Goal: Information Seeking & Learning: Learn about a topic

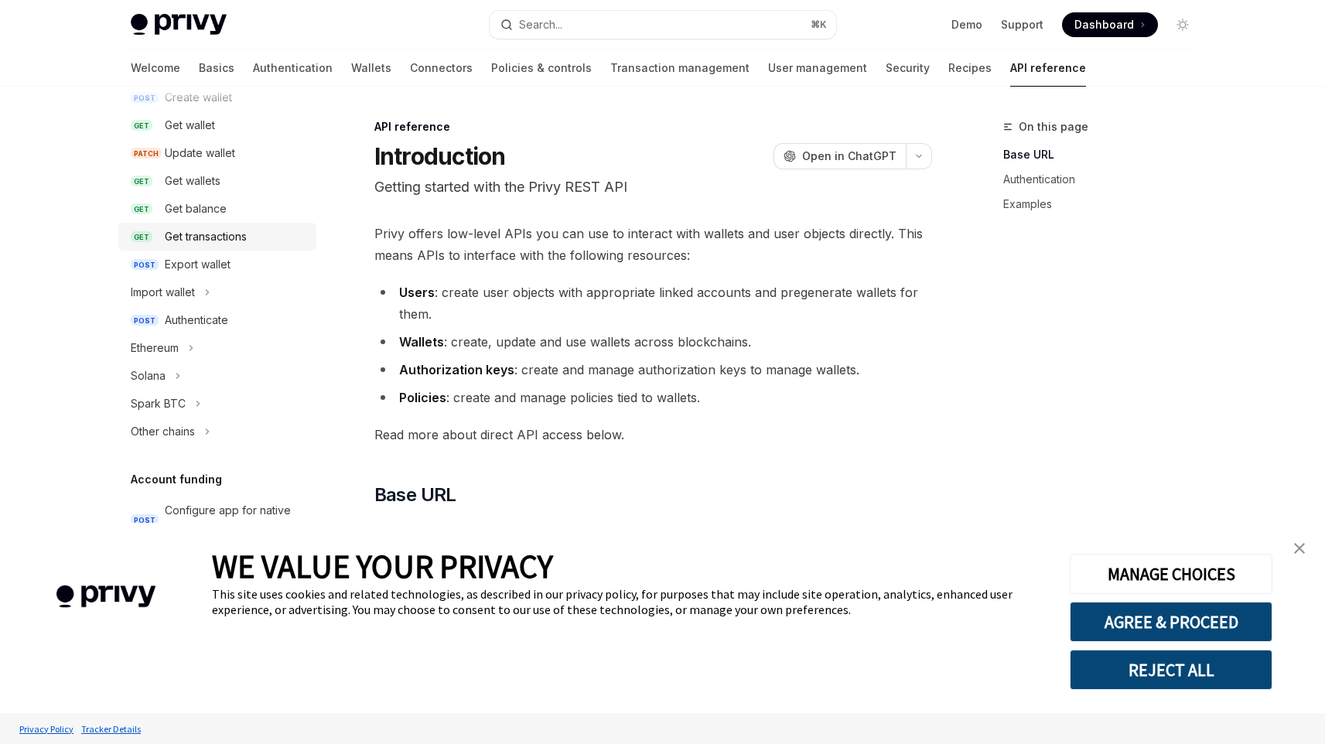
scroll to position [199, 0]
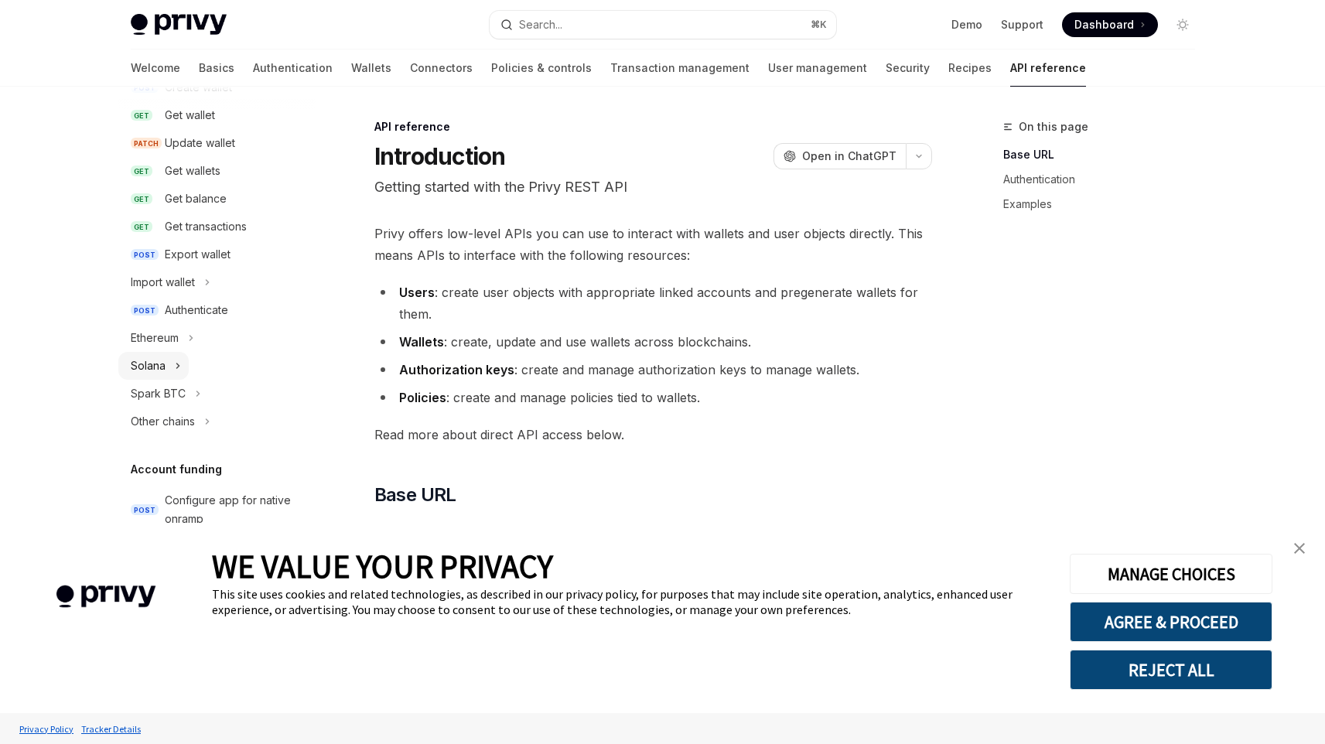
click at [166, 361] on button "Solana" at bounding box center [153, 366] width 70 height 28
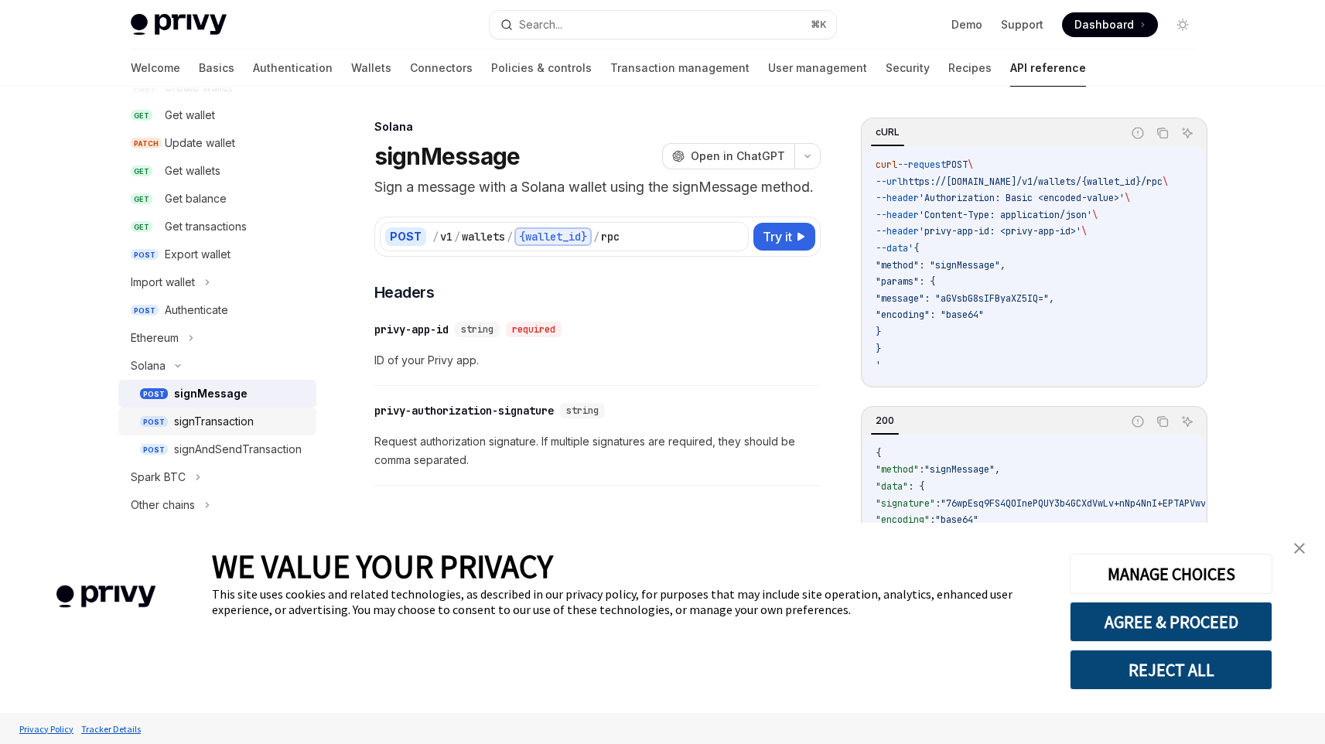
click at [251, 416] on div "signTransaction" at bounding box center [214, 421] width 80 height 19
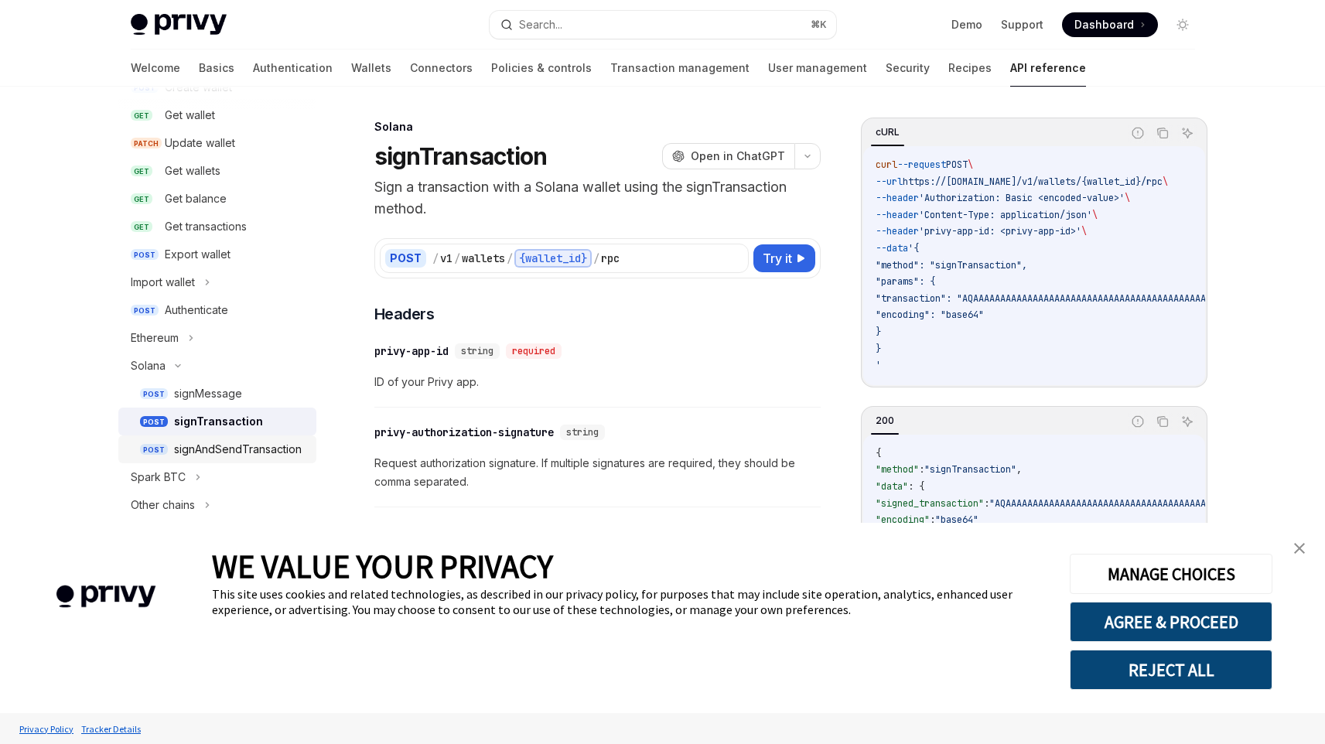
click at [256, 445] on div "signAndSendTransaction" at bounding box center [238, 449] width 128 height 19
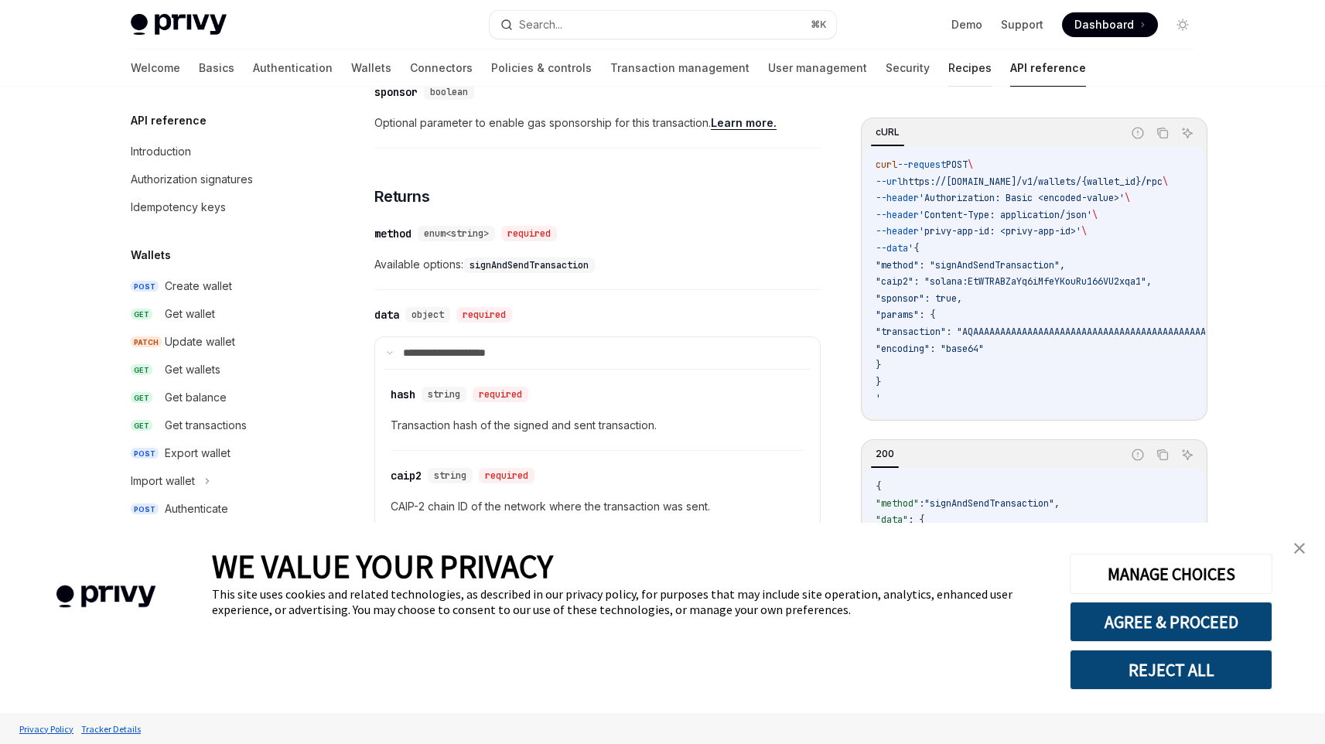
click at [949, 67] on link "Recipes" at bounding box center [970, 68] width 43 height 37
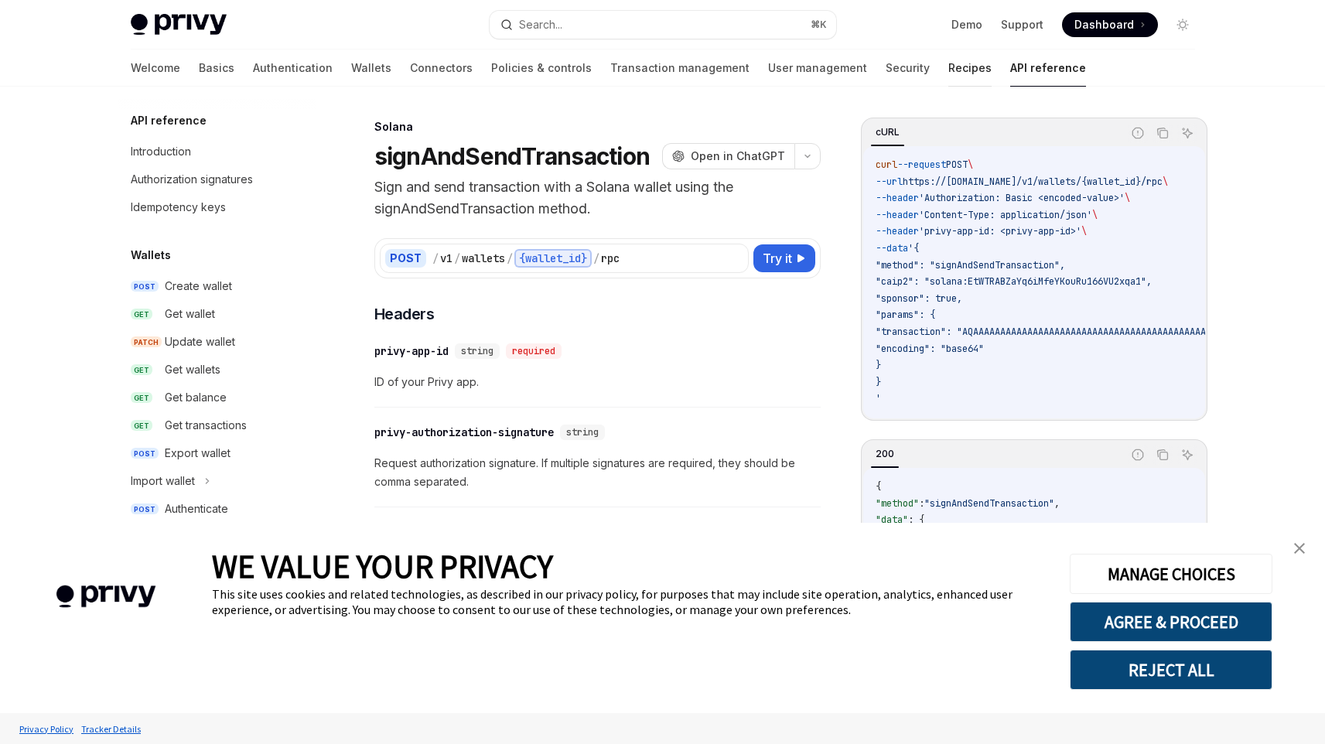
type textarea "*"
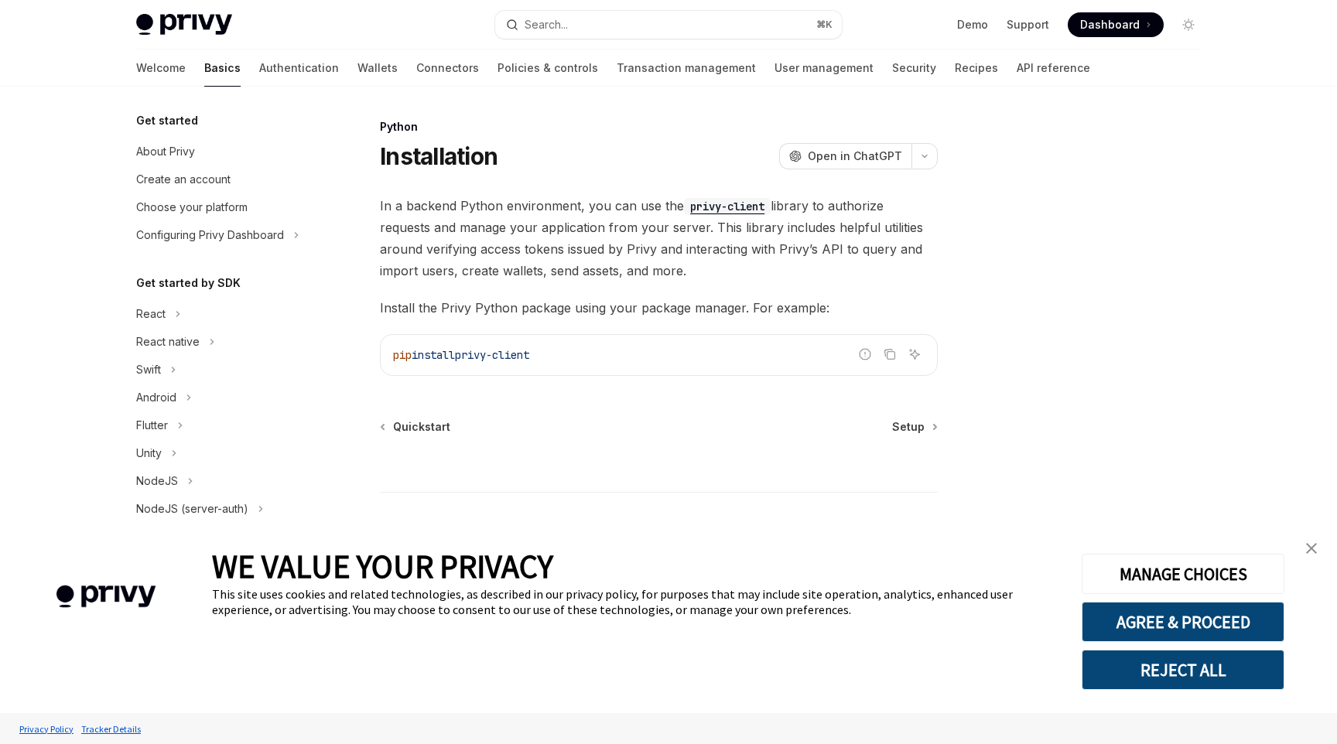
scroll to position [115, 0]
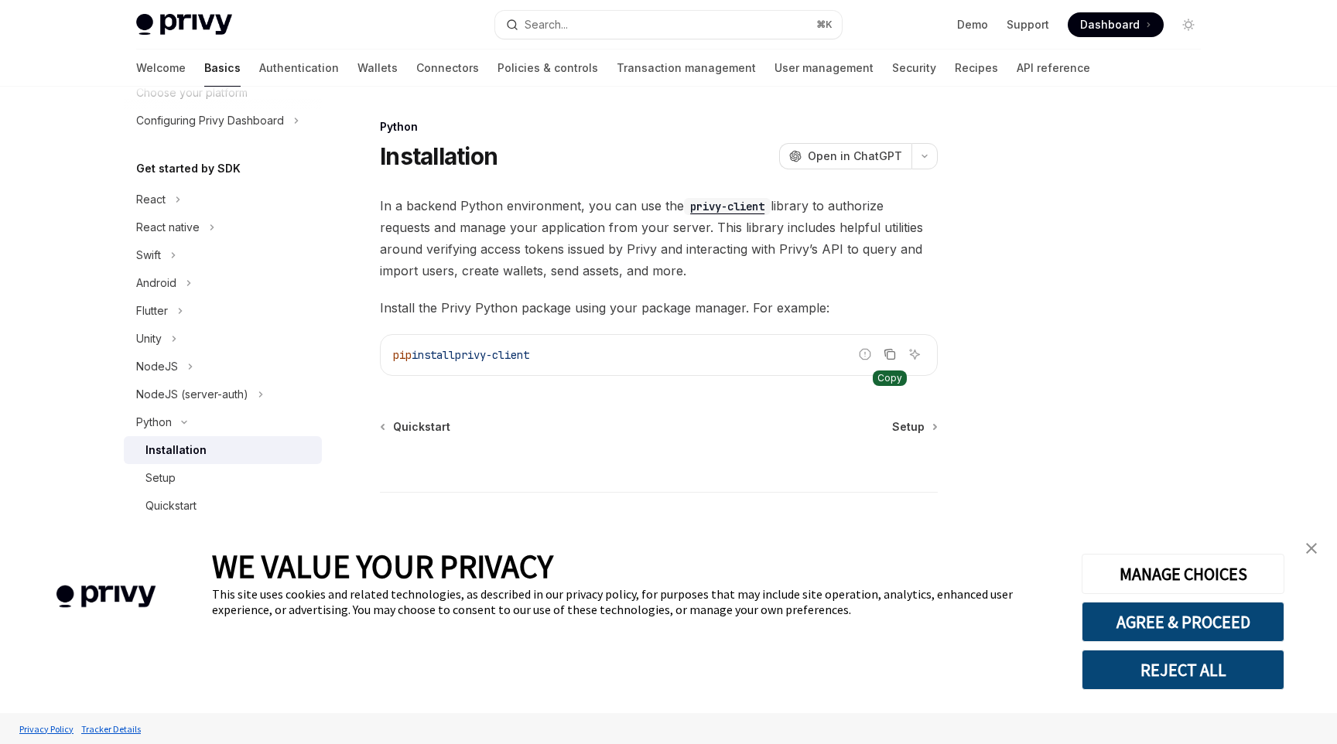
click at [891, 354] on icon "Copy the contents from the code block" at bounding box center [890, 354] width 12 height 12
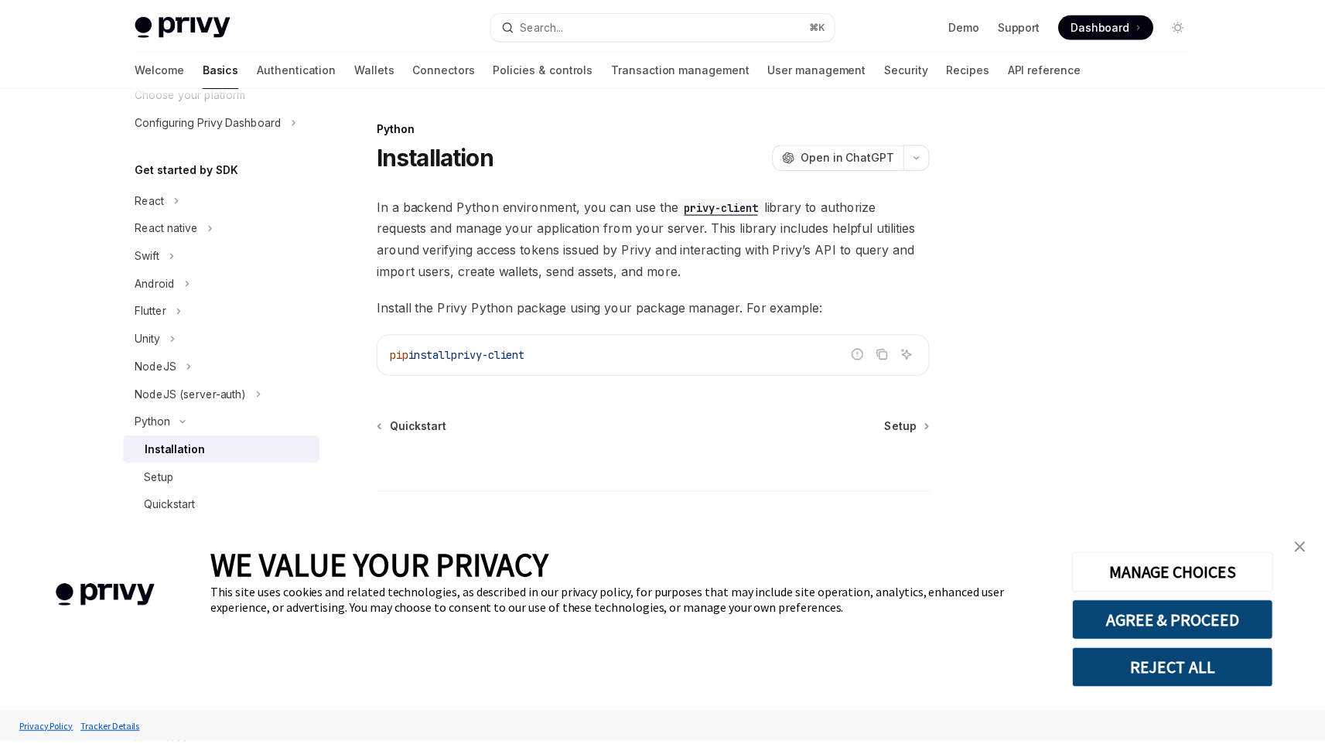
scroll to position [190, 0]
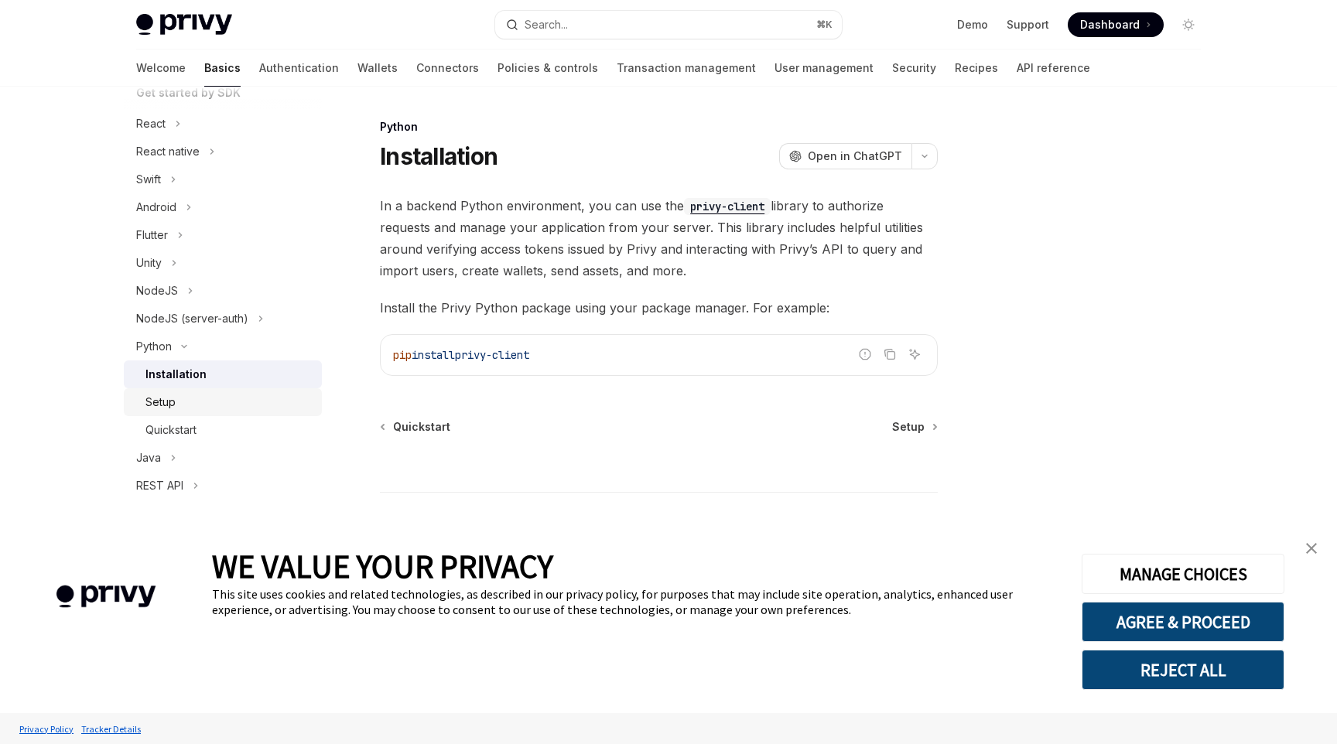
click at [193, 392] on link "Setup" at bounding box center [223, 402] width 198 height 28
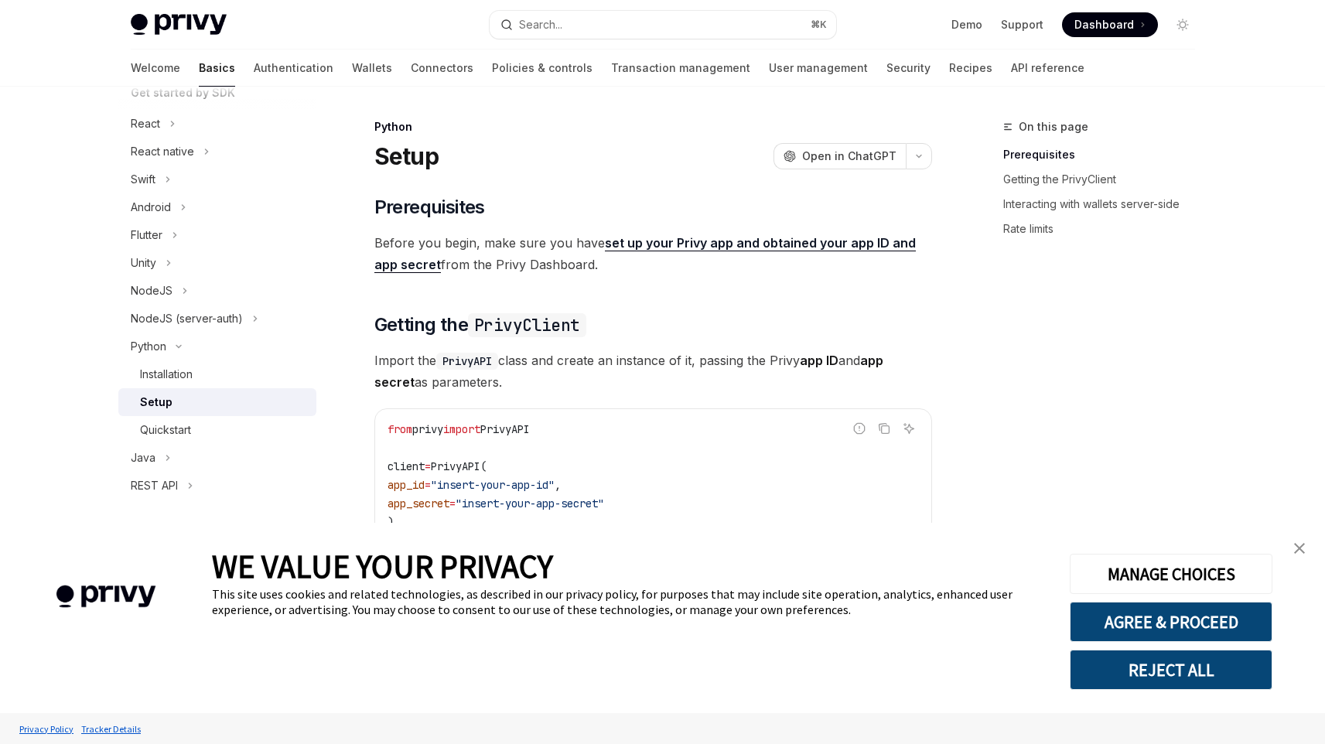
click at [193, 392] on link "Setup" at bounding box center [217, 402] width 198 height 28
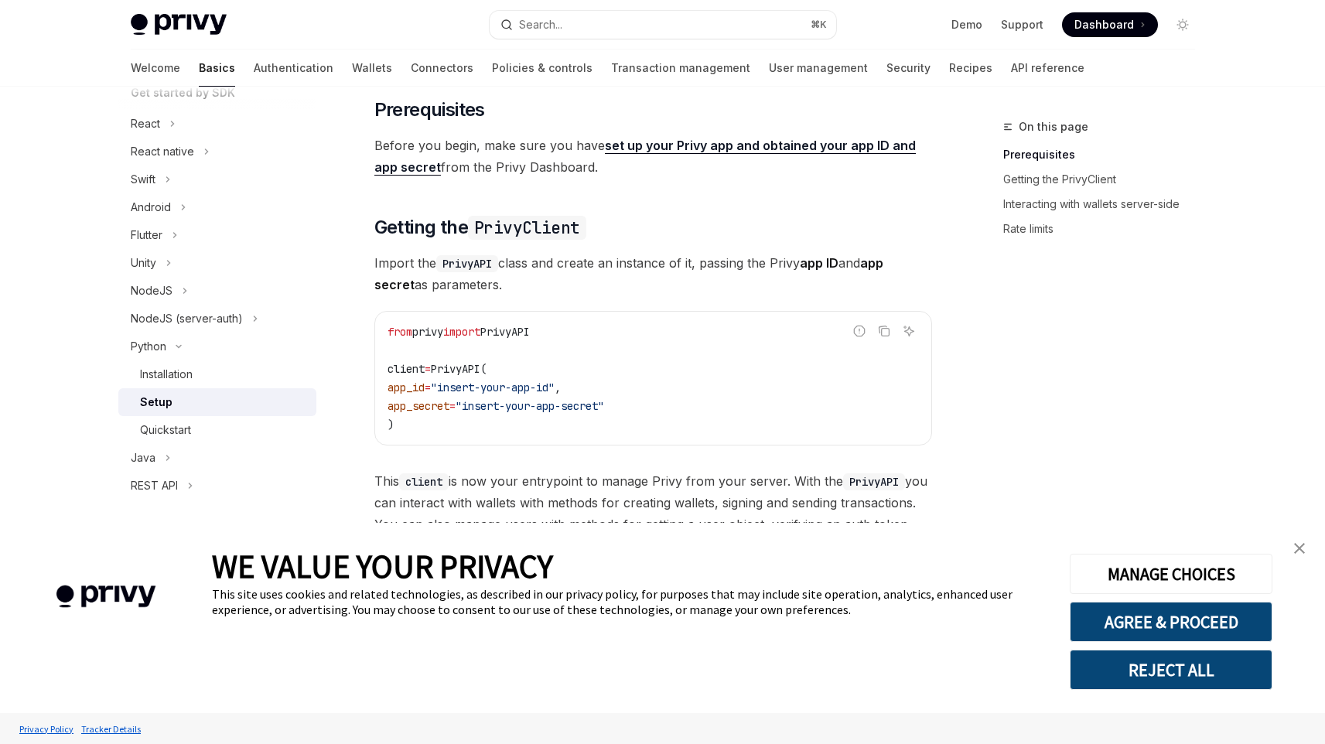
scroll to position [91, 0]
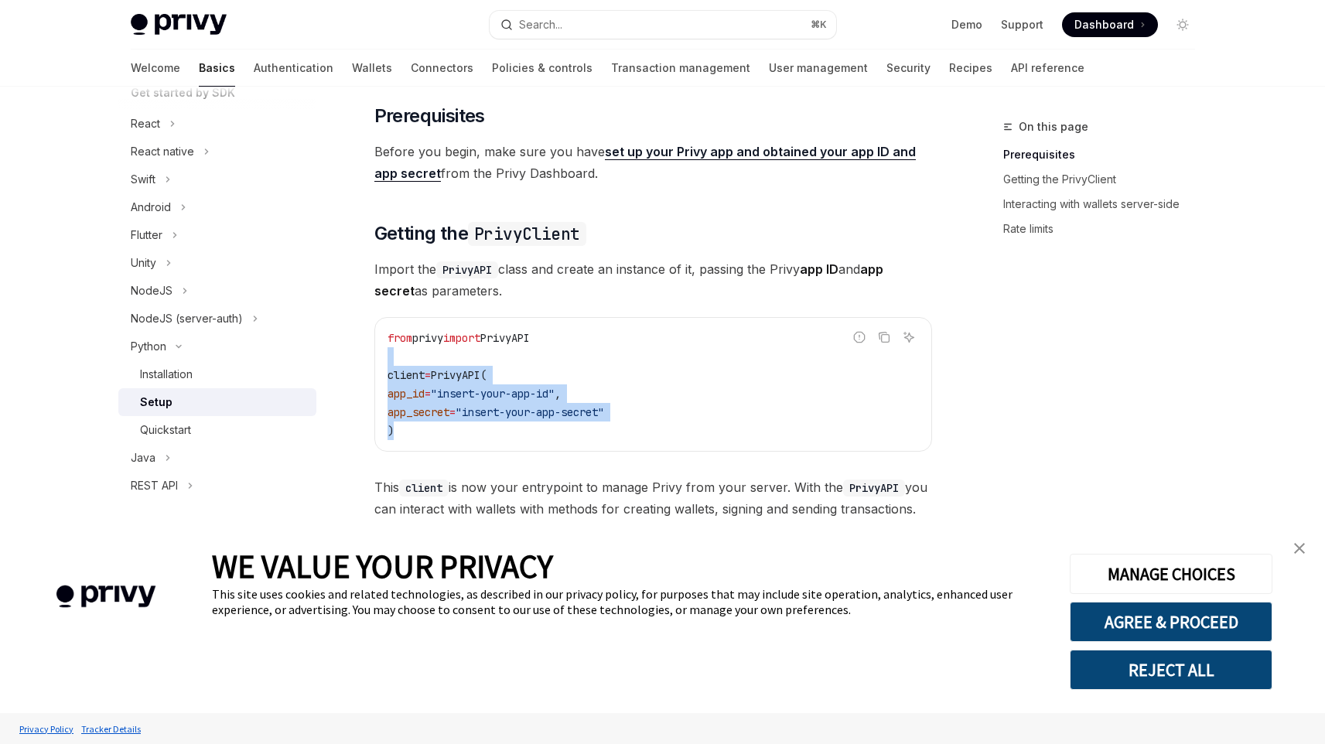
copy code "client = PrivyAPI( app_id = "insert-your-app-id" , app_secret = "insert-your-ap…"
drag, startPoint x: 485, startPoint y: 443, endPoint x: 375, endPoint y: 355, distance: 140.9
click at [375, 355] on div "from privy import PrivyAPI client = PrivyAPI( app_id = "insert-your-app-id" , a…" at bounding box center [653, 384] width 556 height 133
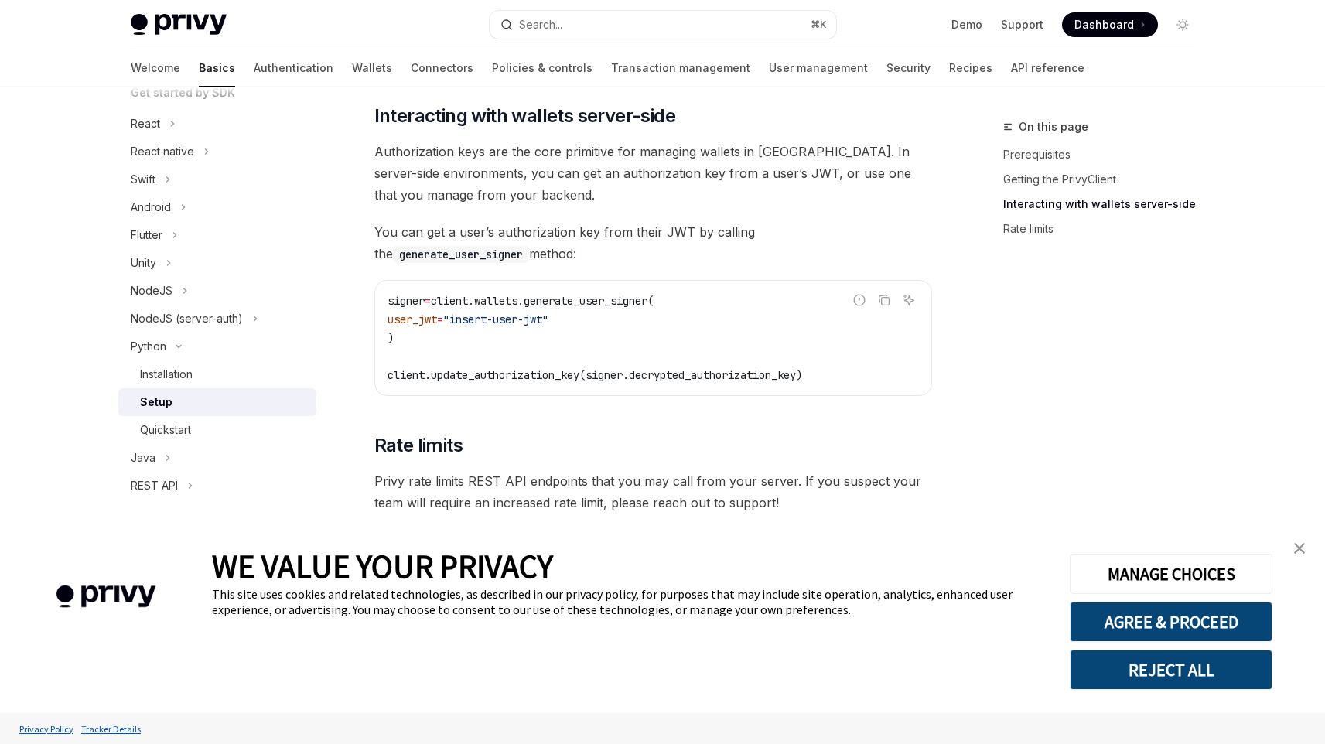
scroll to position [665, 0]
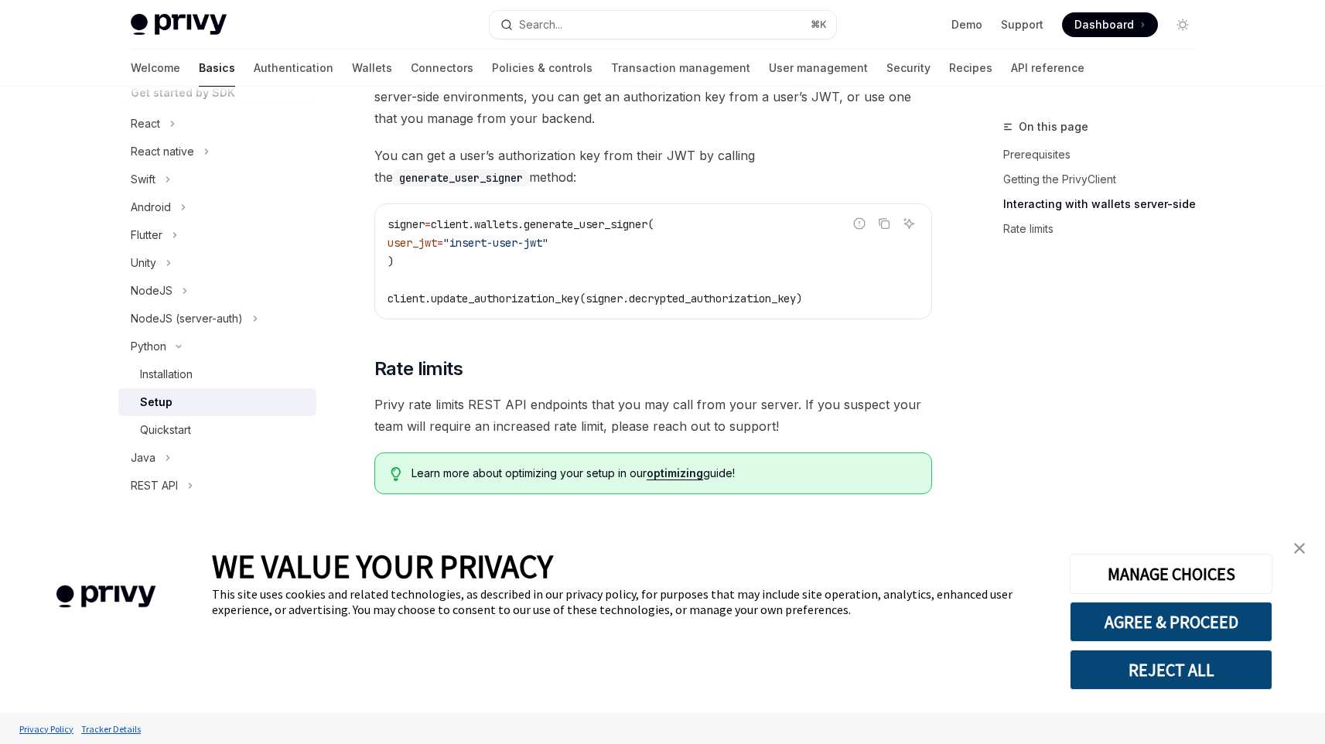
click at [573, 289] on code "signer = client.wallets.generate_user_signer( user_jwt = "insert-user-jwt" ) cl…" at bounding box center [654, 261] width 532 height 93
click at [200, 424] on div "Quickstart" at bounding box center [223, 430] width 167 height 19
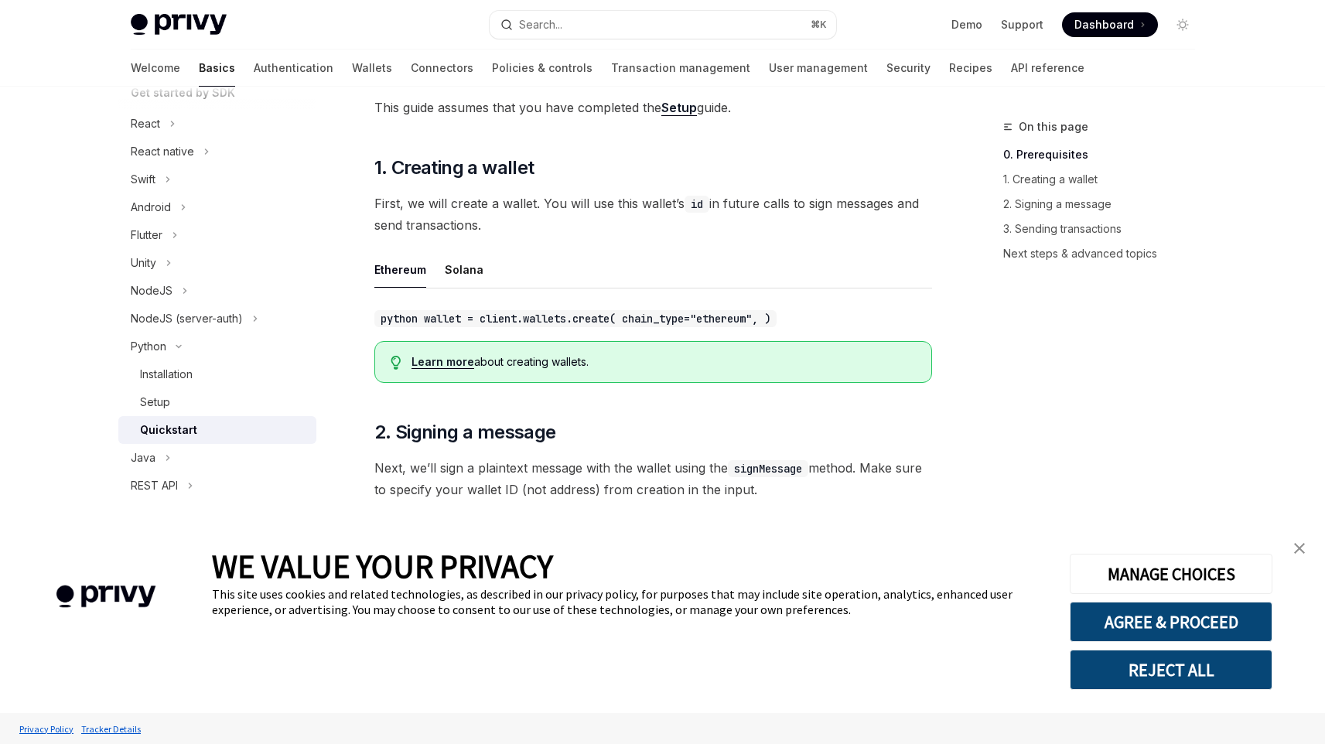
scroll to position [219, 0]
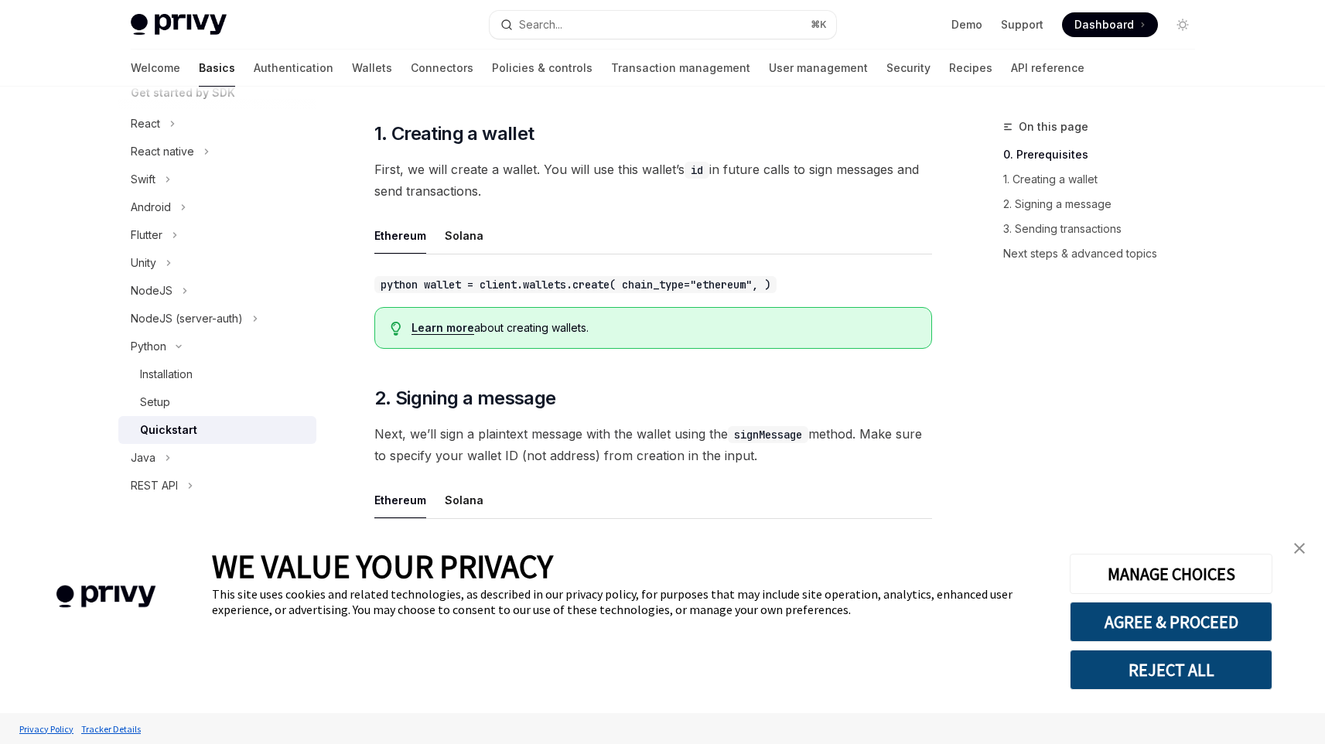
click at [450, 258] on div "Ethereum Solana python wallet = client.wallets.create( chain_type="ethereum", )" at bounding box center [653, 255] width 558 height 77
click at [450, 238] on button "Solana" at bounding box center [464, 235] width 39 height 36
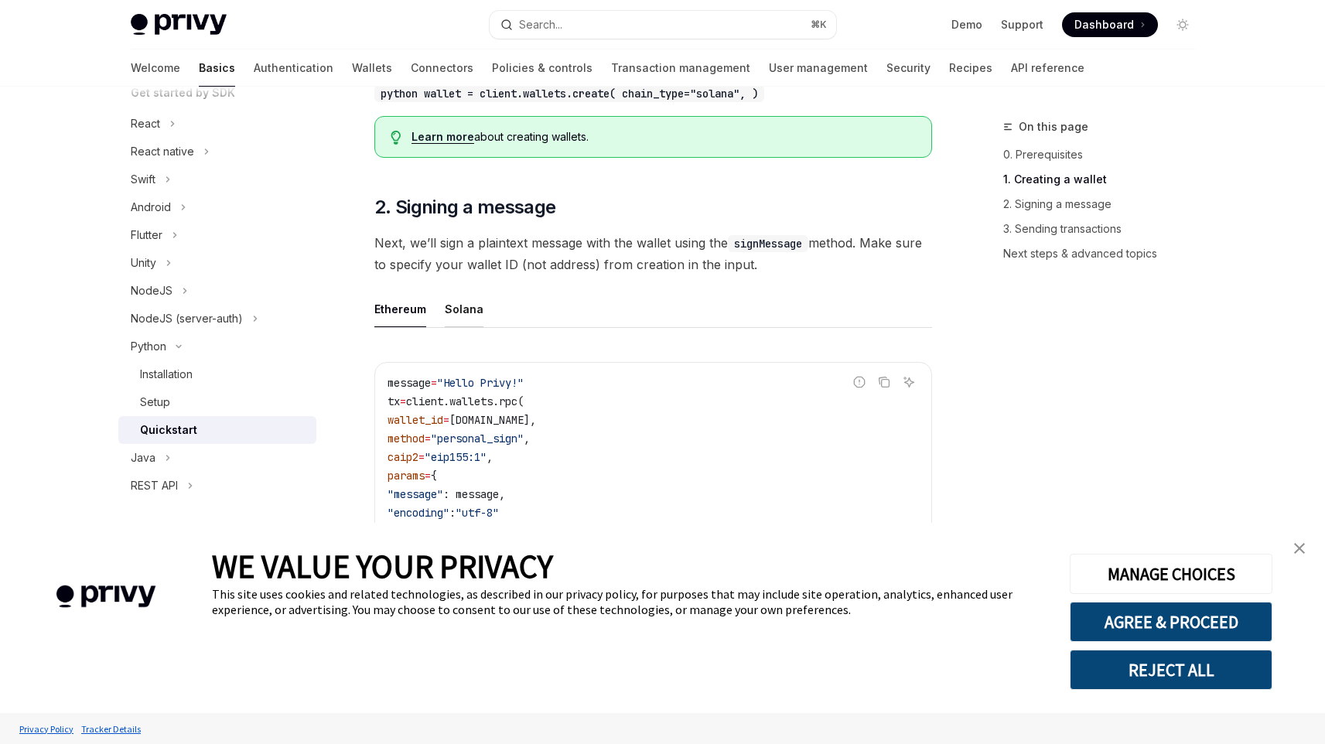
click at [461, 307] on button "Solana" at bounding box center [464, 309] width 39 height 36
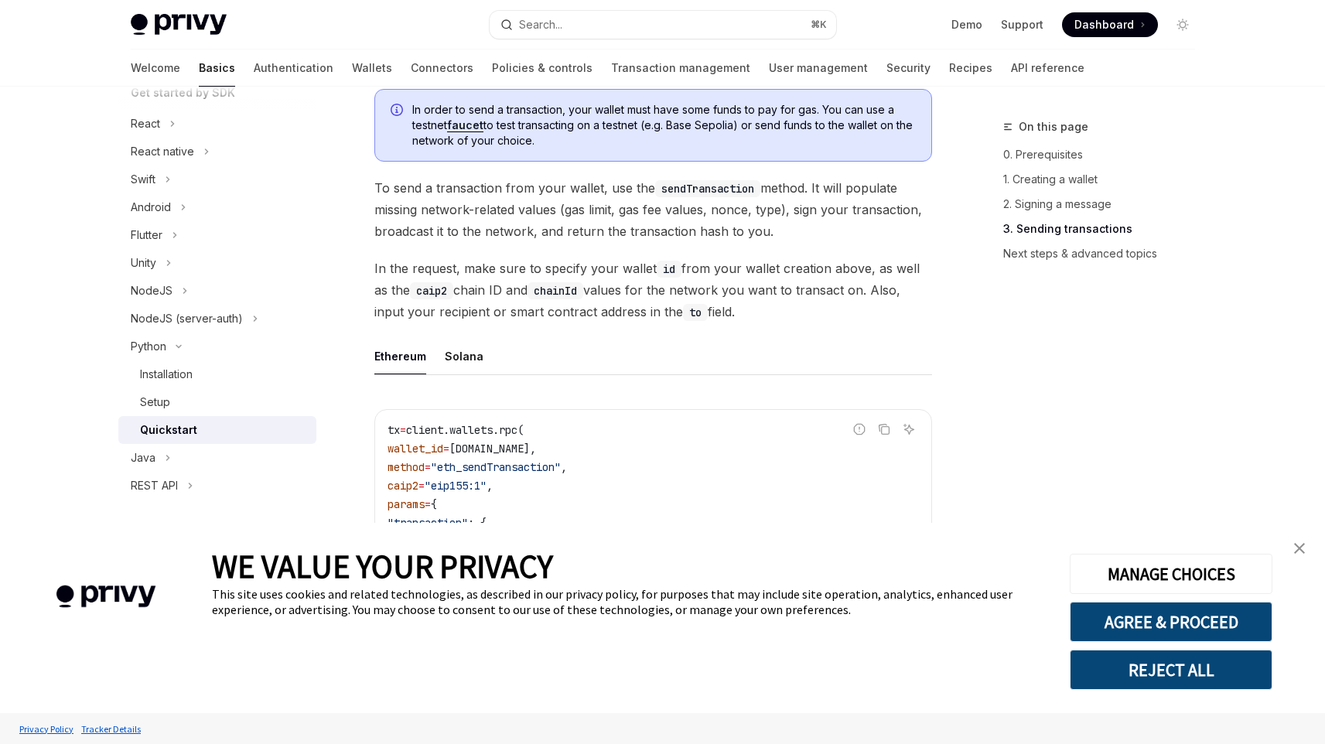
scroll to position [1031, 0]
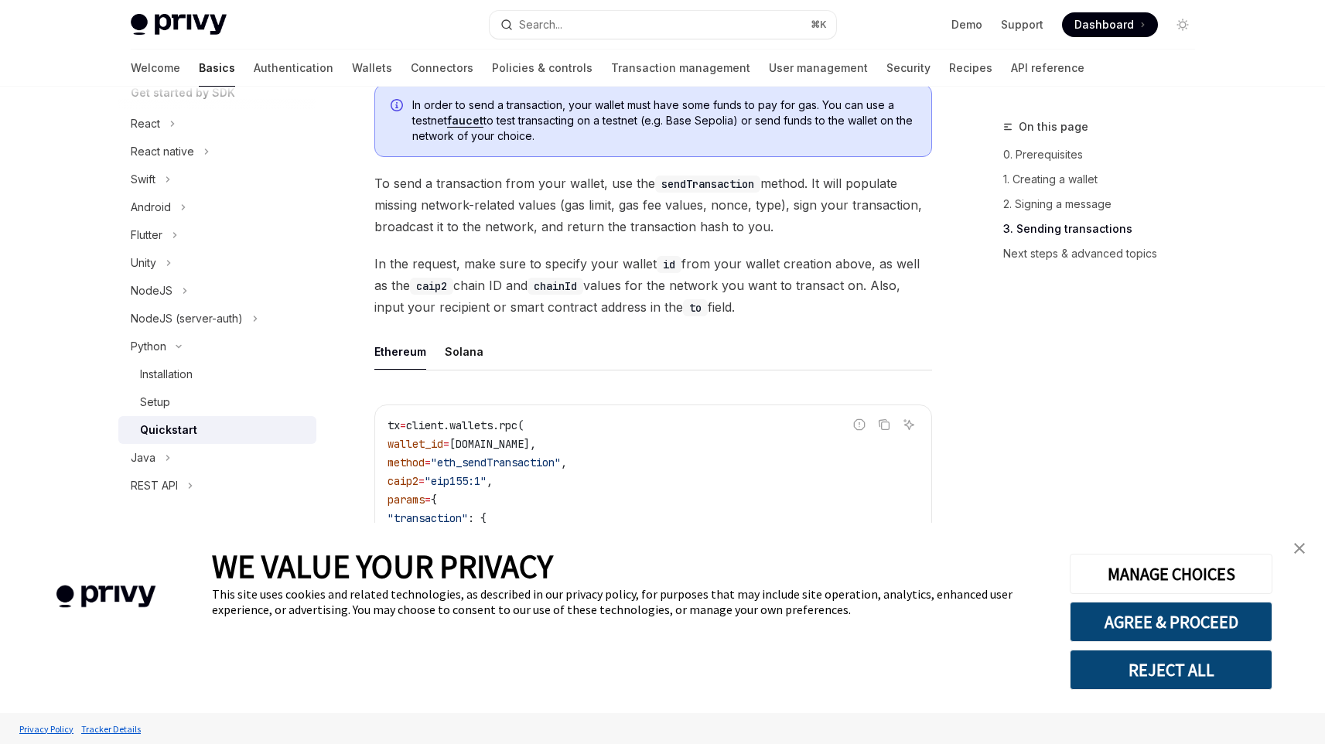
click at [483, 360] on ul "Ethereum Solana" at bounding box center [653, 351] width 558 height 37
click at [446, 347] on button "Solana" at bounding box center [464, 351] width 39 height 36
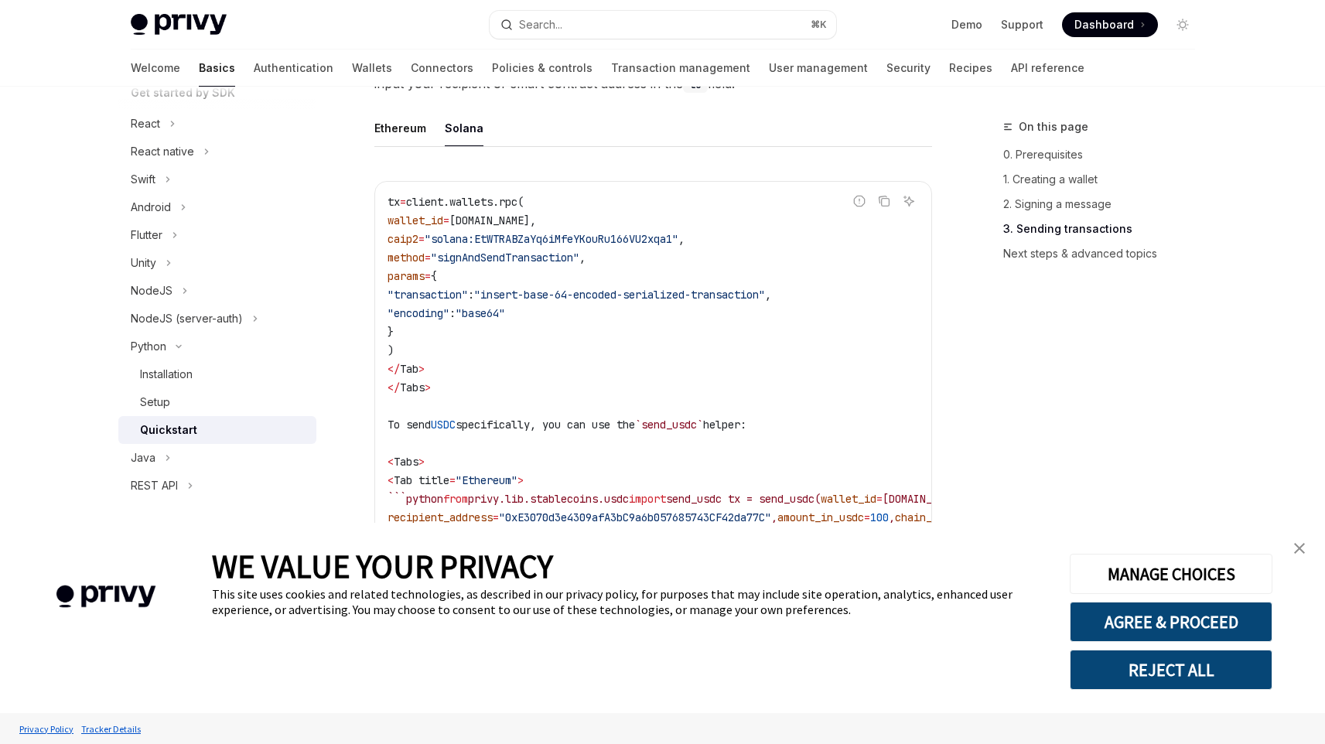
scroll to position [1240, 0]
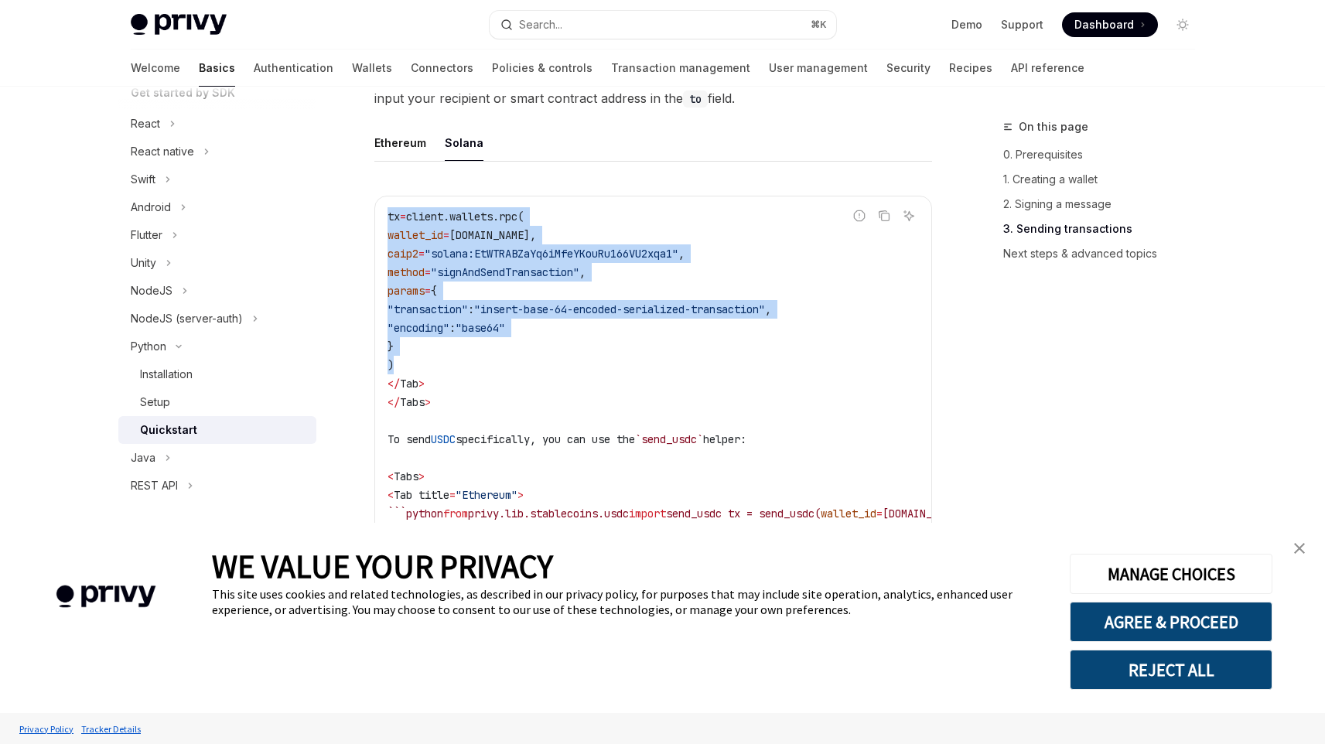
drag, startPoint x: 413, startPoint y: 373, endPoint x: 381, endPoint y: 227, distance: 149.6
click at [381, 227] on div "tx = client.wallets.rpc( wallet_id = wallet.id, caip2 = "solana:EtWTRABZaYq6iMf…" at bounding box center [653, 375] width 556 height 356
copy code "tx = client.wallets.rpc( wallet_id = wallet.id, caip2 = "solana:EtWTRABZaYq6iMf…"
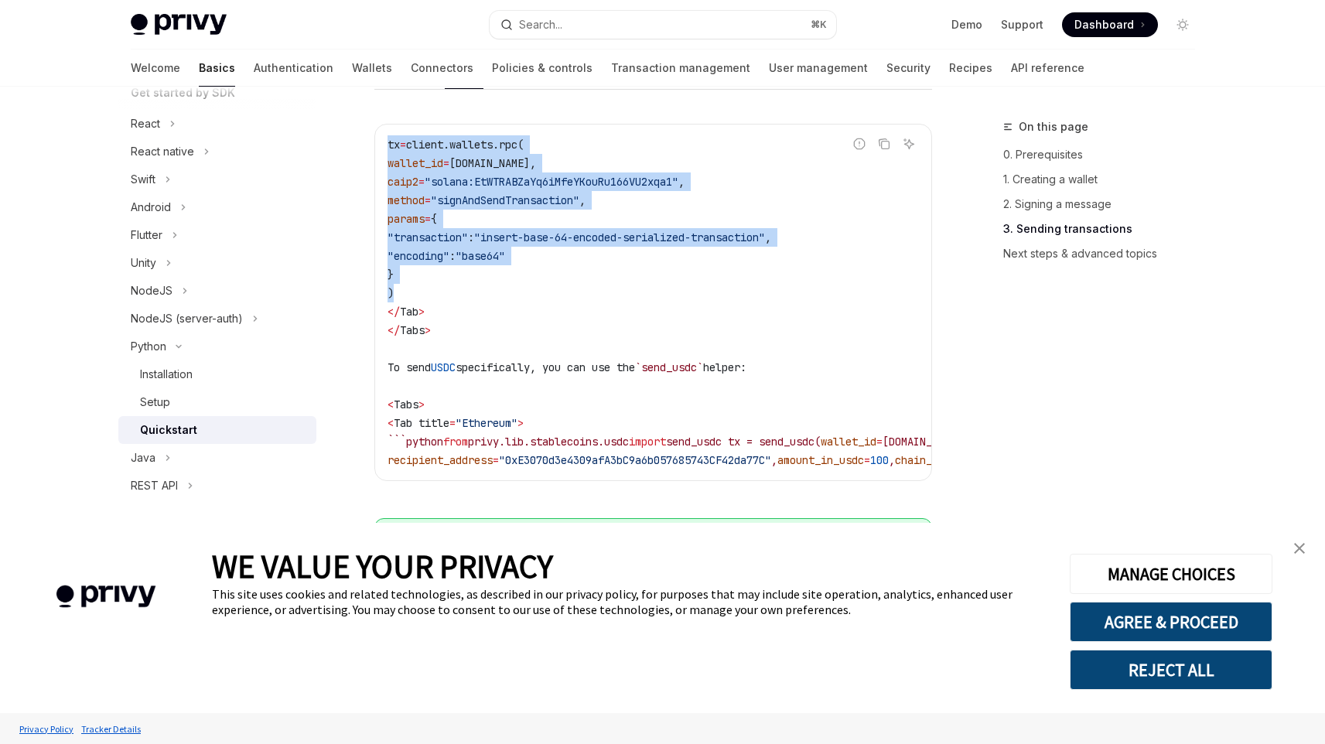
scroll to position [1311, 0]
click at [619, 253] on code "tx = client.wallets.rpc( wallet_id = wallet.id, caip2 = "solana:EtWTRABZaYq6iMf…" at bounding box center [697, 304] width 619 height 334
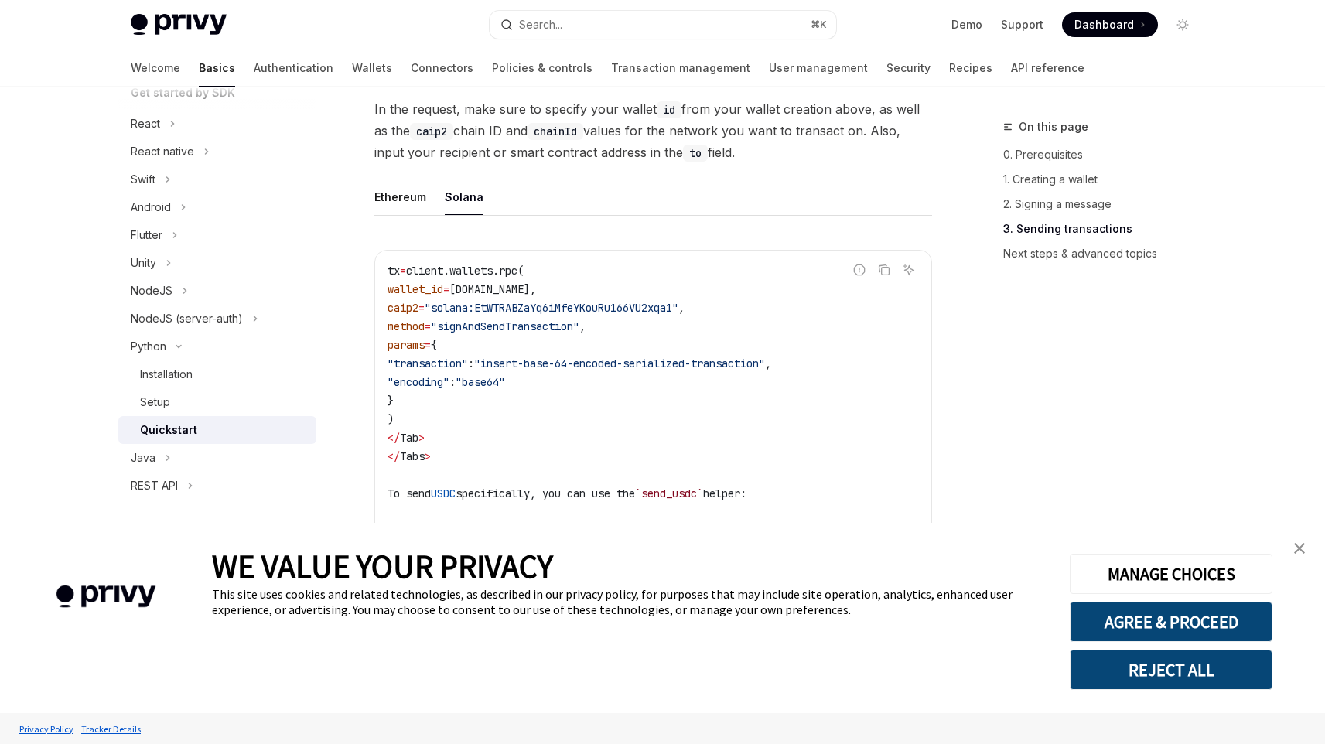
scroll to position [1189, 0]
click at [406, 194] on button "Ethereum" at bounding box center [400, 194] width 52 height 36
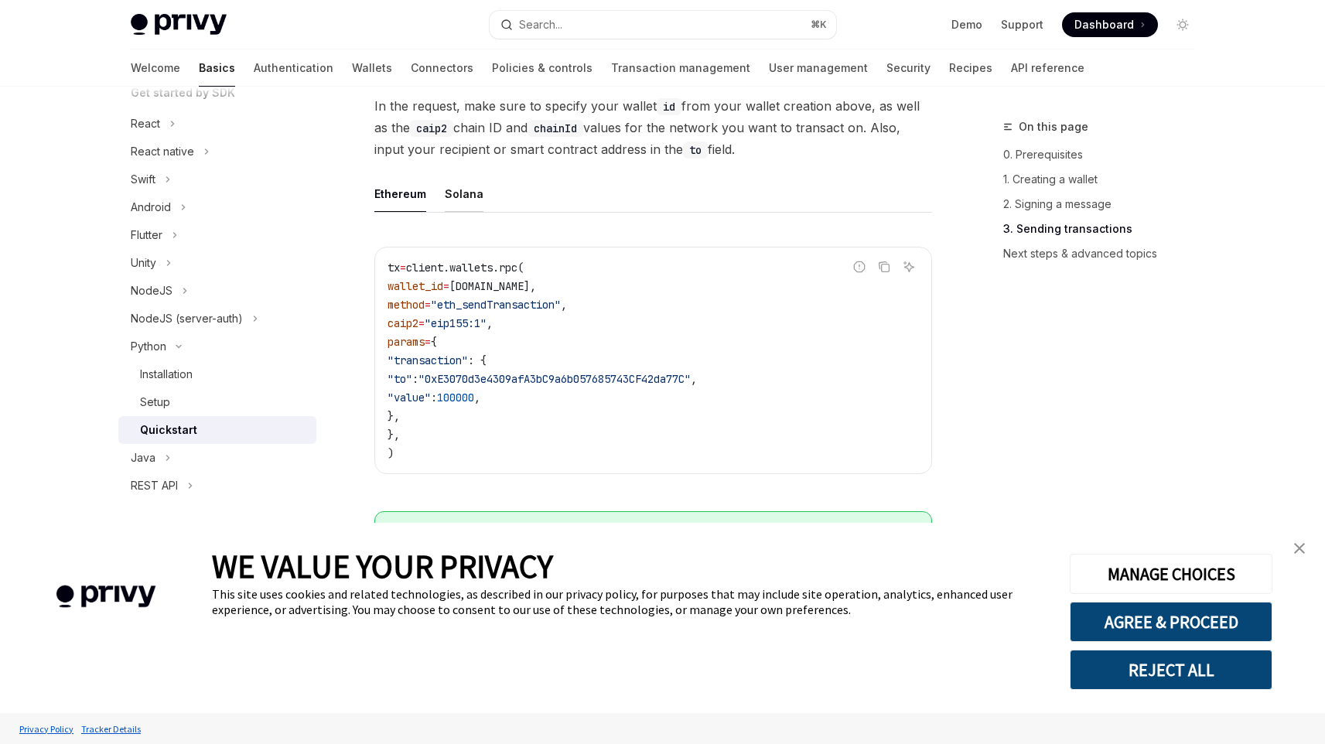
click at [460, 208] on button "Solana" at bounding box center [464, 194] width 39 height 36
type textarea "*"
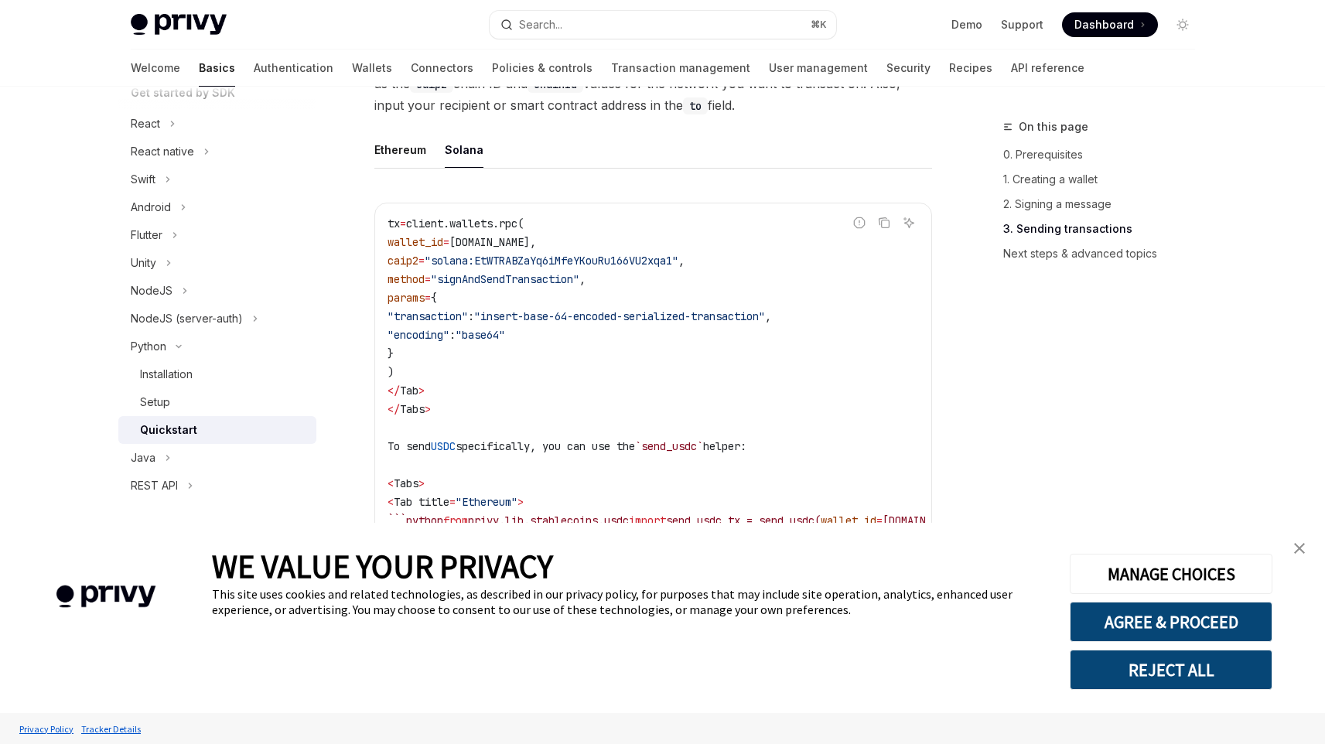
scroll to position [1234, 0]
drag, startPoint x: 464, startPoint y: 360, endPoint x: 406, endPoint y: 306, distance: 78.9
click at [406, 306] on code "tx = client.wallets.rpc( wallet_id = wallet.id, caip2 = "solana:EtWTRABZaYq6iMf…" at bounding box center [697, 381] width 619 height 334
copy code "params = { "transaction" : "insert-base-64-encoded-serialized-transaction" , "e…"
click at [763, 187] on div "Ethereum Solana Report incorrect code Copy Ask AI tx = client.wallets.rpc( wall…" at bounding box center [653, 357] width 558 height 453
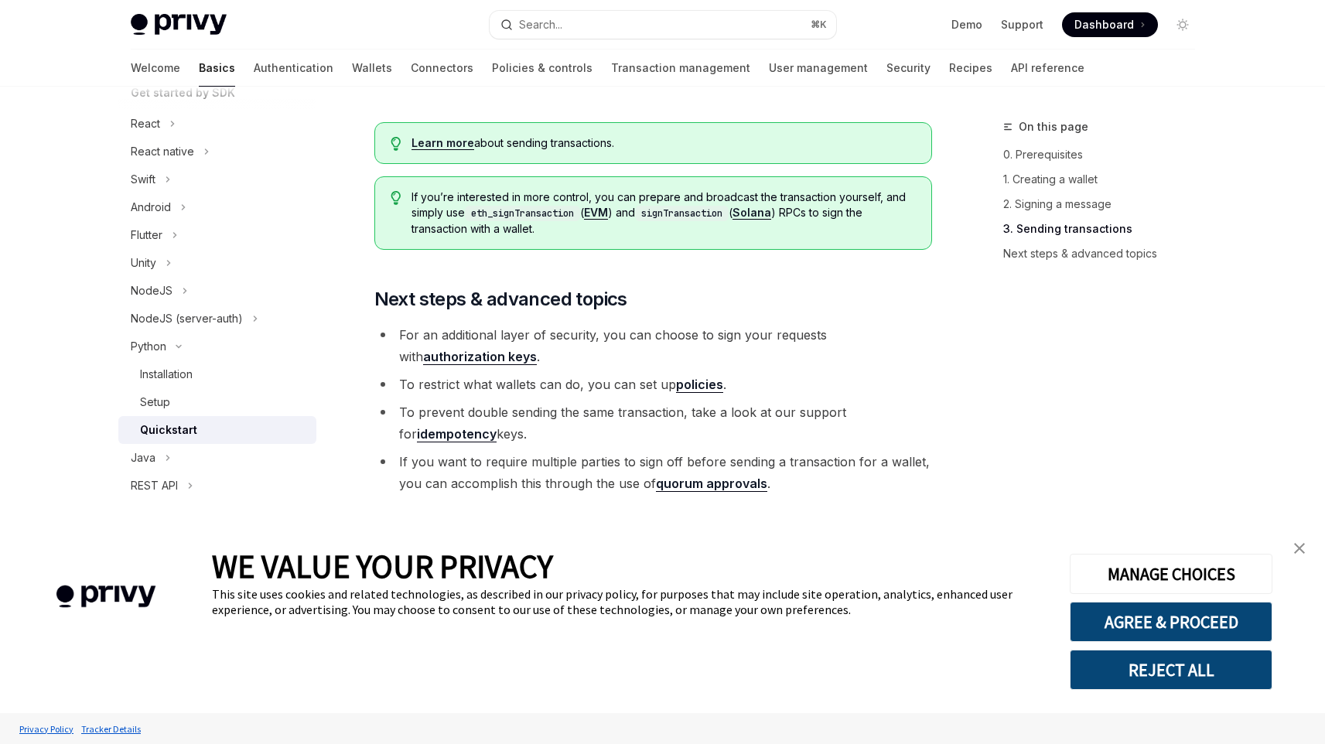
scroll to position [1720, 0]
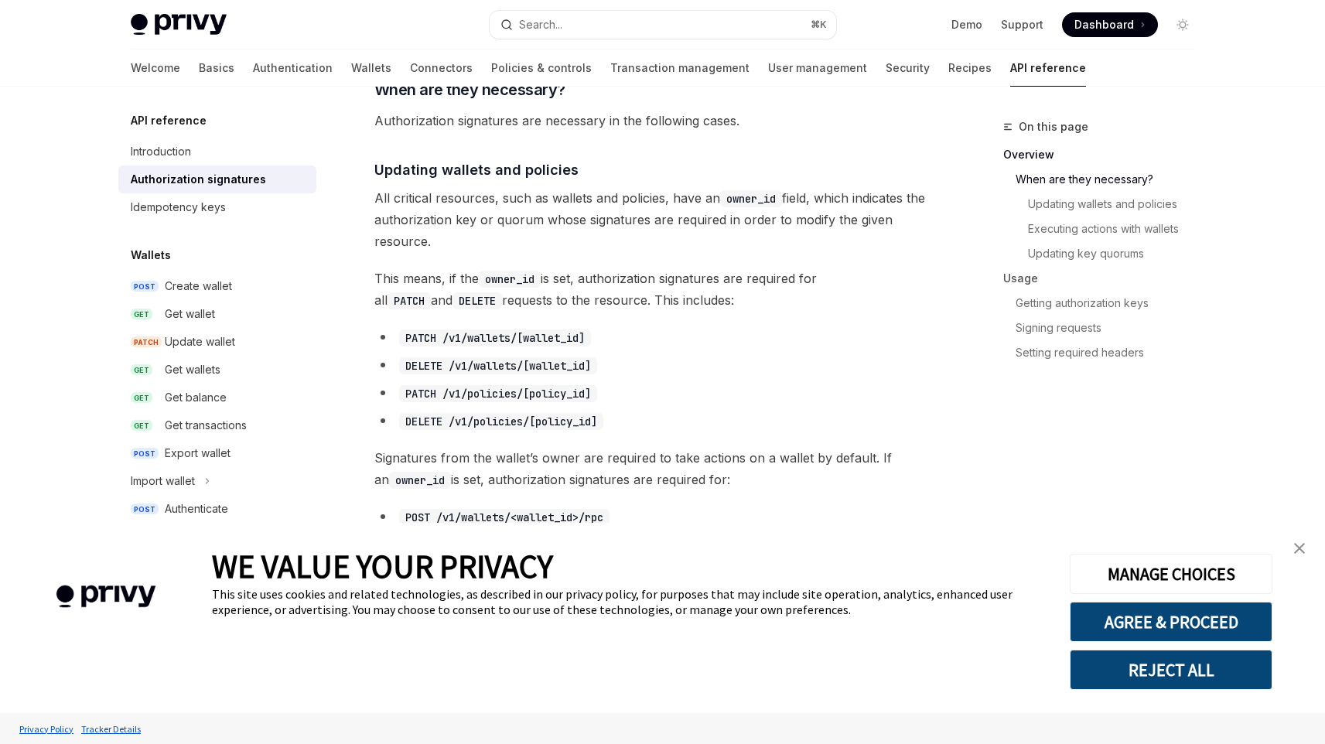
scroll to position [535, 0]
click at [556, 23] on div "Search..." at bounding box center [540, 24] width 43 height 19
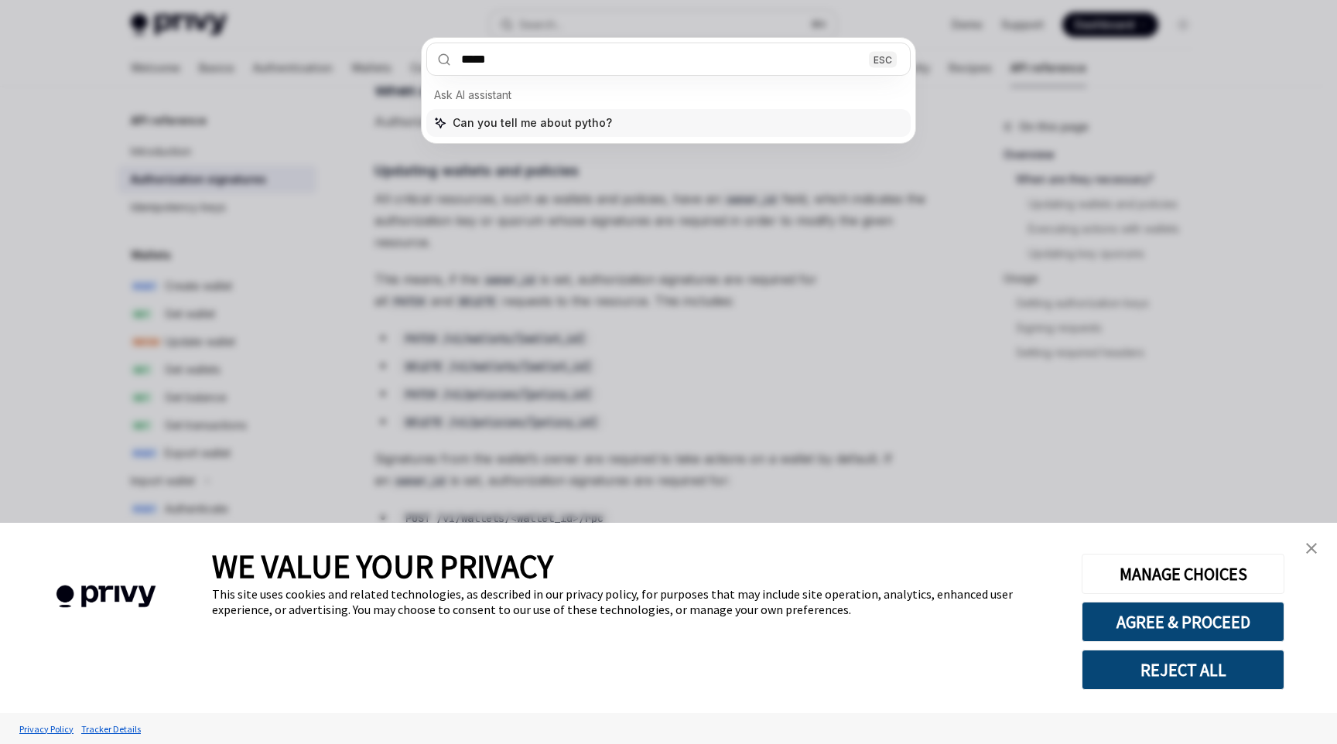
type input "******"
type textarea "*"
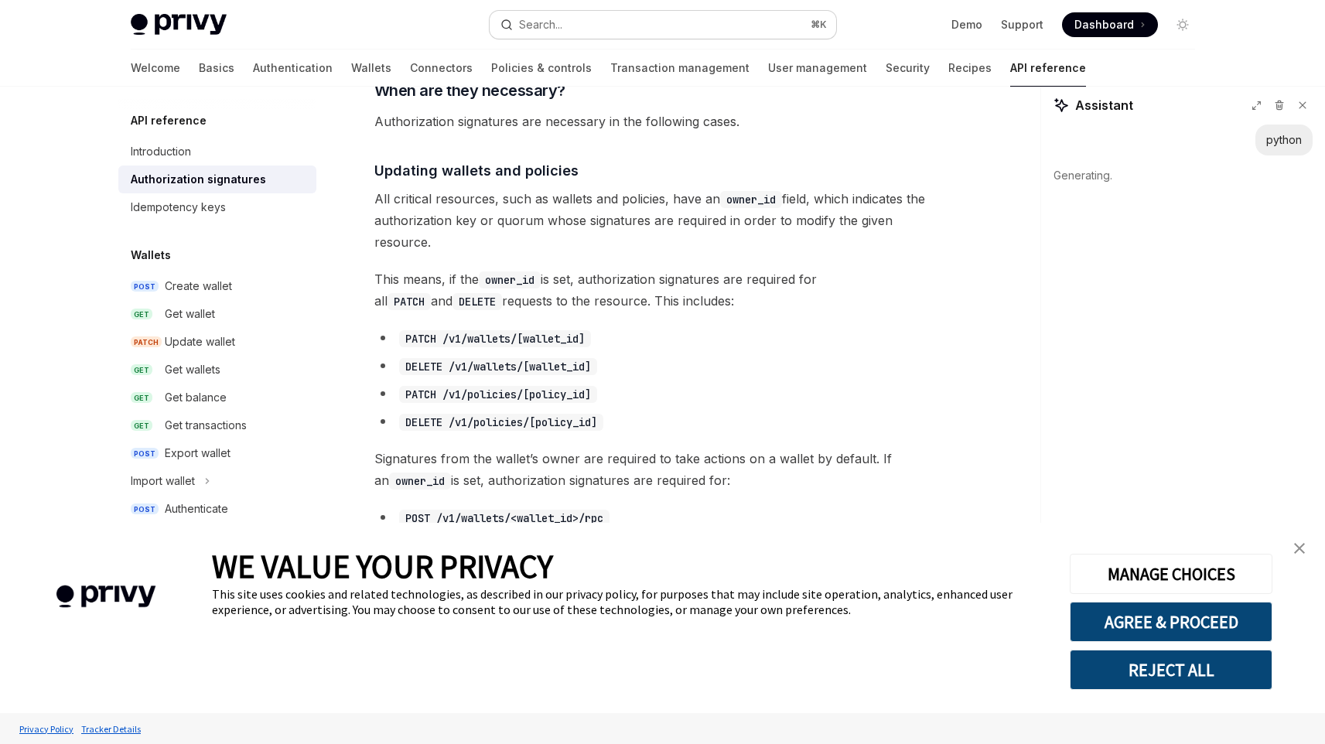
click at [545, 24] on div "Search..." at bounding box center [540, 24] width 43 height 19
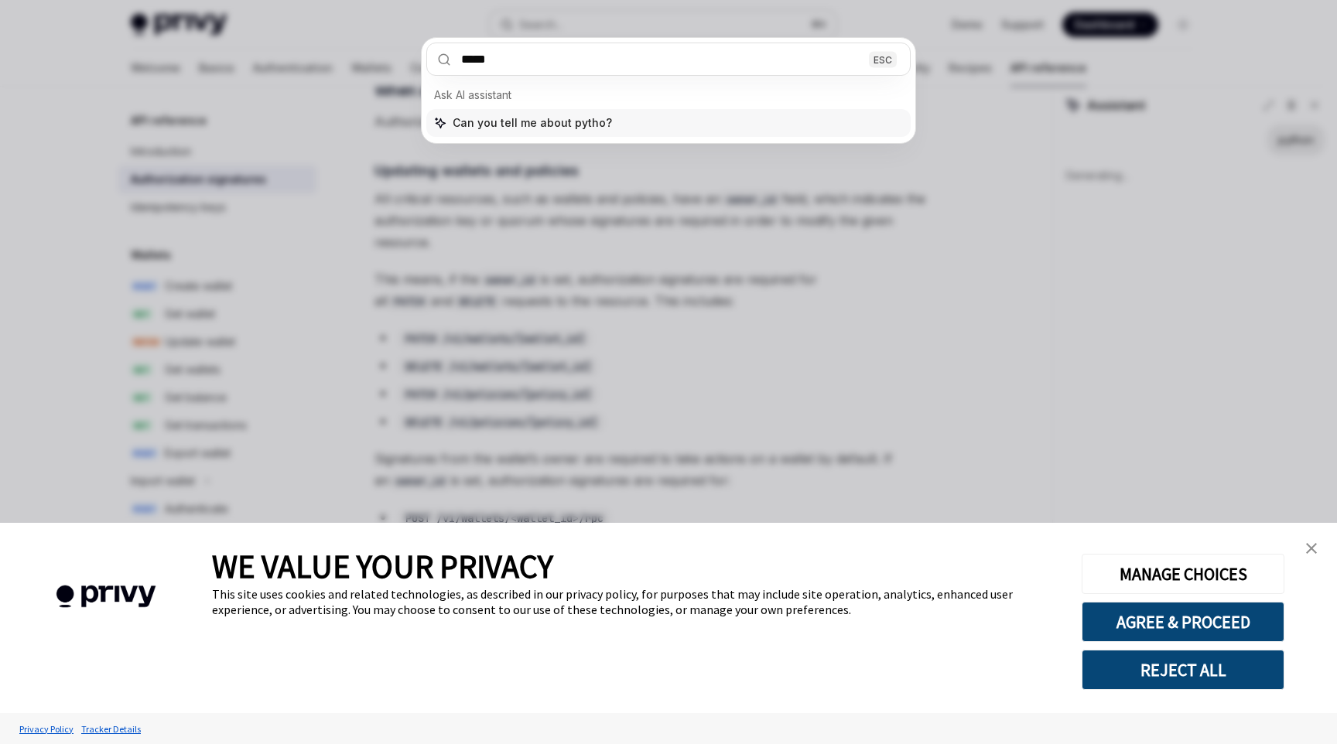
type input "******"
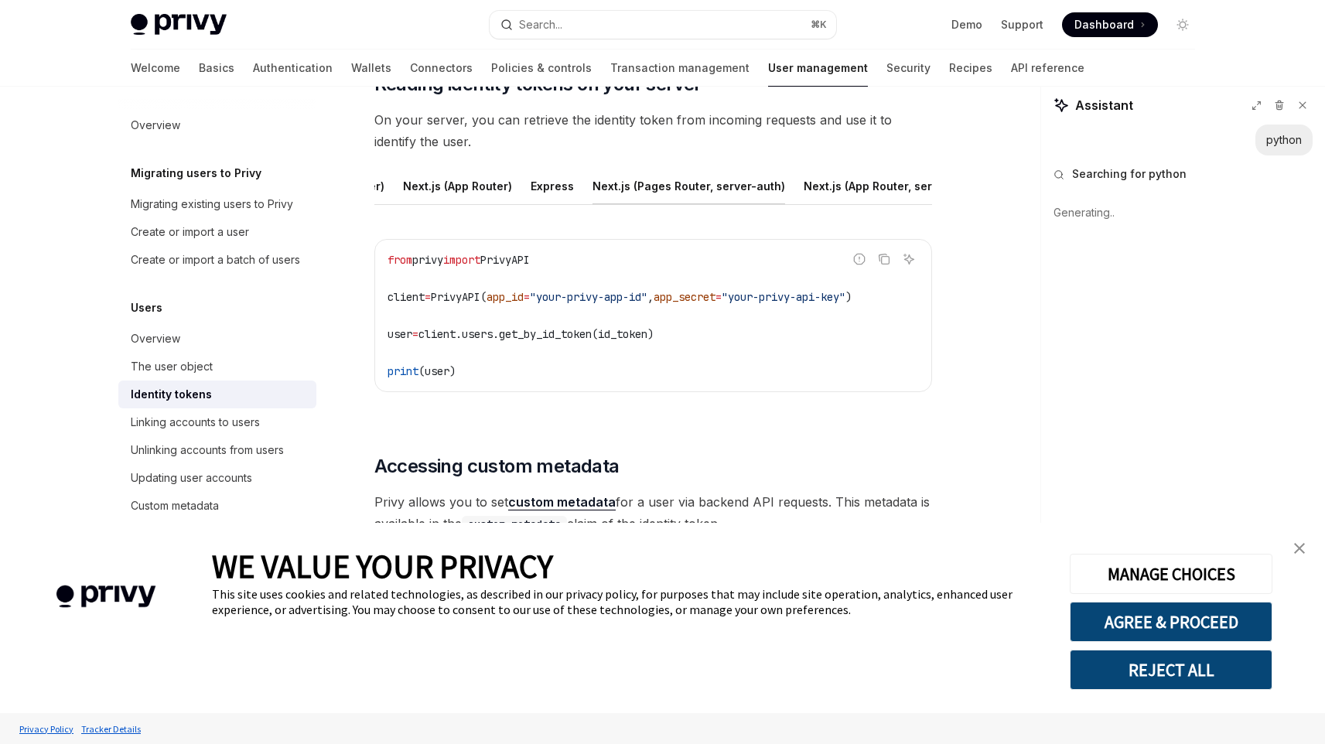
scroll to position [0, 327]
type textarea "*"
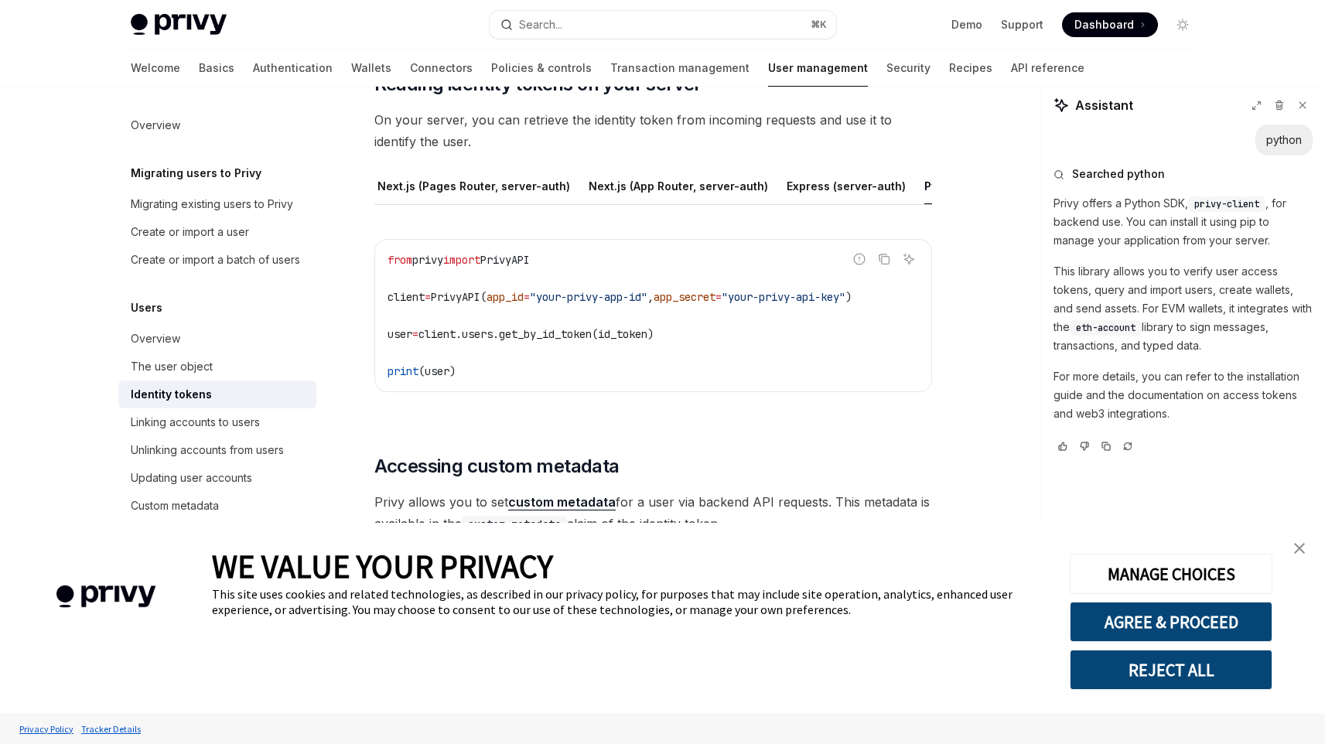
click at [1303, 547] on img "close banner" at bounding box center [1299, 548] width 11 height 11
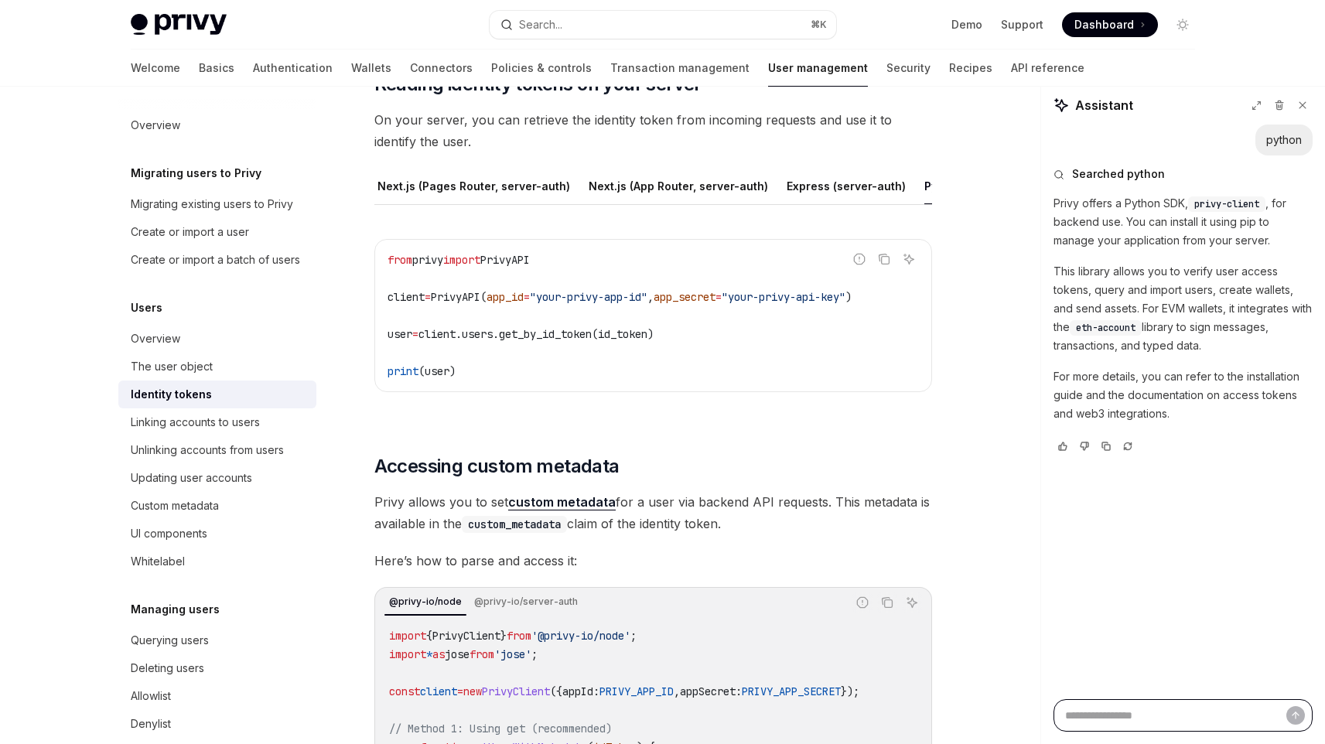
click at [1184, 708] on textarea "Ask a question..." at bounding box center [1183, 715] width 259 height 32
paste textarea "**********"
type textarea "**********"
type textarea "*"
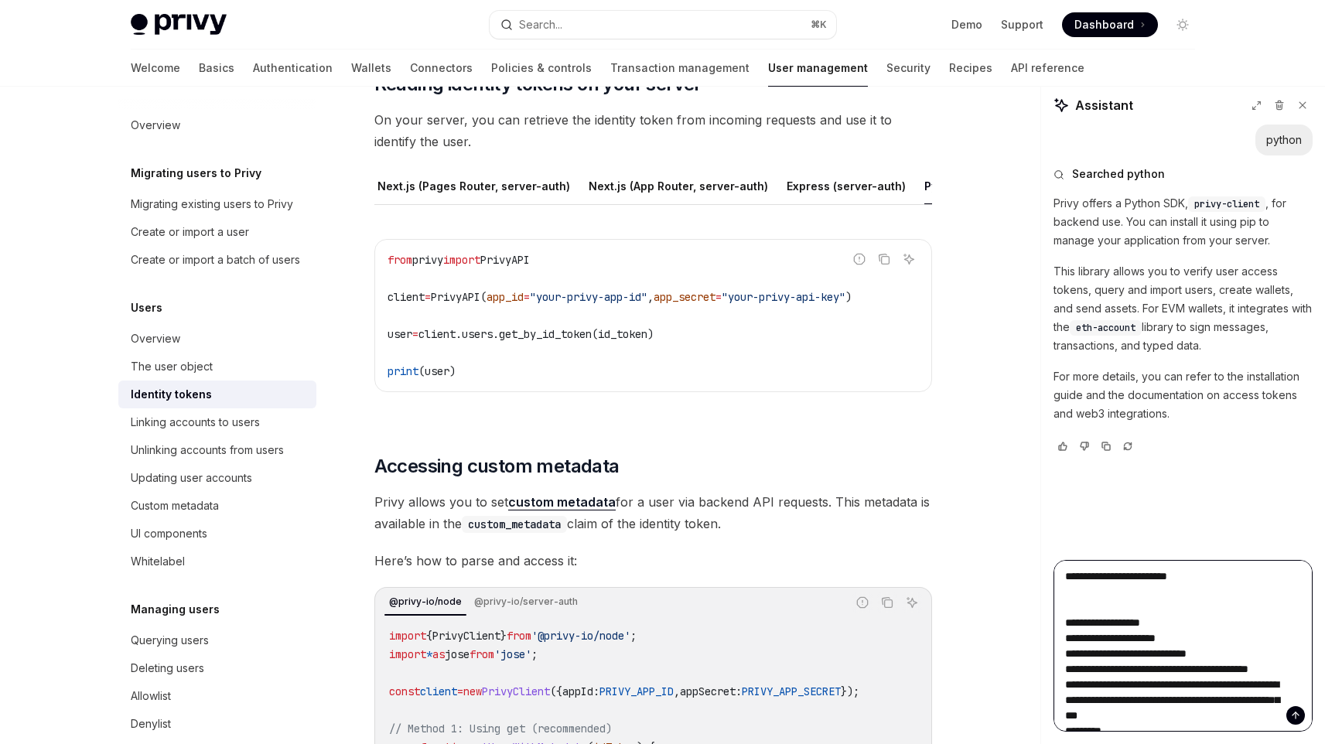
scroll to position [347, 0]
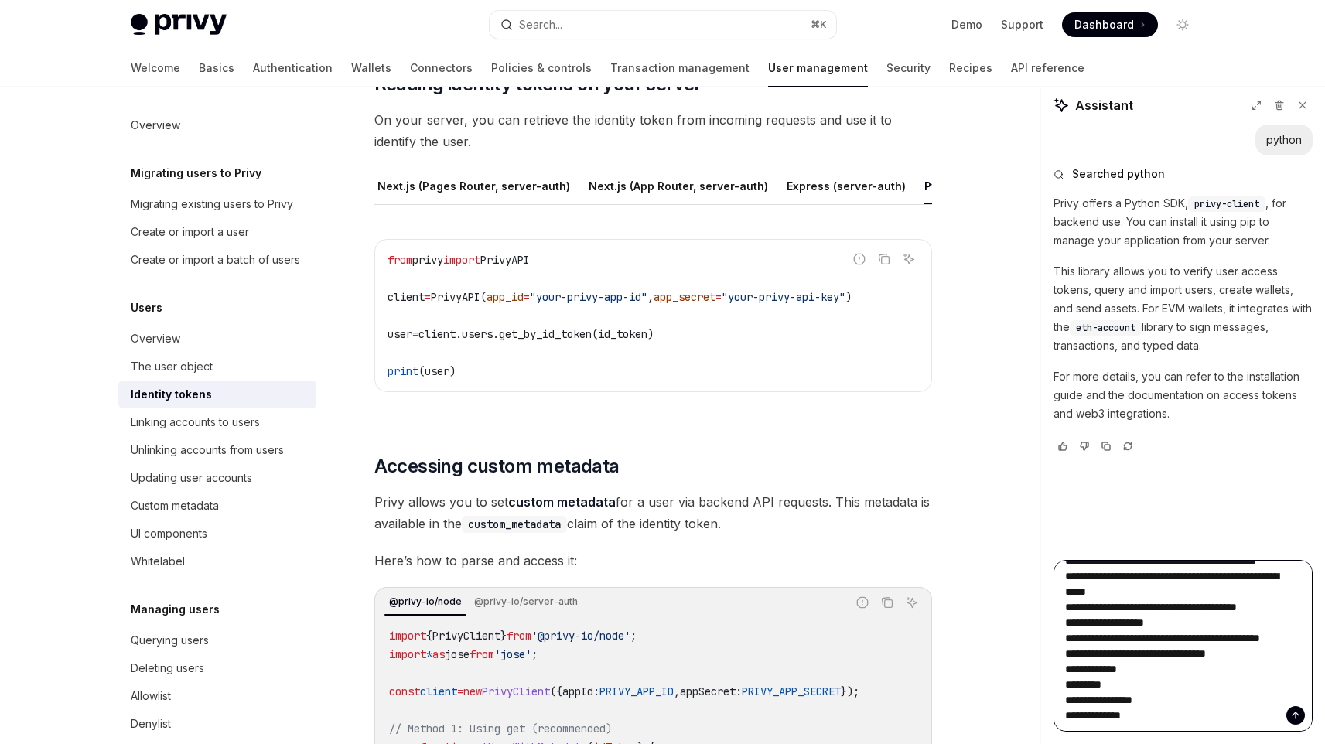
type textarea "**********"
type textarea "*"
paste textarea "**********"
type textarea "**********"
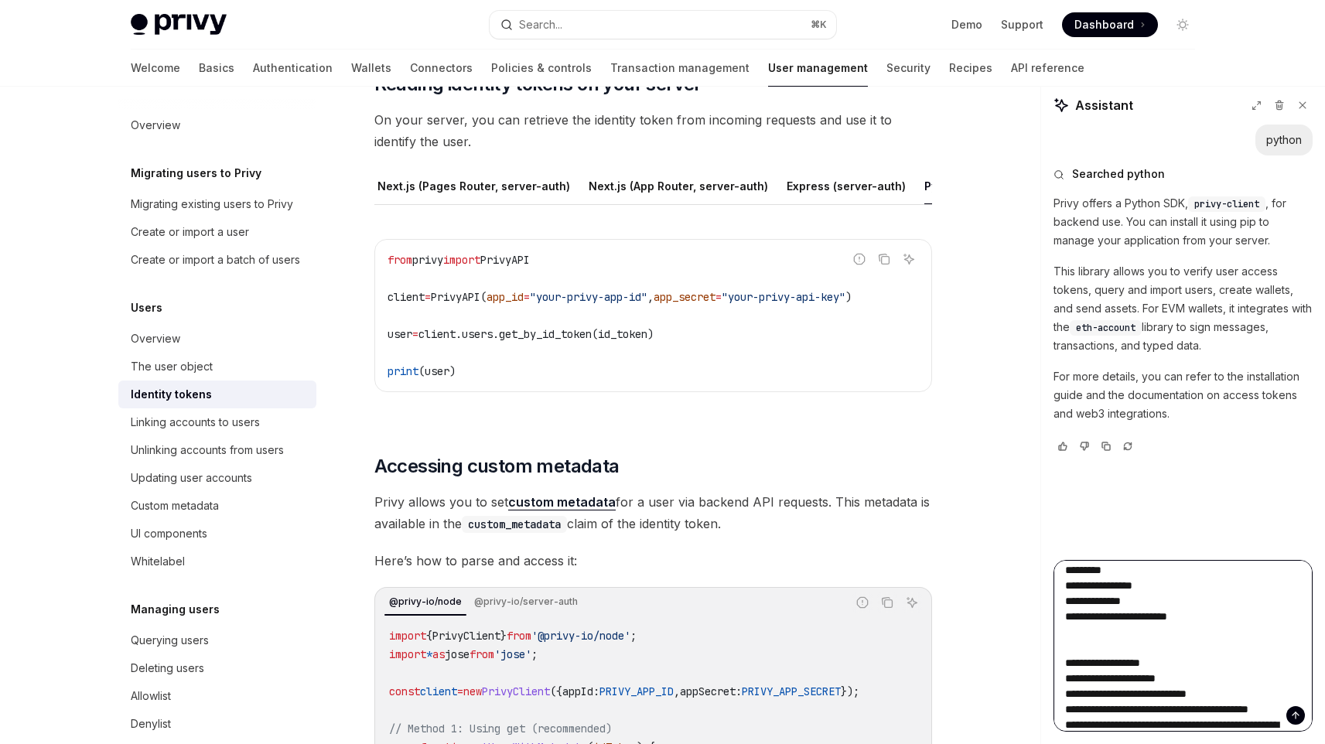
scroll to position [857, 0]
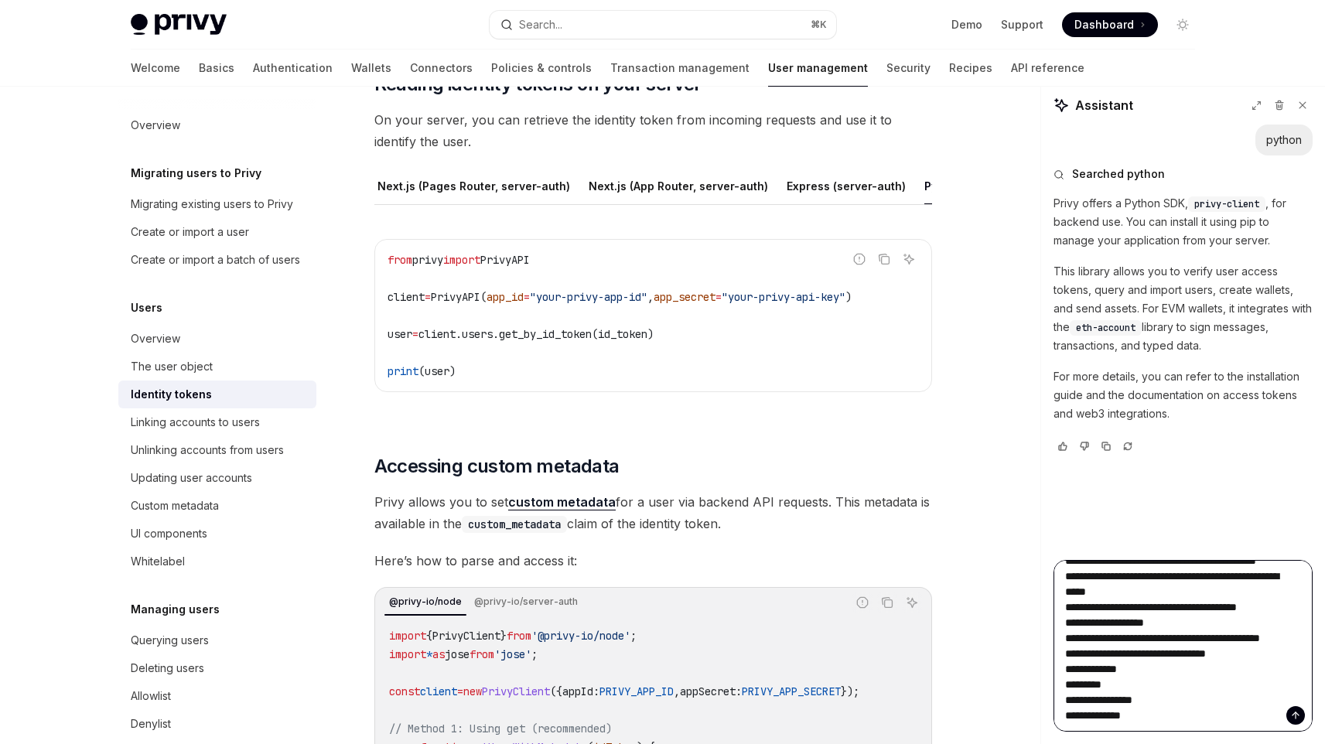
type textarea "*"
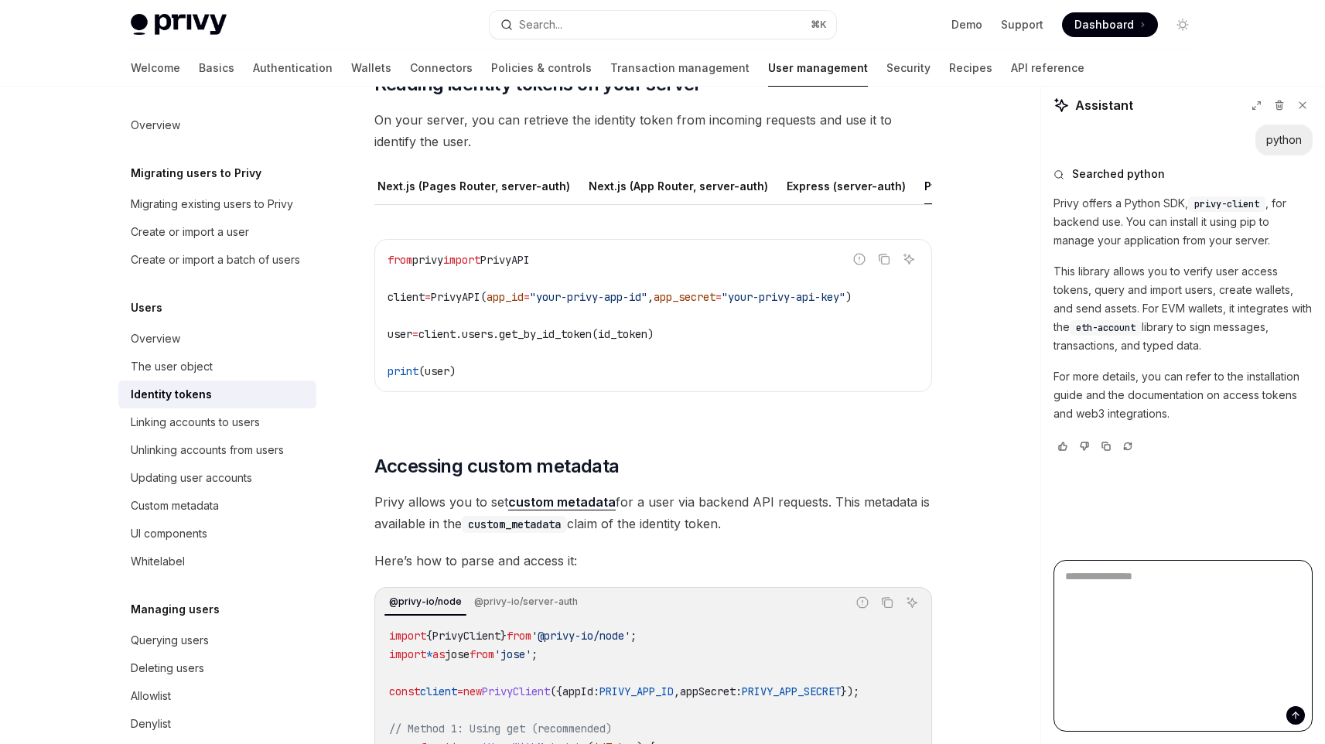
scroll to position [0, 0]
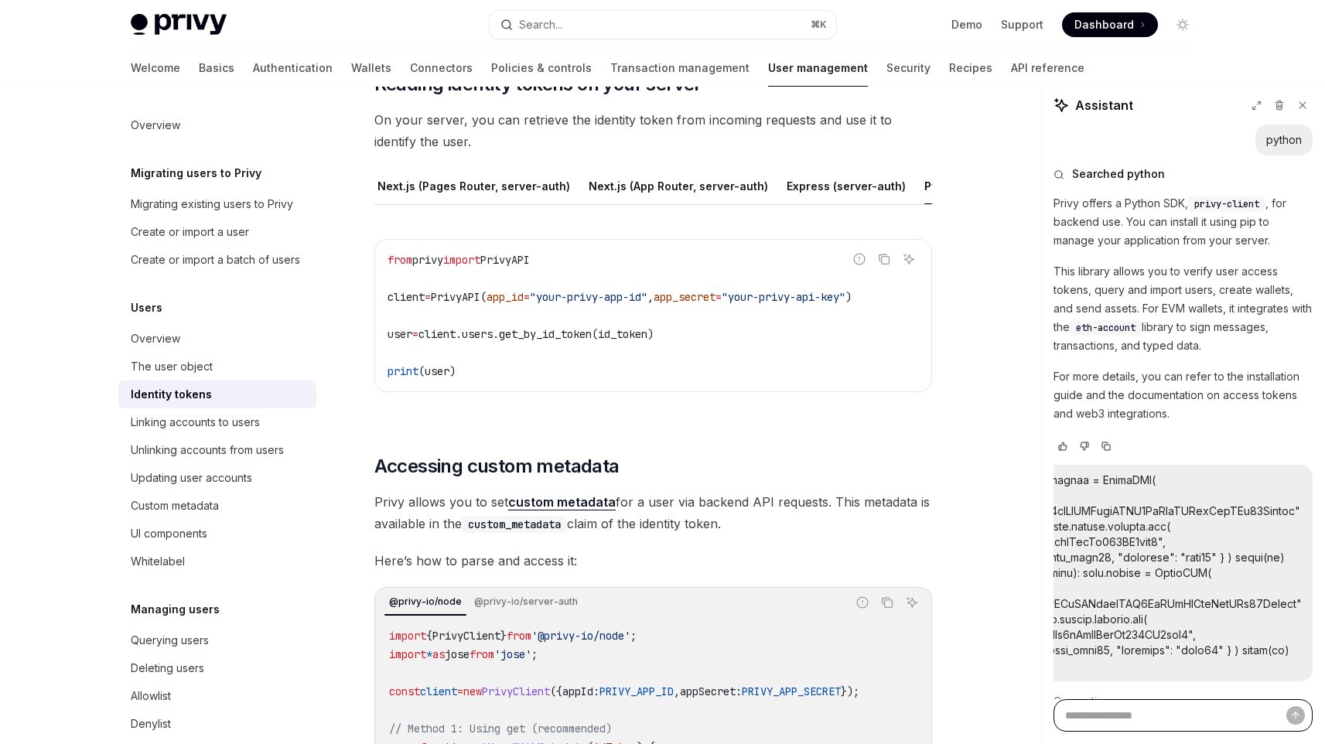
type textarea "*"
paste textarea "**********"
type textarea "**********"
type textarea "*"
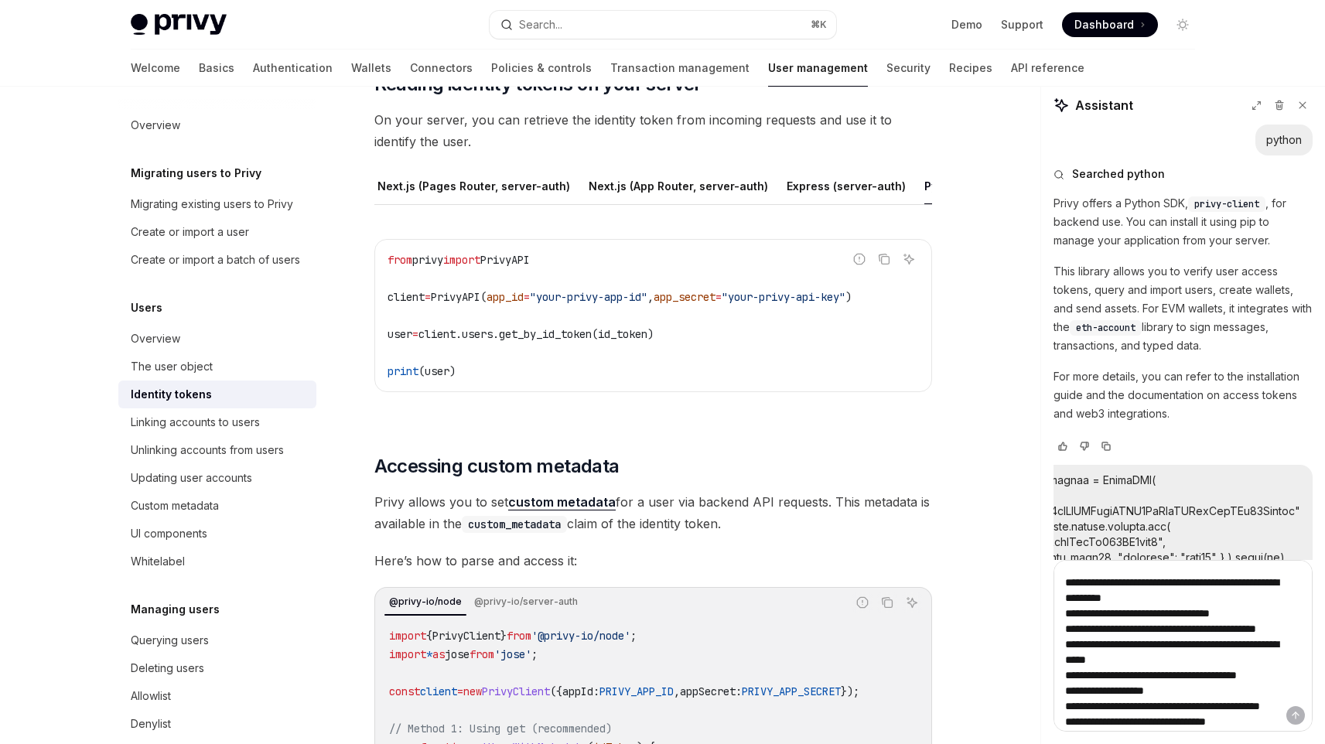
scroll to position [356, 0]
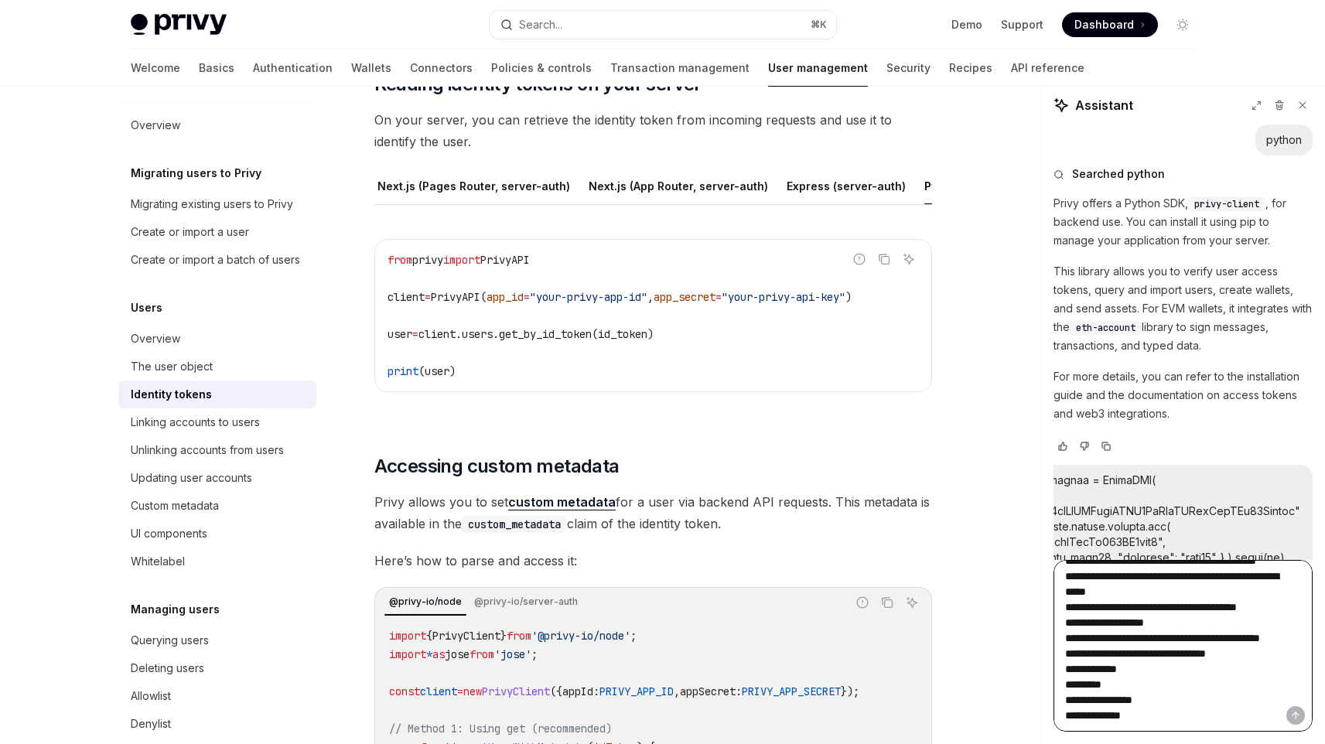
click at [1124, 696] on textarea "**********" at bounding box center [1183, 646] width 259 height 172
paste textarea "**********"
type textarea "**********"
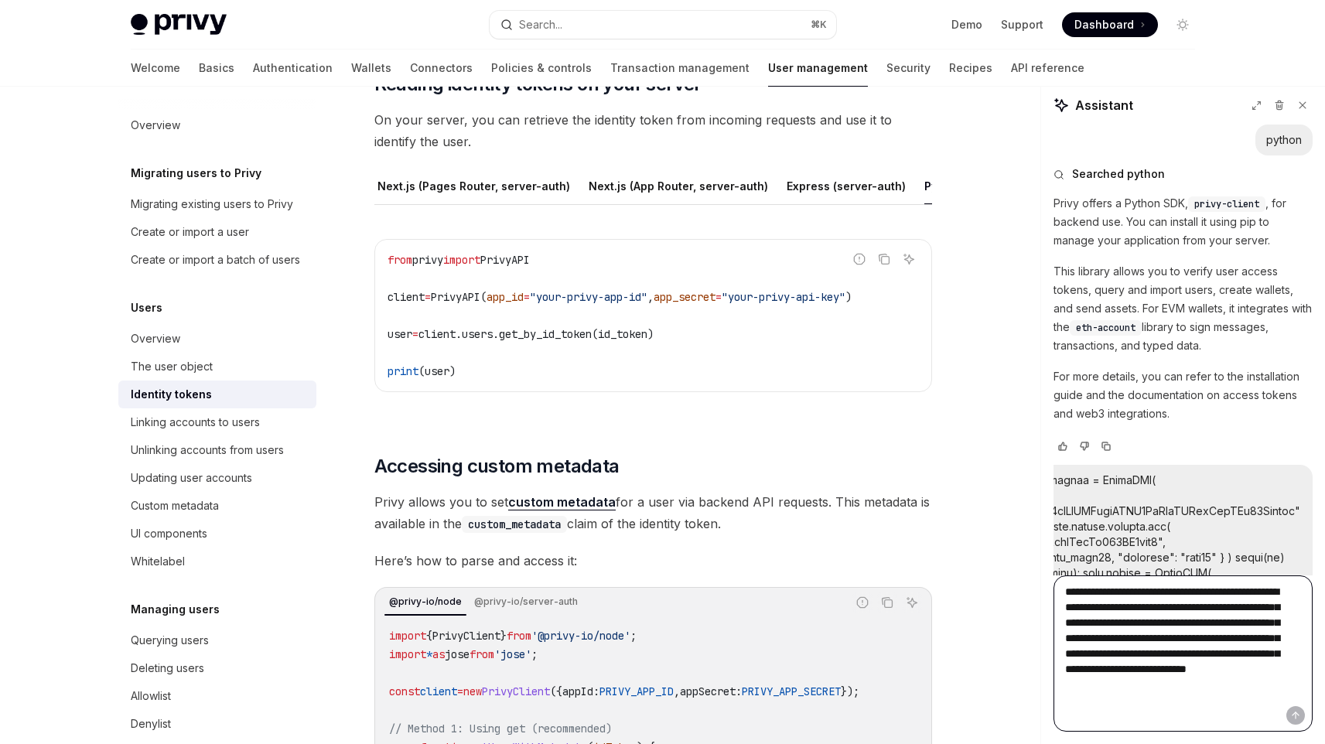
scroll to position [128, 0]
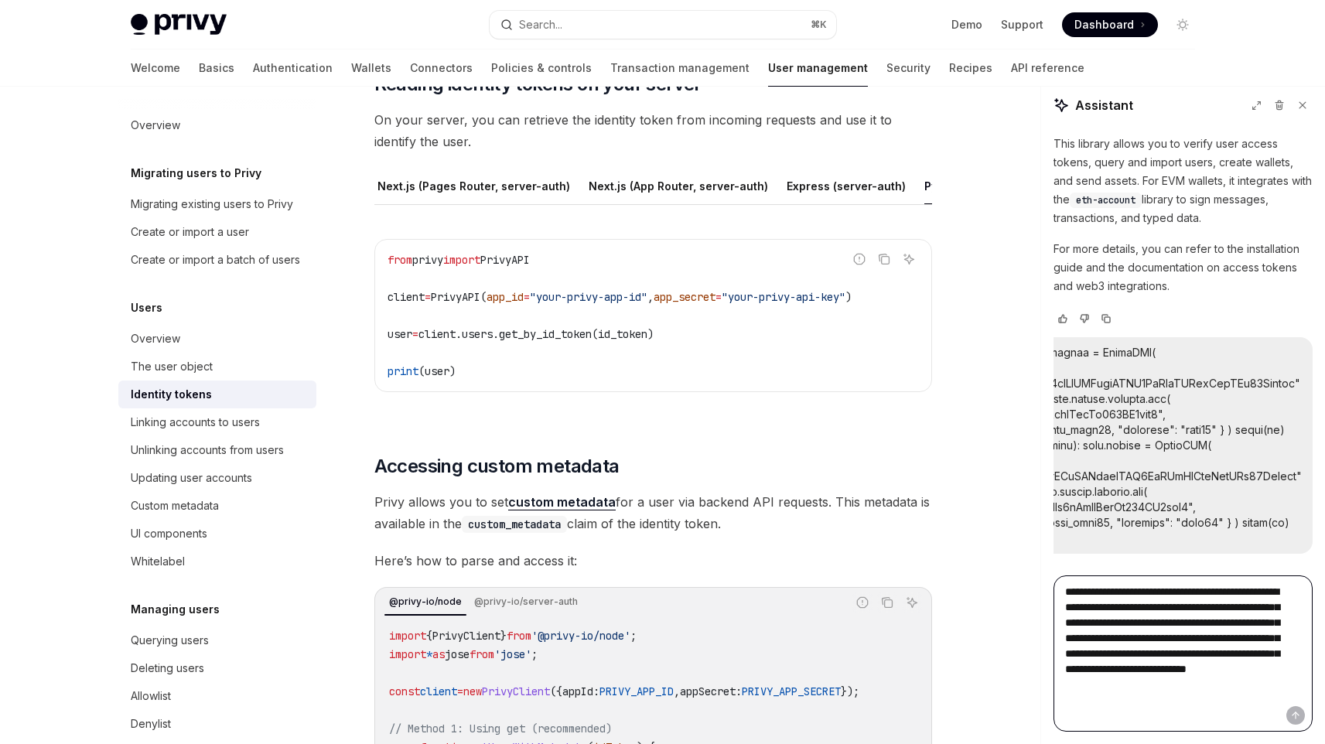
click at [1192, 697] on textarea "**********" at bounding box center [1183, 654] width 259 height 156
type textarea "*"
type textarea "**********"
click at [1177, 691] on textarea "**********" at bounding box center [1183, 654] width 259 height 156
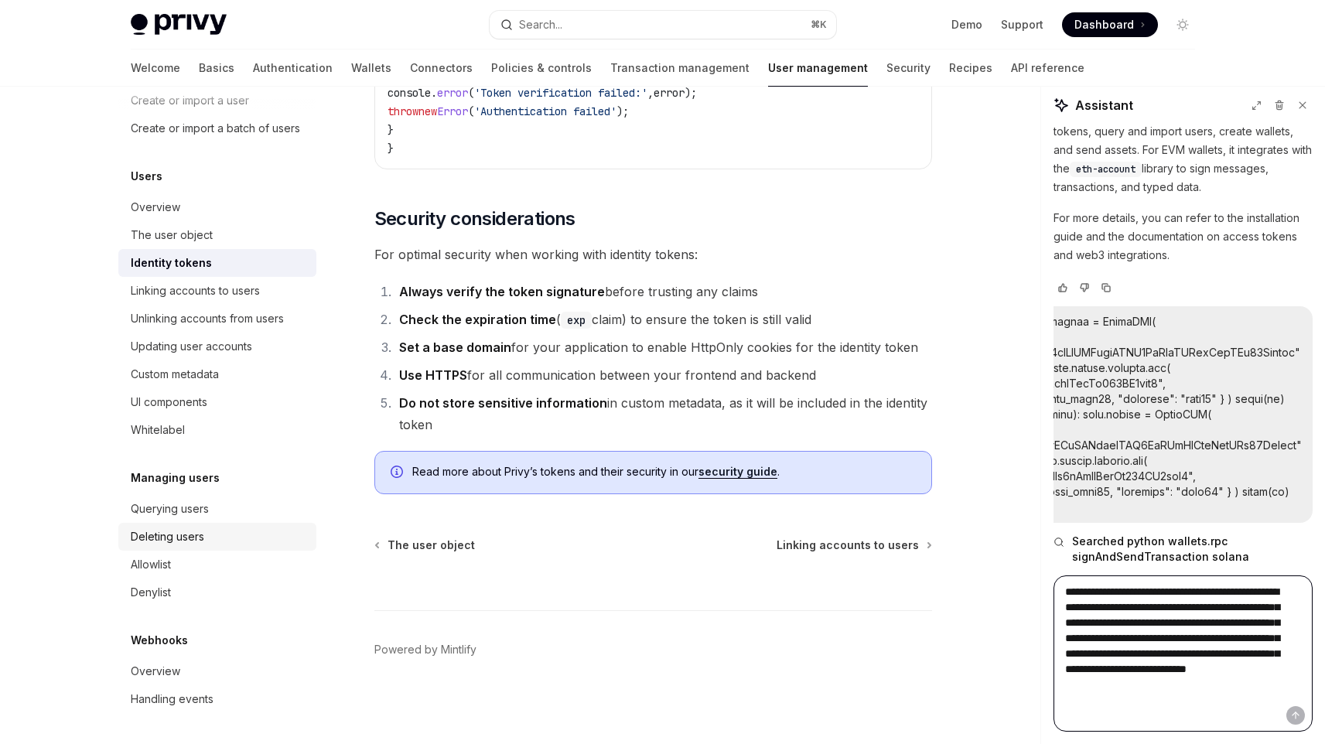
scroll to position [0, 0]
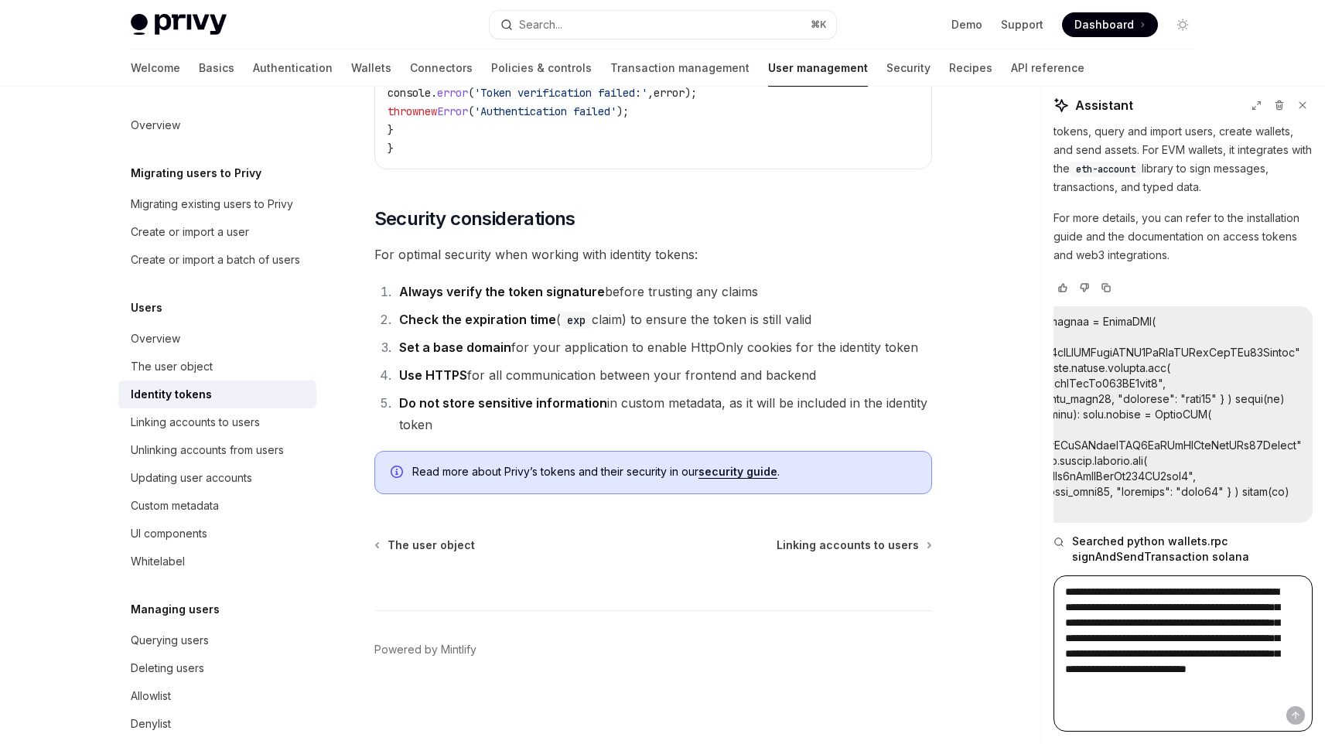
click at [1147, 628] on textarea "**********" at bounding box center [1183, 654] width 259 height 156
click at [1175, 672] on textarea "**********" at bounding box center [1183, 654] width 259 height 156
click at [635, 63] on link "Transaction management" at bounding box center [679, 68] width 139 height 37
click at [1011, 66] on link "API reference" at bounding box center [1048, 68] width 74 height 37
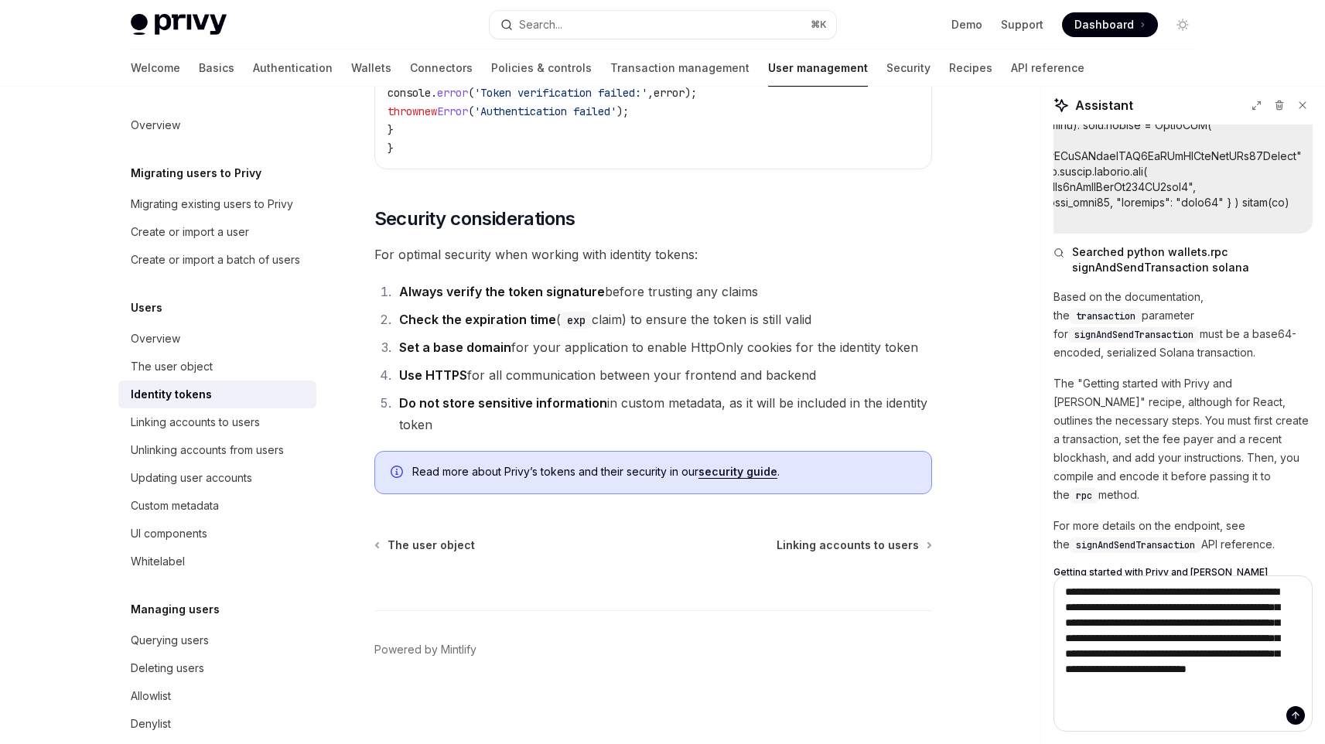
scroll to position [474, 0]
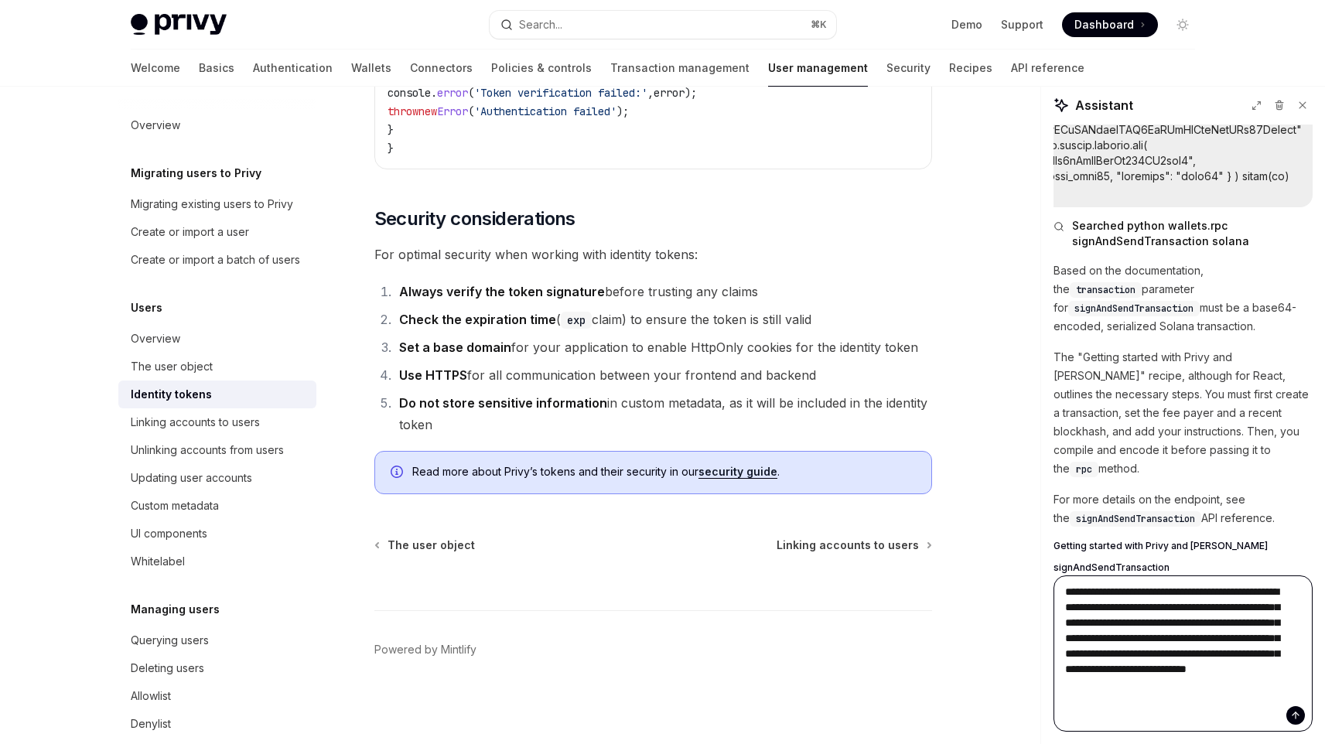
click at [1191, 684] on textarea "**********" at bounding box center [1183, 654] width 259 height 156
type textarea "*"
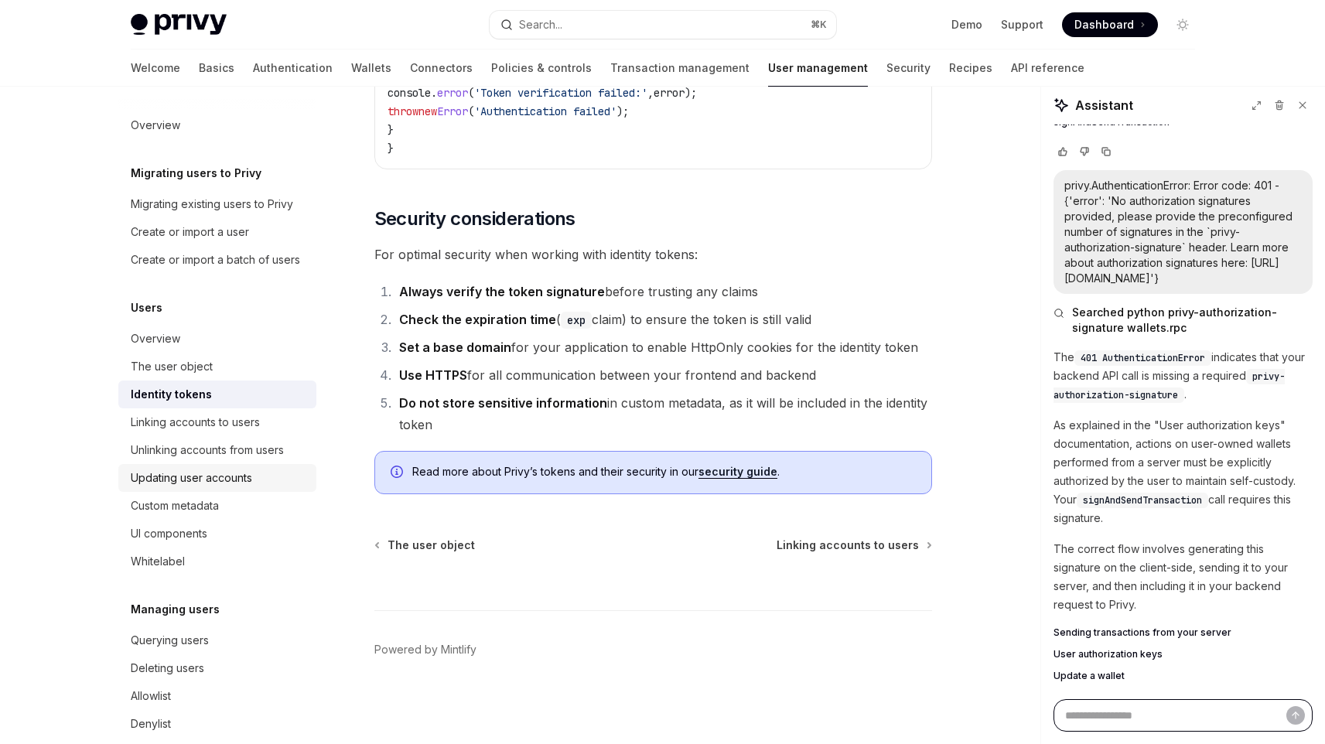
scroll to position [150, 0]
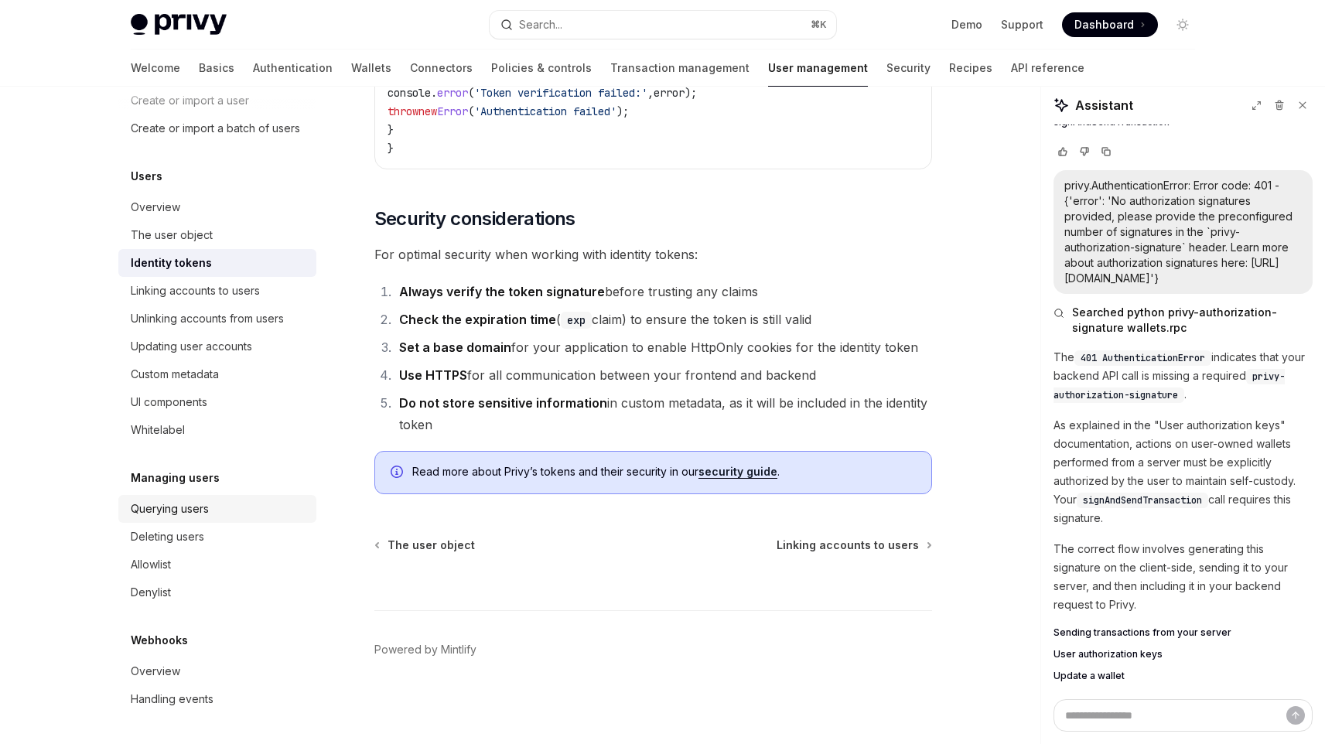
click at [189, 508] on div "Querying users" at bounding box center [170, 509] width 78 height 19
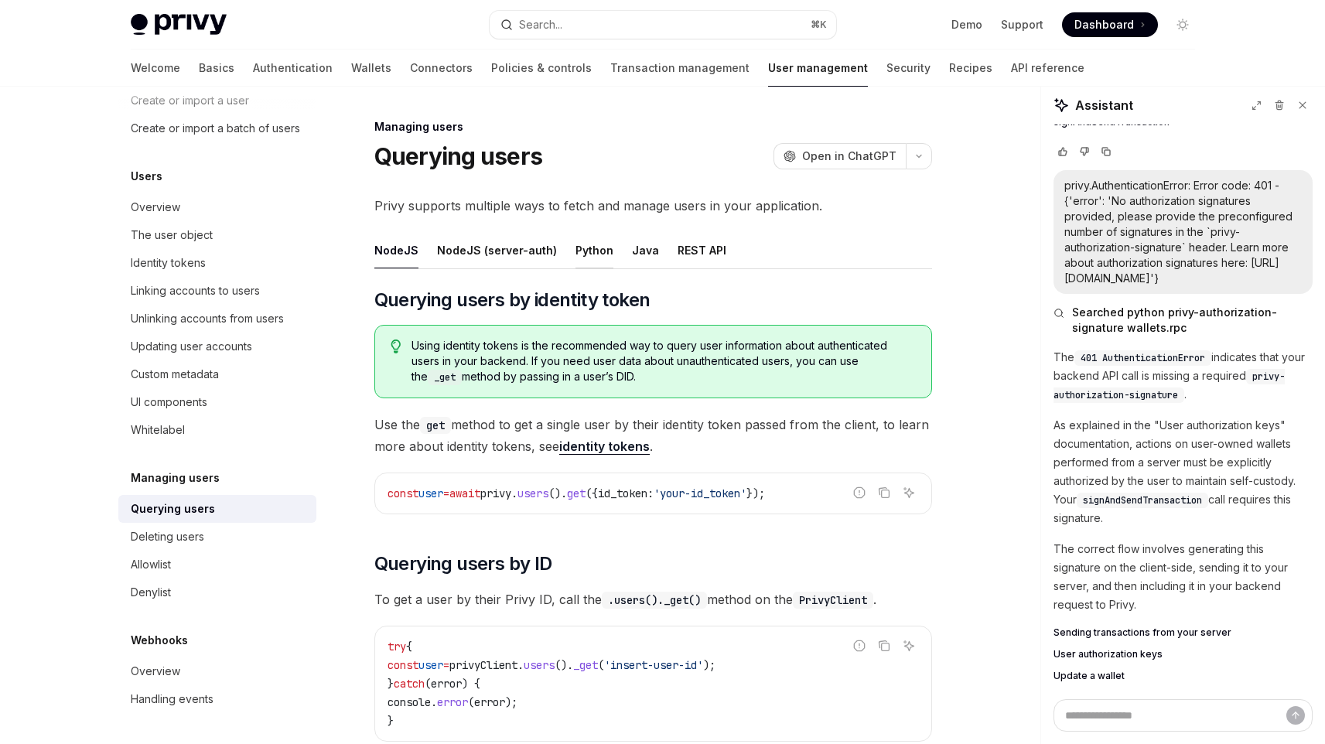
click at [576, 251] on button "Python" at bounding box center [595, 250] width 38 height 36
type textarea "*"
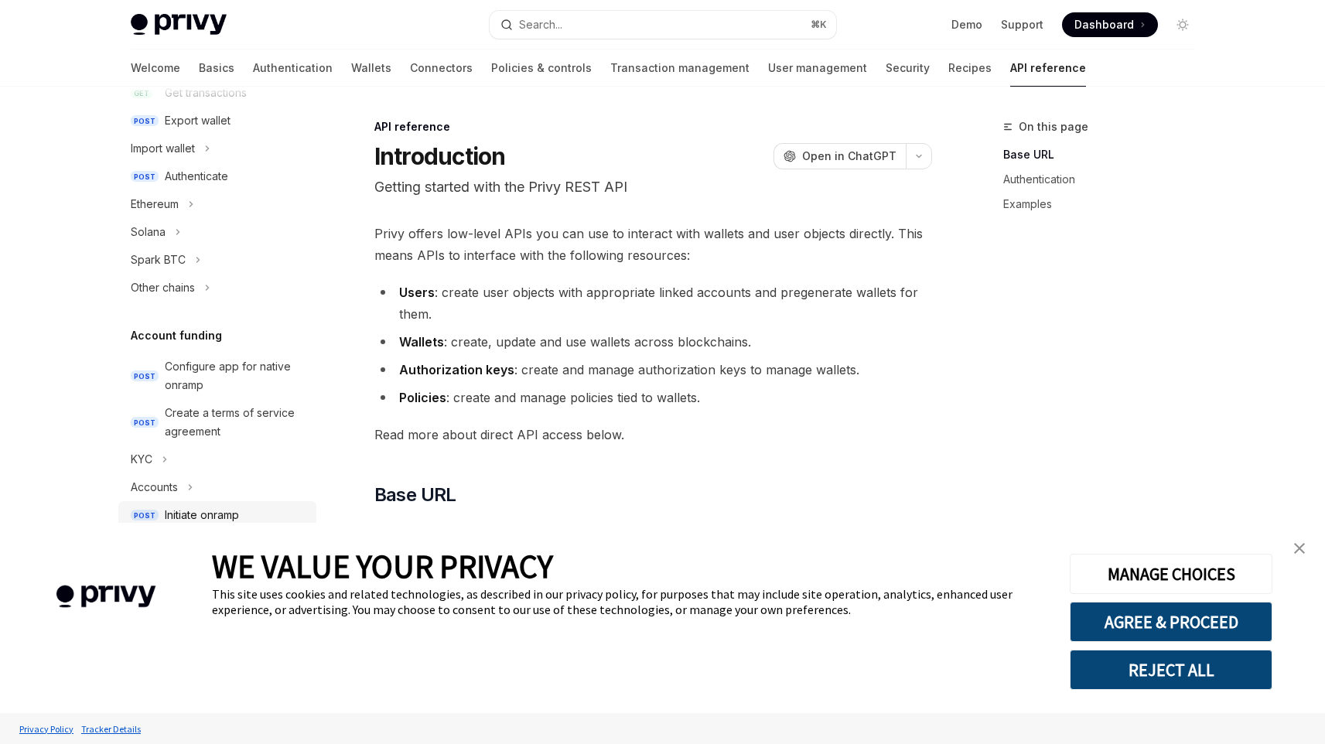
scroll to position [313, 0]
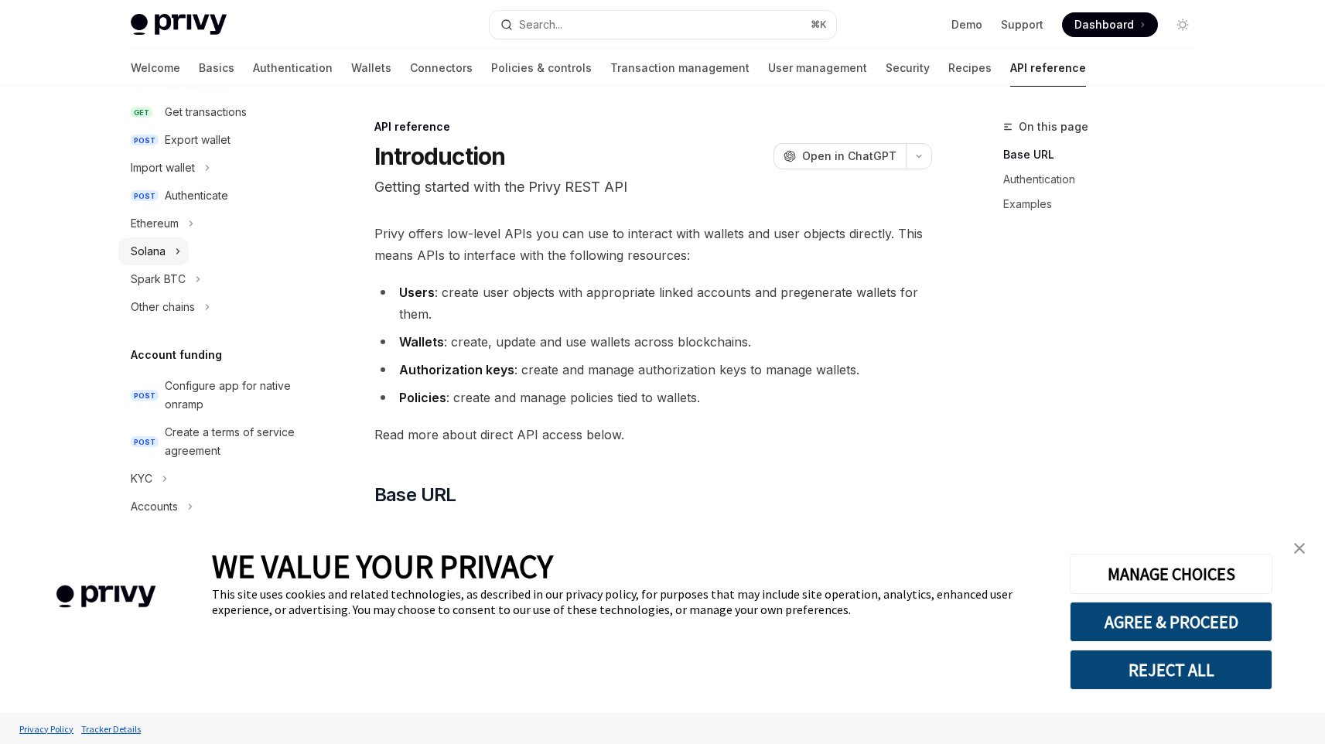
click at [182, 248] on button "Solana" at bounding box center [153, 252] width 70 height 28
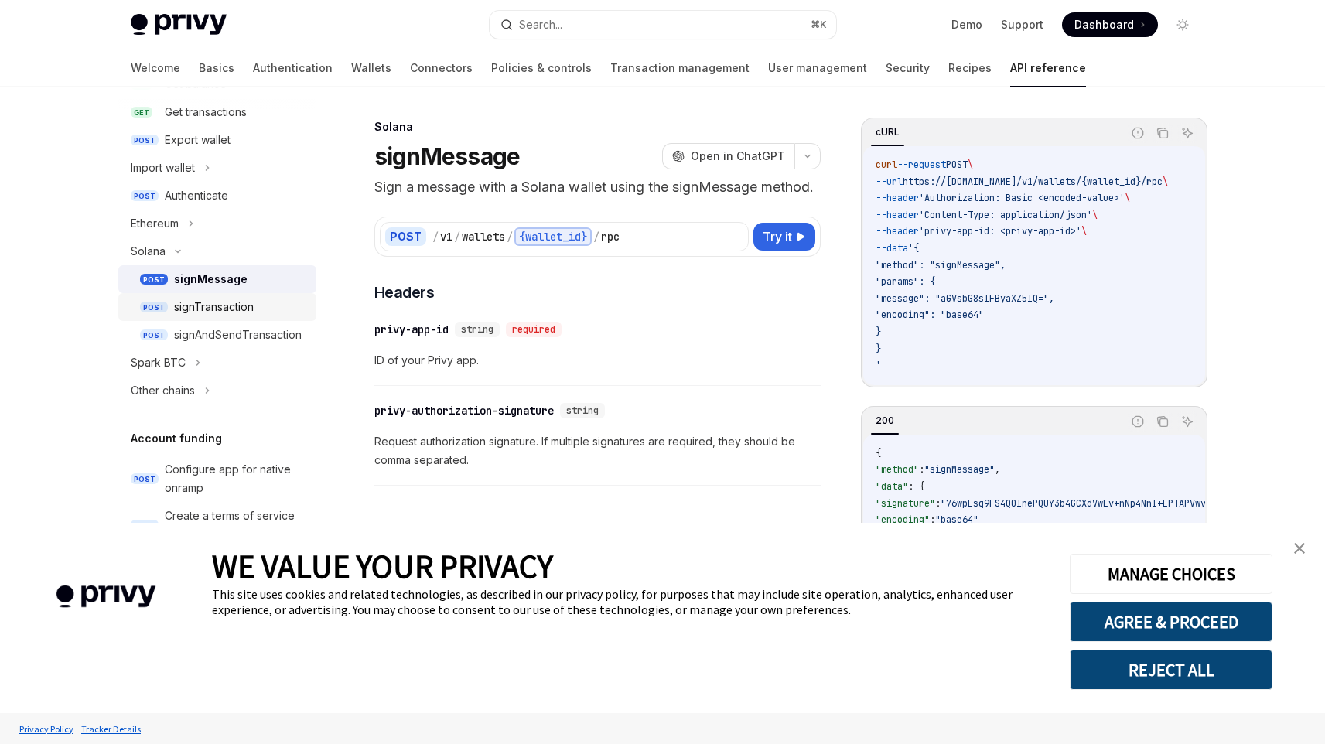
click at [263, 301] on div "signTransaction" at bounding box center [240, 307] width 133 height 19
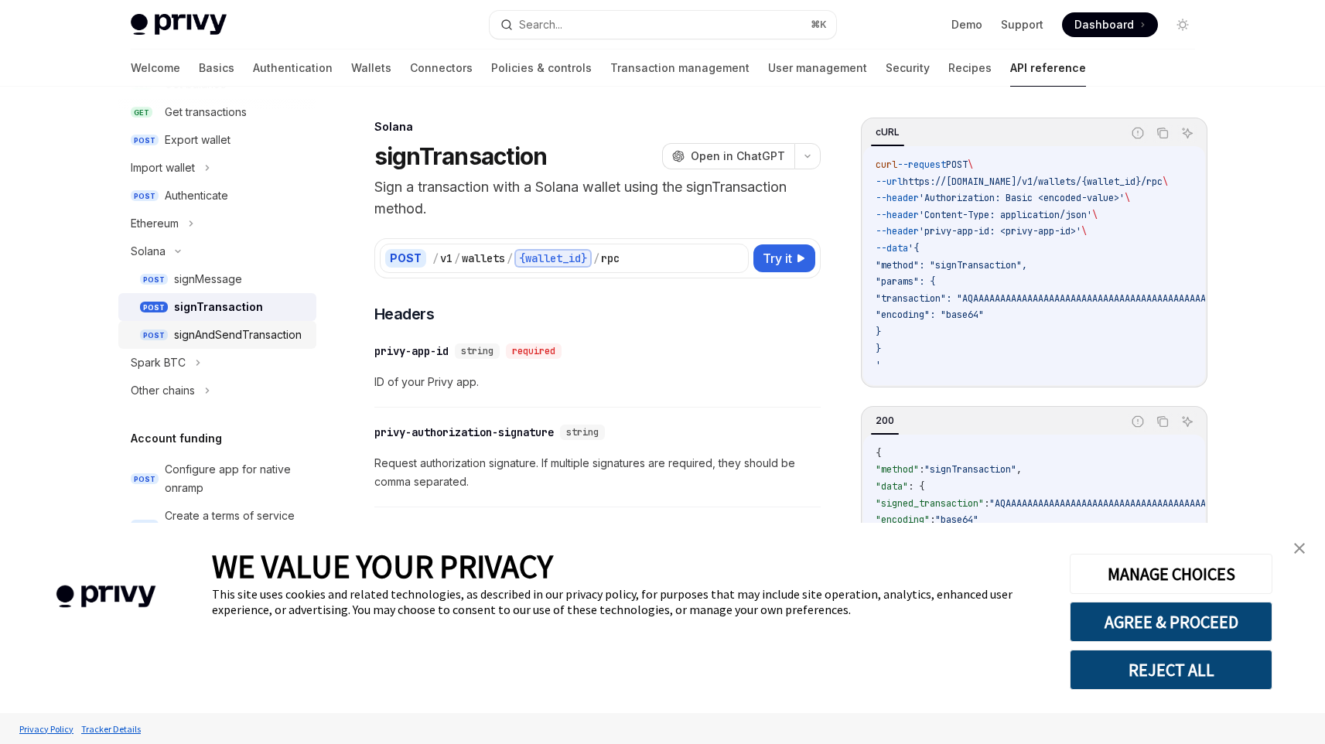
click at [289, 334] on div "signAndSendTransaction" at bounding box center [238, 335] width 128 height 19
type textarea "*"
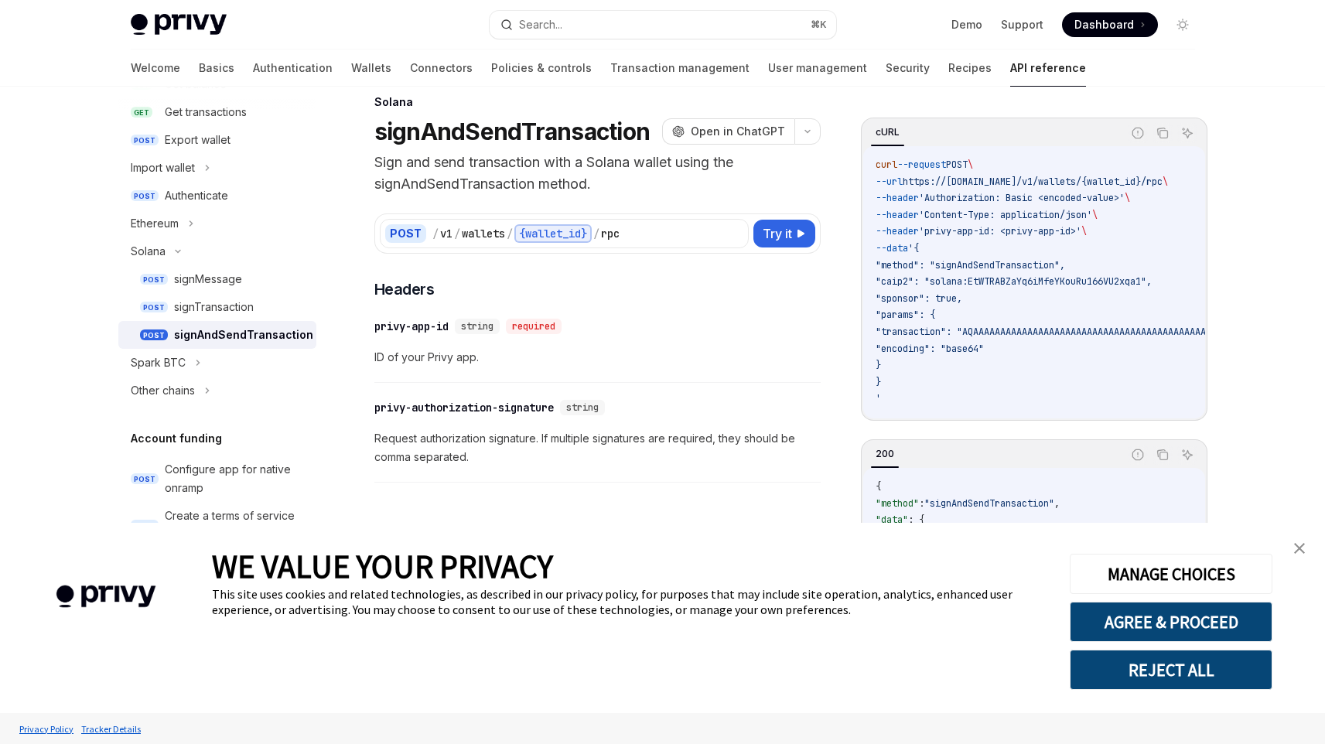
scroll to position [27, 0]
click at [1158, 128] on icon "Copy the contents from the code block" at bounding box center [1163, 133] width 12 height 12
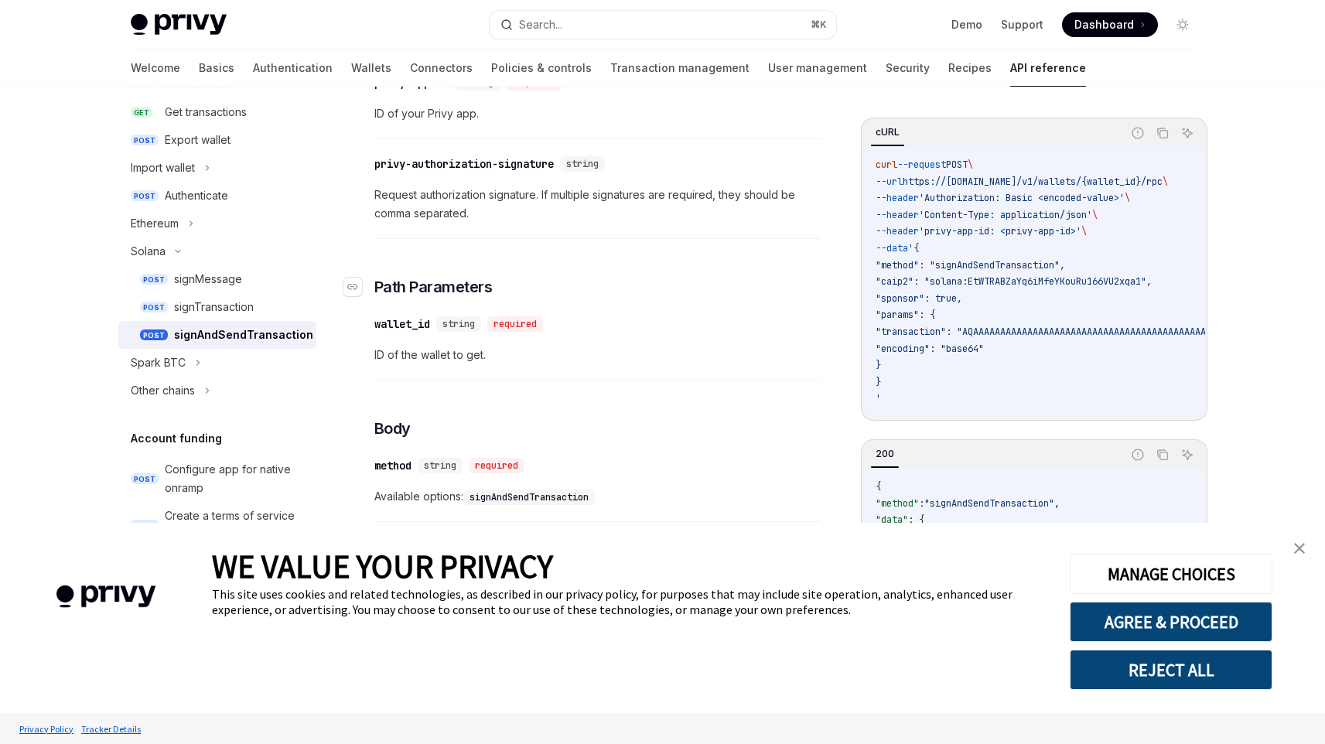
scroll to position [234, 0]
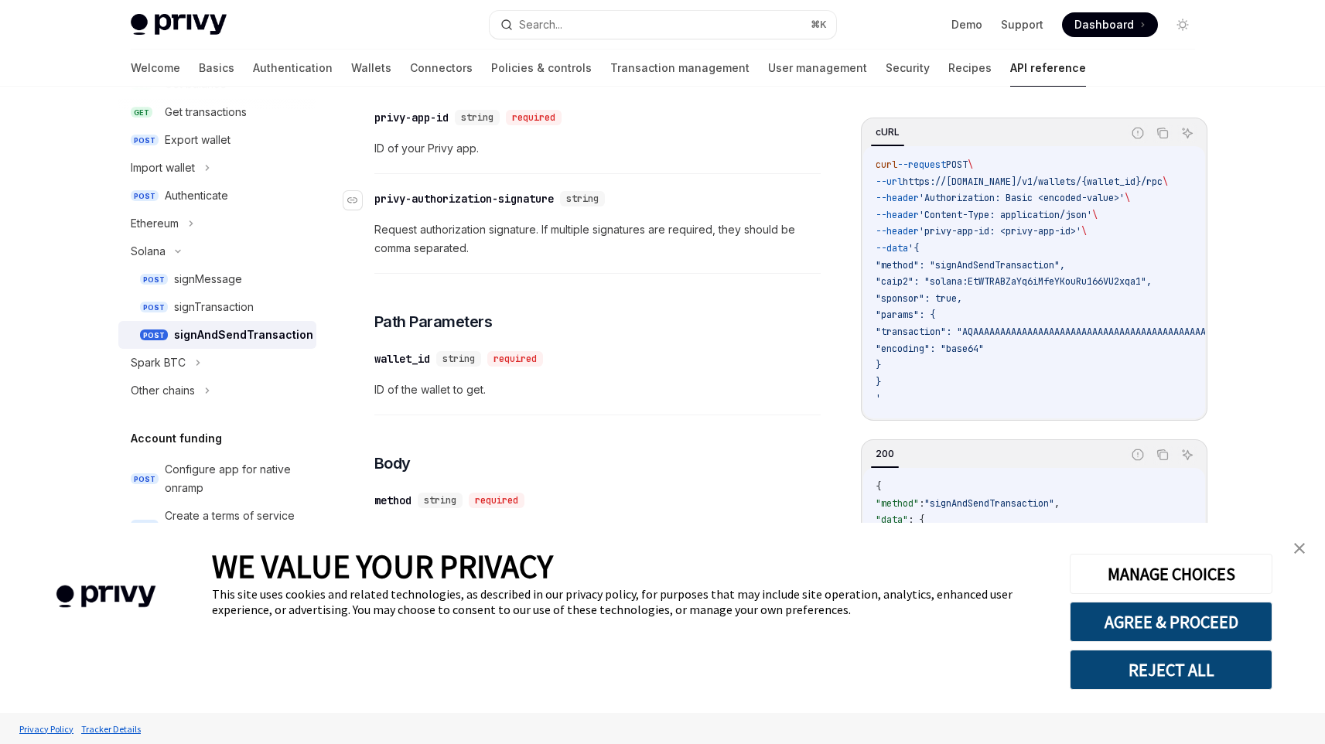
click at [590, 201] on span "string" at bounding box center [582, 199] width 32 height 12
click at [479, 201] on div "privy-authorization-signature" at bounding box center [464, 198] width 180 height 15
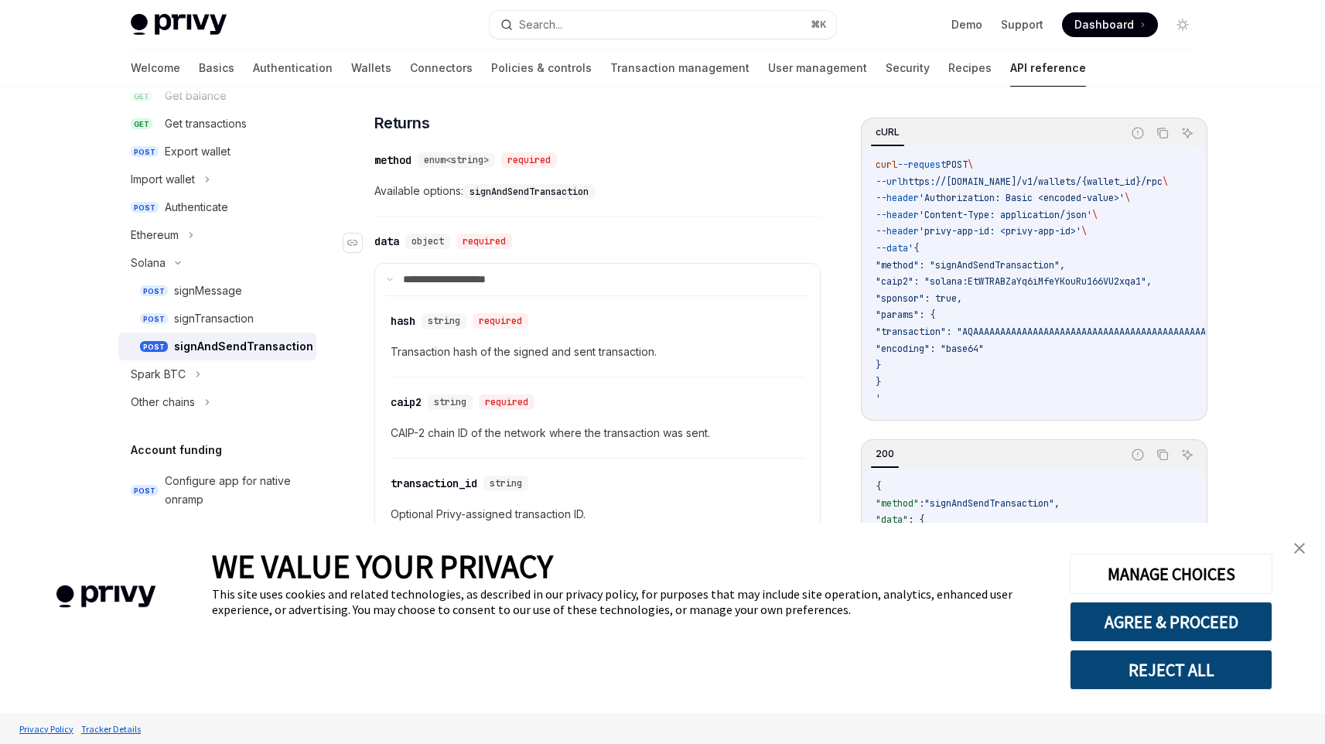
scroll to position [1177, 0]
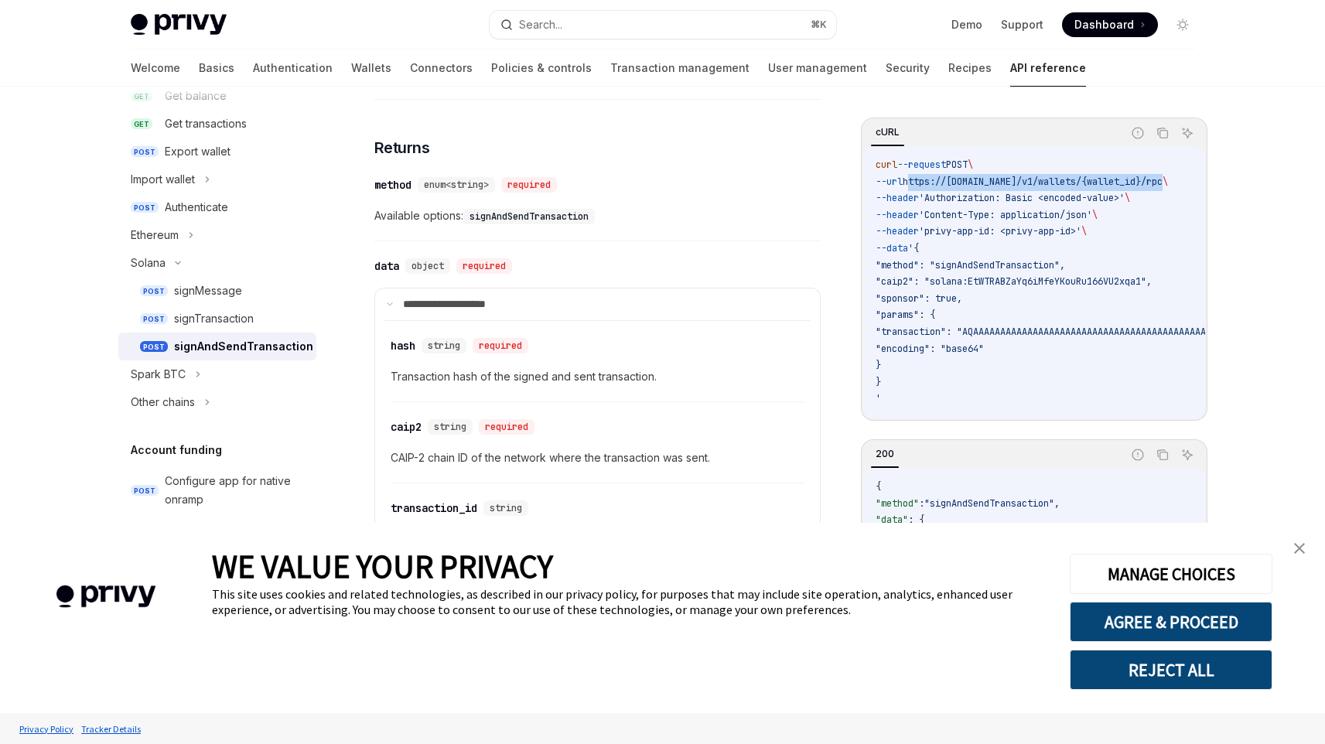
drag, startPoint x: 921, startPoint y: 180, endPoint x: 1183, endPoint y: 177, distance: 262.3
click at [1168, 177] on span "--url https://api.privy.io/v1/wallets/{wallet_id}/rpc \" at bounding box center [1022, 182] width 292 height 12
copy span "https://api.privy.io/v1/wallets/{wallet_id}/rpc"
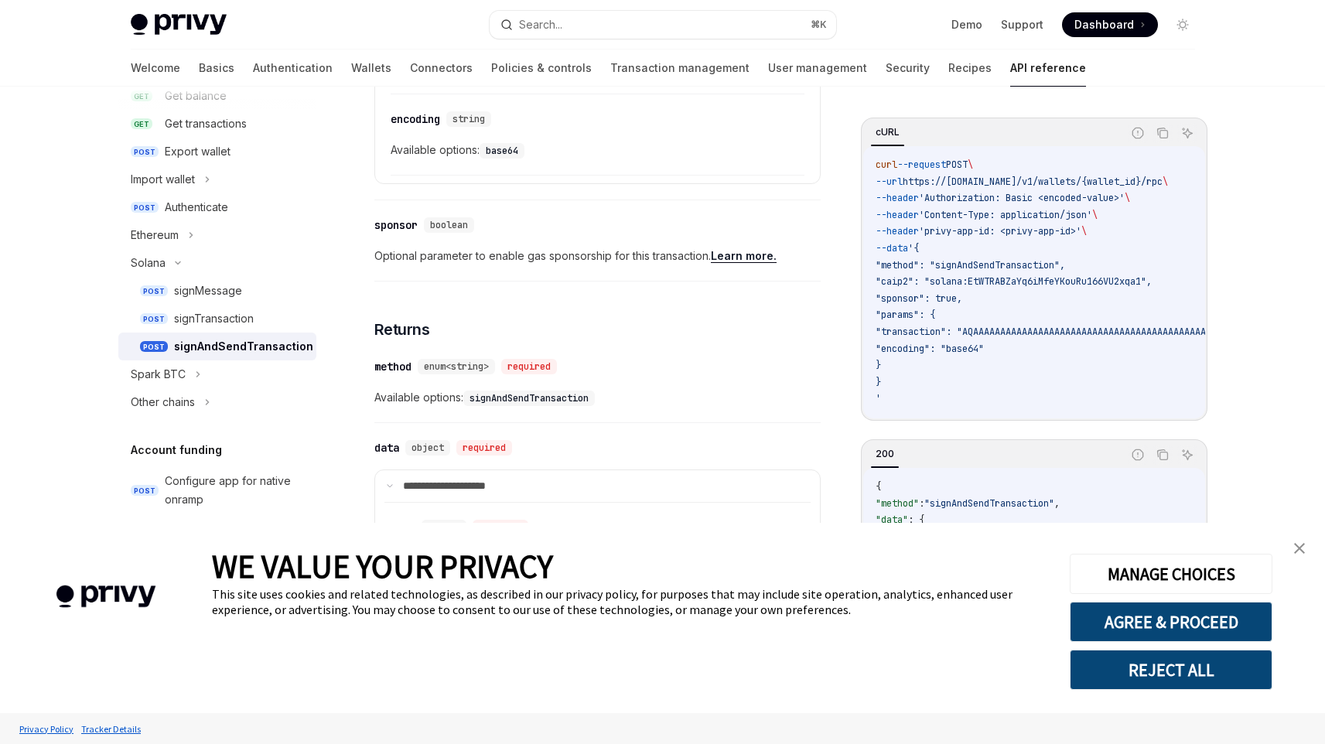
scroll to position [997, 0]
click at [949, 68] on link "Recipes" at bounding box center [970, 68] width 43 height 37
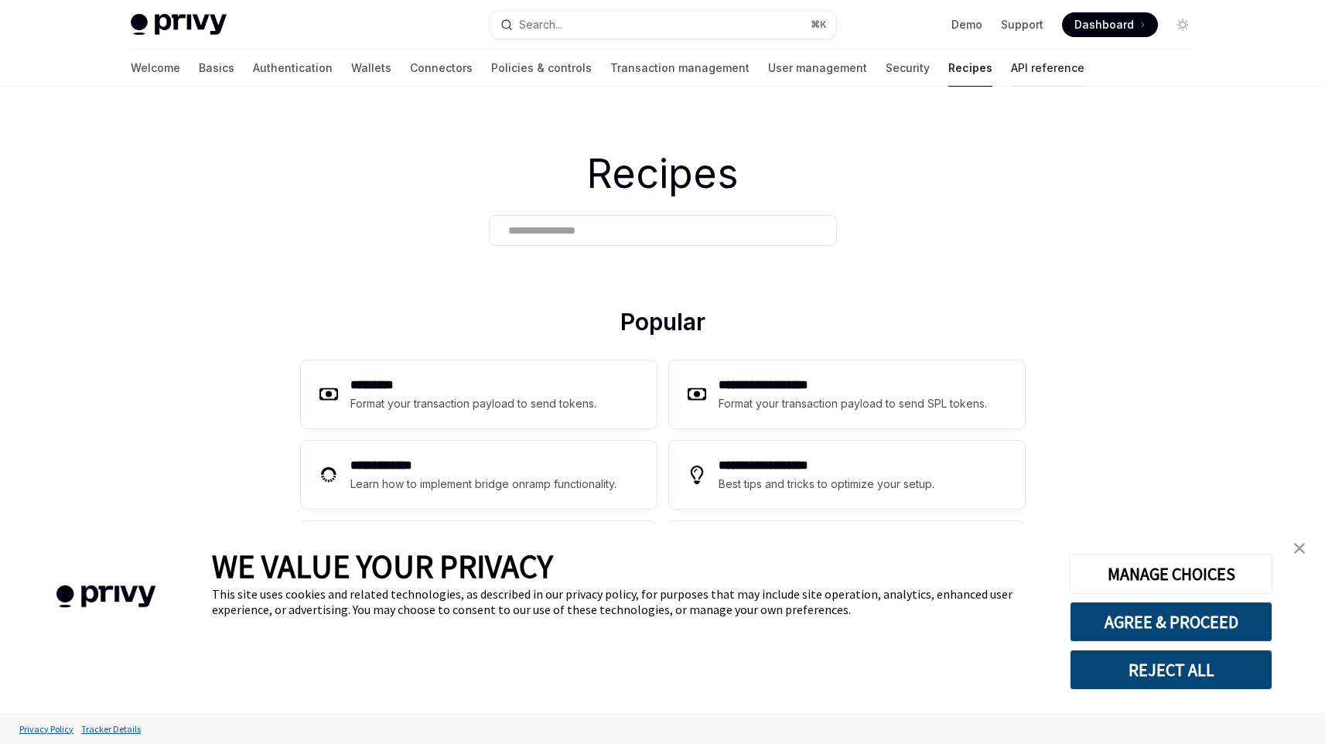
click at [1011, 67] on link "API reference" at bounding box center [1048, 68] width 74 height 37
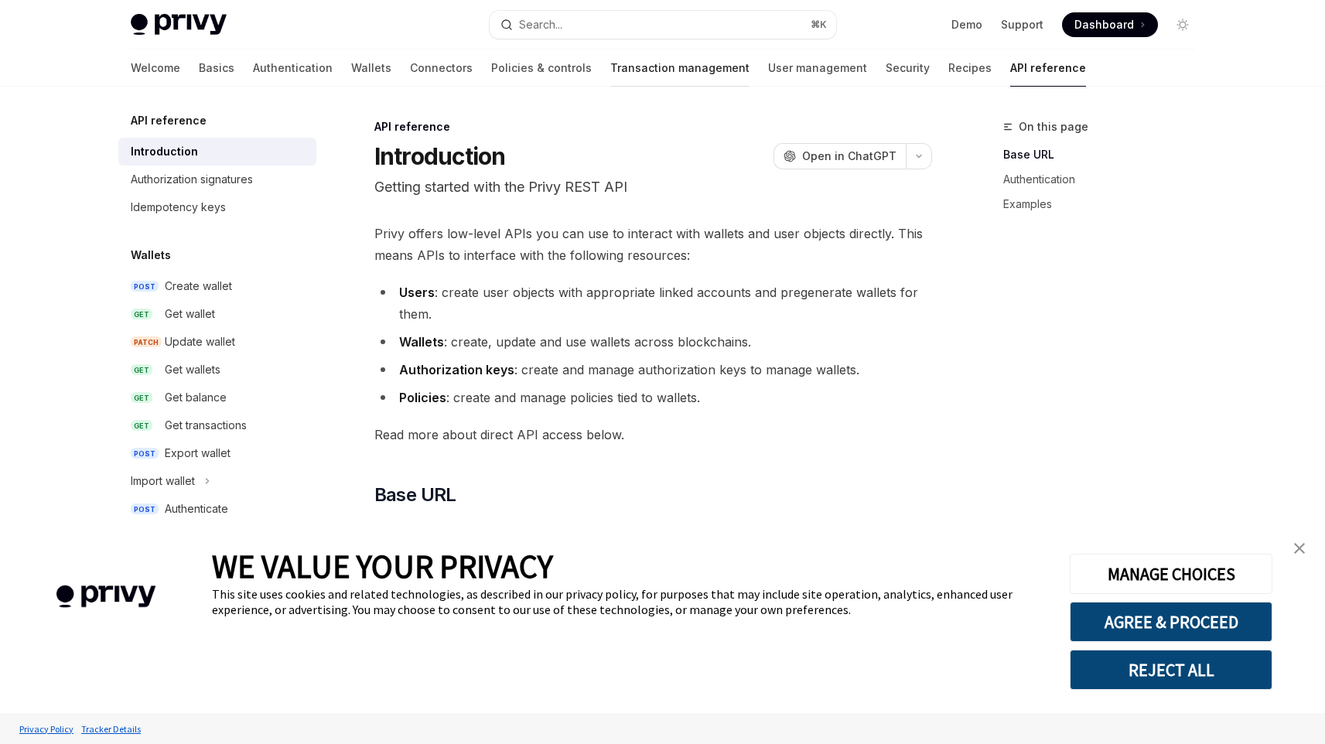
click at [610, 68] on link "Transaction management" at bounding box center [679, 68] width 139 height 37
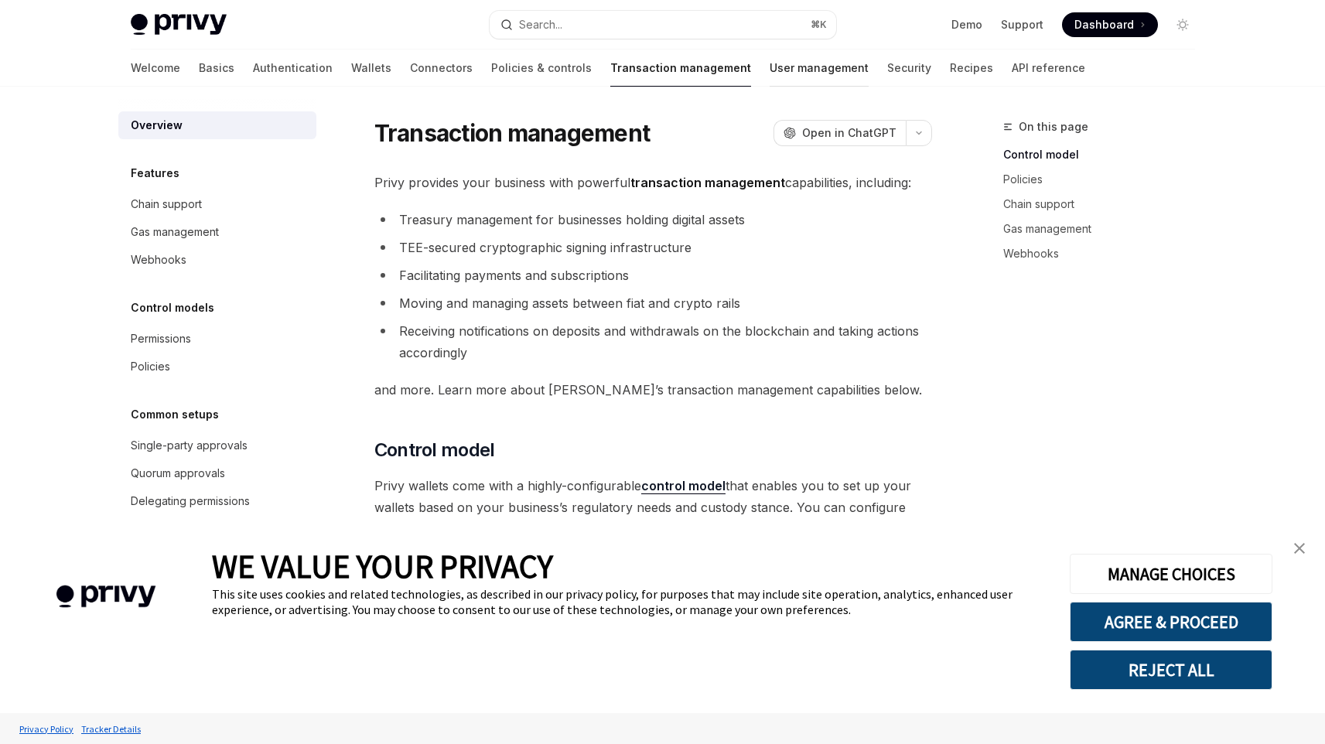
click at [770, 68] on link "User management" at bounding box center [819, 68] width 99 height 37
type textarea "*"
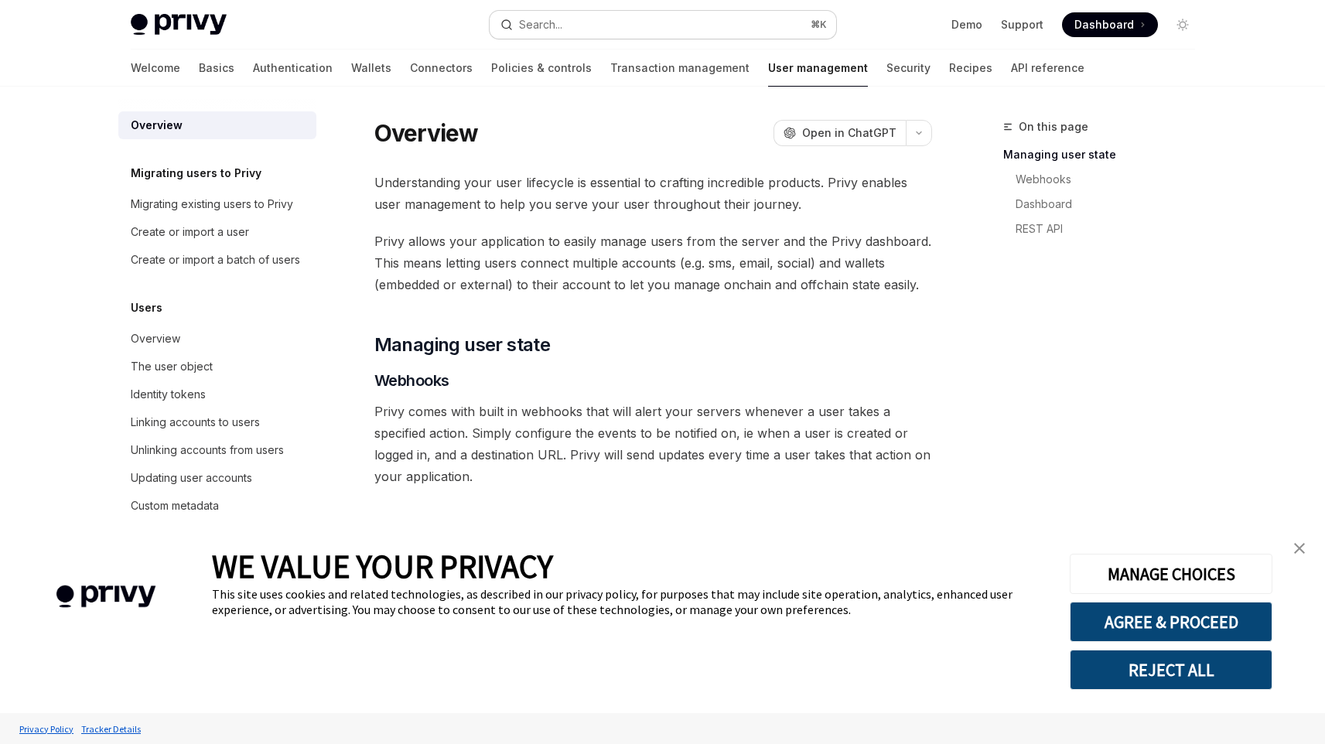
click at [593, 32] on button "Search... ⌘ K" at bounding box center [663, 25] width 347 height 28
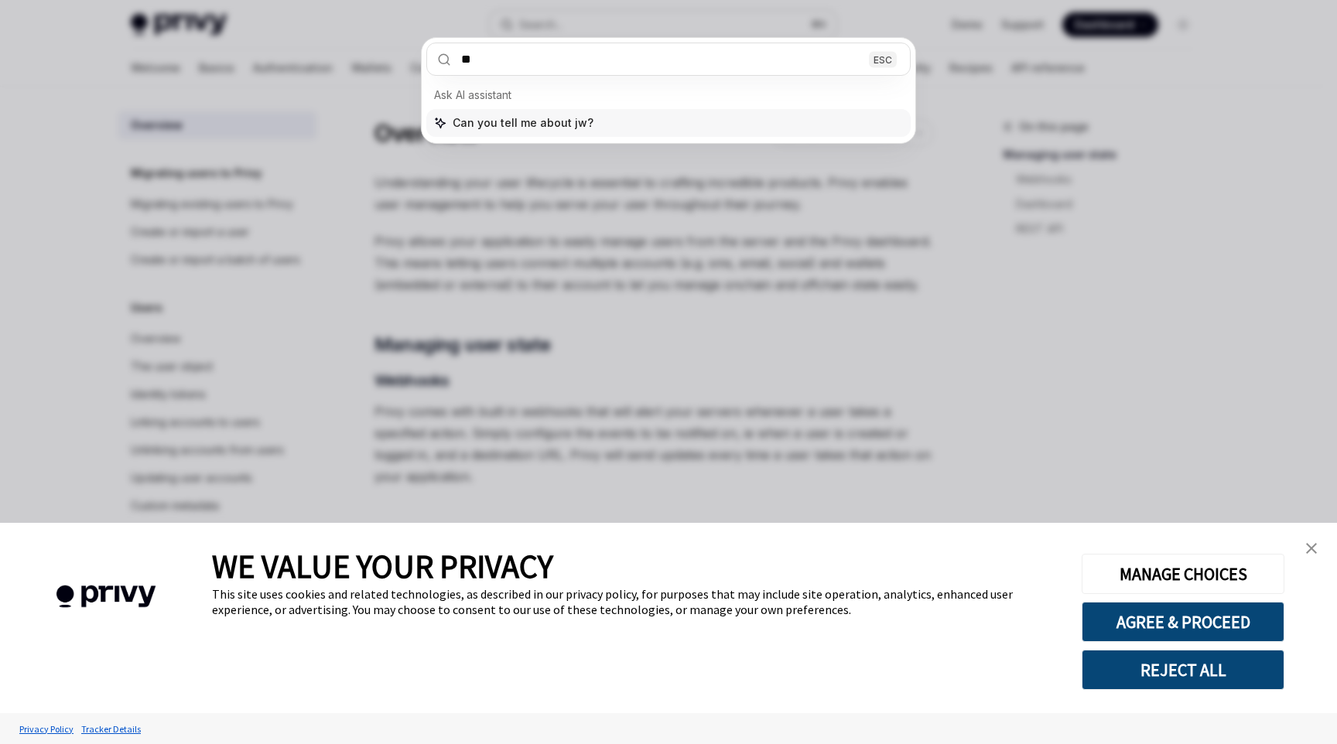
type input "***"
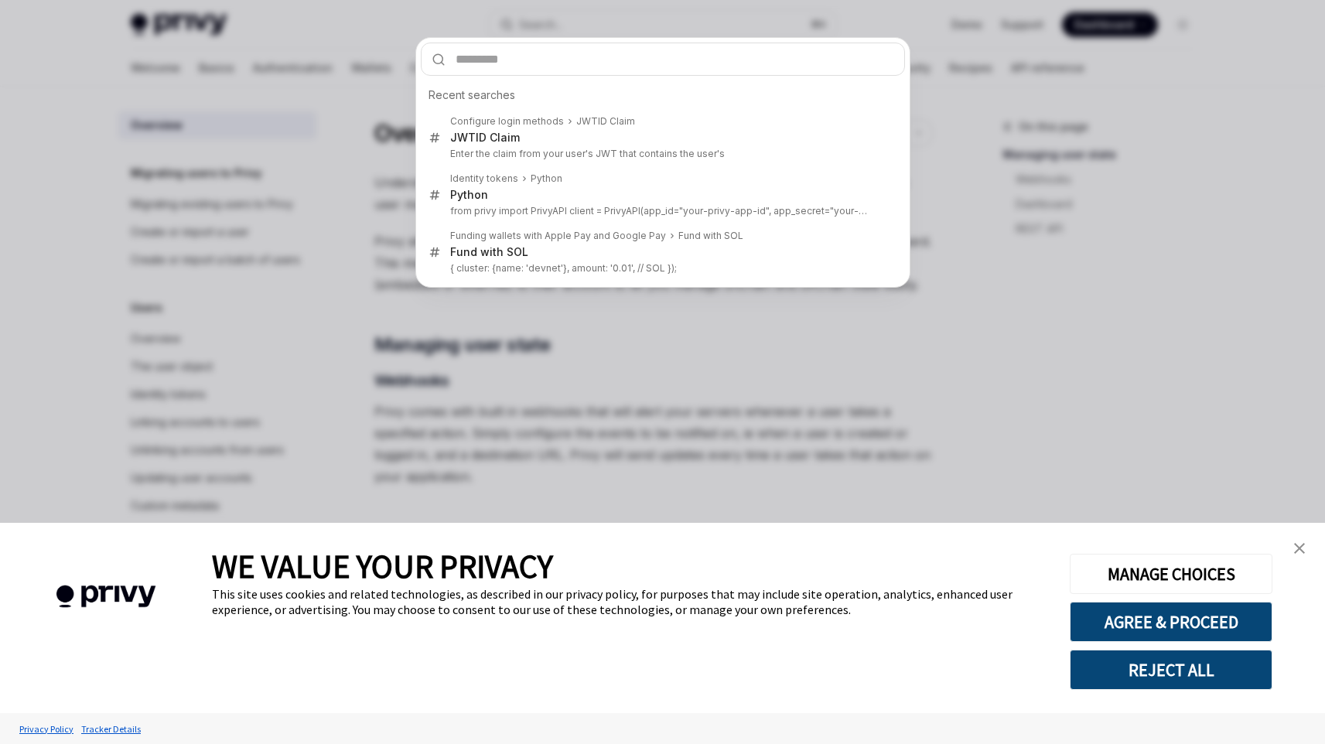
type textarea "*"
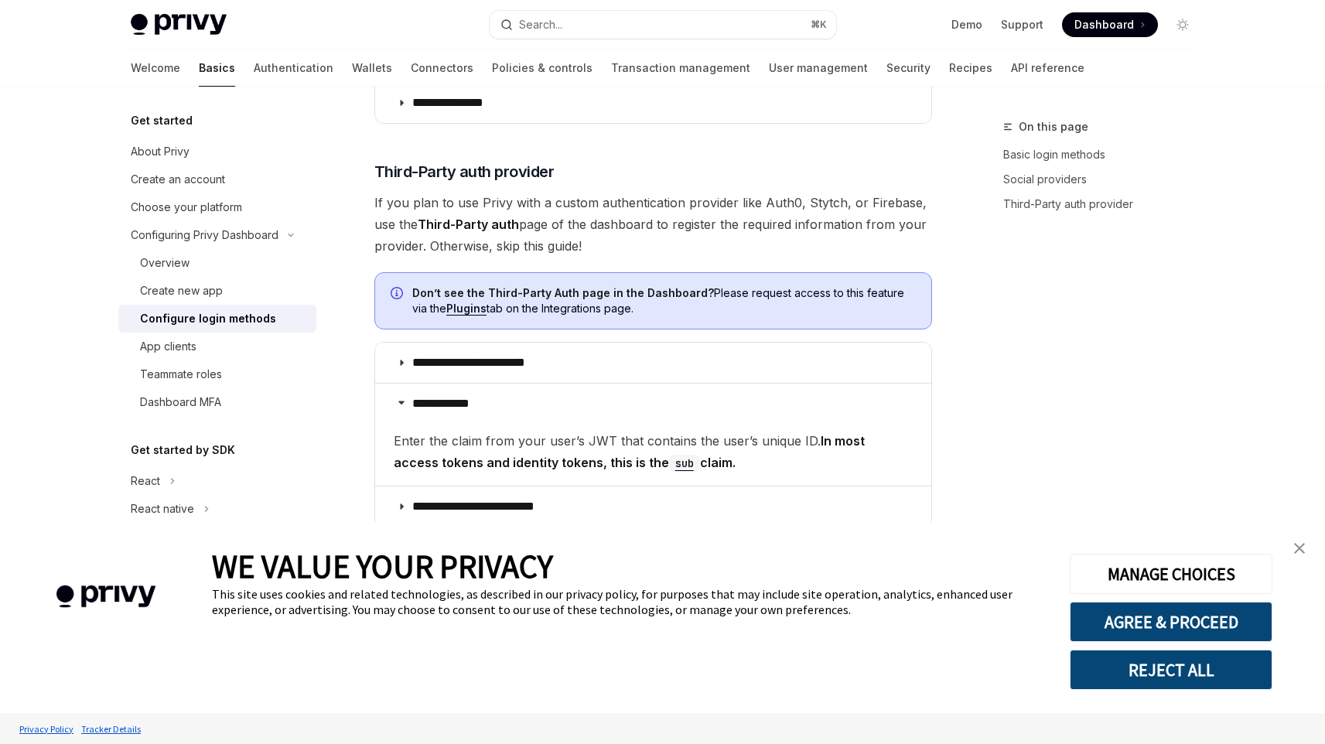
scroll to position [821, 0]
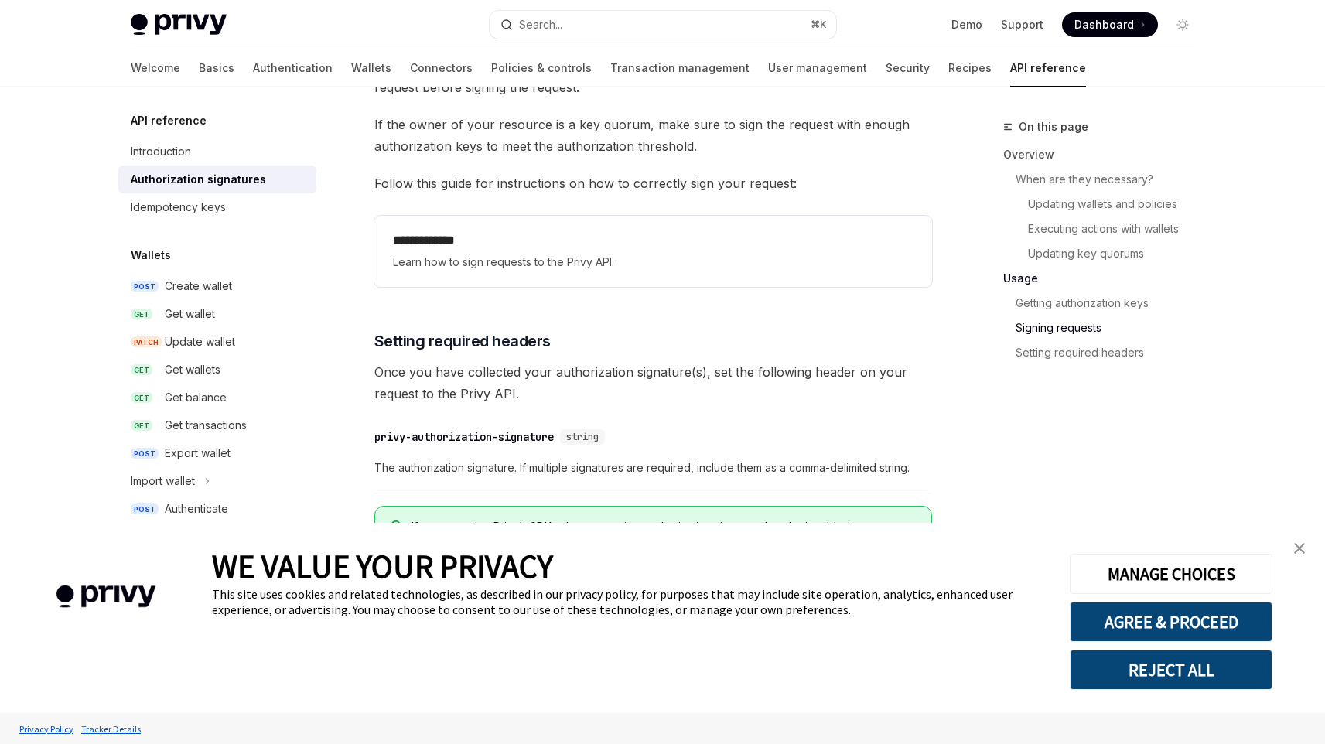
scroll to position [2516, 0]
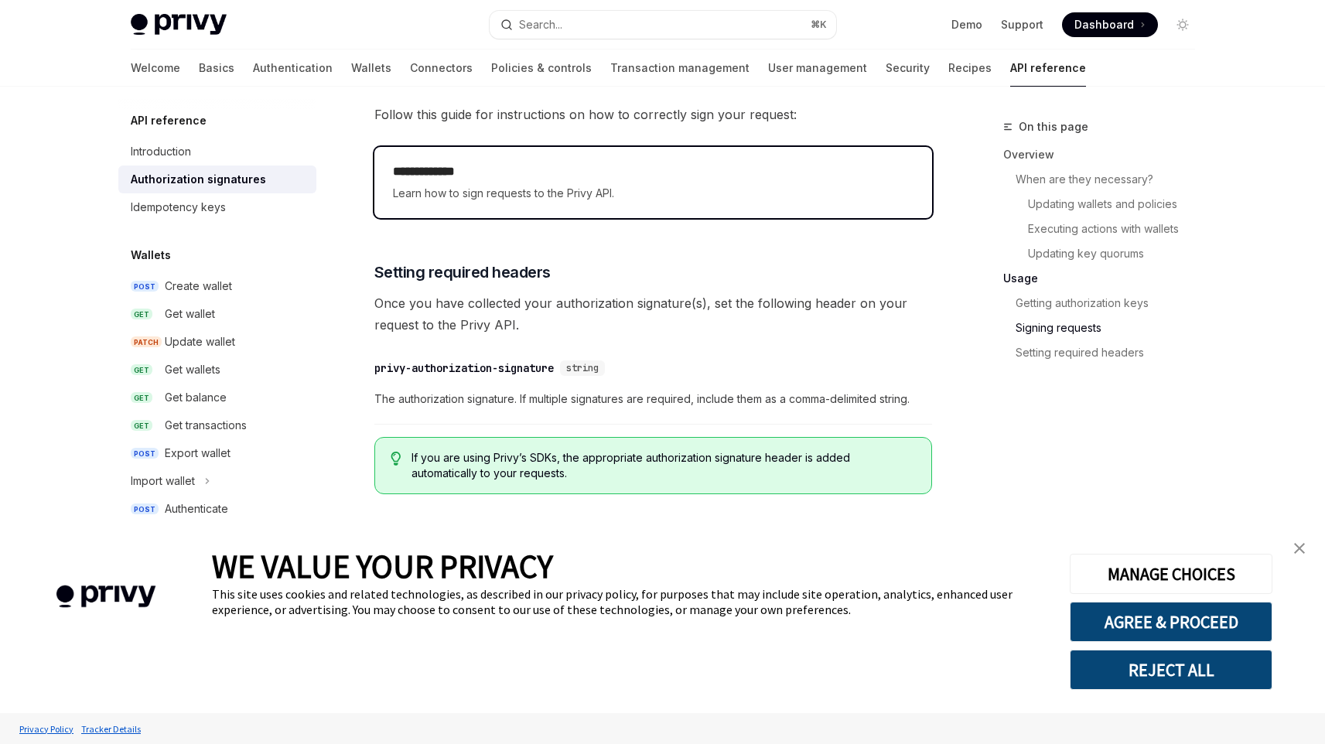
click at [716, 163] on h2 "**********" at bounding box center [653, 171] width 521 height 19
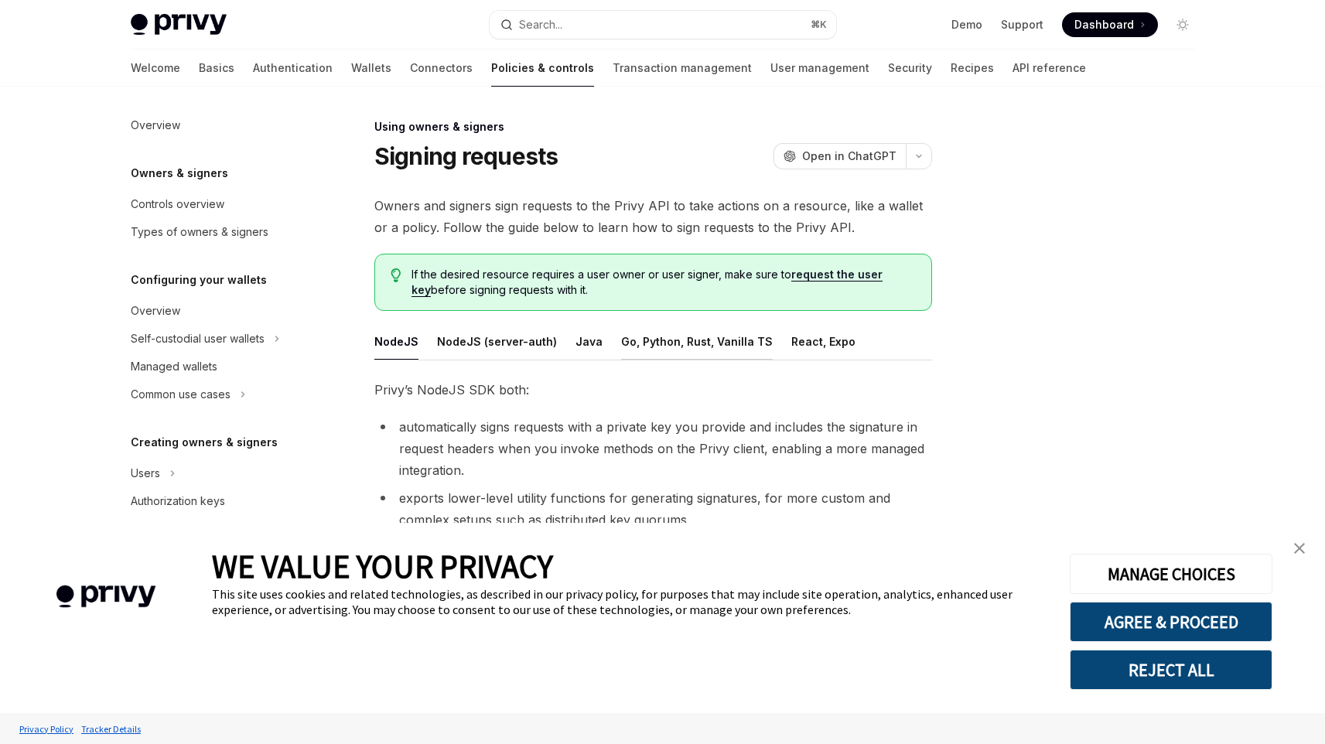
click at [717, 339] on button "Go, Python, Rust, Vanilla TS" at bounding box center [697, 341] width 152 height 36
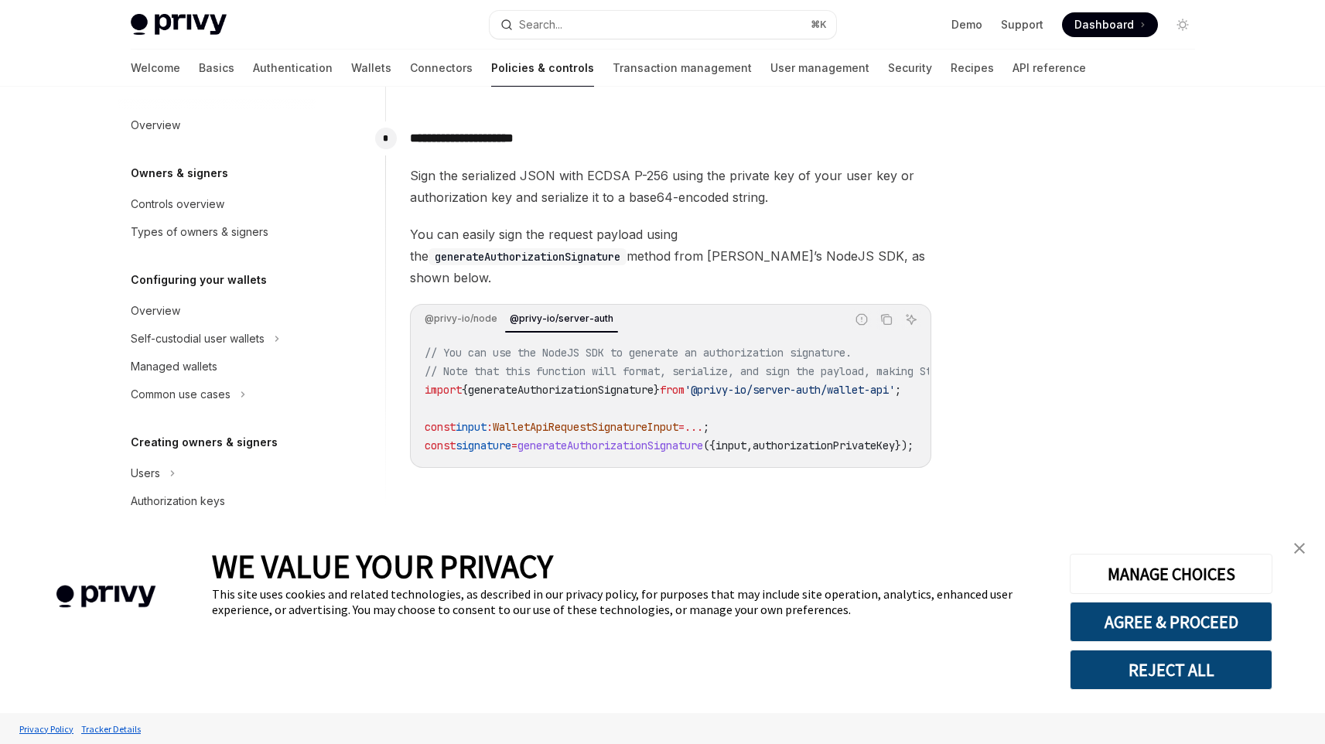
scroll to position [1342, 0]
click at [590, 313] on div "@privy-io/node @privy-io/server-auth" at bounding box center [628, 319] width 433 height 26
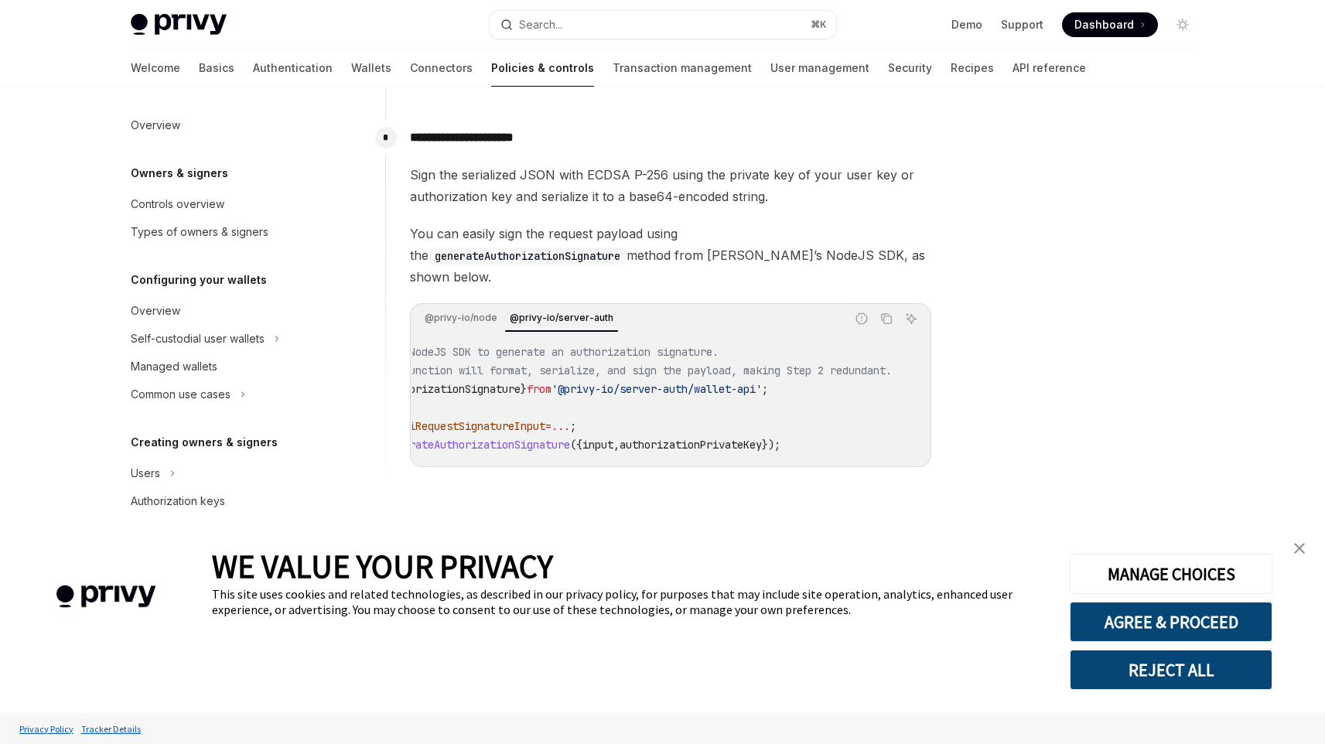
scroll to position [1415, 0]
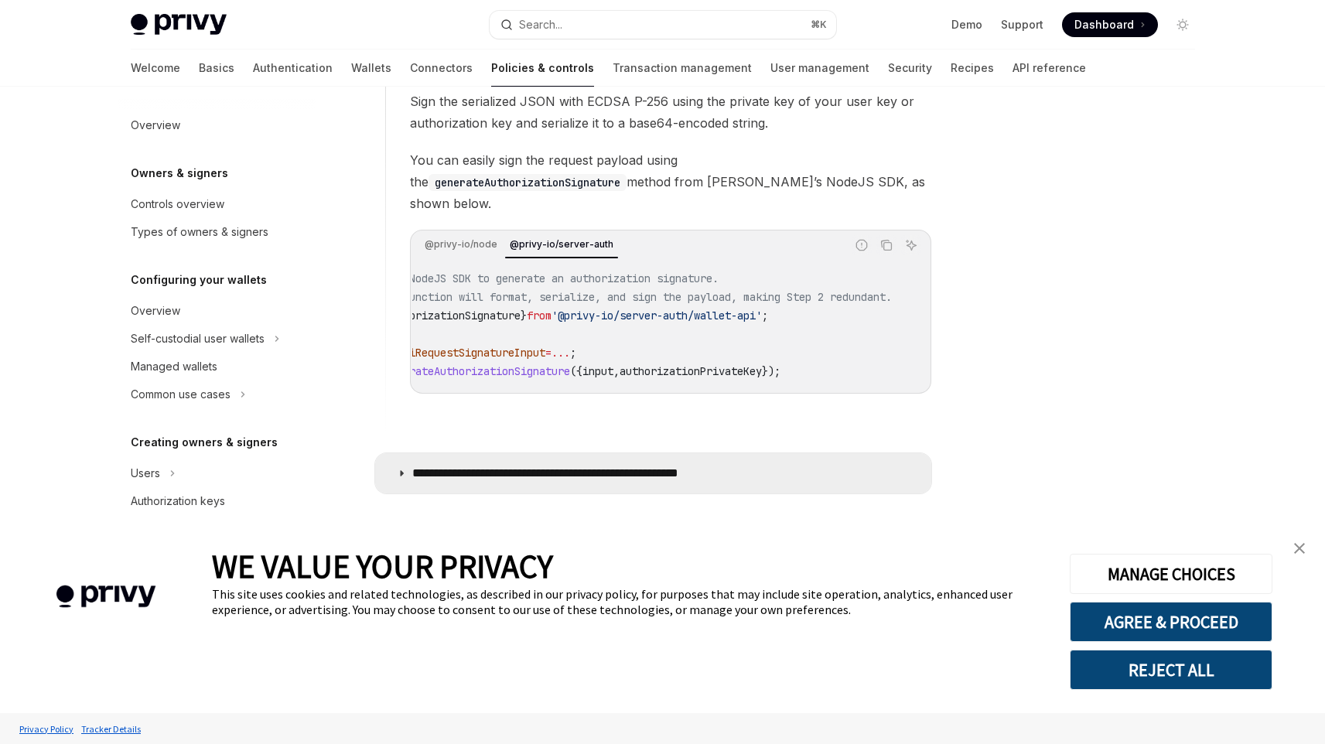
click at [656, 470] on p "**********" at bounding box center [586, 473] width 348 height 15
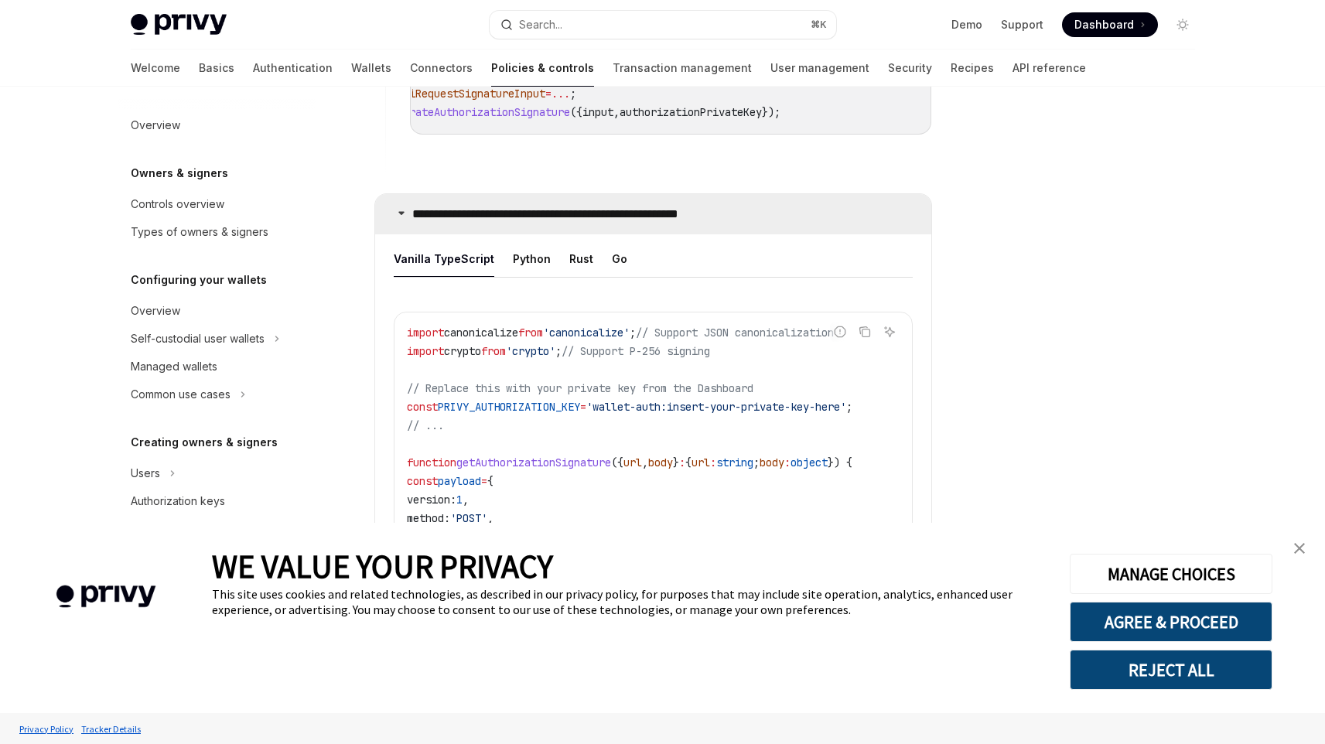
scroll to position [1673, 0]
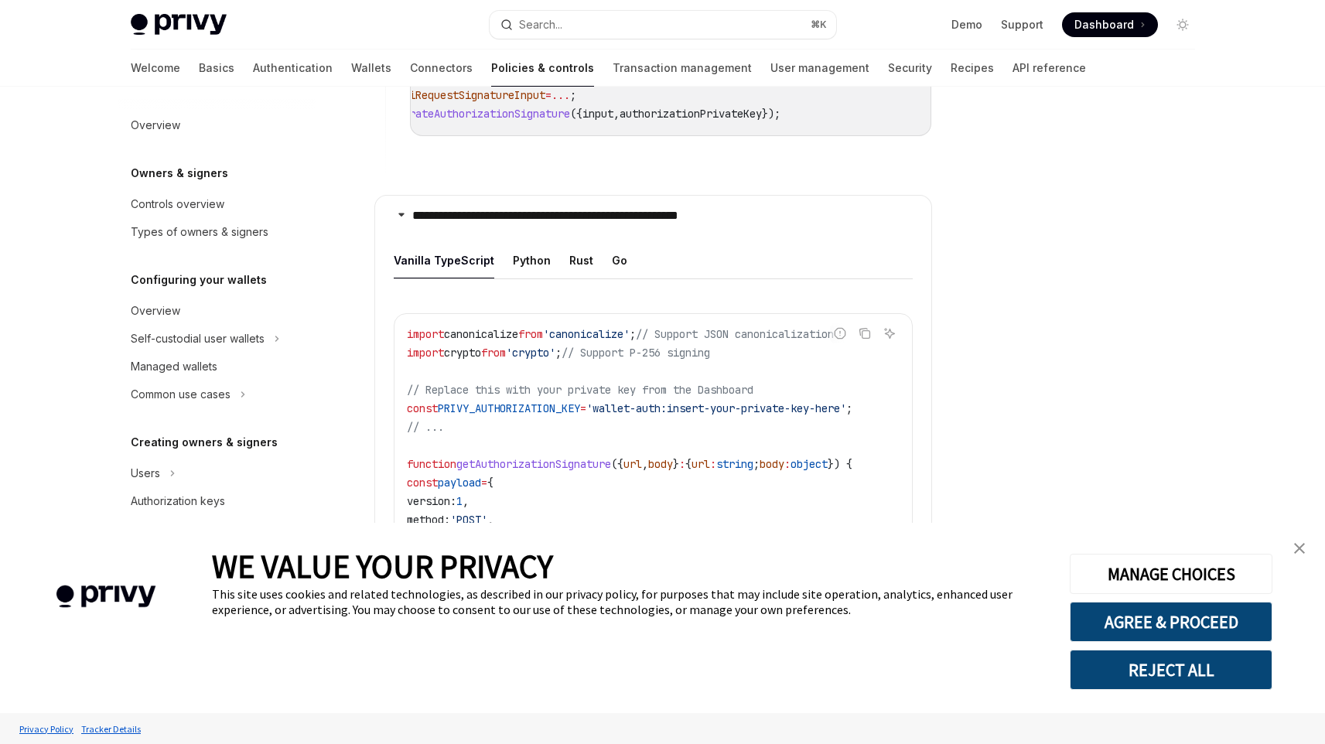
click at [545, 242] on ul "Vanilla TypeScript Python Rust Go" at bounding box center [653, 260] width 519 height 37
click at [523, 249] on button "Python" at bounding box center [532, 260] width 38 height 36
type textarea "*"
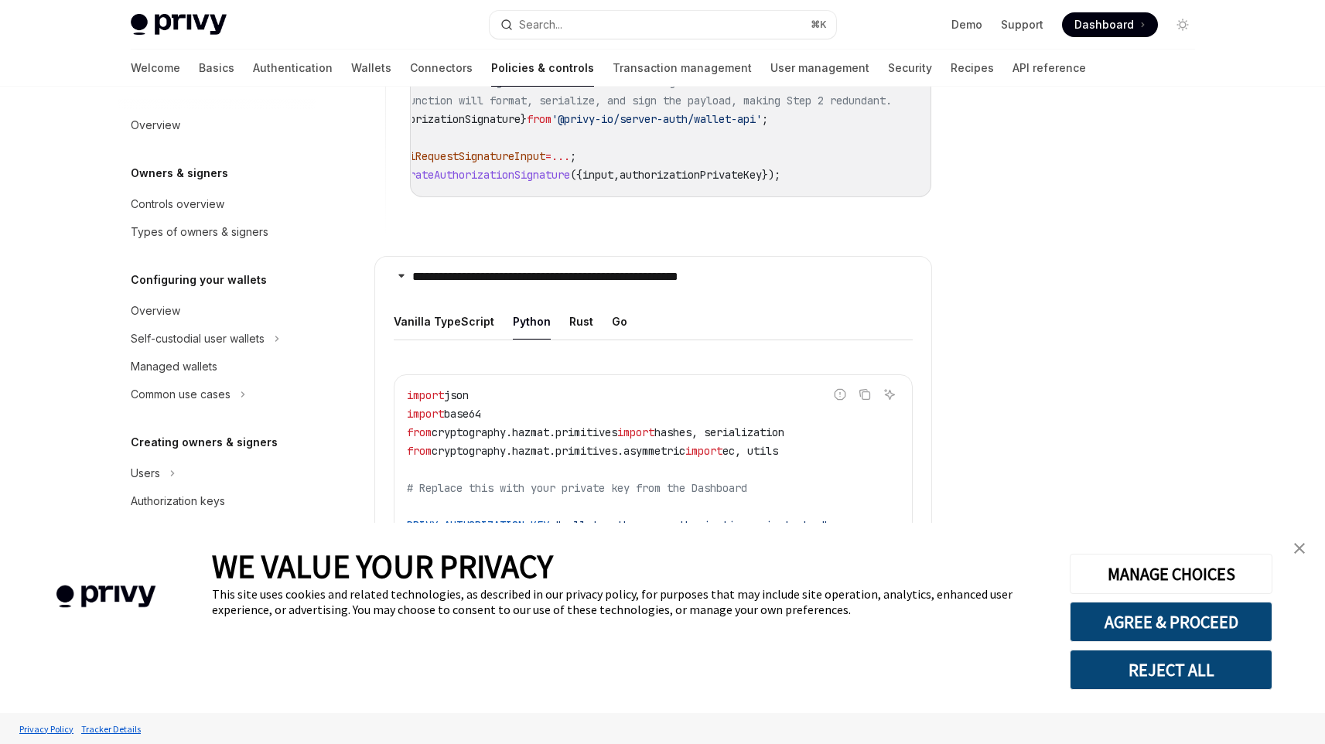
scroll to position [1611, 0]
click at [862, 391] on icon "Copy the contents from the code block" at bounding box center [864, 394] width 8 height 7
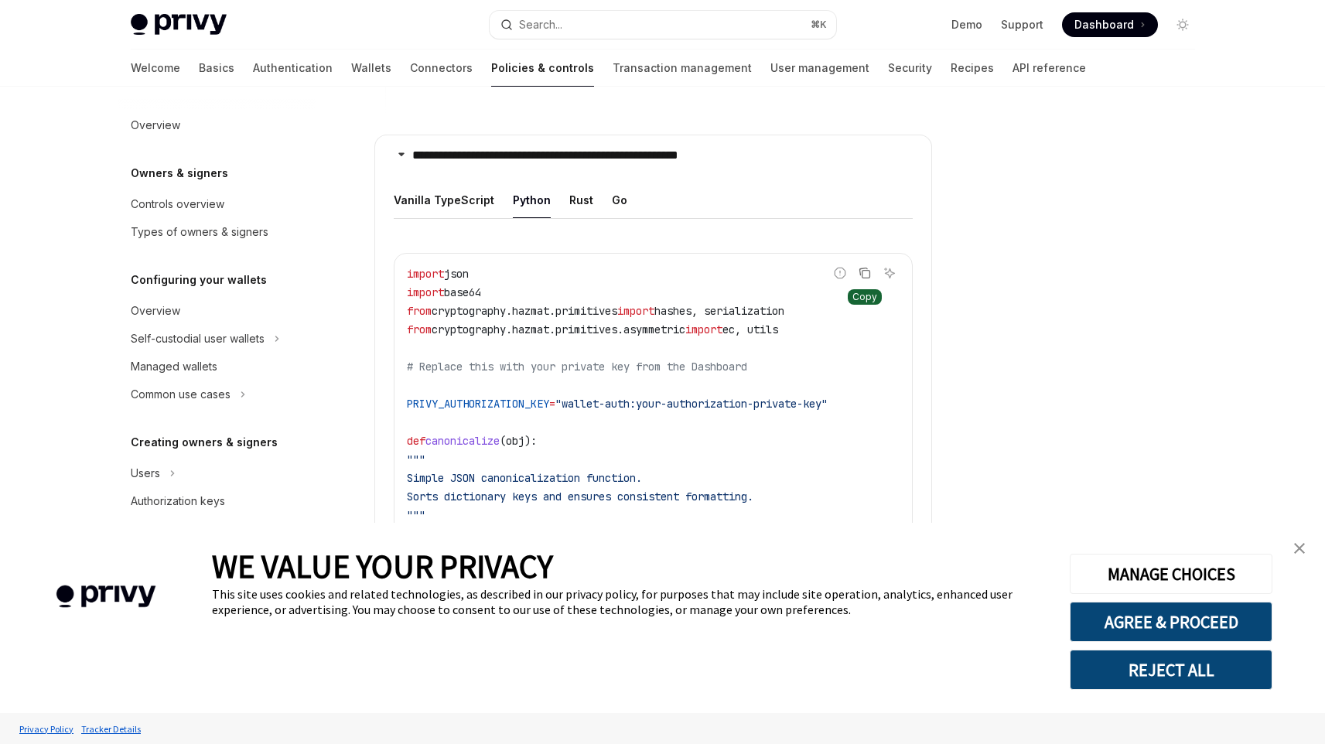
scroll to position [1736, 0]
click at [1158, 665] on button "REJECT ALL" at bounding box center [1171, 670] width 203 height 40
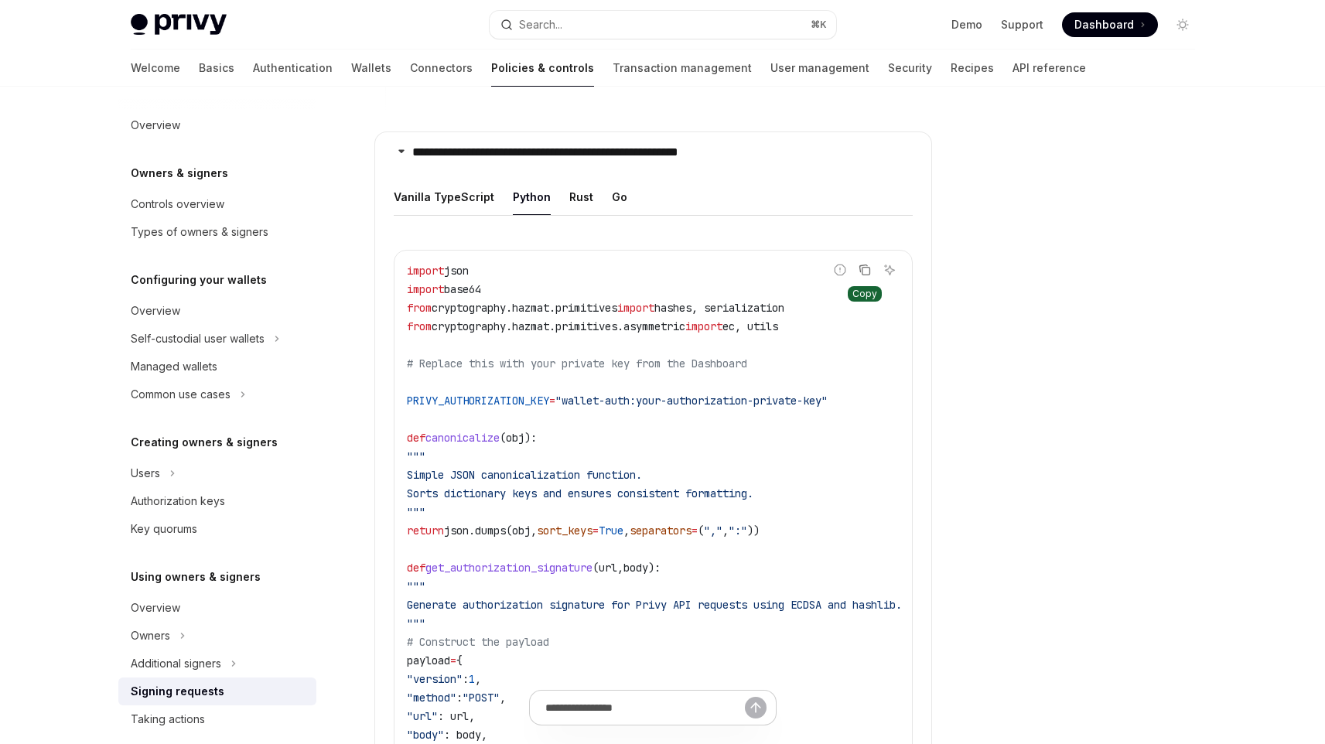
scroll to position [1749, 0]
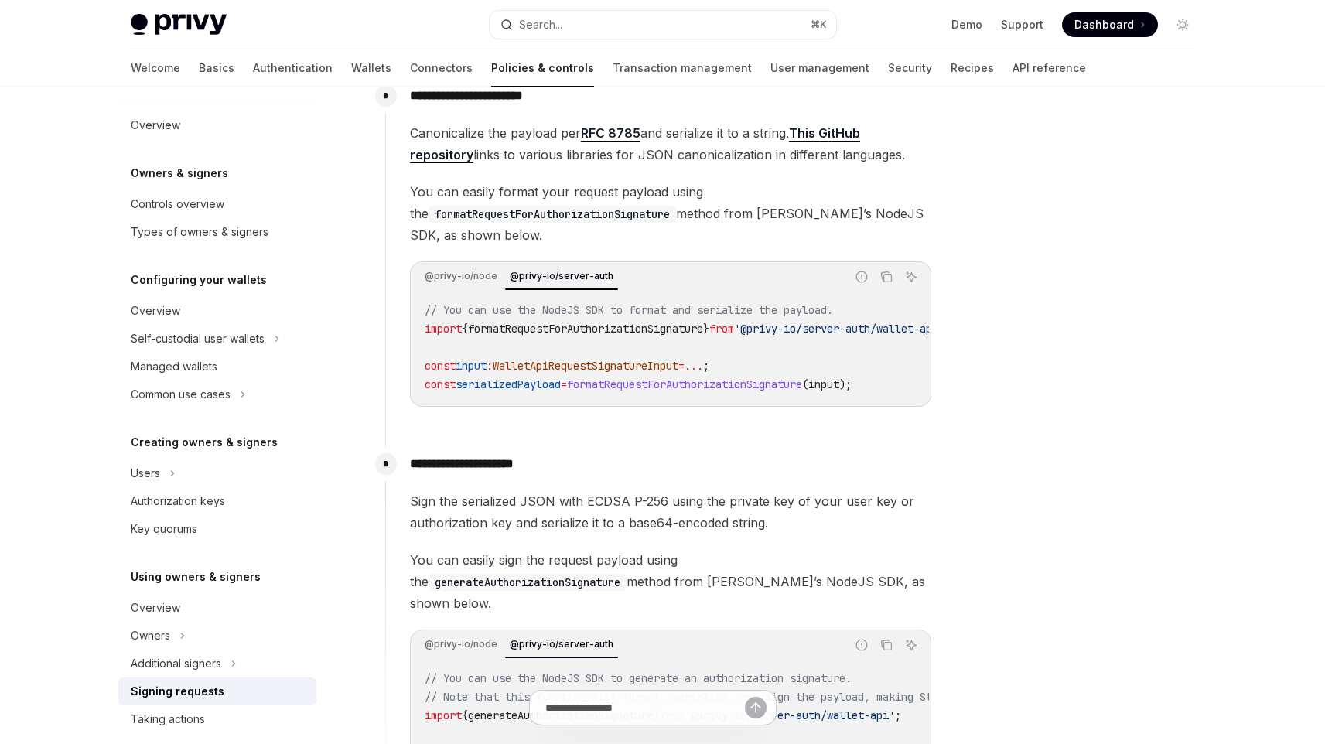
scroll to position [1415, 0]
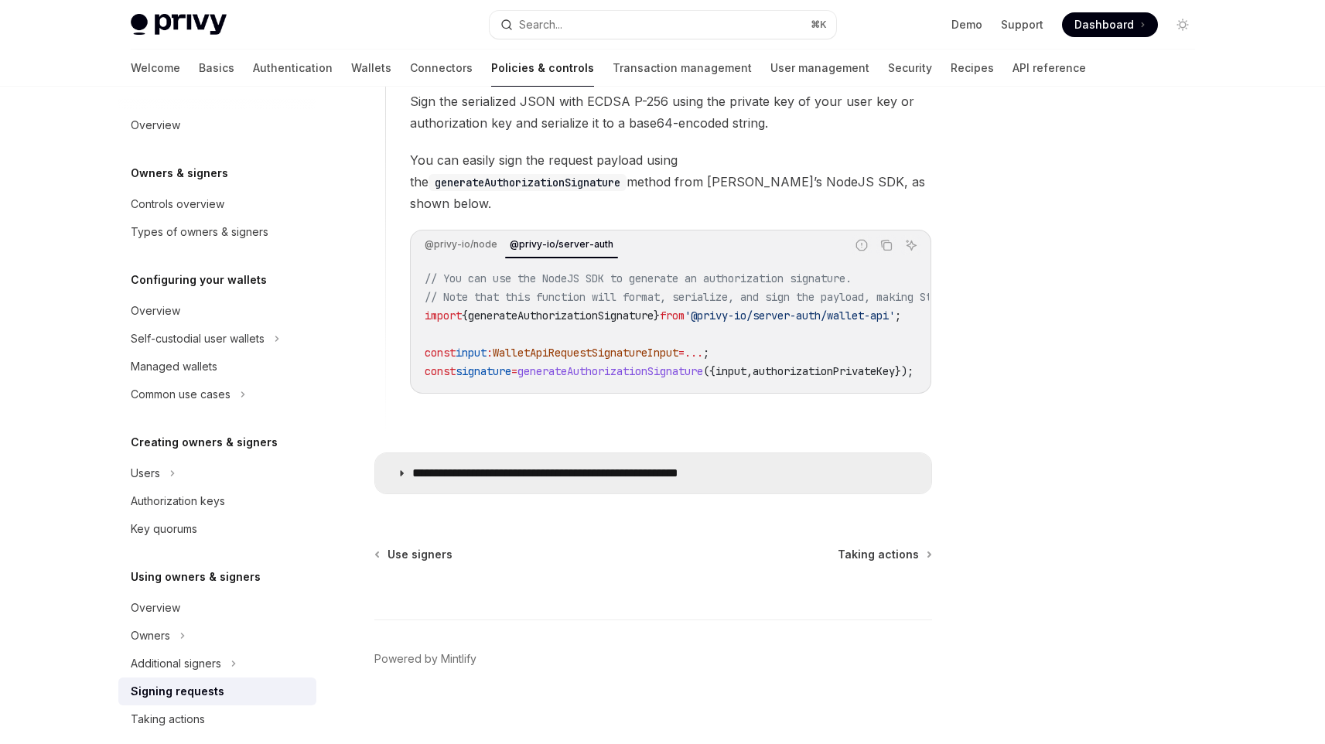
click at [641, 466] on p "**********" at bounding box center [586, 473] width 348 height 15
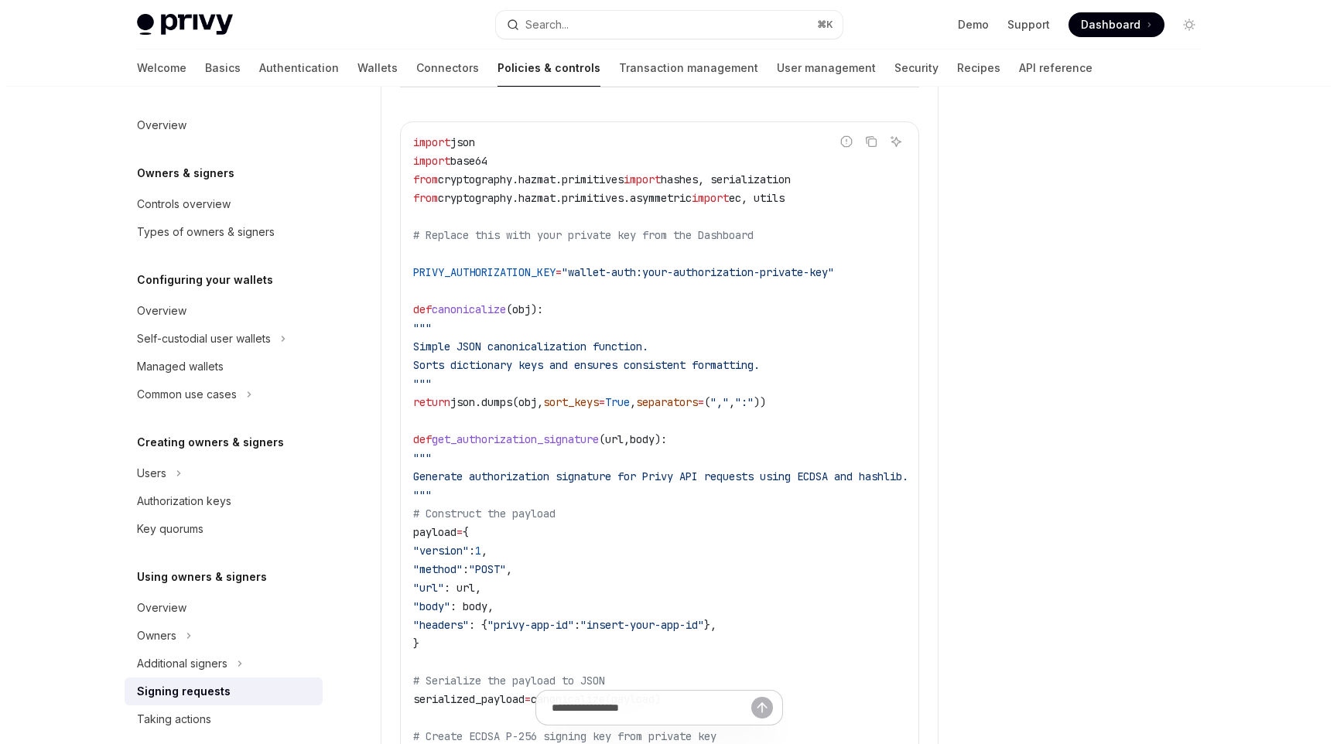
scroll to position [1857, 0]
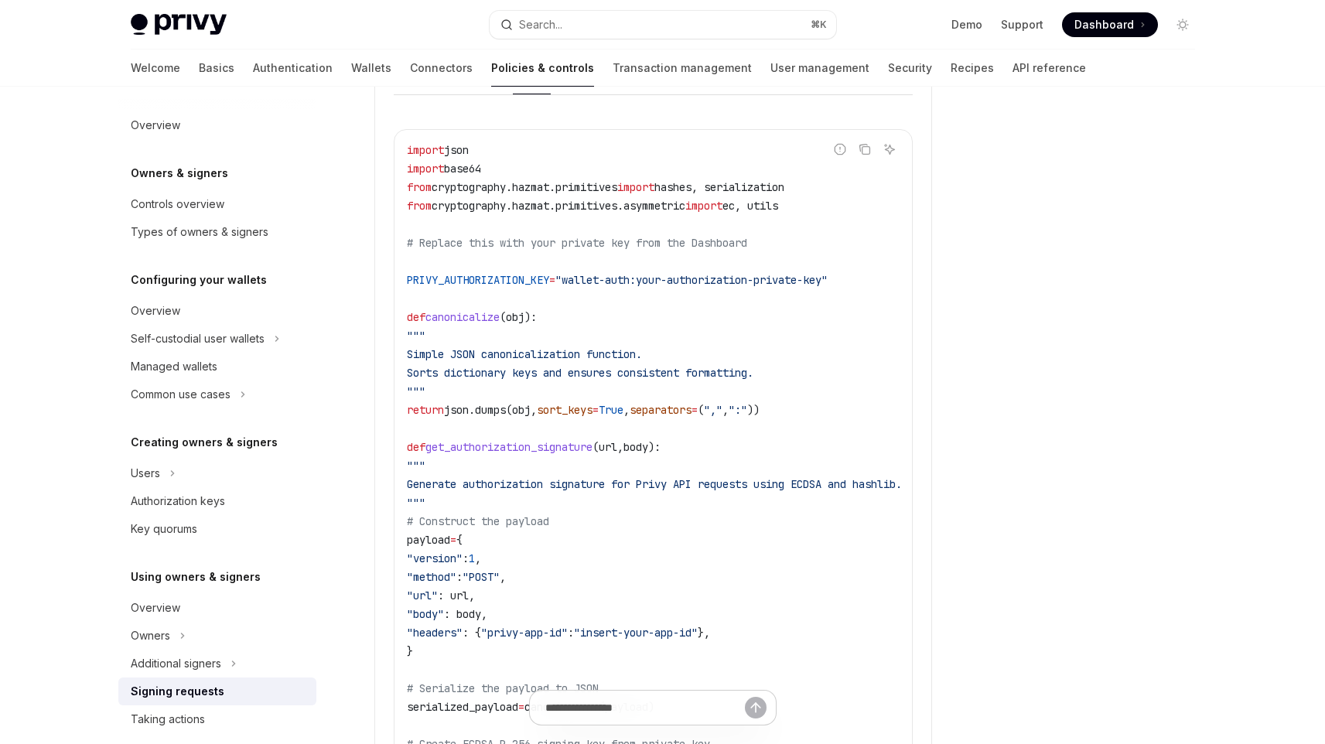
copy span "PRIVY_AUTHORIZATION_KEY = "wallet-auth:your-authorization-private-key""
drag, startPoint x: 550, startPoint y: 271, endPoint x: 867, endPoint y: 265, distance: 316.5
click at [867, 265] on div "import json import base64 from cryptography.hazmat.primitives import hashes, se…" at bounding box center [654, 670] width 518 height 1080
click at [663, 286] on code "import json import base64 from cryptography.hazmat.primitives import hashes, se…" at bounding box center [673, 670] width 532 height 1058
copy span "your-authorization-private-key"
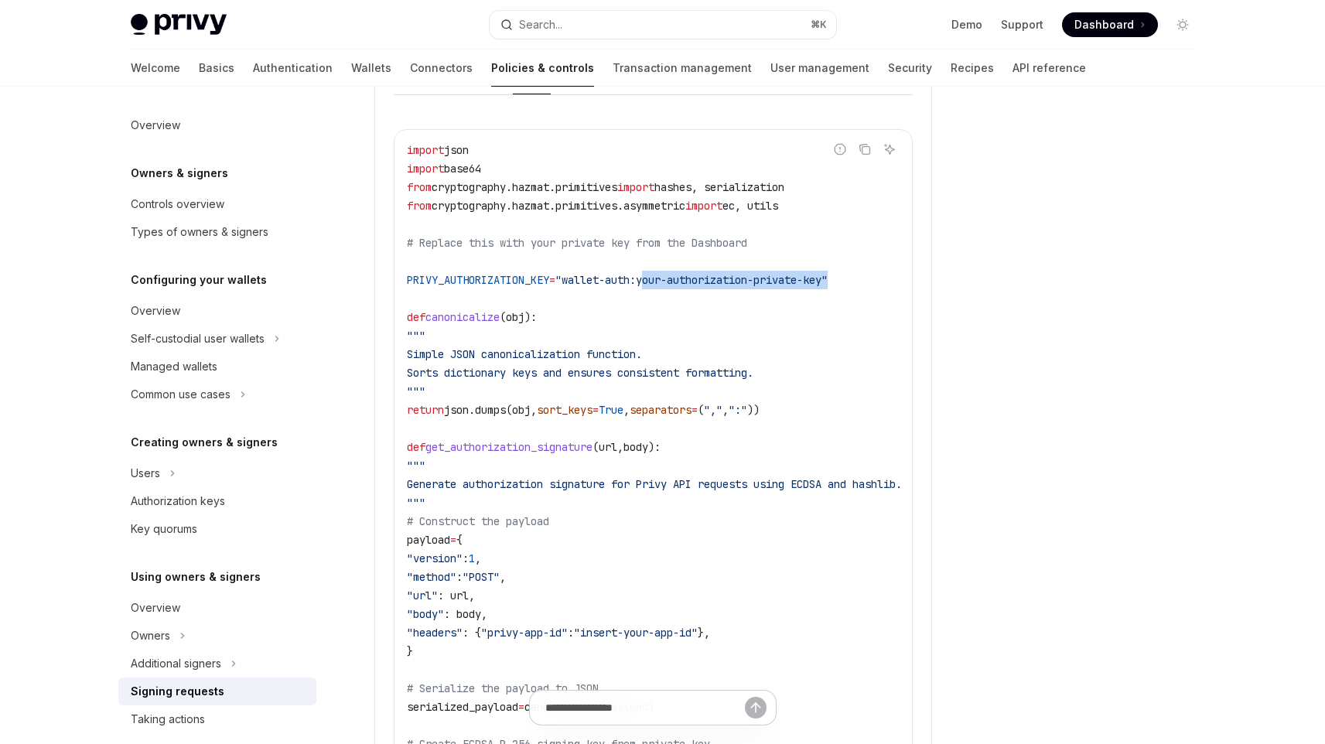
drag, startPoint x: 661, startPoint y: 273, endPoint x: 853, endPoint y: 275, distance: 191.9
click at [828, 275] on span ""wallet-auth:your-authorization-private-key"" at bounding box center [692, 280] width 272 height 14
click at [699, 15] on button "Search... ⌘ K" at bounding box center [663, 25] width 347 height 28
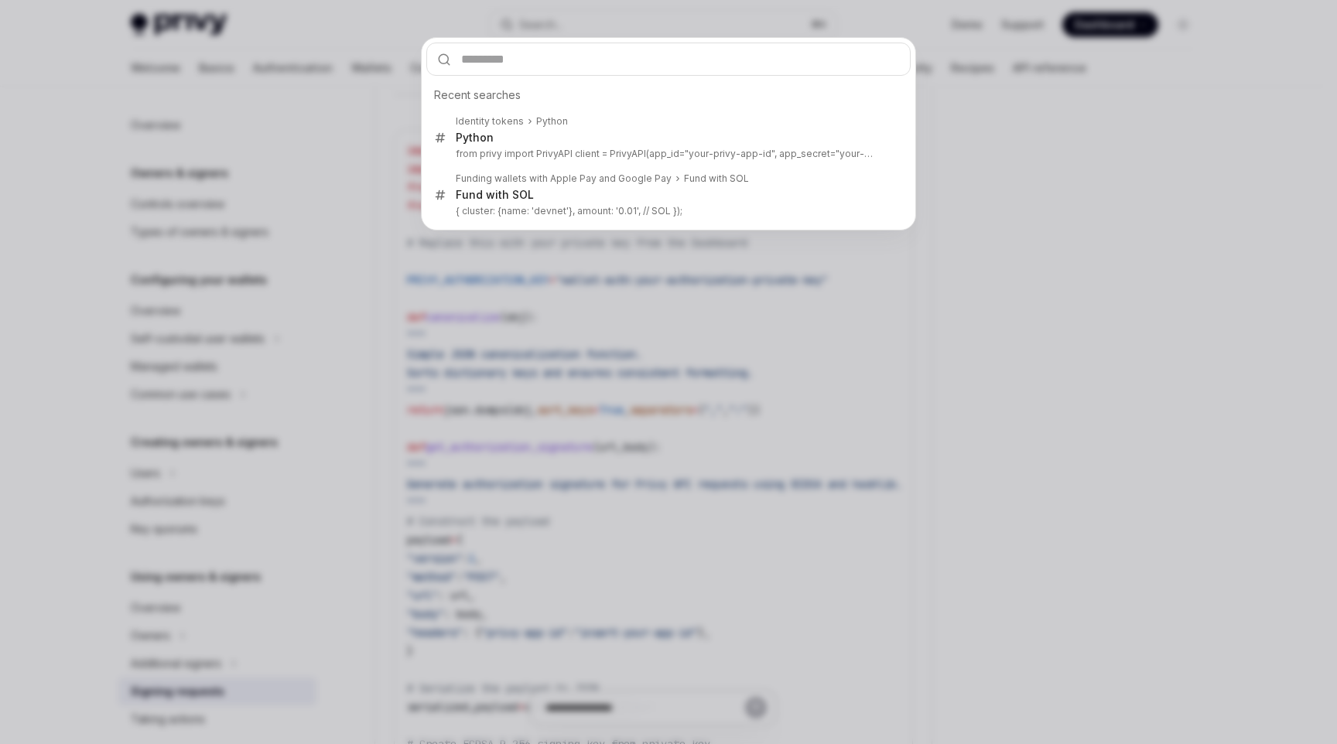
type input "**********"
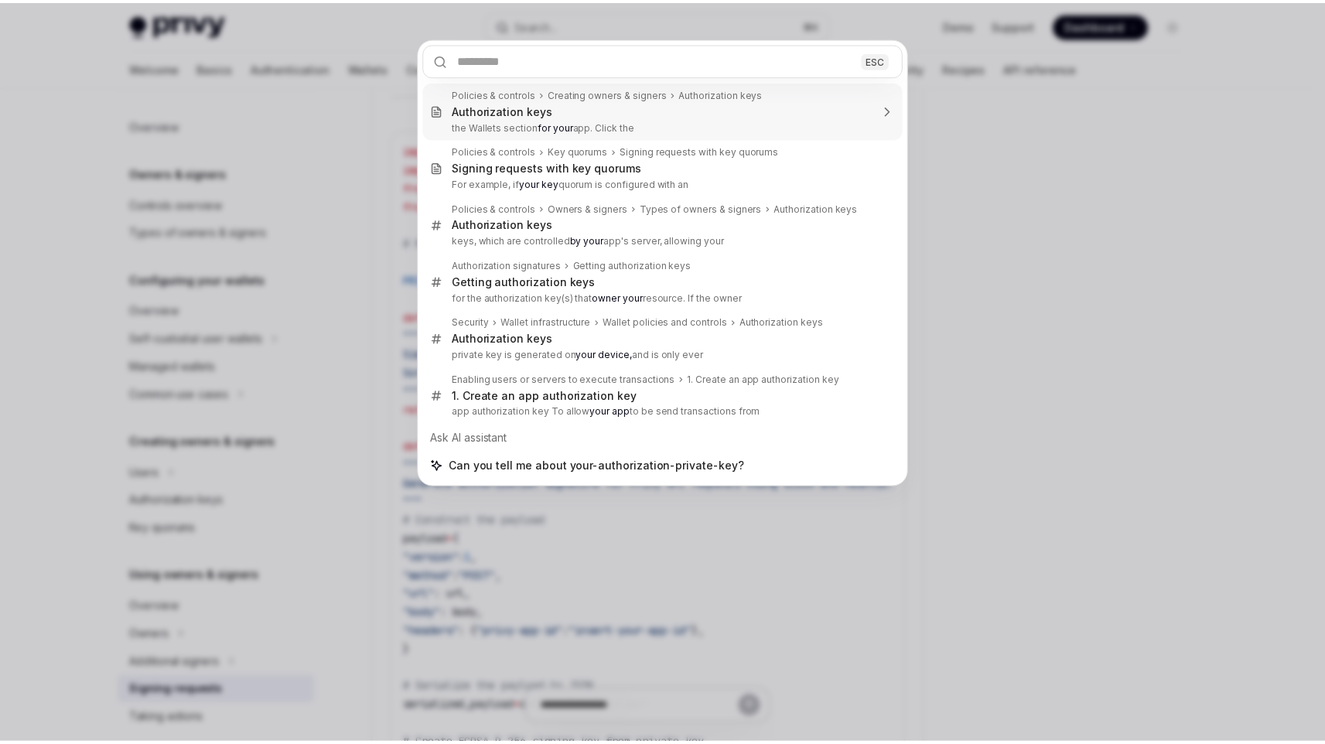
scroll to position [87, 0]
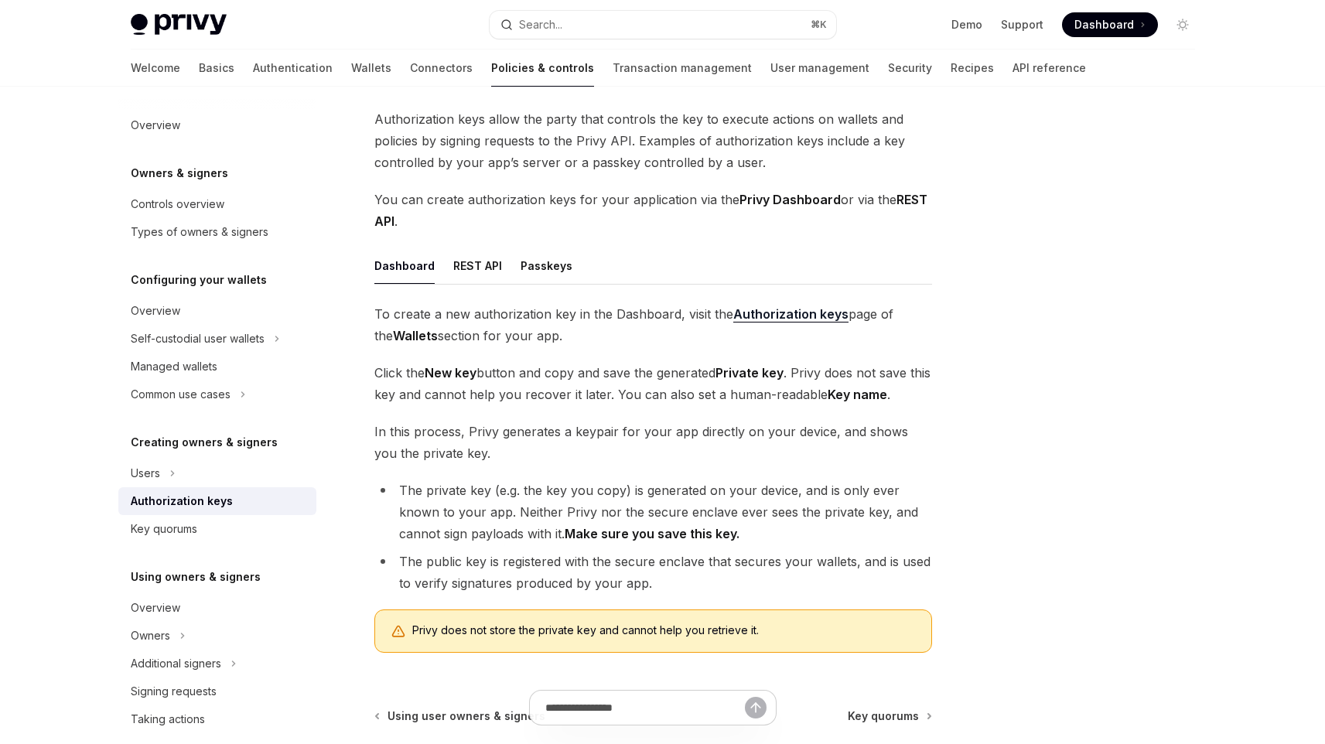
click at [776, 316] on strong "Authorization keys" at bounding box center [791, 313] width 115 height 15
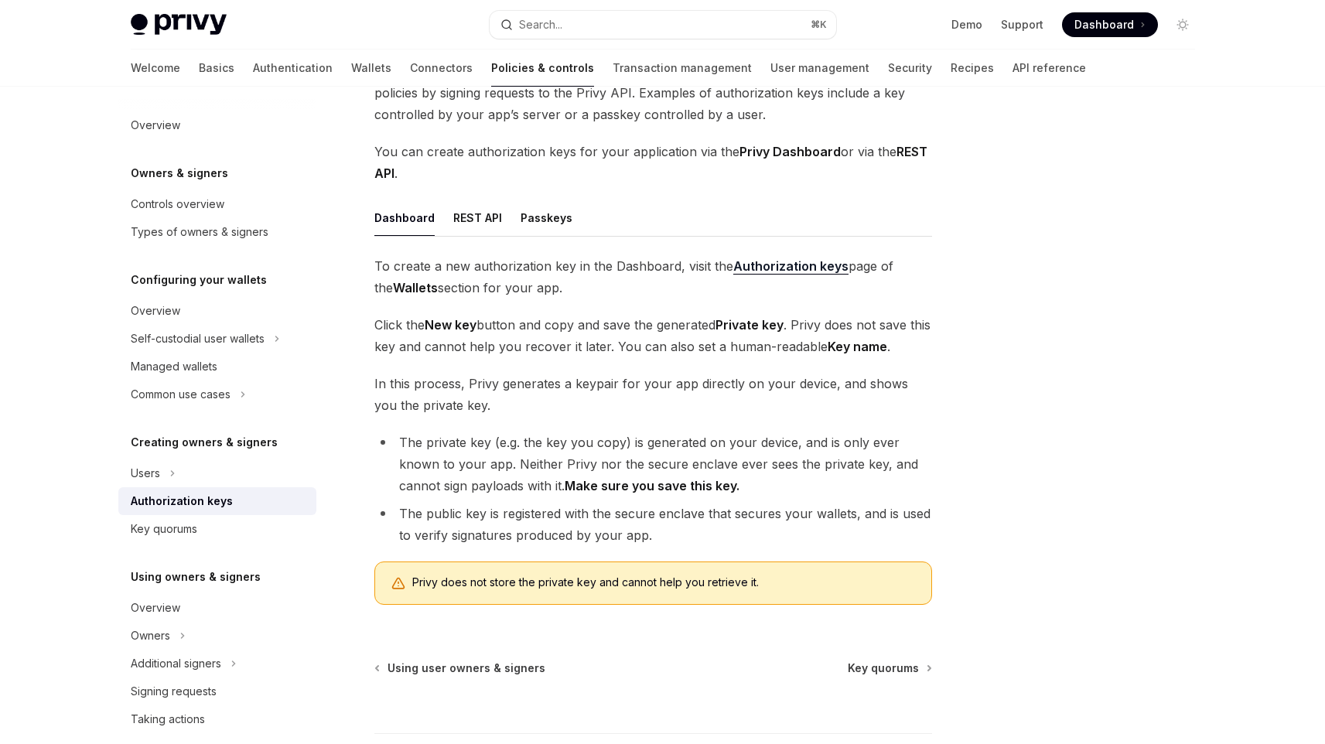
scroll to position [258, 0]
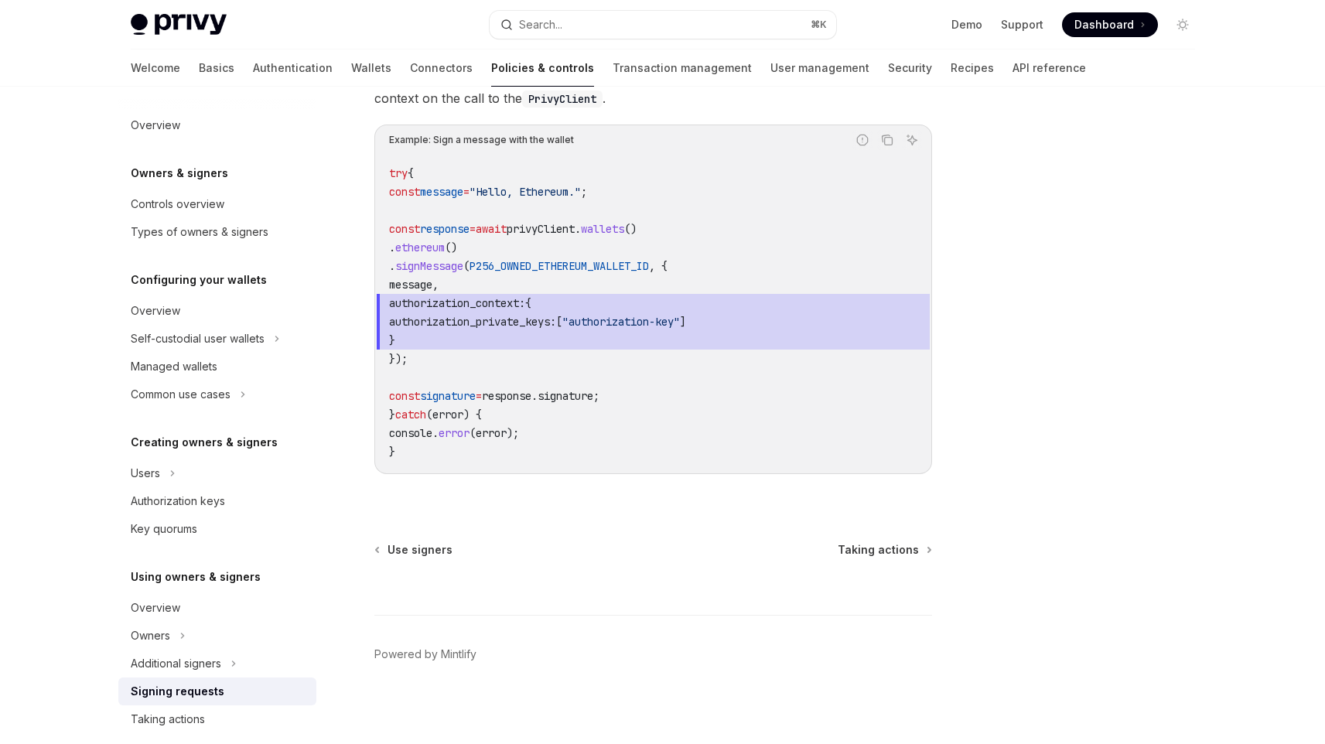
scroll to position [740, 0]
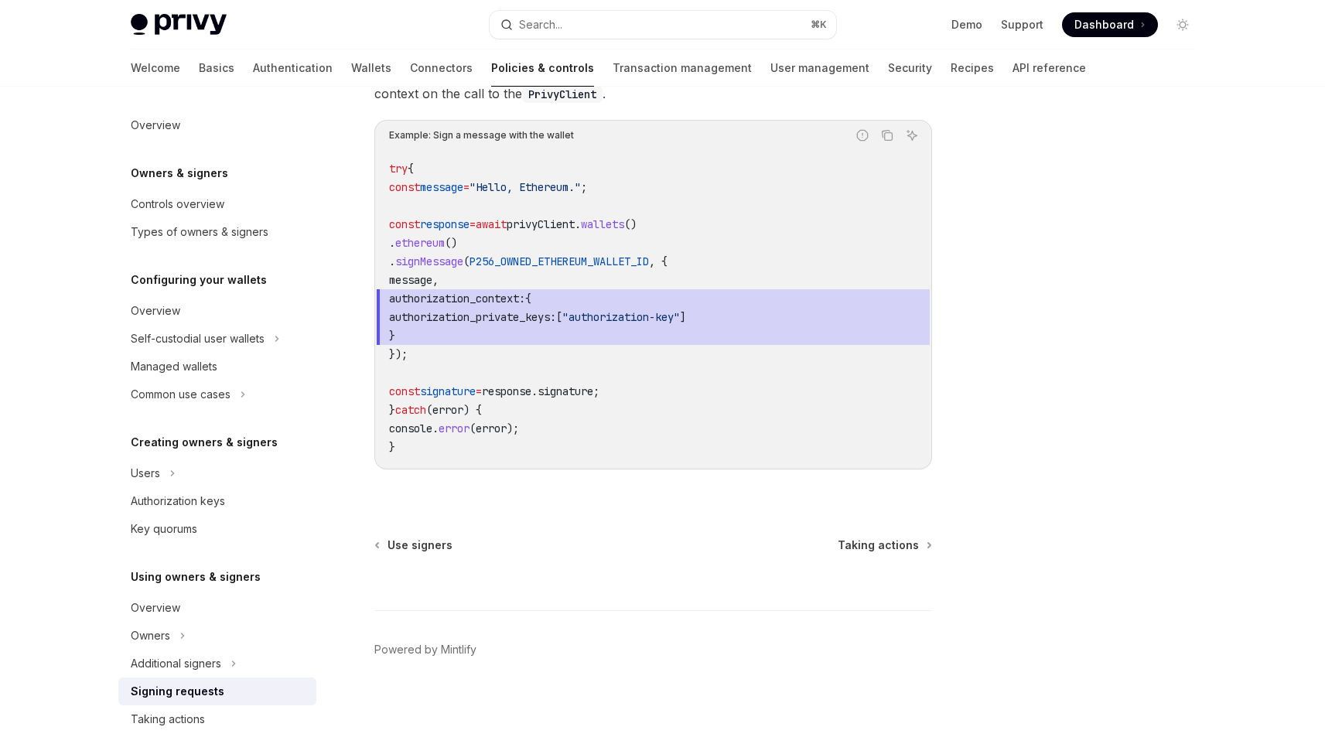
click at [612, 361] on code "try { const message = "Hello, Ethereum." ; const response = await privyClient .…" at bounding box center [653, 307] width 528 height 297
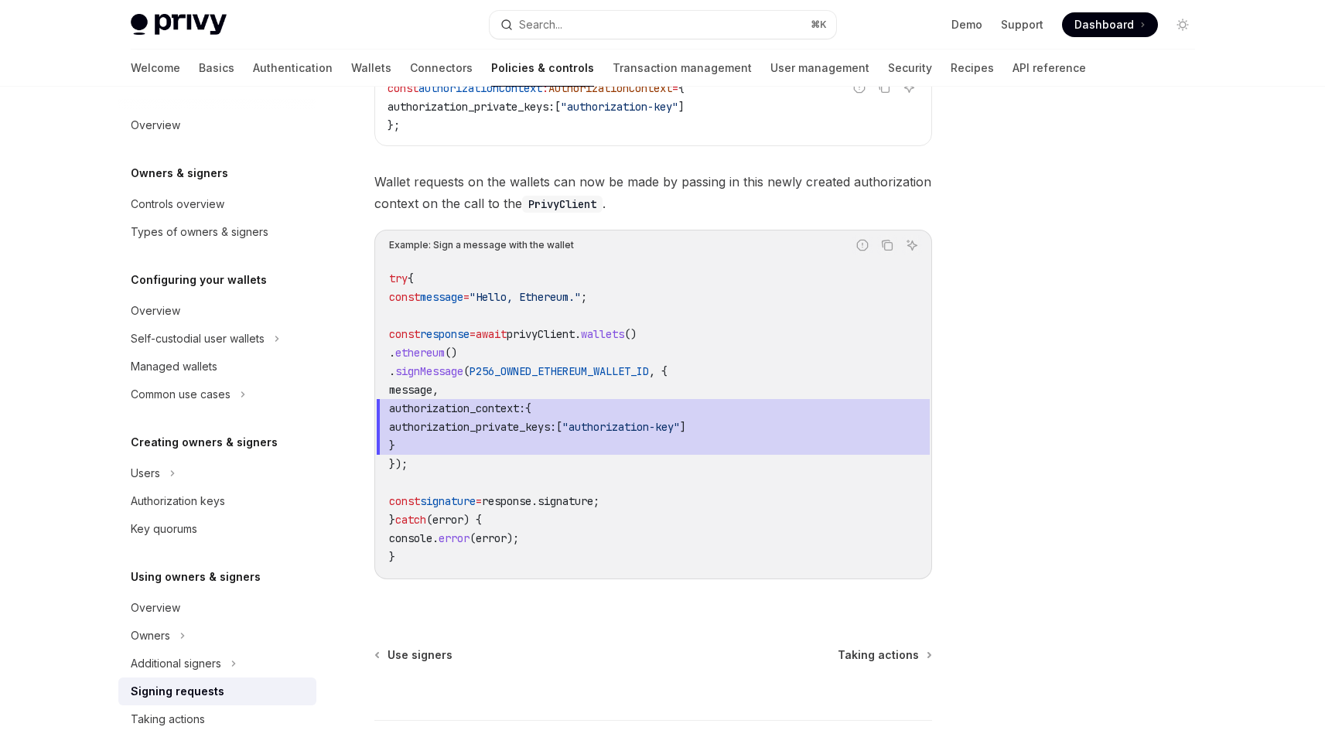
scroll to position [623, 0]
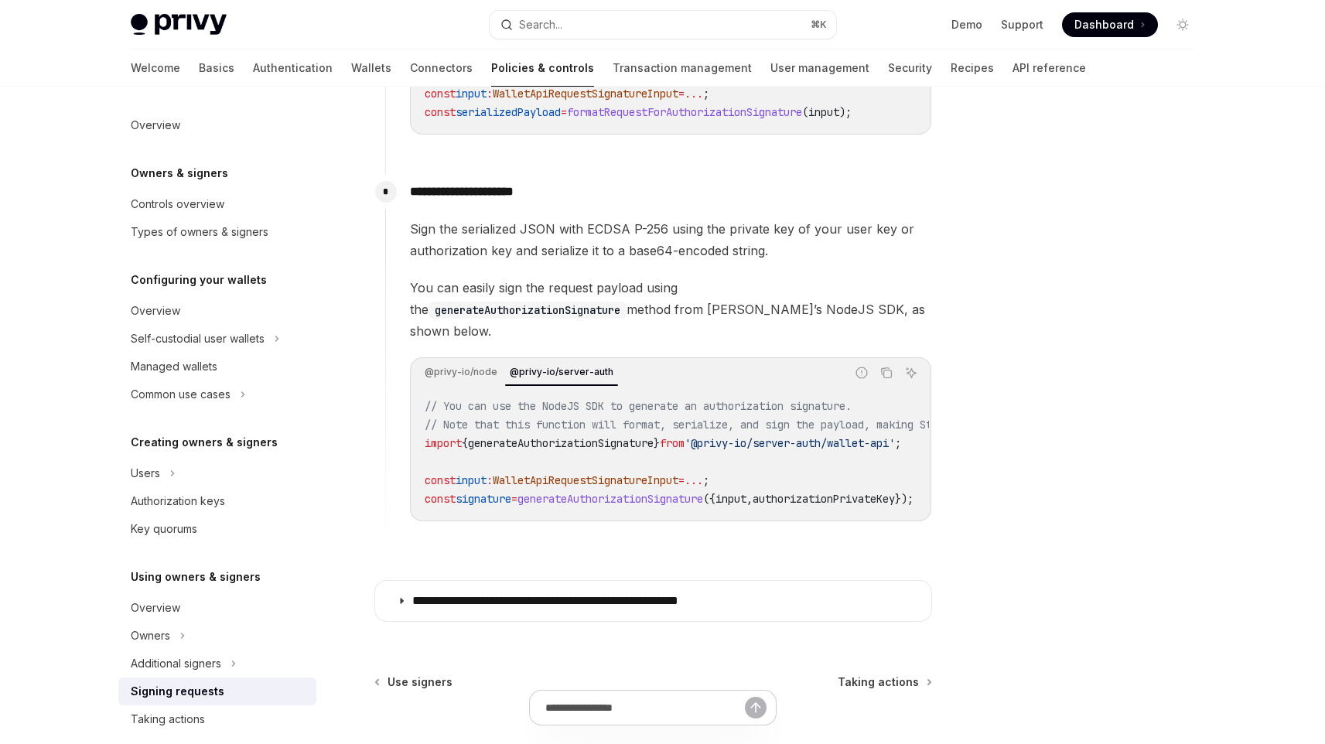
scroll to position [1415, 0]
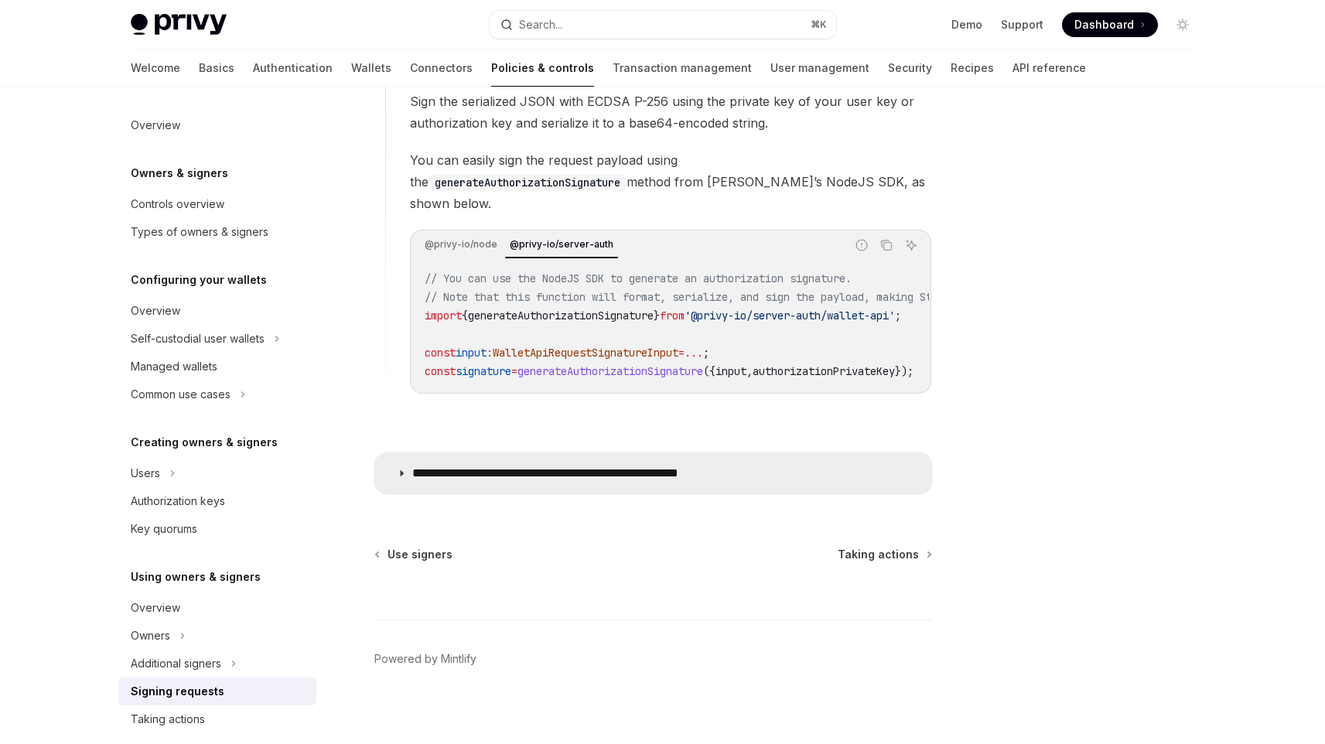
click at [759, 468] on p "**********" at bounding box center [586, 473] width 348 height 15
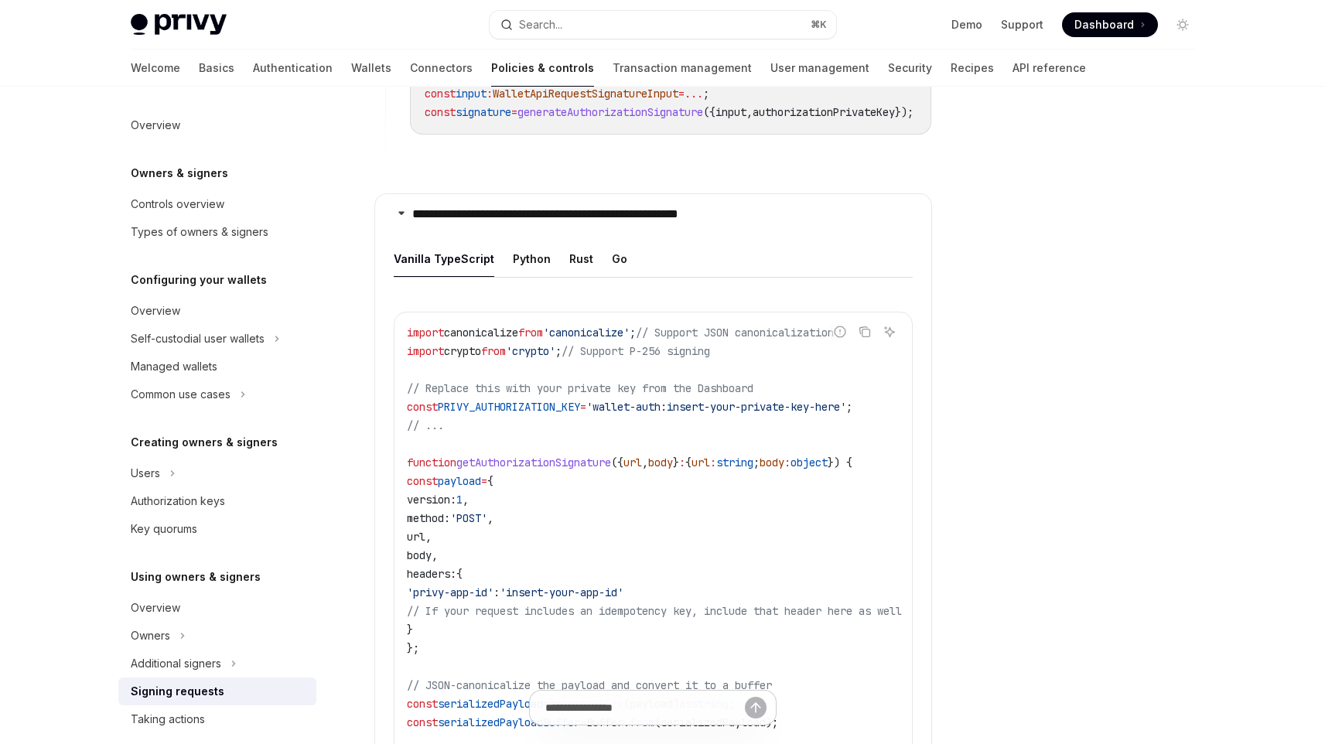
scroll to position [1675, 0]
click at [519, 248] on button "Python" at bounding box center [532, 258] width 38 height 36
type textarea "*"
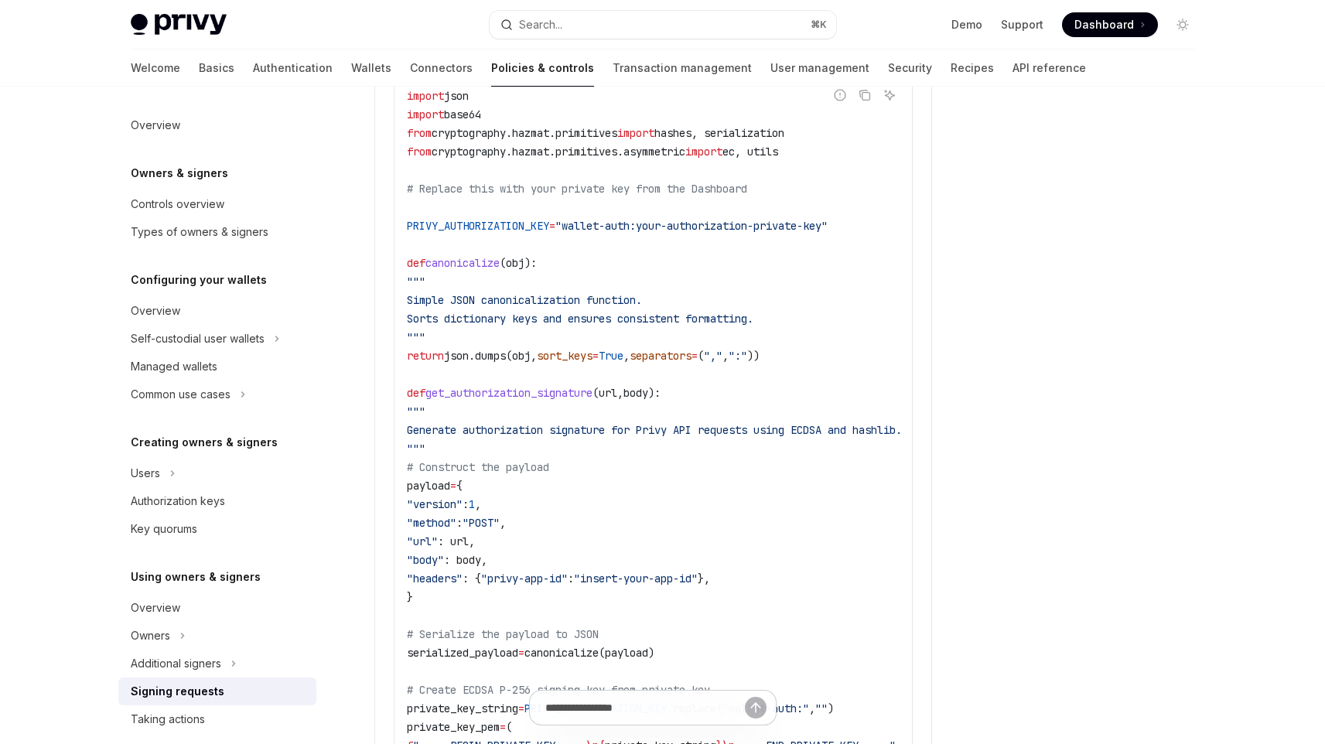
scroll to position [1937, 0]
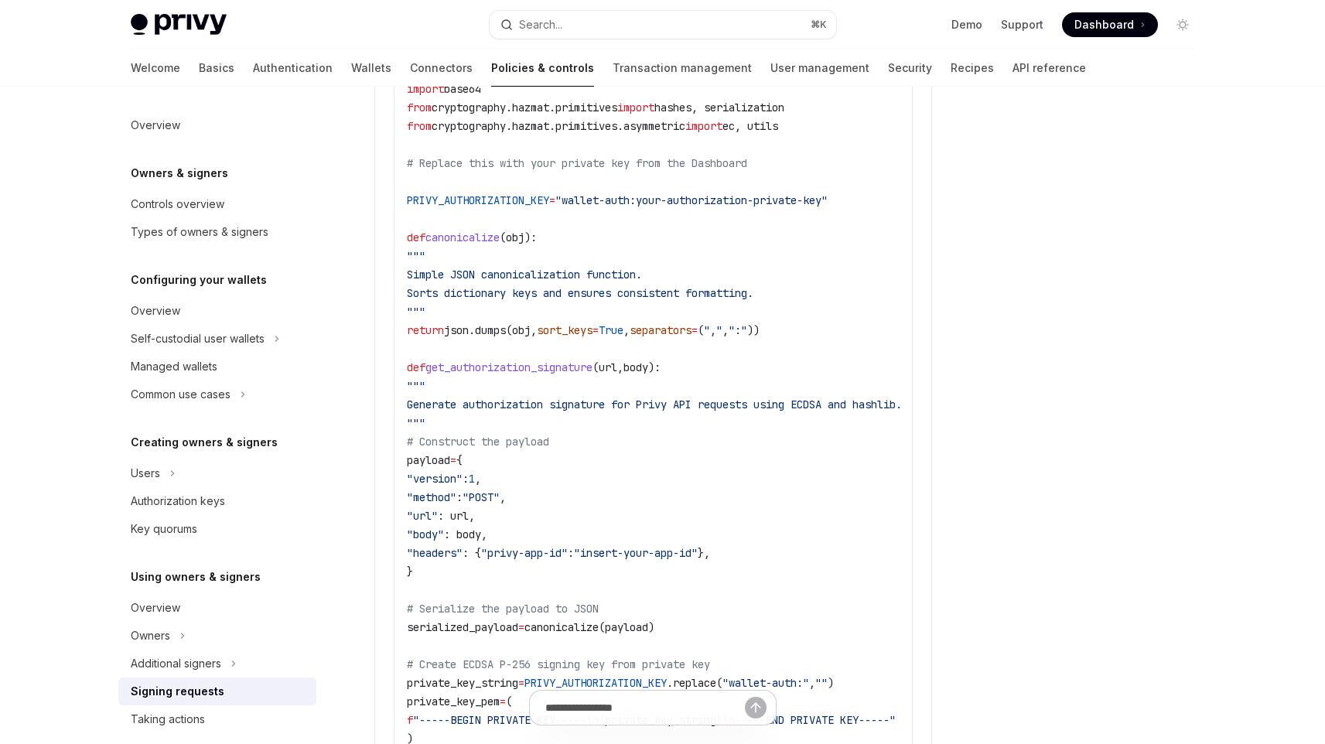
click at [542, 361] on span "get_authorization_signature" at bounding box center [509, 368] width 167 height 14
copy span "get_authorization_signature"
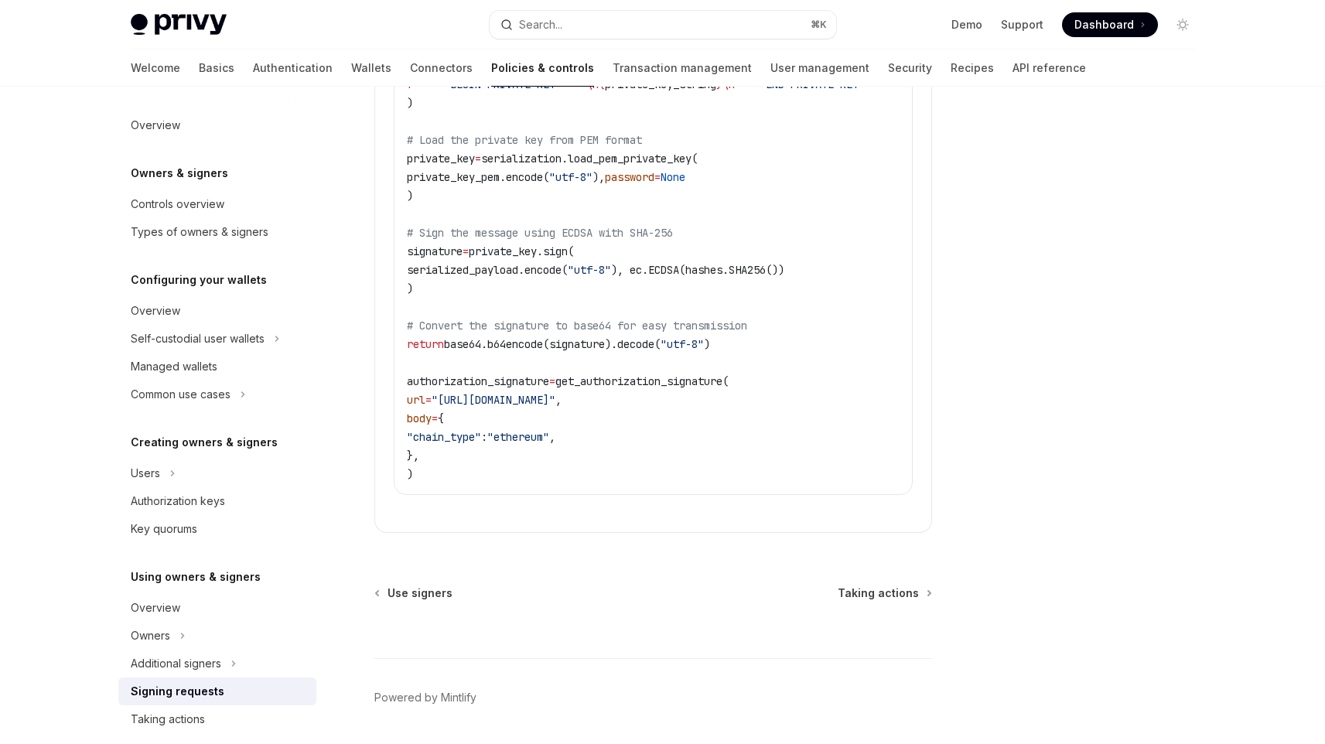
drag, startPoint x: 424, startPoint y: 448, endPoint x: 455, endPoint y: 412, distance: 47.2
copy code "{ "chain_type" : "ethereum" , }"
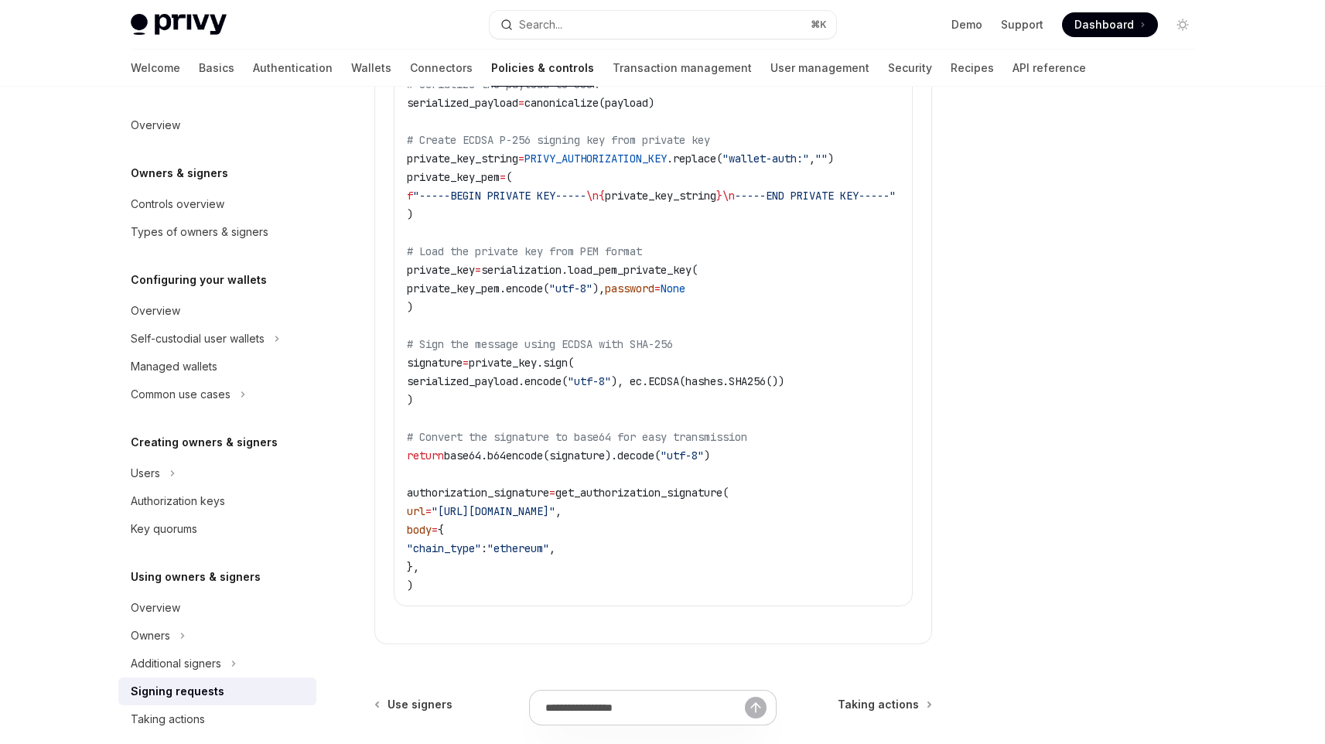
scroll to position [2450, 0]
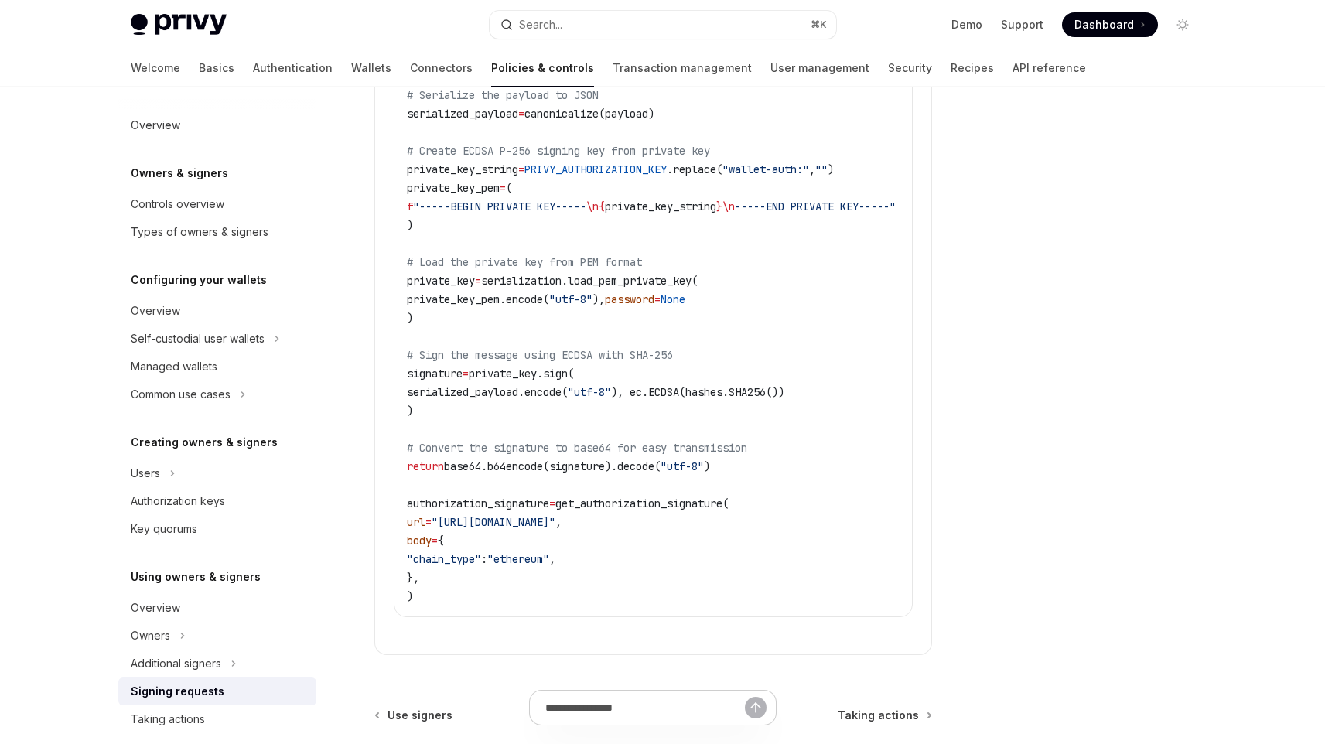
click at [1131, 398] on div at bounding box center [1090, 431] width 235 height 627
drag, startPoint x: 454, startPoint y: 514, endPoint x: 652, endPoint y: 511, distance: 198.1
click at [556, 515] on span ""https://api.privy.io/v1/wallets"" at bounding box center [494, 522] width 124 height 14
copy span "https://api.privy.io/v1/wallets"
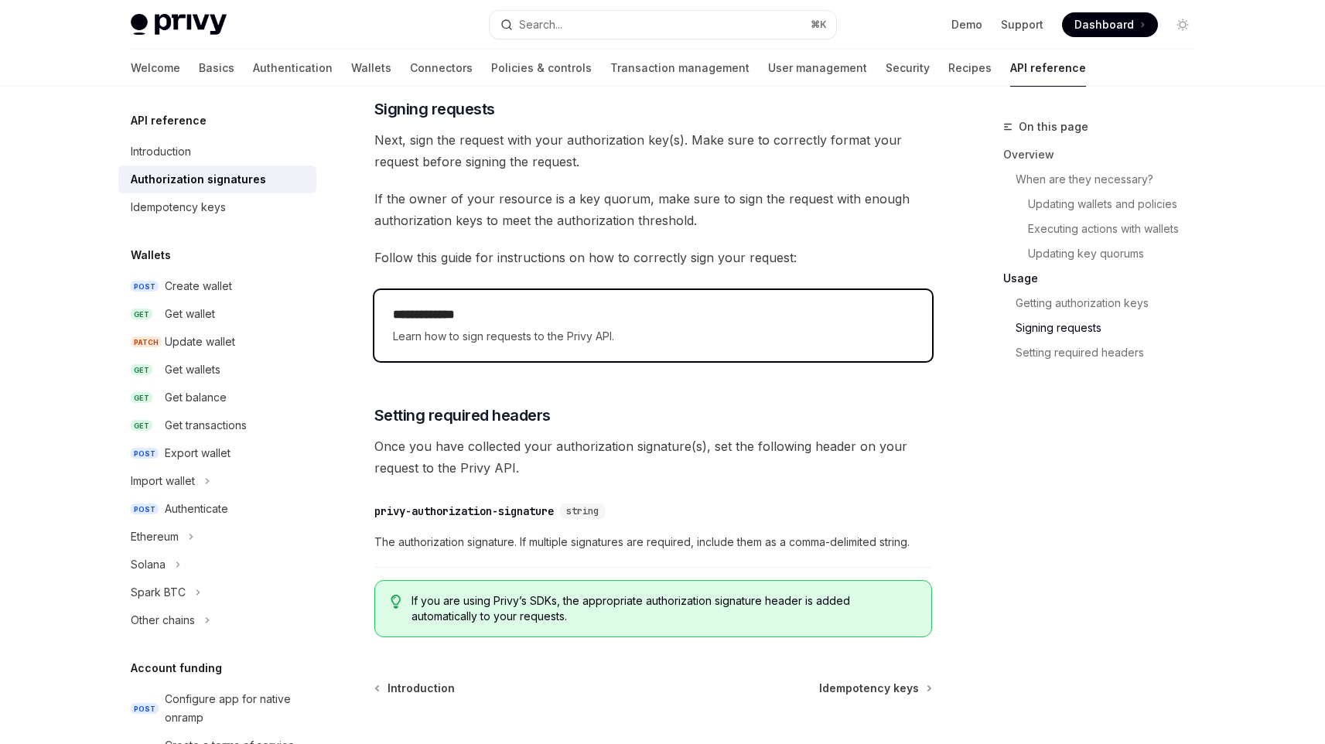
scroll to position [2365, 0]
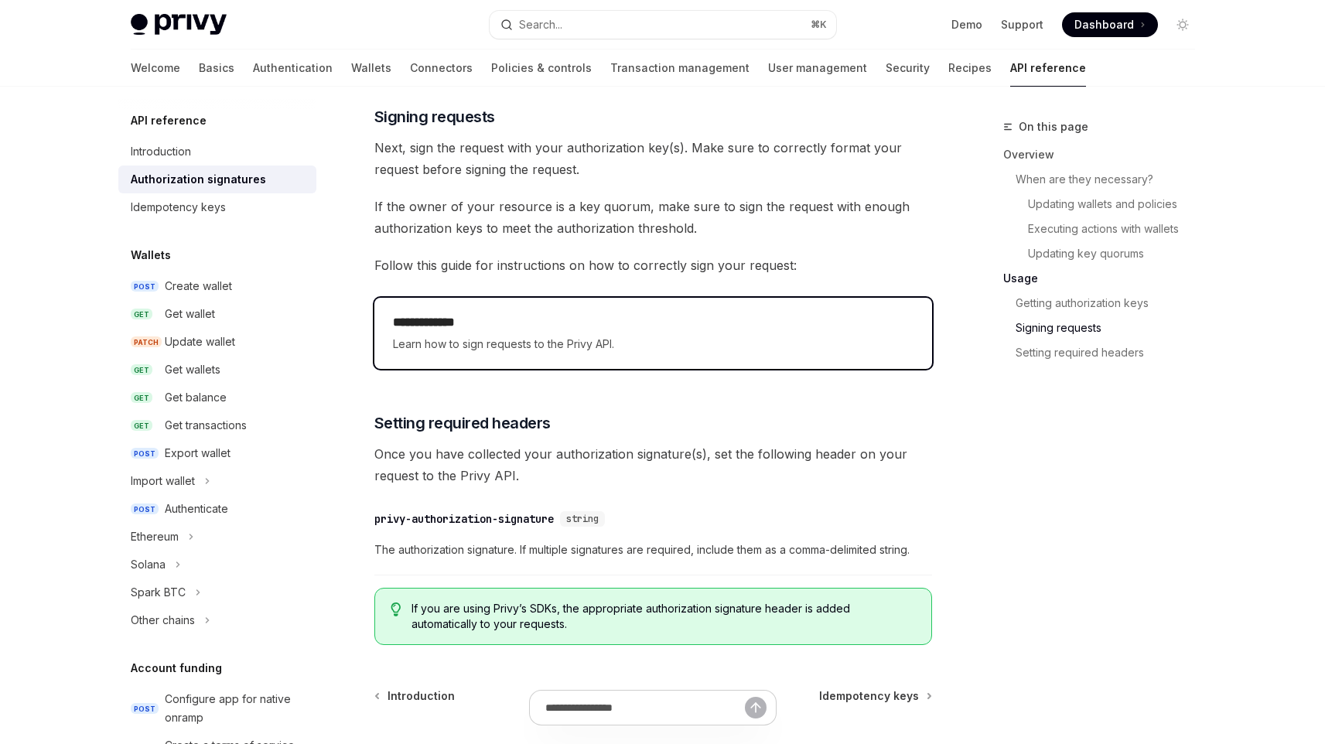
click at [649, 323] on h2 "**********" at bounding box center [653, 322] width 521 height 19
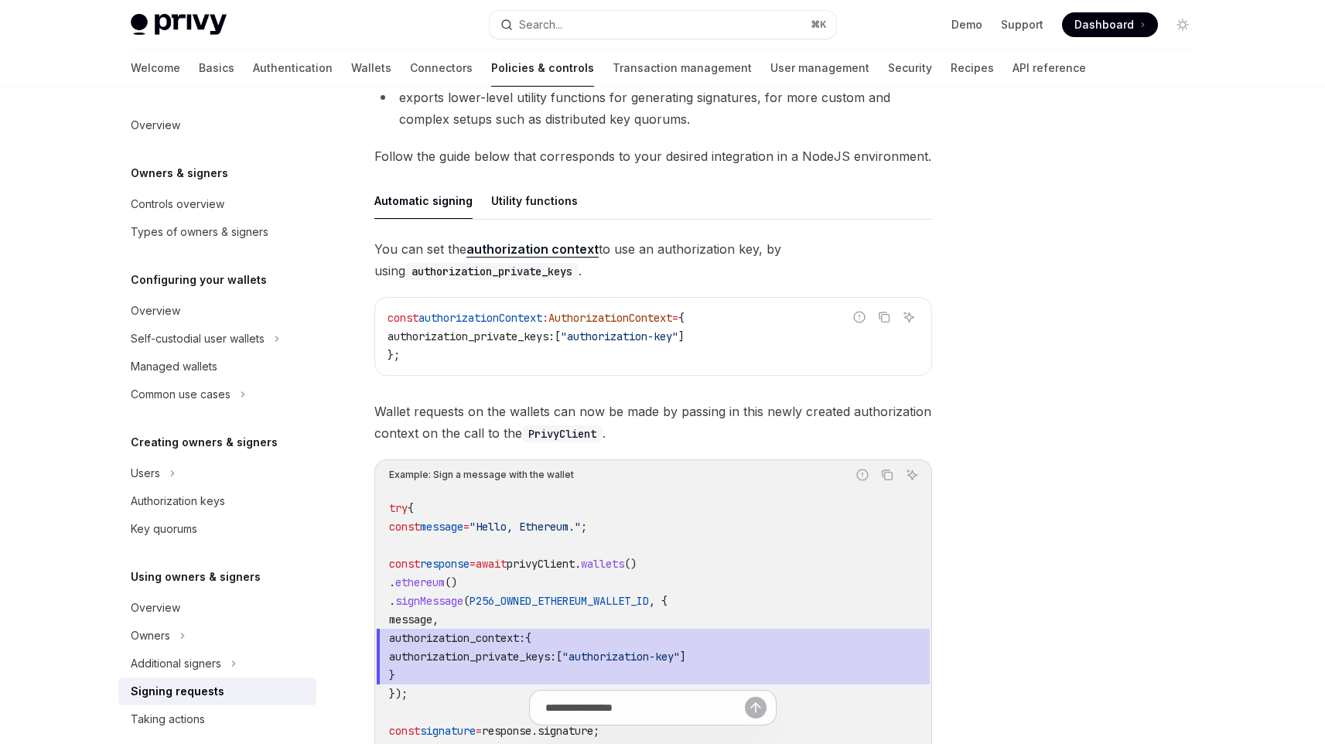
scroll to position [357, 0]
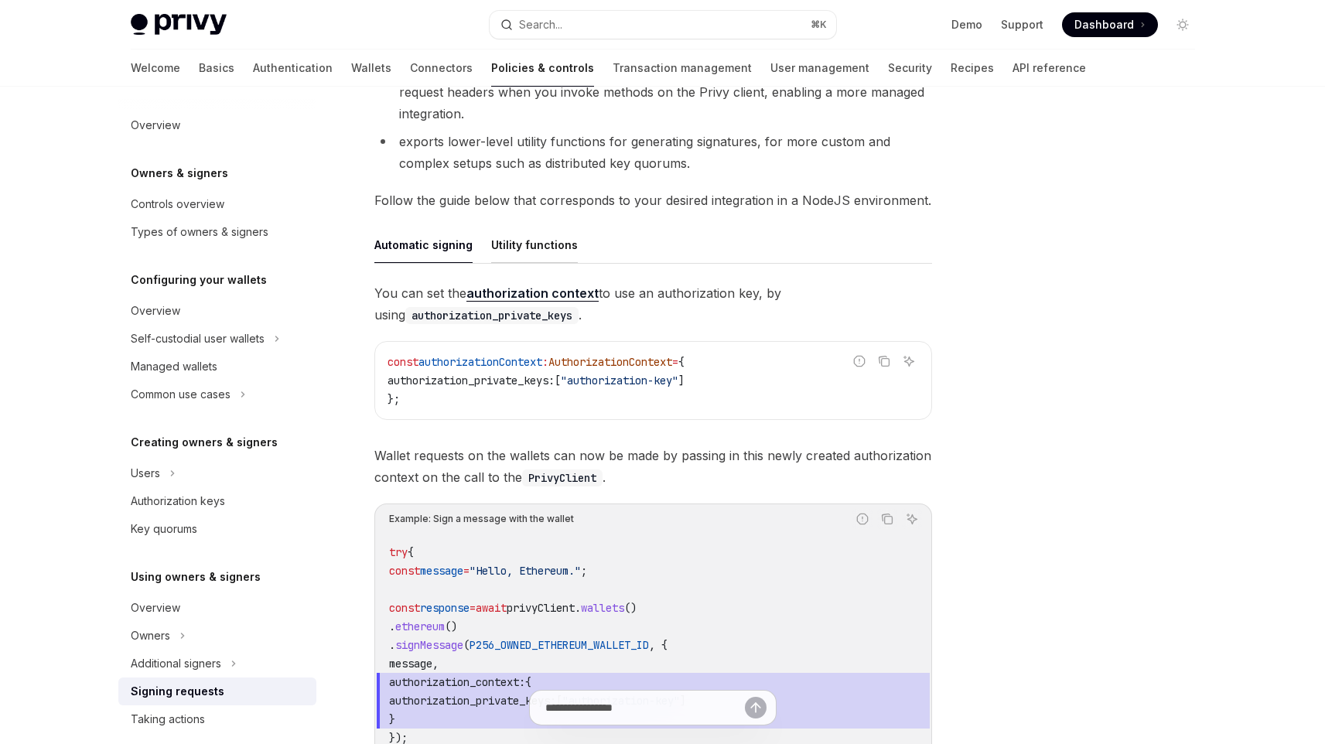
click at [542, 247] on button "Utility functions" at bounding box center [534, 245] width 87 height 36
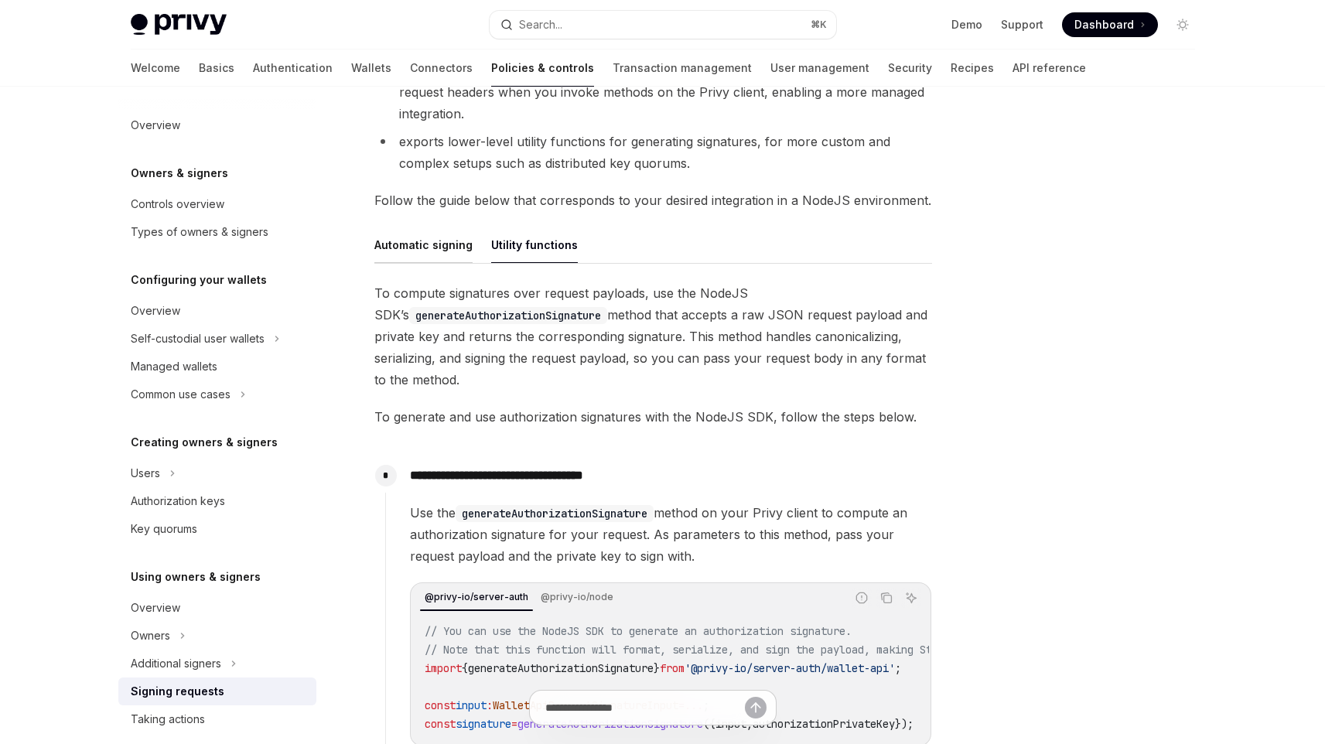
click at [424, 239] on button "Automatic signing" at bounding box center [423, 245] width 98 height 36
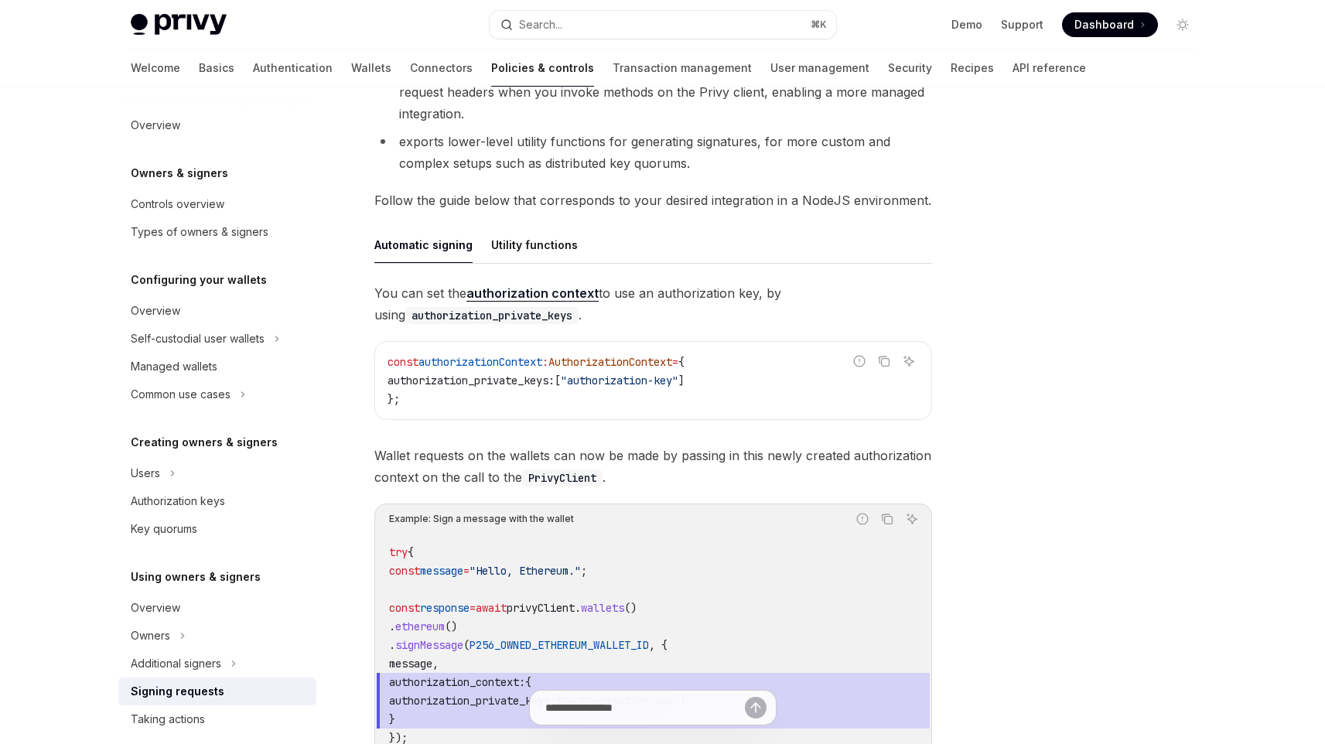
click at [535, 292] on link "authorization context" at bounding box center [533, 294] width 132 height 16
type textarea "*"
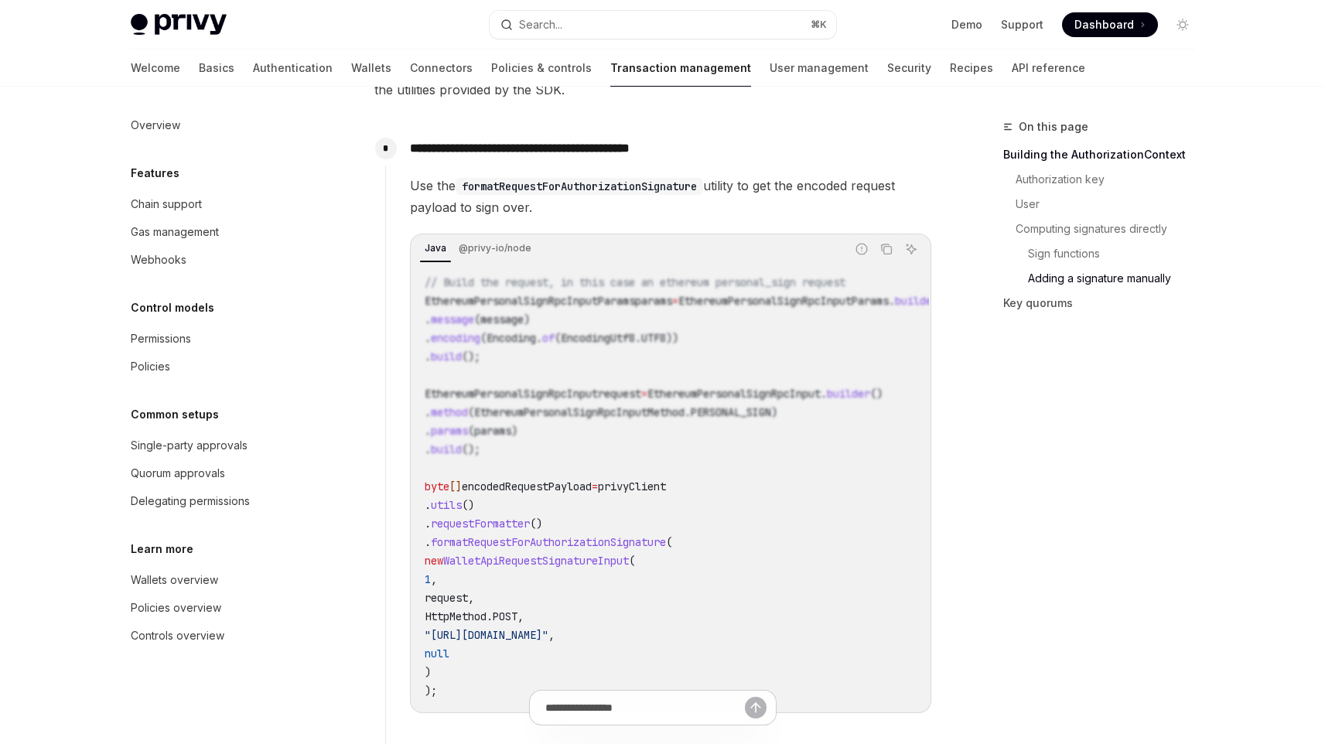
scroll to position [1451, 0]
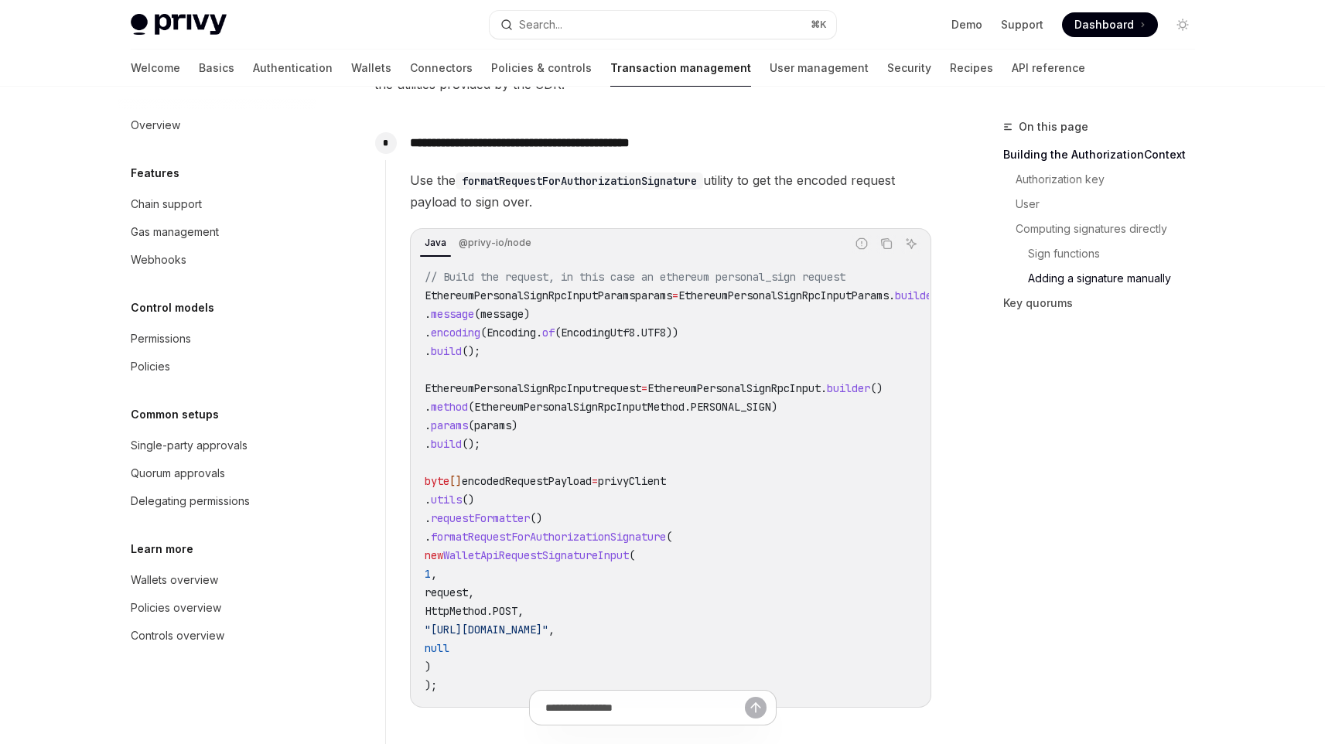
click at [799, 284] on span "// Build the request, in this case an ethereum personal_sign request" at bounding box center [635, 277] width 421 height 14
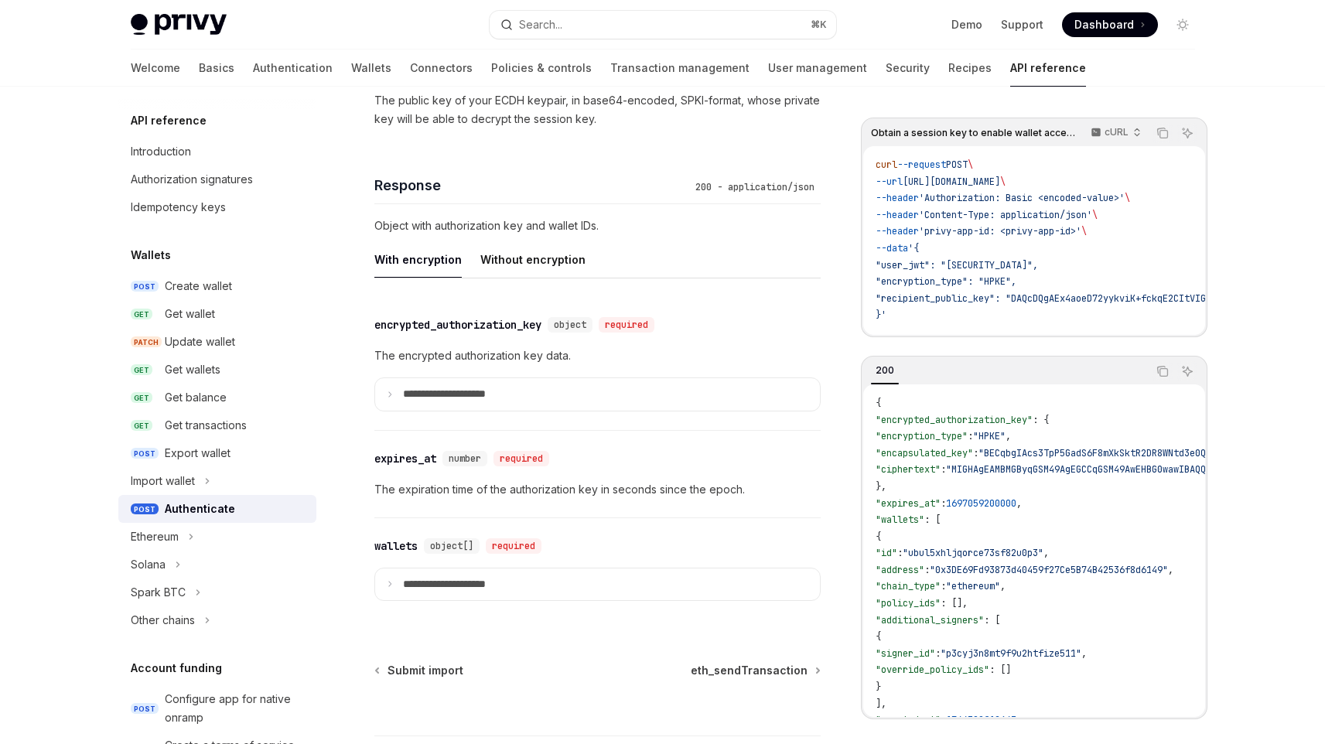
scroll to position [1202, 0]
click at [541, 261] on button "Without encryption" at bounding box center [532, 259] width 105 height 36
type textarea "*"
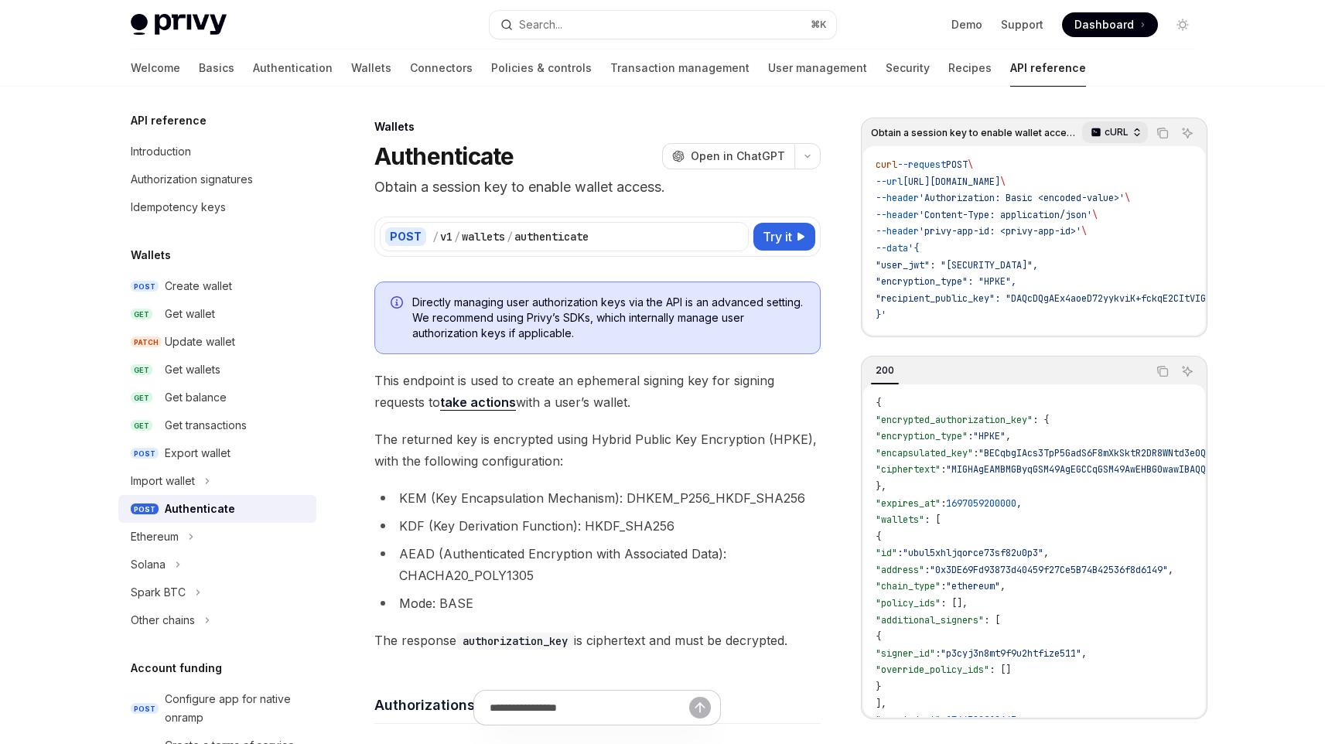
click at [1134, 124] on div "cURL" at bounding box center [1115, 132] width 66 height 22
click at [1108, 156] on div "cURL" at bounding box center [1082, 161] width 80 height 12
click at [798, 228] on button "Try it" at bounding box center [785, 237] width 62 height 28
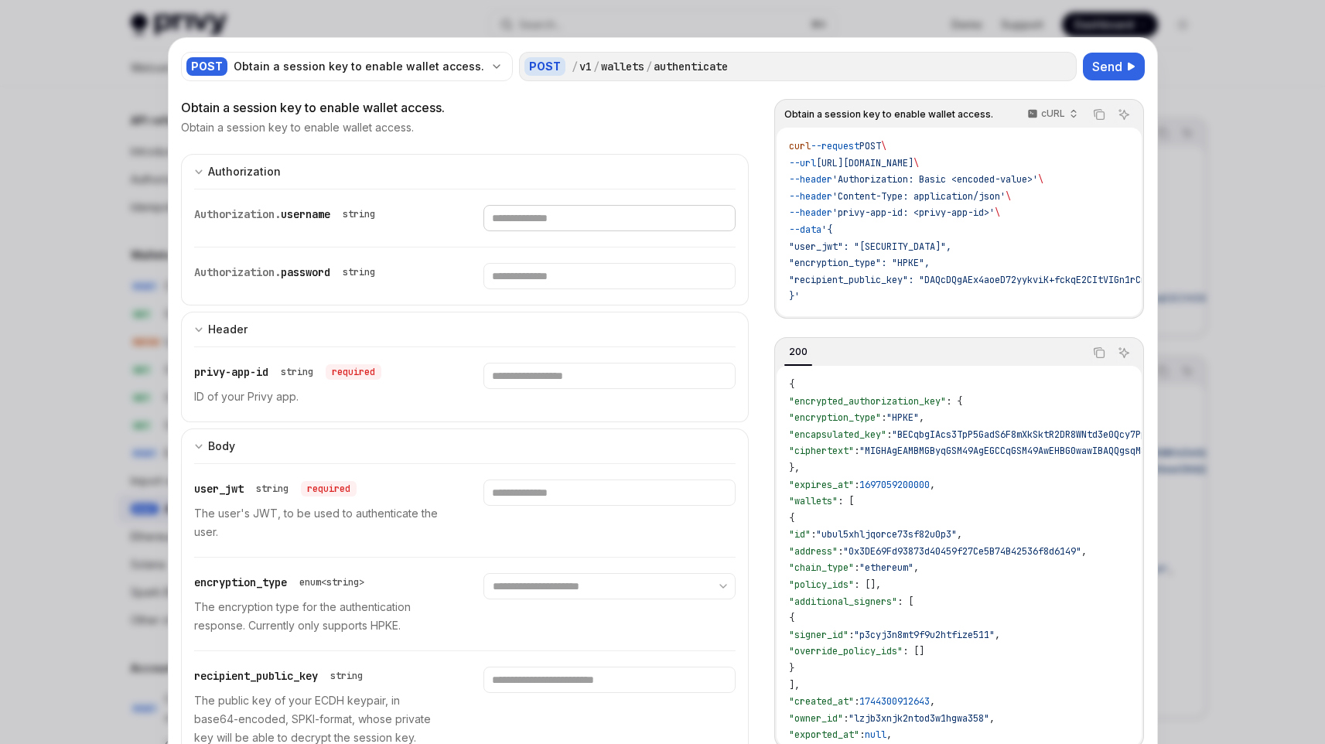
click at [534, 222] on input "text" at bounding box center [610, 218] width 252 height 26
type textarea "*"
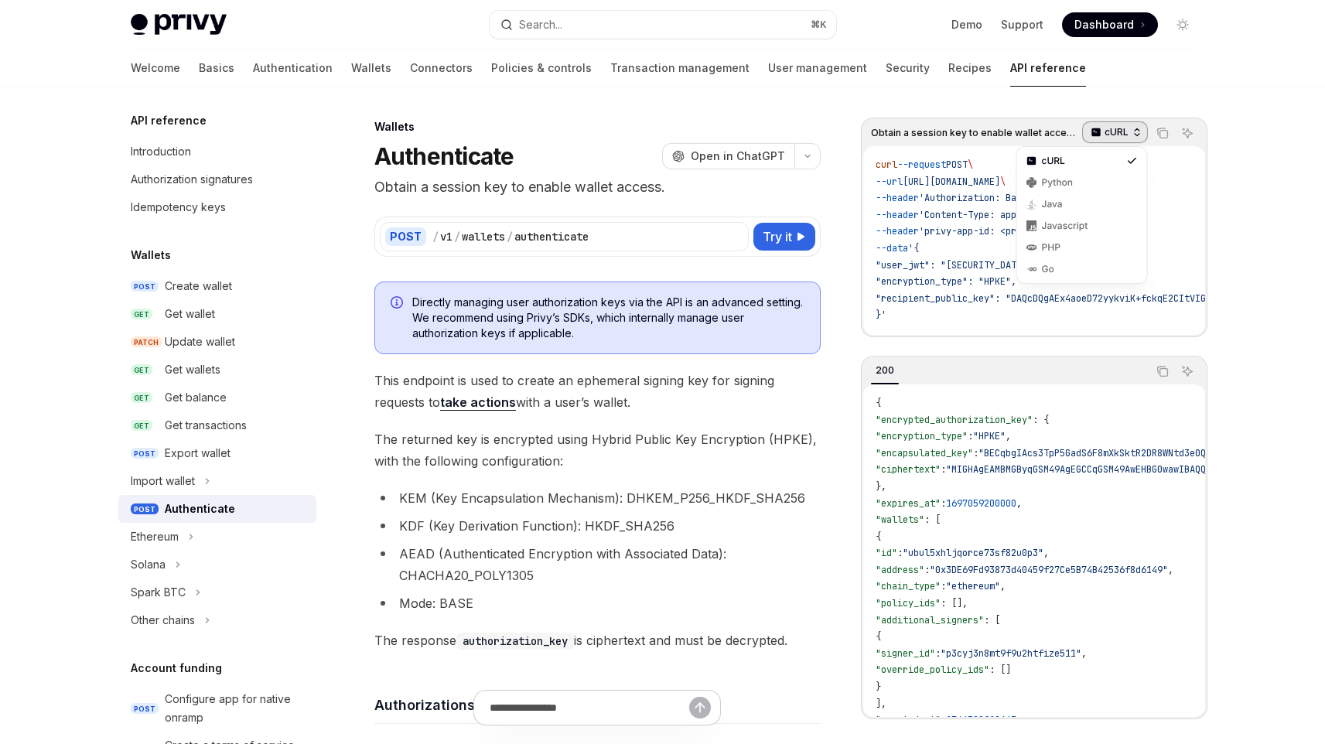
click at [1116, 132] on p "cURL" at bounding box center [1117, 132] width 24 height 12
click at [1103, 160] on div "cURL" at bounding box center [1082, 161] width 80 height 12
click at [1165, 135] on icon "Copy the contents from the code block" at bounding box center [1163, 133] width 12 height 12
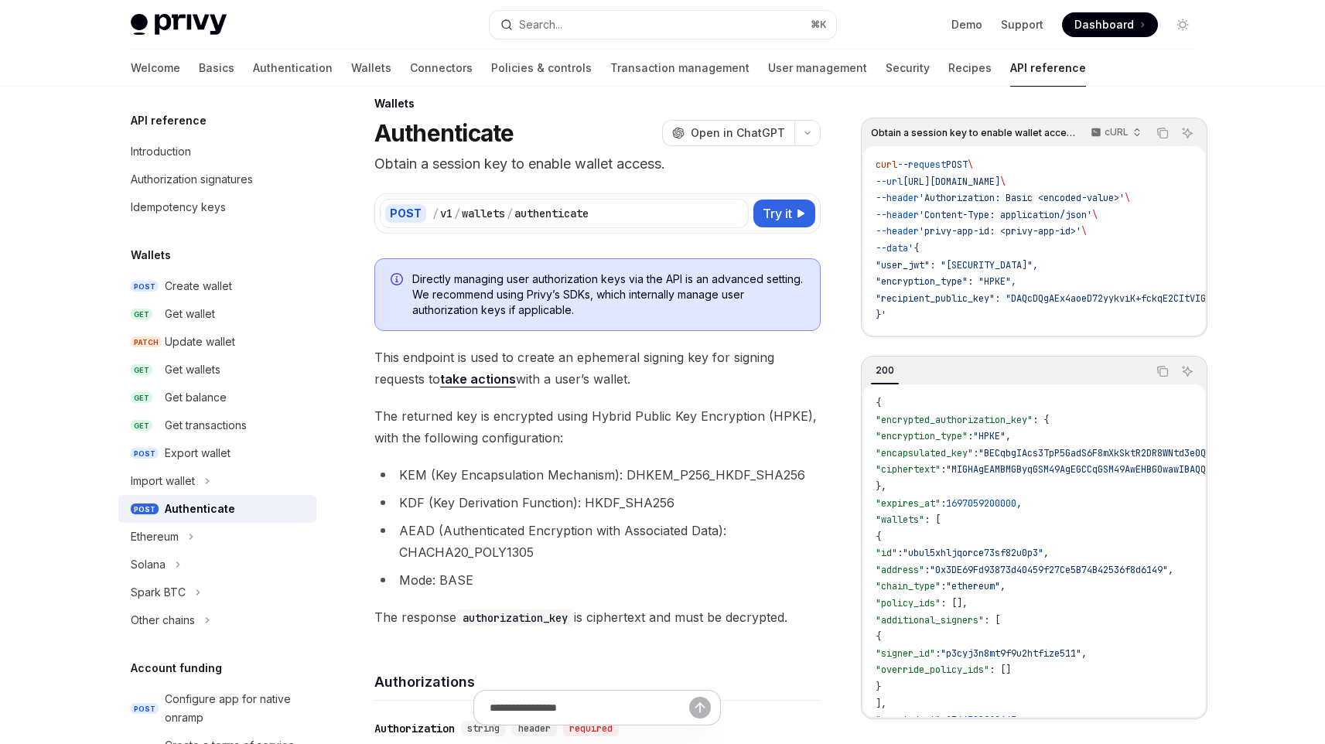
click at [754, 148] on header "Wallets Authenticate OpenAI Open in ChatGPT Obtain a session key to enable wall…" at bounding box center [597, 135] width 446 height 79
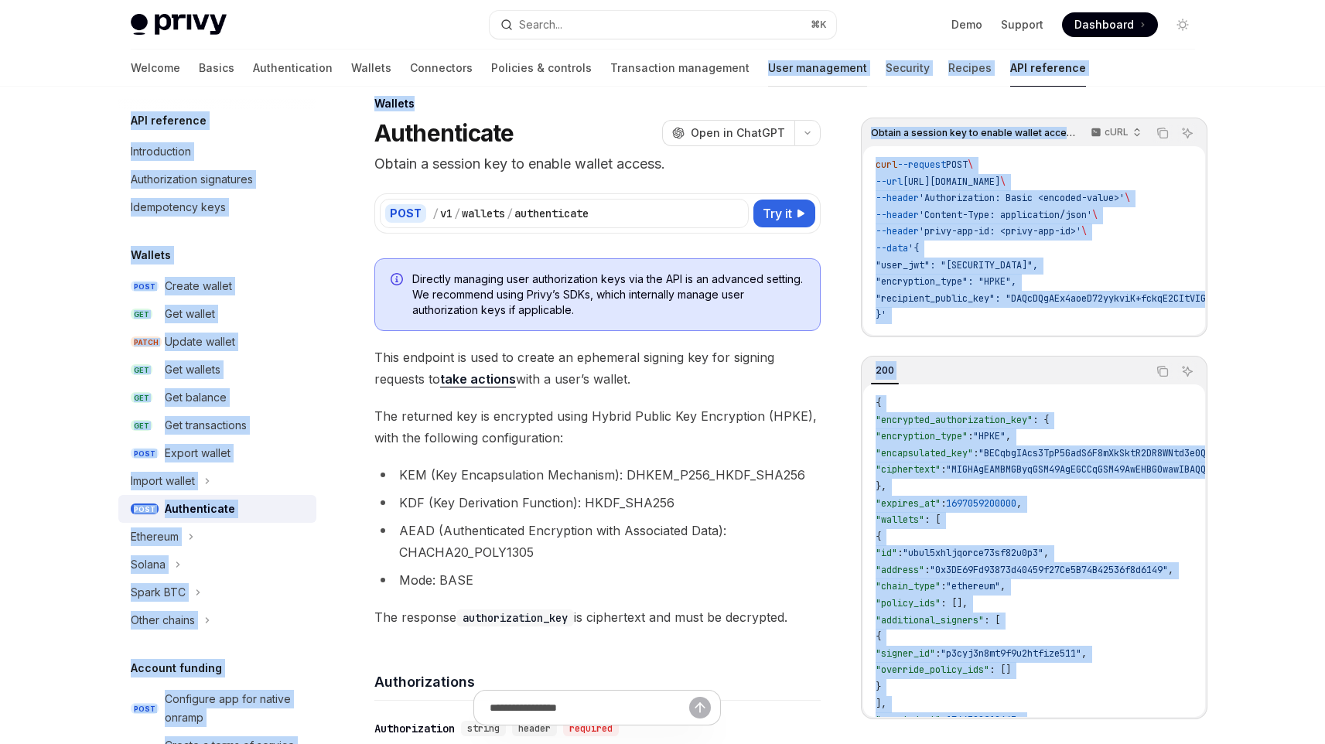
drag, startPoint x: 753, startPoint y: 89, endPoint x: 754, endPoint y: 55, distance: 34.1
click at [810, 122] on button "button" at bounding box center [808, 133] width 26 height 26
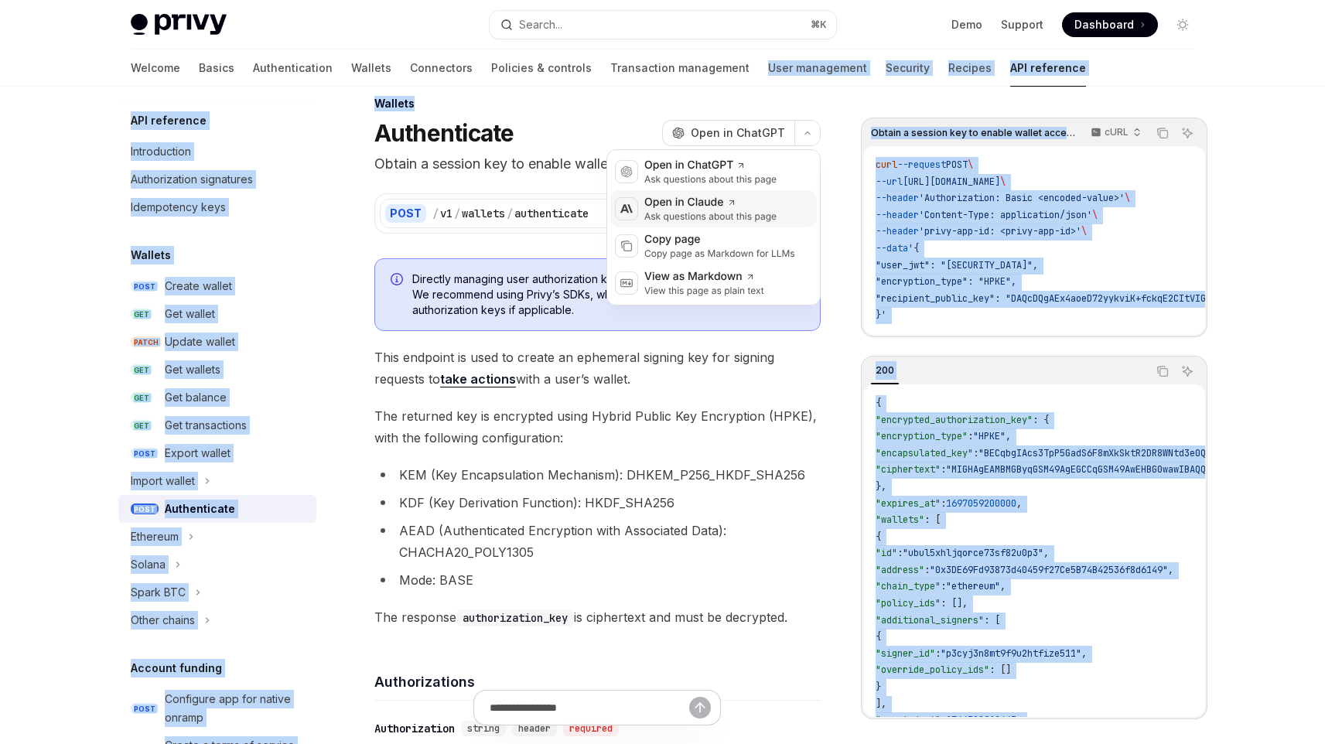
click at [727, 218] on div "Ask questions about this page" at bounding box center [711, 216] width 132 height 12
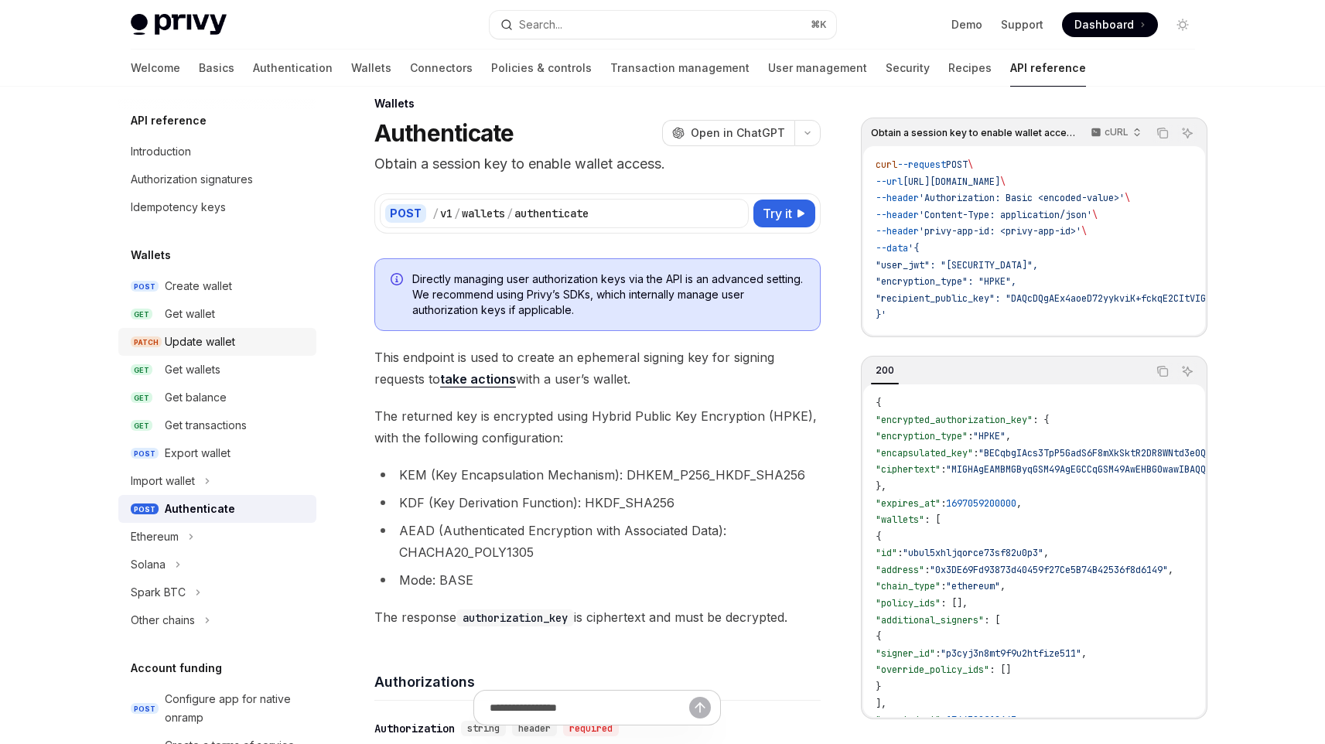
scroll to position [0, 0]
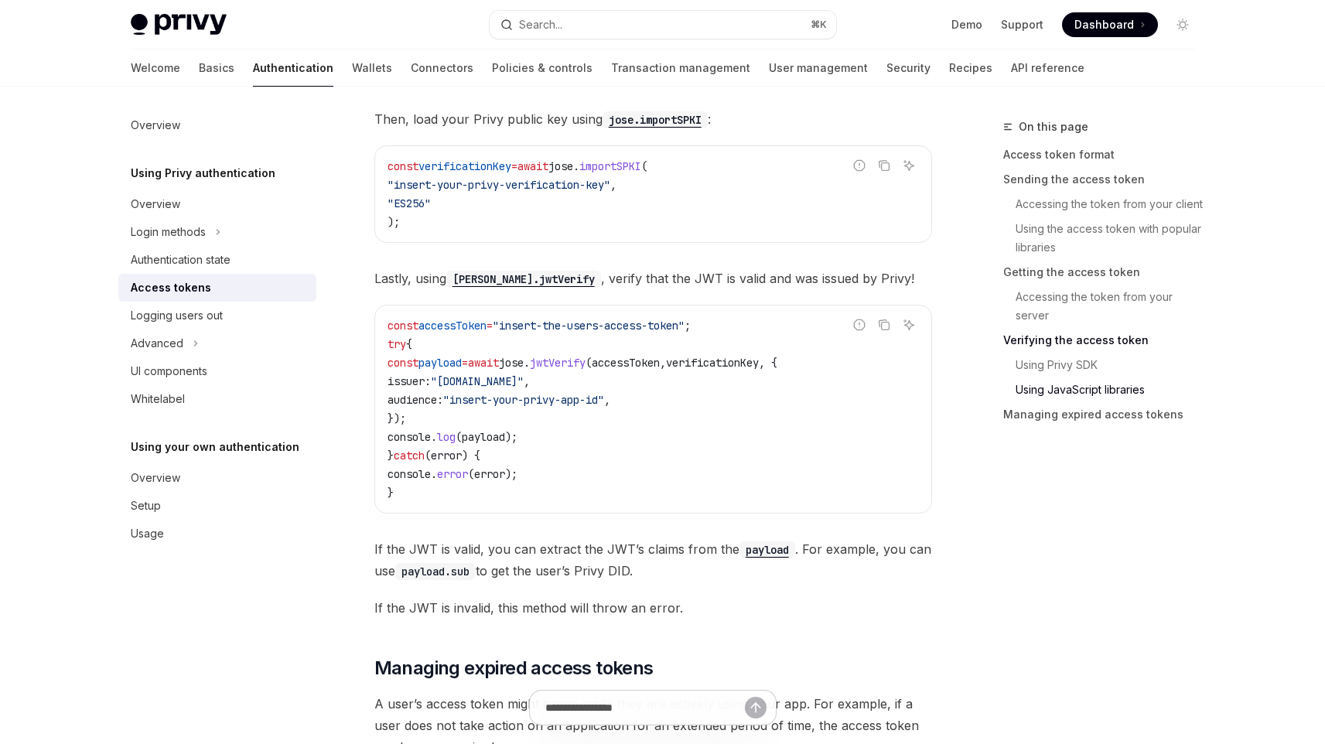
scroll to position [3972, 0]
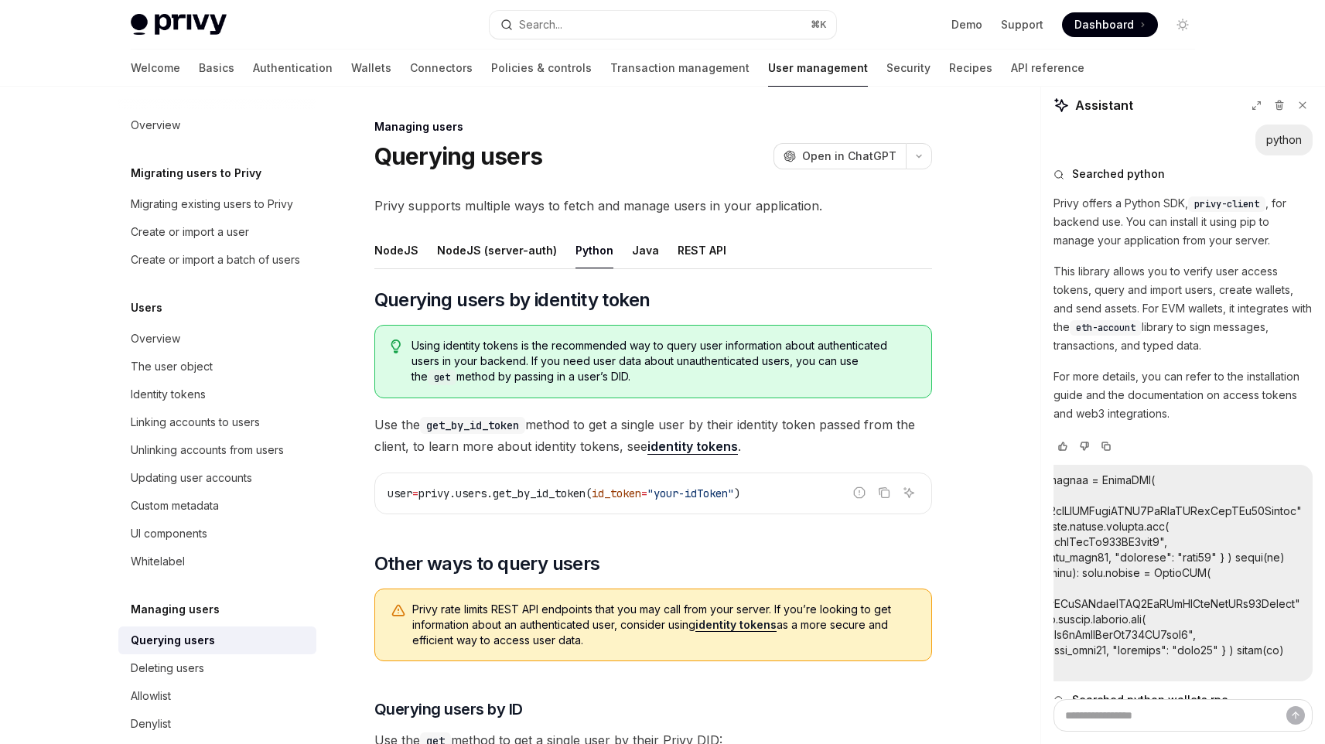
scroll to position [920, 0]
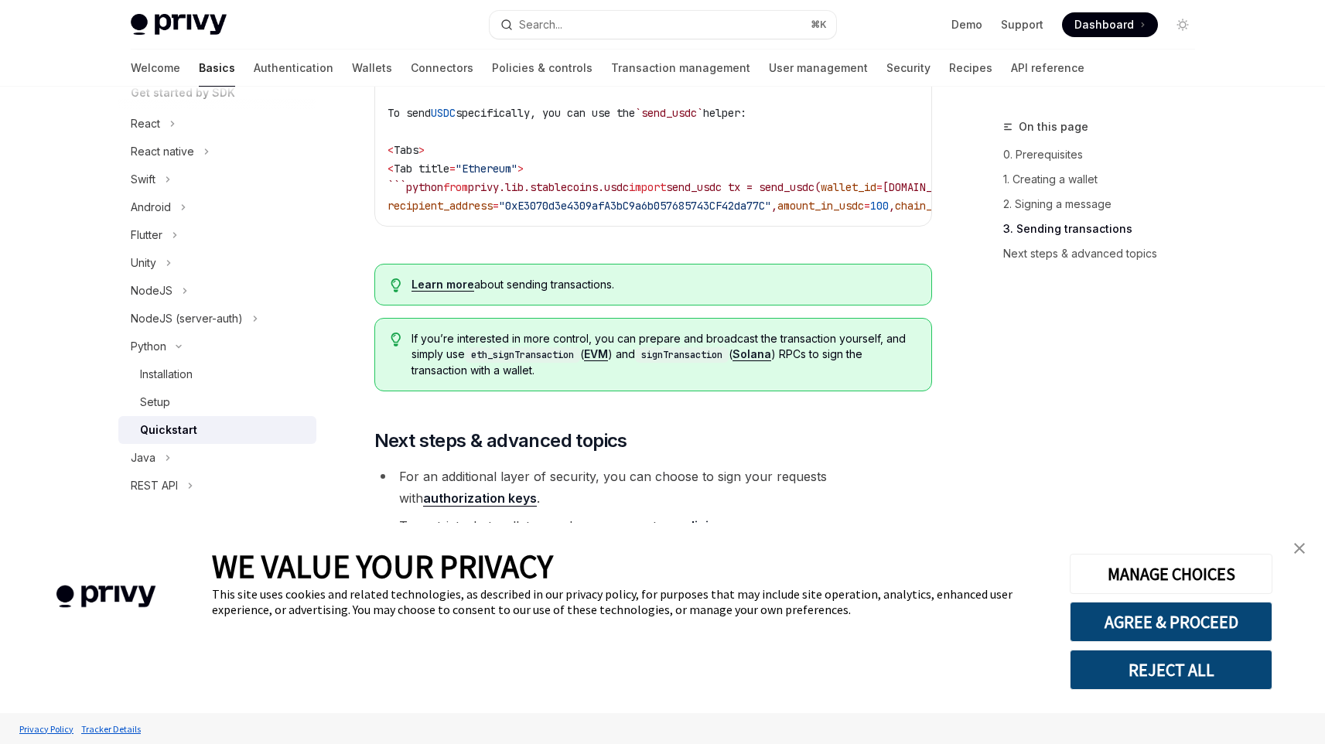
scroll to position [1573, 0]
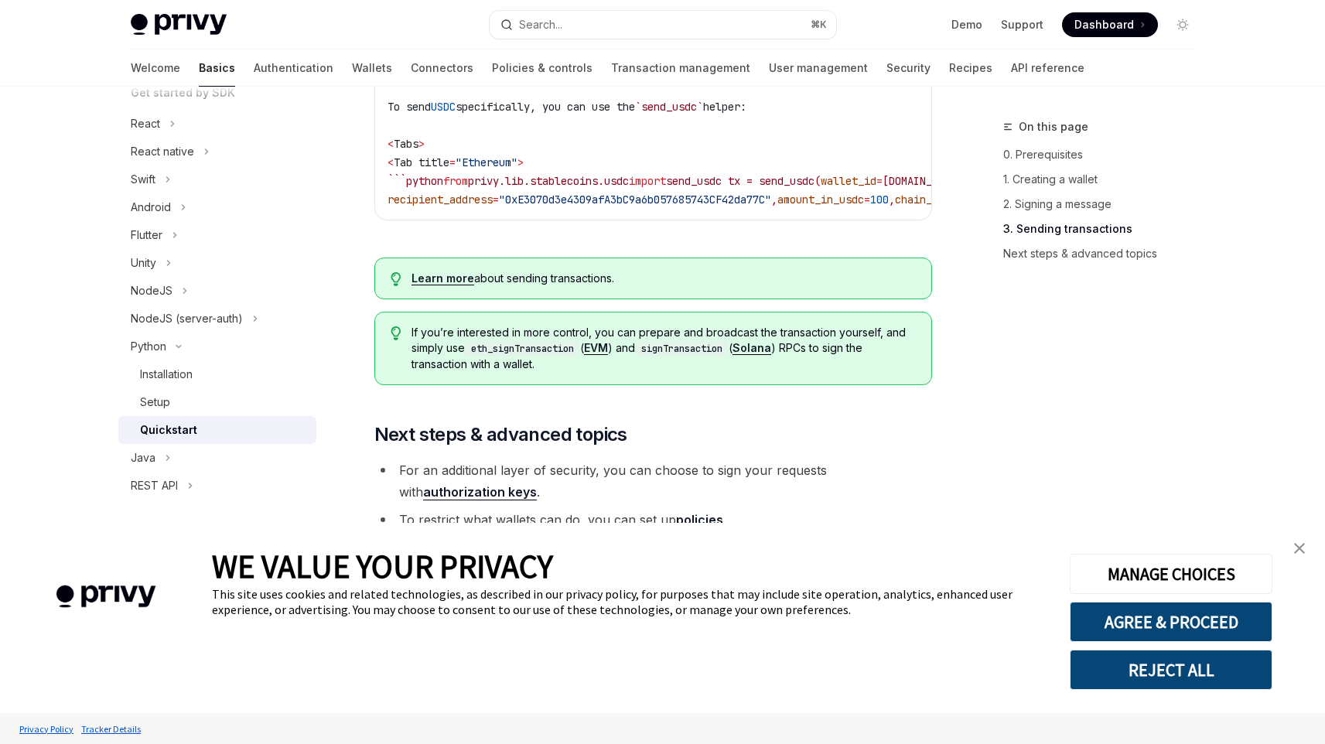
click at [1154, 663] on button "REJECT ALL" at bounding box center [1171, 670] width 203 height 40
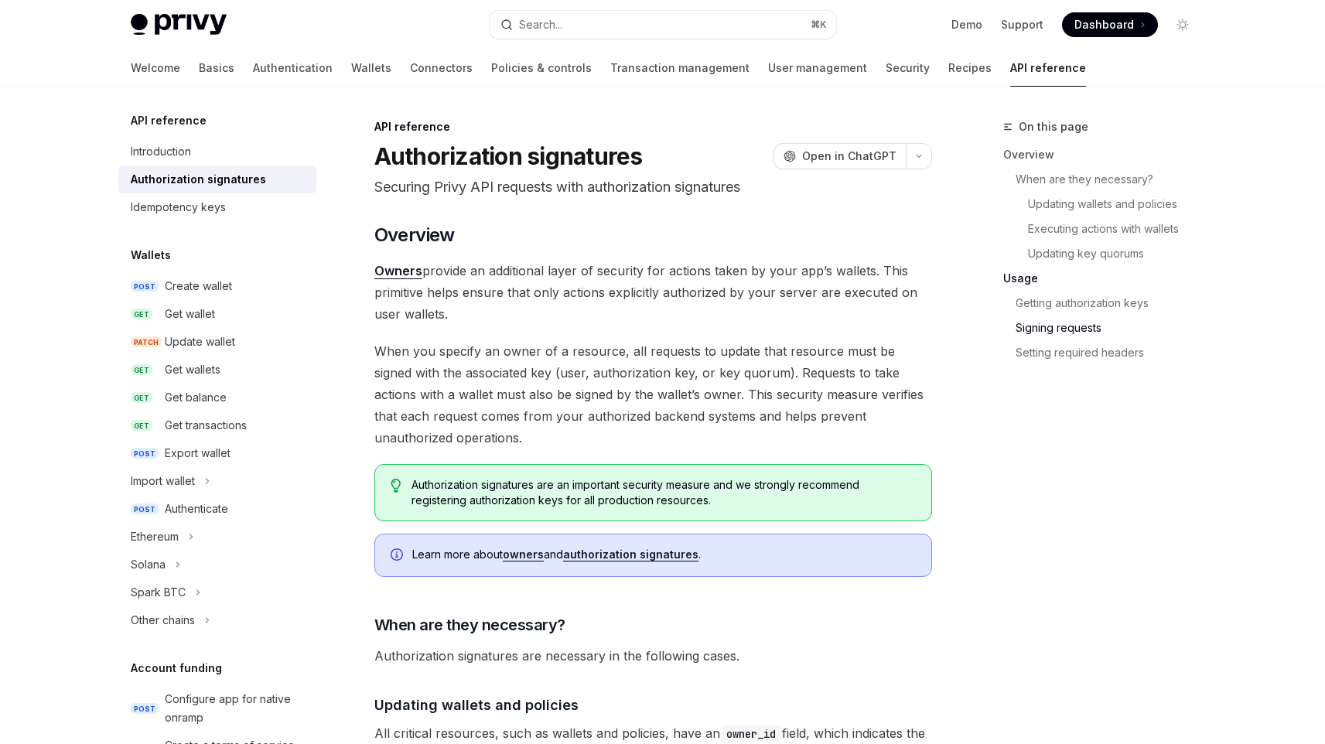
scroll to position [2516, 0]
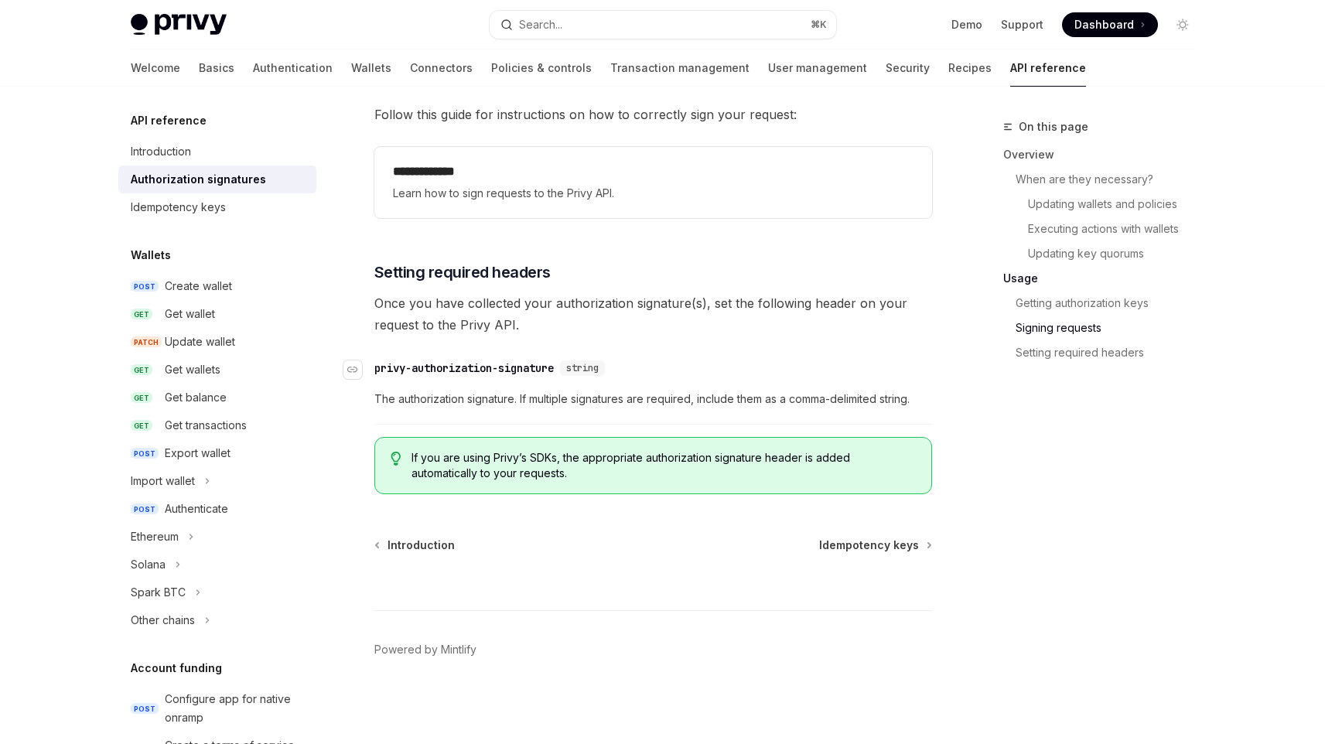
click at [498, 368] on div "privy-authorization-signature" at bounding box center [464, 368] width 180 height 15
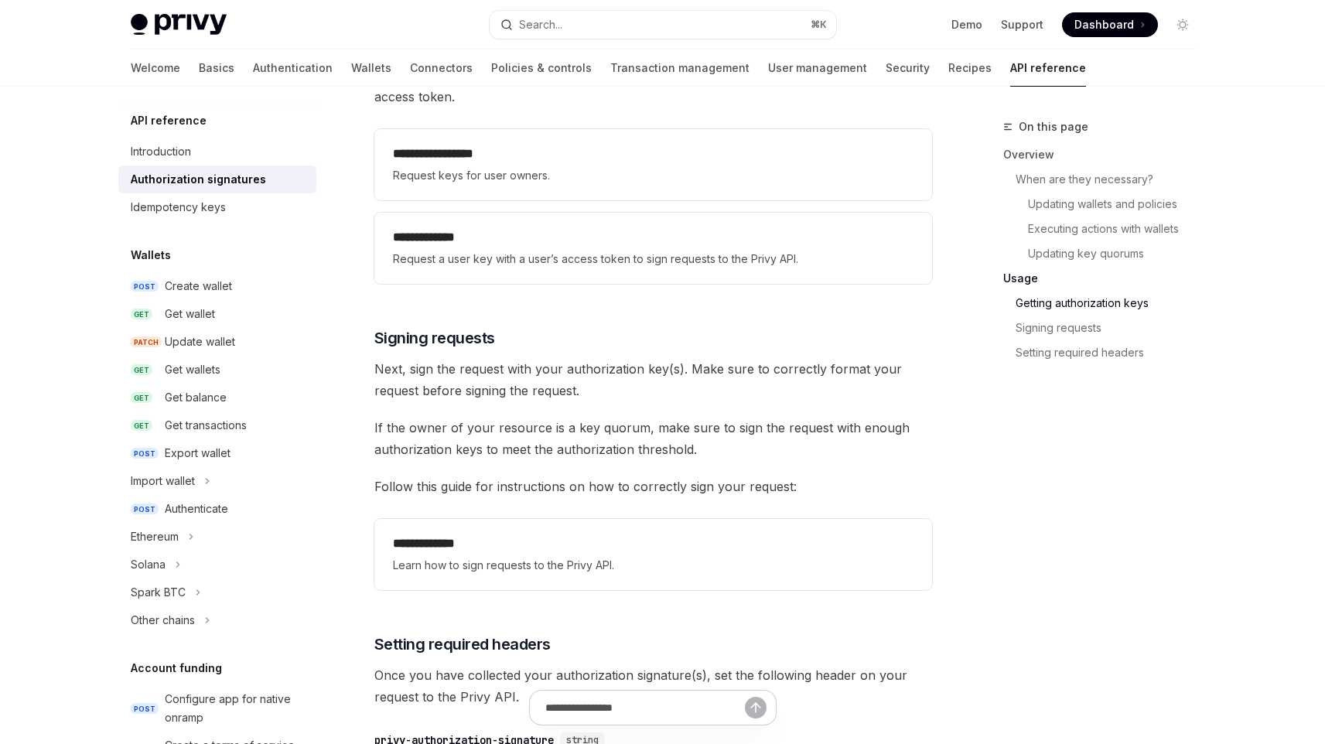
scroll to position [2153, 0]
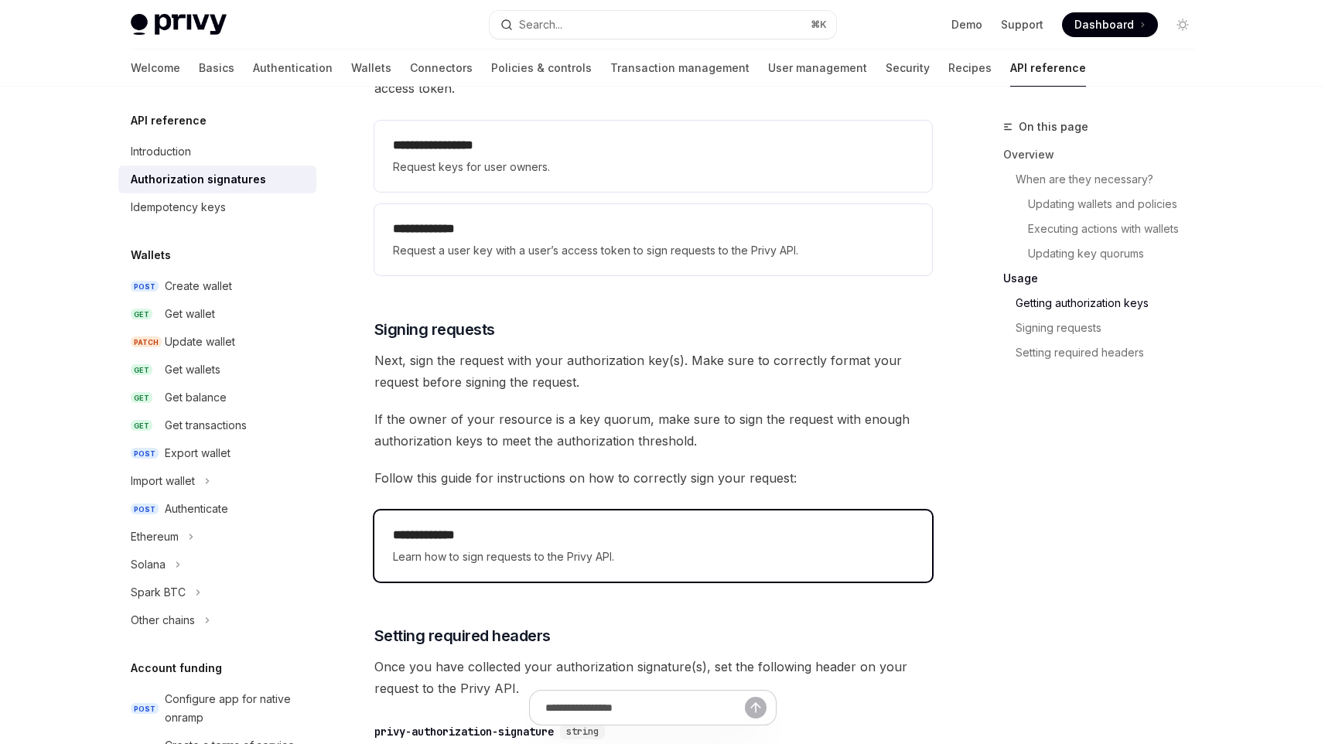
click at [621, 529] on h2 "**********" at bounding box center [653, 535] width 521 height 19
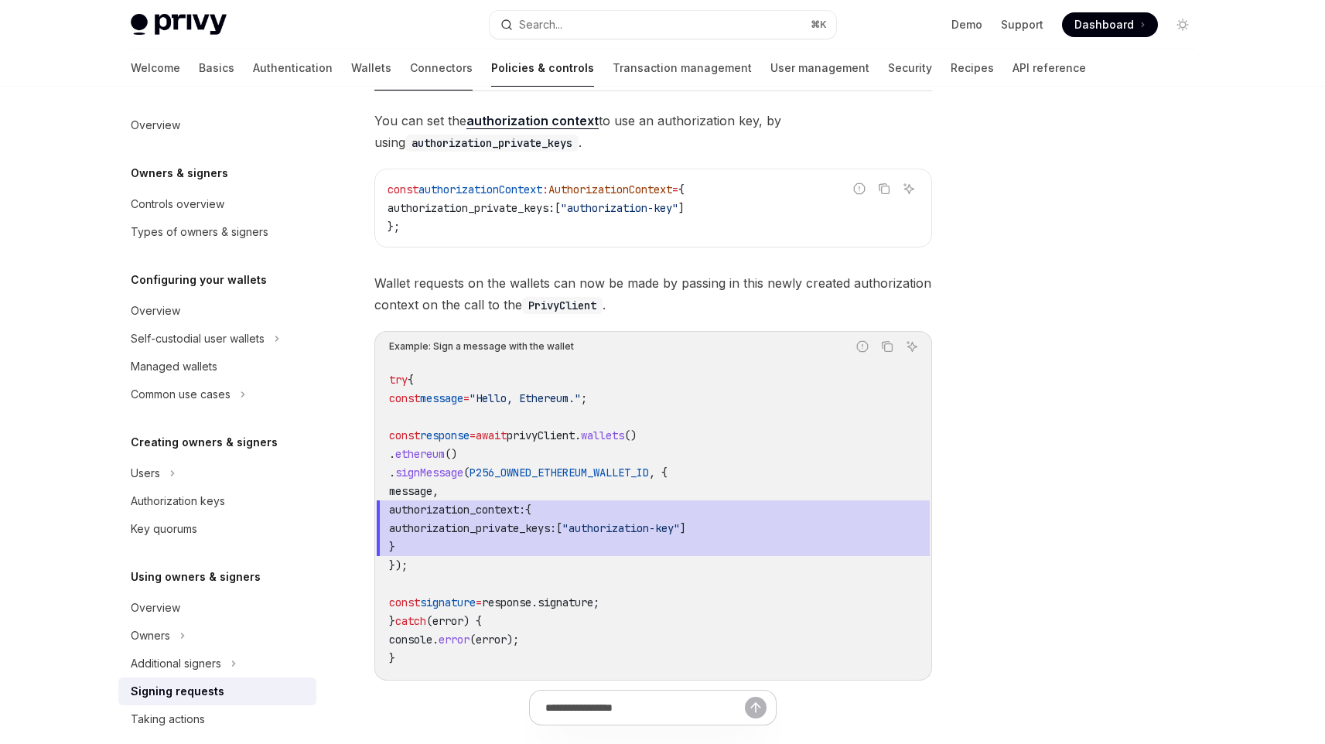
scroll to position [528, 0]
click at [554, 586] on code "try { const message = "Hello, Ethereum." ; const response = await privyClient .…" at bounding box center [653, 520] width 528 height 297
click at [548, 633] on code "try { const message = "Hello, Ethereum." ; const response = await privyClient .…" at bounding box center [653, 520] width 528 height 297
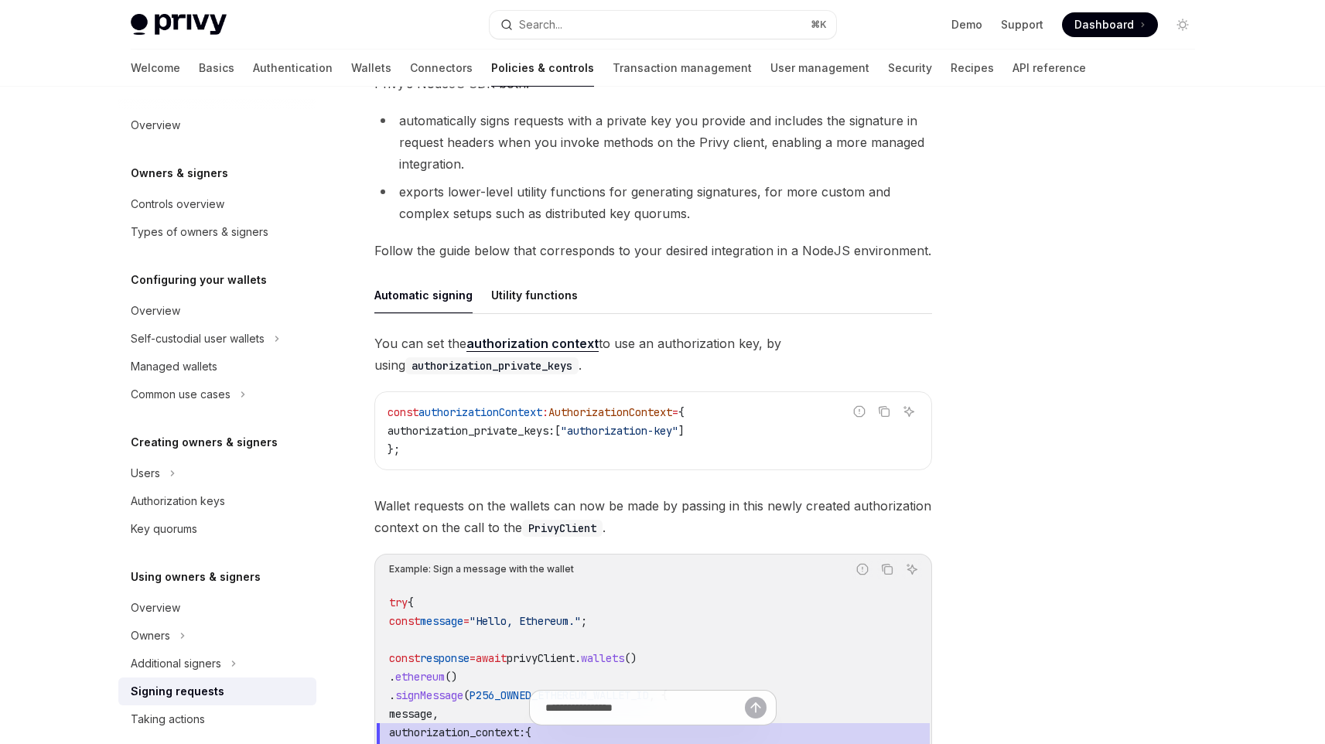
scroll to position [299, 0]
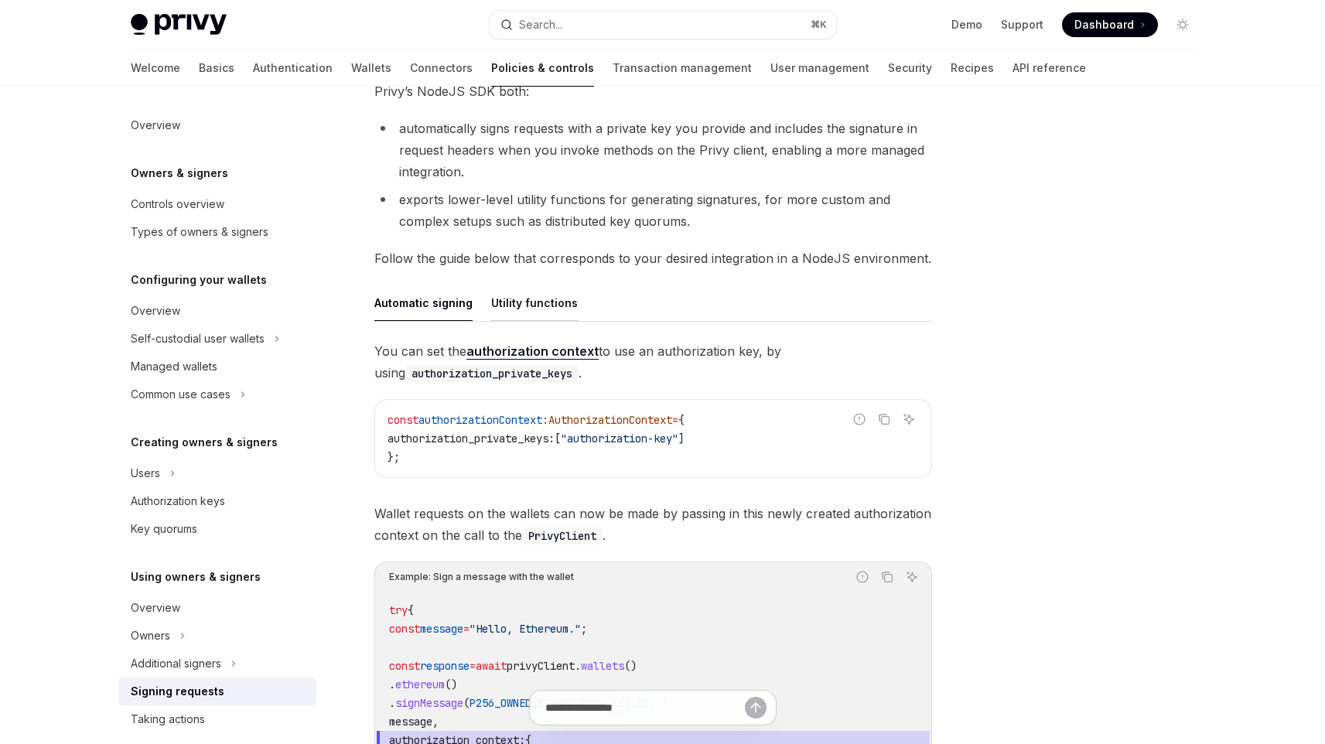
click at [533, 297] on button "Utility functions" at bounding box center [534, 303] width 87 height 36
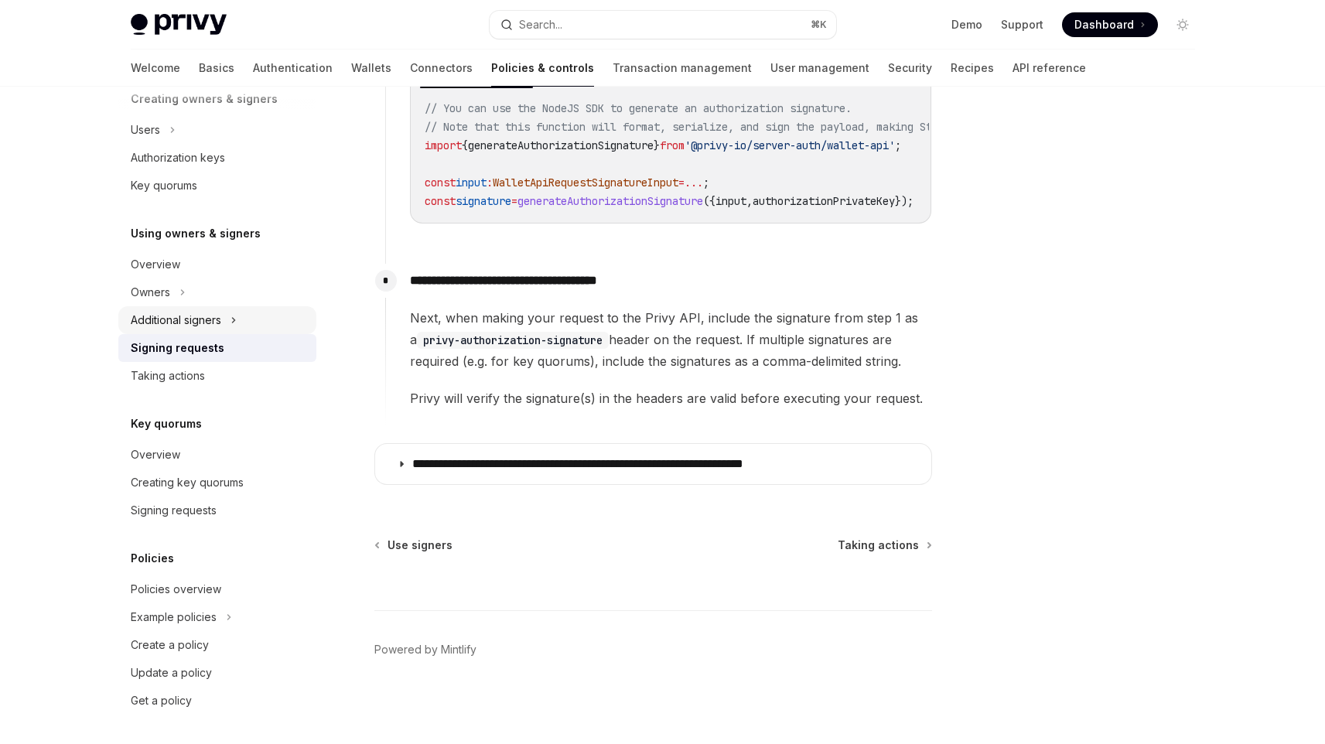
scroll to position [345, 0]
click at [240, 491] on link "Creating key quorums" at bounding box center [217, 481] width 198 height 28
type textarea "*"
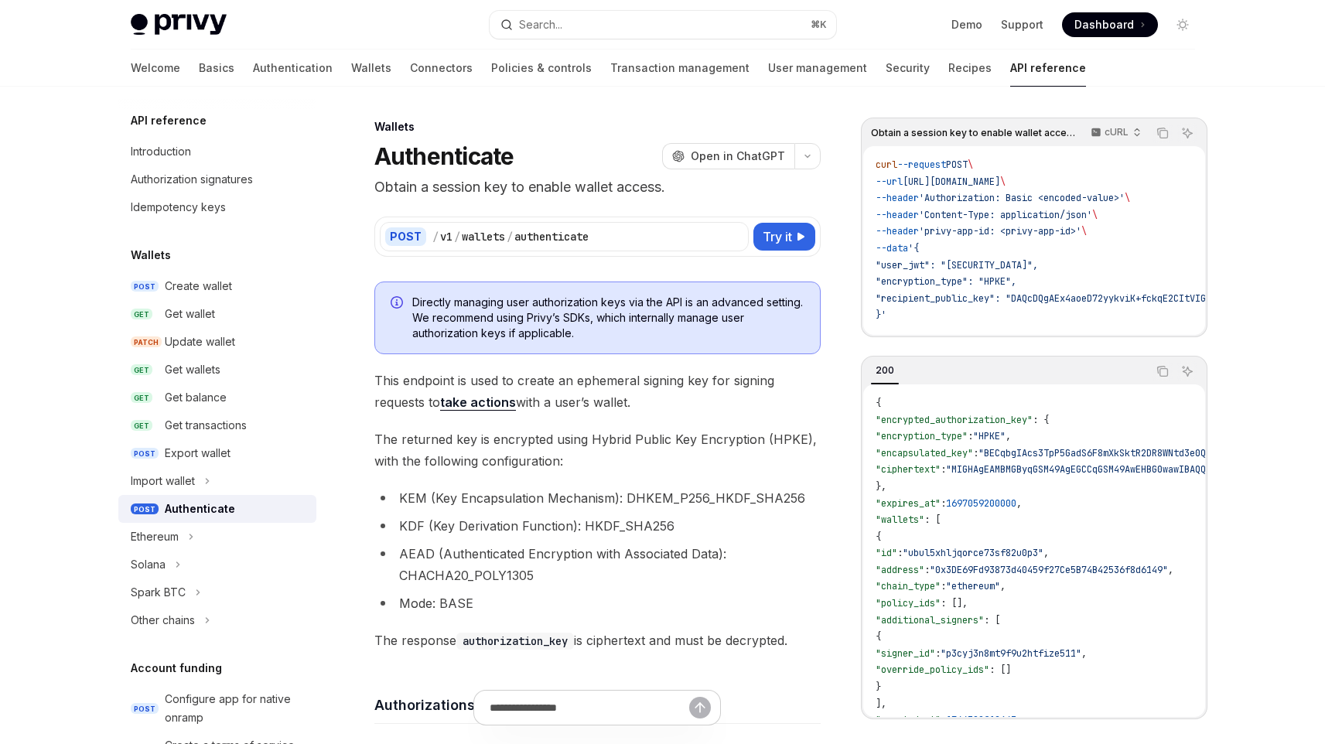
scroll to position [25, 0]
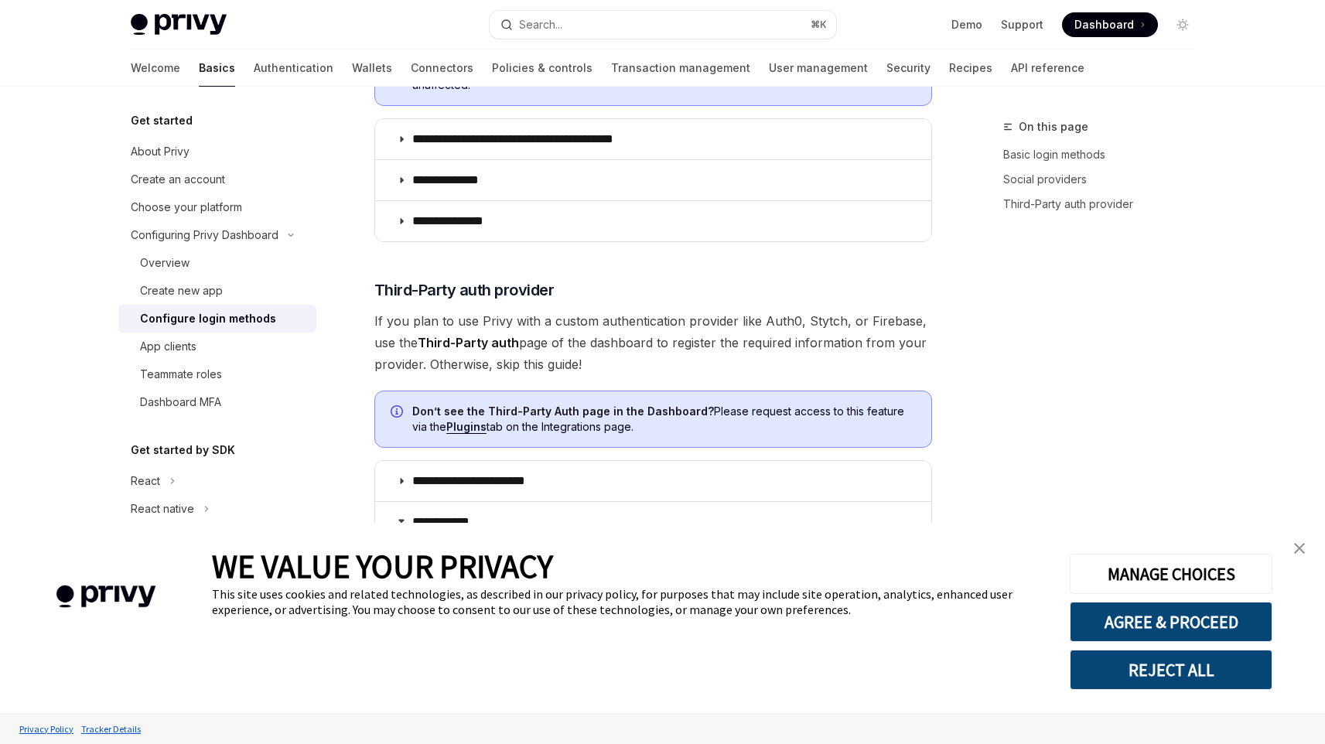
scroll to position [663, 0]
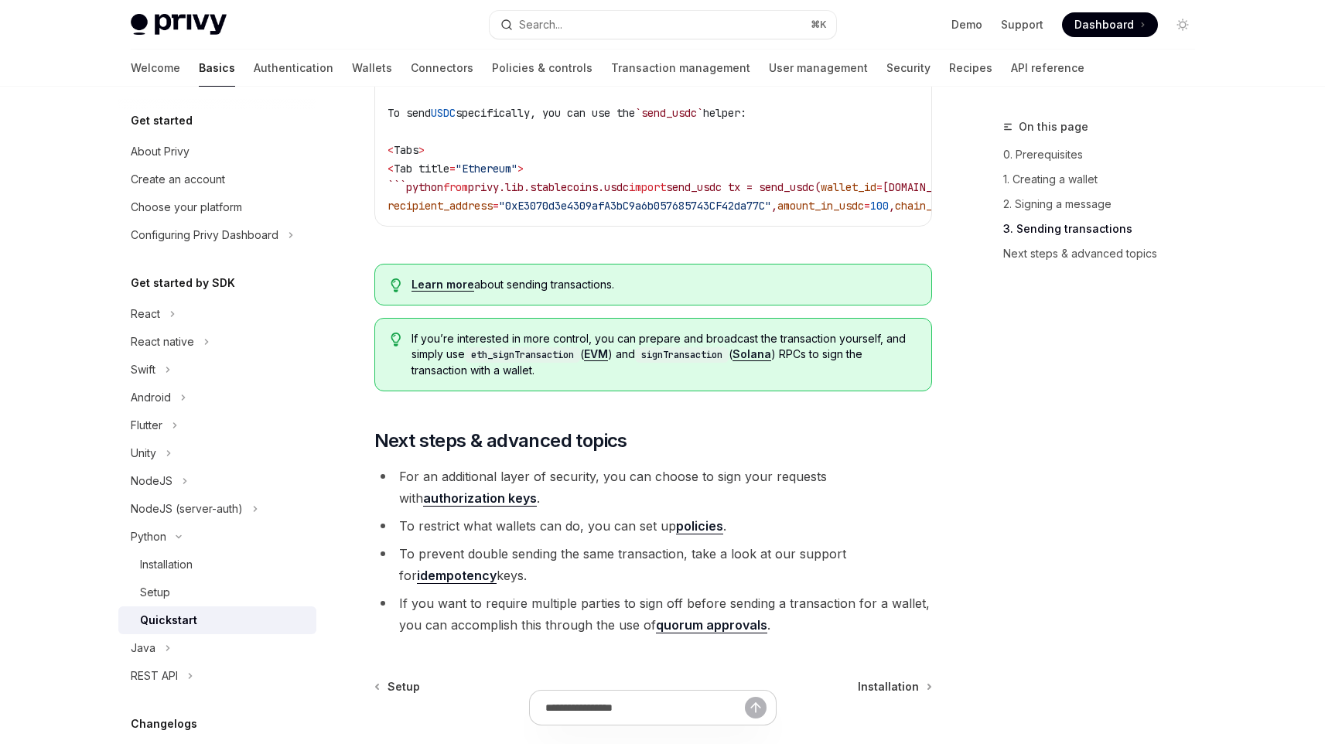
scroll to position [1592, 0]
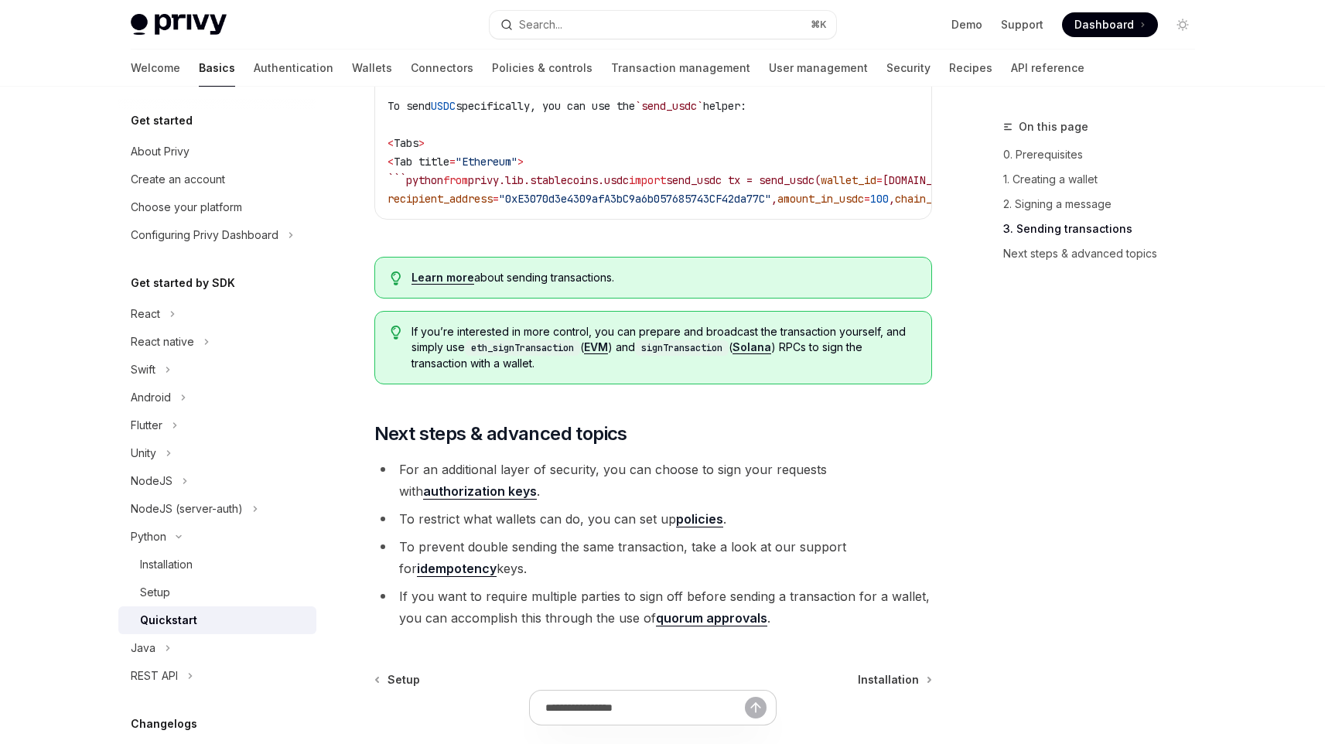
click at [537, 484] on link "authorization keys" at bounding box center [480, 492] width 114 height 16
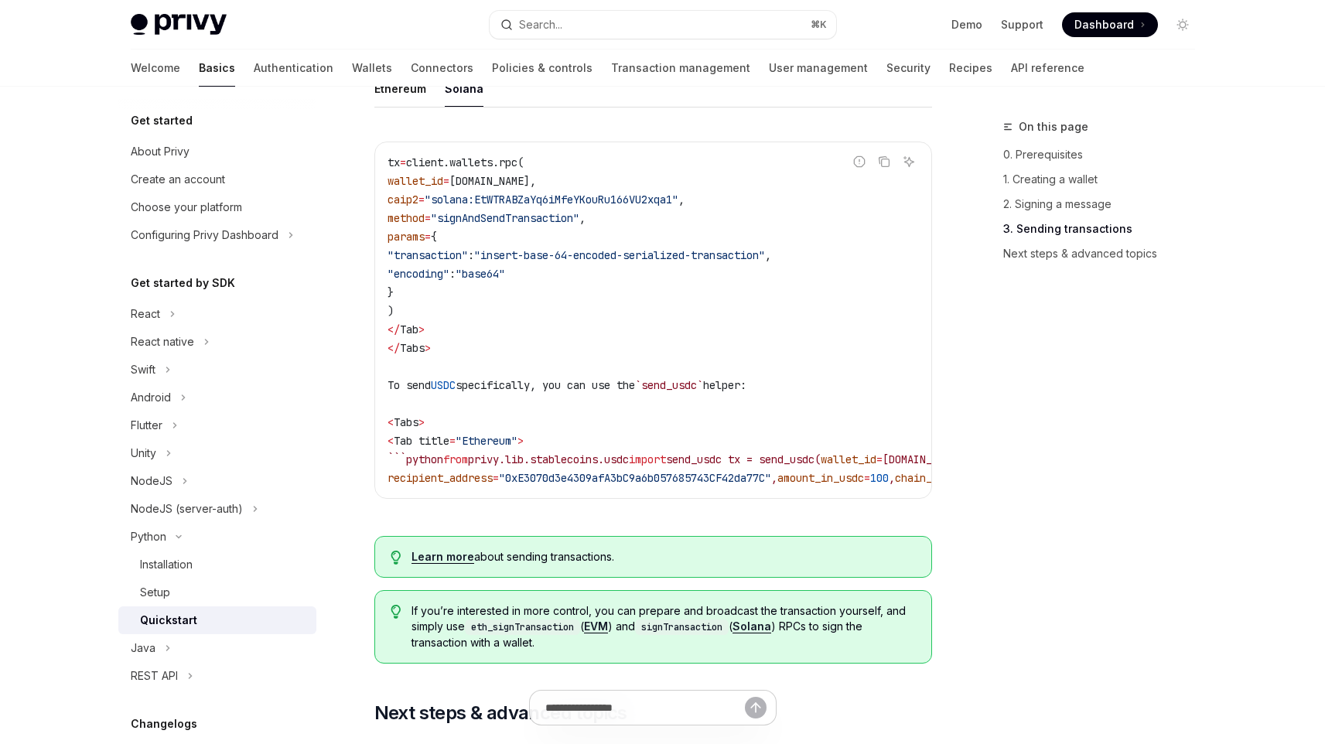
scroll to position [1291, 0]
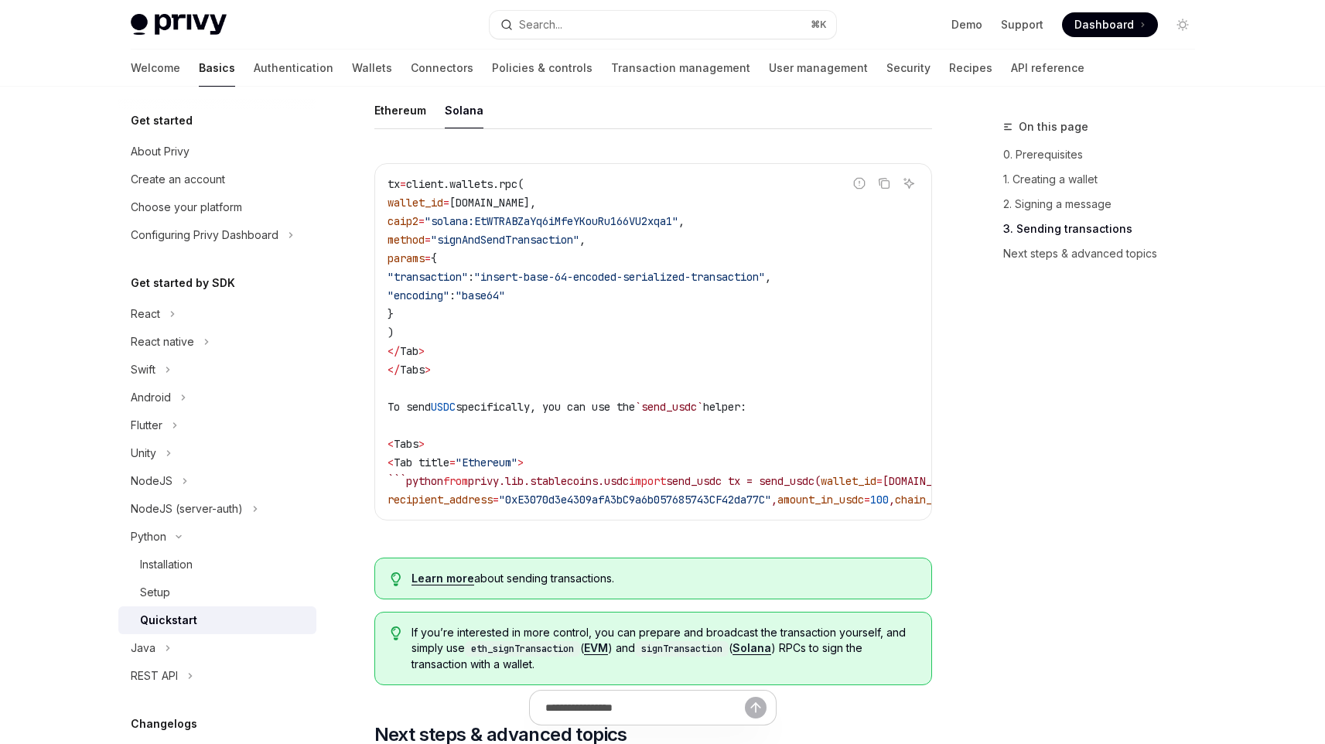
type textarea "*"
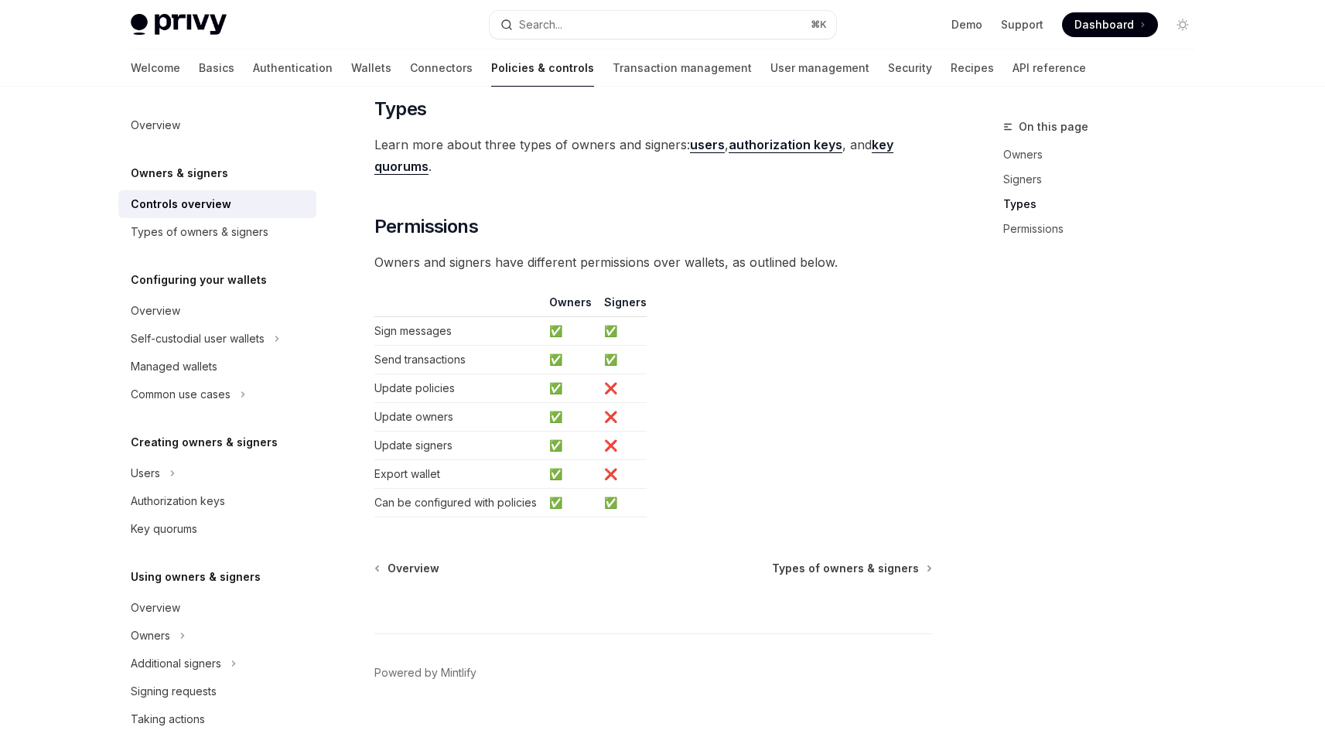
scroll to position [1204, 0]
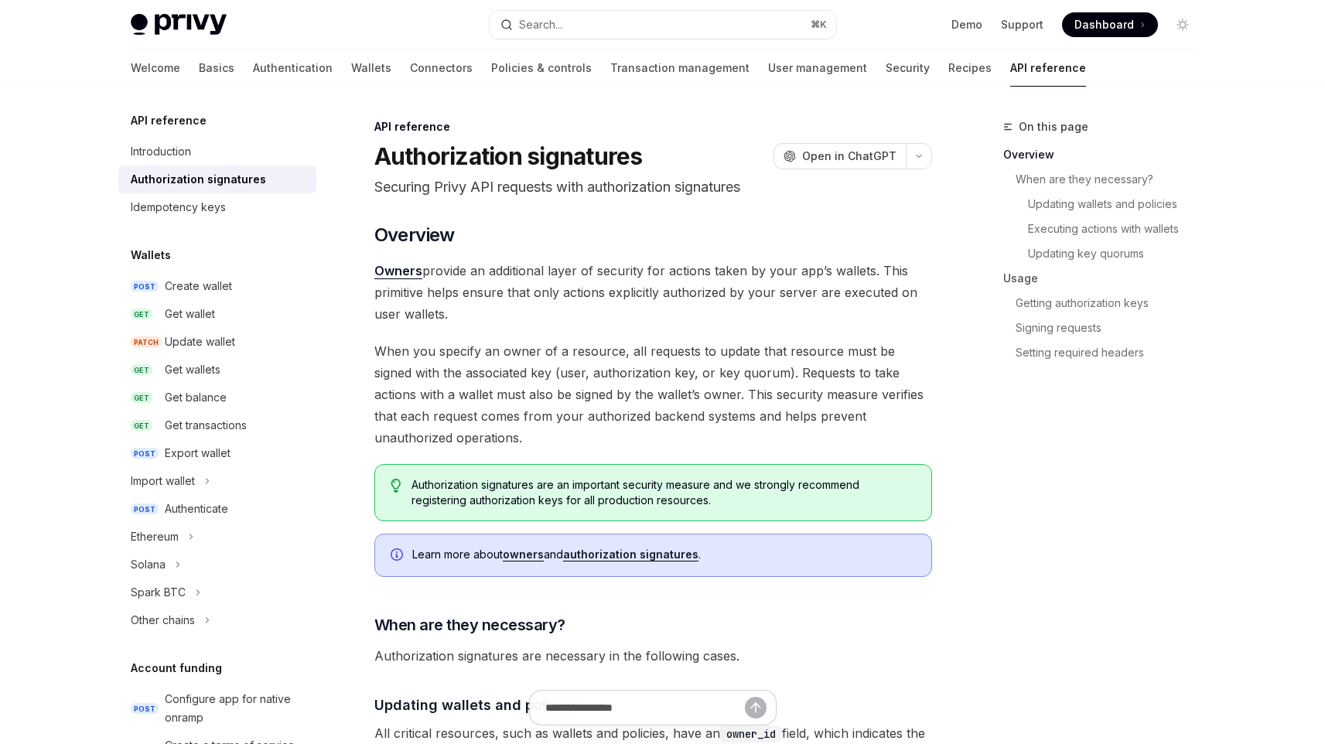
scroll to position [17, 0]
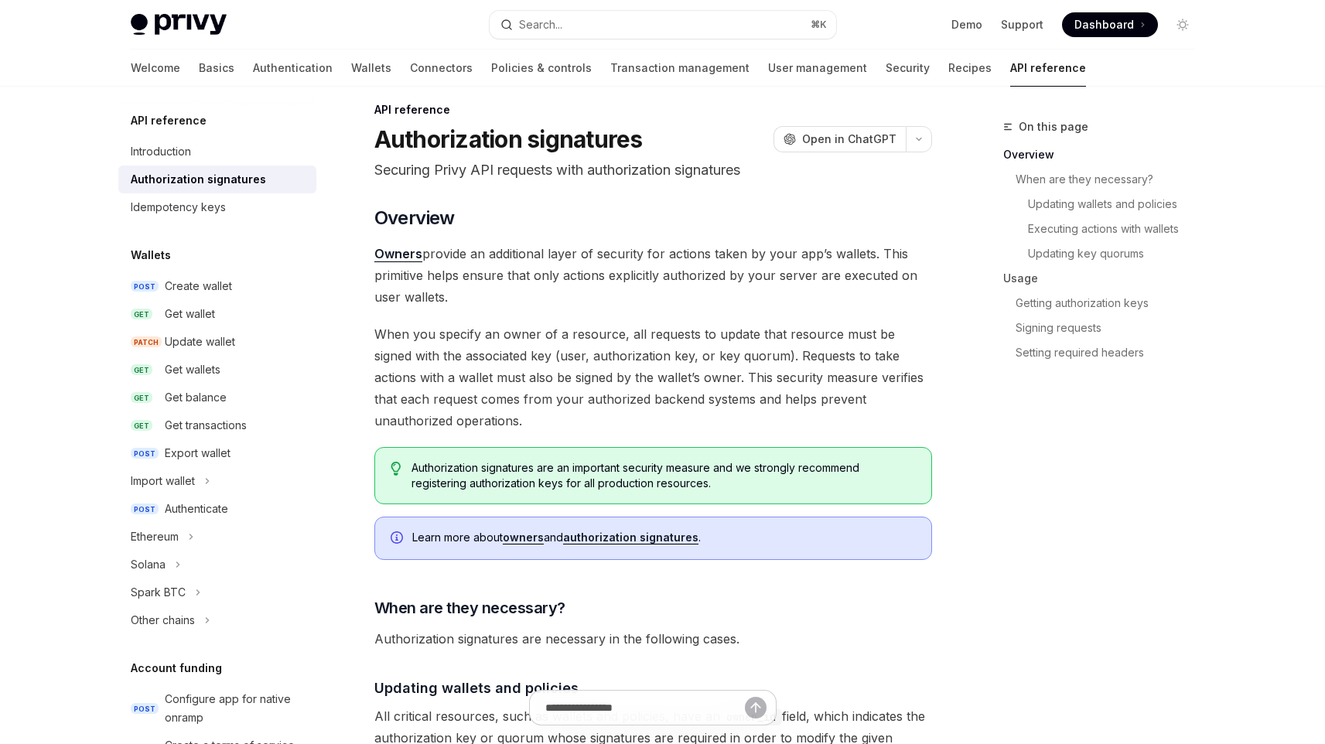
click at [383, 256] on link "Owners" at bounding box center [398, 254] width 48 height 16
click at [379, 251] on link "Owners" at bounding box center [398, 254] width 48 height 16
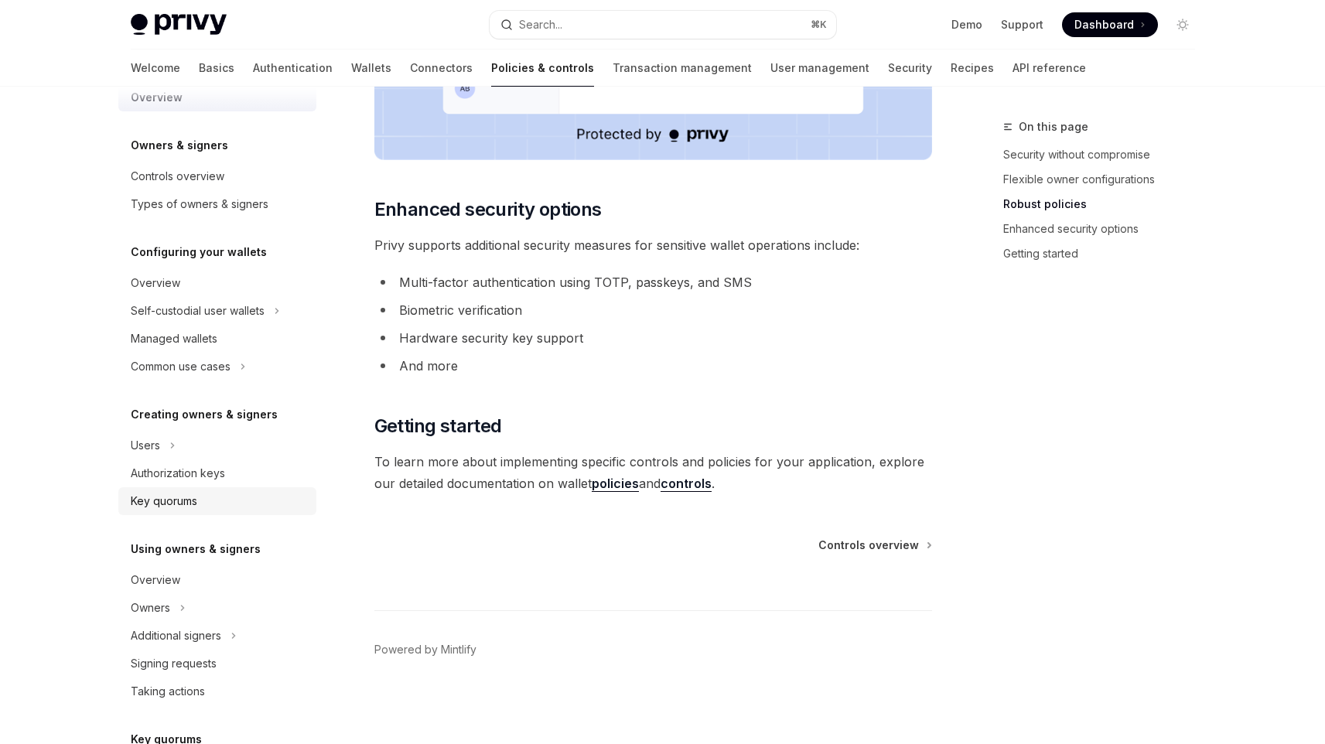
scroll to position [34, 0]
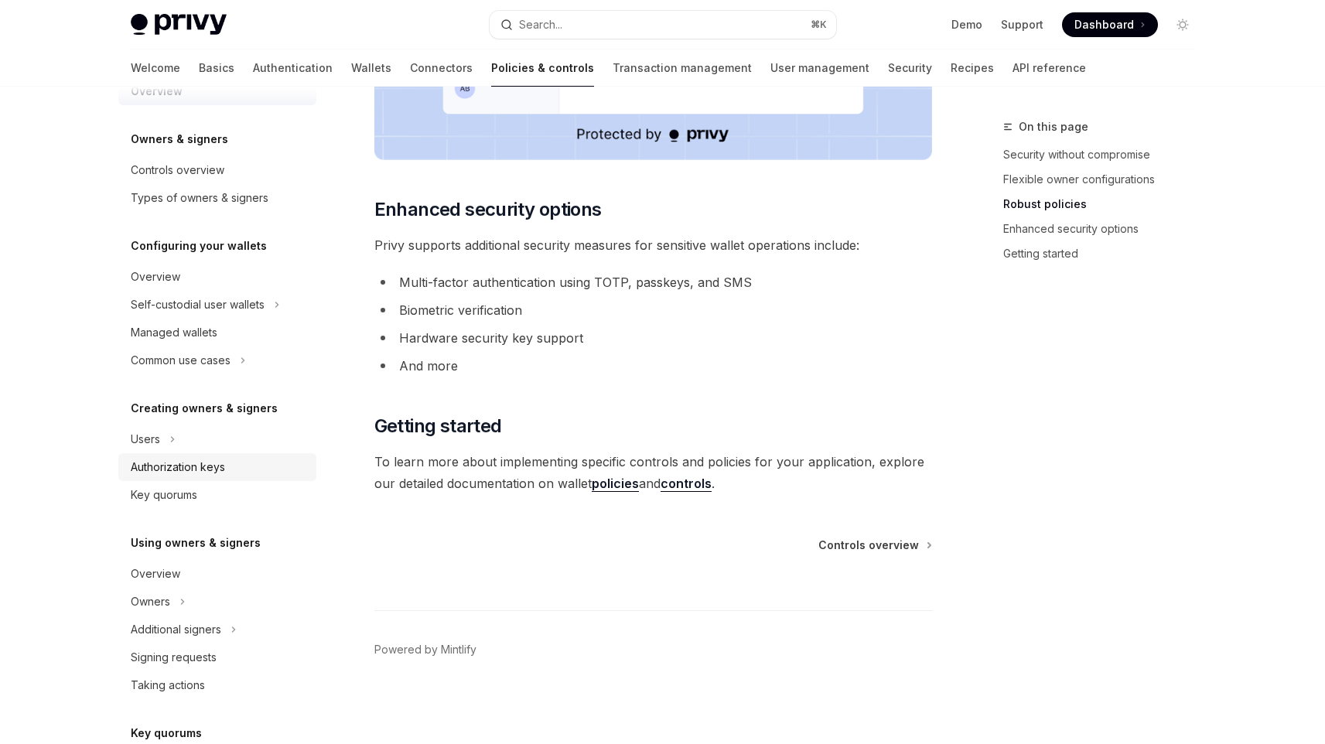
click at [234, 478] on link "Authorization keys" at bounding box center [217, 467] width 198 height 28
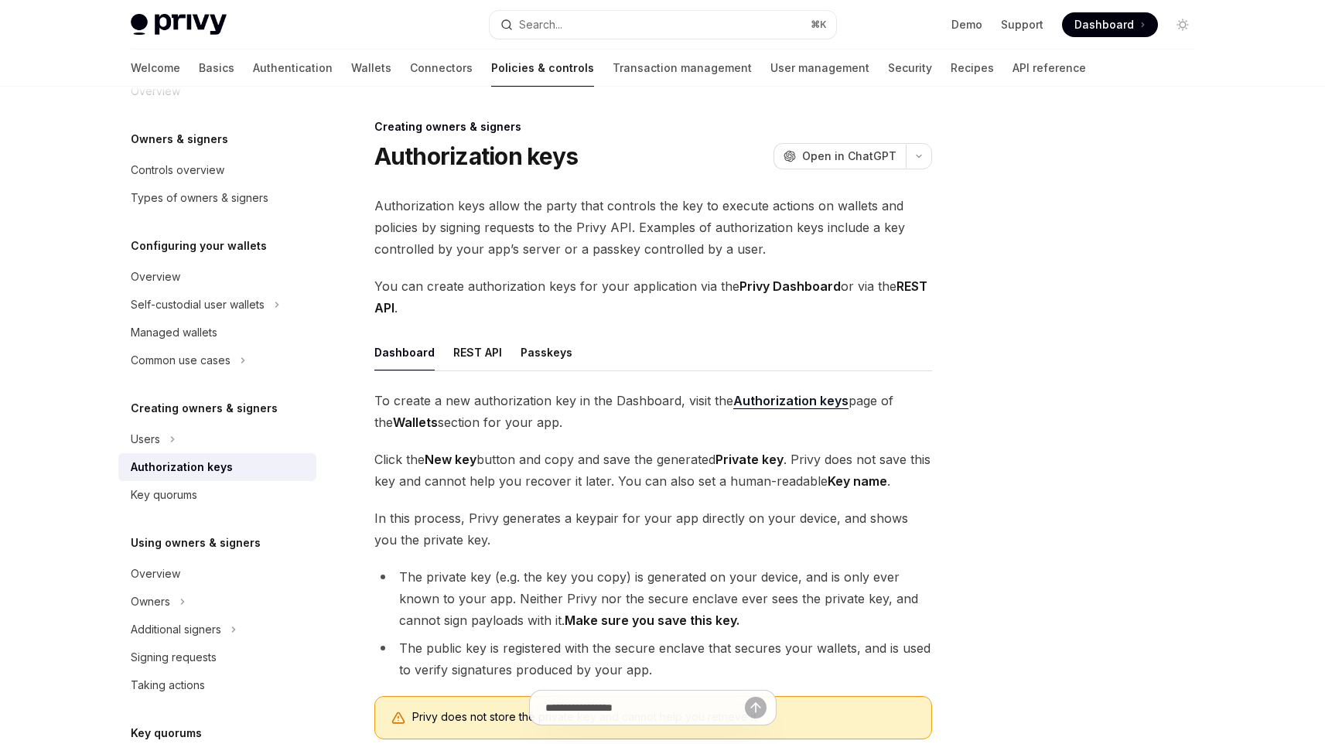
click at [216, 460] on div "Authorization keys" at bounding box center [182, 467] width 102 height 19
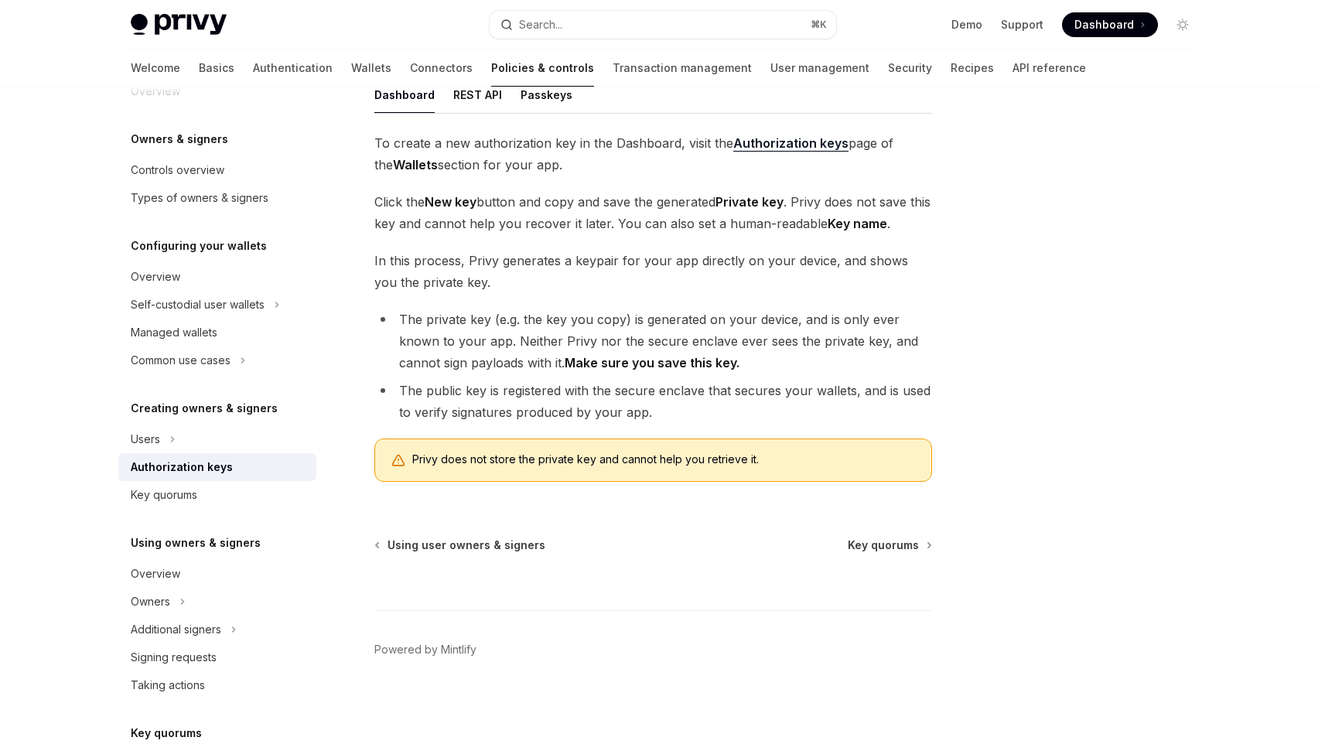
click at [522, 477] on div "Privy does not store the private key and cannot help you retrieve it." at bounding box center [653, 460] width 558 height 43
click at [531, 458] on span "Privy does not store the private key and cannot help you retrieve it." at bounding box center [664, 459] width 504 height 15
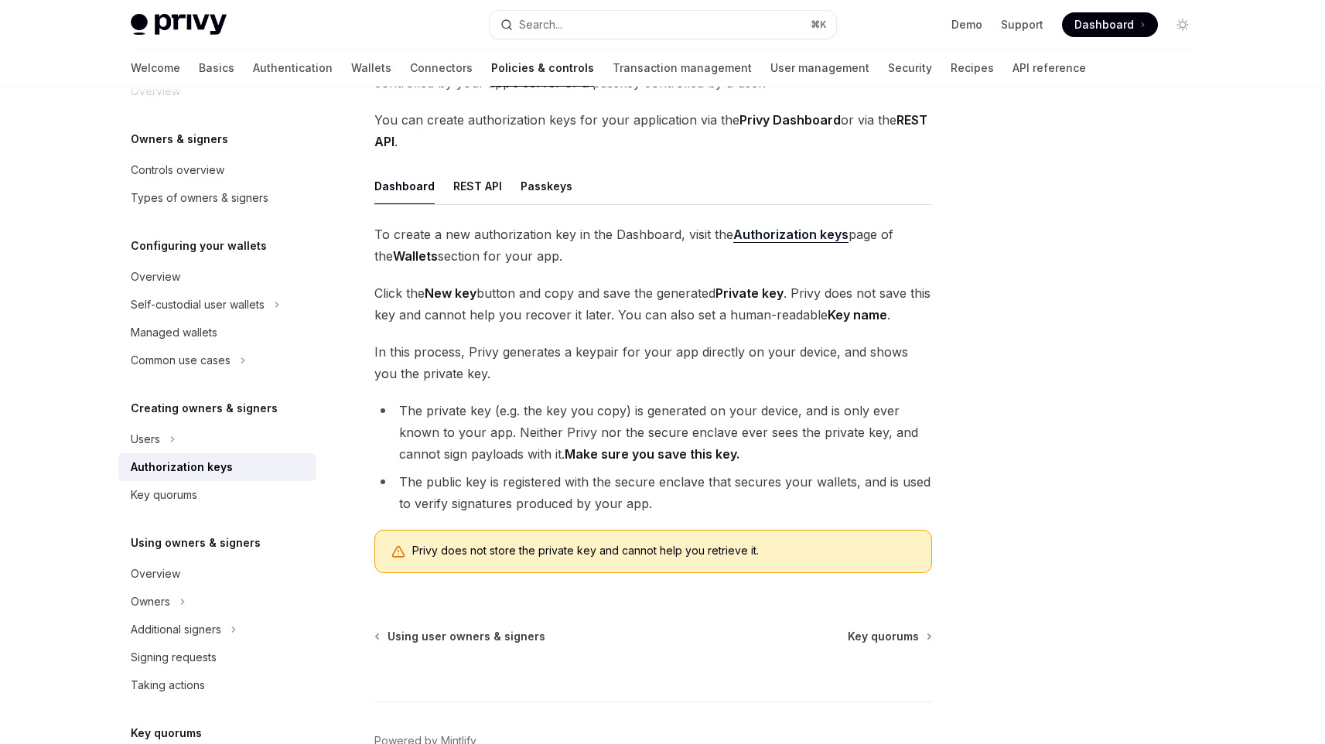
scroll to position [148, 0]
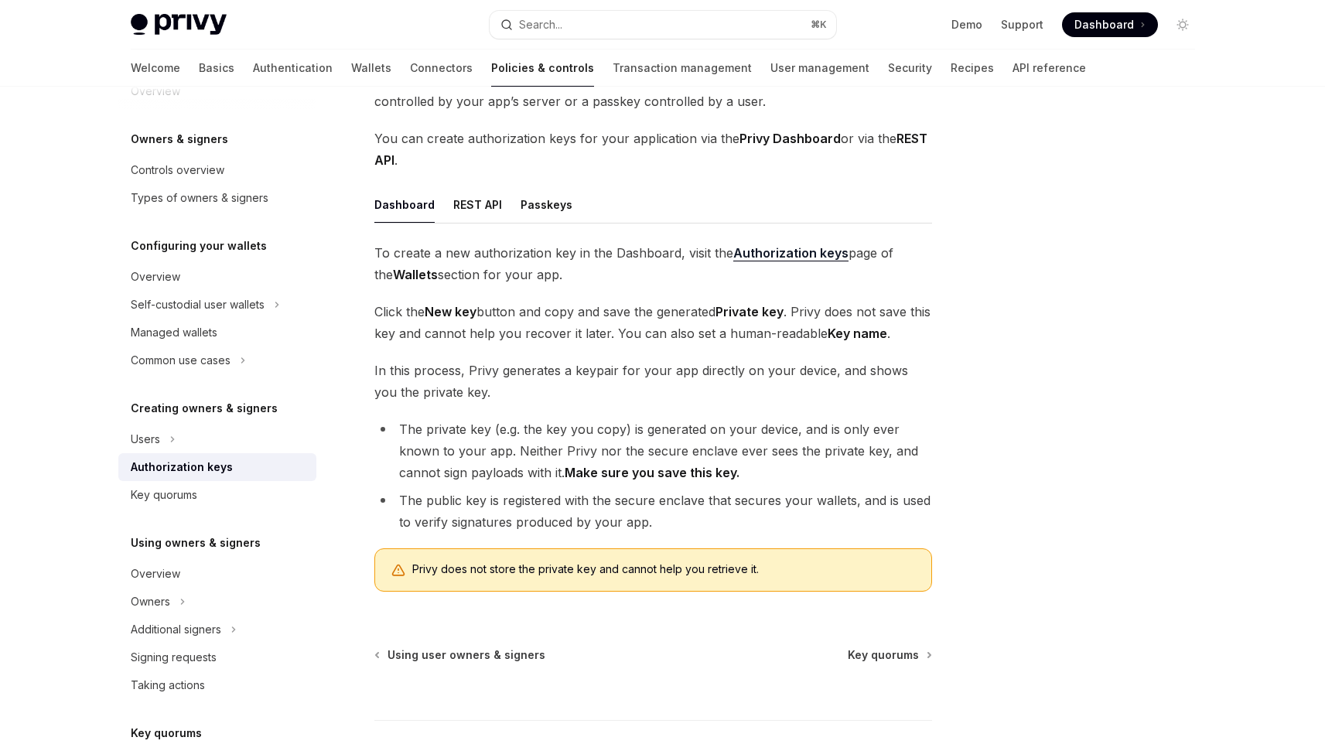
click at [434, 227] on div "Dashboard REST API Passkeys To create a new authorization key in the Dashboard,…" at bounding box center [653, 395] width 558 height 418
click at [510, 178] on div "Authorization keys allow the party that controls the key to execute actions on …" at bounding box center [653, 325] width 558 height 557
click at [479, 203] on button "REST API" at bounding box center [477, 204] width 49 height 36
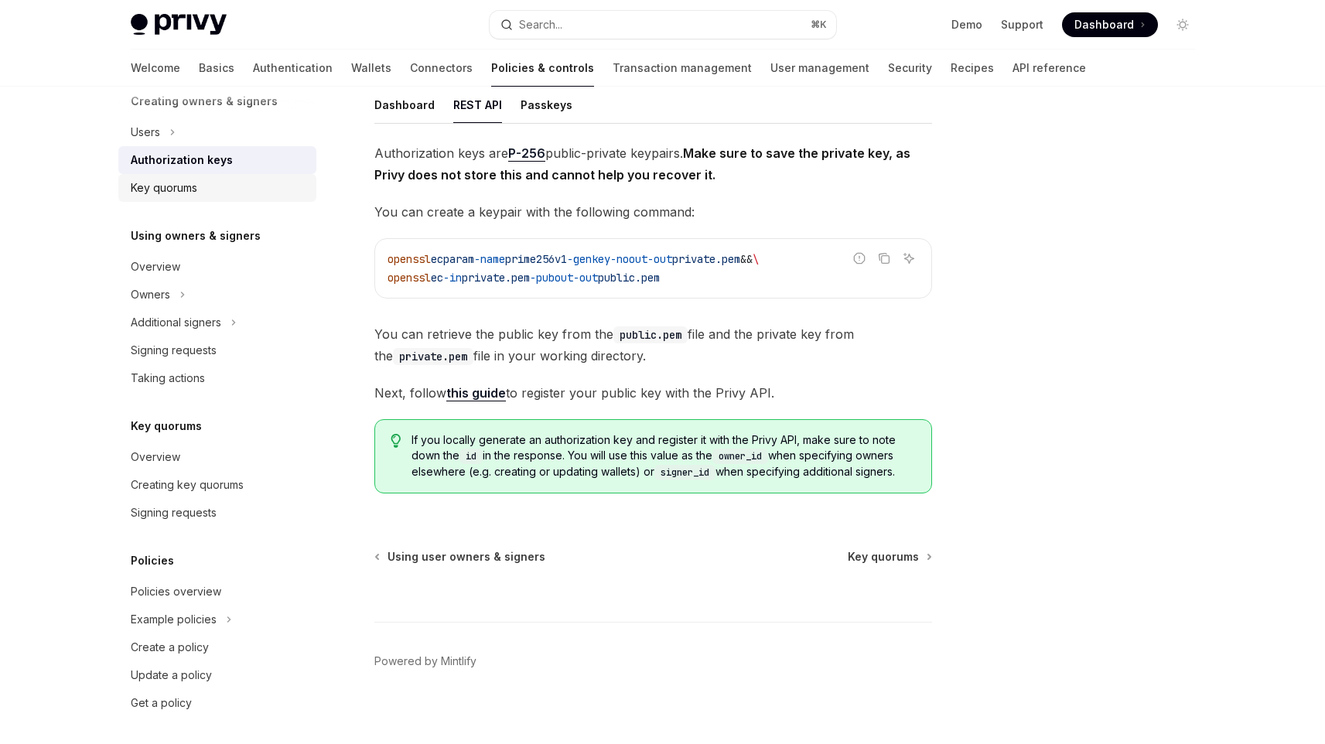
scroll to position [345, 0]
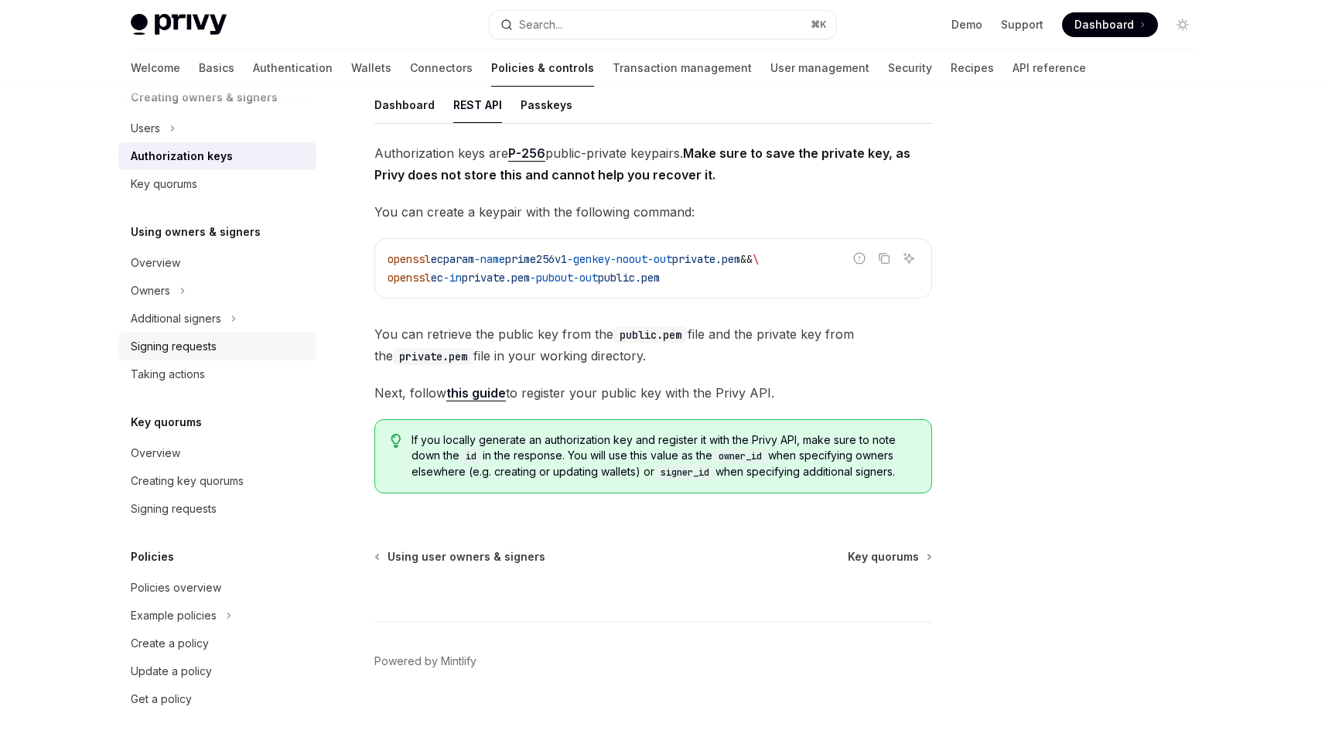
click at [205, 339] on div "Signing requests" at bounding box center [174, 346] width 86 height 19
type textarea "*"
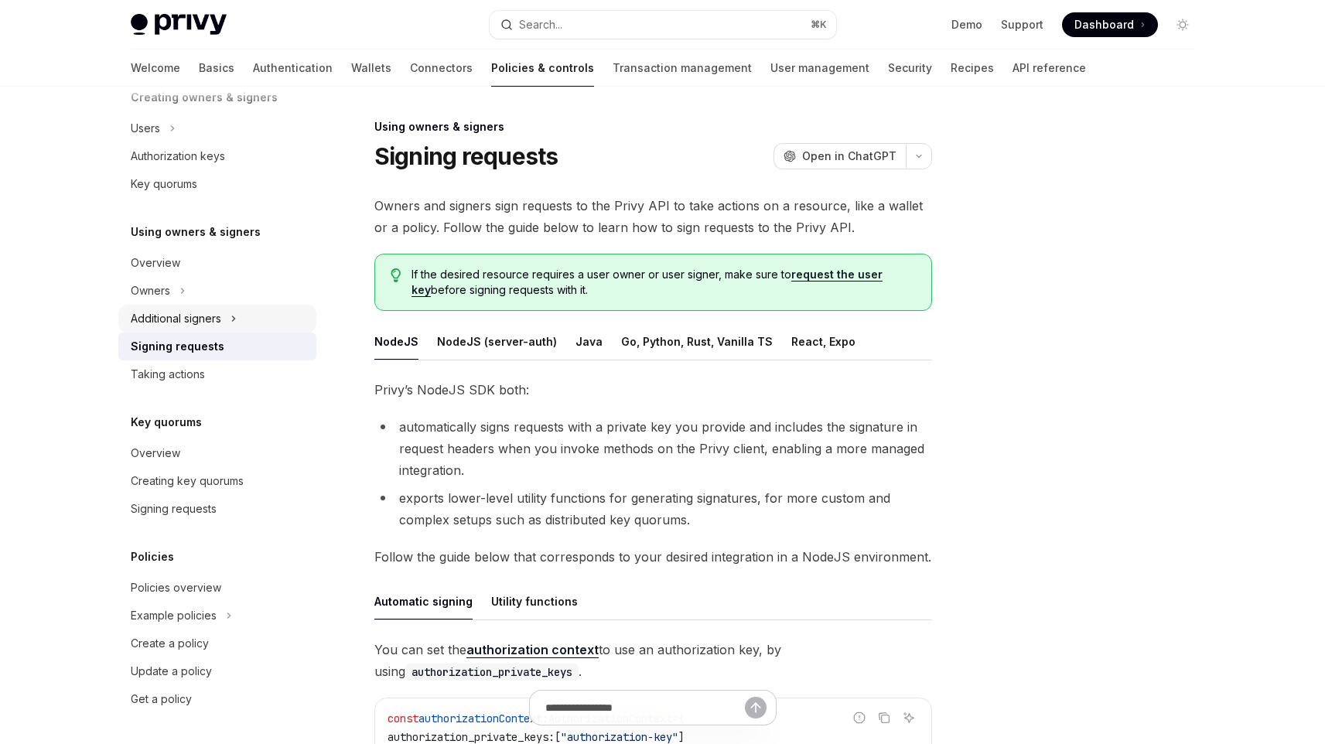
click at [161, 311] on div "Additional signers" at bounding box center [176, 318] width 91 height 19
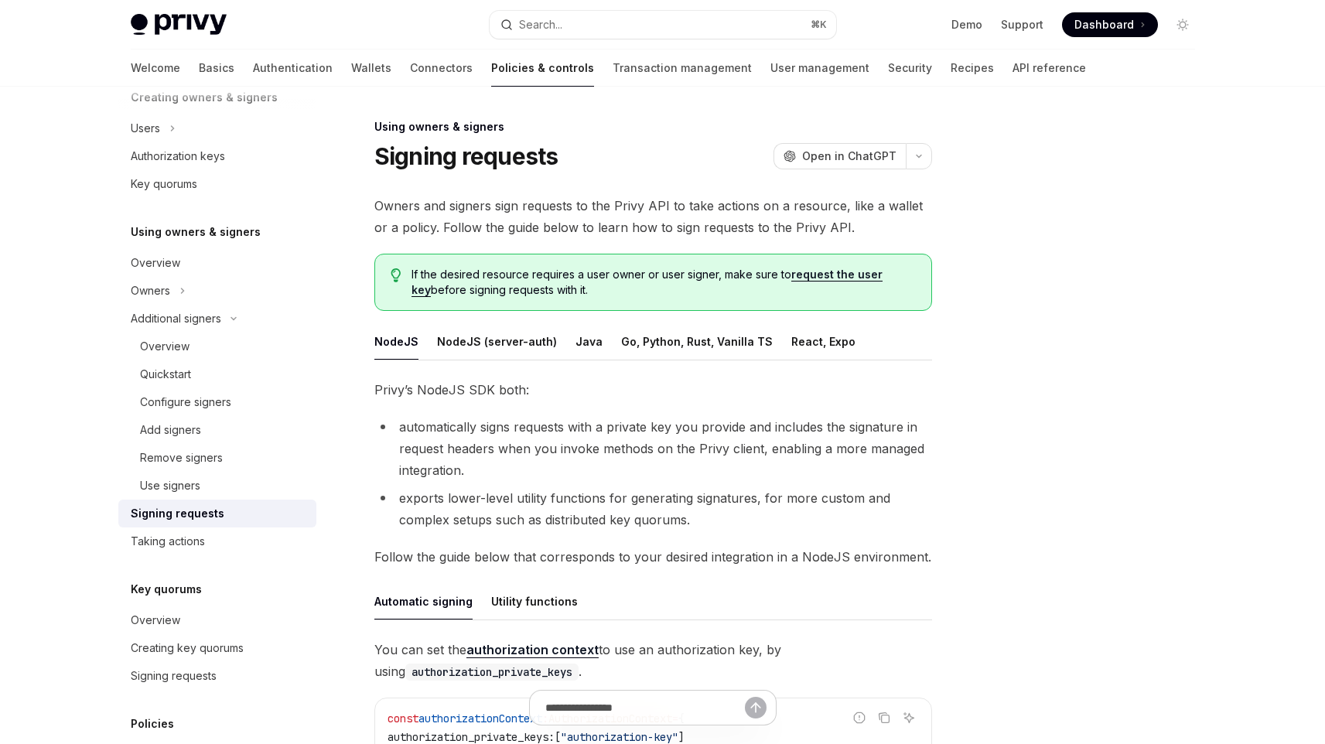
type textarea "*"
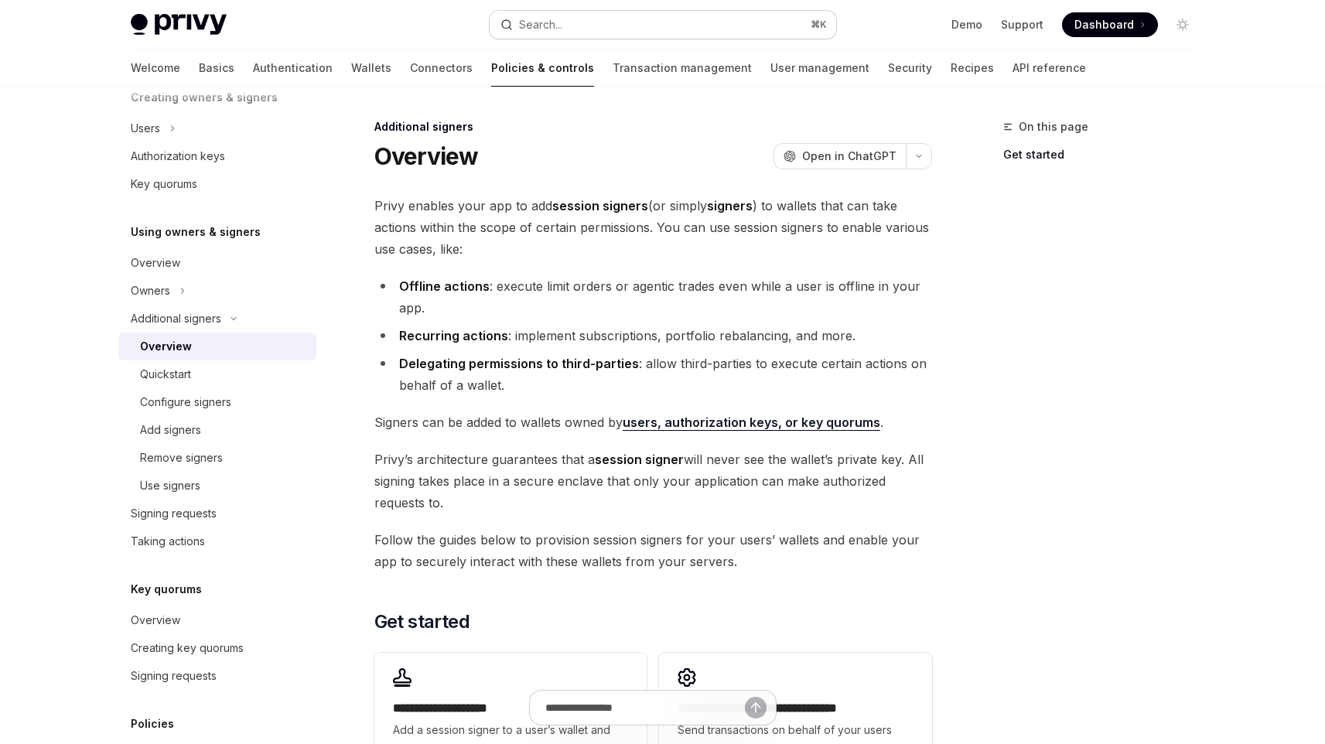
click at [755, 29] on button "Search... ⌘ K" at bounding box center [663, 25] width 347 height 28
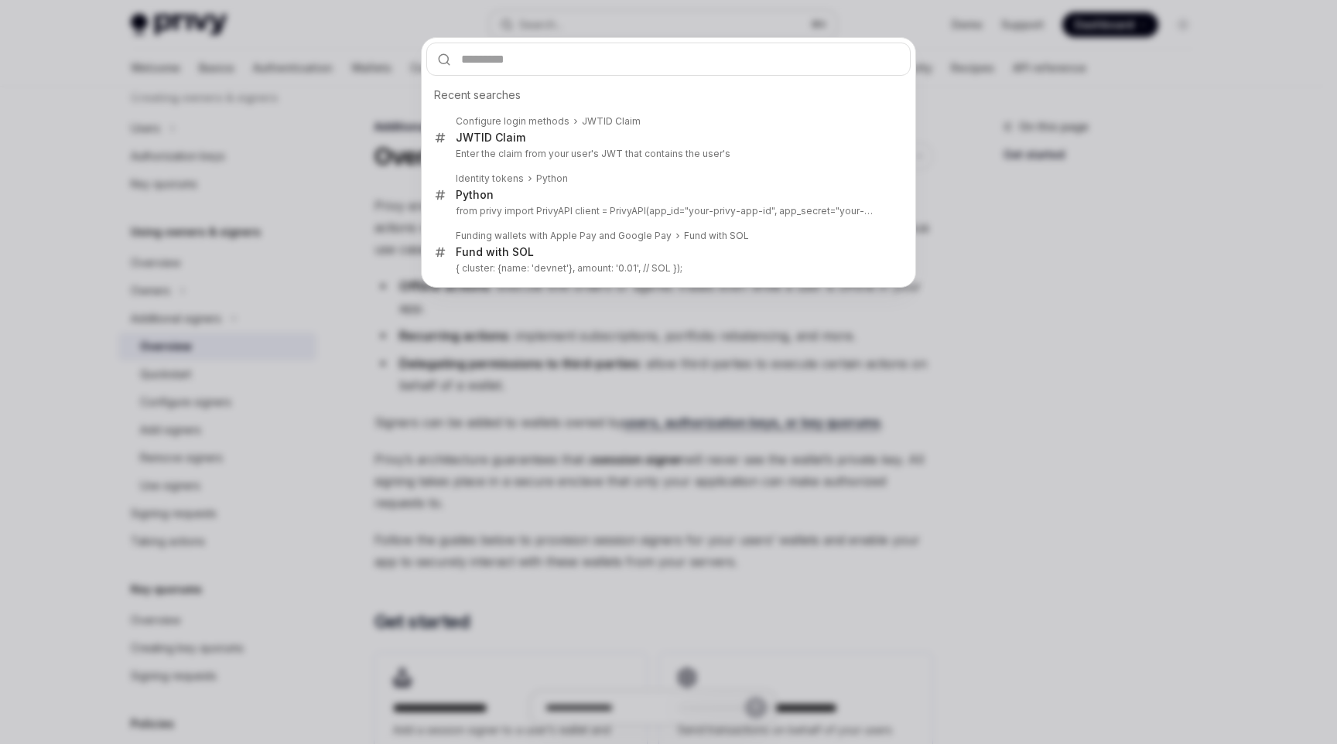
type input "**********"
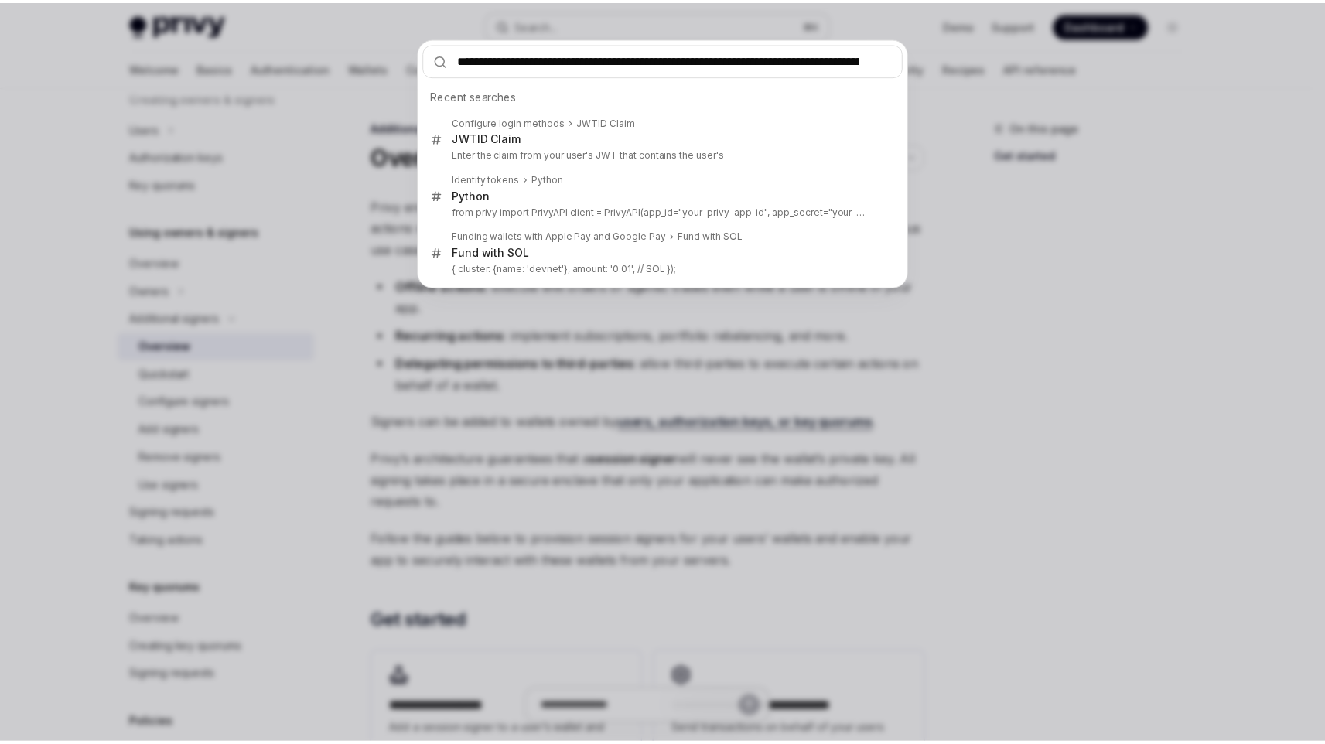
scroll to position [0, 694]
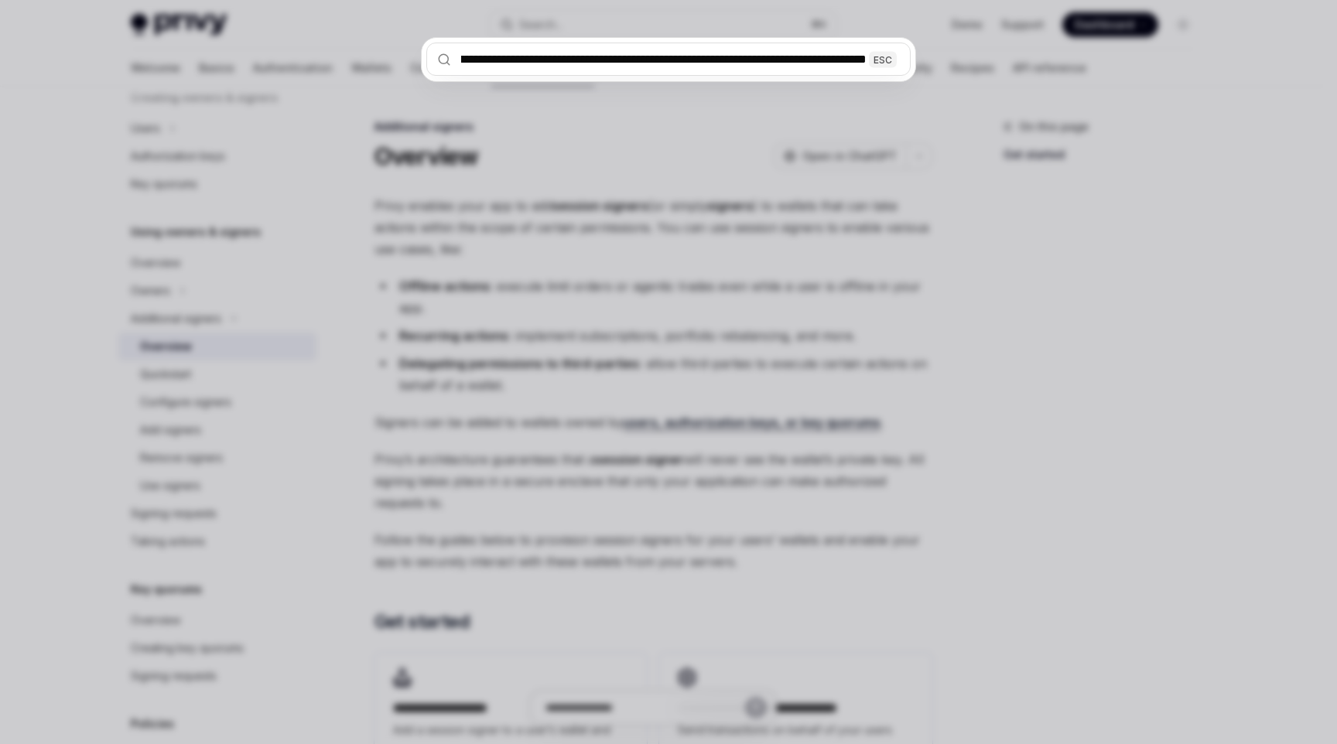
click at [990, 175] on div "**********" at bounding box center [668, 372] width 1337 height 744
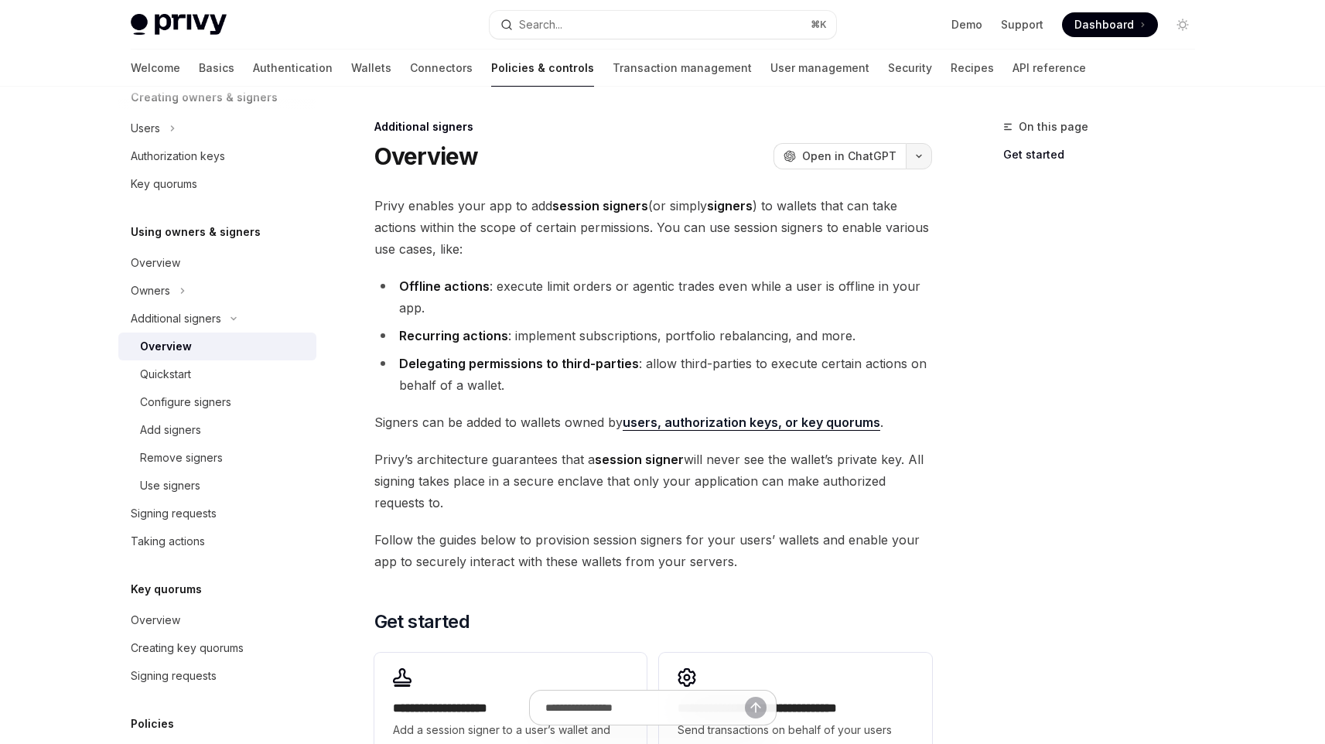
click at [927, 162] on button "button" at bounding box center [919, 156] width 26 height 26
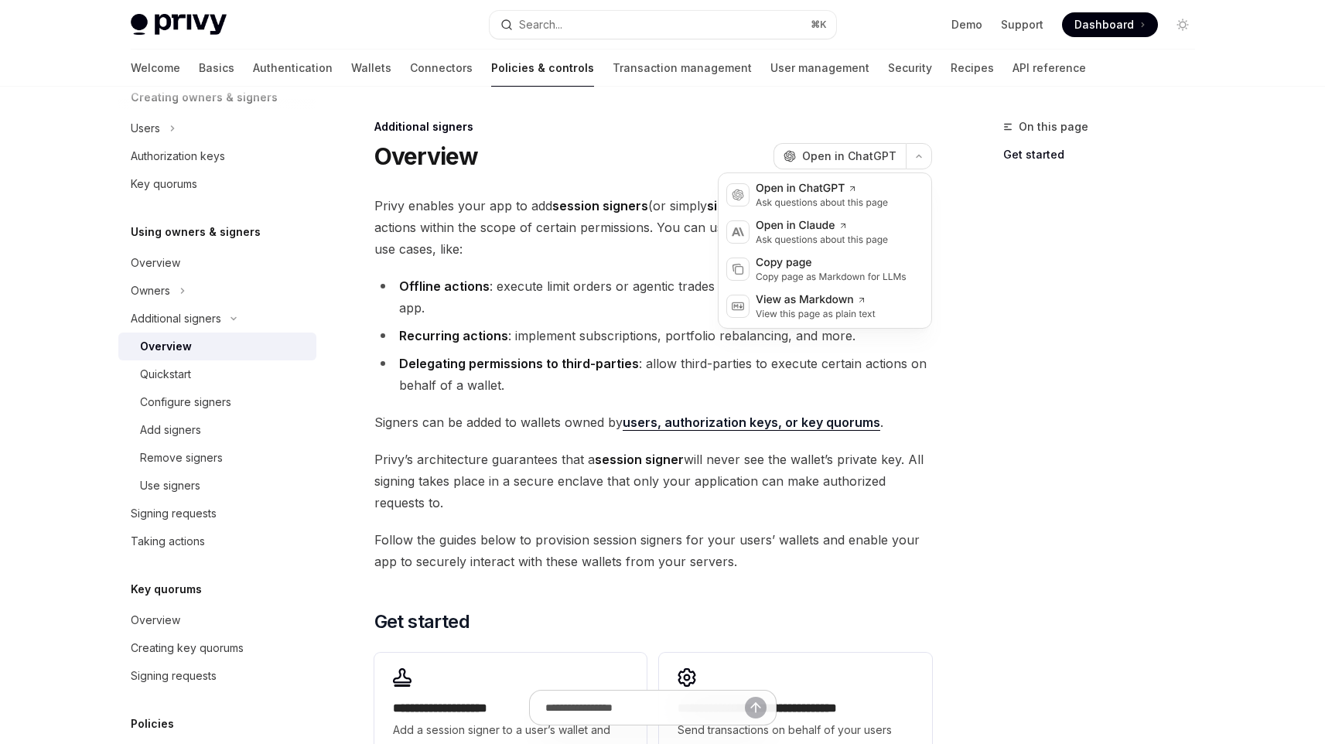
click at [526, 411] on div "**********" at bounding box center [653, 497] width 558 height 604
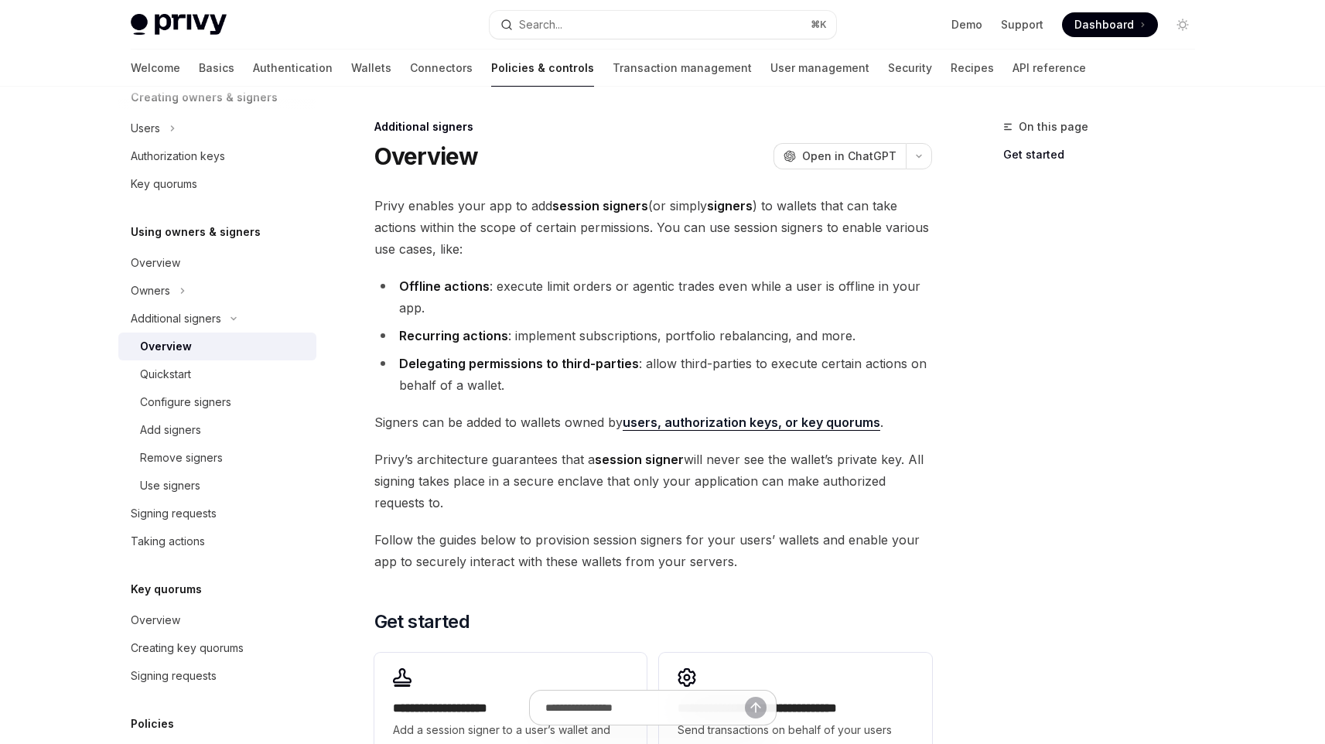
click at [526, 411] on div "**********" at bounding box center [653, 497] width 558 height 604
click at [586, 24] on button "Search... ⌘ K" at bounding box center [663, 25] width 347 height 28
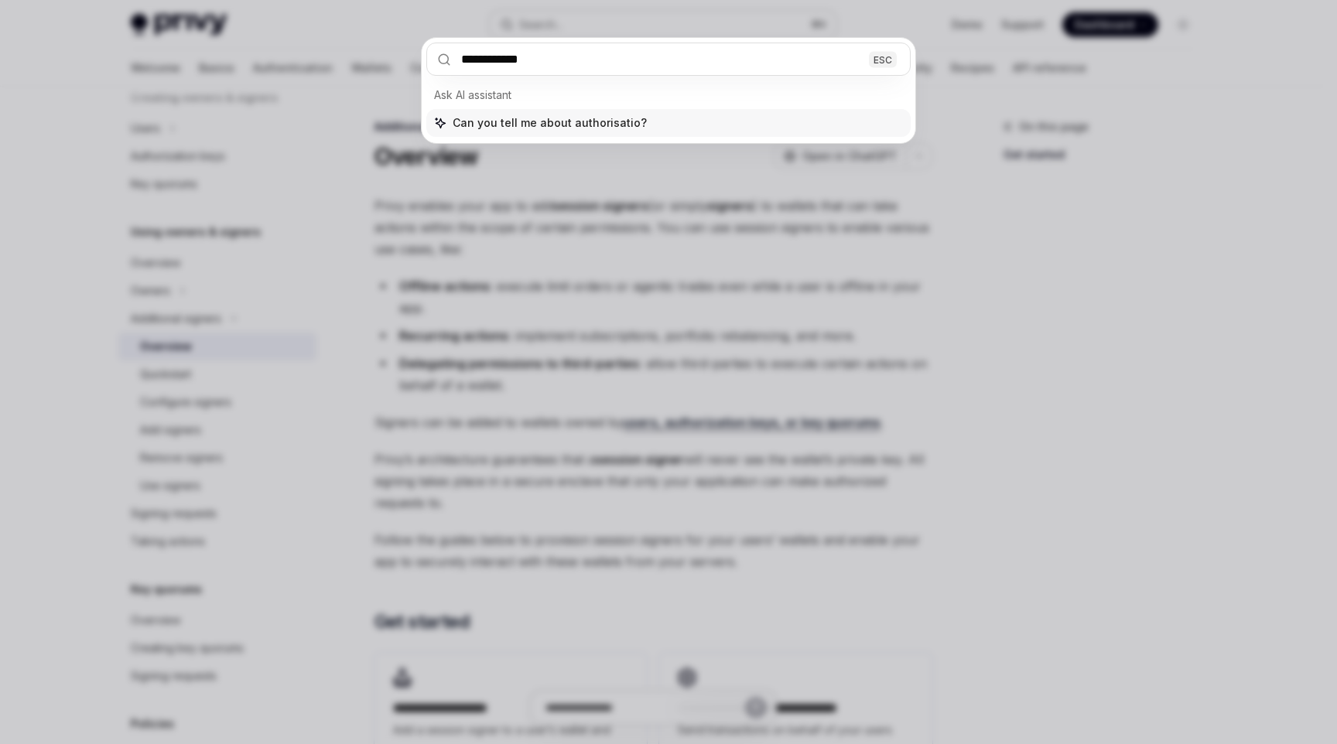
type input "**********"
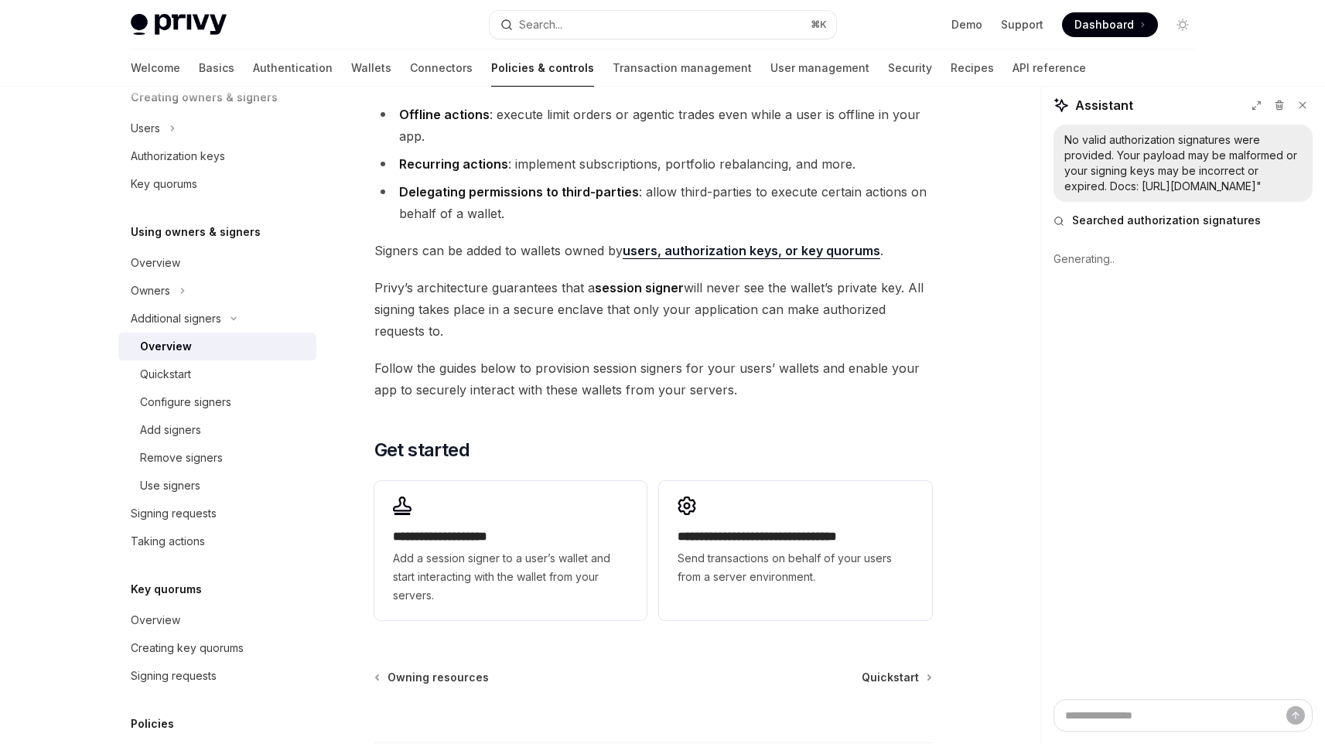
scroll to position [173, 0]
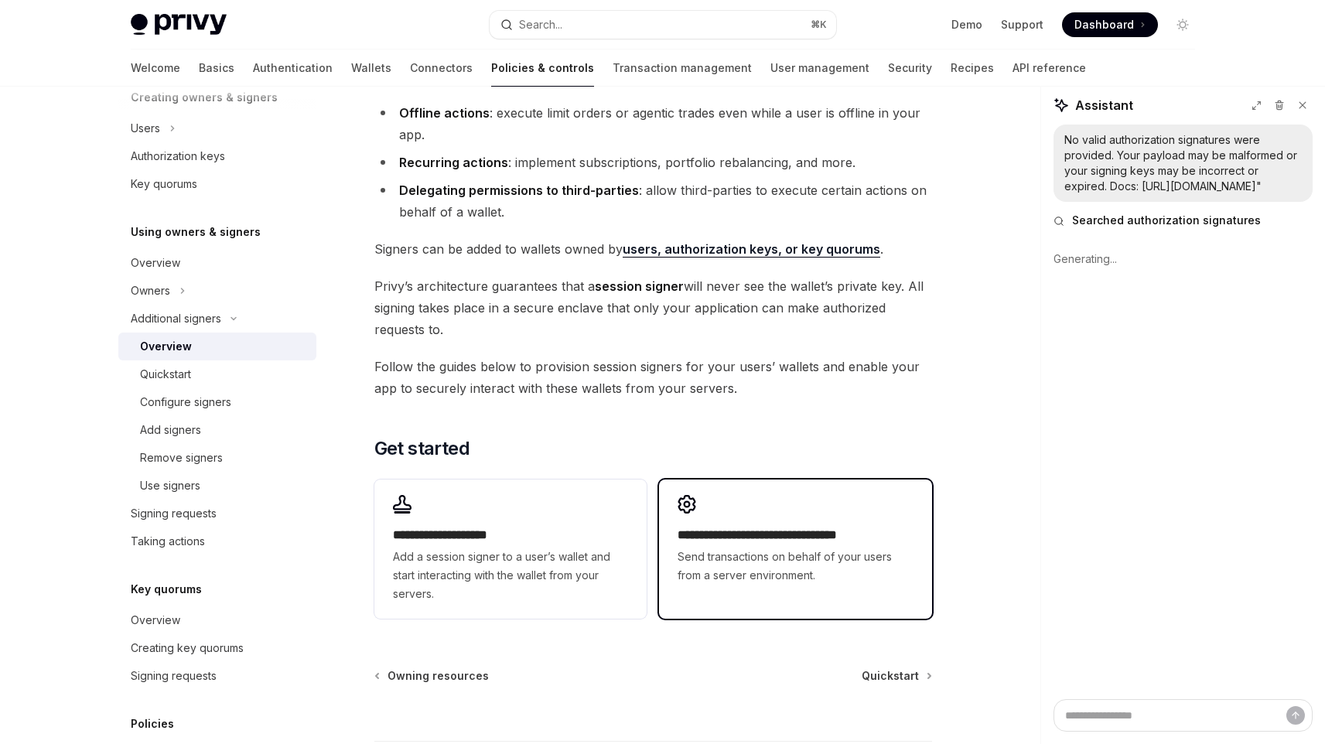
click at [723, 532] on h2 "**********" at bounding box center [795, 535] width 235 height 19
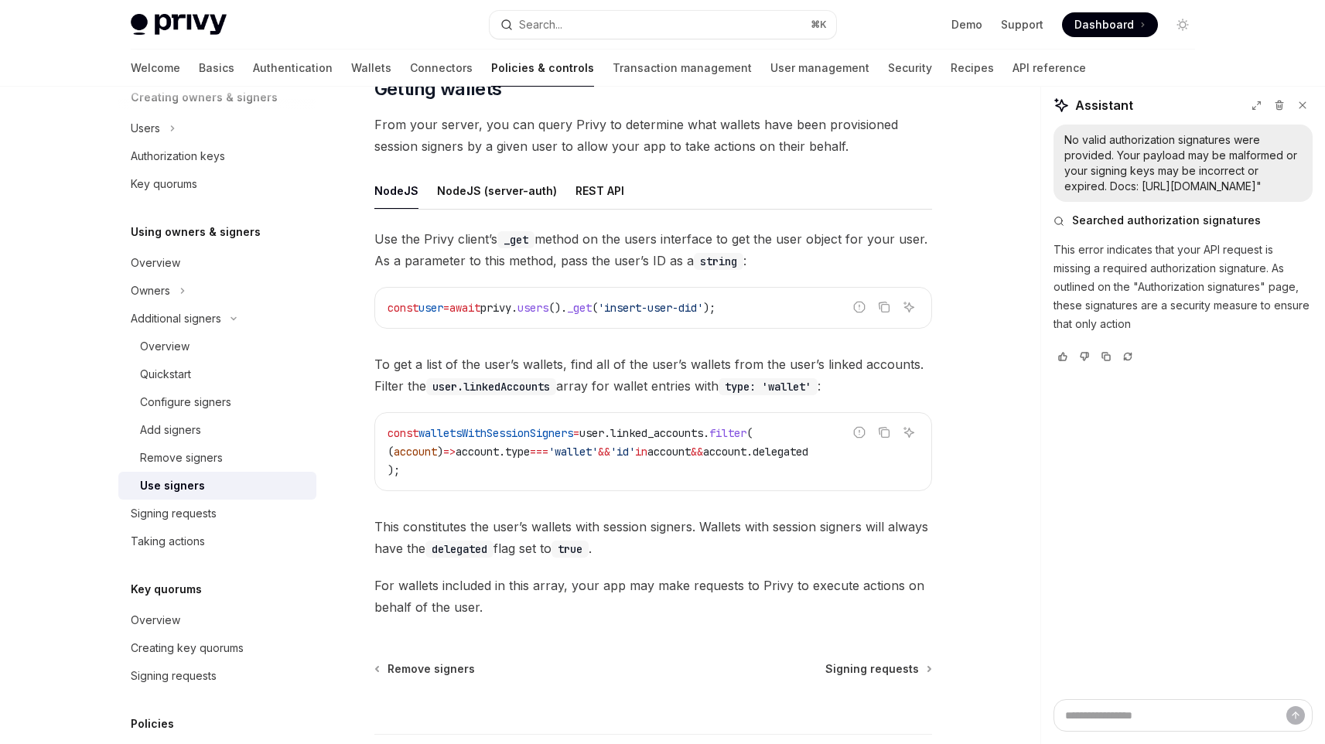
scroll to position [532, 0]
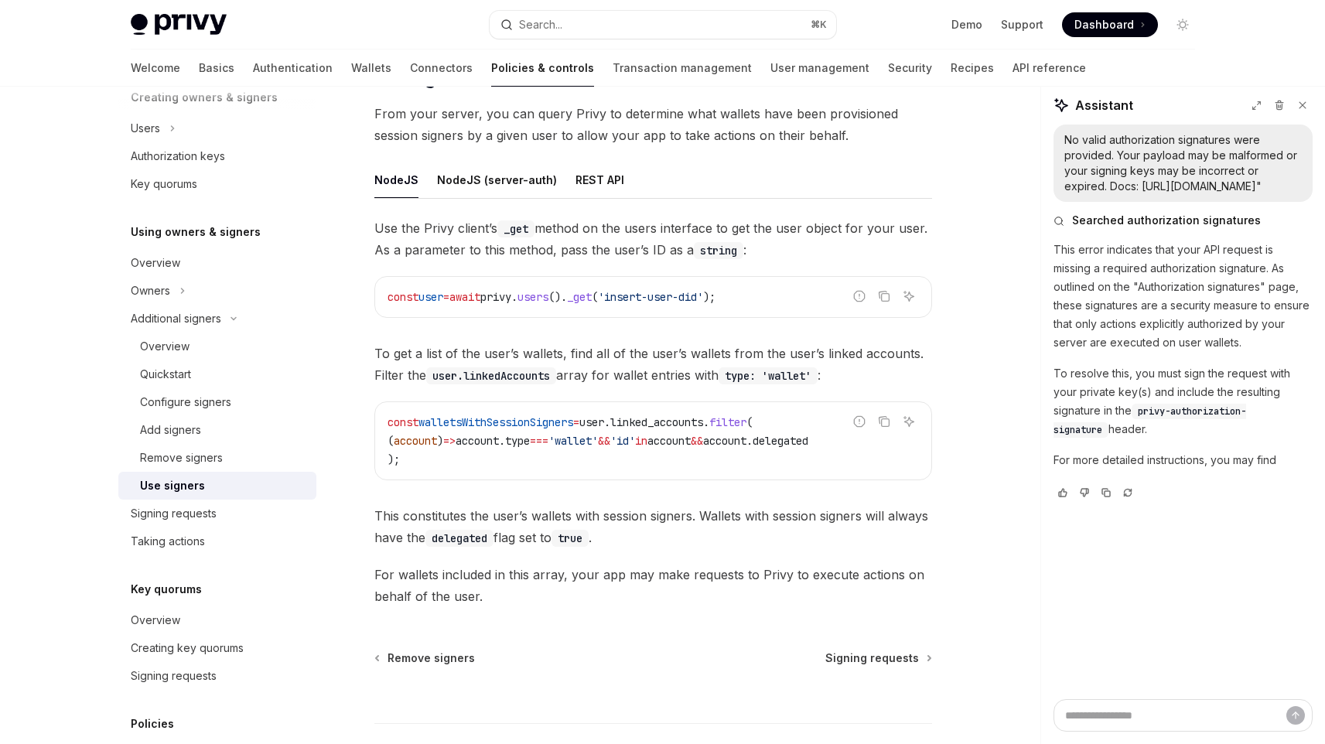
click at [574, 201] on div "NodeJS NodeJS (server-auth) REST API Use the Privy client’s _get method on the …" at bounding box center [653, 385] width 558 height 446
click at [591, 188] on button "REST API" at bounding box center [600, 180] width 49 height 36
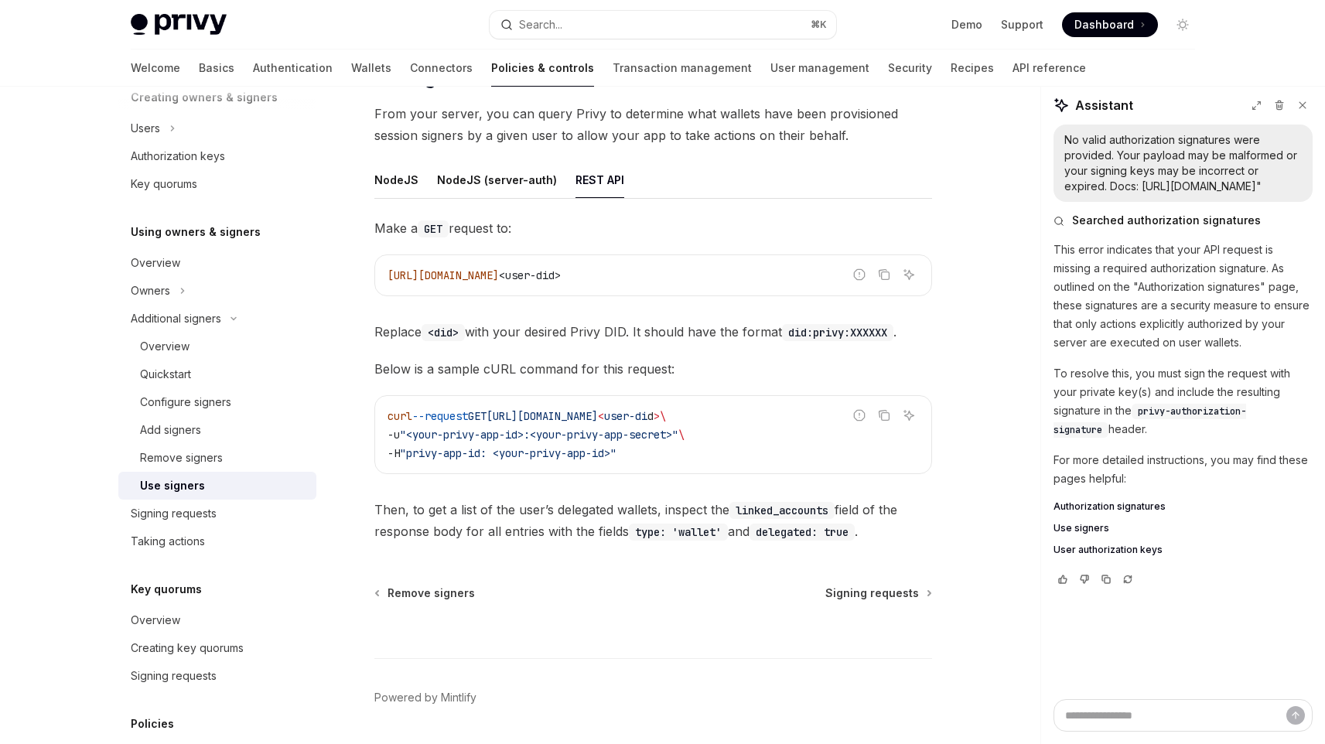
scroll to position [577, 0]
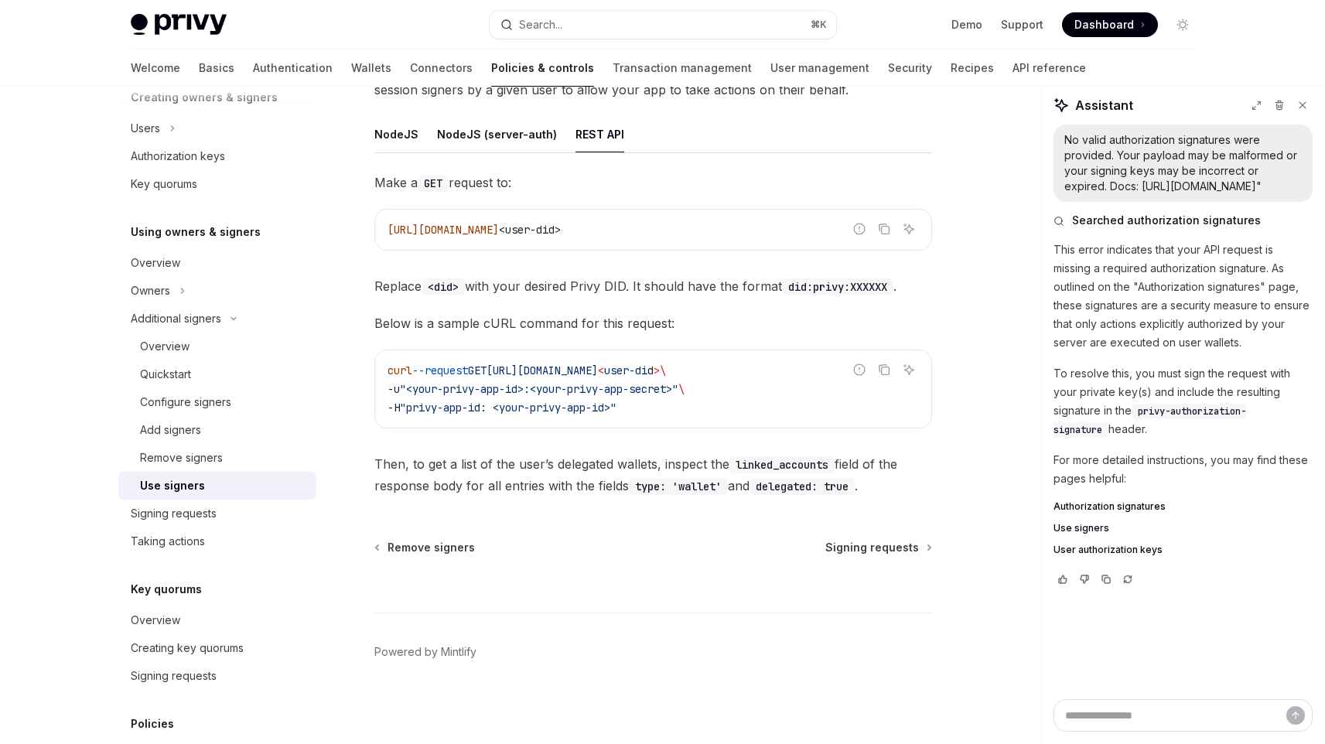
click at [1138, 556] on span "User authorization keys" at bounding box center [1108, 550] width 109 height 12
type textarea "*"
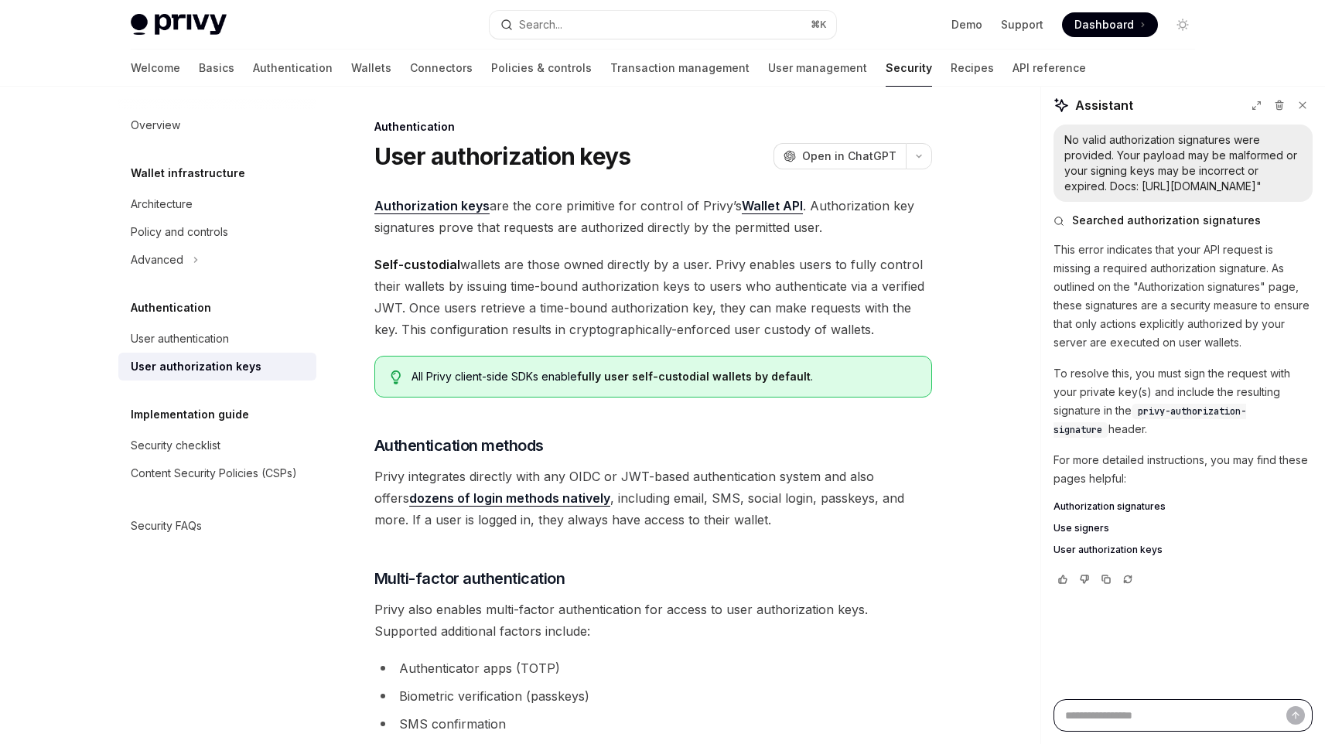
click at [1157, 721] on textarea "Ask a question..." at bounding box center [1183, 715] width 259 height 32
paste textarea "**********"
type textarea "**********"
type textarea "*"
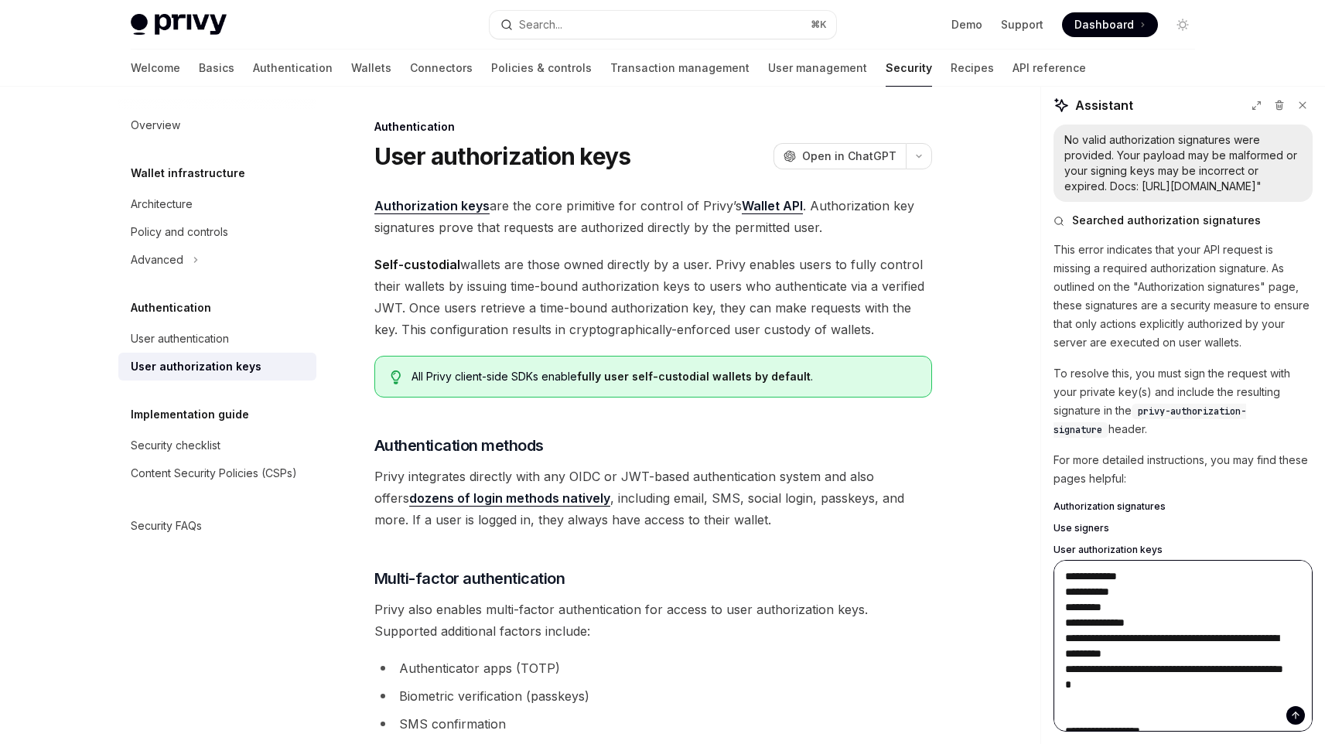
scroll to position [5299, 0]
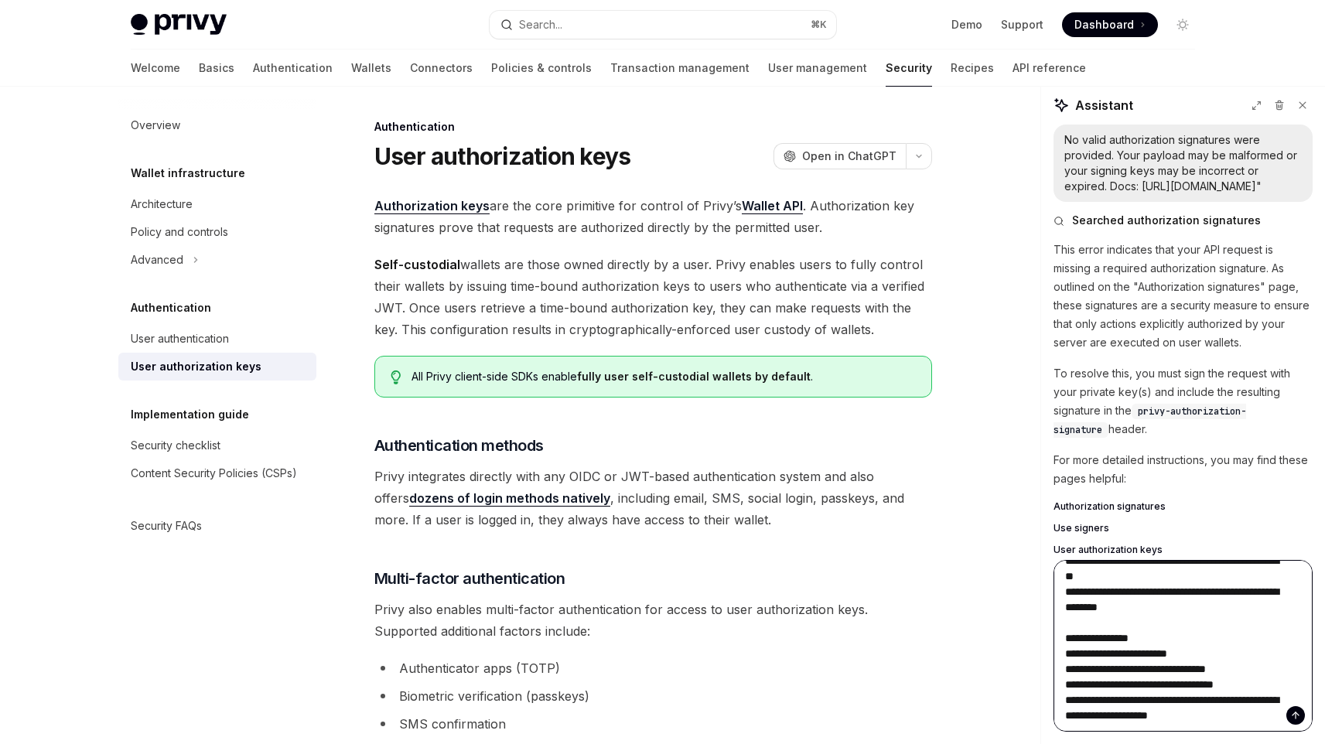
type textarea "**********"
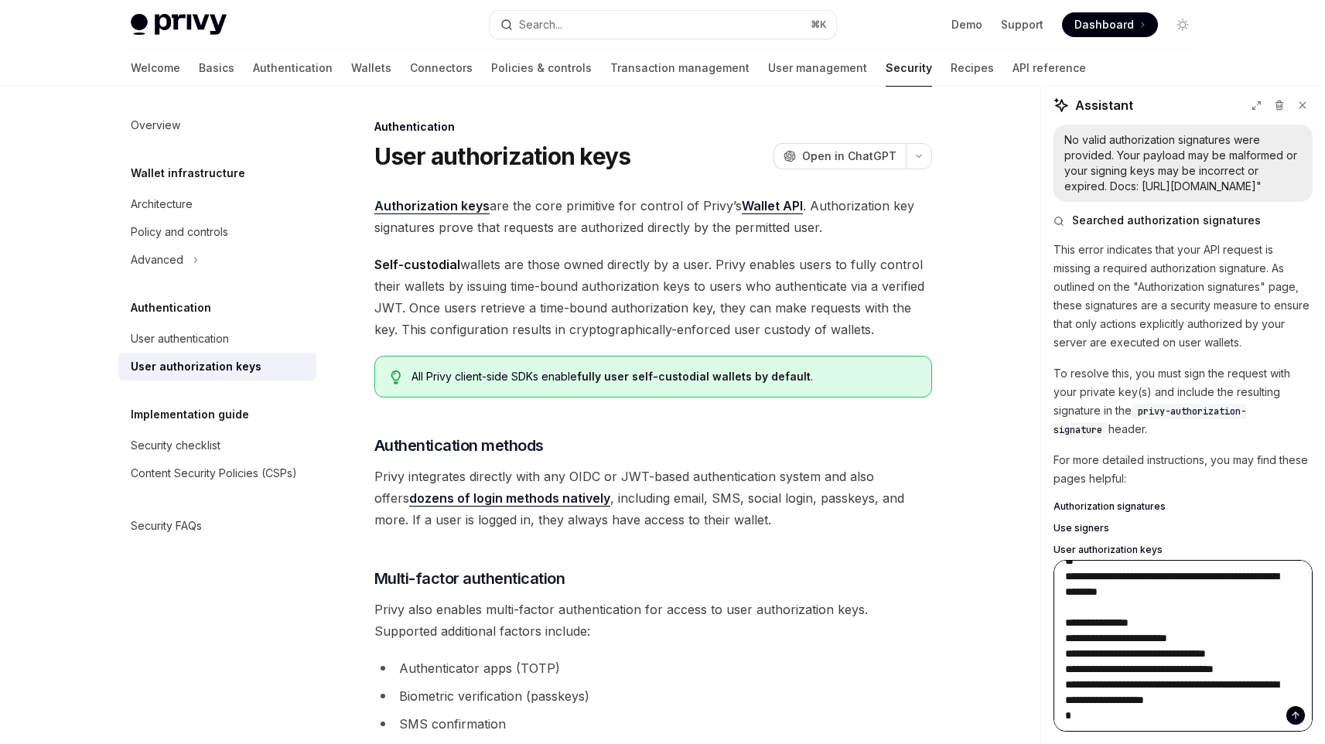
type textarea "*"
type textarea "**********"
type textarea "*"
type textarea "**********"
type textarea "*"
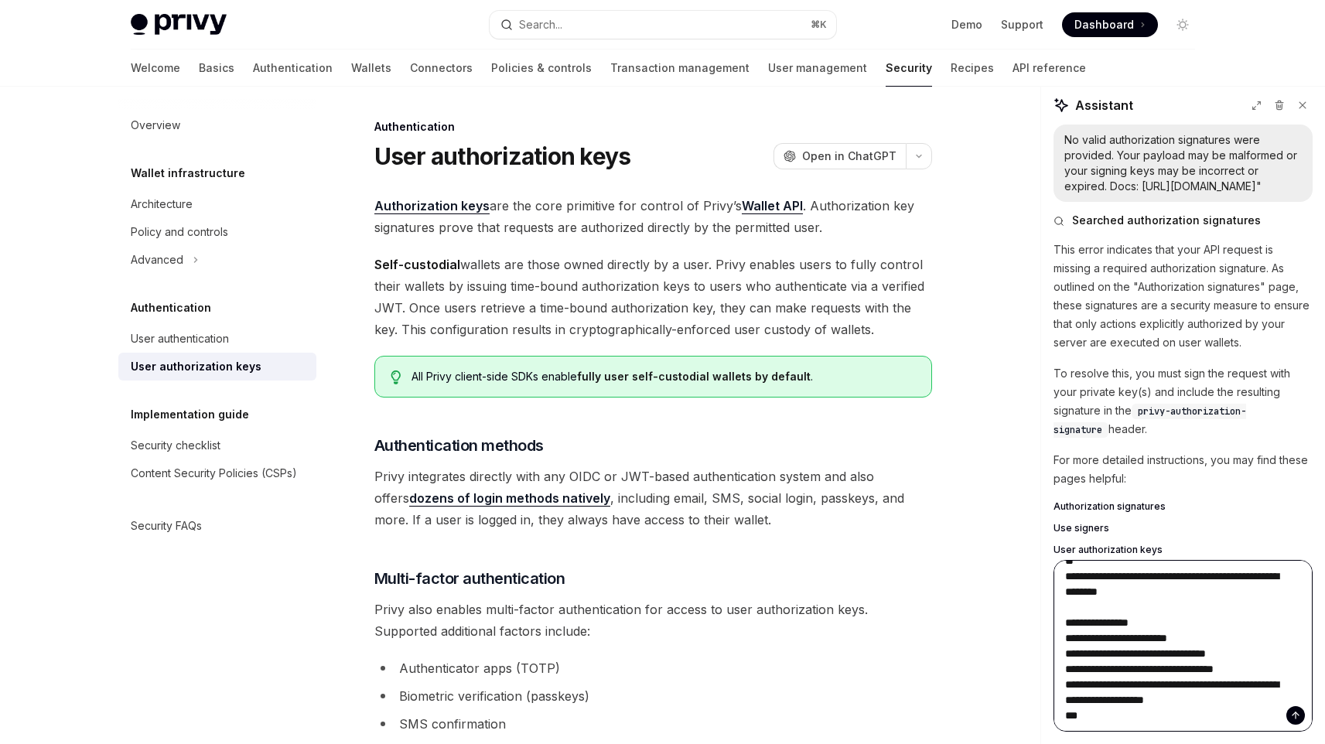
type textarea "**********"
type textarea "*"
type textarea "**********"
type textarea "*"
type textarea "**********"
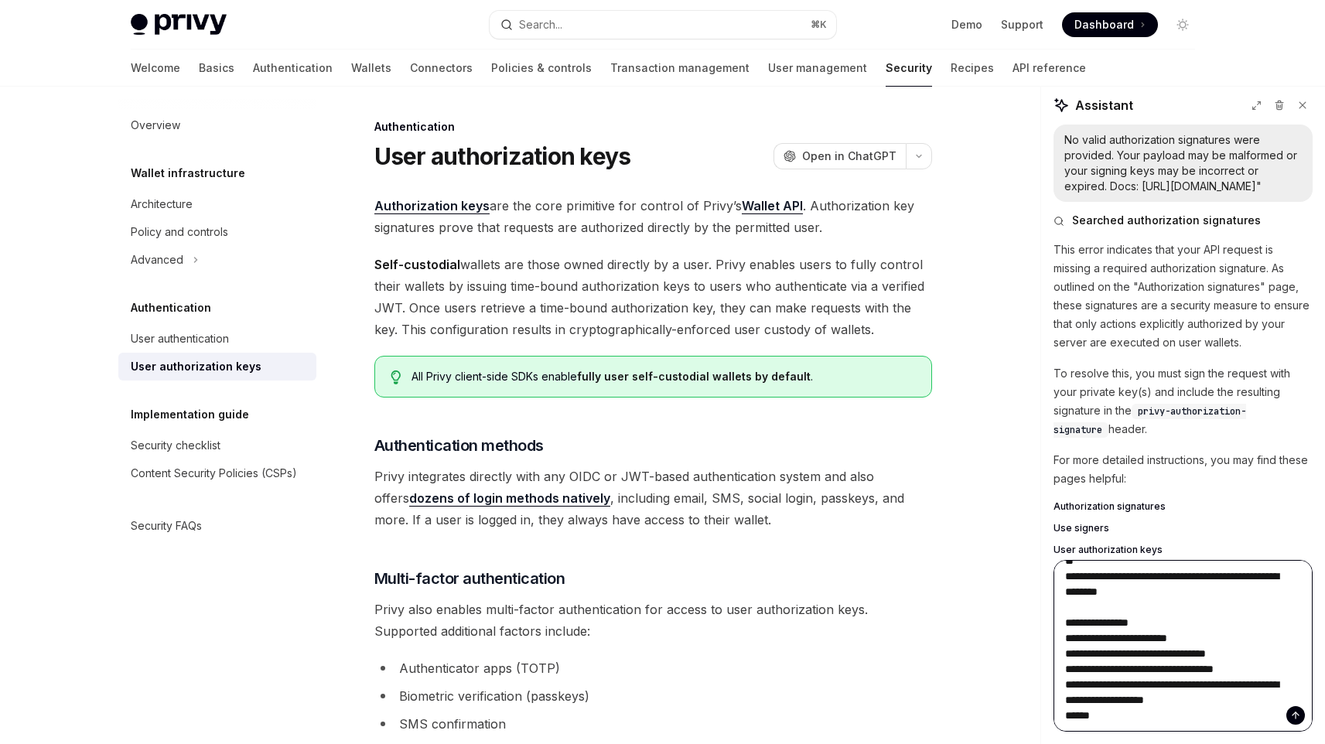
type textarea "*"
type textarea "**********"
type textarea "*"
type textarea "**********"
type textarea "*"
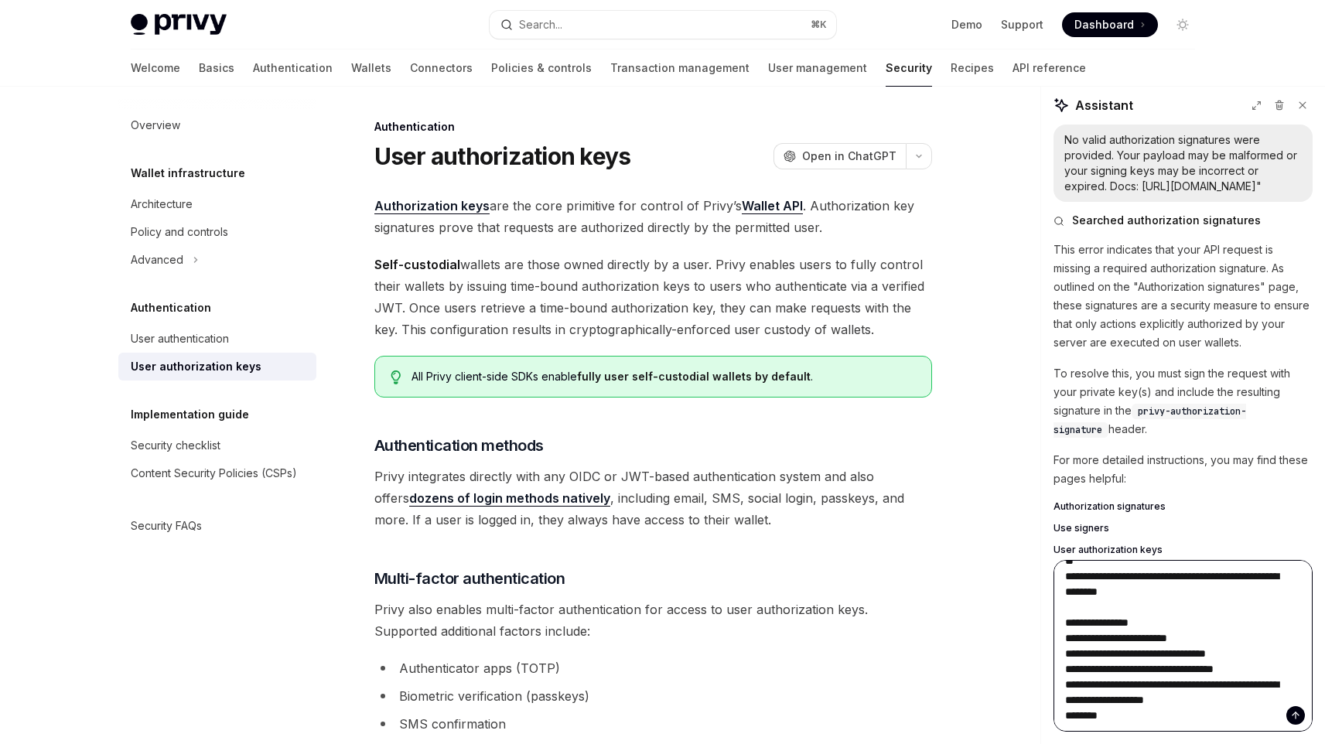
type textarea "**********"
type textarea "*"
type textarea "**********"
type textarea "*"
type textarea "**********"
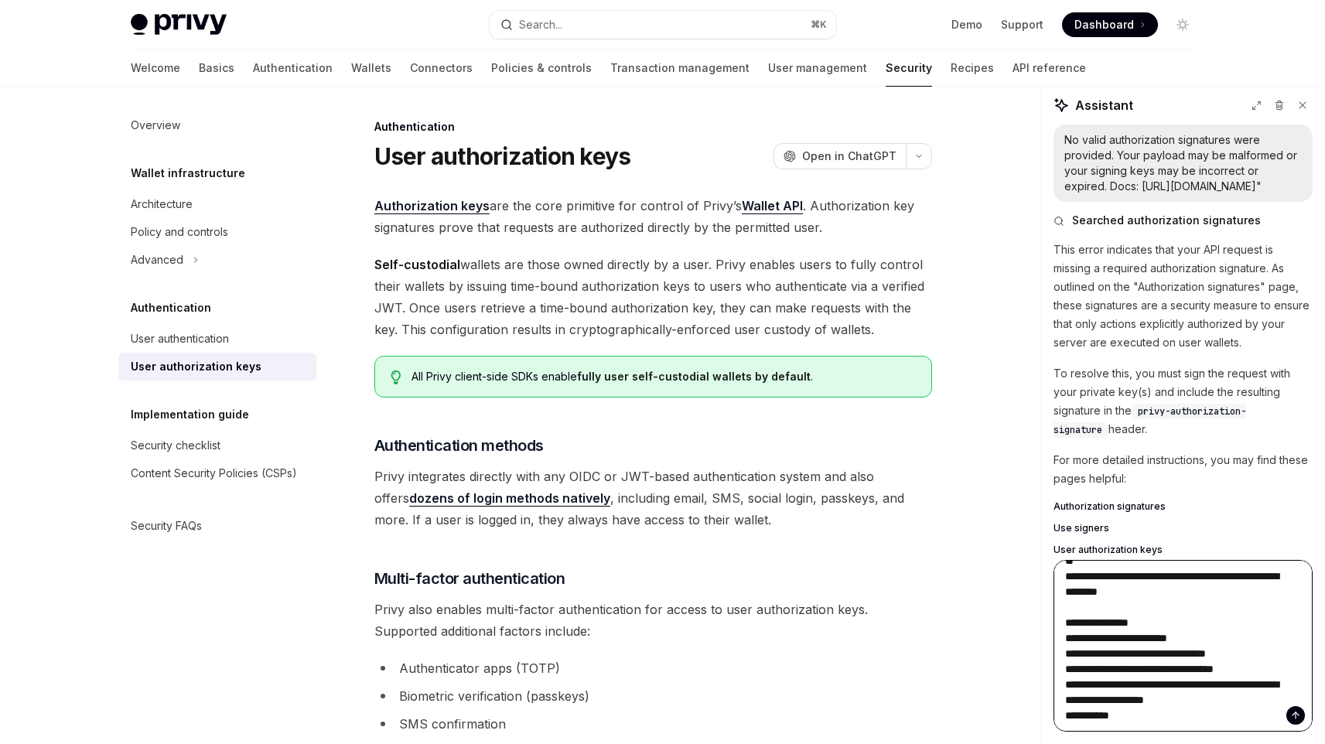
type textarea "*"
type textarea "**********"
type textarea "*"
type textarea "**********"
type textarea "*"
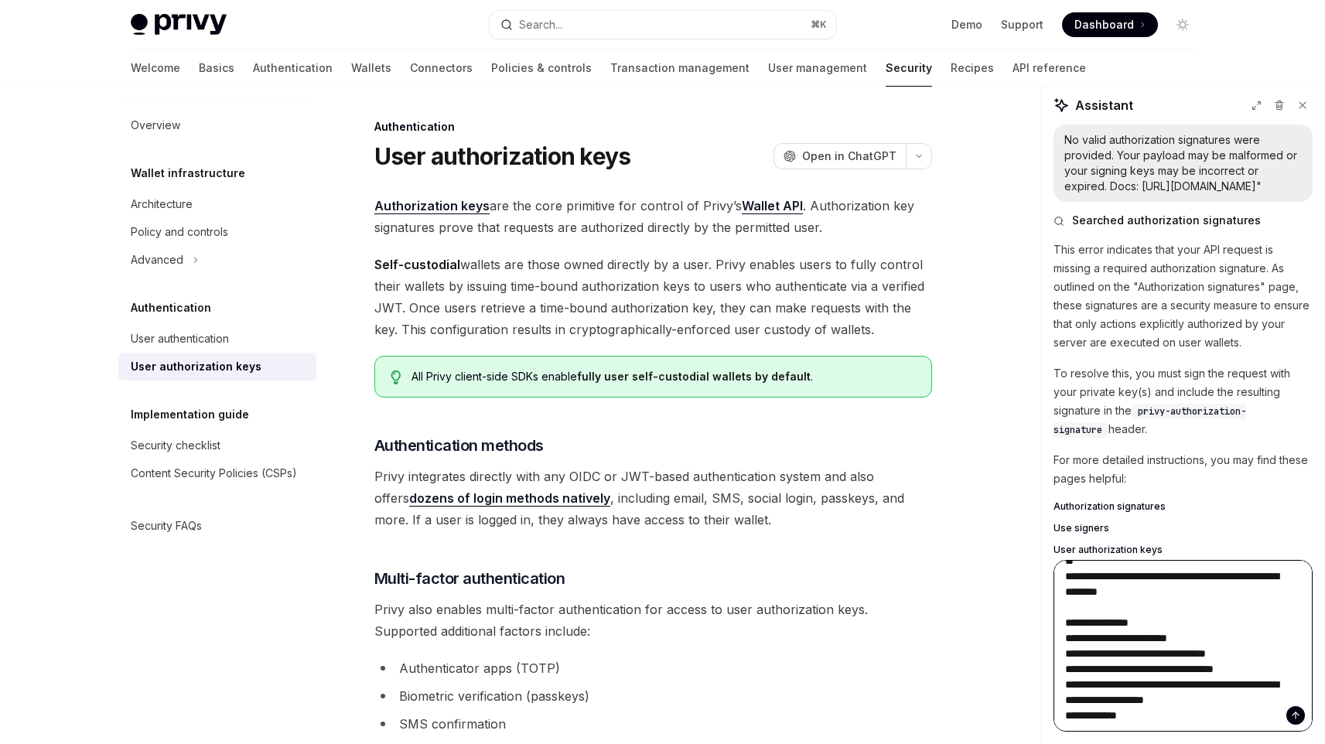
type textarea "**********"
type textarea "*"
type textarea "**********"
type textarea "*"
type textarea "**********"
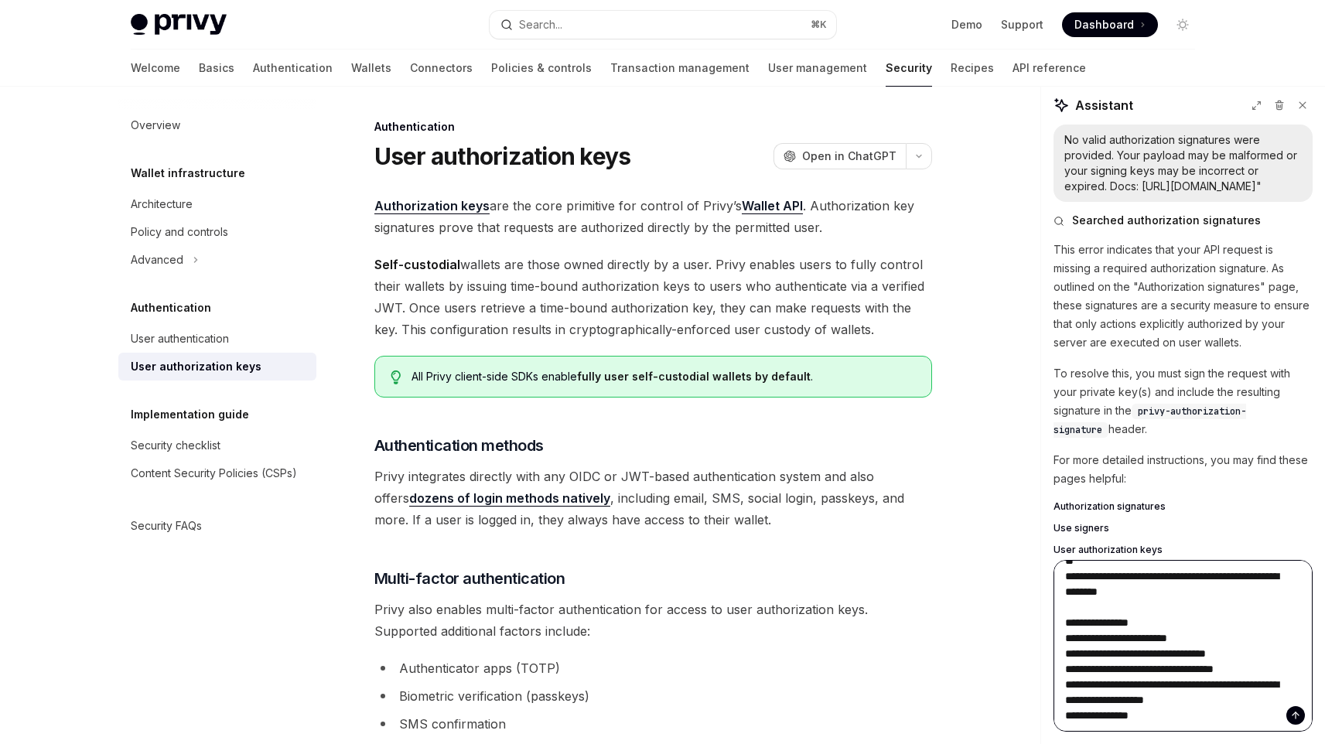
type textarea "*"
type textarea "**********"
type textarea "*"
type textarea "**********"
type textarea "*"
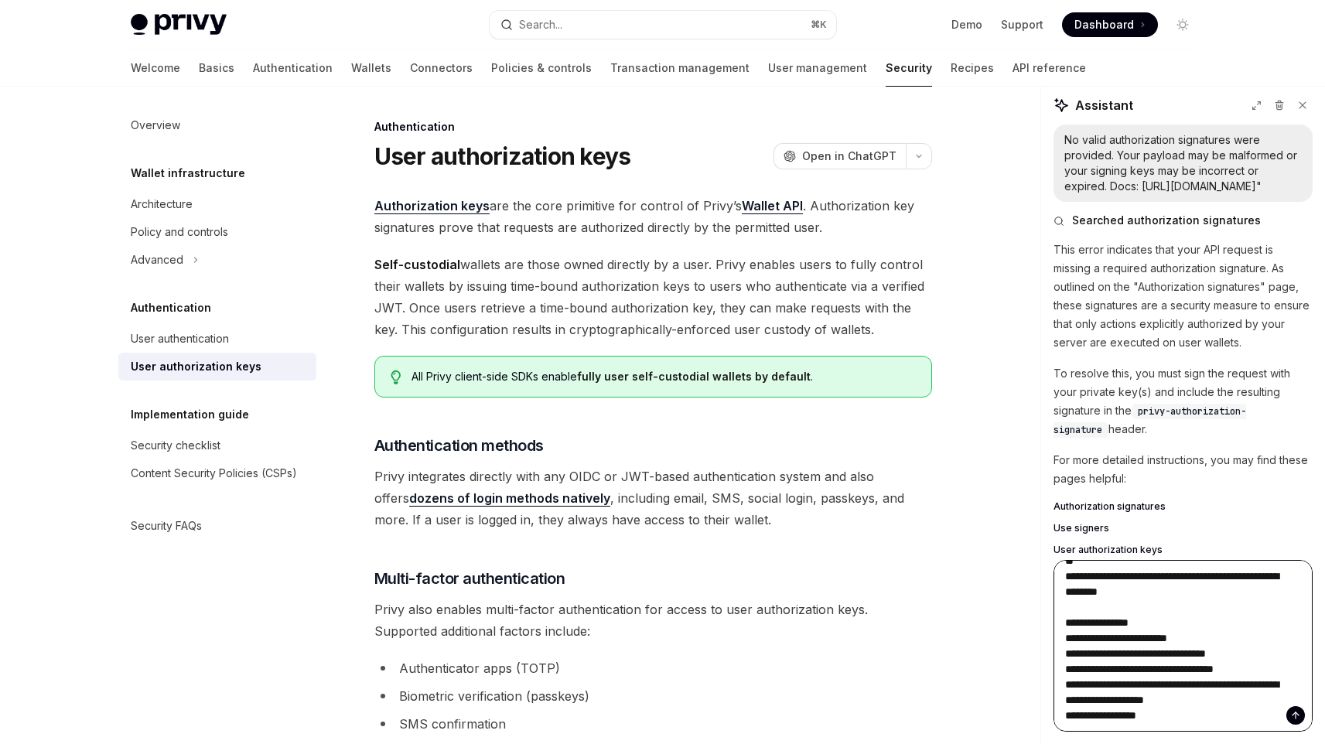
type textarea "**********"
type textarea "*"
type textarea "**********"
type textarea "*"
type textarea "**********"
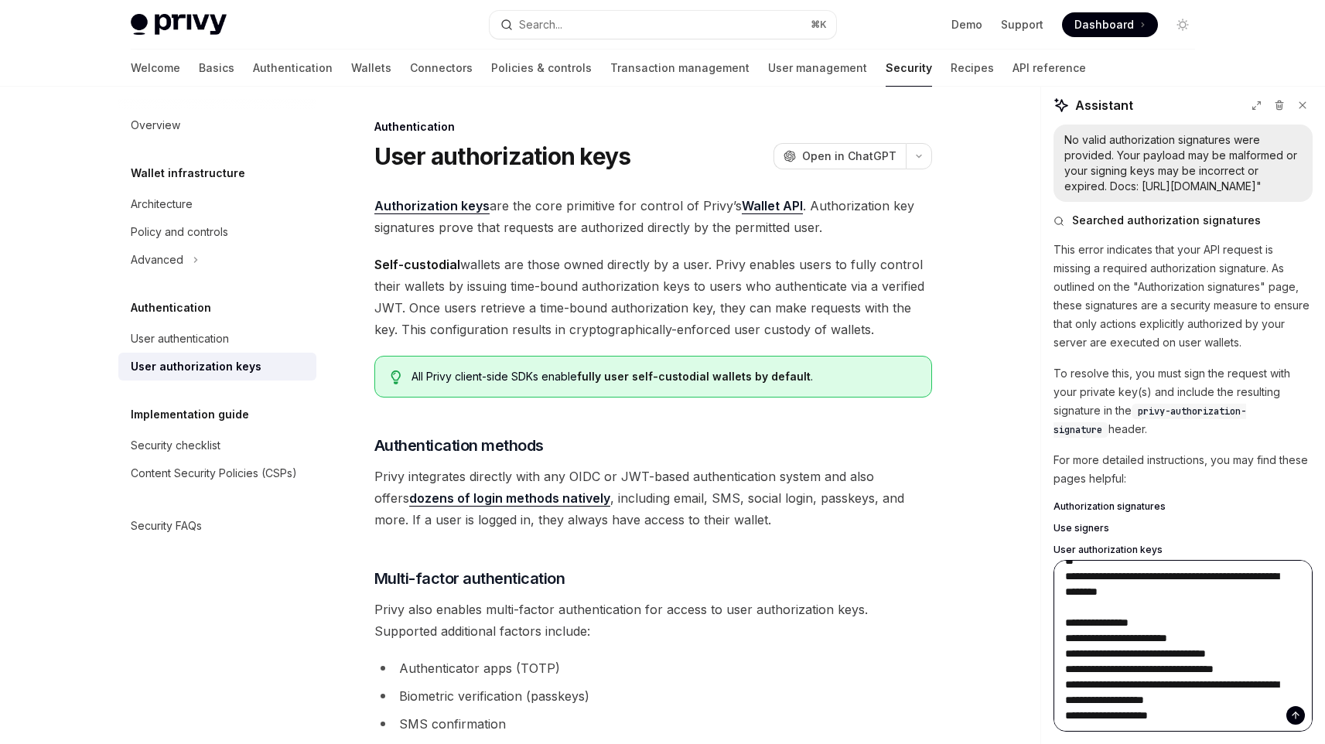
type textarea "*"
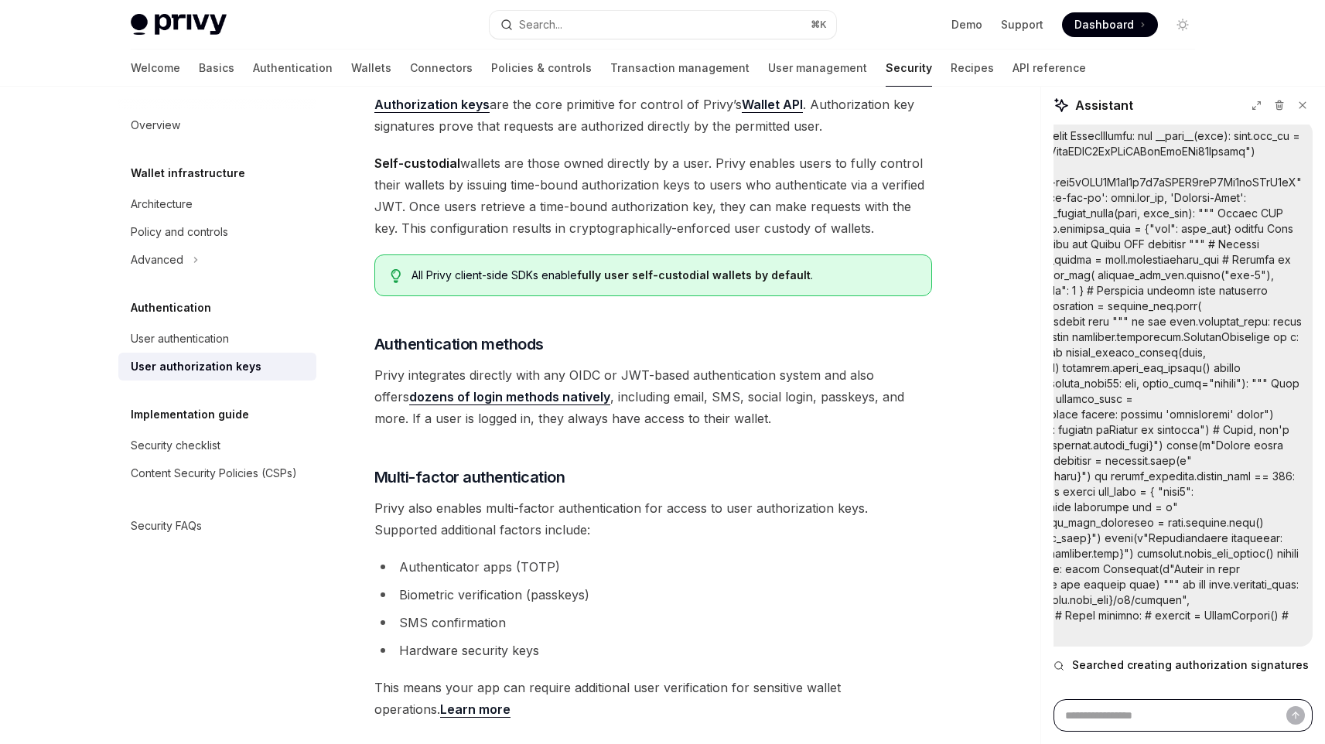
scroll to position [0, 0]
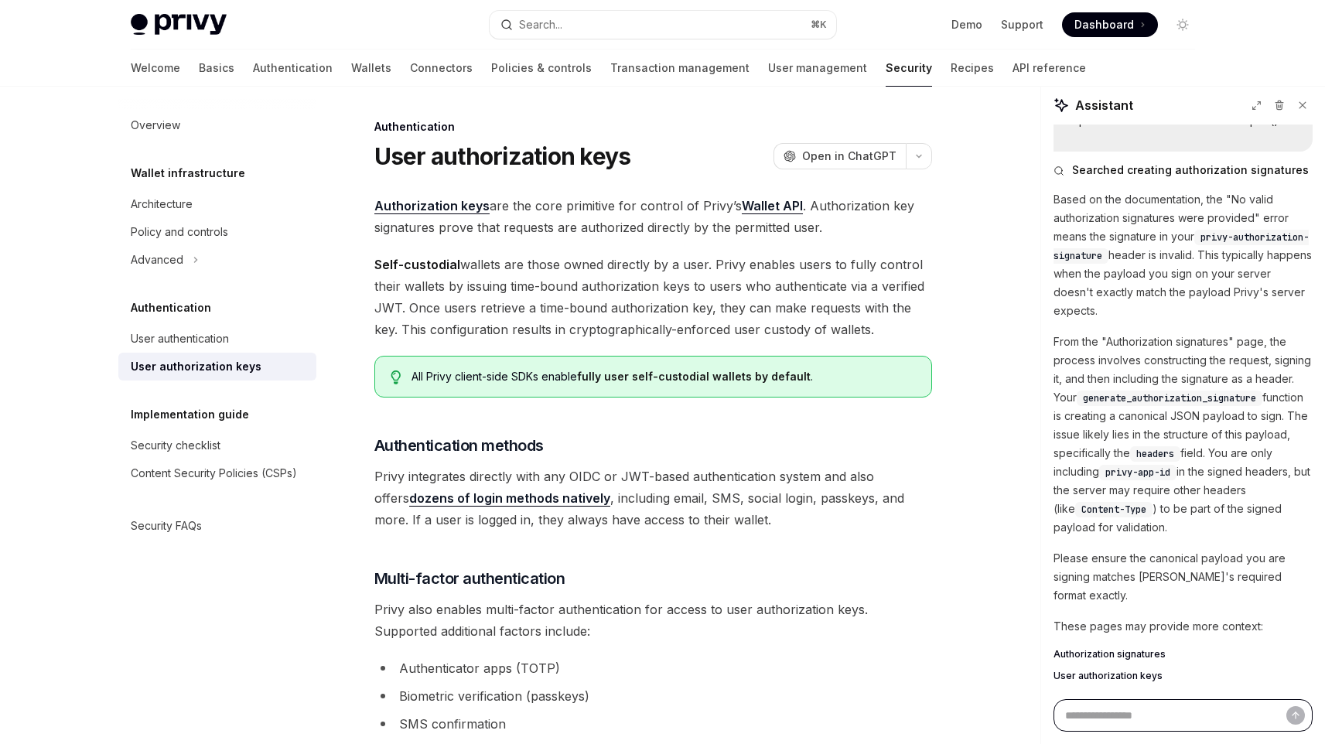
type textarea "*"
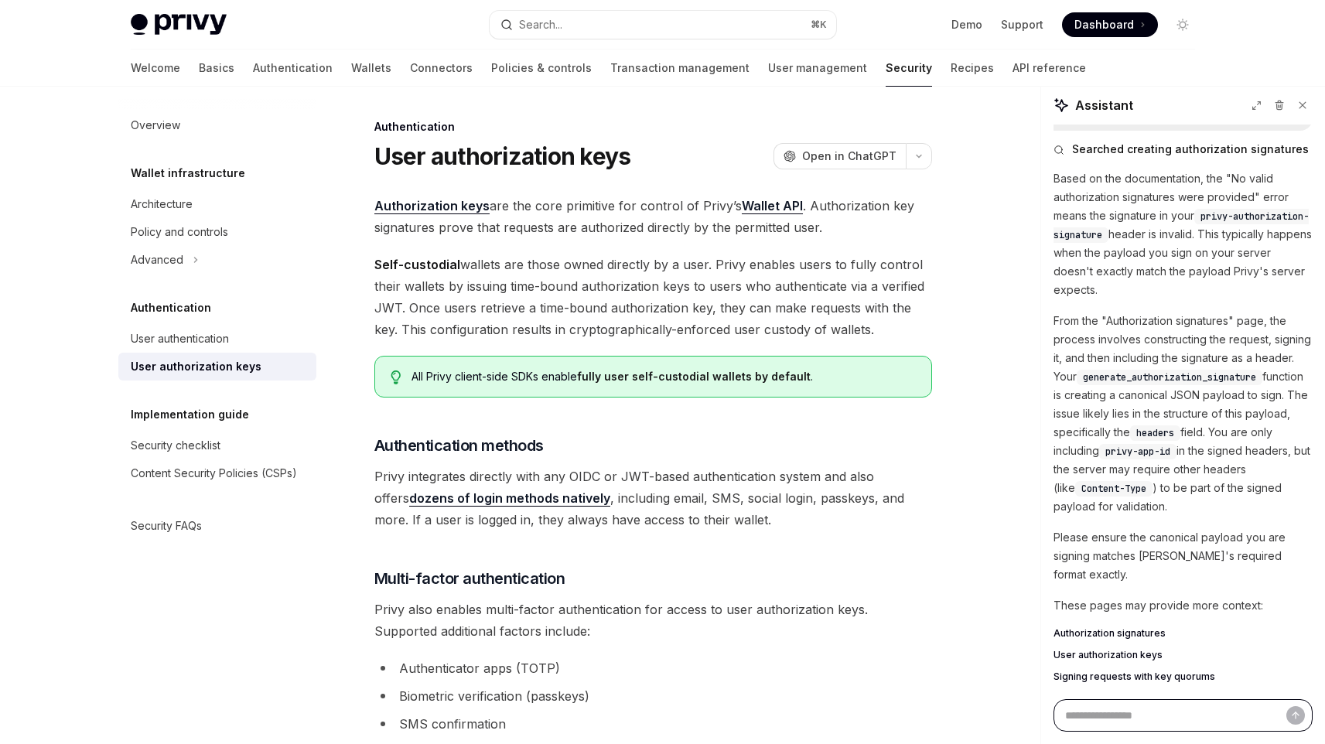
scroll to position [994, 0]
paste textarea "**********"
type textarea "**********"
type textarea "*"
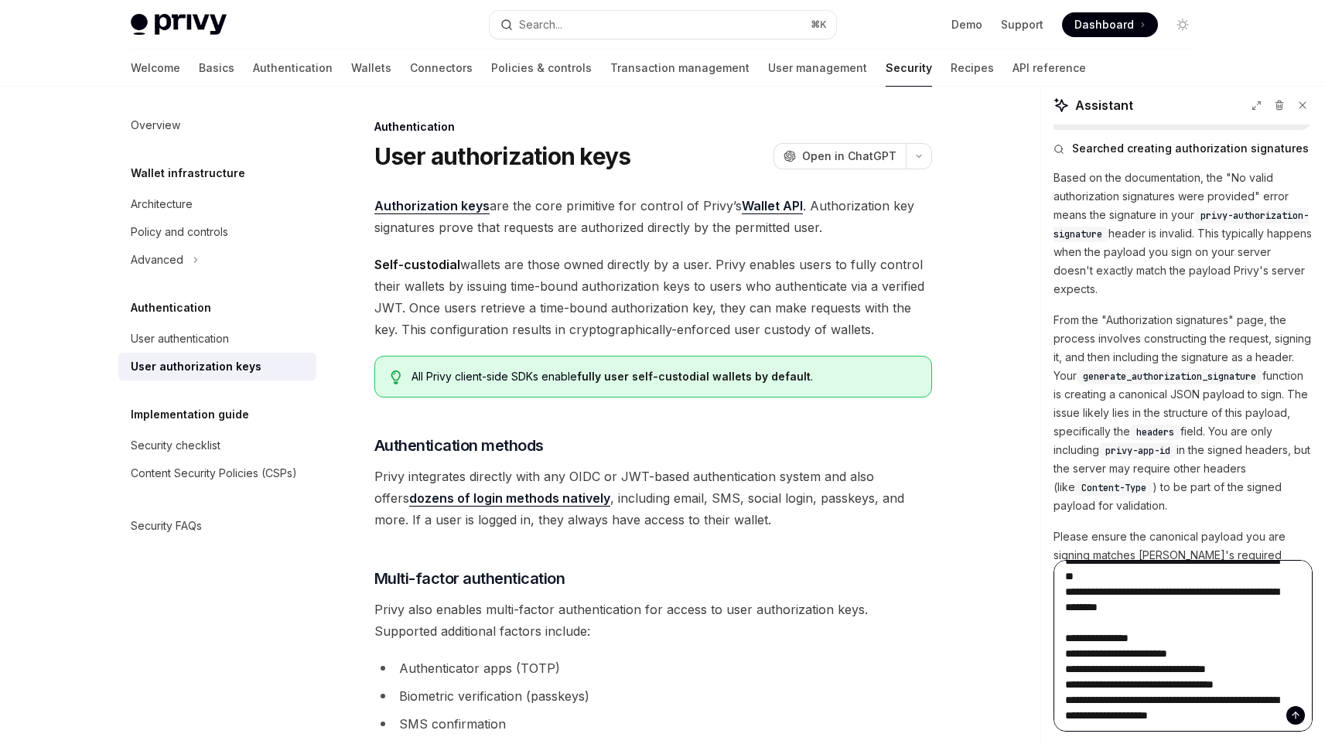
type textarea "**********"
type textarea "*"
type textarea "**********"
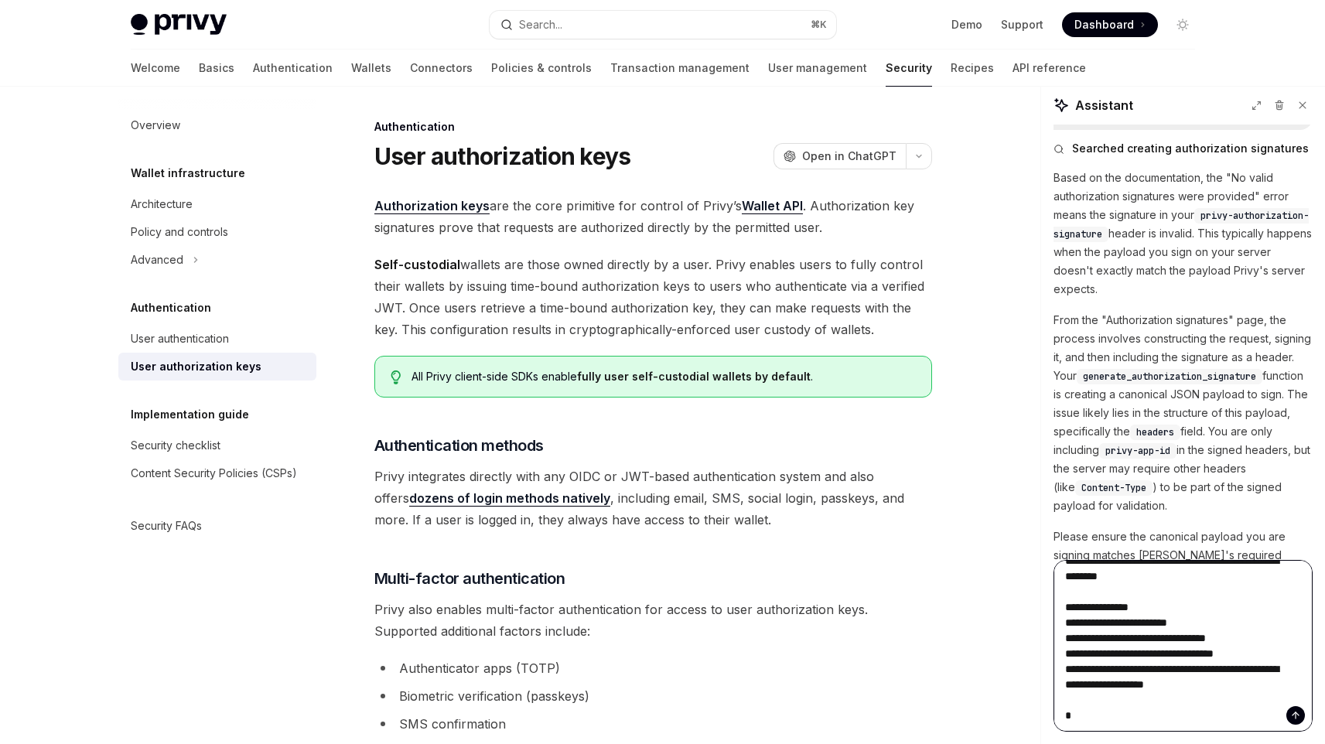
type textarea "*"
type textarea "**********"
type textarea "*"
type textarea "**********"
type textarea "*"
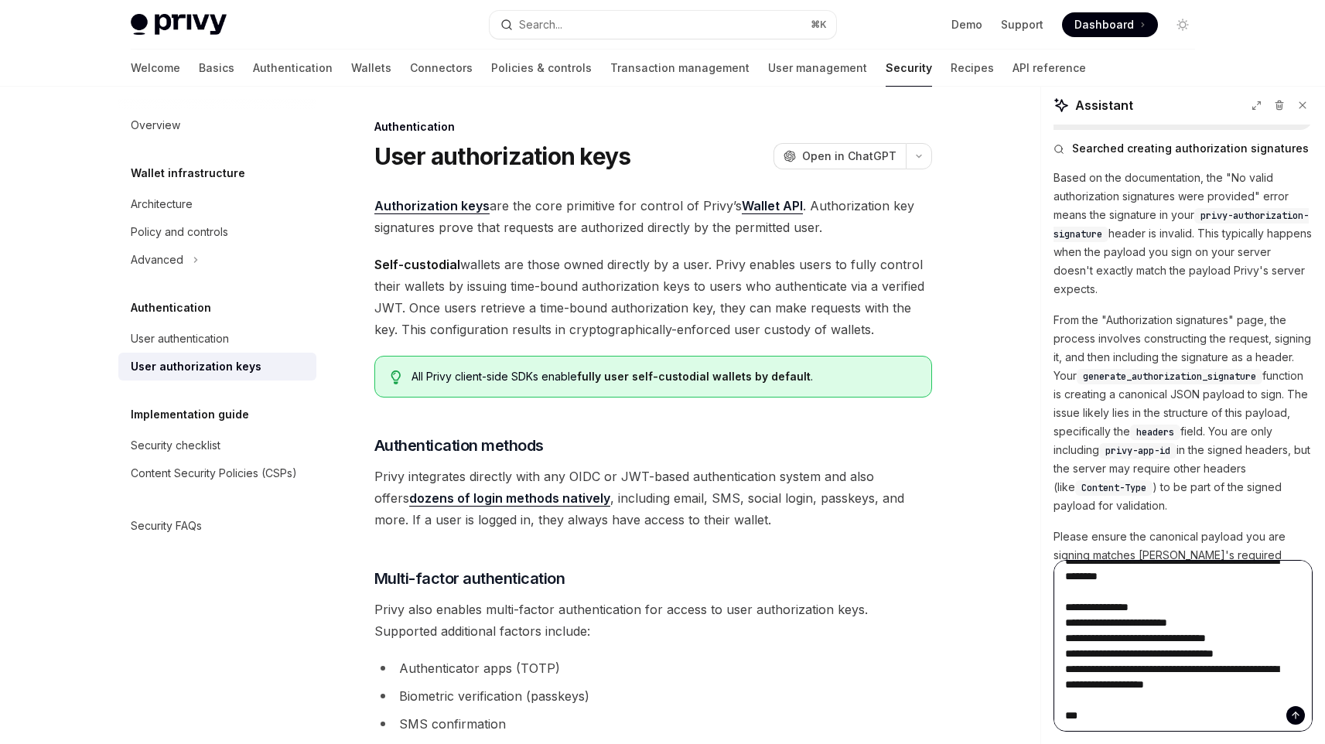
type textarea "**********"
type textarea "*"
type textarea "**********"
type textarea "*"
type textarea "**********"
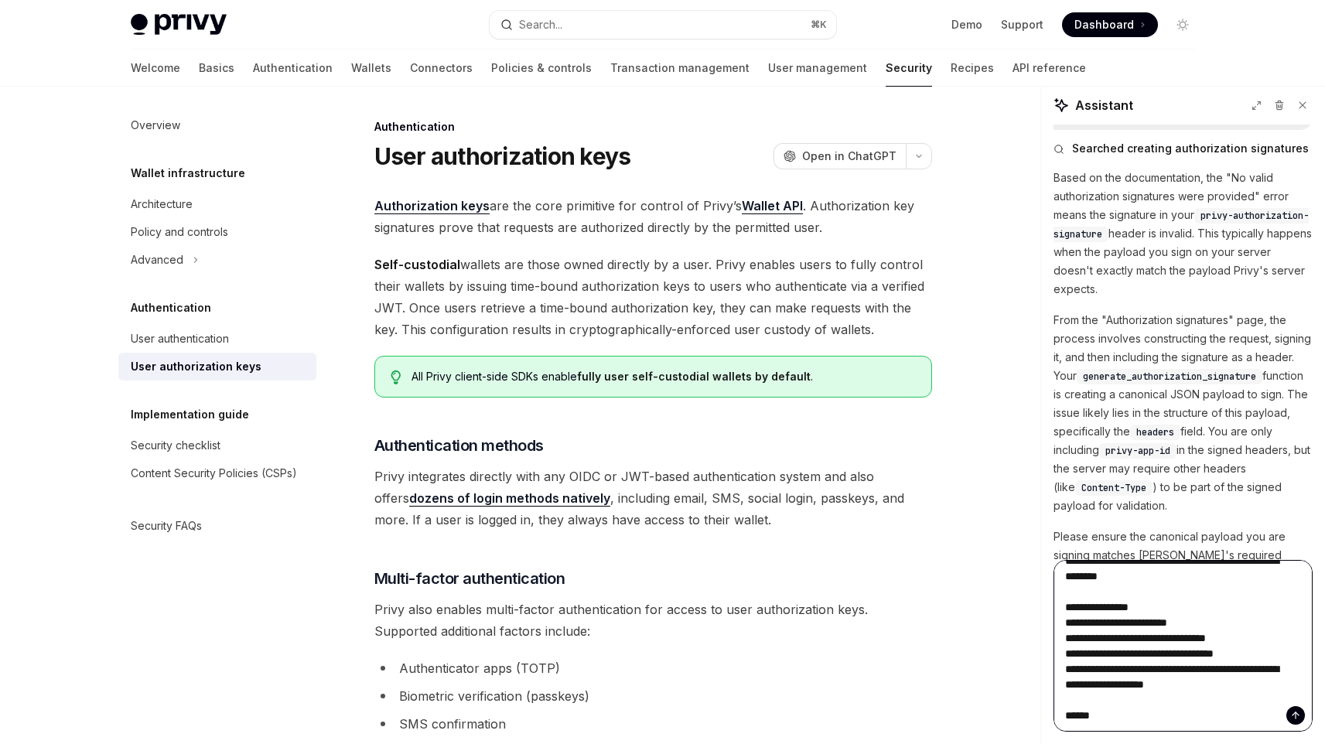
type textarea "*"
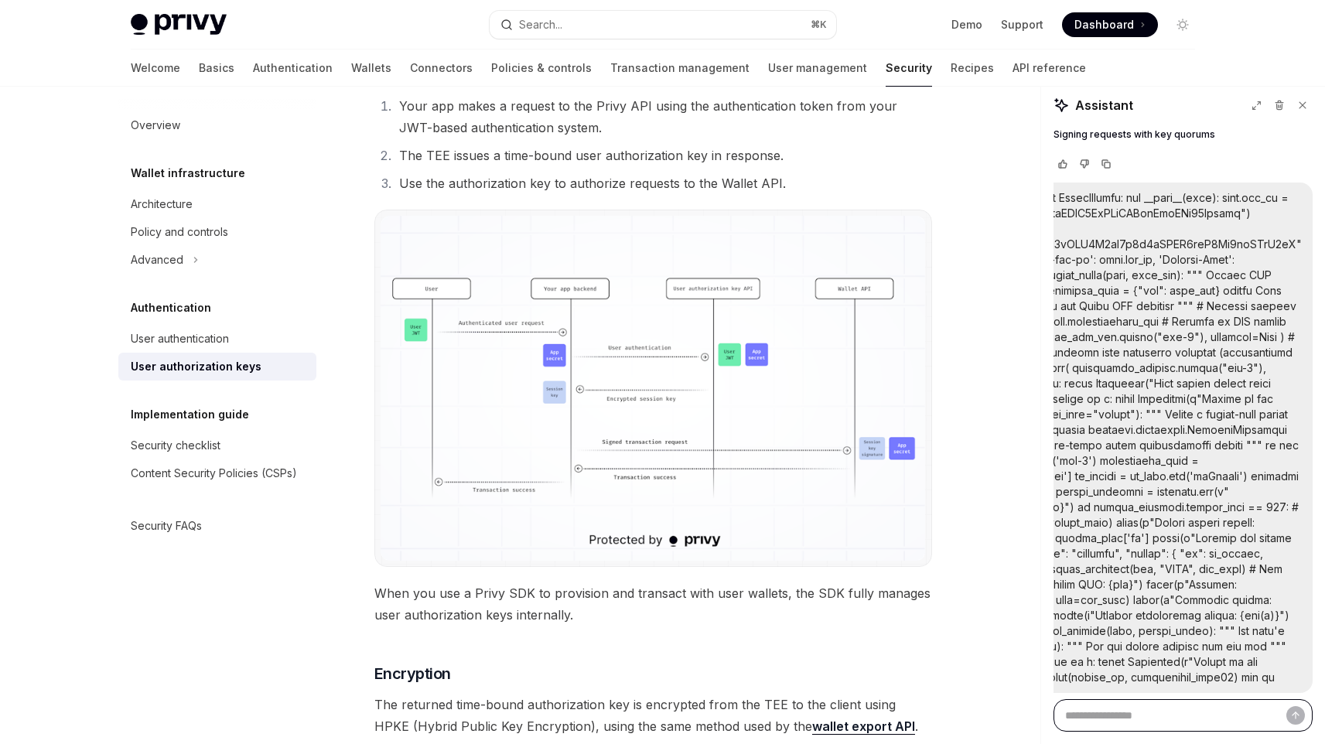
scroll to position [1082, 0]
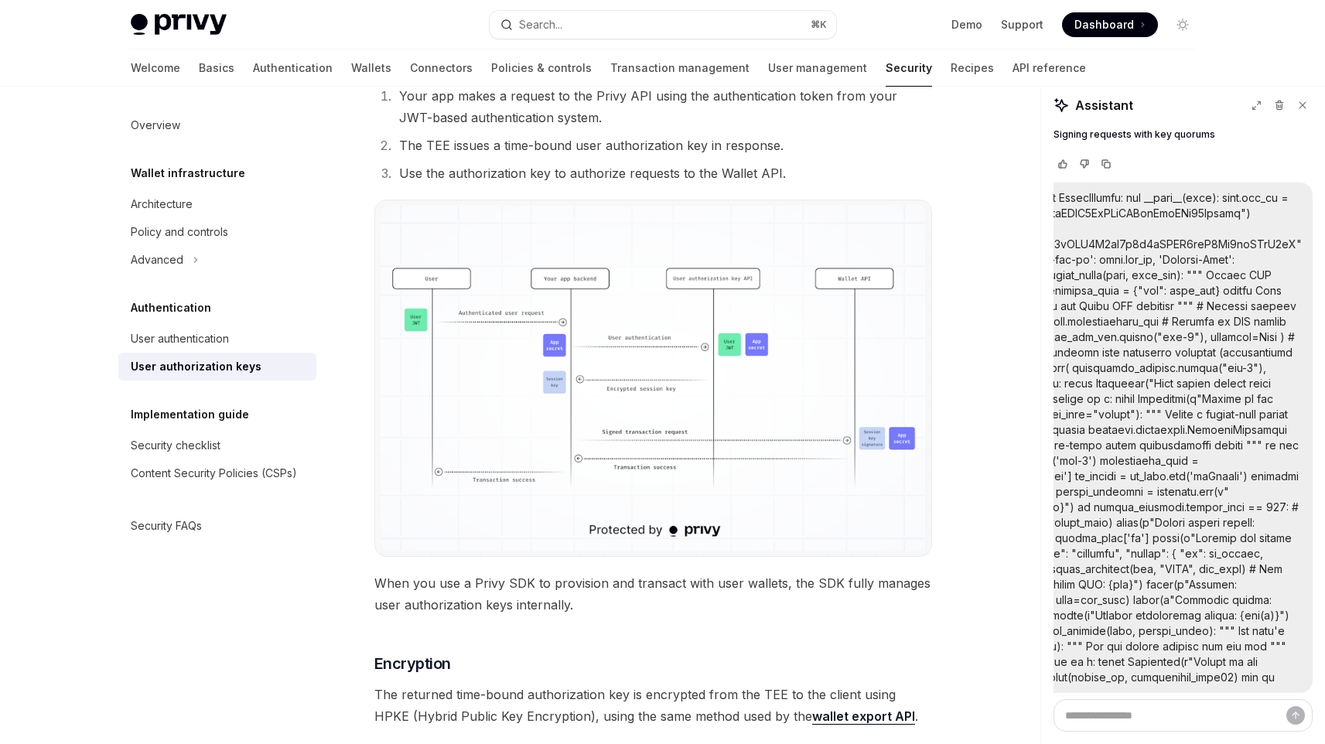
click at [490, 459] on img at bounding box center [653, 378] width 545 height 345
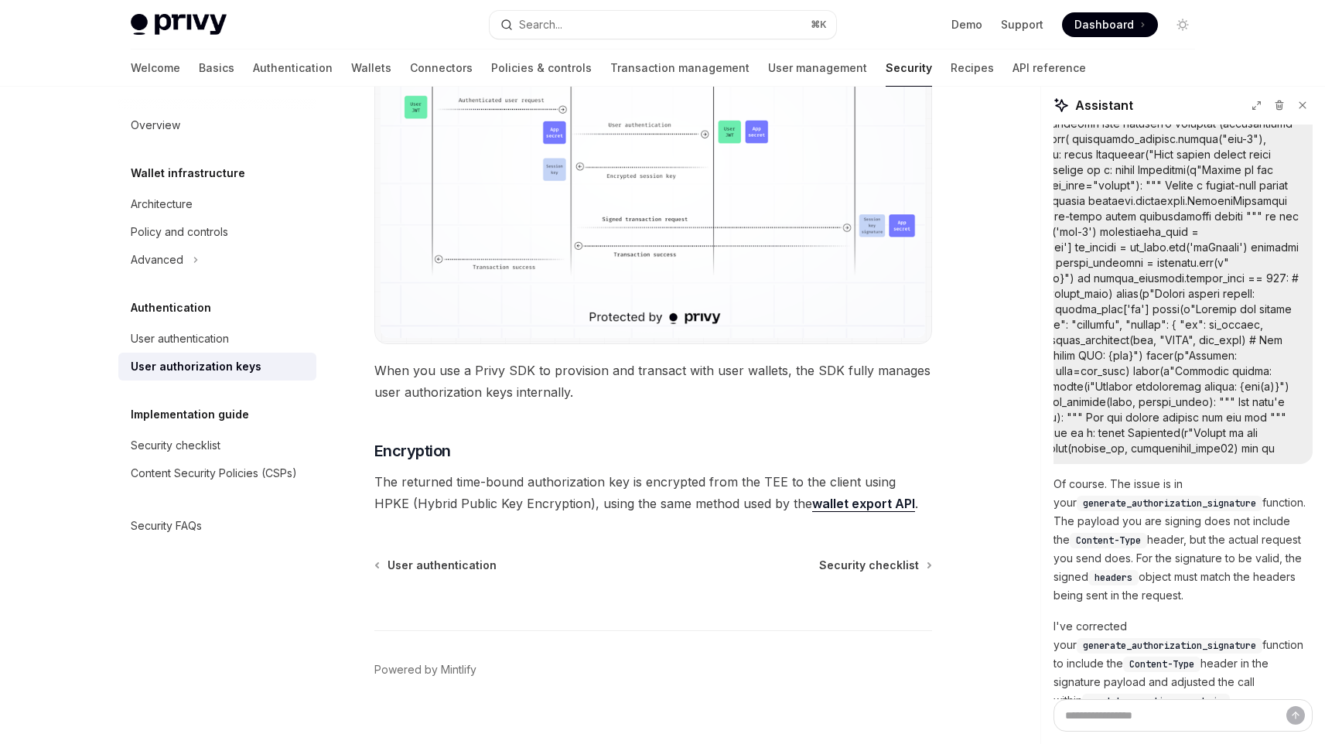
scroll to position [1315, 0]
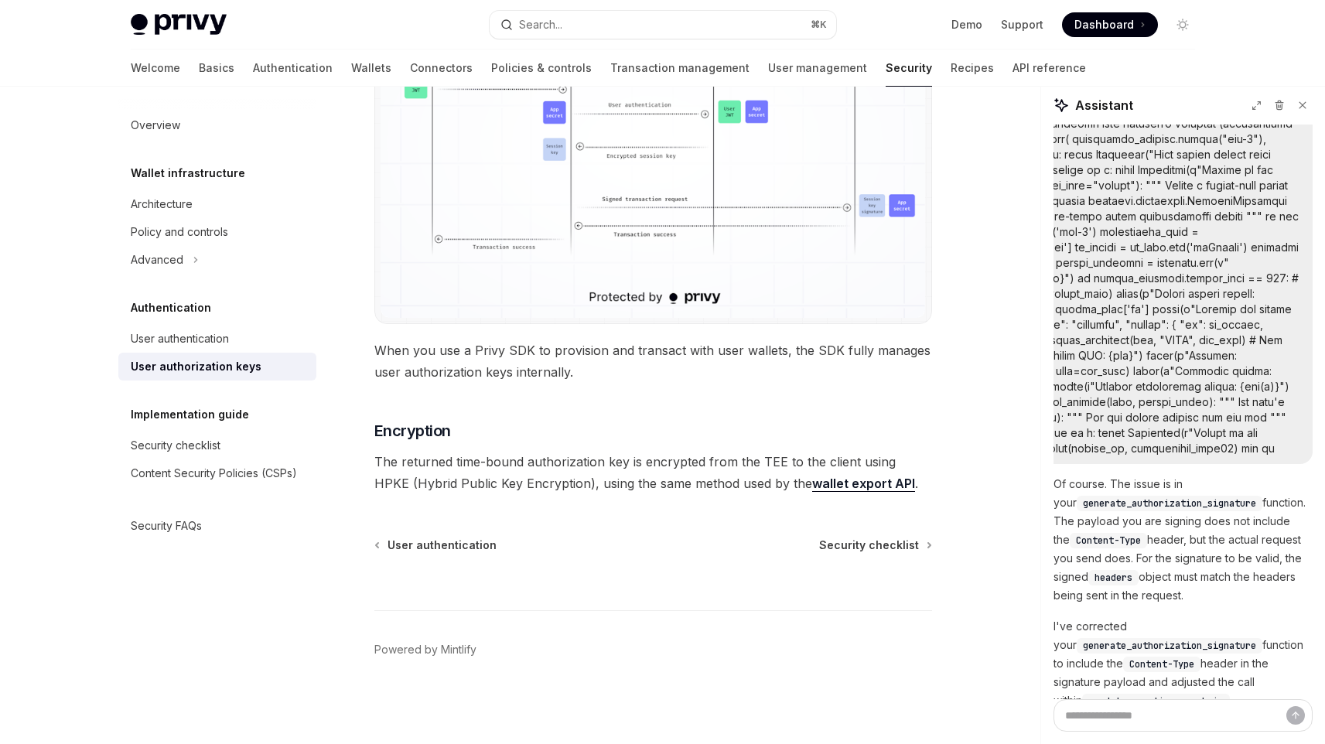
type textarea "*"
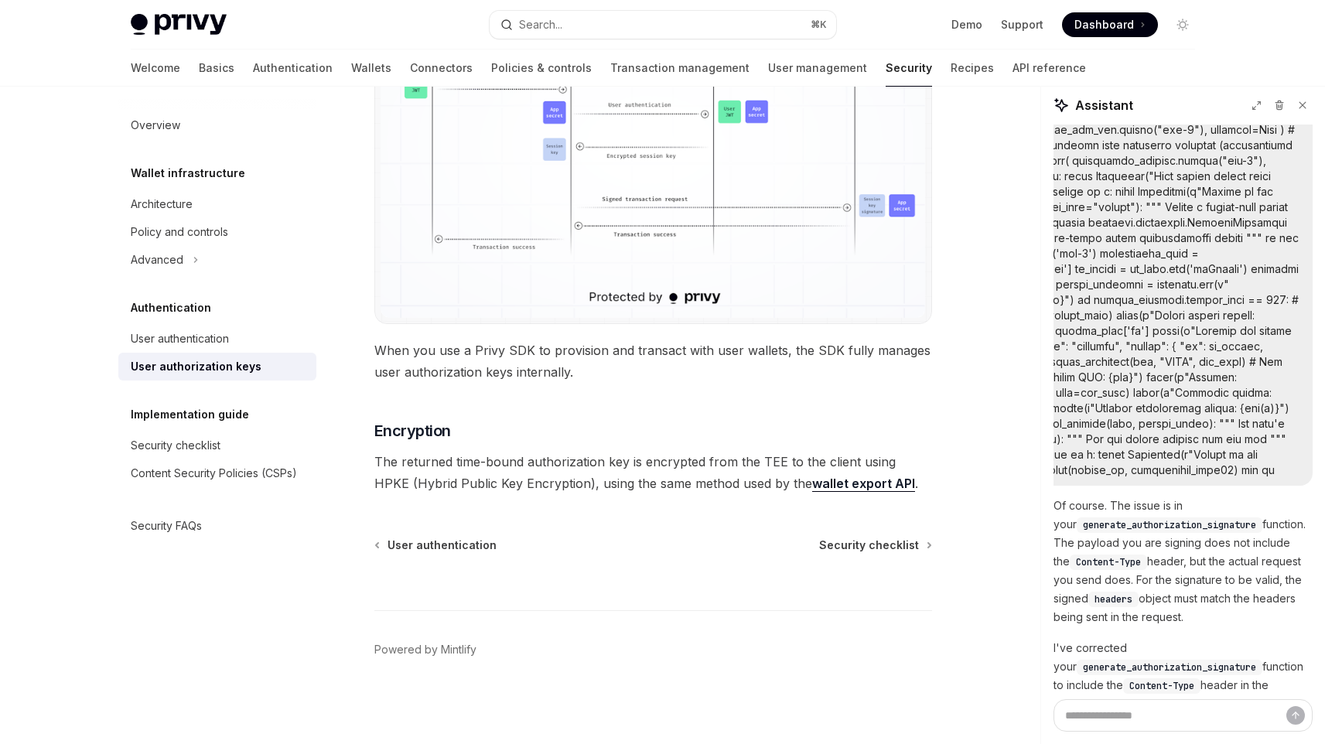
scroll to position [1765, 0]
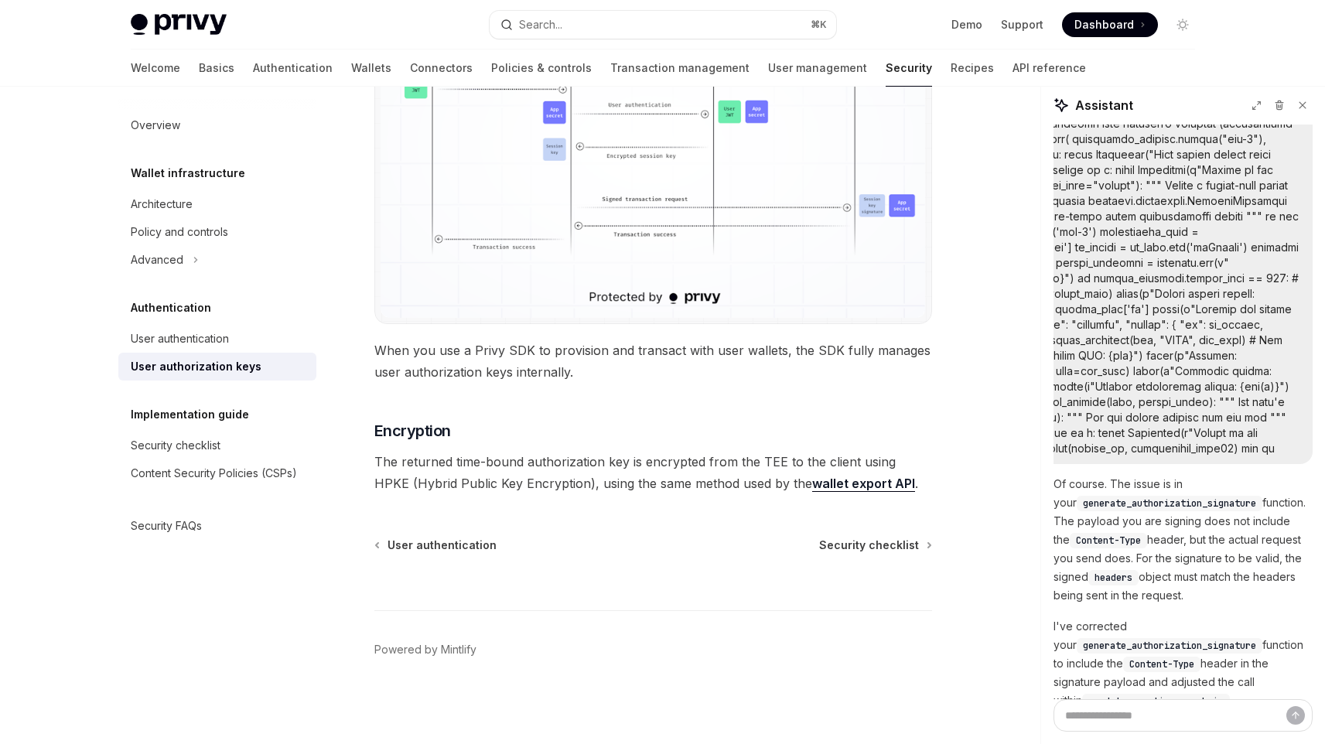
click at [1127, 734] on div "Assistant No valid authorization signatures were provided. Your payload may be …" at bounding box center [1183, 415] width 284 height 658
click at [1123, 712] on textarea "Ask a question..." at bounding box center [1183, 715] width 259 height 32
type textarea "*"
type textarea "**"
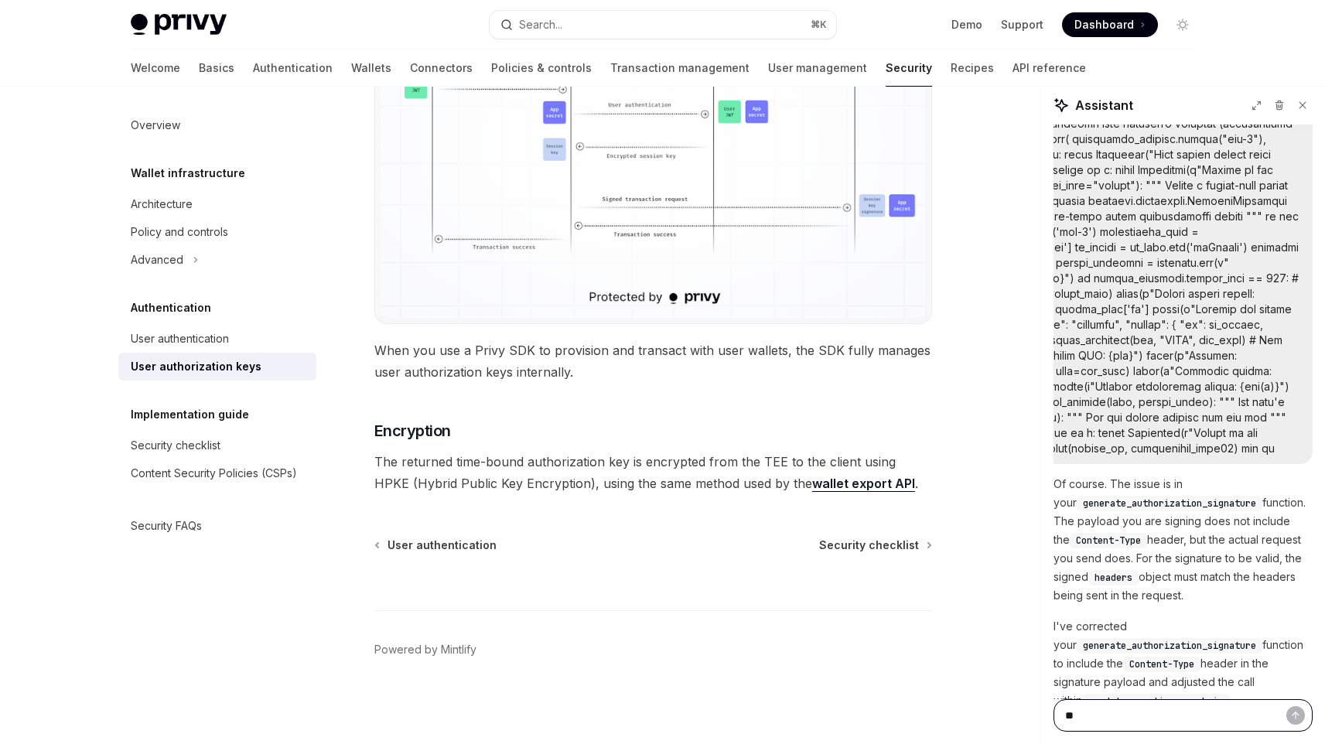
type textarea "*"
type textarea "***"
type textarea "*"
type textarea "****"
type textarea "*"
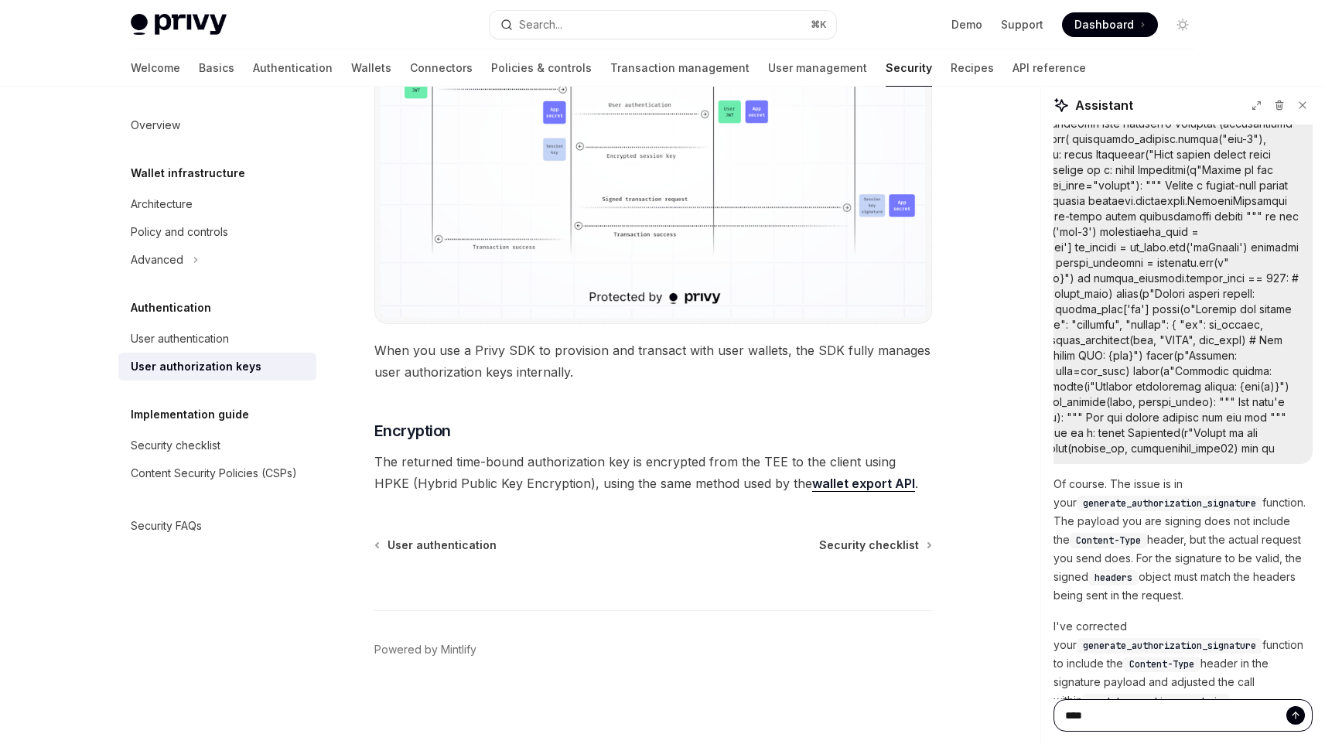
type textarea "****"
type textarea "*"
type textarea "******"
type textarea "*"
type textarea "*******"
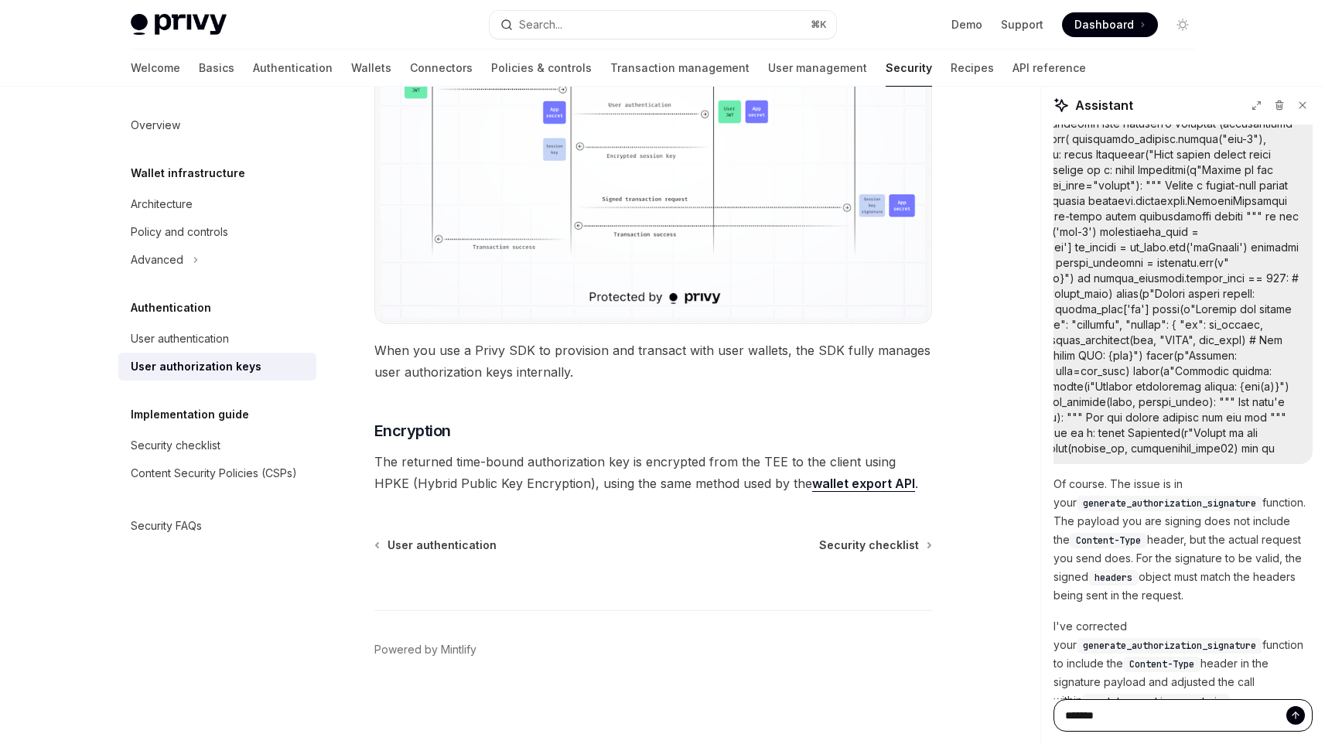
type textarea "*"
type textarea "*******"
type textarea "*"
type textarea "*********"
type textarea "*"
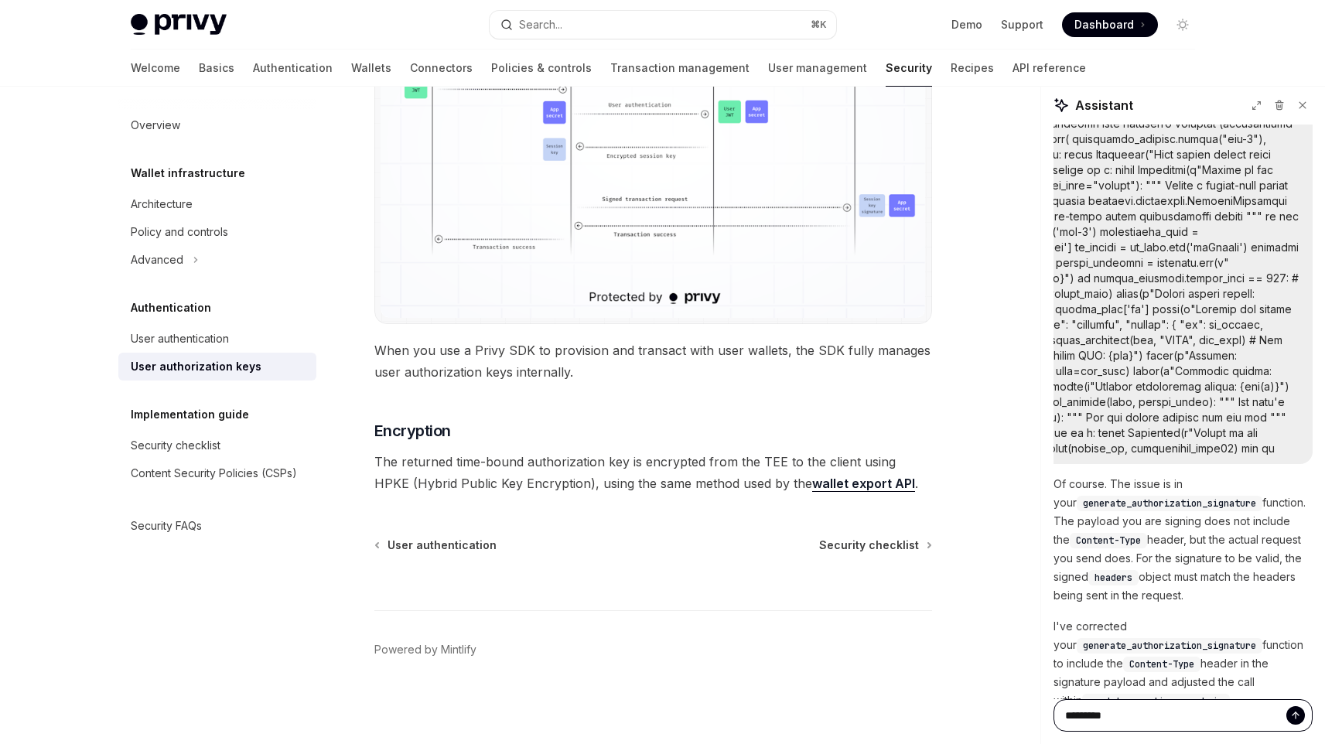
type textarea "**********"
type textarea "*"
type textarea "*********"
type textarea "*"
type textarea "**********"
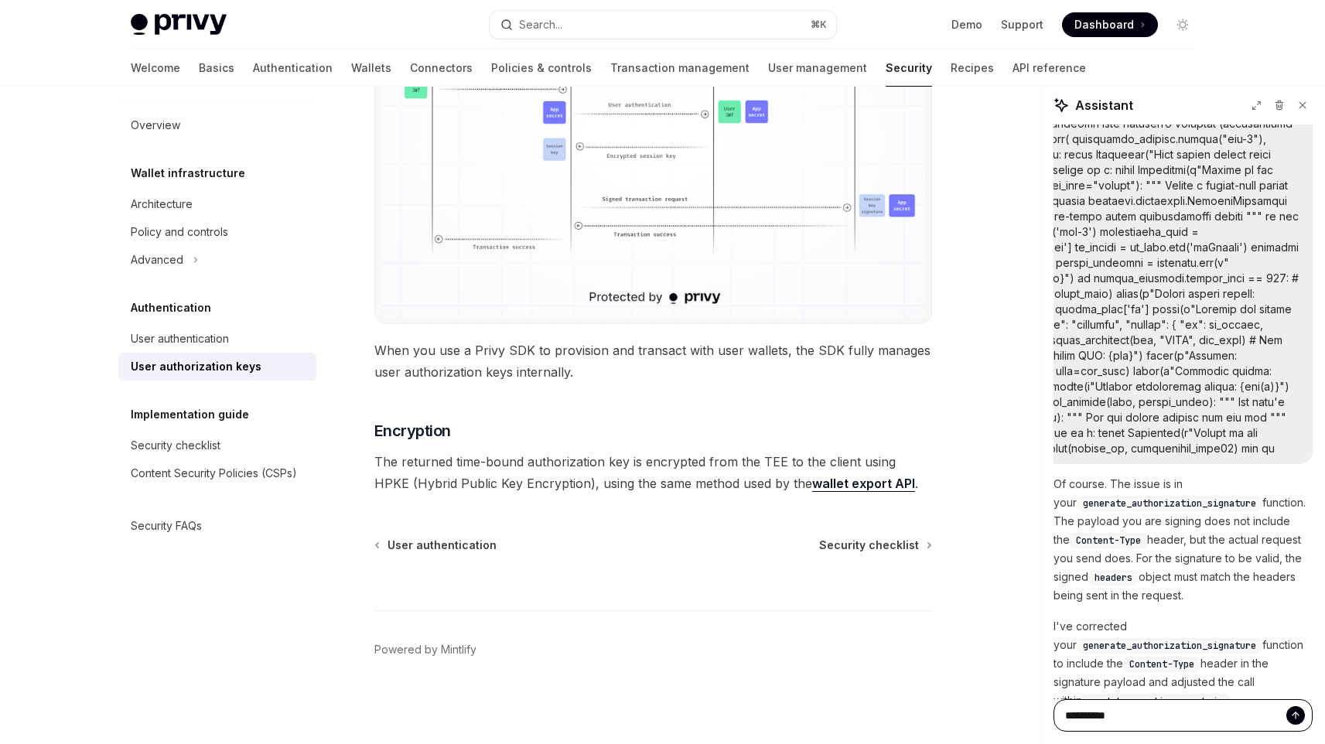
type textarea "*"
type textarea "**********"
type textarea "*"
type textarea "**********"
type textarea "*"
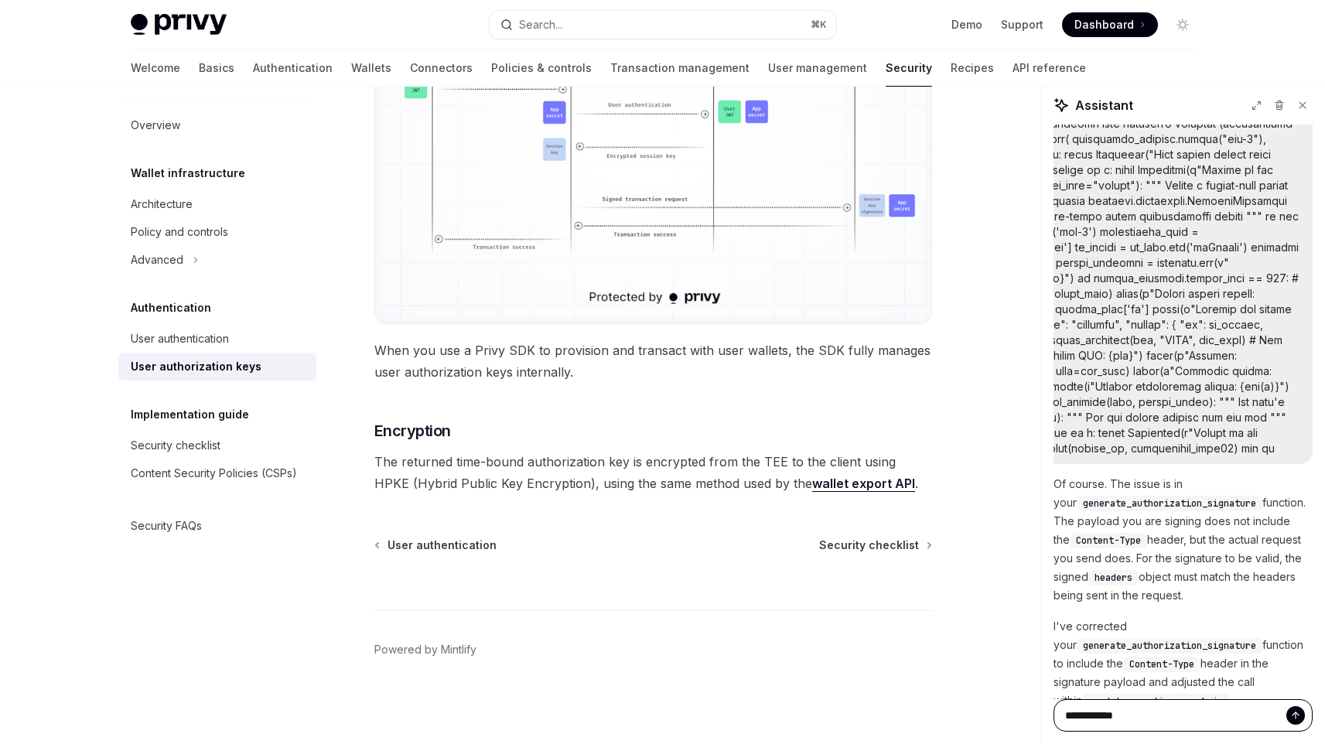
type textarea "**********"
type textarea "*"
type textarea "**********"
type textarea "*"
type textarea "**********"
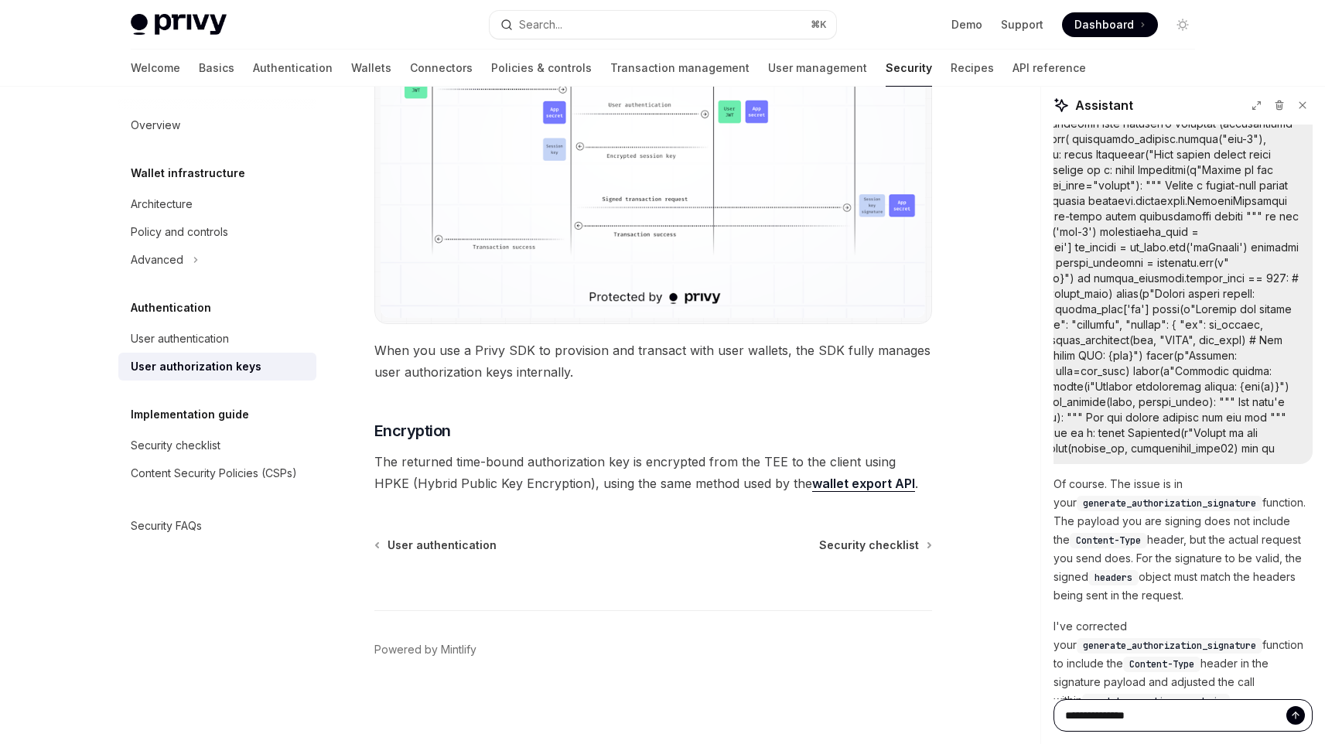
type textarea "*"
type textarea "**********"
type textarea "*"
type textarea "**********"
type textarea "*"
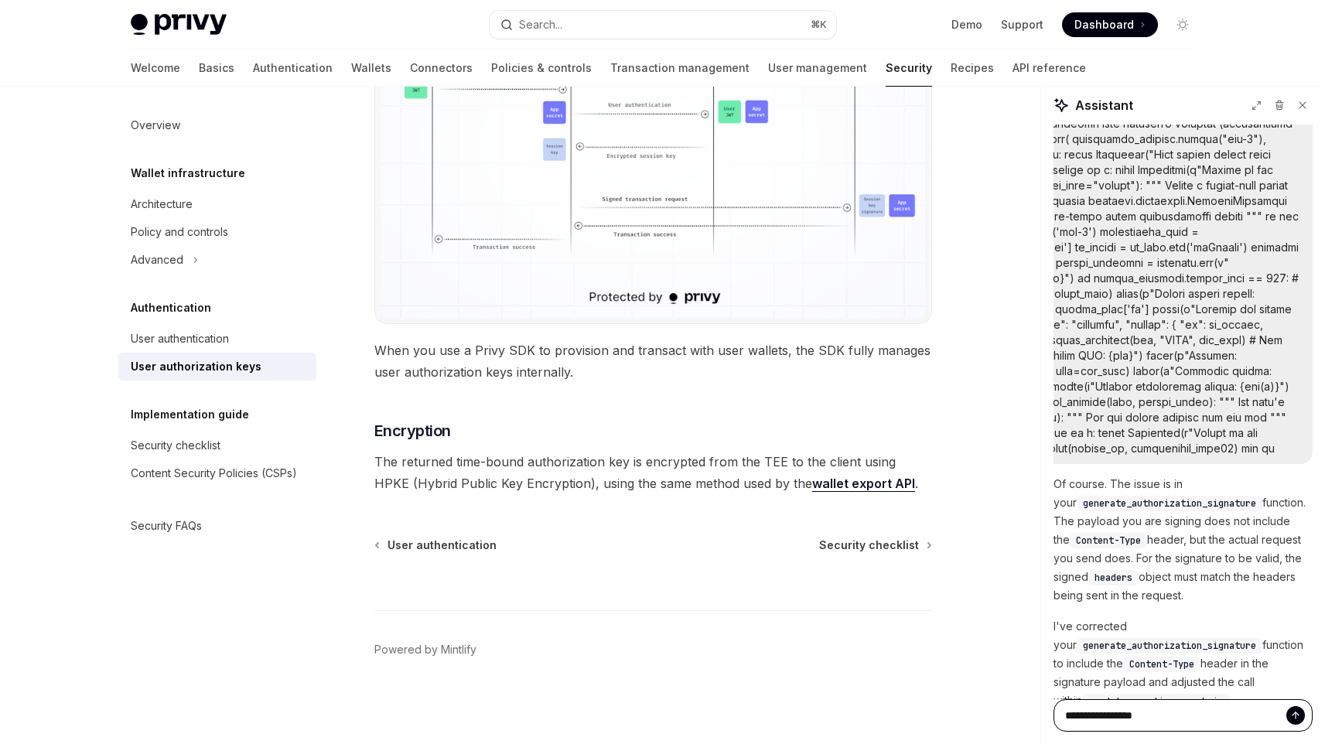
type textarea "**********"
type textarea "*"
type textarea "**********"
type textarea "*"
type textarea "**********"
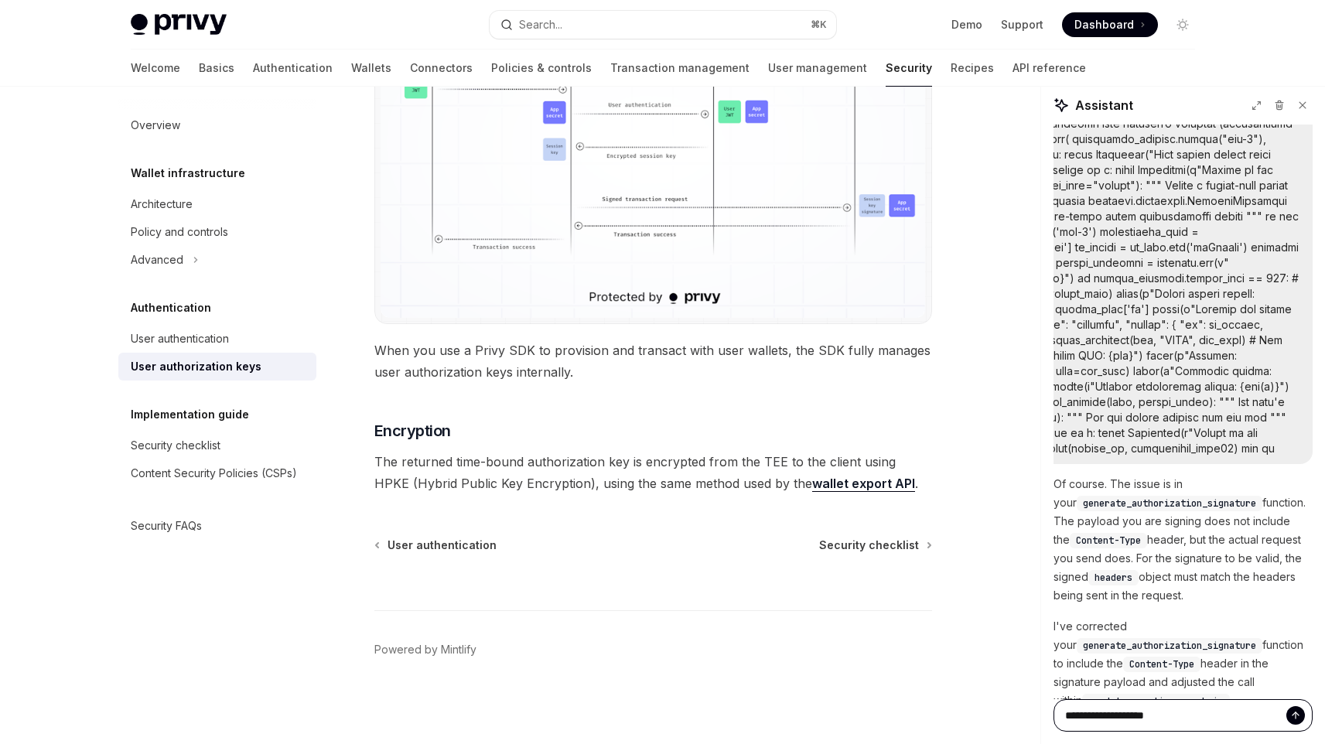
type textarea "*"
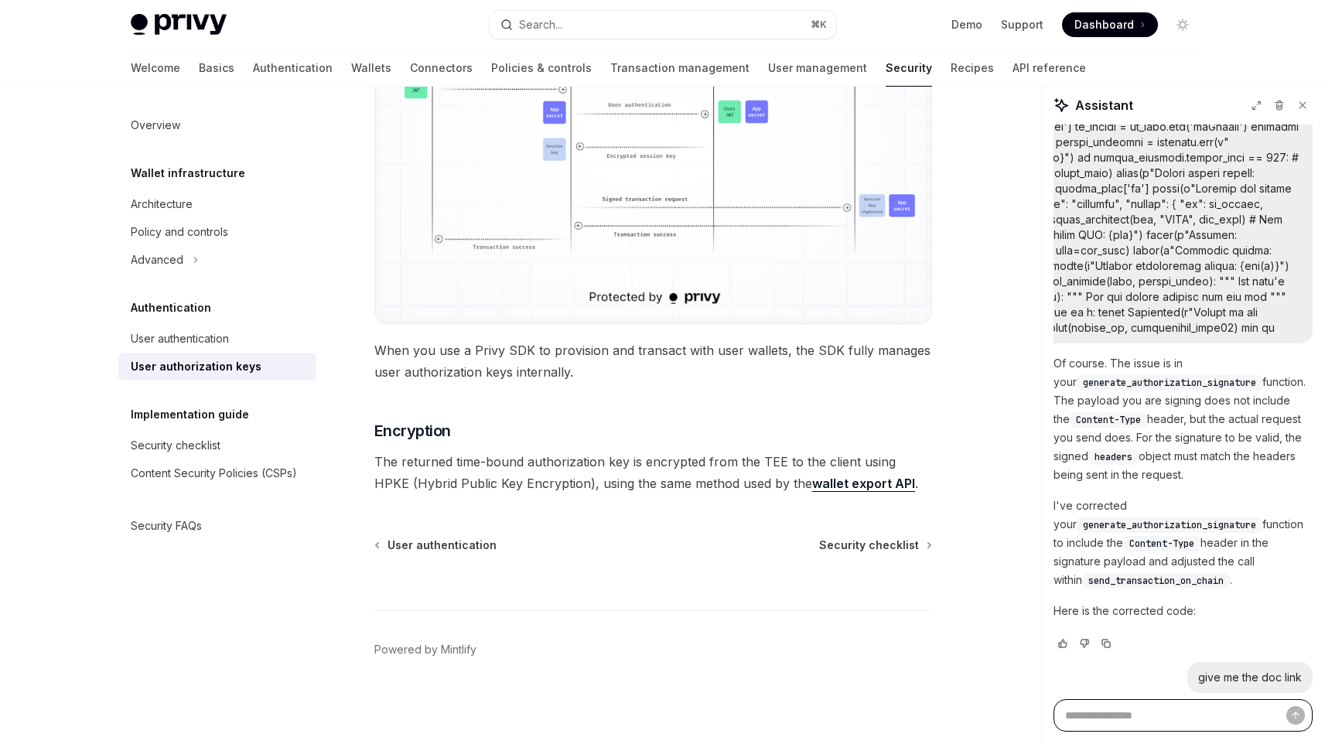
scroll to position [1901, 0]
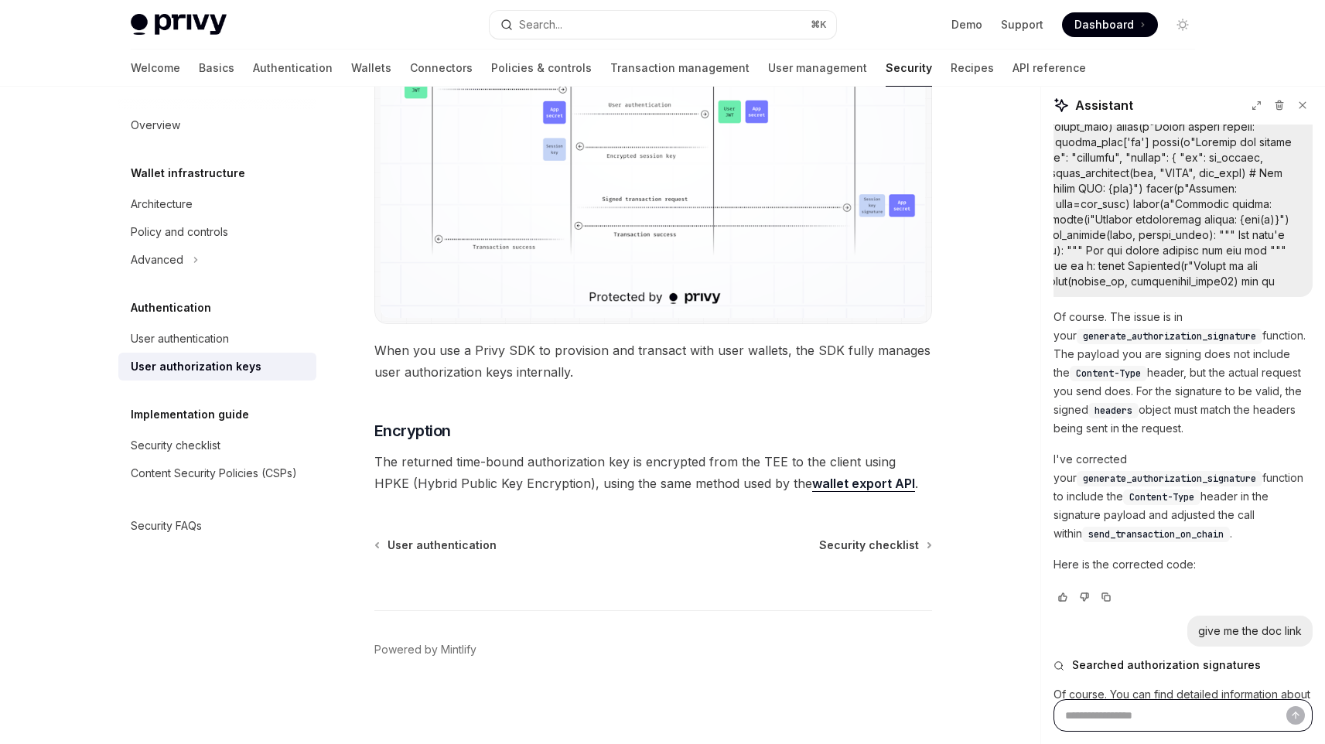
type textarea "*"
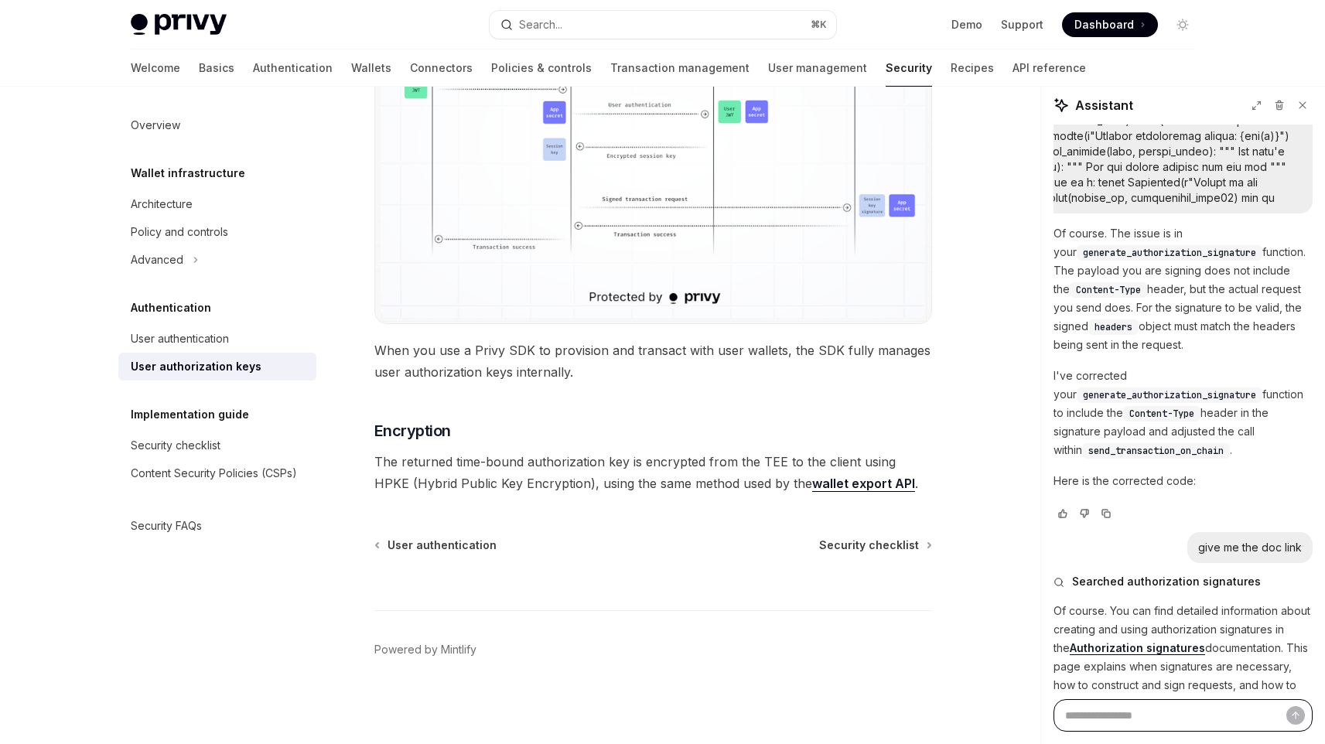
scroll to position [2034, 0]
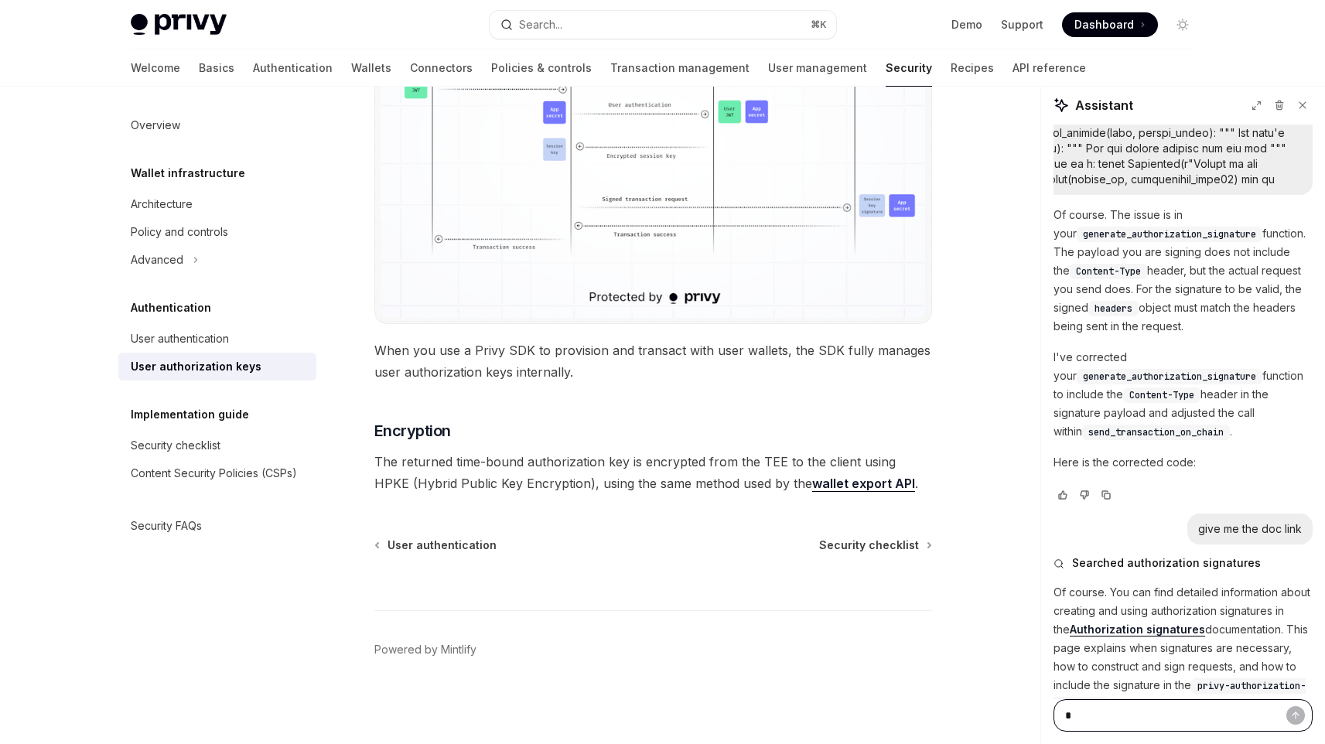
type textarea "*"
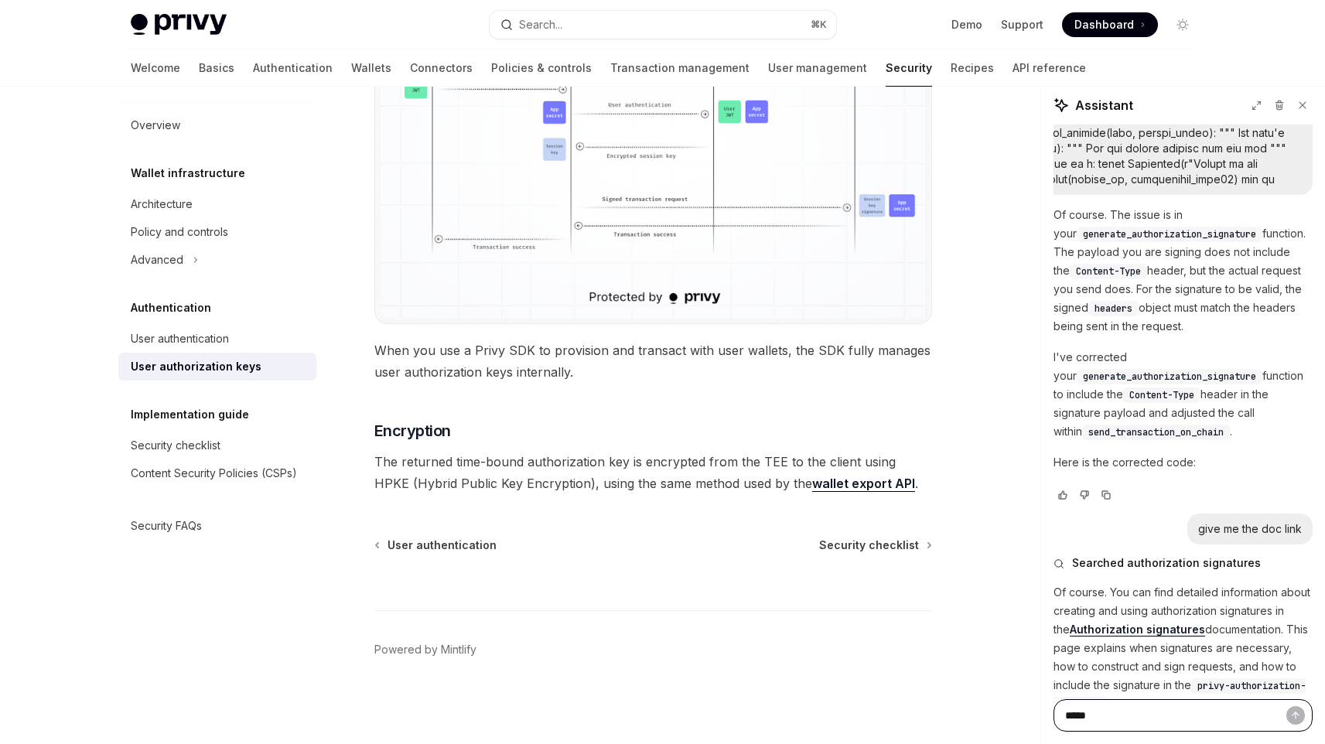
type textarea "*"
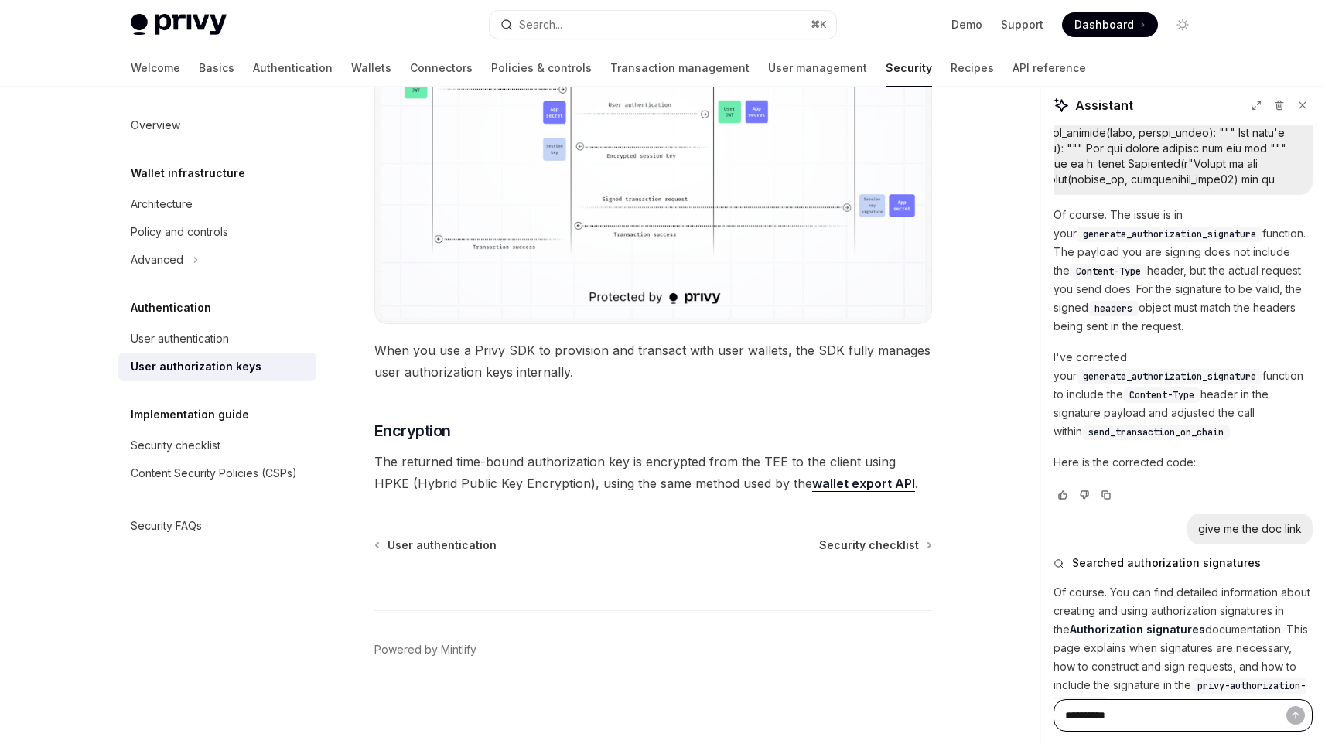
type textarea "*"
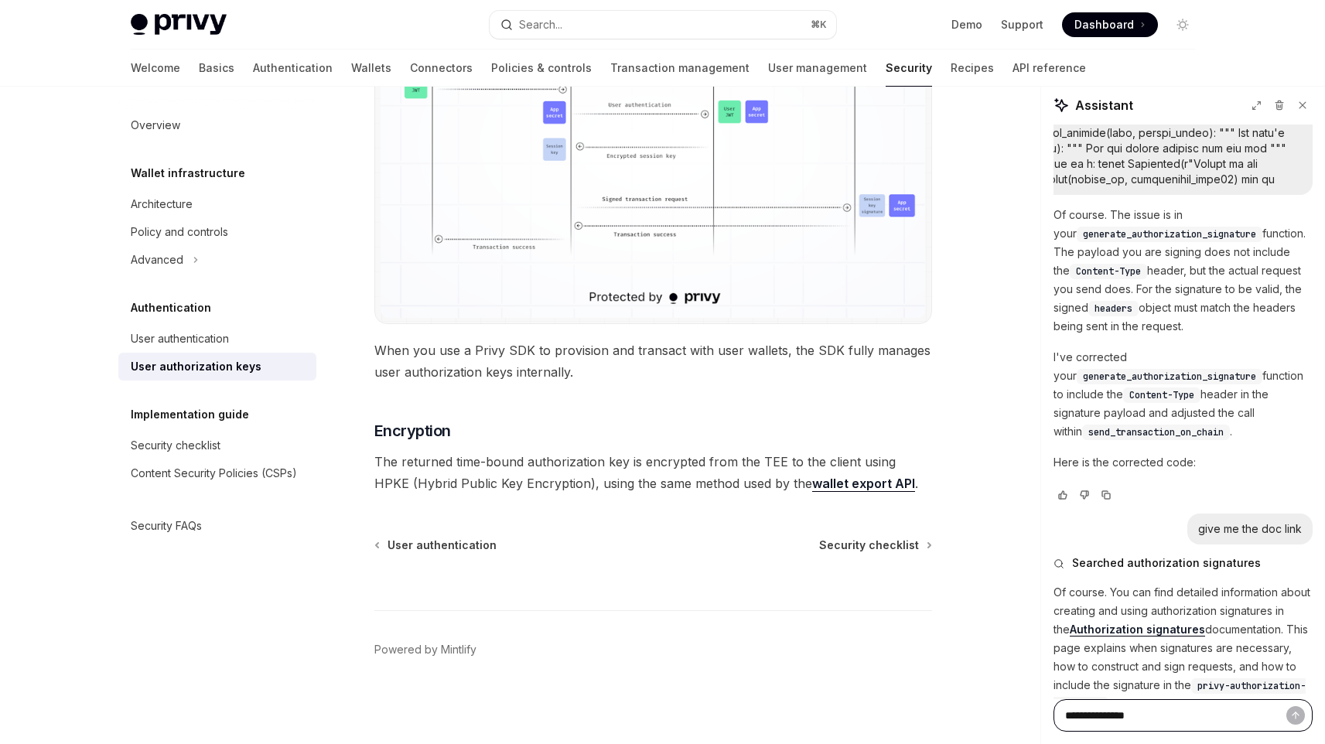
type textarea "*"
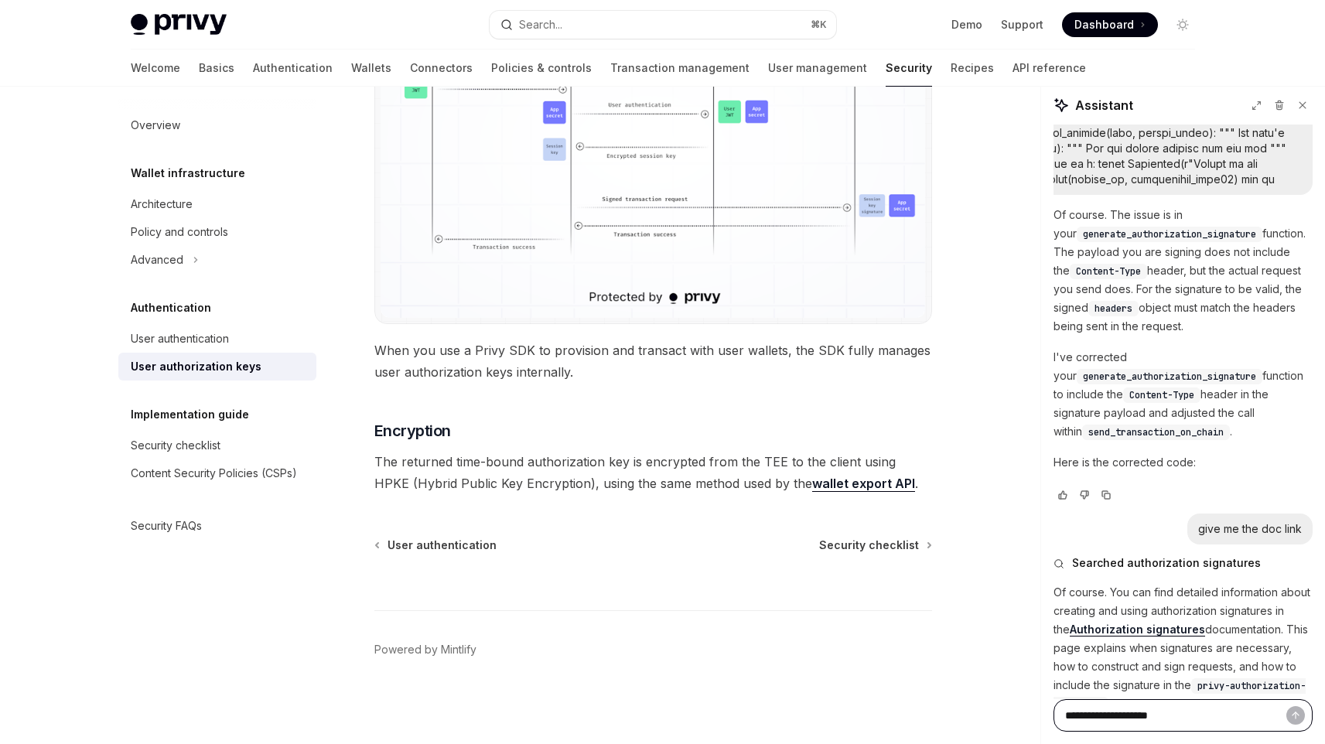
type textarea "*"
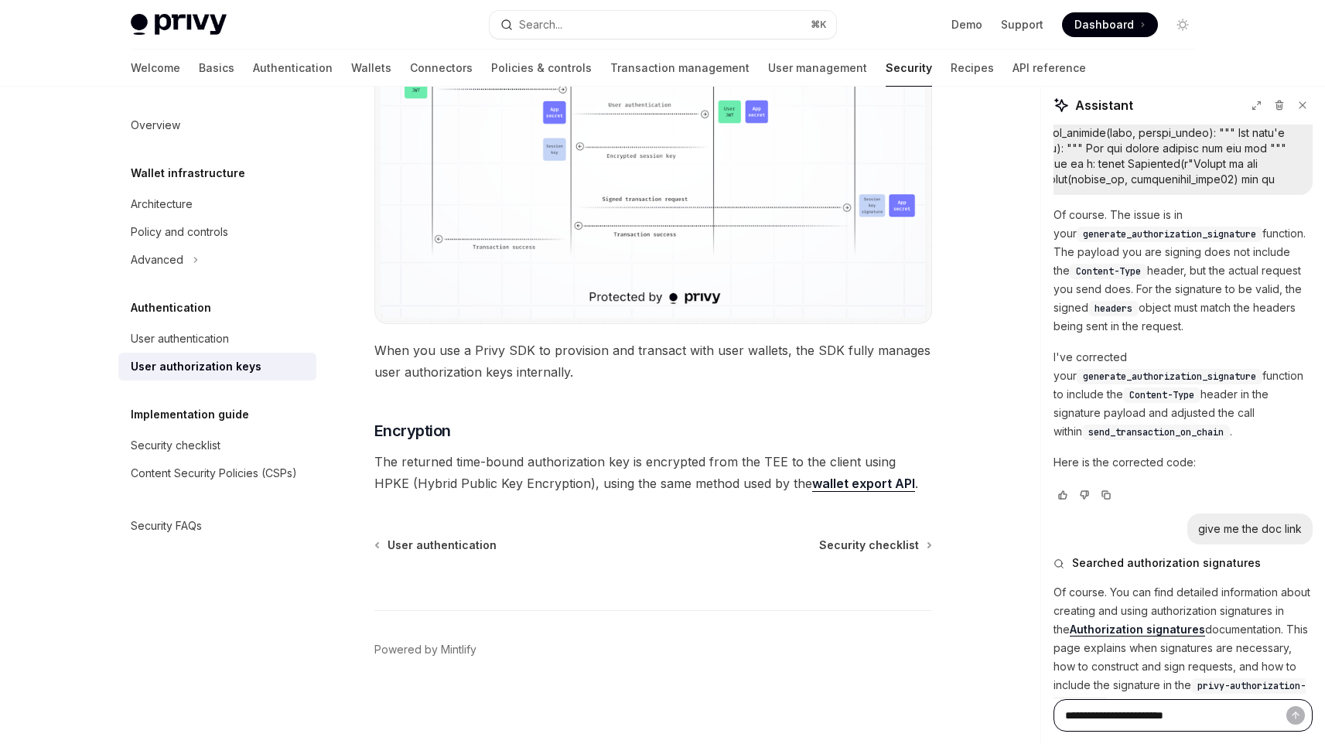
type textarea "*"
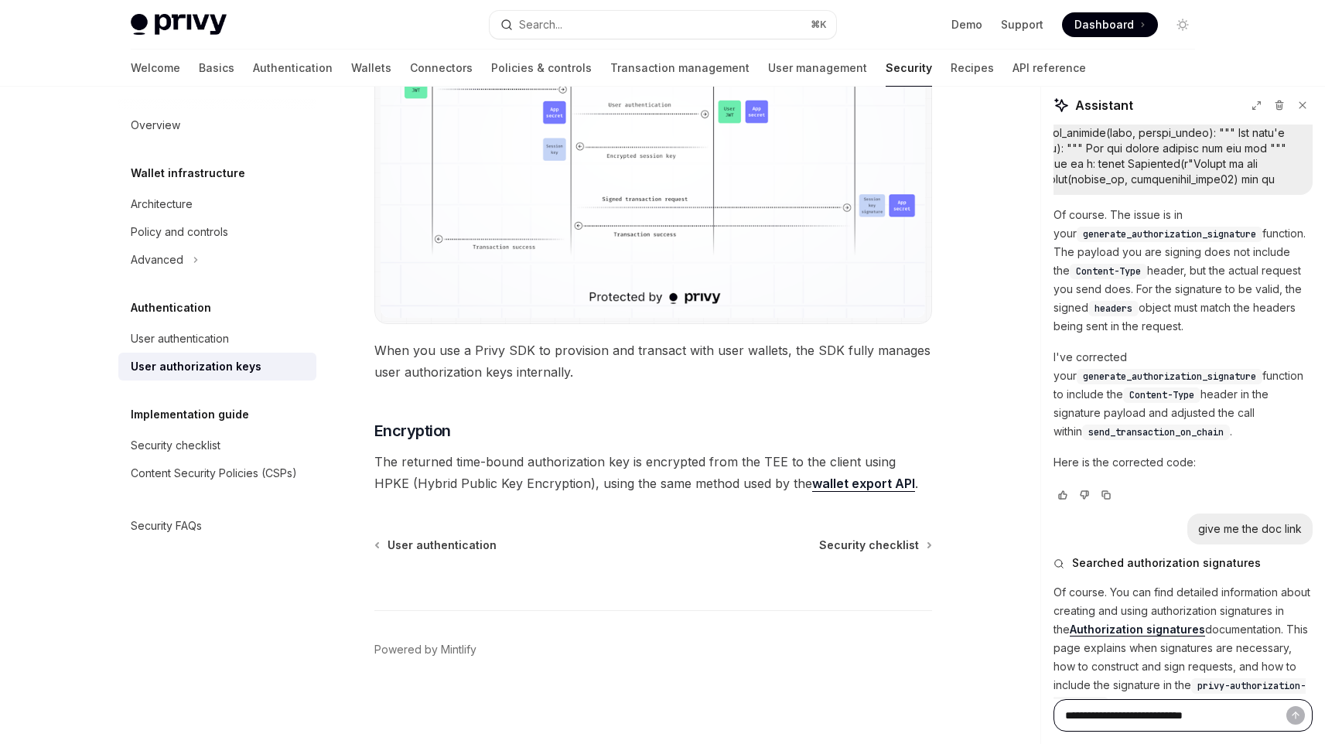
type textarea "*"
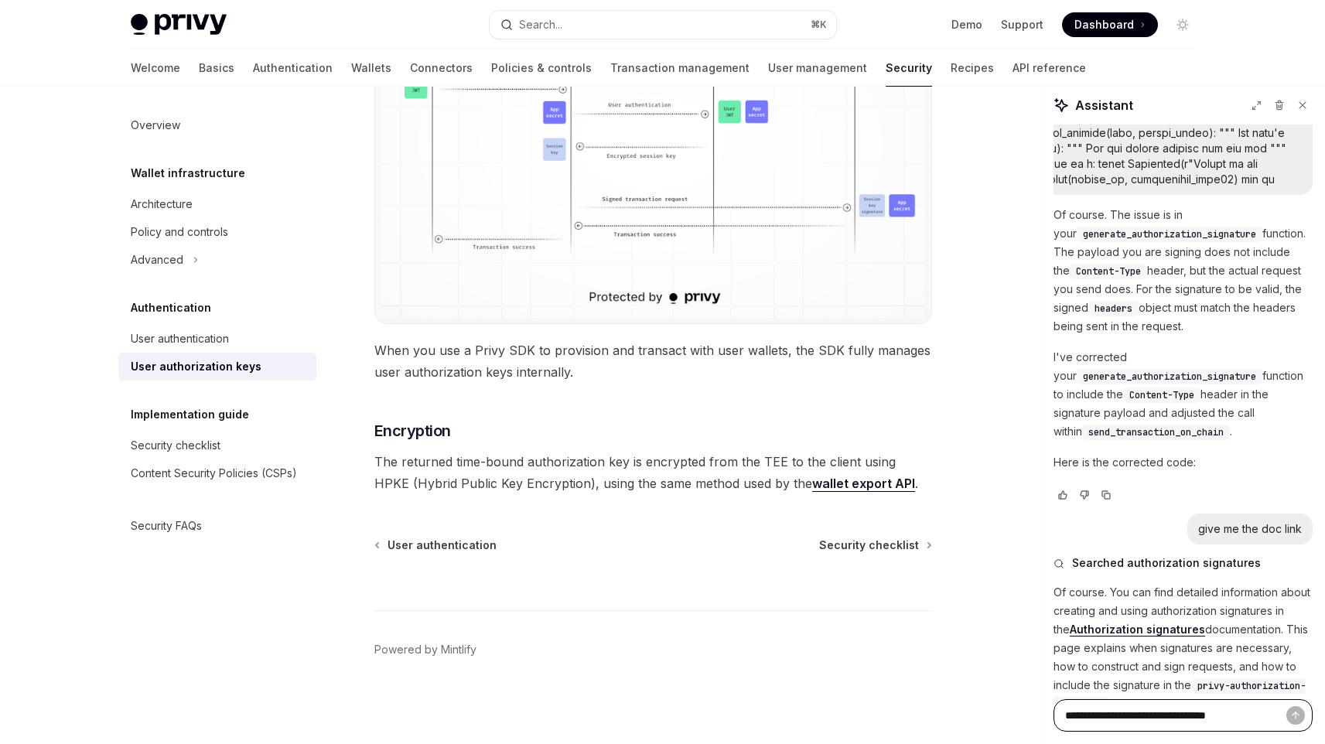
type textarea "*"
click at [1160, 623] on link "Authorization signatures" at bounding box center [1137, 630] width 135 height 14
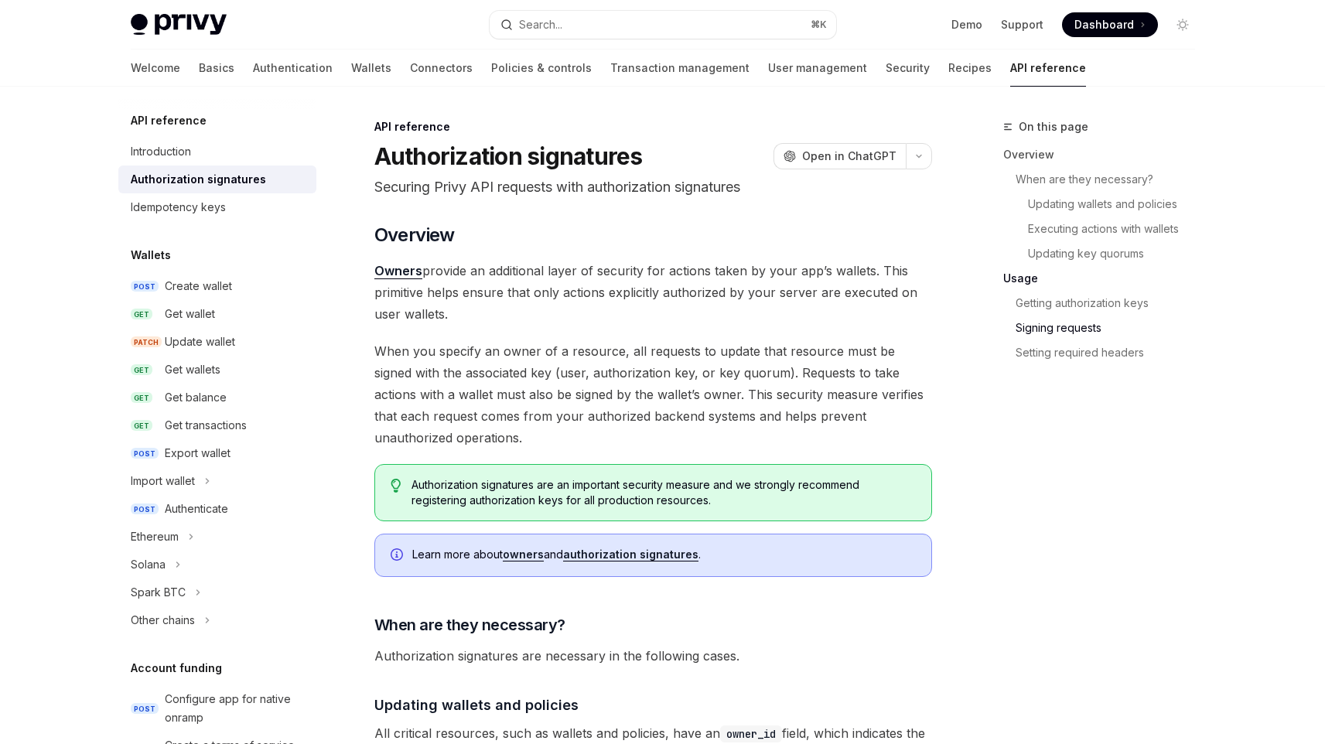
scroll to position [2516, 0]
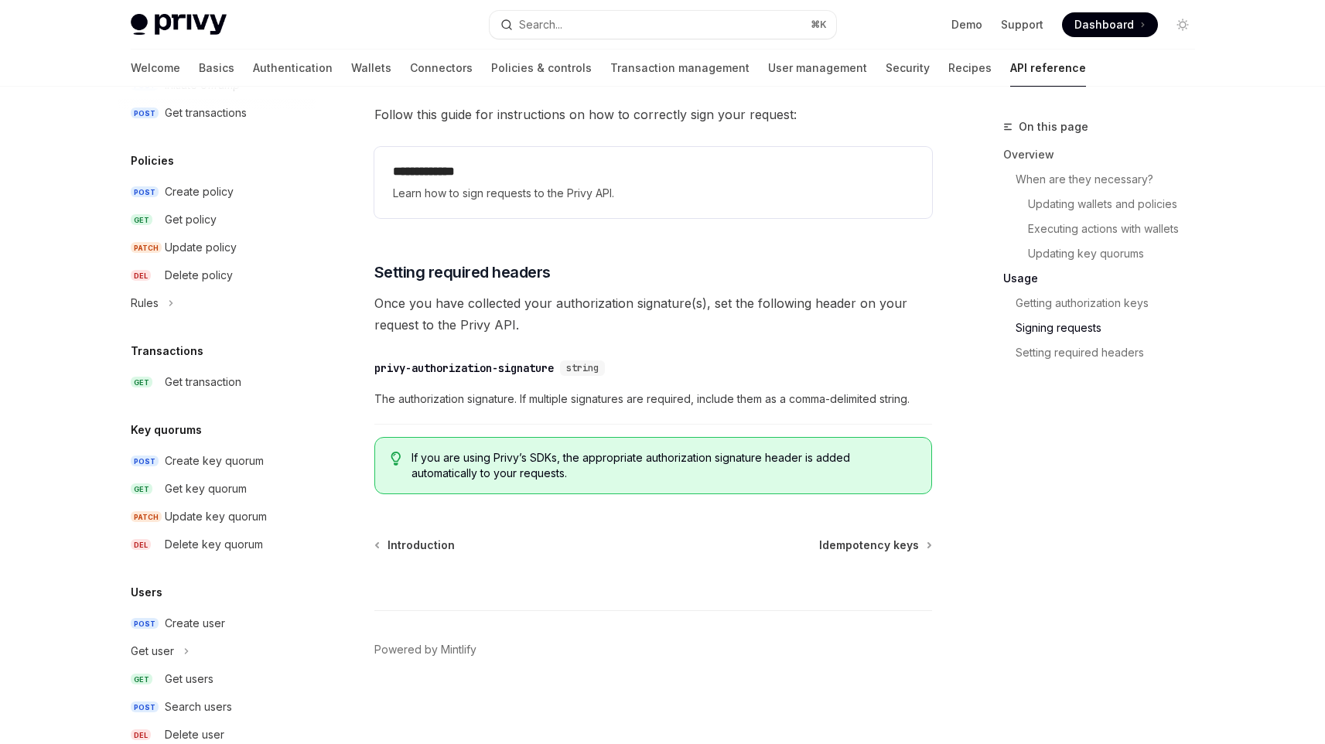
scroll to position [783, 0]
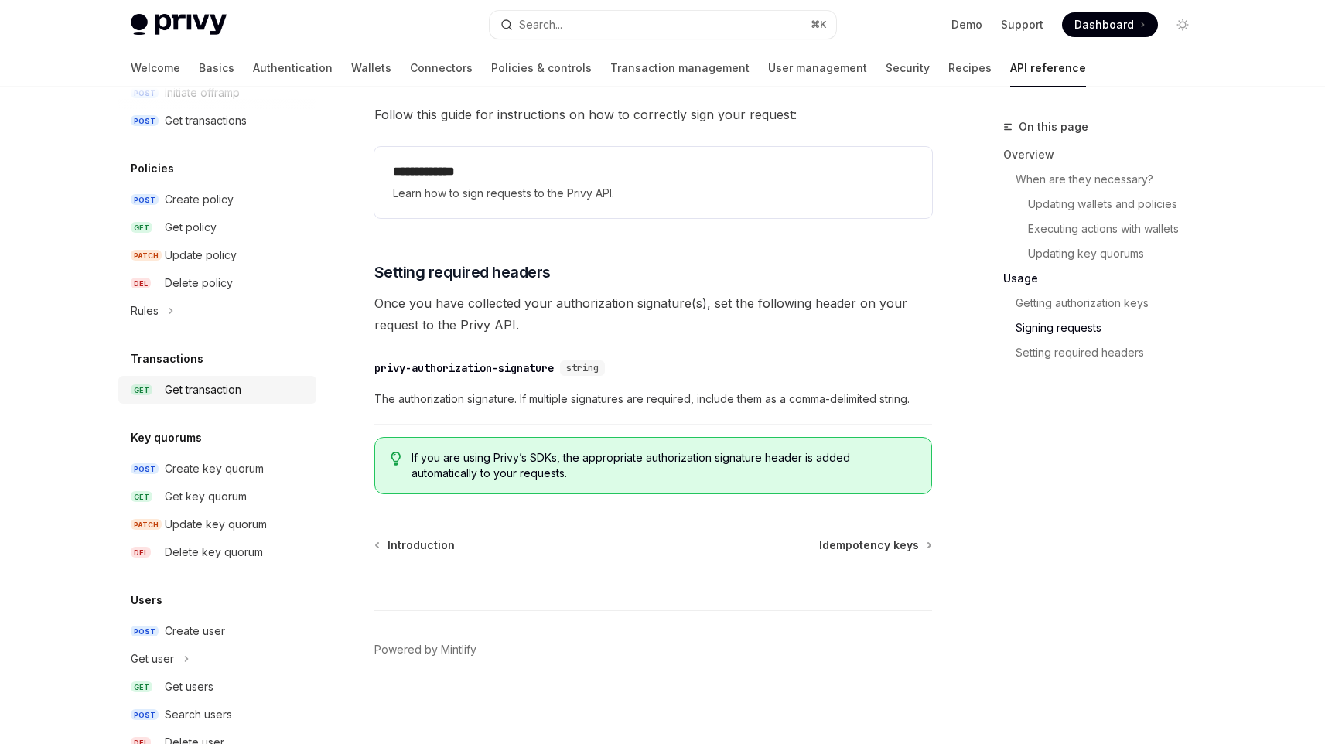
click at [203, 390] on div "Get transaction" at bounding box center [203, 390] width 77 height 19
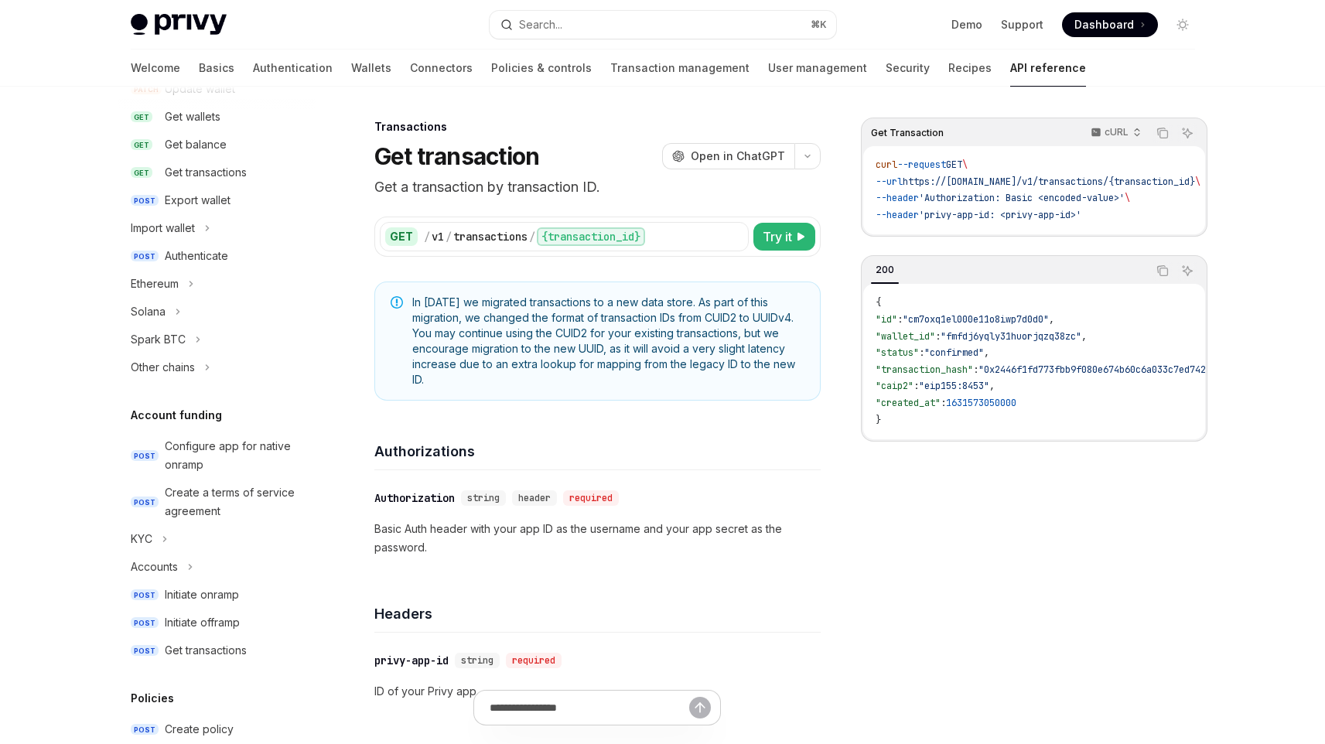
scroll to position [251, 0]
click at [186, 319] on button "Solana" at bounding box center [217, 314] width 198 height 28
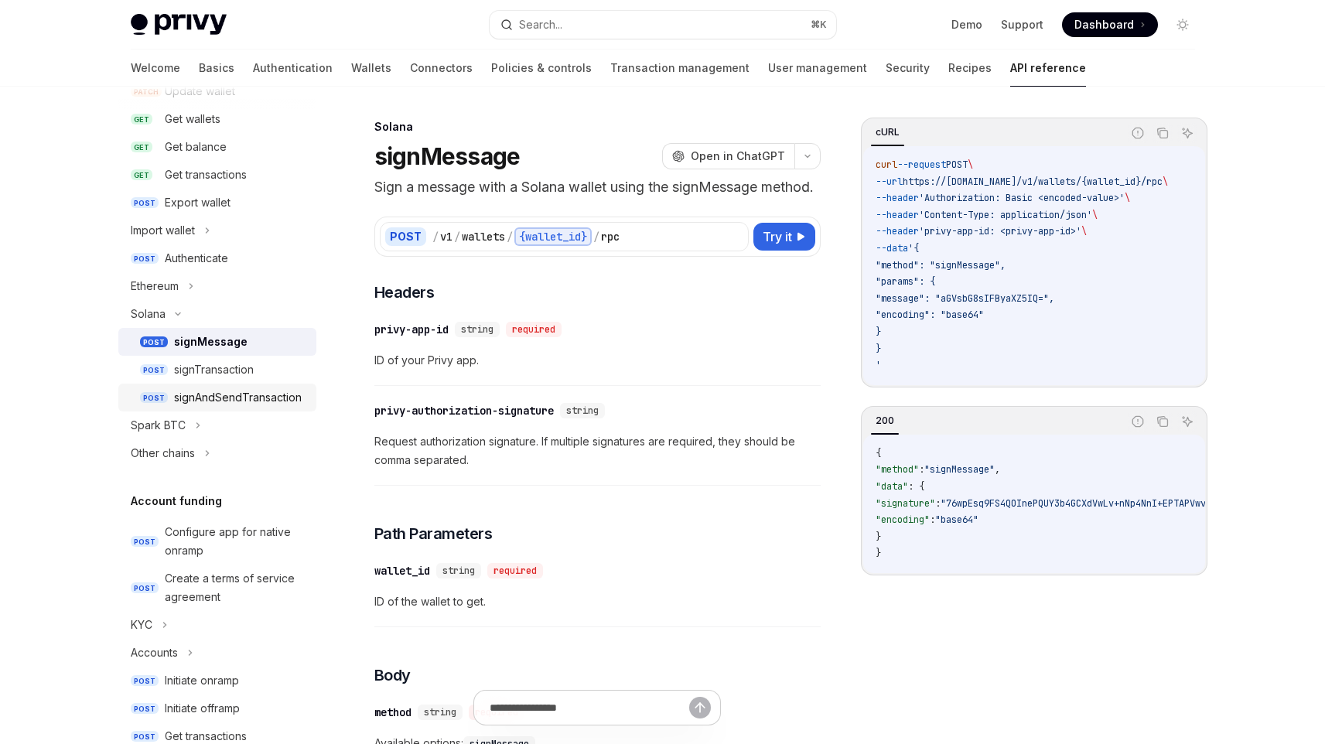
click at [273, 394] on div "signAndSendTransaction" at bounding box center [238, 397] width 128 height 19
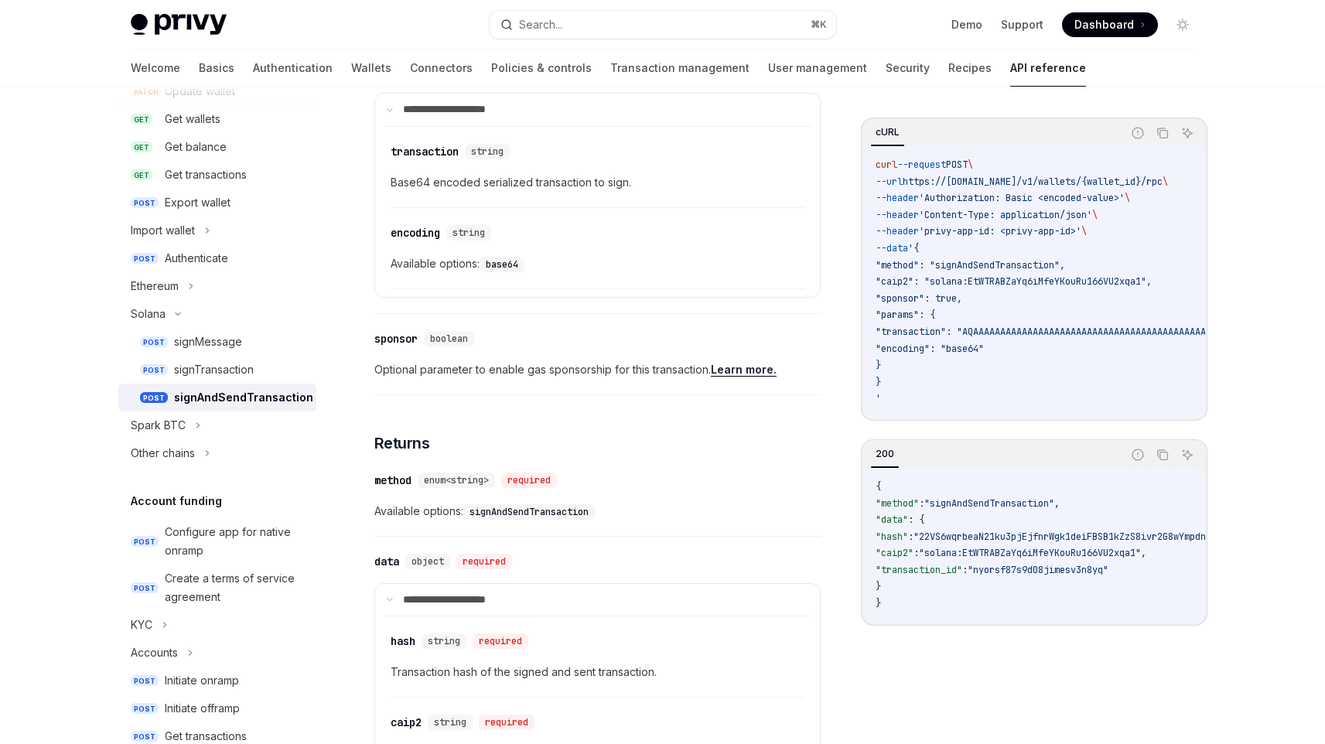
scroll to position [1253, 0]
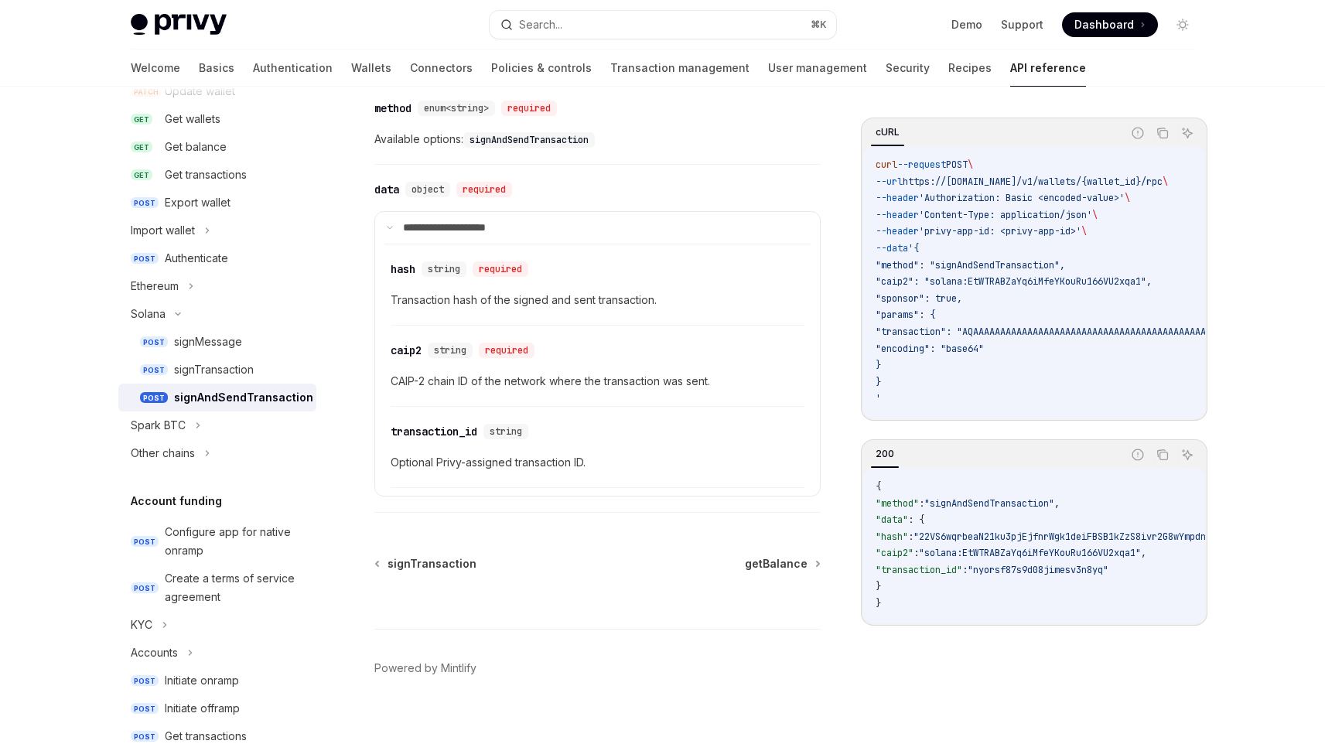
click at [528, 380] on div "​ caip2 string required CAIP-2 chain ID of the network where the transaction wa…" at bounding box center [598, 370] width 414 height 74
click at [227, 404] on div "signAndSendTransaction" at bounding box center [243, 397] width 139 height 19
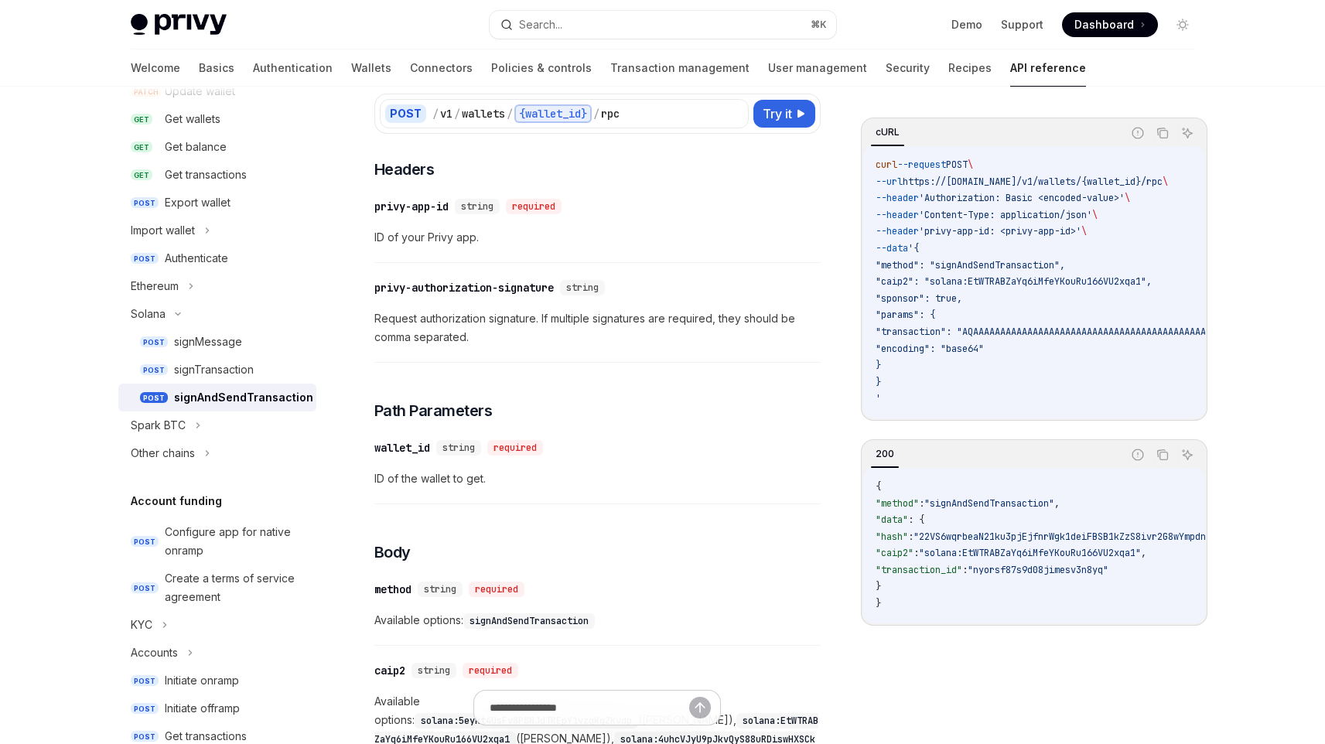
scroll to position [0, 0]
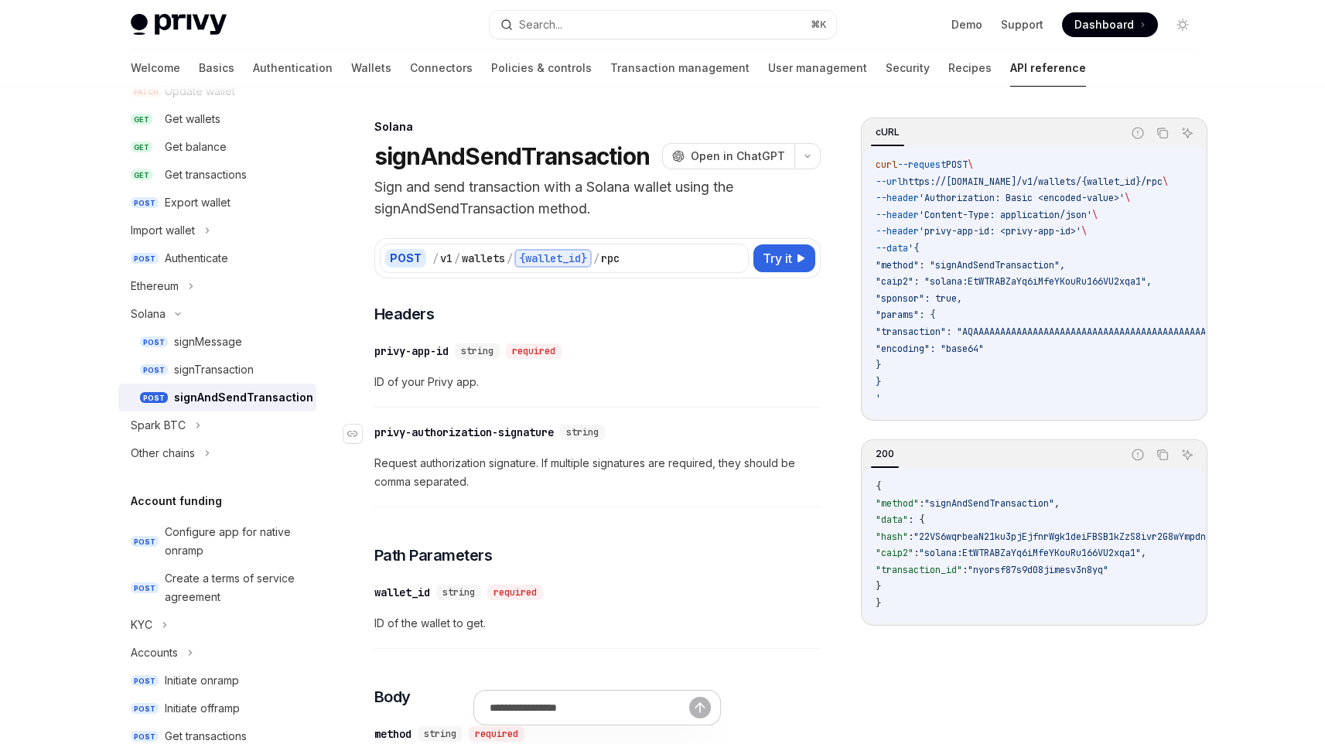
click at [532, 423] on div "​ privy-authorization-signature string" at bounding box center [589, 432] width 431 height 19
click at [528, 431] on div "privy-authorization-signature" at bounding box center [464, 432] width 180 height 15
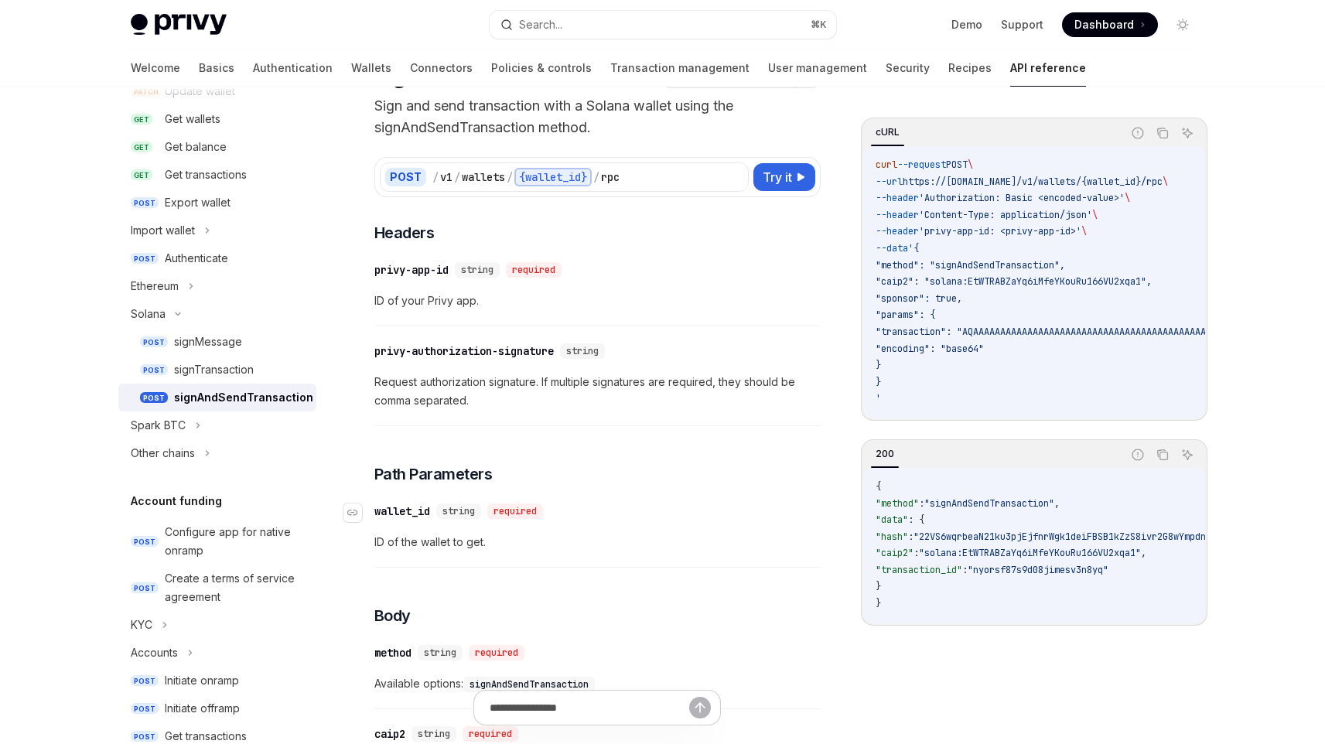
scroll to position [70, 0]
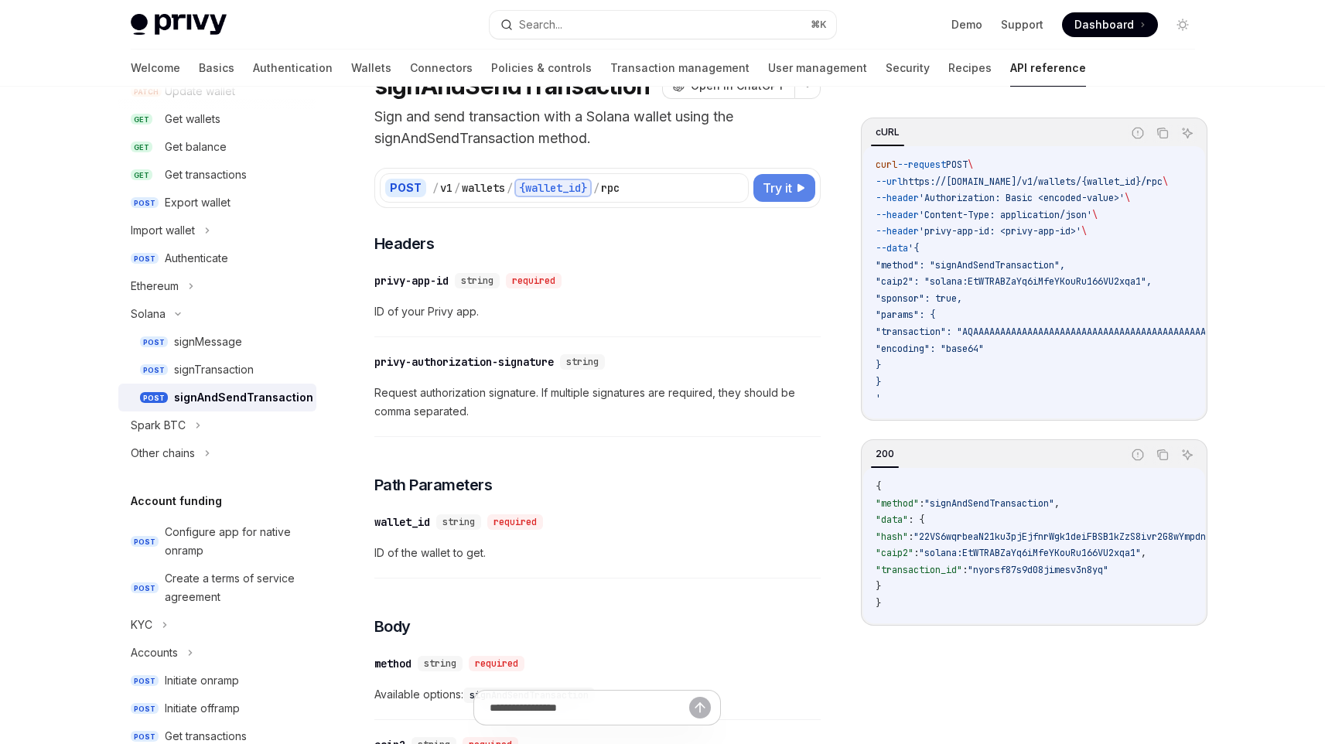
click at [794, 184] on button "Try it" at bounding box center [785, 188] width 62 height 28
type textarea "*"
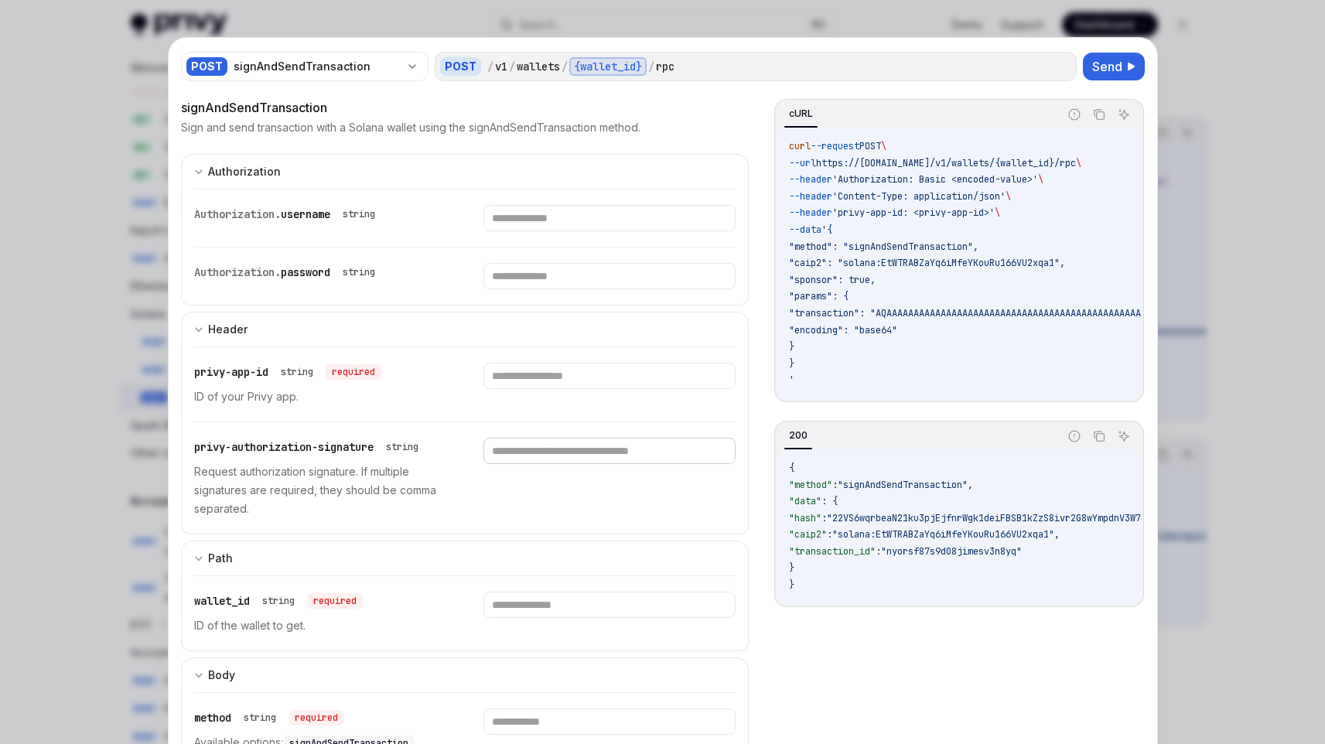
click at [592, 458] on input "text" at bounding box center [610, 451] width 252 height 26
click at [592, 458] on input "**" at bounding box center [610, 451] width 252 height 26
click at [590, 453] on input "*****" at bounding box center [610, 451] width 252 height 26
type input "*********"
click at [596, 520] on div "privy-authorization-signature string Request authorization signature. If multip…" at bounding box center [465, 477] width 542 height 111
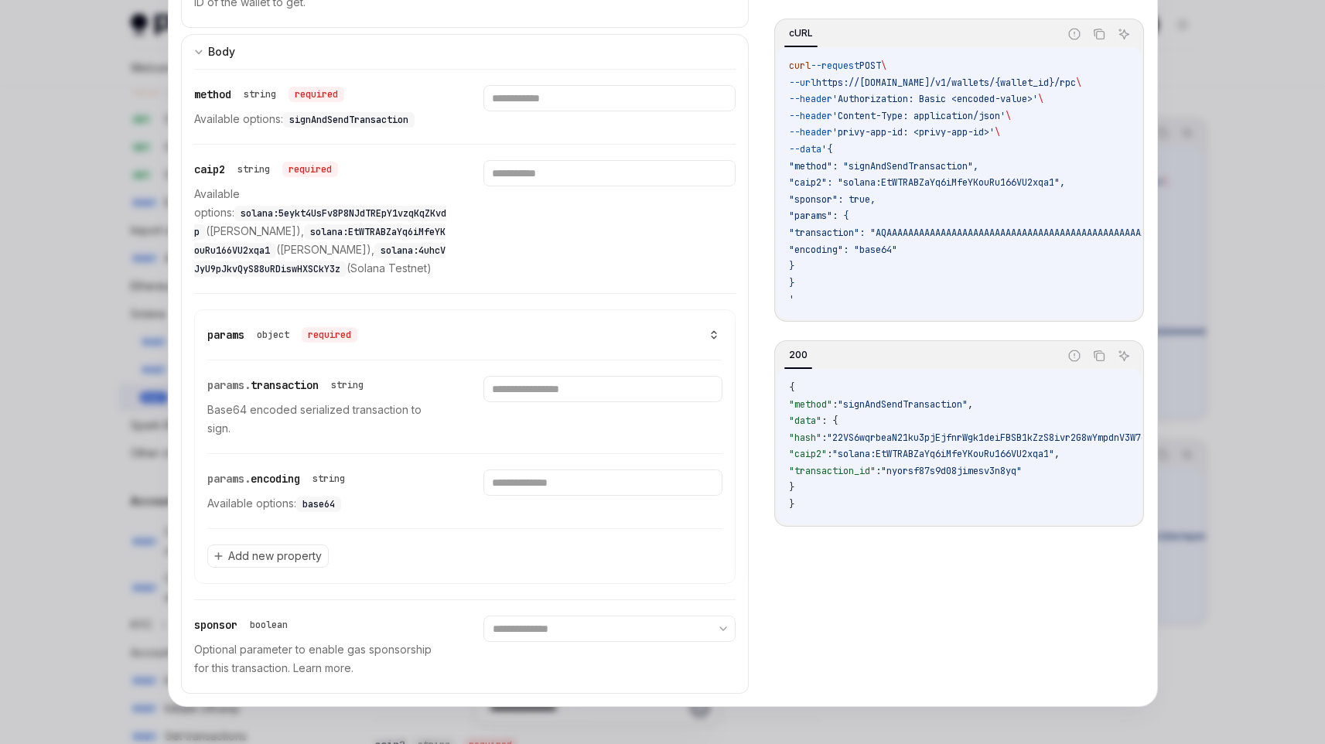
scroll to position [660, 0]
click at [289, 226] on span "solana:EtWTRABZaYq6iMfeYKouRu166VU2xqa1" at bounding box center [319, 241] width 251 height 31
click at [309, 247] on span "solana:4uhcVJyU9pJkvQyS88uRDiswHXSCkY3z" at bounding box center [319, 260] width 251 height 31
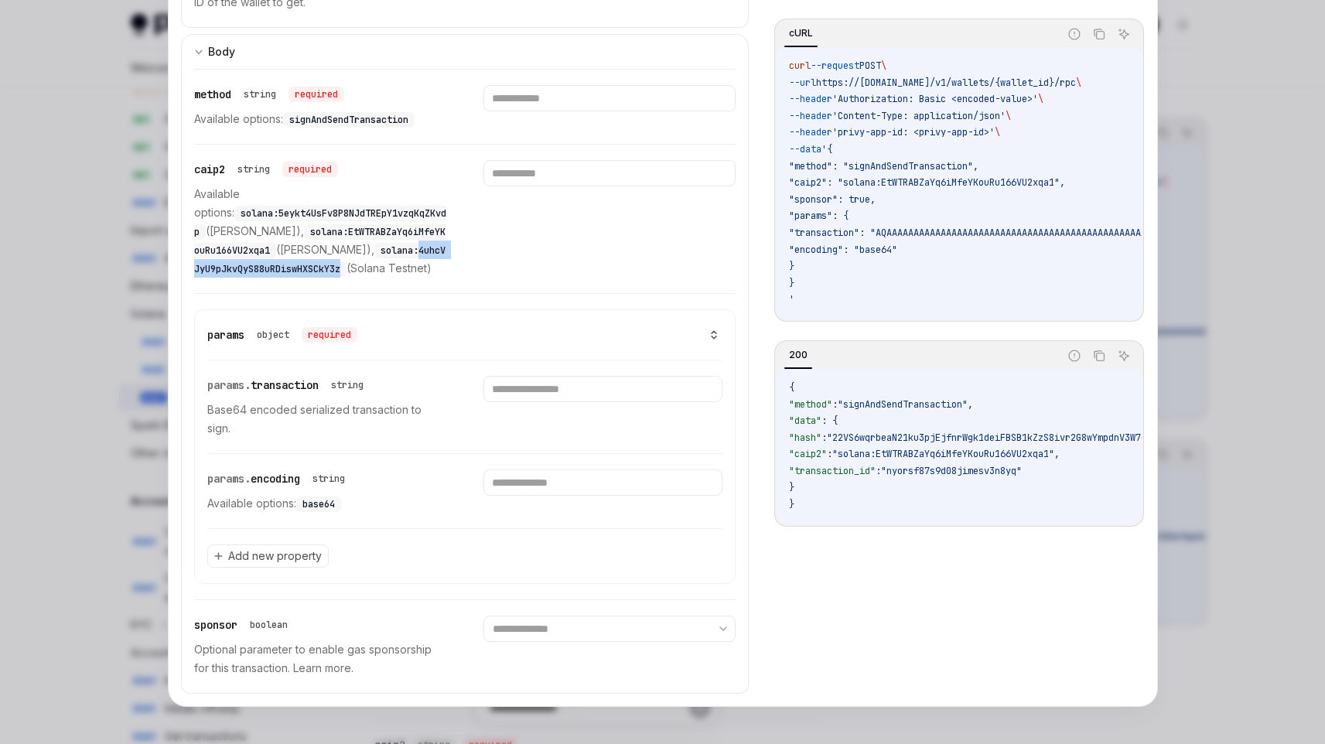
copy span "4uhcVJyU9pJkvQyS88uRDiswHXSCkY3z"
click at [323, 226] on span "solana:EtWTRABZaYq6iMfeYKouRu166VU2xqa1" at bounding box center [319, 241] width 251 height 31
copy span "EtWTRABZaYq6iMfeYKouRu166VU2xqa1"
click at [812, 186] on span ""caip2": "solana:EtWTRABZaYq6iMfeYKouRu166VU2xqa1"," at bounding box center [927, 182] width 276 height 12
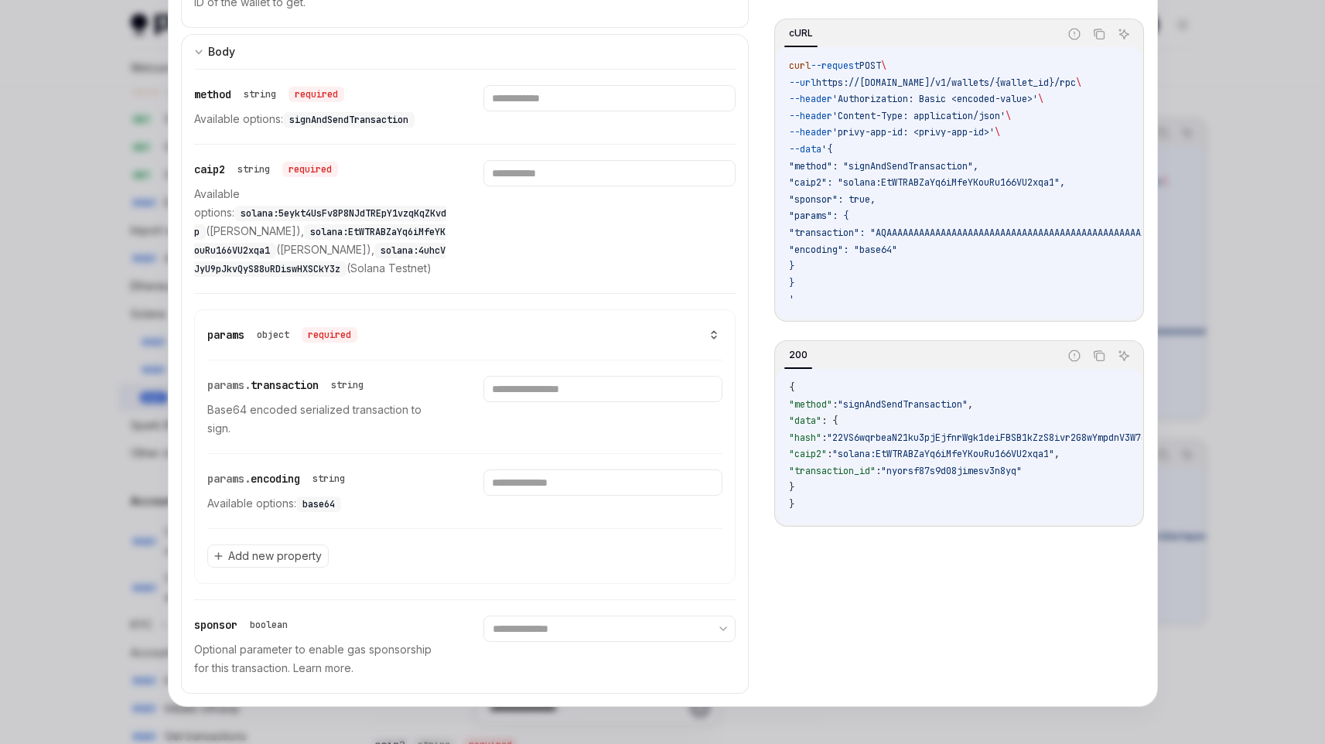
click at [812, 186] on span ""caip2": "solana:EtWTRABZaYq6iMfeYKouRu166VU2xqa1"," at bounding box center [927, 182] width 276 height 12
copy span "caip2"
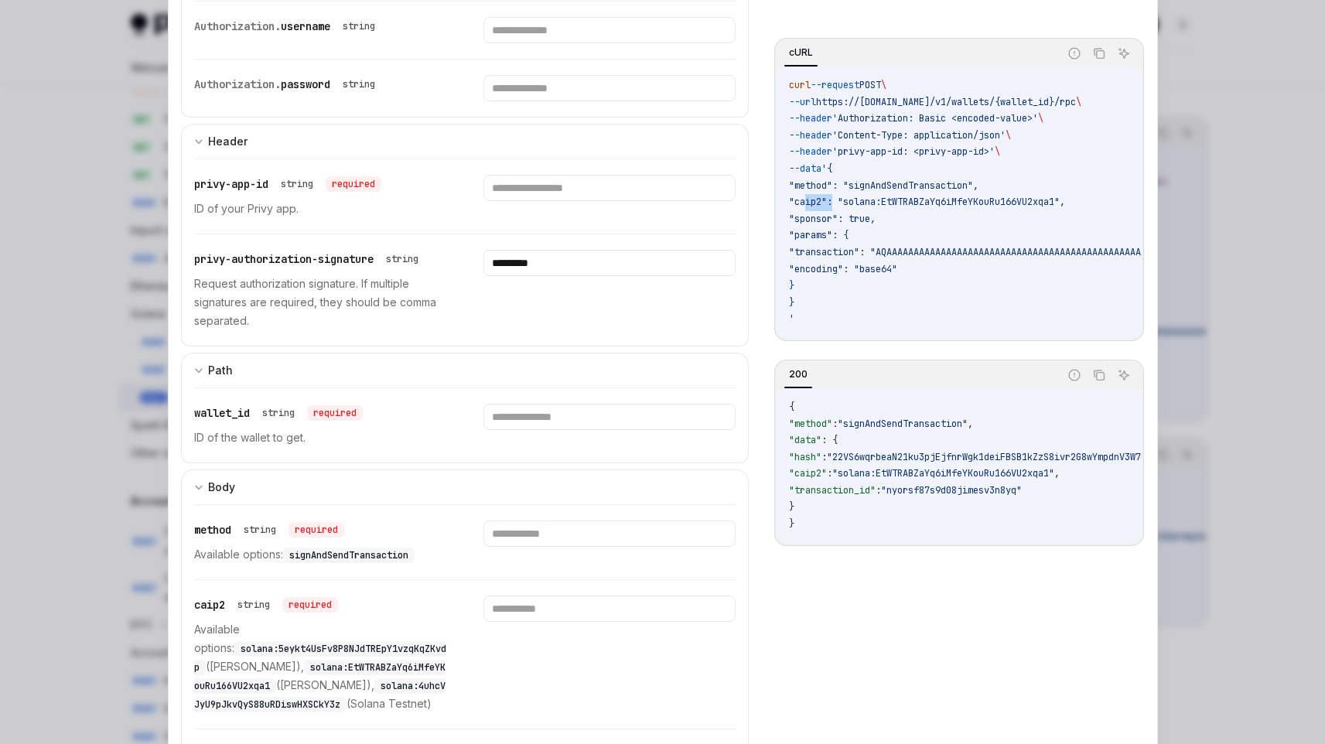
scroll to position [0, 0]
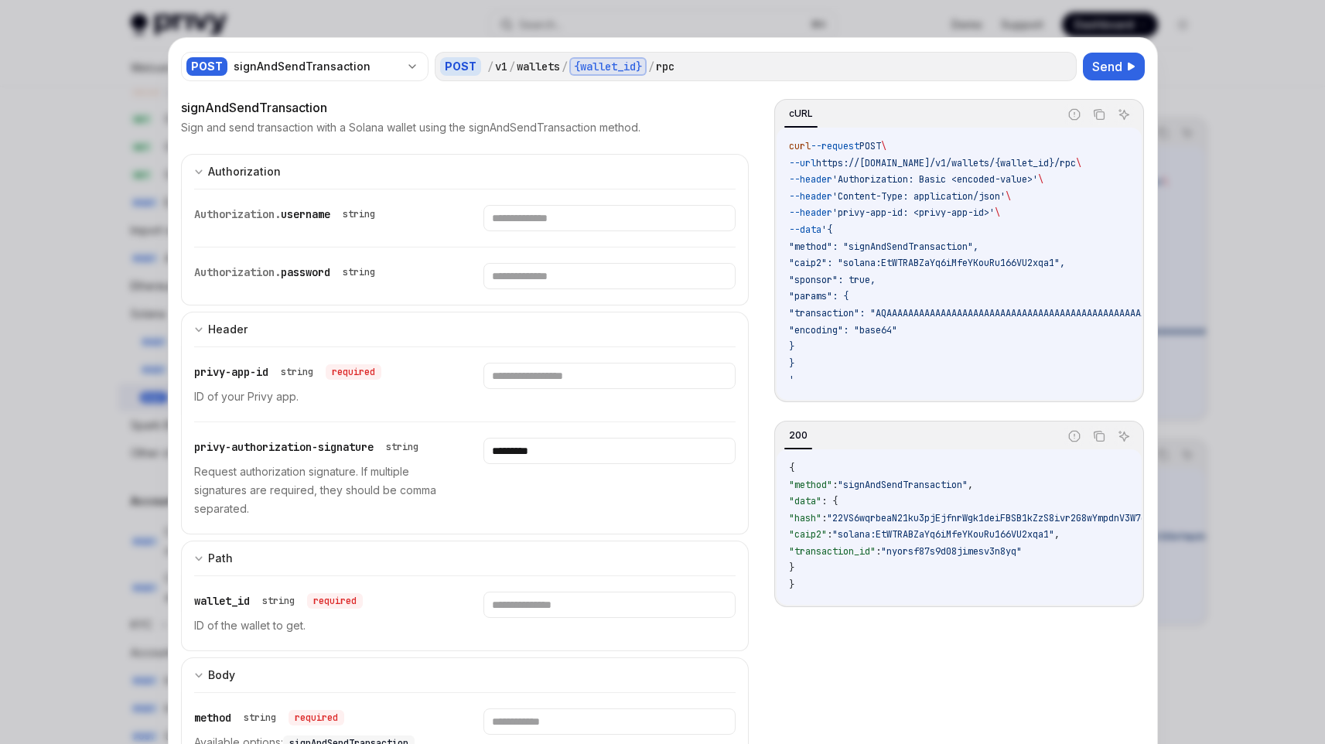
click at [84, 104] on div at bounding box center [662, 372] width 1325 height 744
type textarea "*"
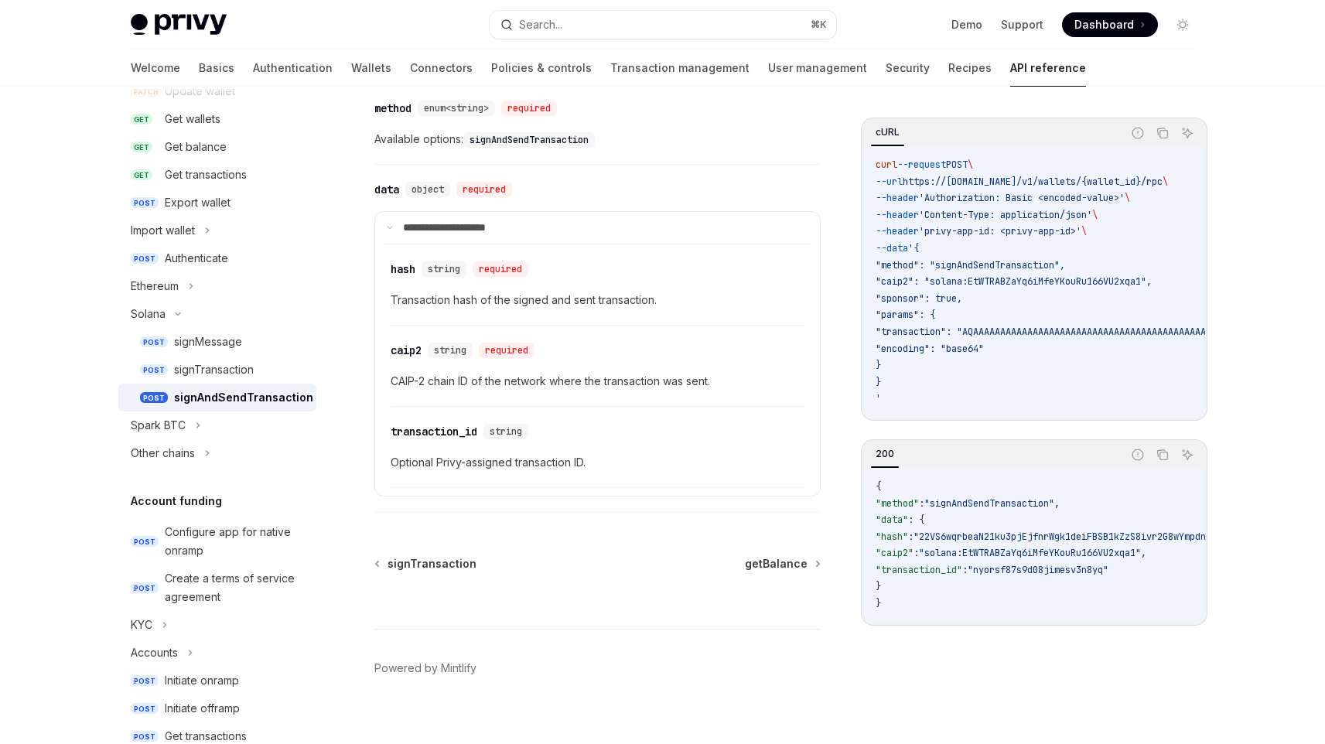
scroll to position [60, 0]
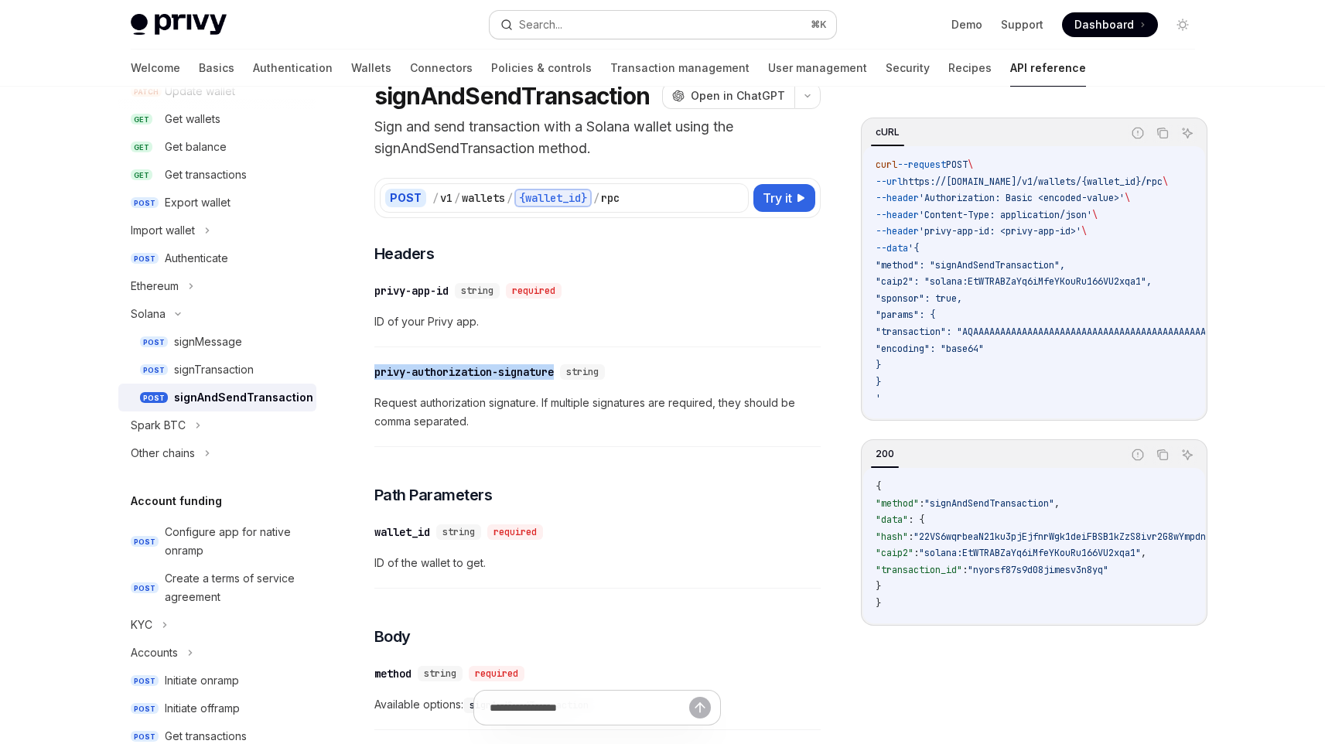
click at [683, 25] on button "Search... ⌘ K" at bounding box center [663, 25] width 347 height 28
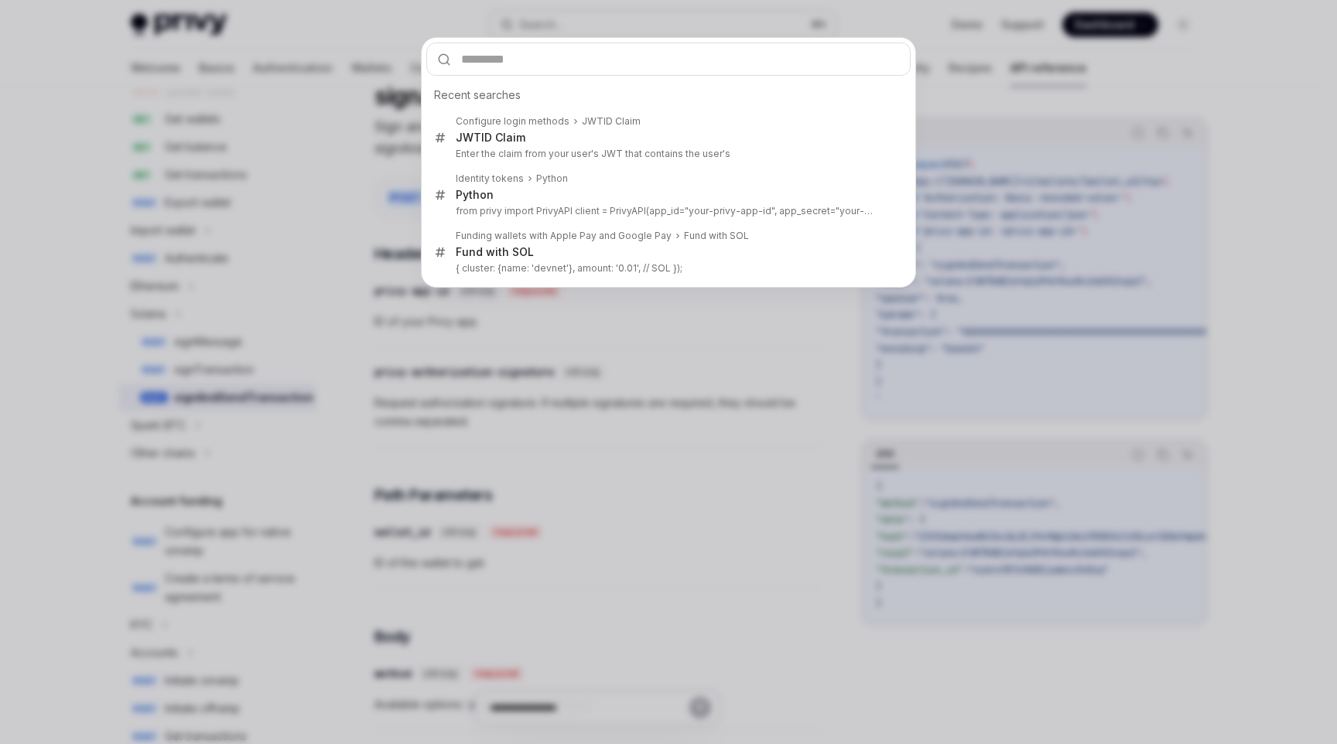
type input "**********"
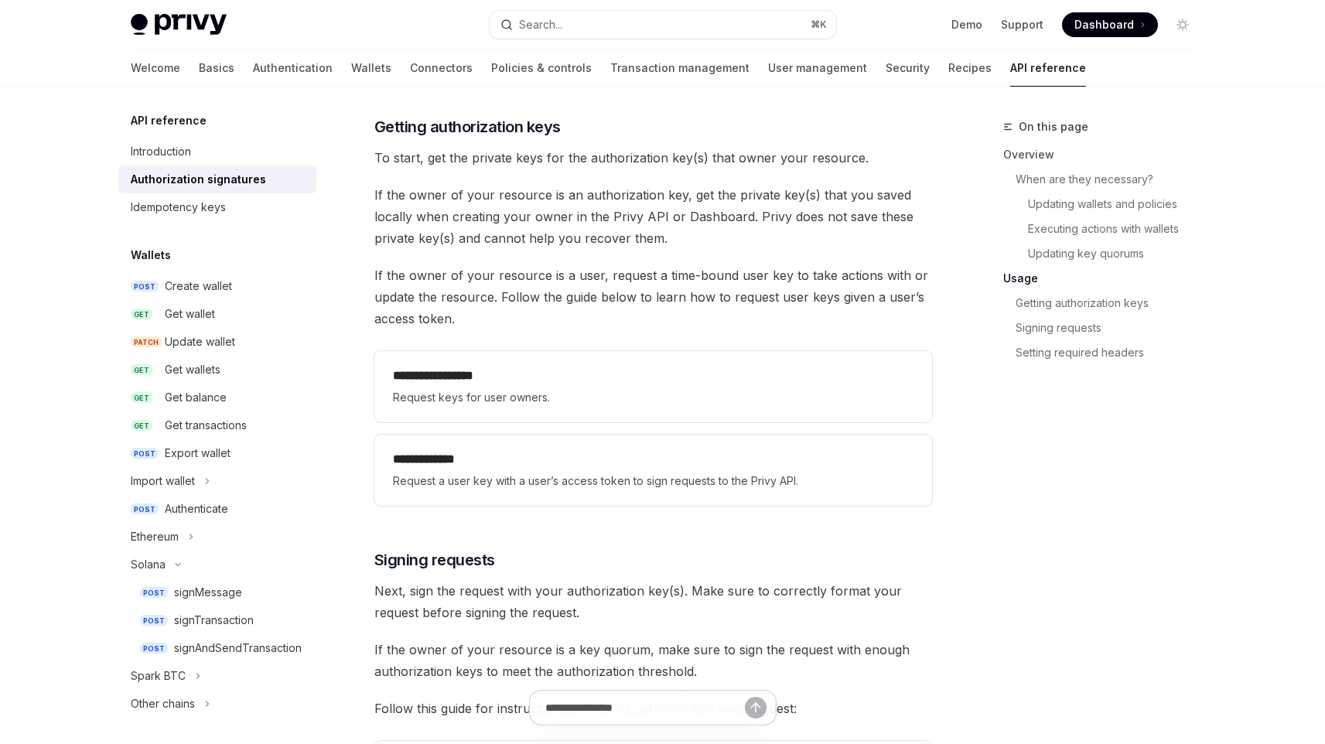
scroll to position [1944, 0]
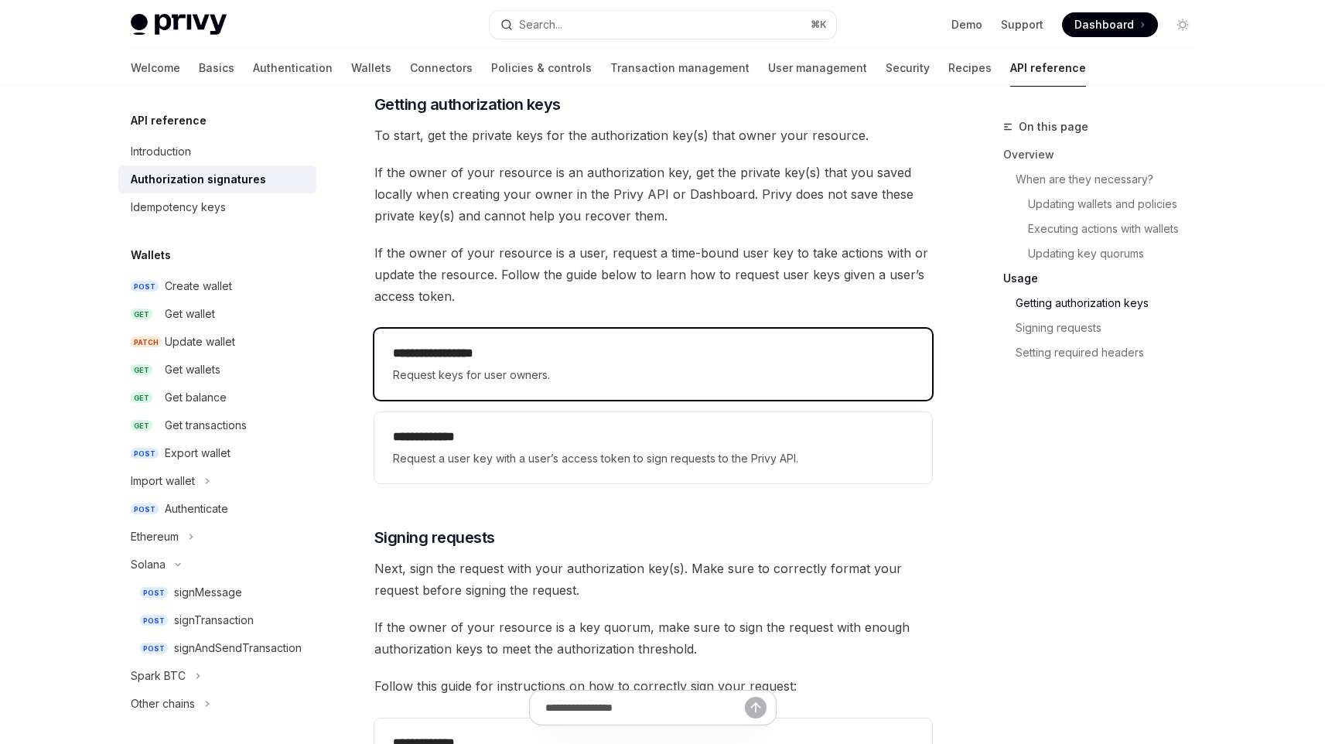
click at [661, 339] on div "**********" at bounding box center [653, 364] width 558 height 71
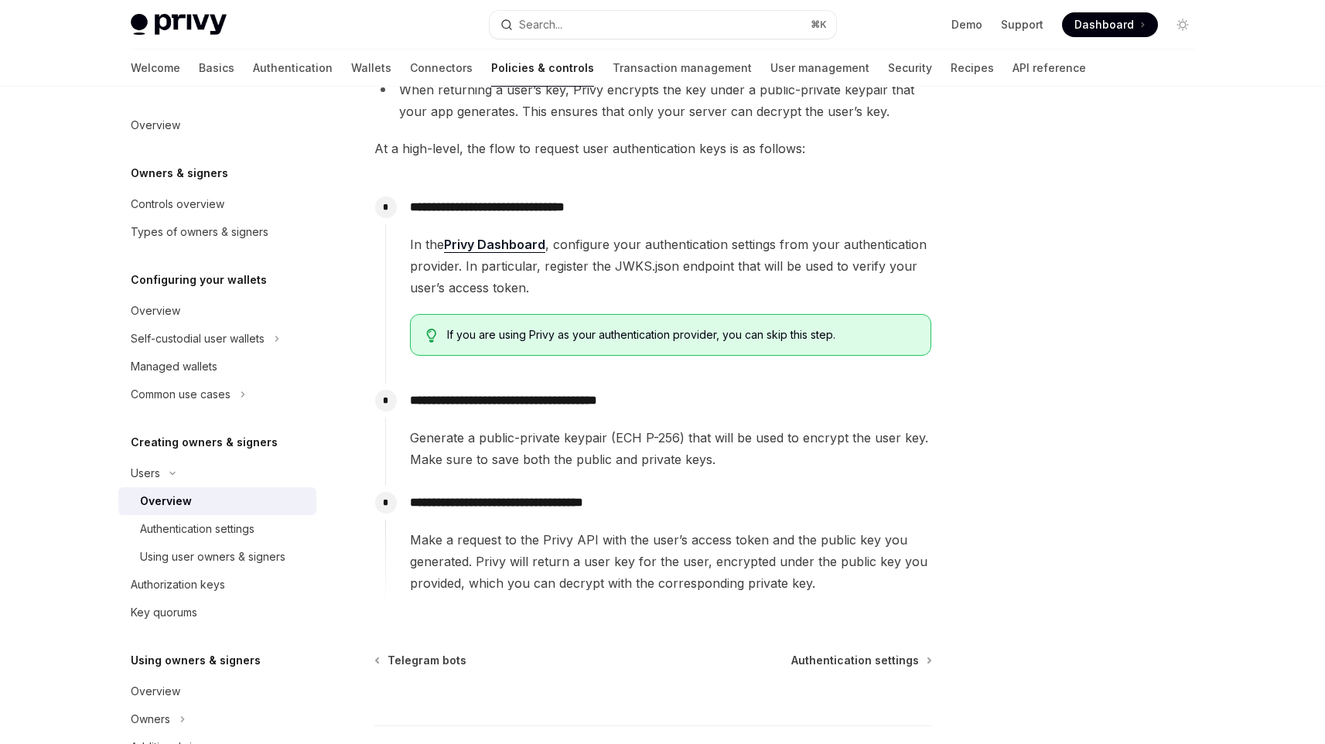
scroll to position [508, 0]
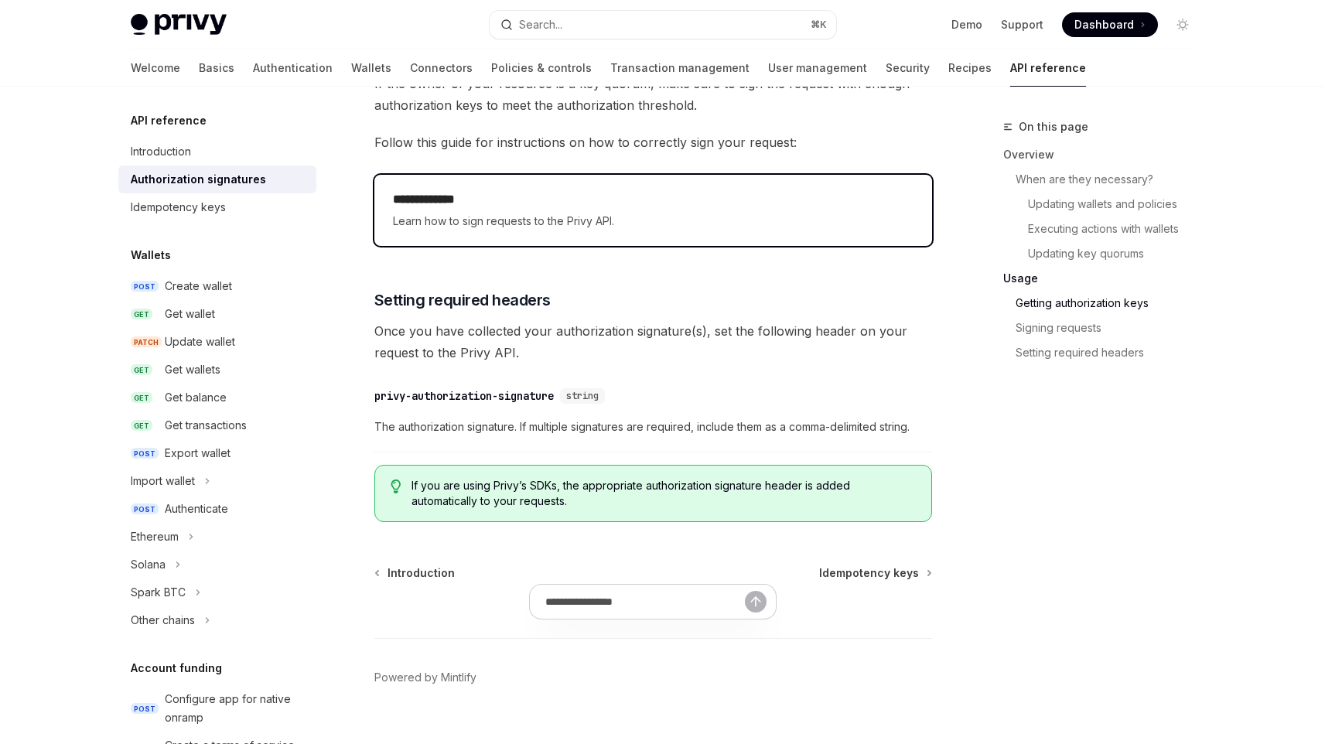
scroll to position [2492, 0]
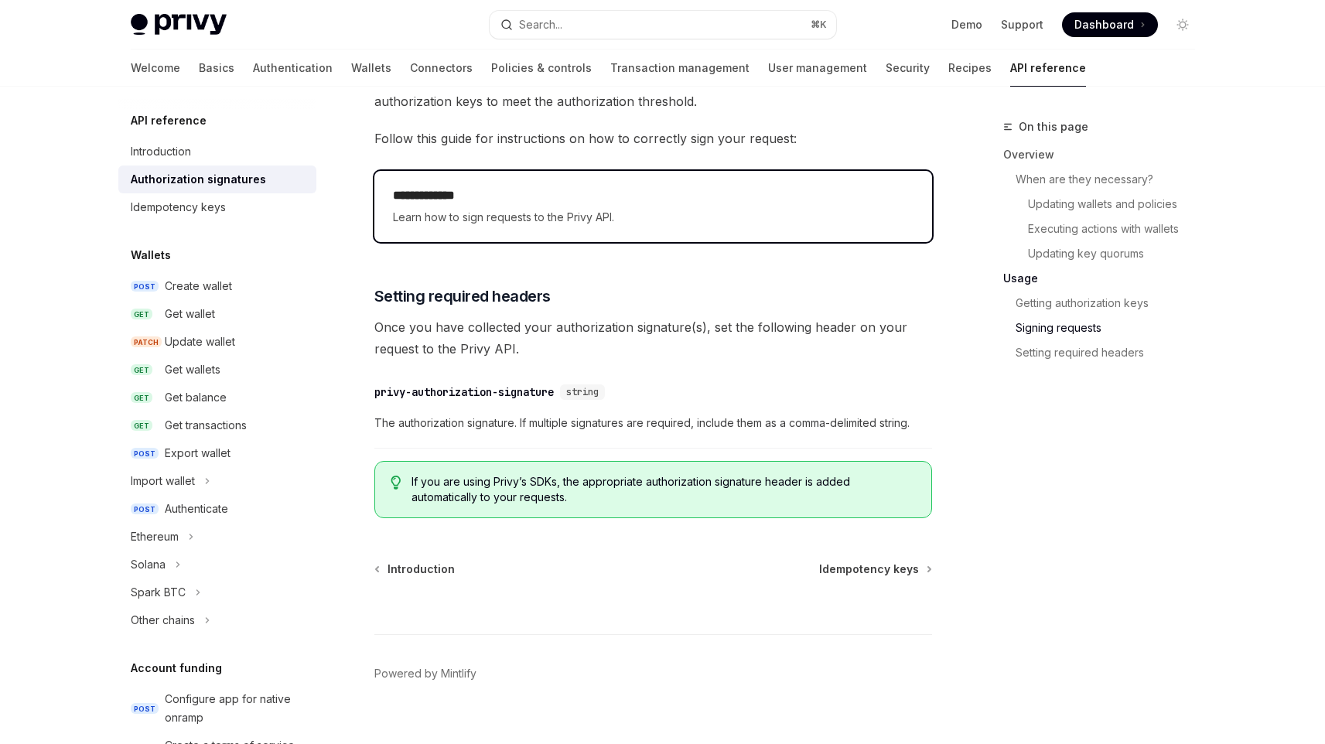
click at [603, 227] on div "**********" at bounding box center [653, 206] width 558 height 71
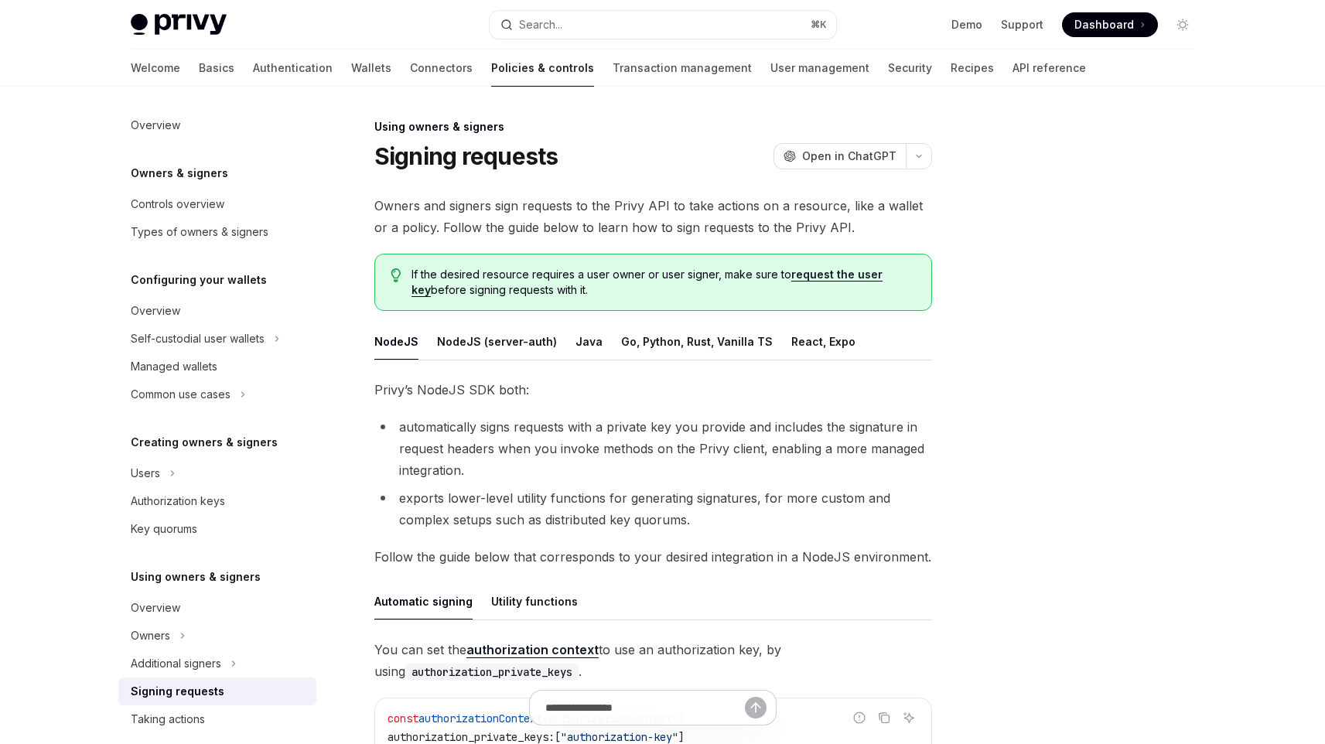
scroll to position [46, 0]
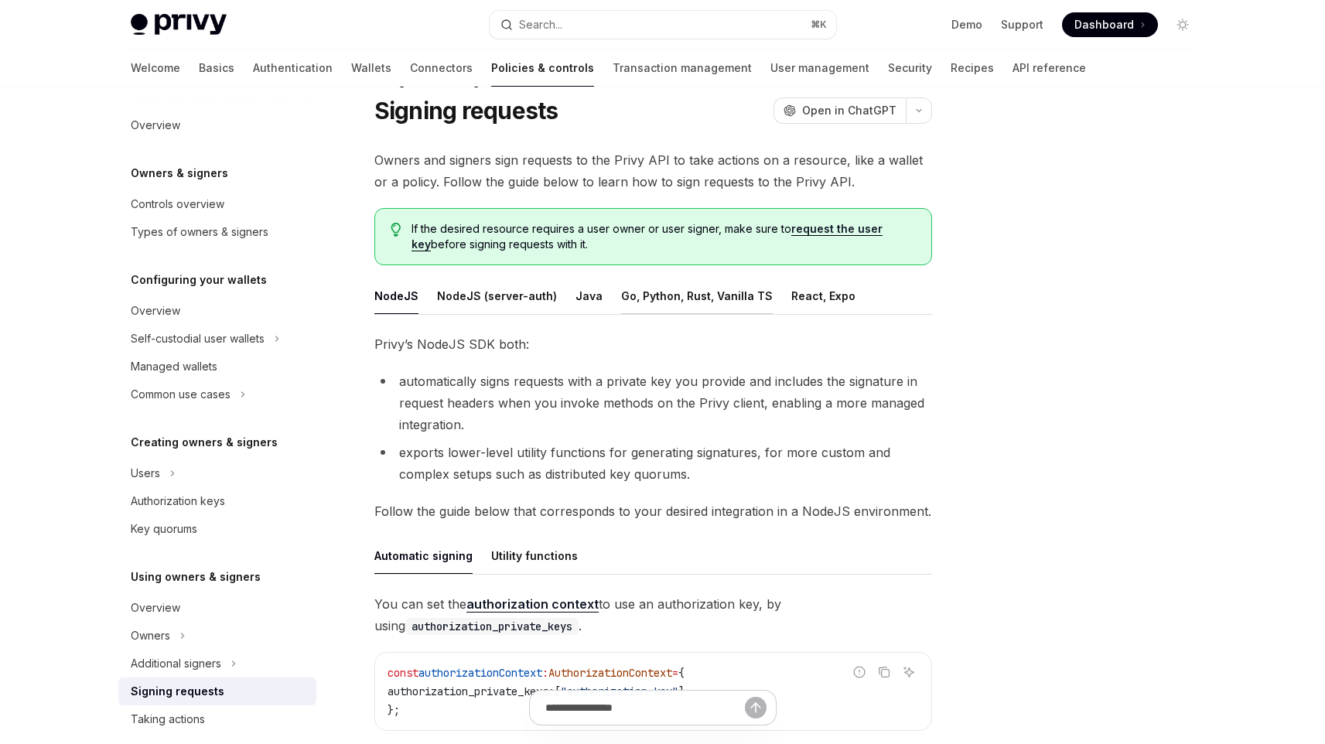
click at [710, 291] on button "Go, Python, Rust, Vanilla TS" at bounding box center [697, 296] width 152 height 36
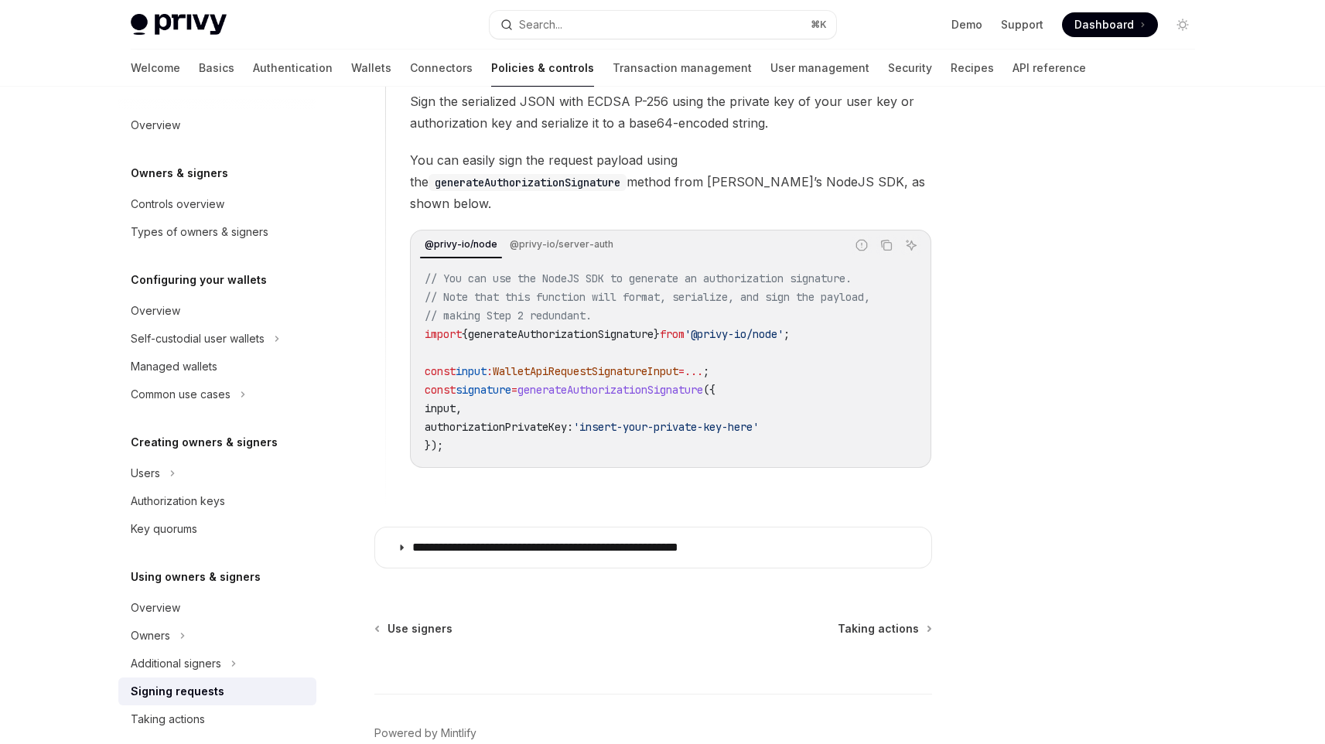
scroll to position [1422, 0]
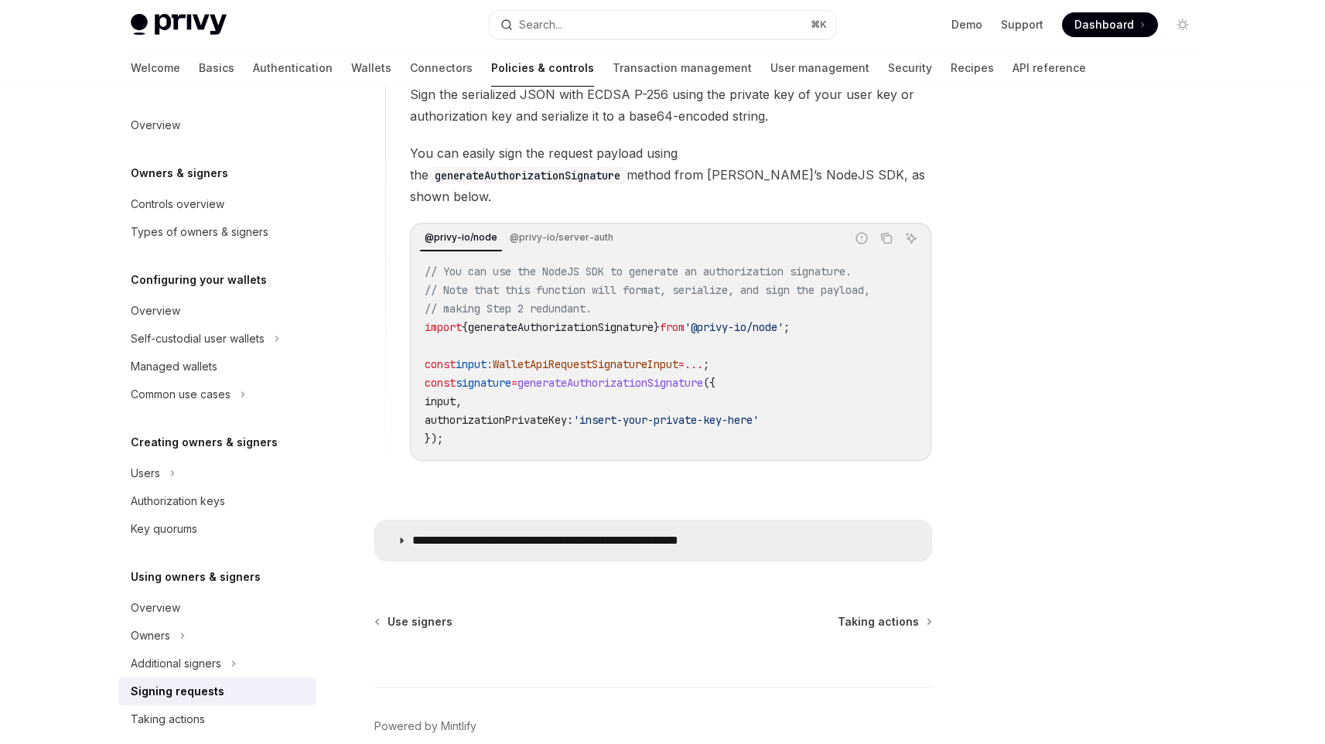
click at [520, 540] on summary "**********" at bounding box center [653, 541] width 556 height 40
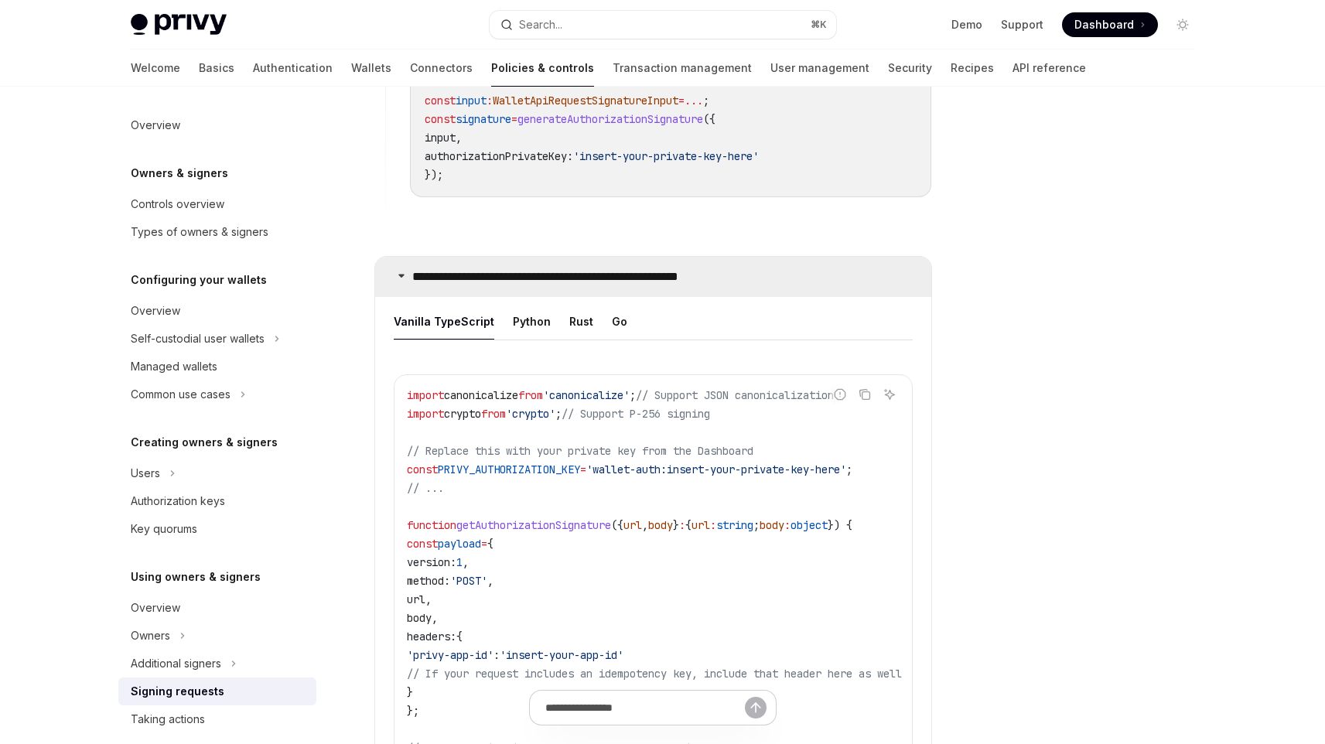
scroll to position [1697, 0]
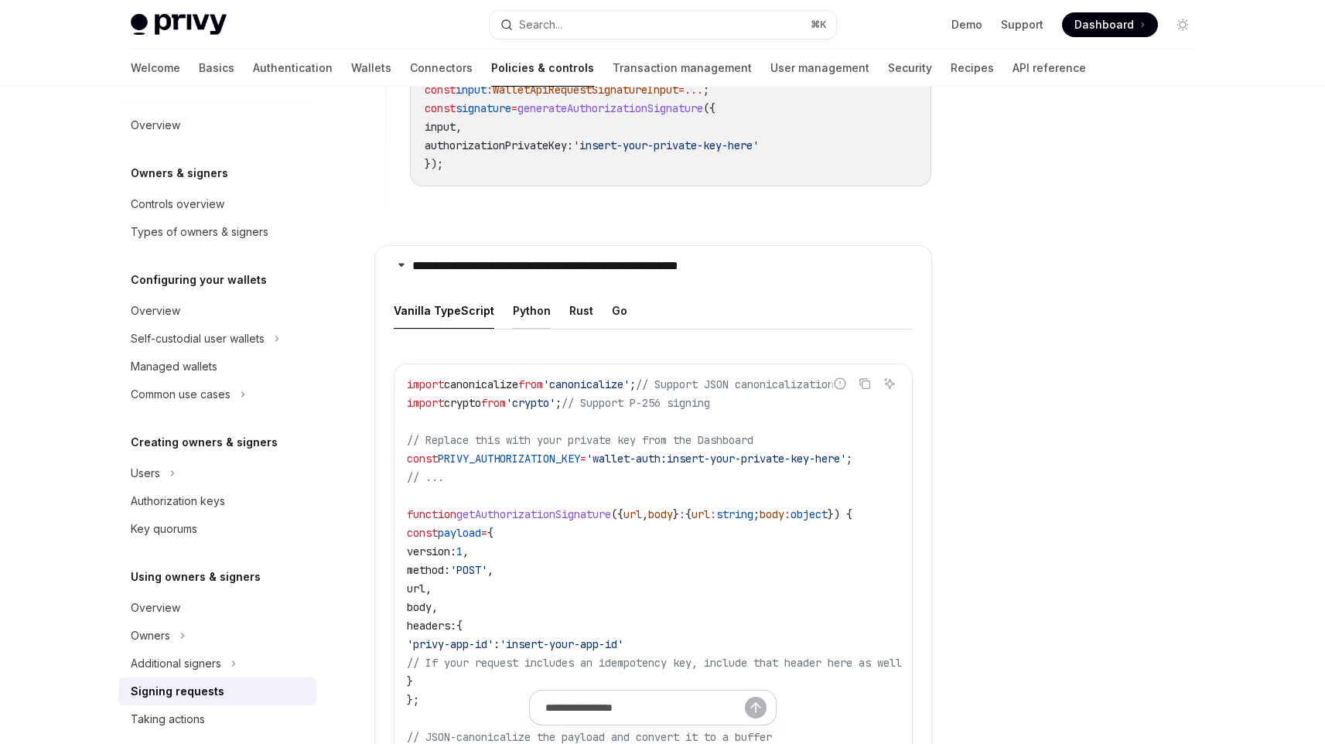
click at [525, 295] on button "Python" at bounding box center [532, 310] width 38 height 36
type textarea "*"
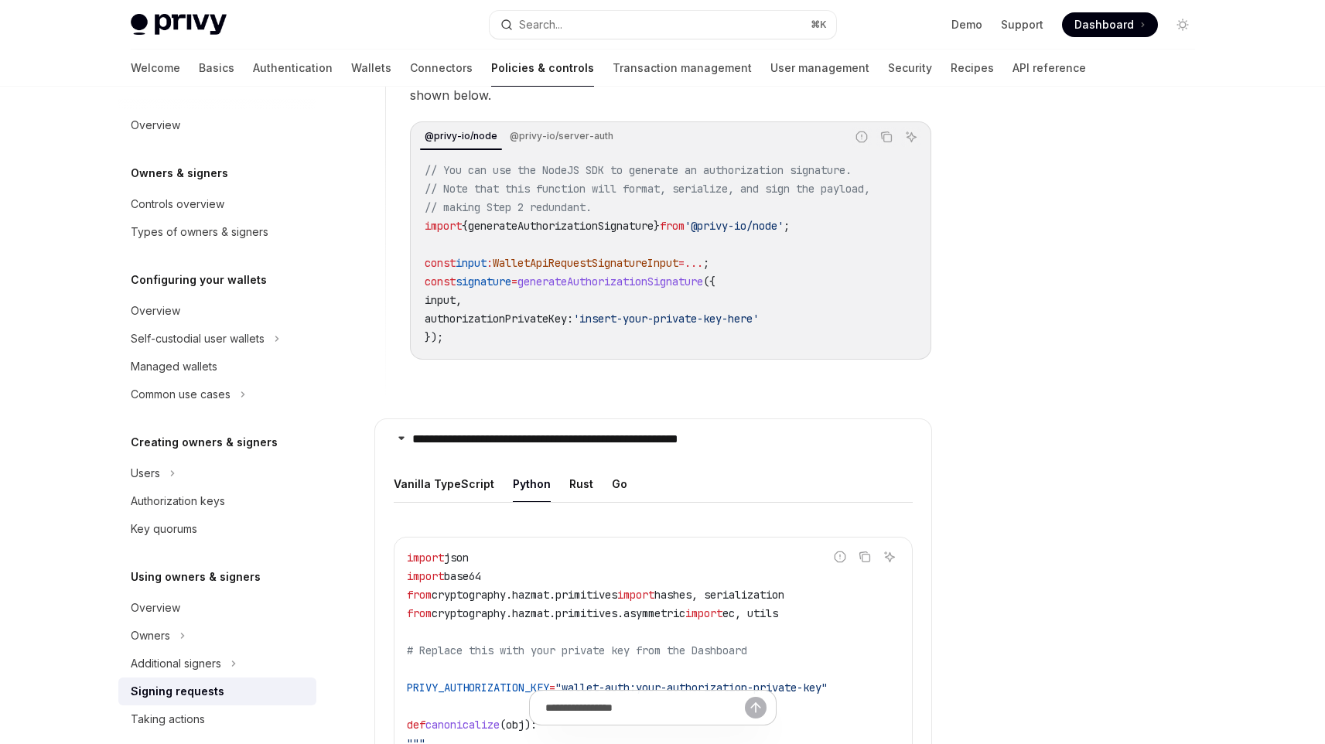
scroll to position [1540, 0]
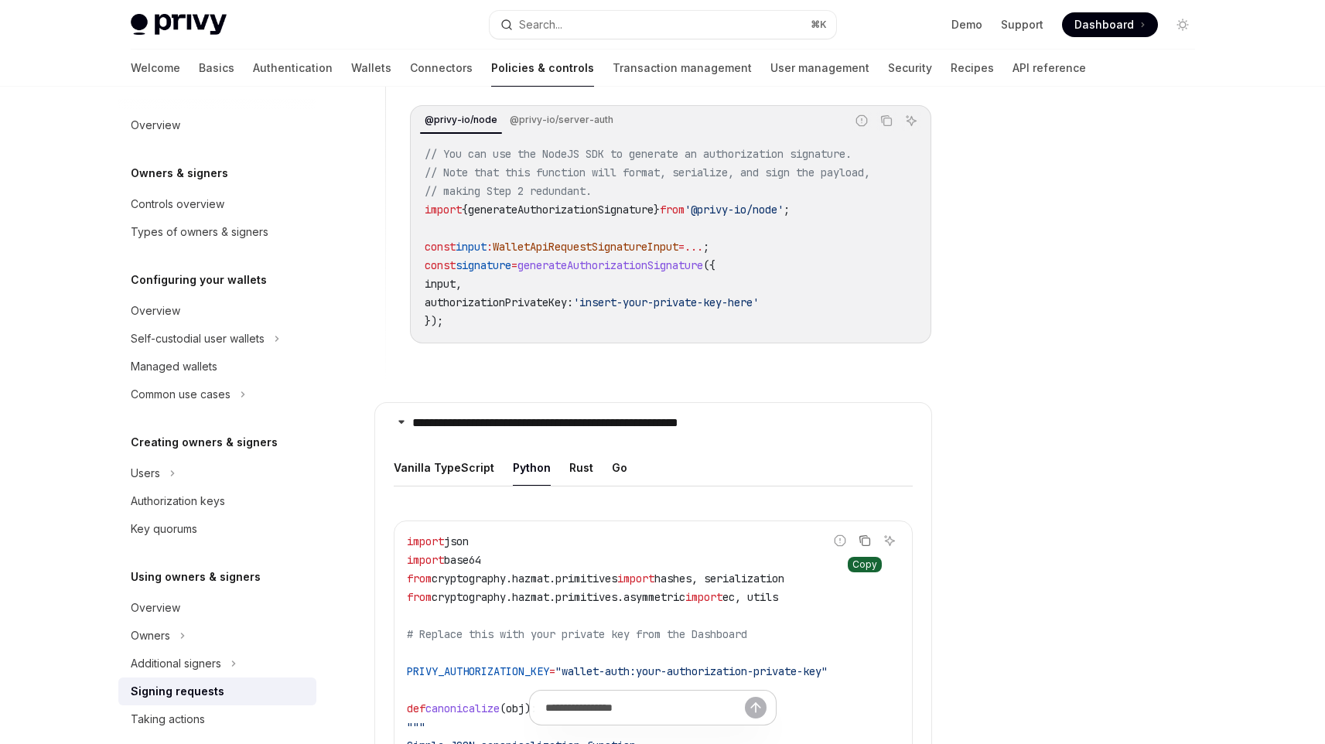
click at [866, 541] on button "Copy the contents from the code block" at bounding box center [865, 541] width 20 height 20
click at [766, 296] on code "// You can use the NodeJS SDK to generate an authorization signature. // Note t…" at bounding box center [671, 238] width 492 height 186
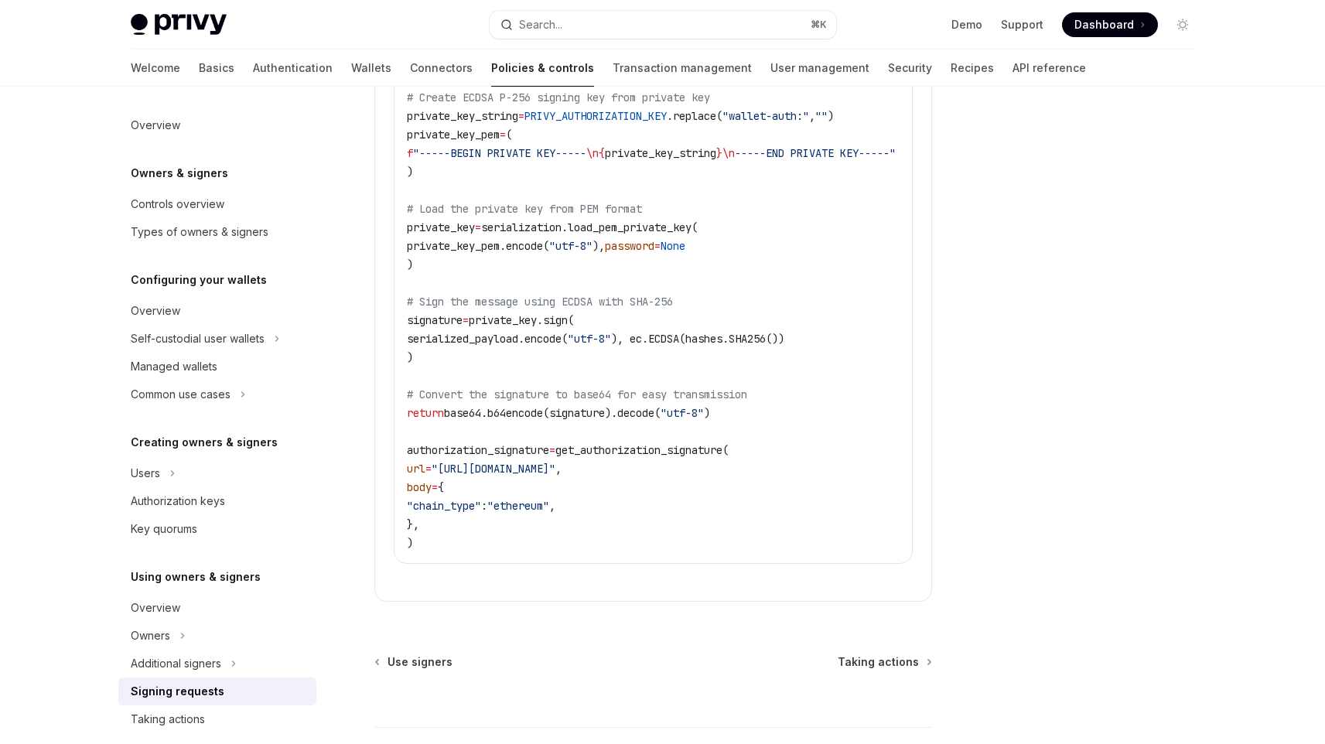
scroll to position [2580, 0]
drag, startPoint x: 433, startPoint y: 492, endPoint x: 618, endPoint y: 491, distance: 185.7
click at [618, 491] on code "import json import base64 from cryptography.hazmat.primitives import hashes, se…" at bounding box center [673, 21] width 532 height 1058
copy span ""chain_type" : "ethereum" ,"
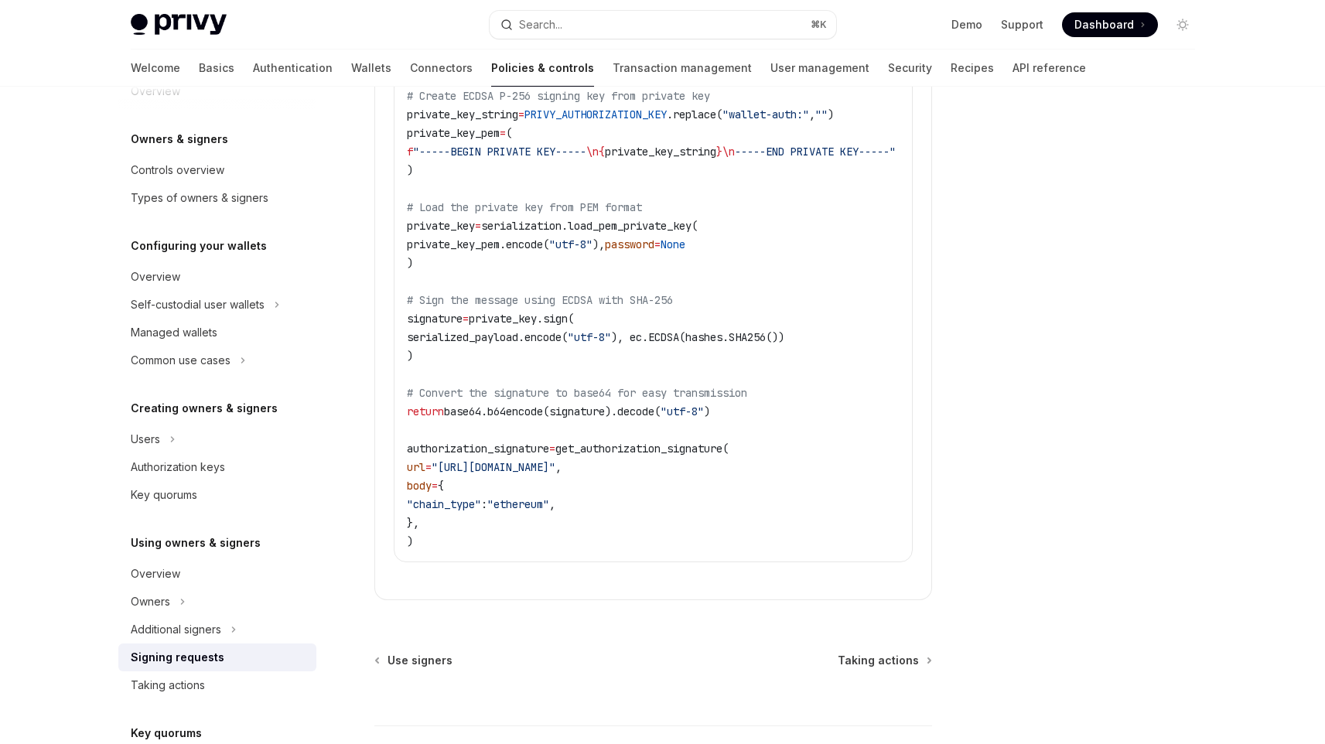
scroll to position [0, 0]
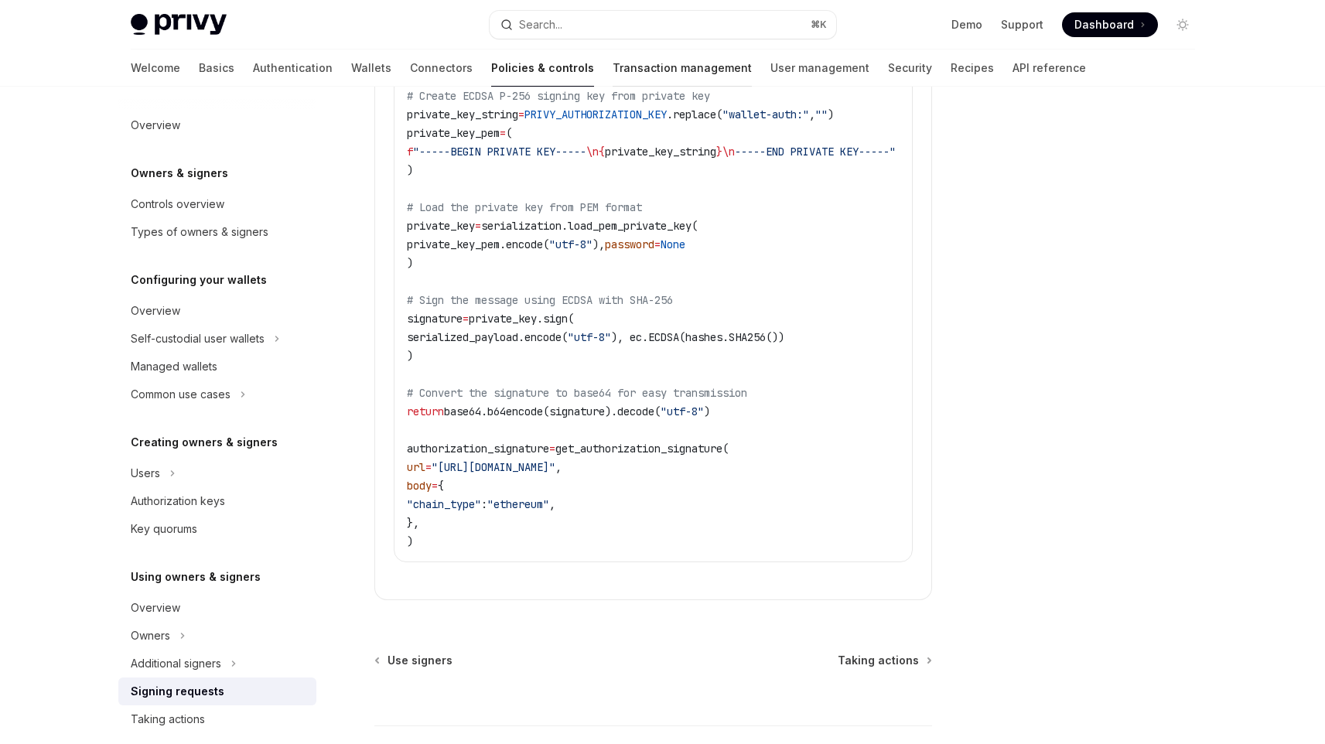
click at [613, 71] on link "Transaction management" at bounding box center [682, 68] width 139 height 37
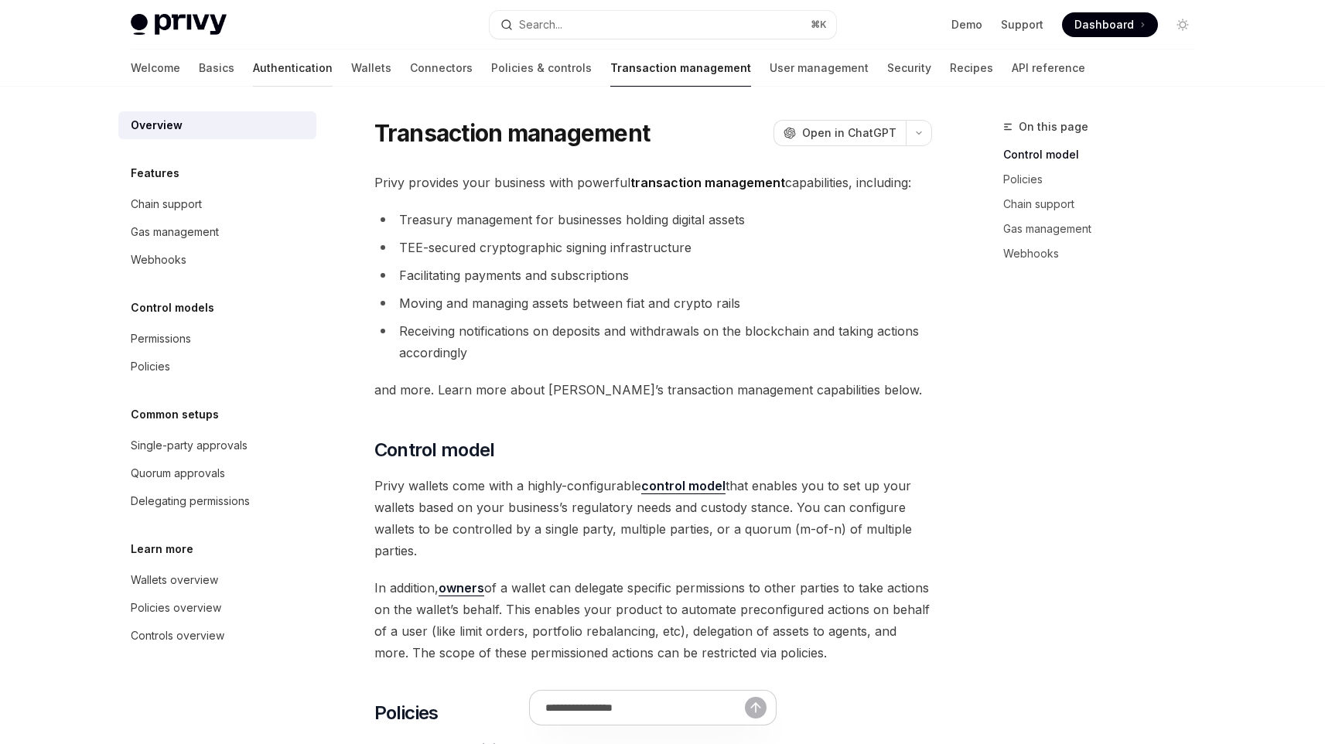
click at [253, 71] on link "Authentication" at bounding box center [293, 68] width 80 height 37
type textarea "*"
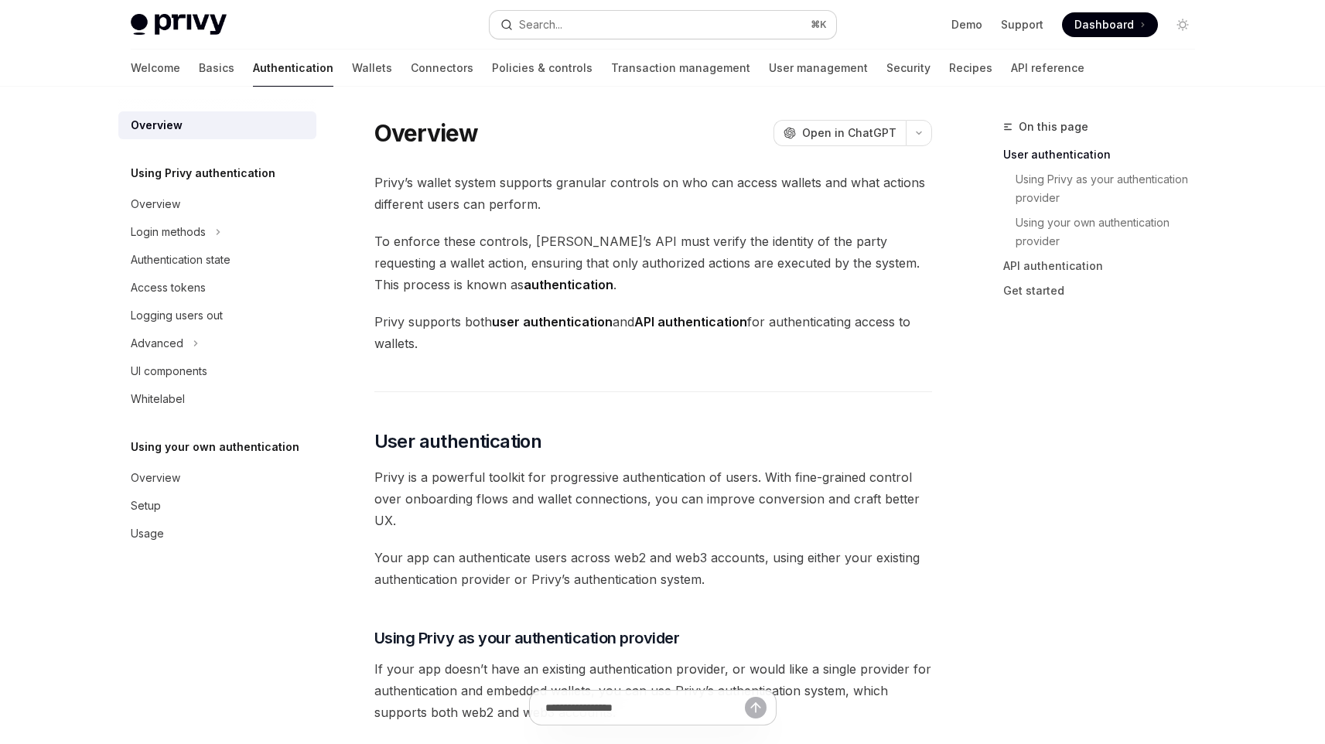
click at [633, 17] on button "Search... ⌘ K" at bounding box center [663, 25] width 347 height 28
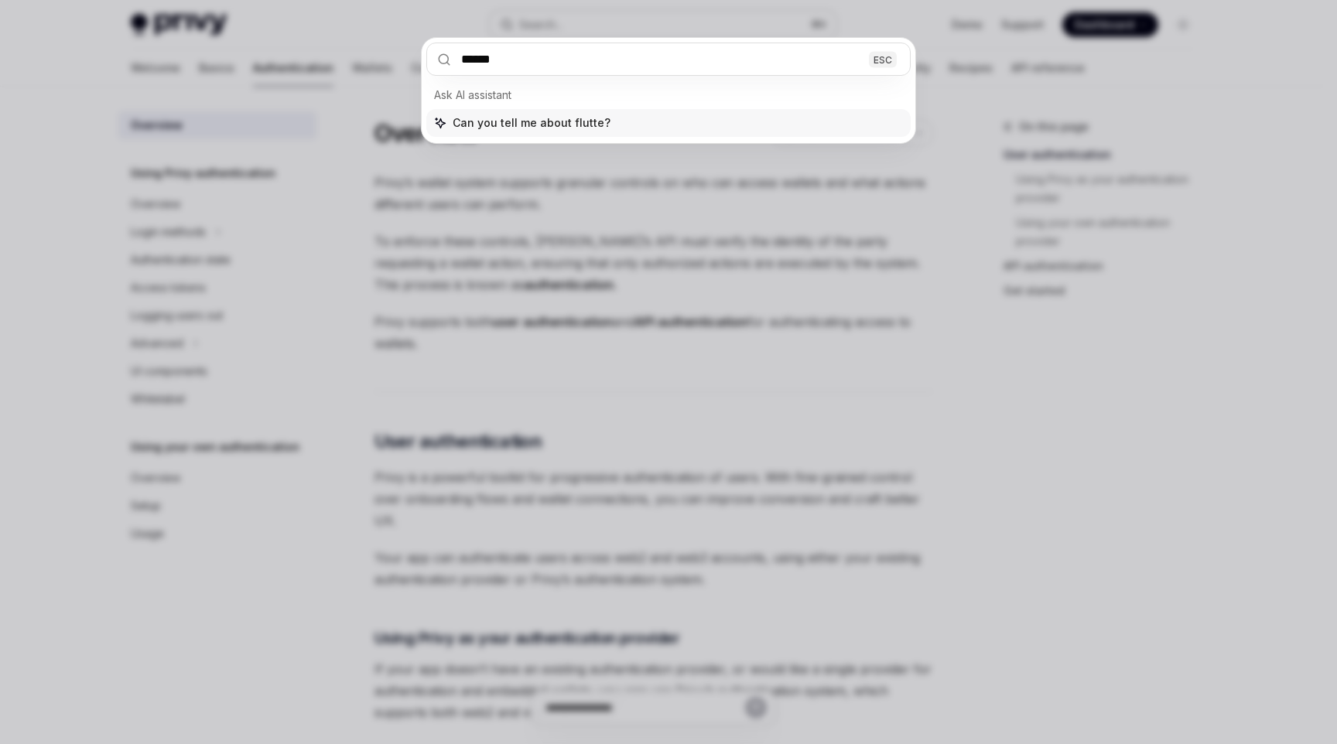
type input "*******"
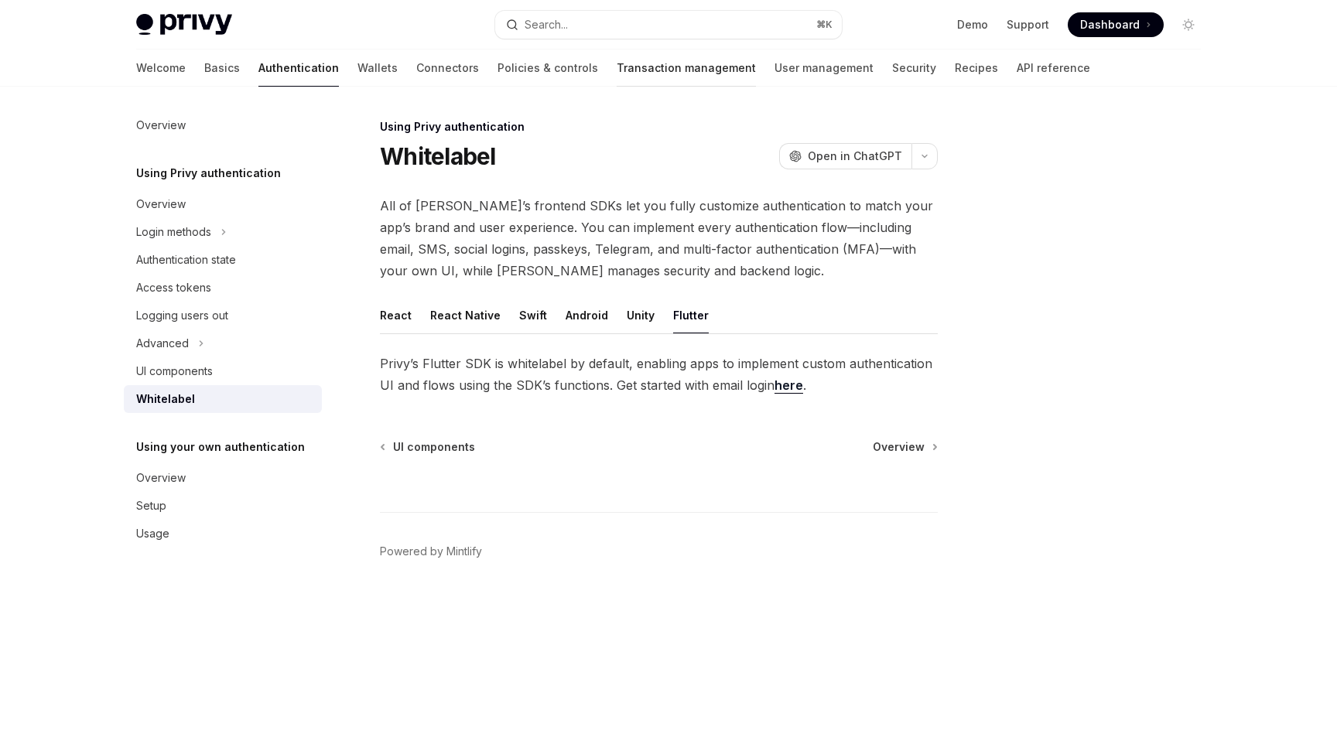
click at [617, 62] on link "Transaction management" at bounding box center [686, 68] width 139 height 37
type textarea "*"
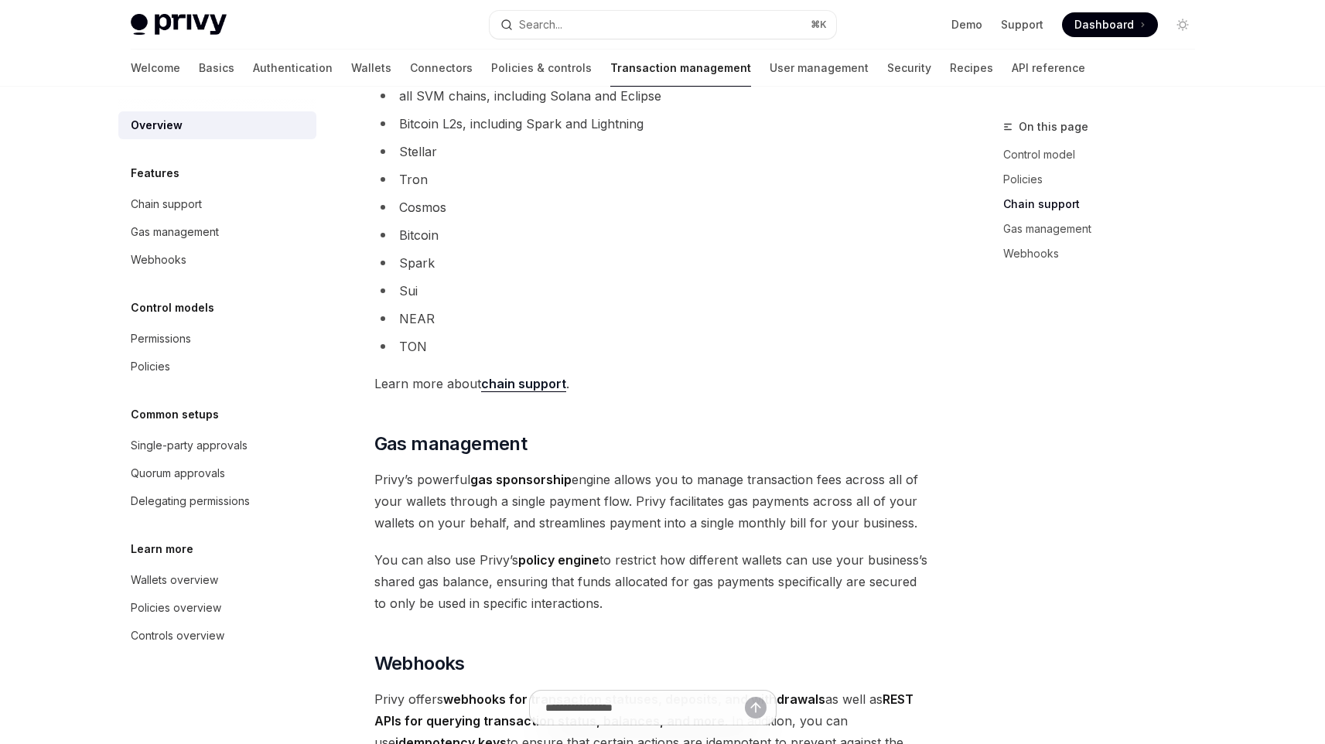
scroll to position [1364, 0]
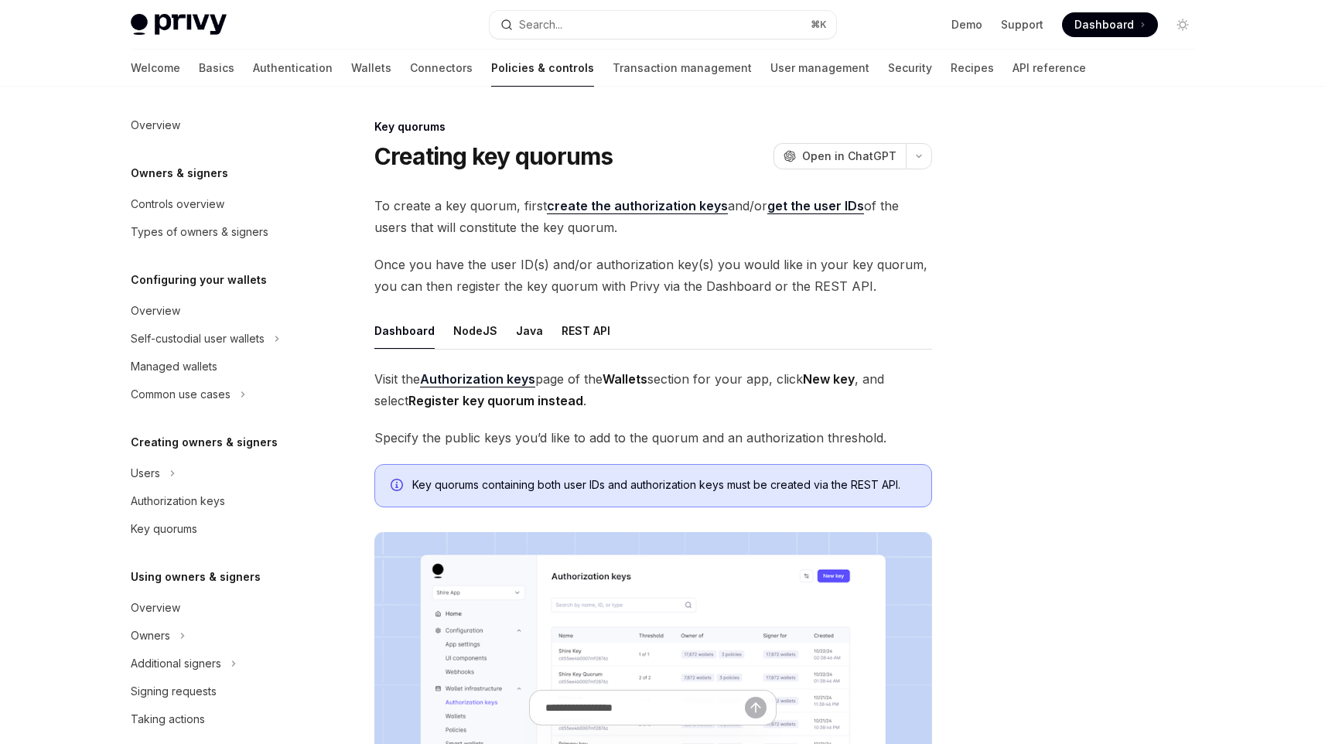
scroll to position [345, 0]
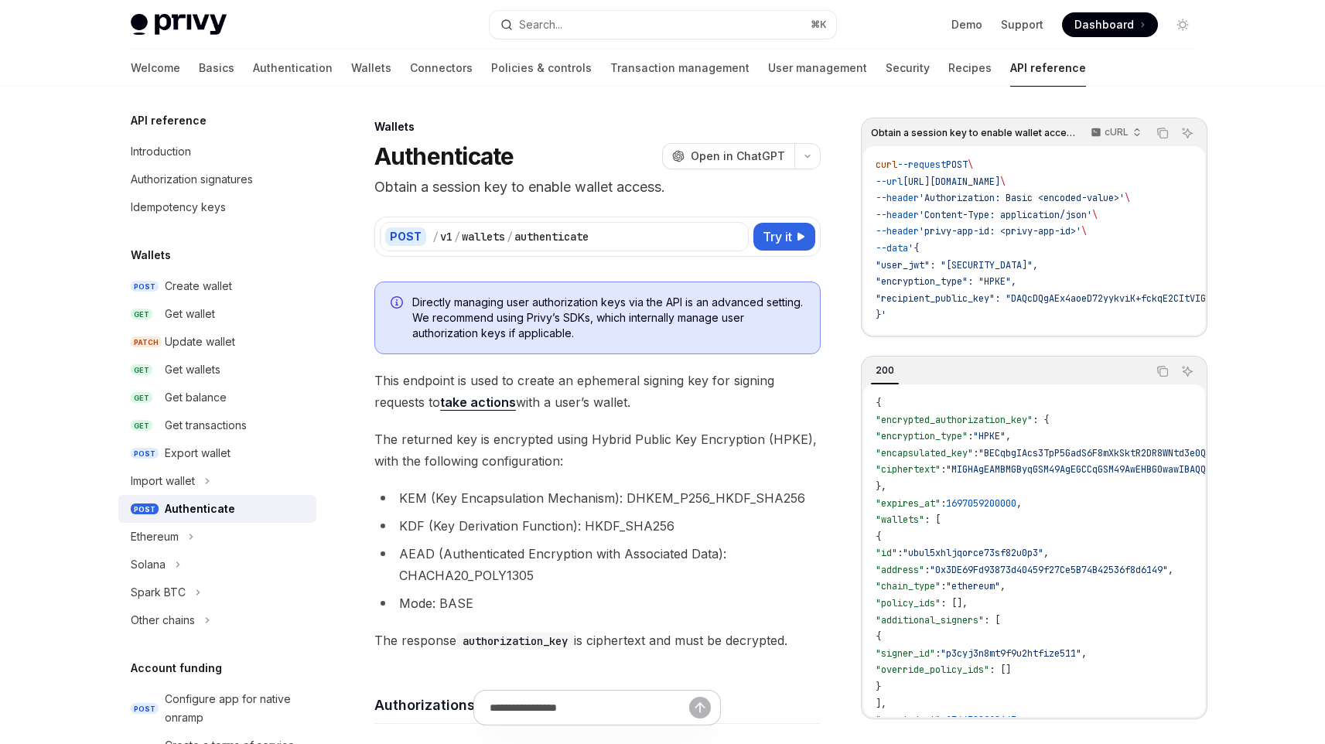
scroll to position [25, 0]
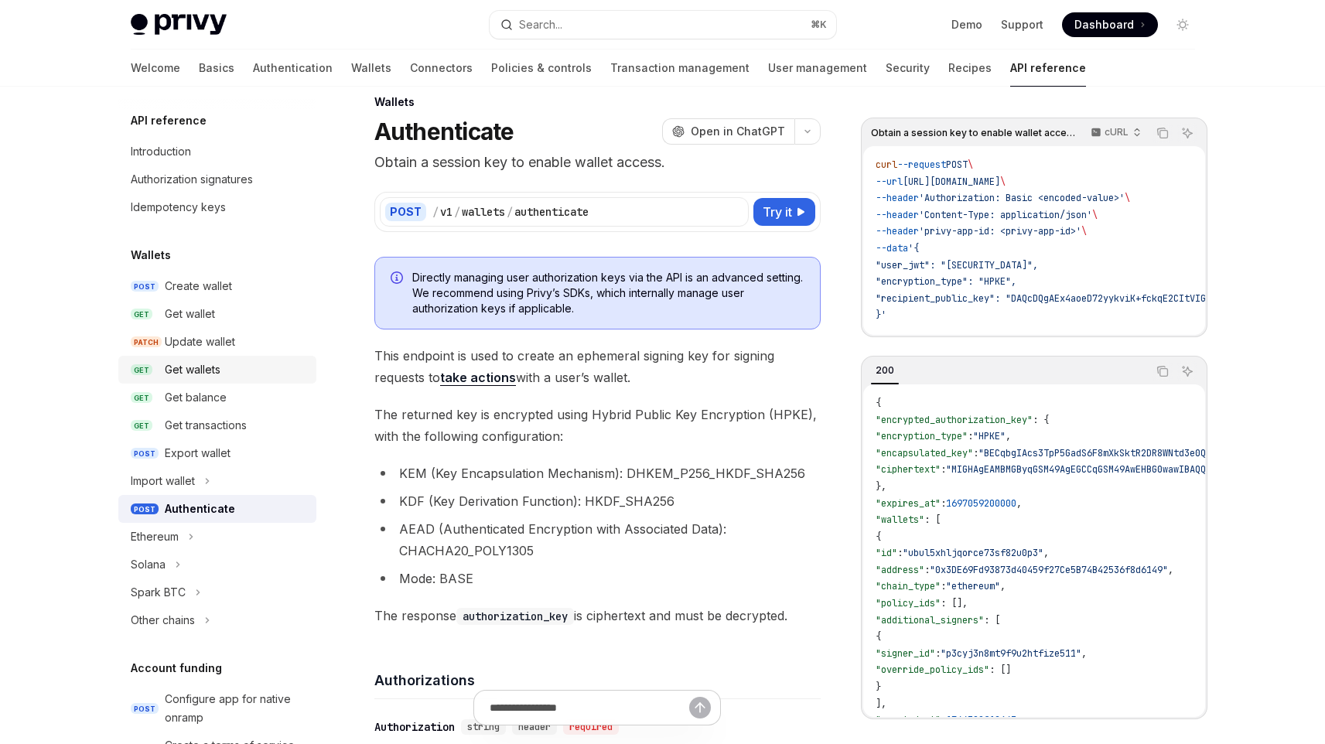
click at [229, 362] on div "Get wallets" at bounding box center [236, 370] width 142 height 19
type textarea "*"
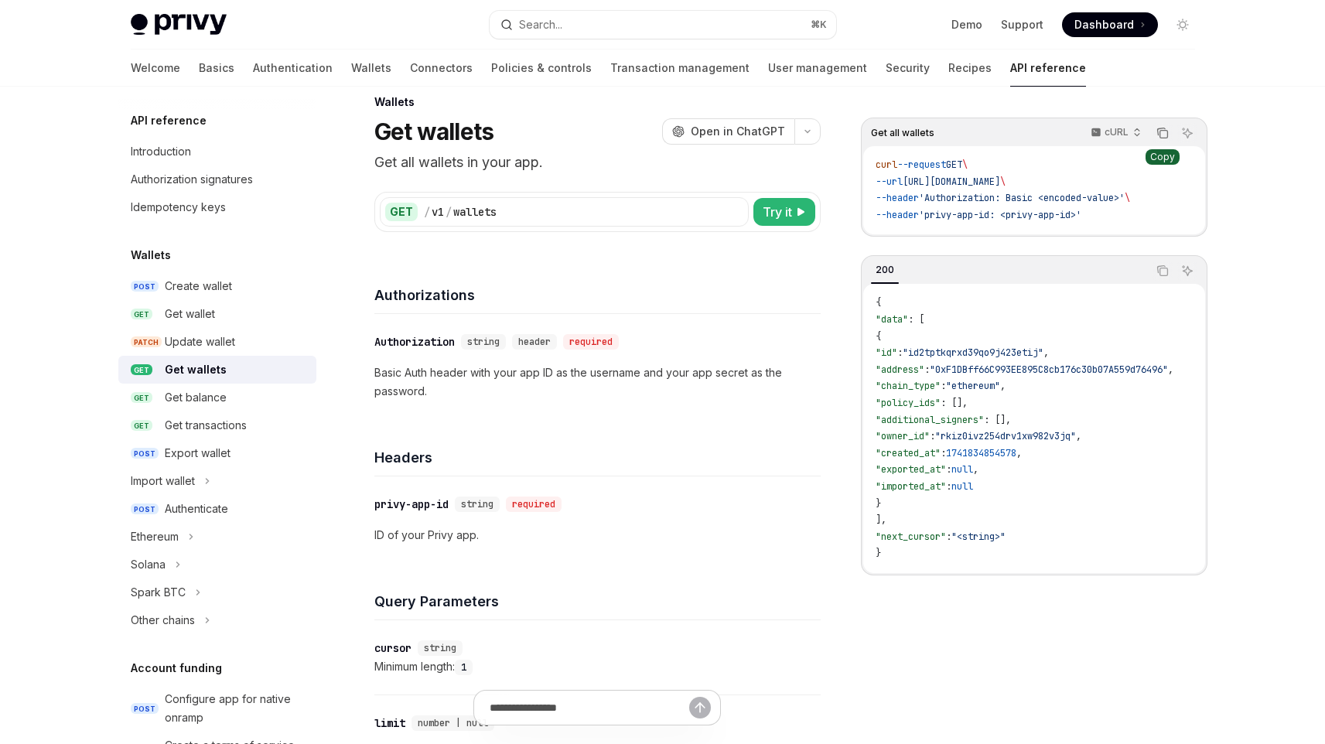
click at [1157, 132] on icon "Copy the contents from the code block" at bounding box center [1163, 133] width 12 height 12
click at [226, 423] on div "Get transactions" at bounding box center [206, 425] width 82 height 19
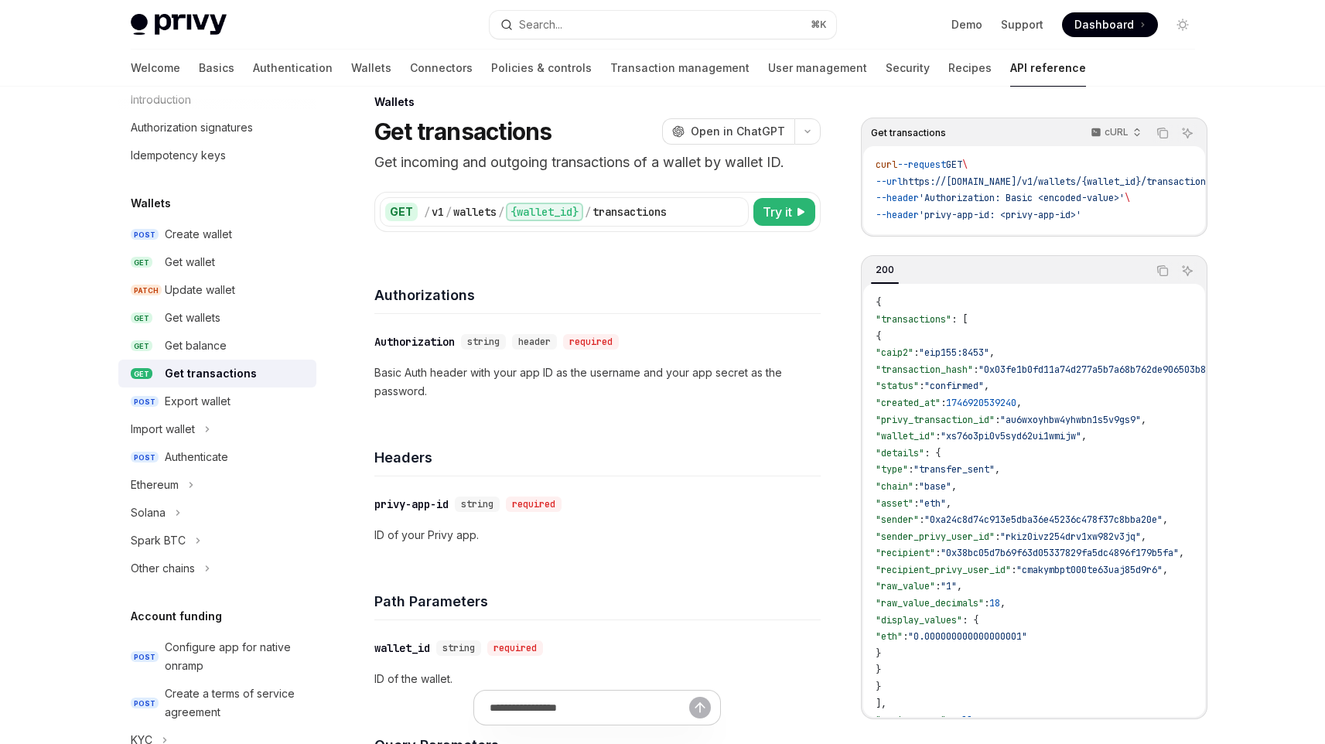
scroll to position [67, 0]
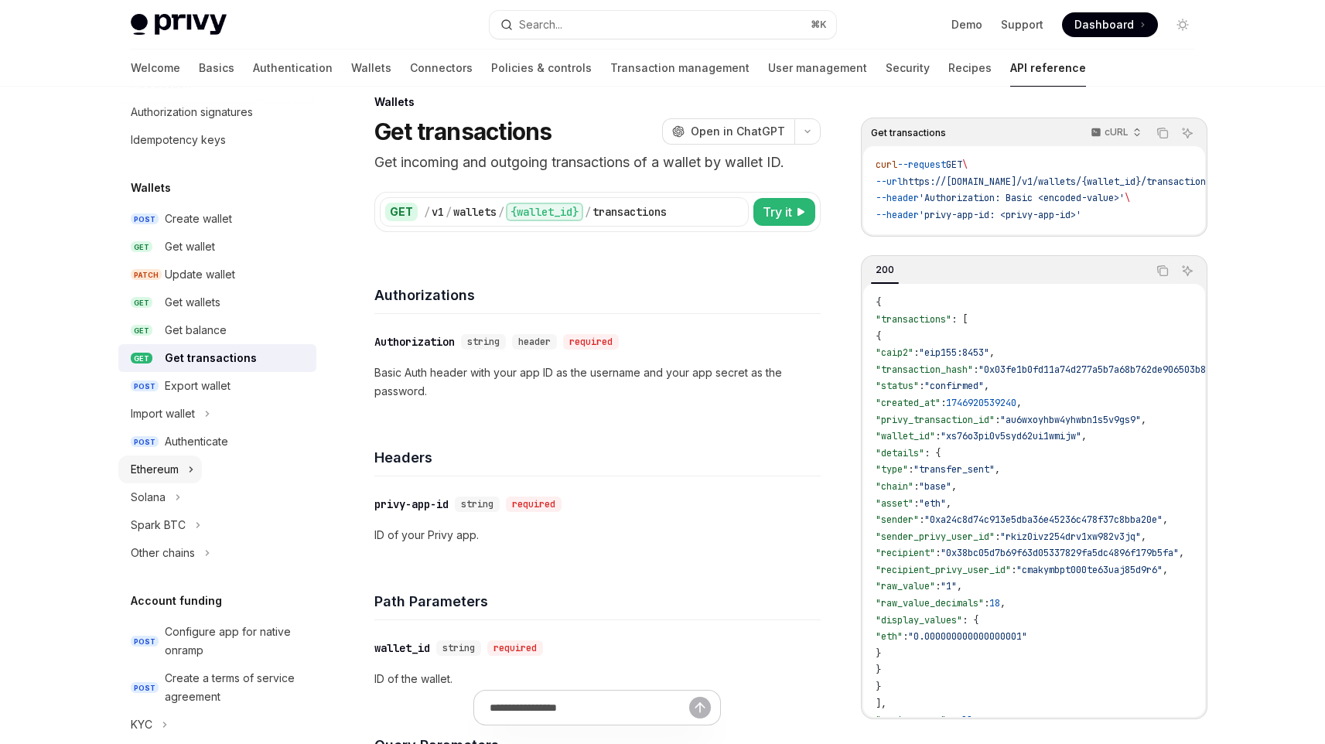
click at [175, 482] on button "Ethereum" at bounding box center [160, 470] width 84 height 28
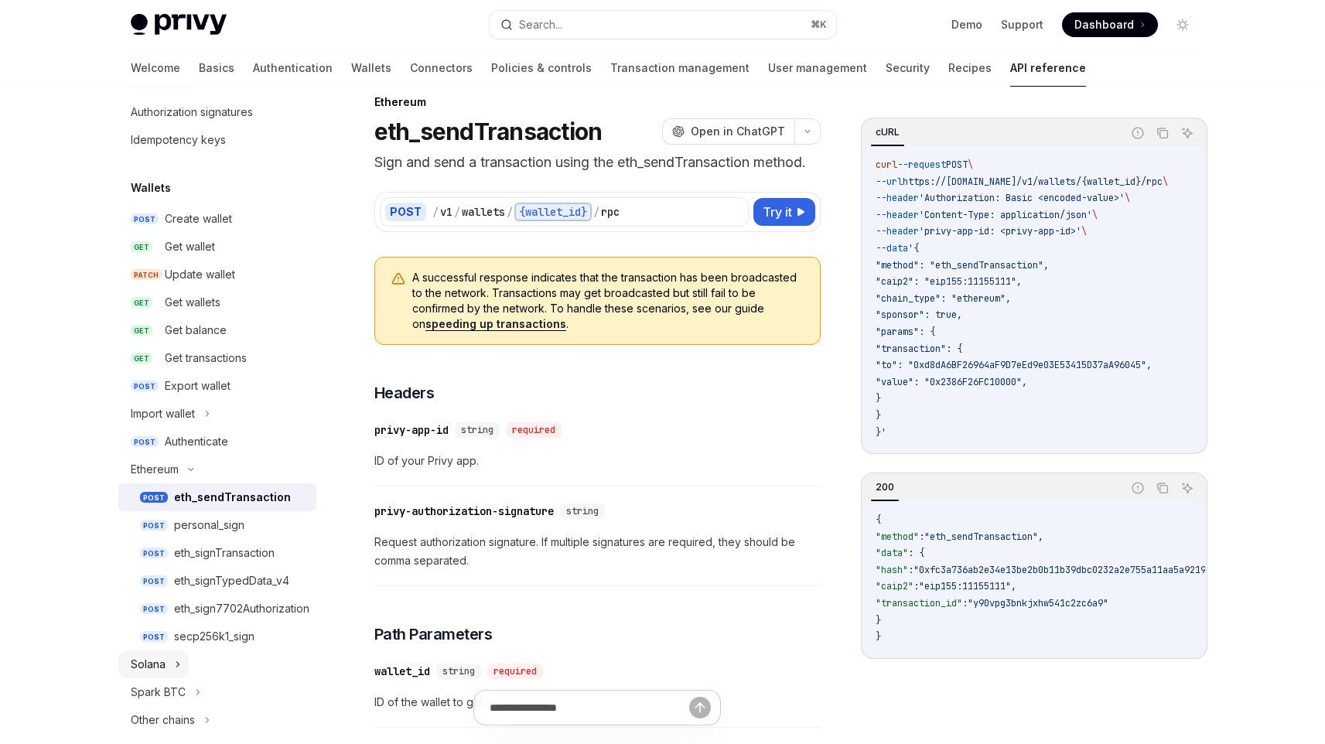
click at [169, 657] on button "Solana" at bounding box center [153, 665] width 70 height 28
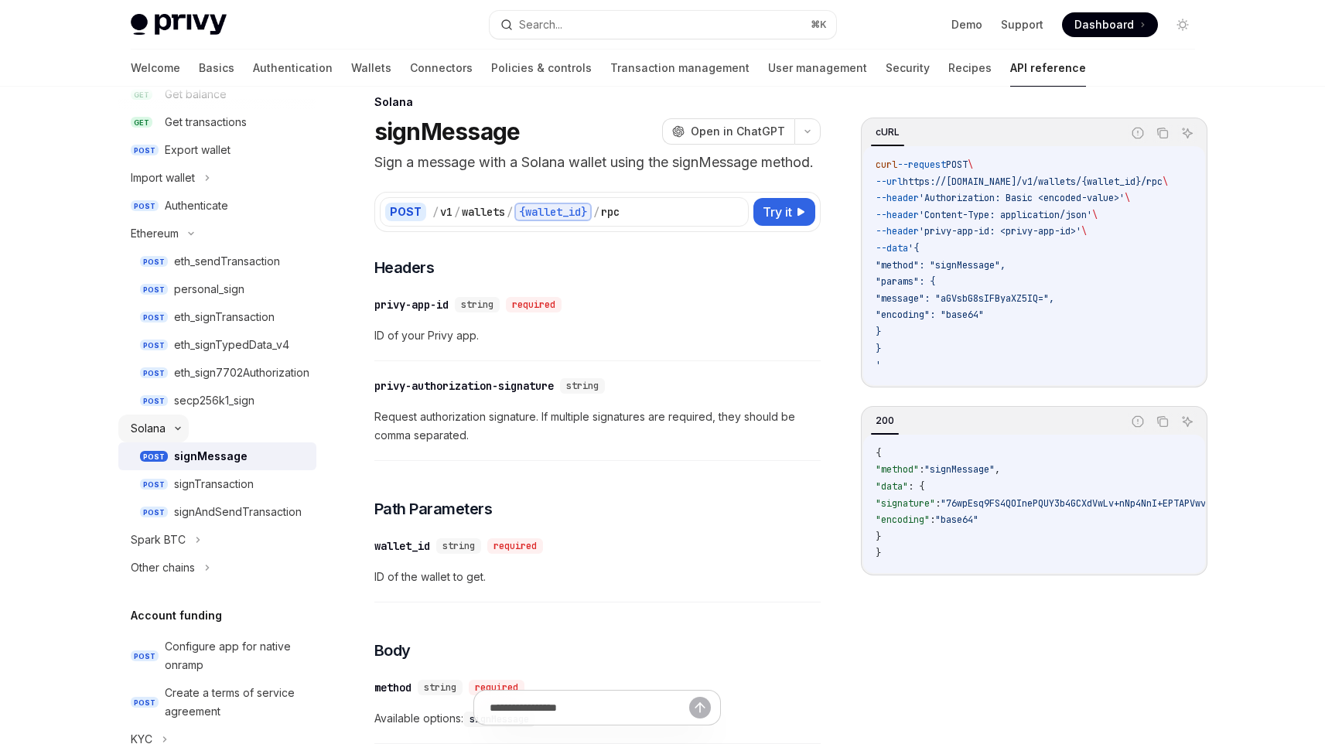
scroll to position [309, 0]
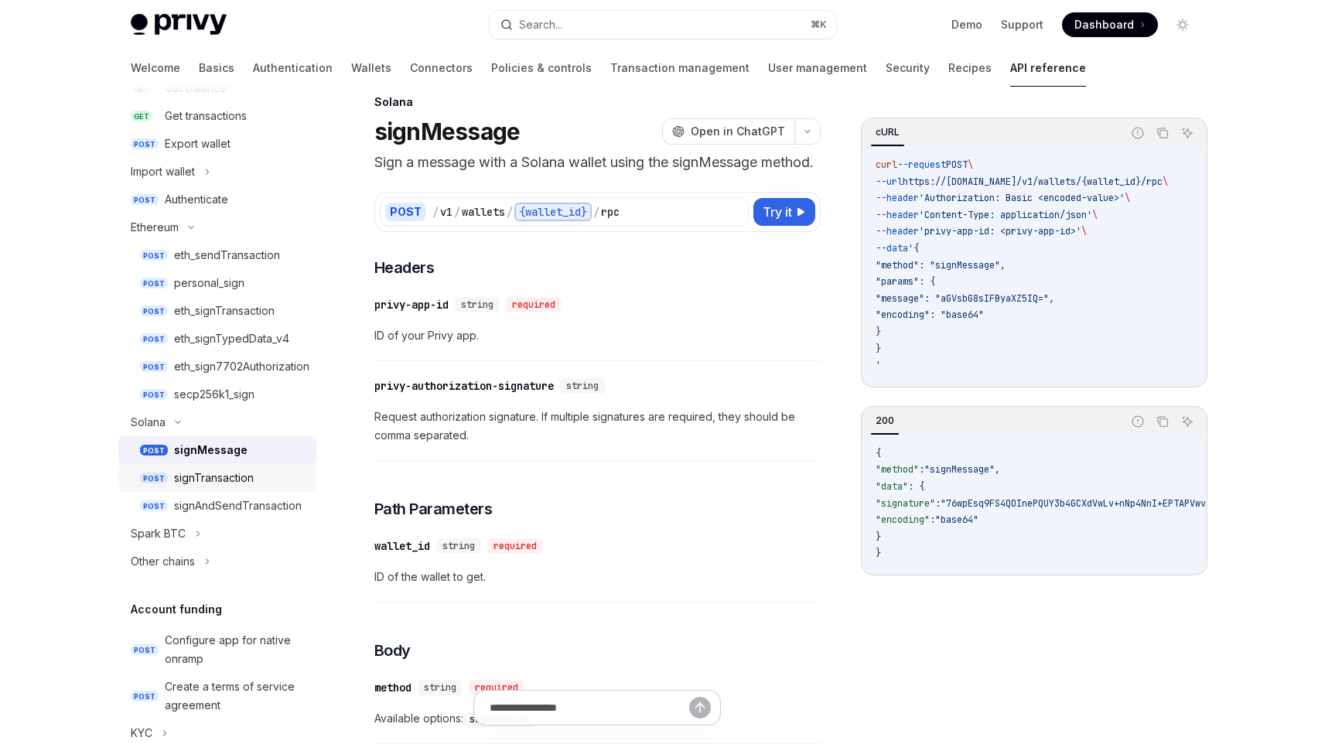
click at [256, 478] on div "signTransaction" at bounding box center [240, 478] width 133 height 19
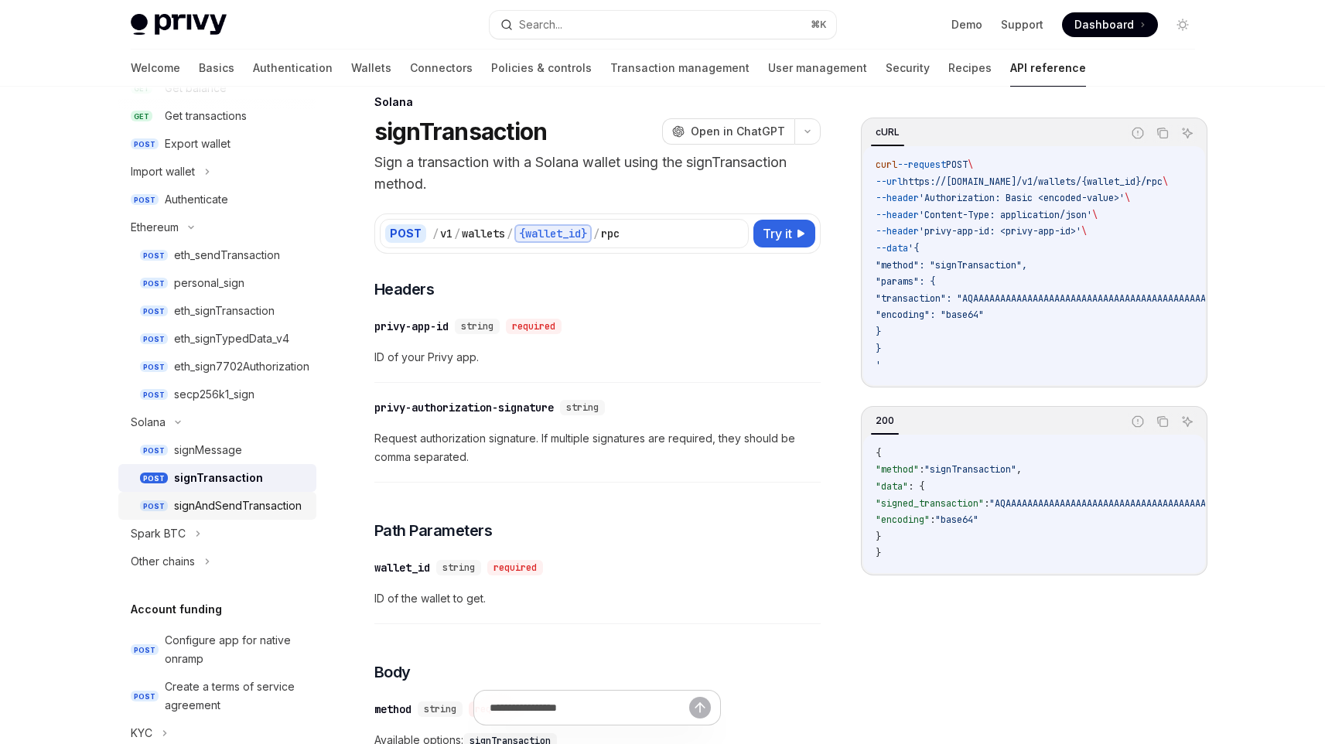
click at [252, 505] on div "signAndSendTransaction" at bounding box center [238, 506] width 128 height 19
type textarea "*"
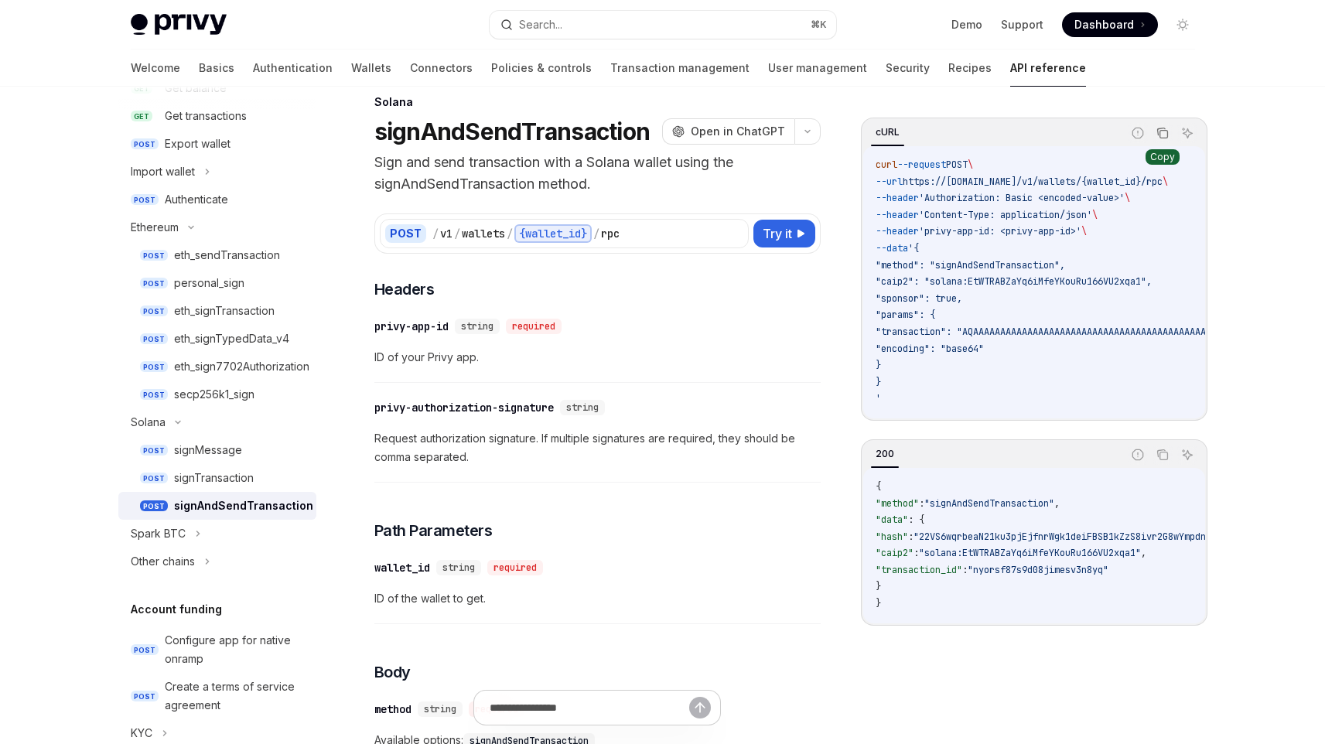
click at [1154, 141] on button "Copy the contents from the code block" at bounding box center [1163, 133] width 20 height 20
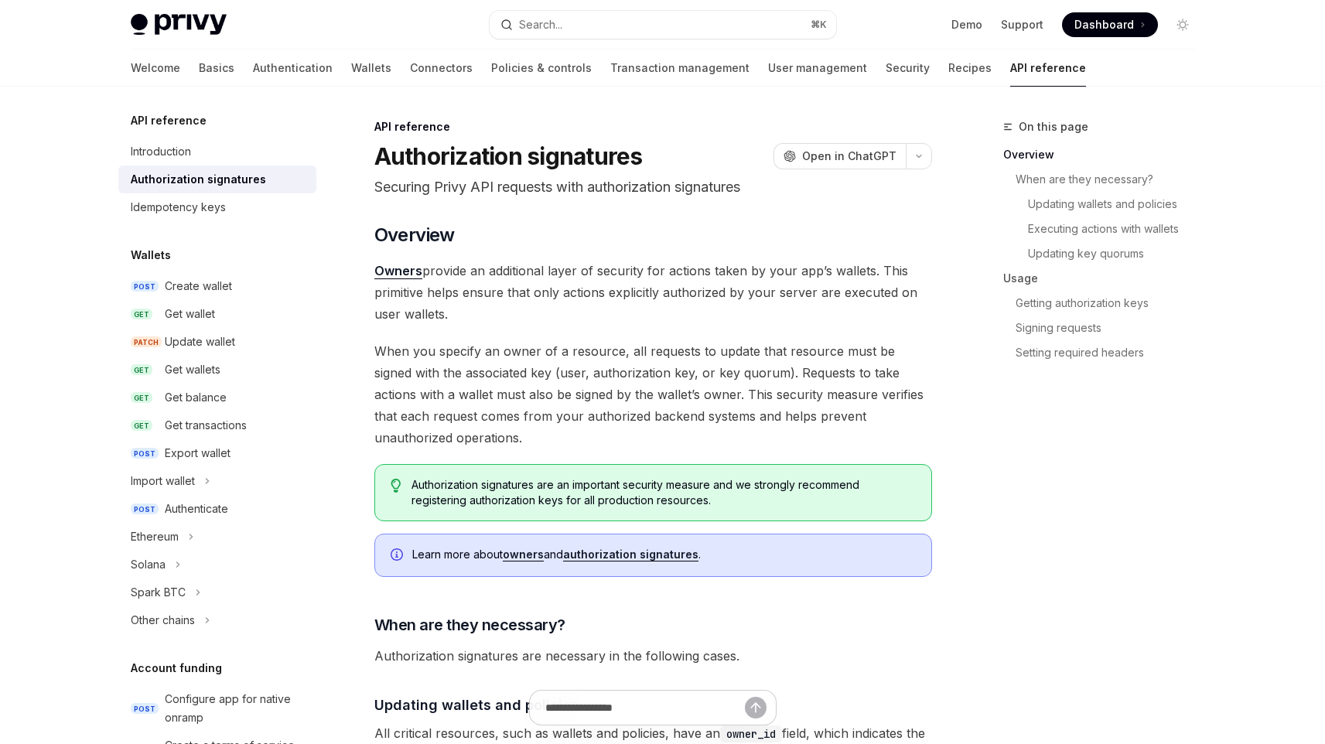
click at [385, 272] on link "Owners" at bounding box center [398, 271] width 48 height 16
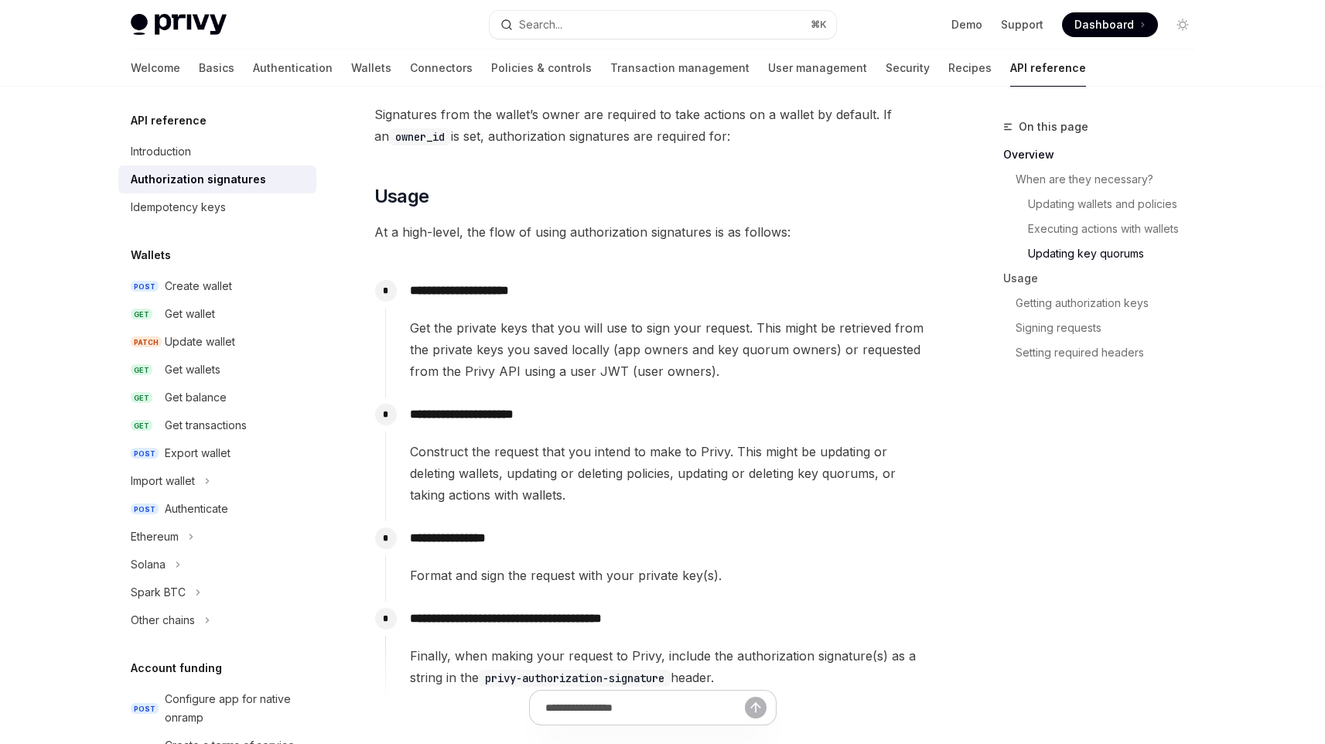
scroll to position [1298, 0]
click at [583, 371] on span "Get the private keys that you will use to sign your request. This might be retr…" at bounding box center [671, 348] width 522 height 65
drag, startPoint x: 781, startPoint y: 370, endPoint x: 517, endPoint y: 369, distance: 264.6
click at [516, 370] on span "Get the private keys that you will use to sign your request. This might be retr…" at bounding box center [671, 348] width 522 height 65
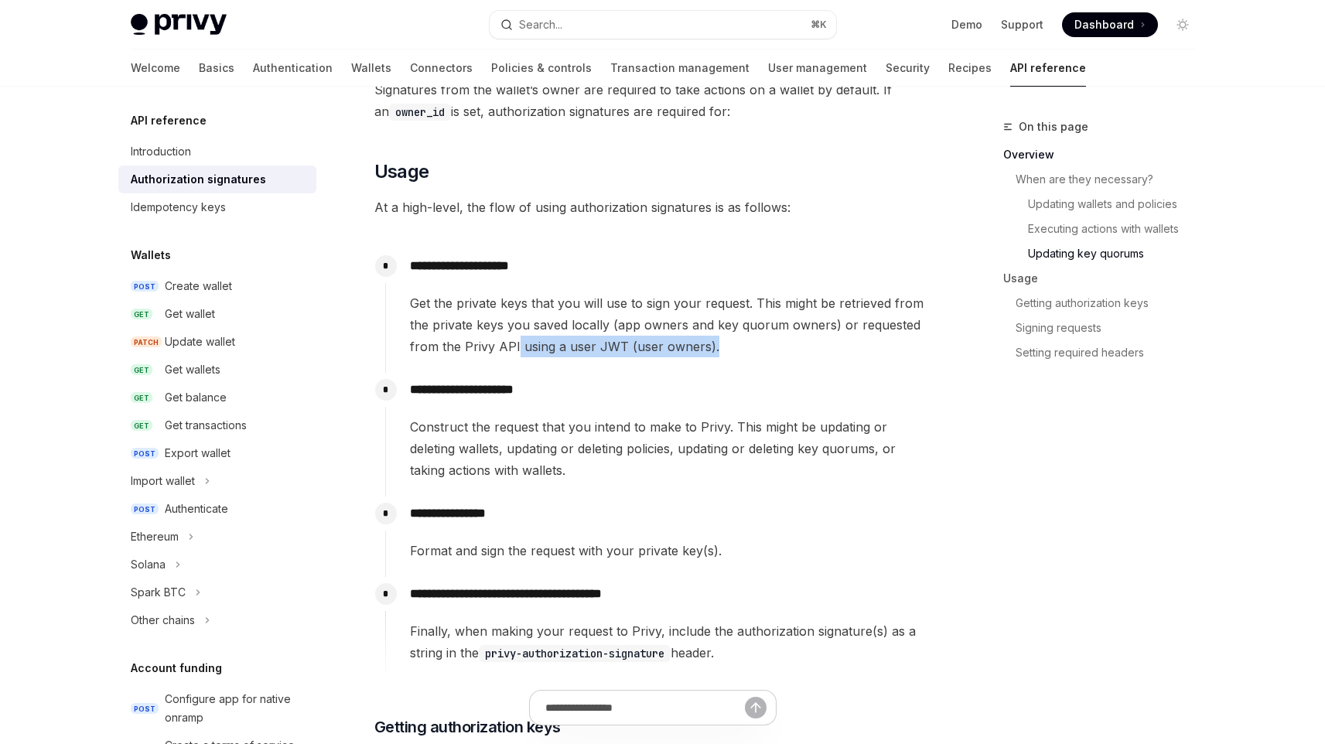
scroll to position [1335, 0]
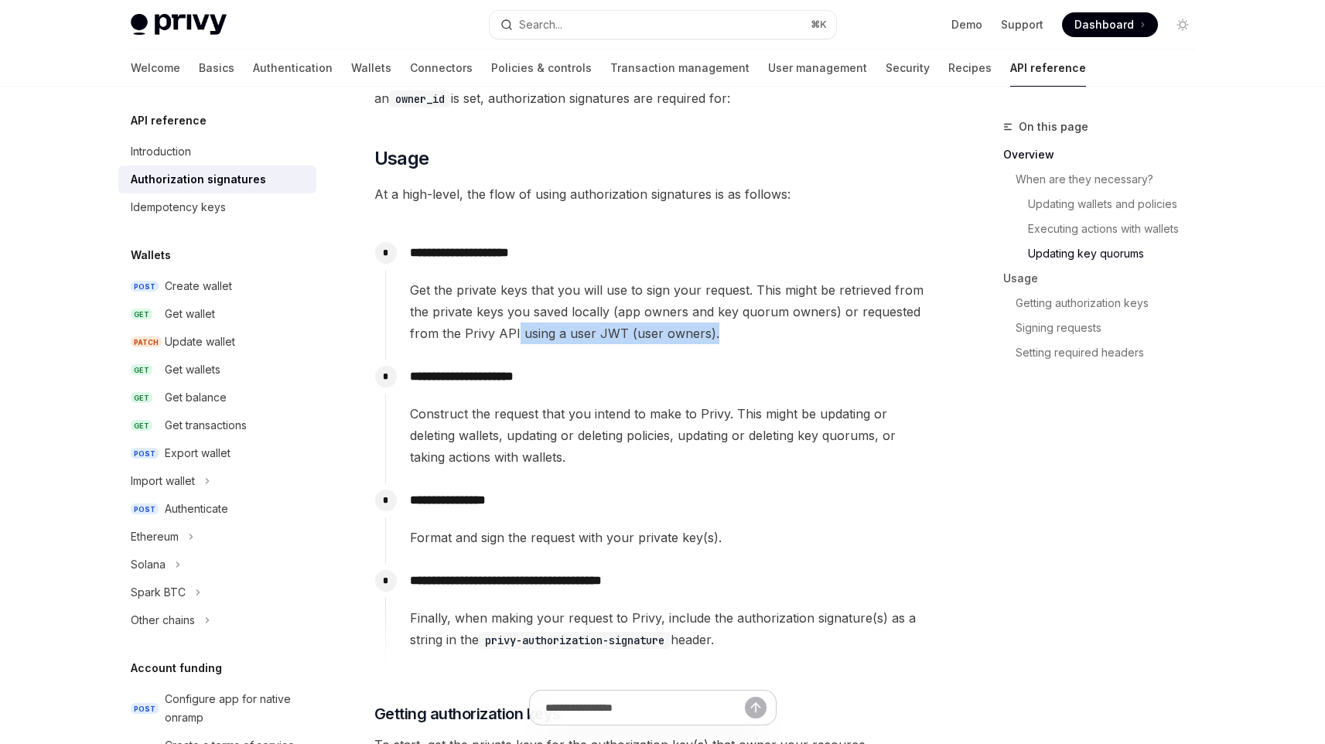
click at [501, 330] on span "Get the private keys that you will use to sign your request. This might be retr…" at bounding box center [671, 311] width 522 height 65
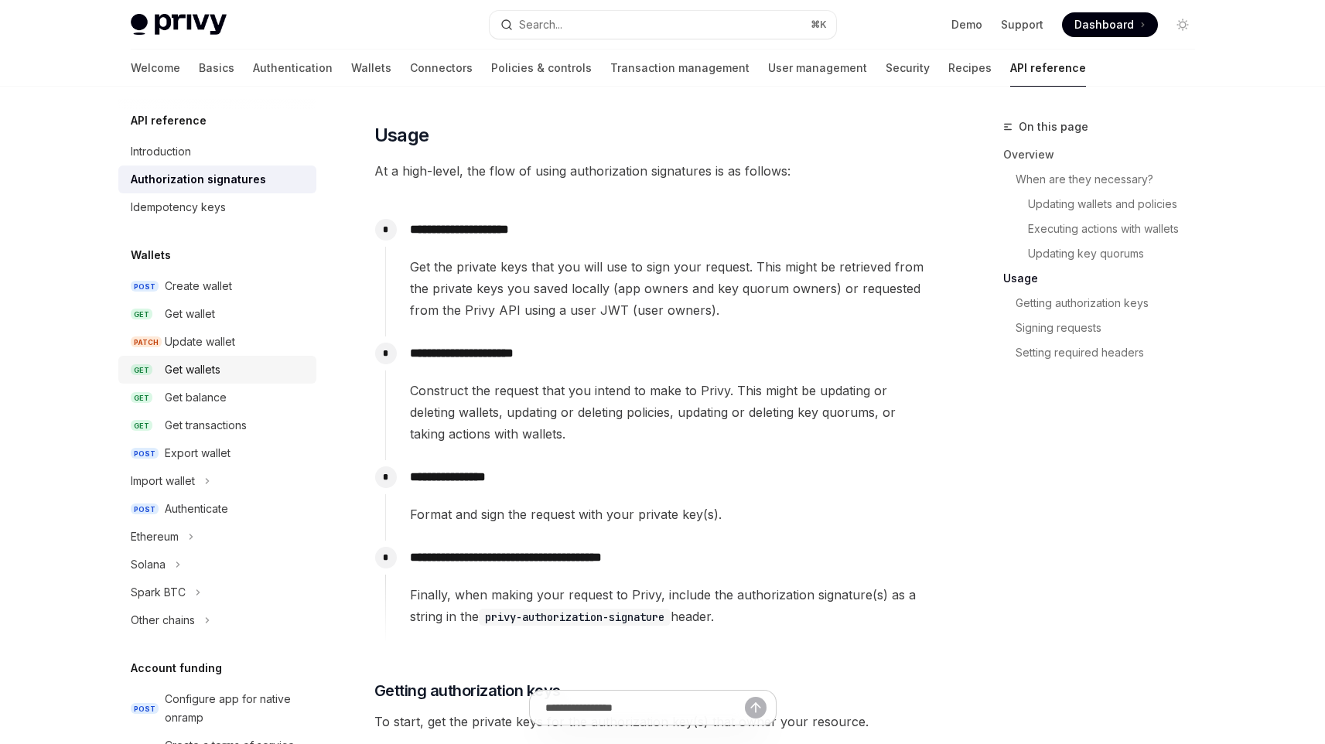
scroll to position [1356, 0]
click at [511, 429] on span "Construct the request that you intend to make to Privy. This might be updating …" at bounding box center [671, 413] width 522 height 65
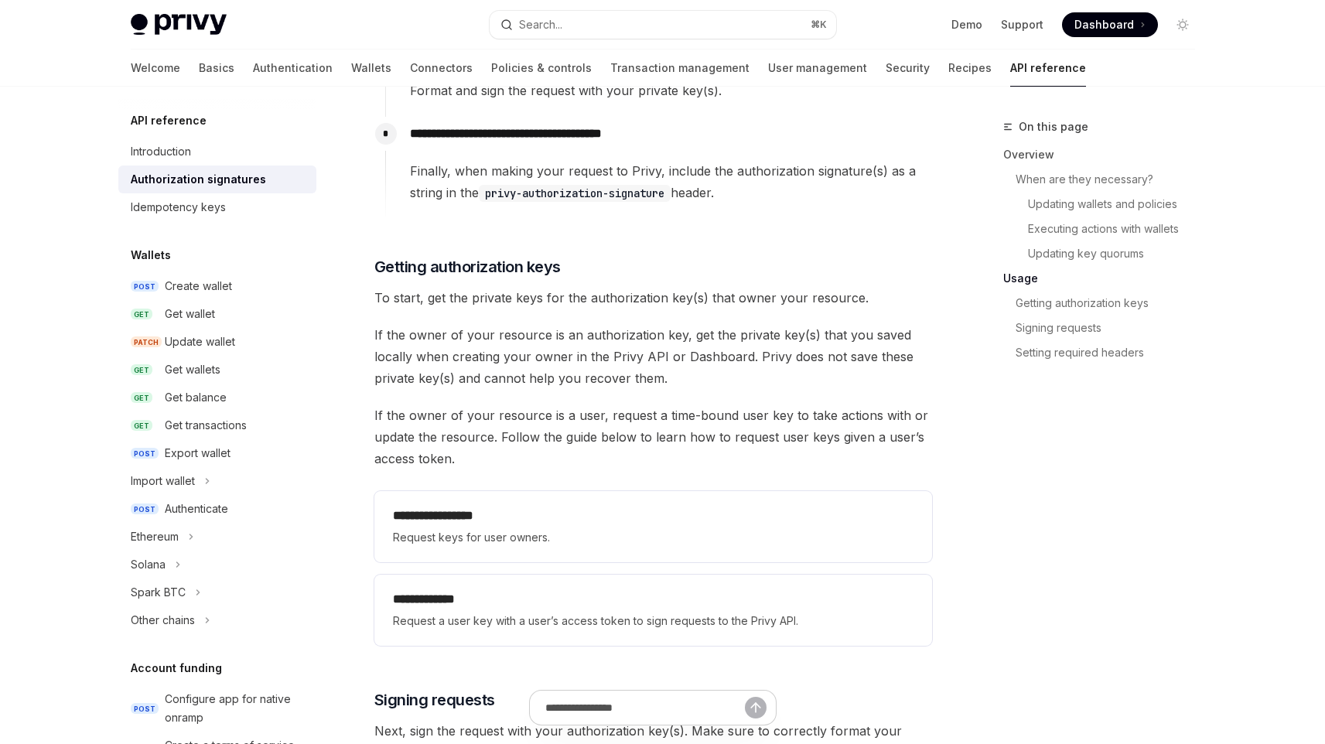
scroll to position [1783, 0]
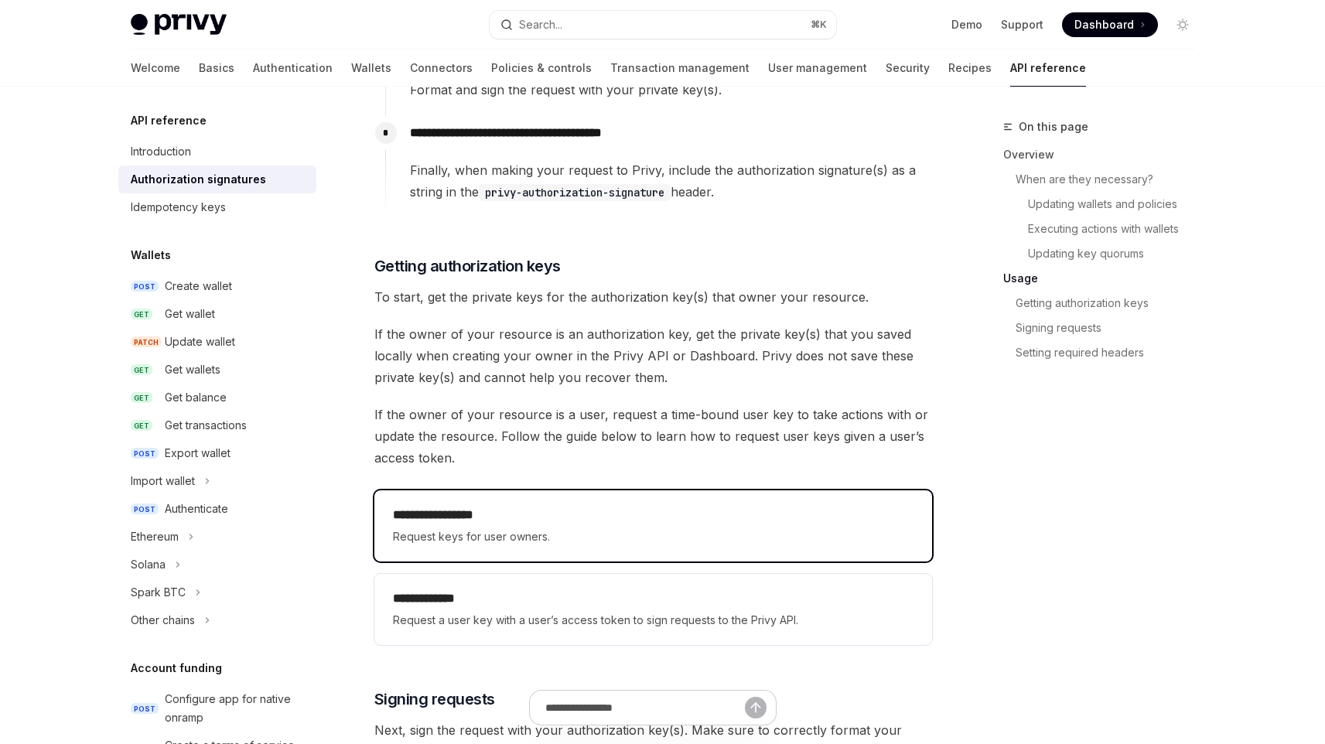
click at [647, 515] on h2 "**********" at bounding box center [653, 515] width 521 height 19
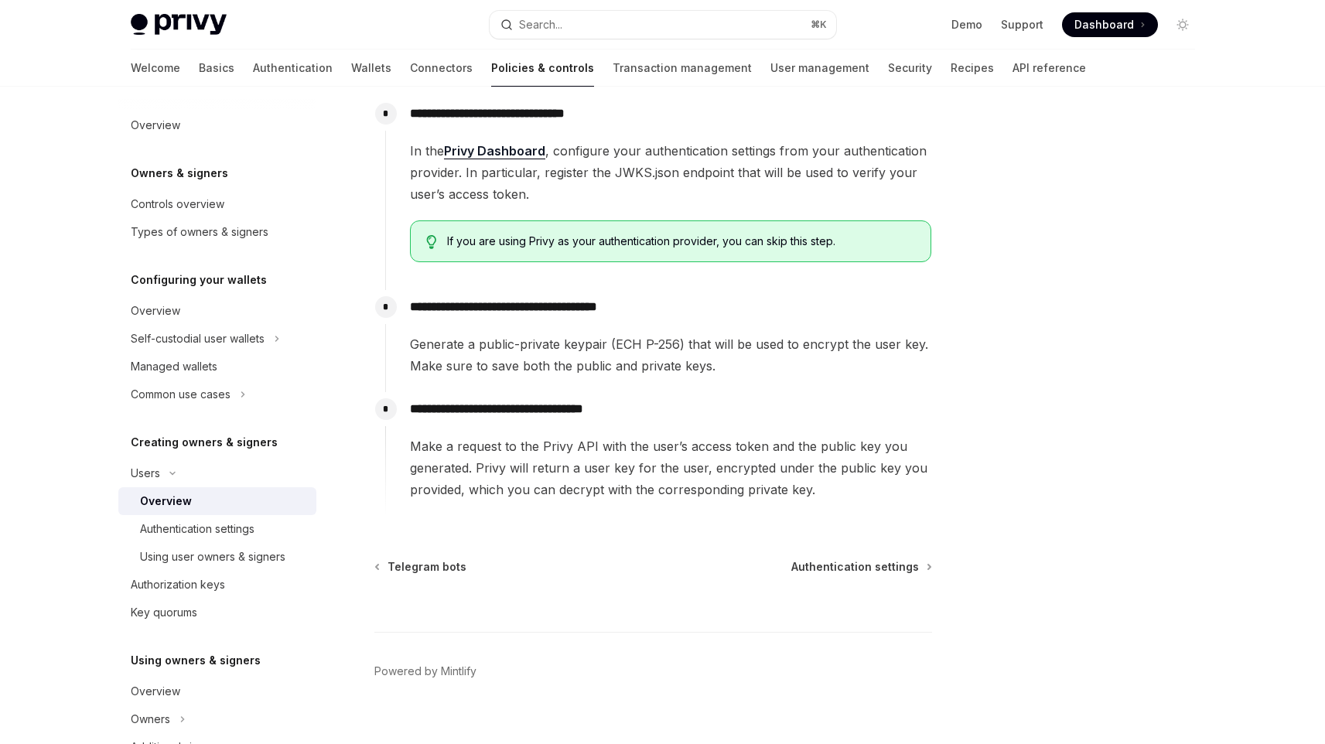
scroll to position [508, 0]
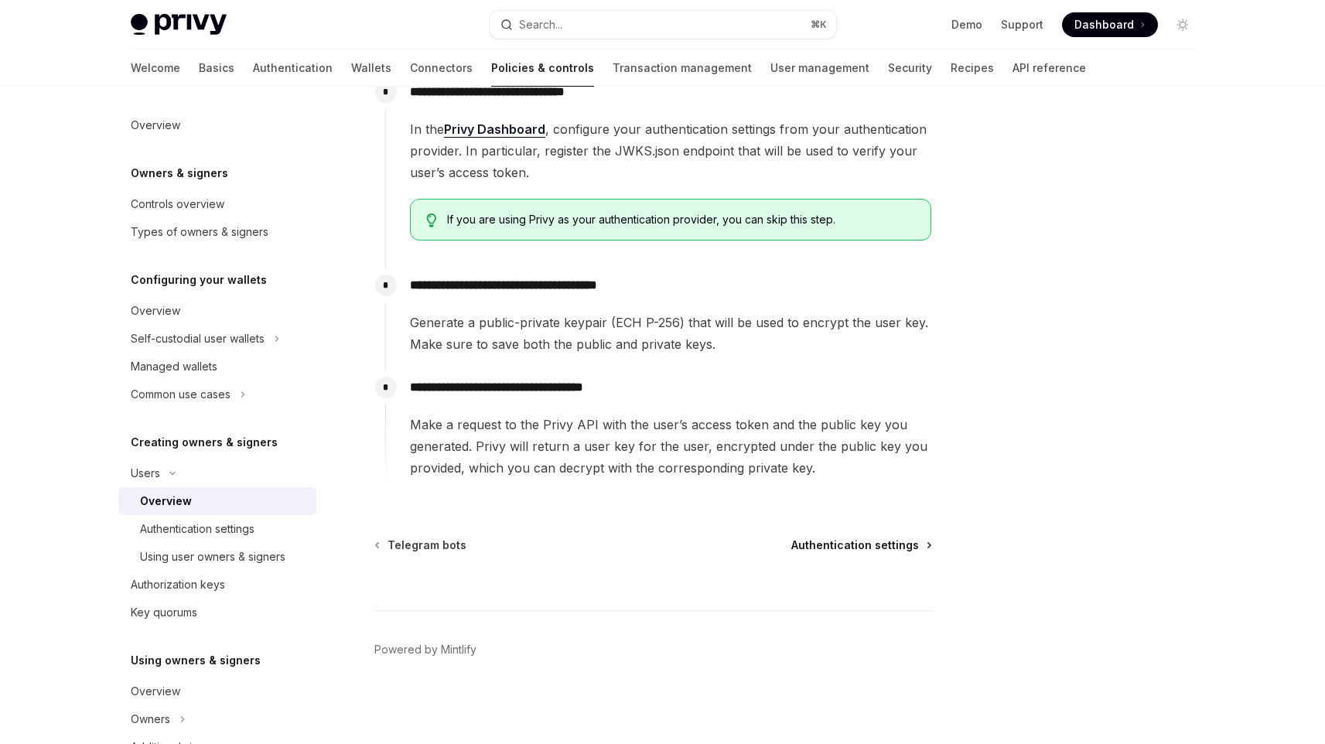
click at [877, 538] on span "Authentication settings" at bounding box center [856, 545] width 128 height 15
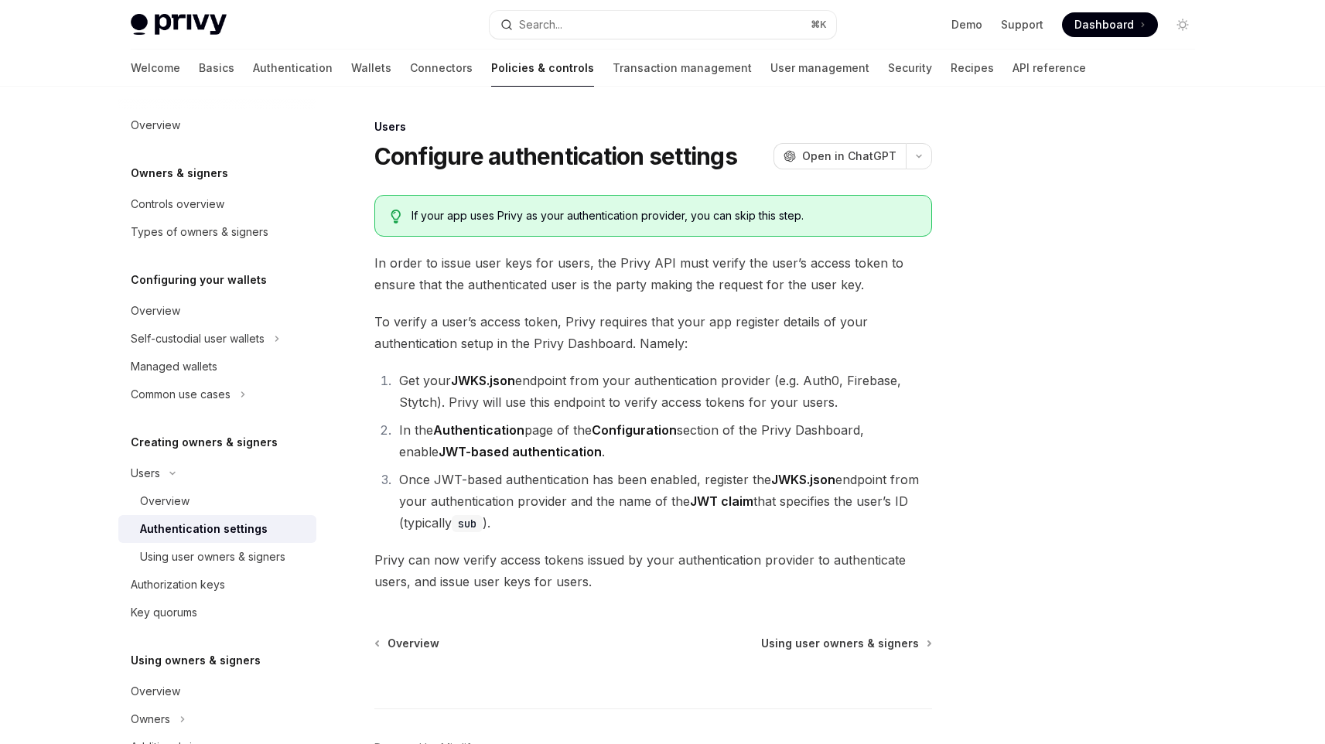
click at [710, 221] on div "If your app uses Privy as your authentication provider, you can skip this step." at bounding box center [664, 215] width 504 height 15
click at [871, 641] on span "Using user owners & signers" at bounding box center [840, 643] width 158 height 15
type textarea "*"
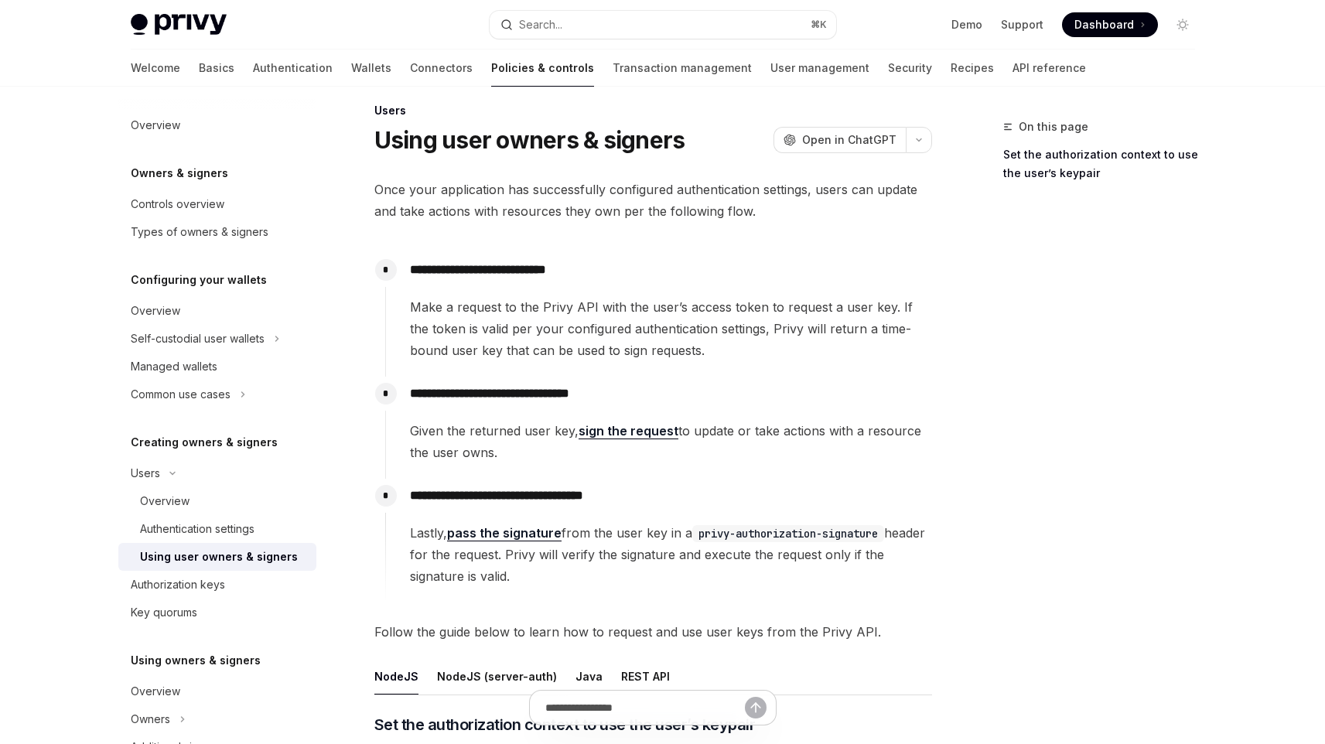
scroll to position [17, 0]
click at [686, 361] on div "**********" at bounding box center [658, 314] width 547 height 124
click at [864, 131] on button "OpenAI Open in ChatGPT" at bounding box center [840, 139] width 132 height 26
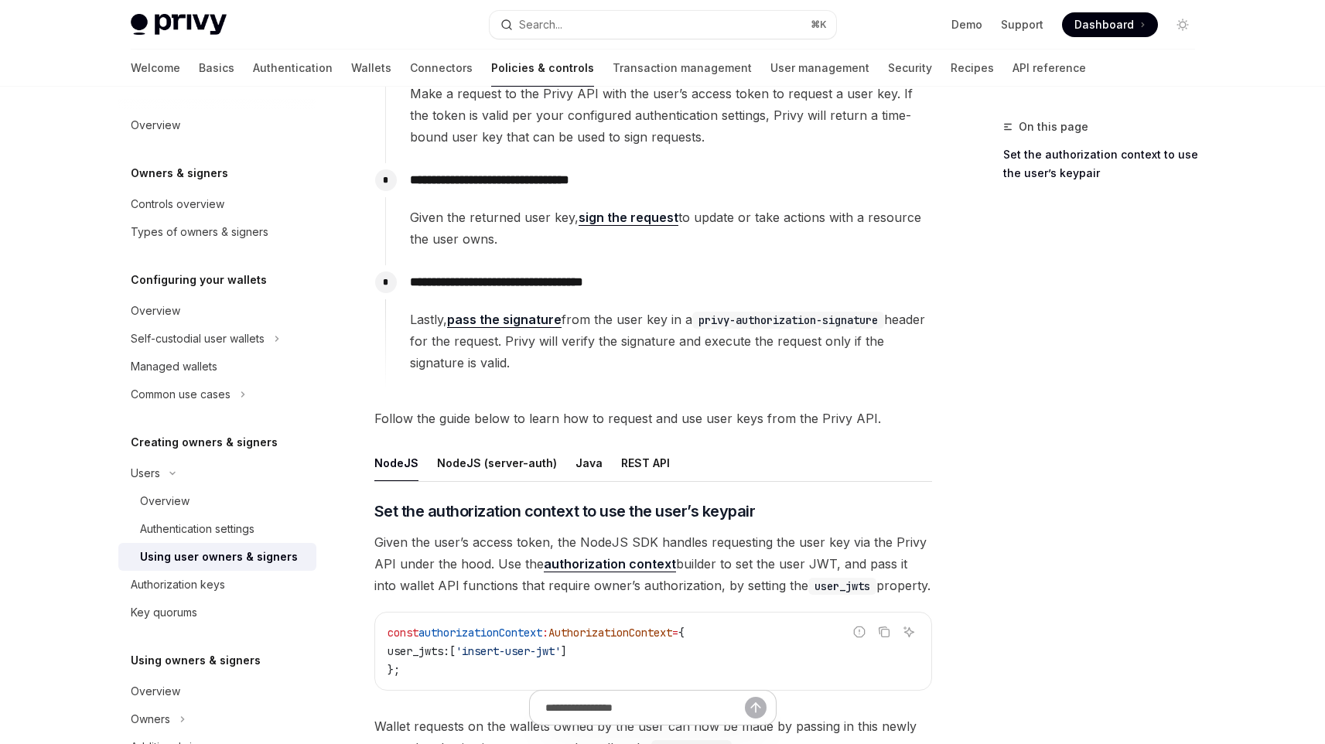
scroll to position [238, 0]
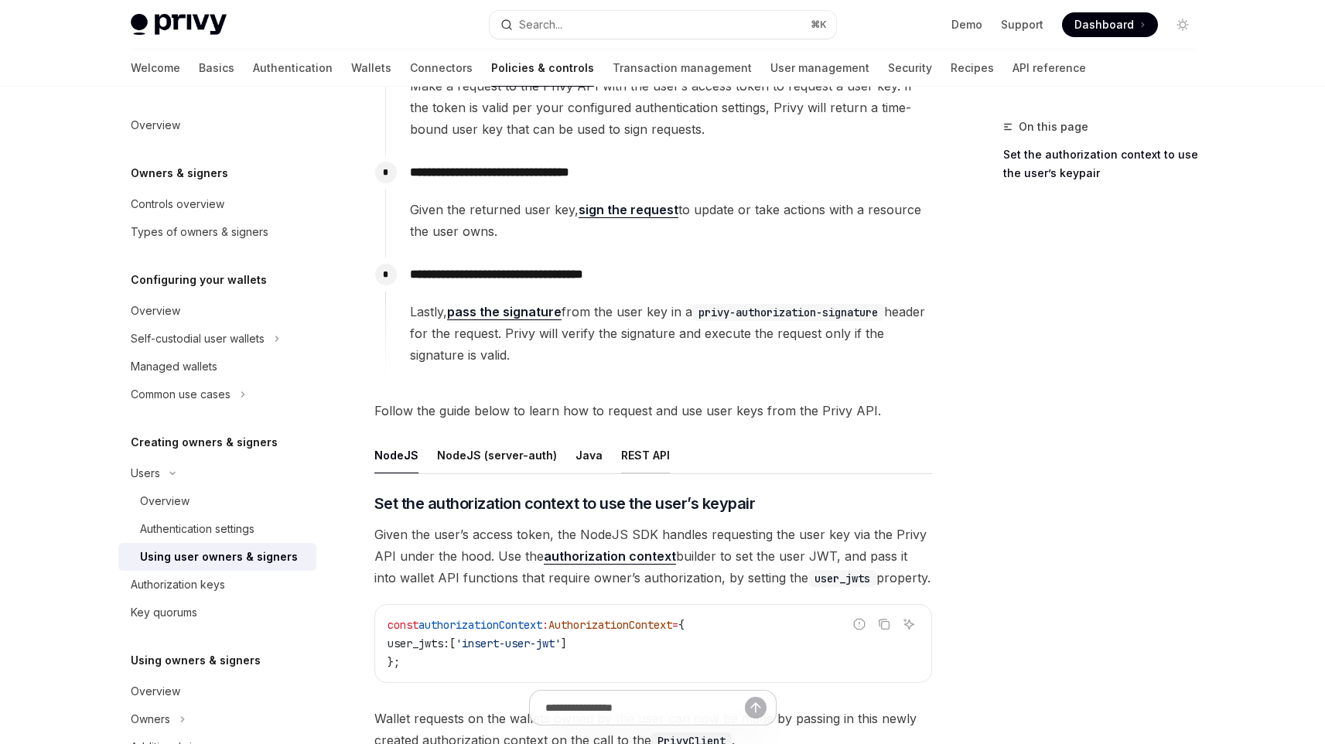
click at [629, 456] on button "REST API" at bounding box center [645, 455] width 49 height 36
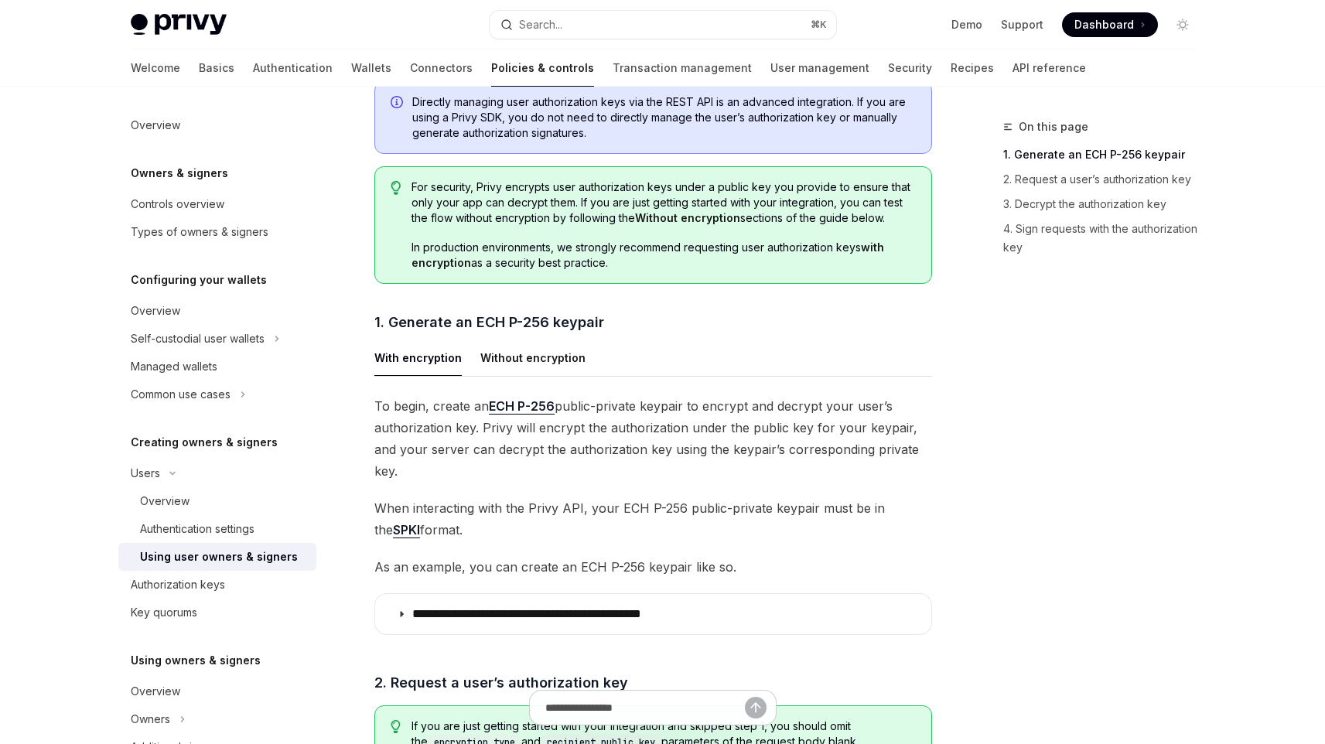
scroll to position [665, 0]
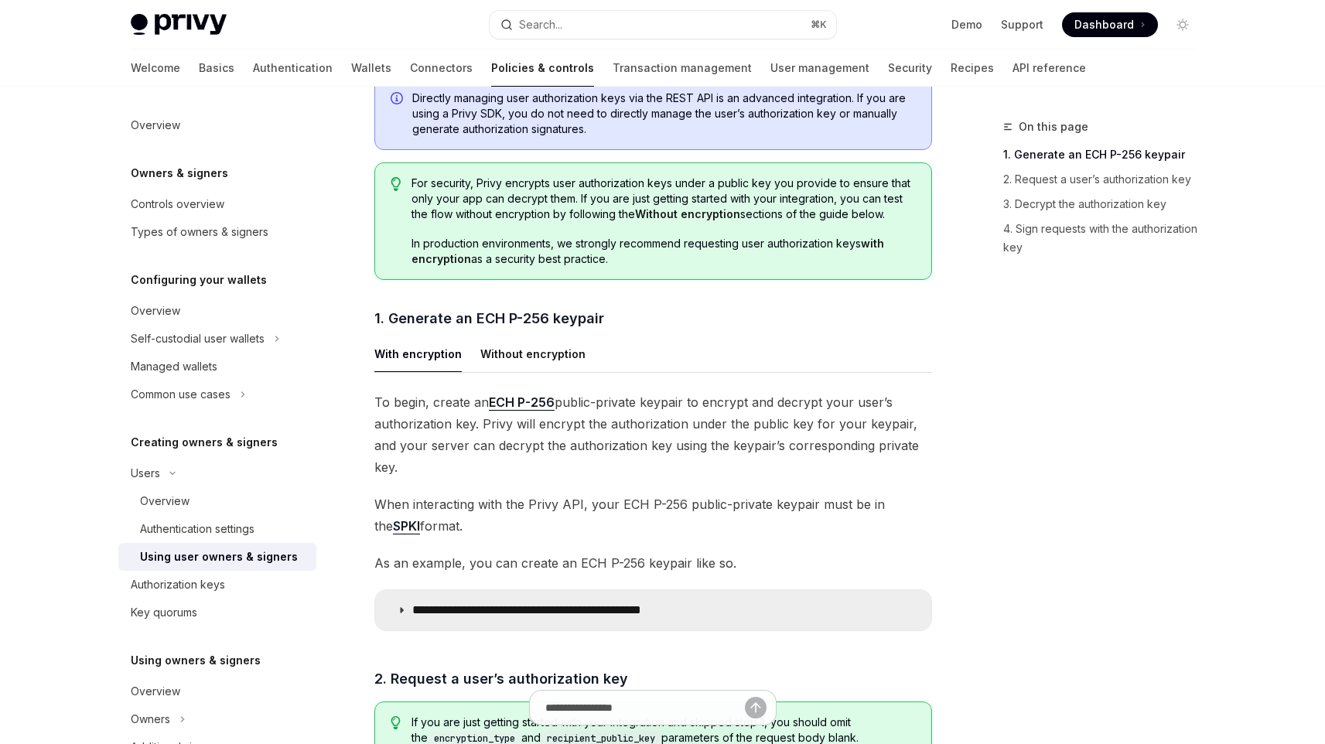
click at [545, 590] on summary "**********" at bounding box center [653, 610] width 556 height 40
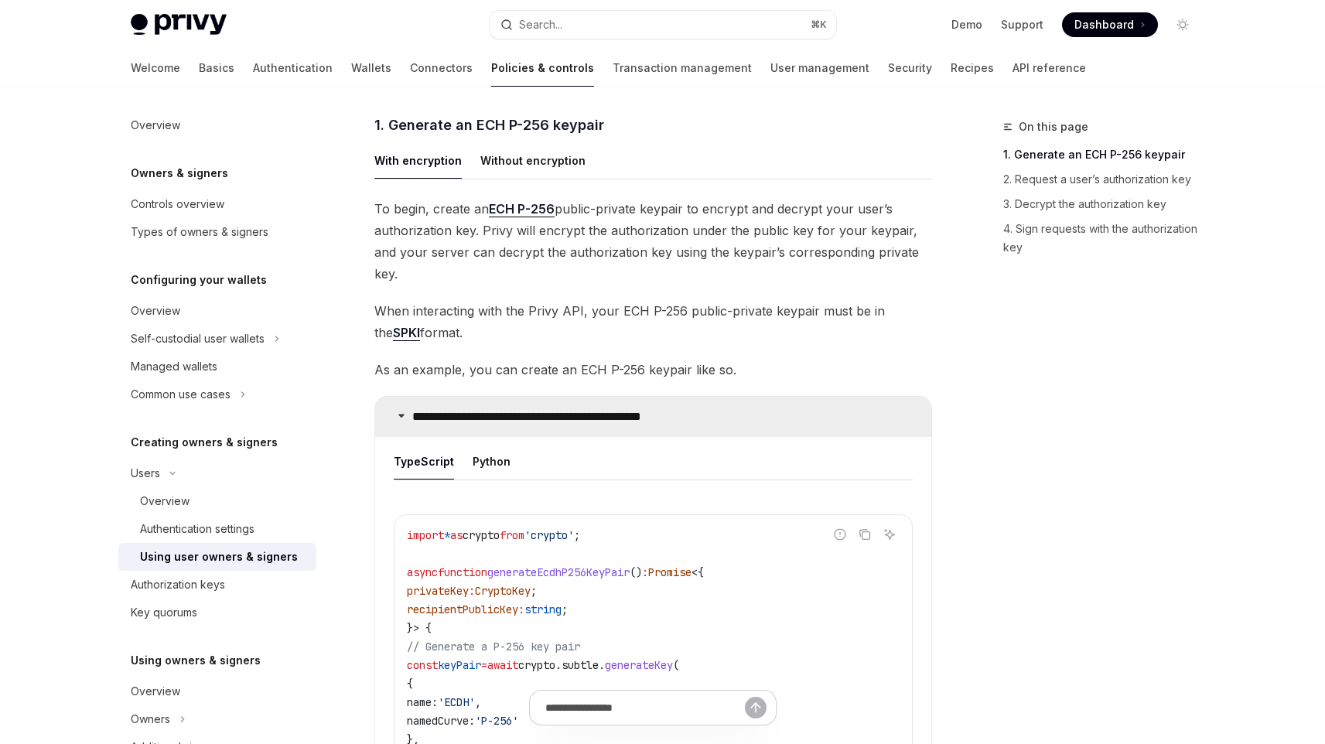
scroll to position [865, 0]
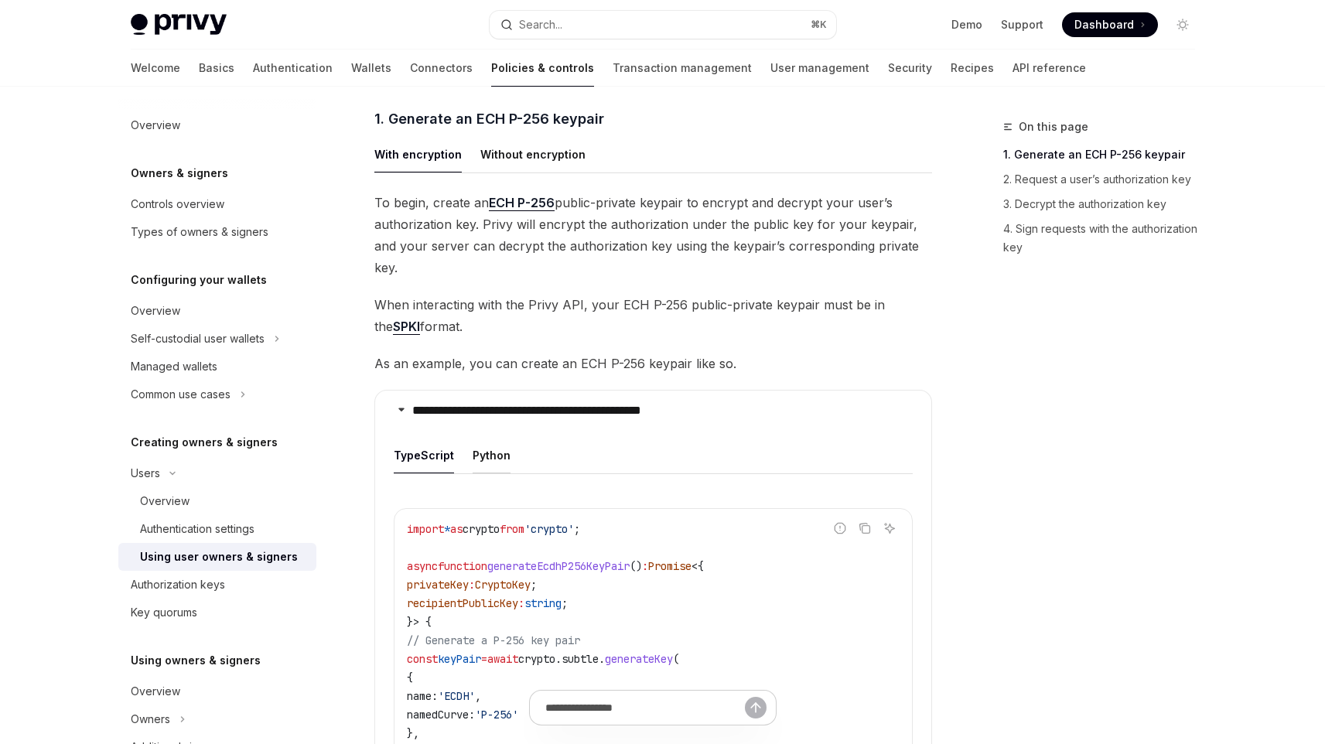
click at [489, 437] on button "Python" at bounding box center [492, 455] width 38 height 36
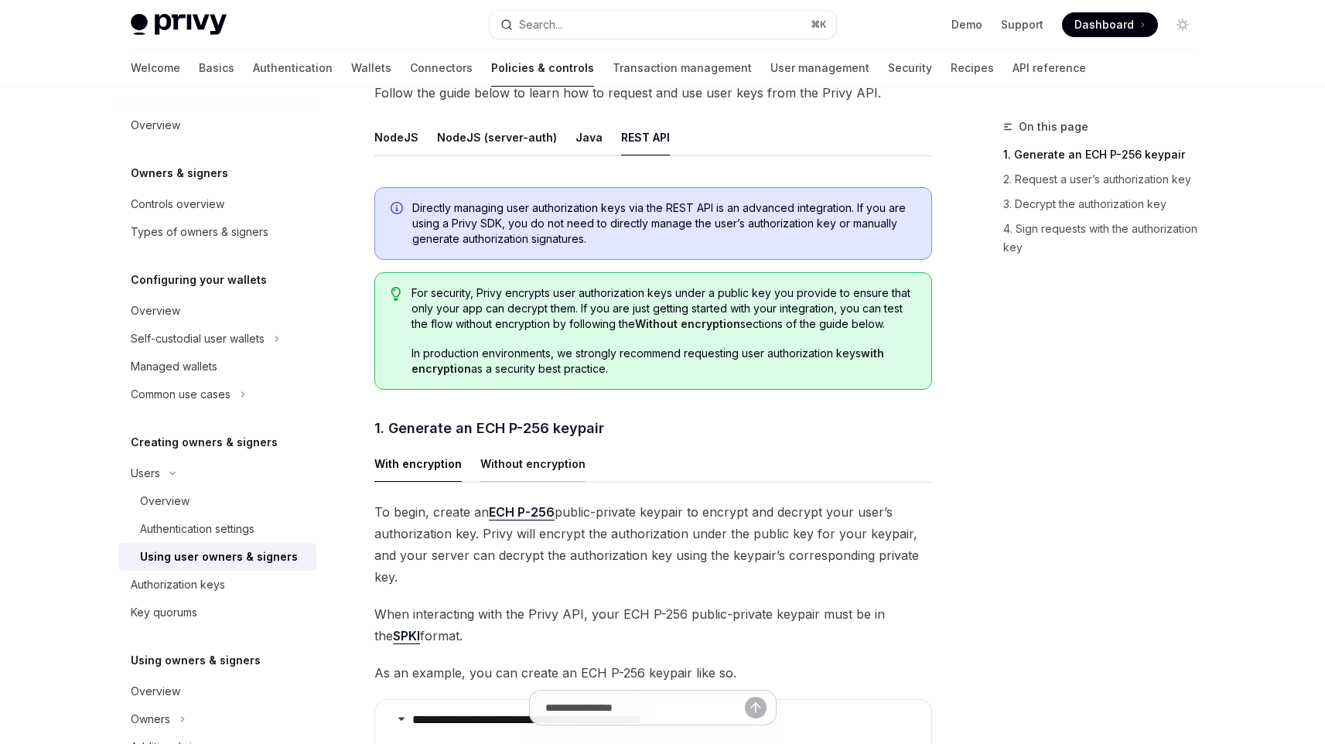
scroll to position [555, 0]
click at [514, 452] on button "Without encryption" at bounding box center [532, 464] width 105 height 36
type textarea "*"
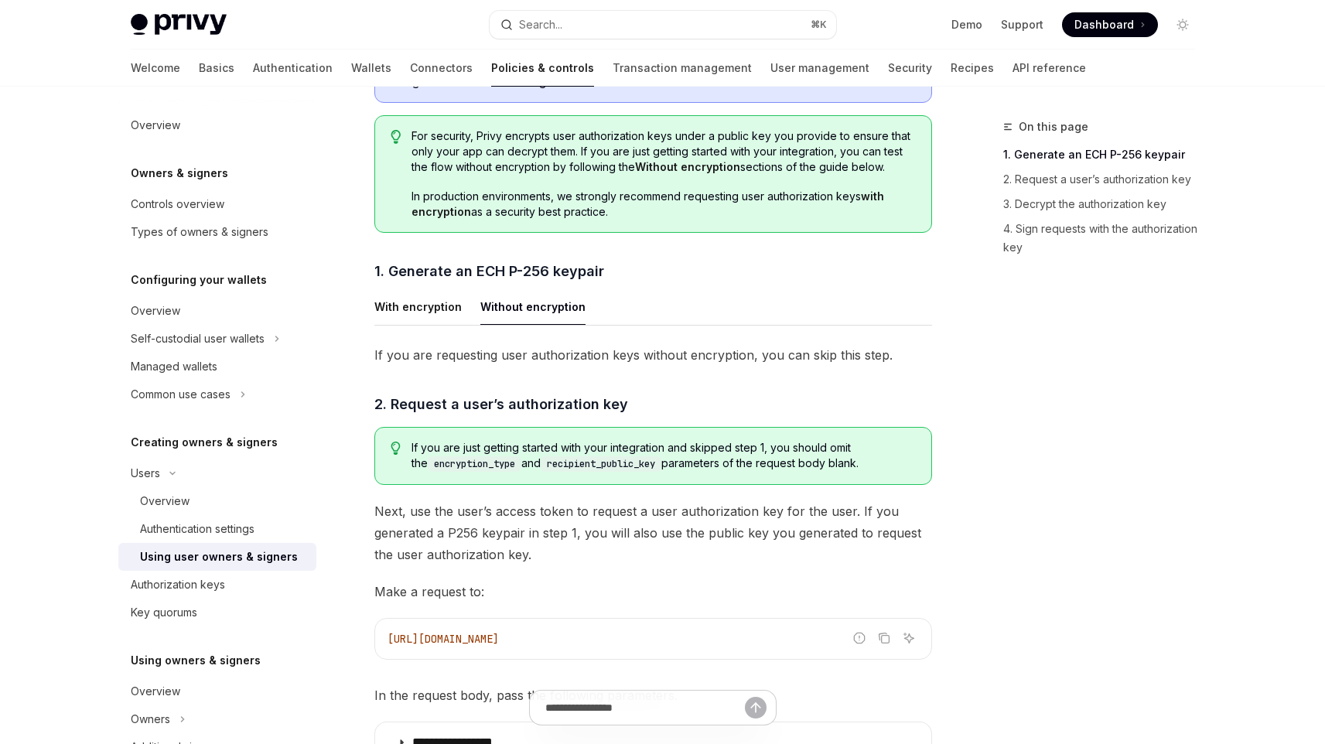
scroll to position [915, 0]
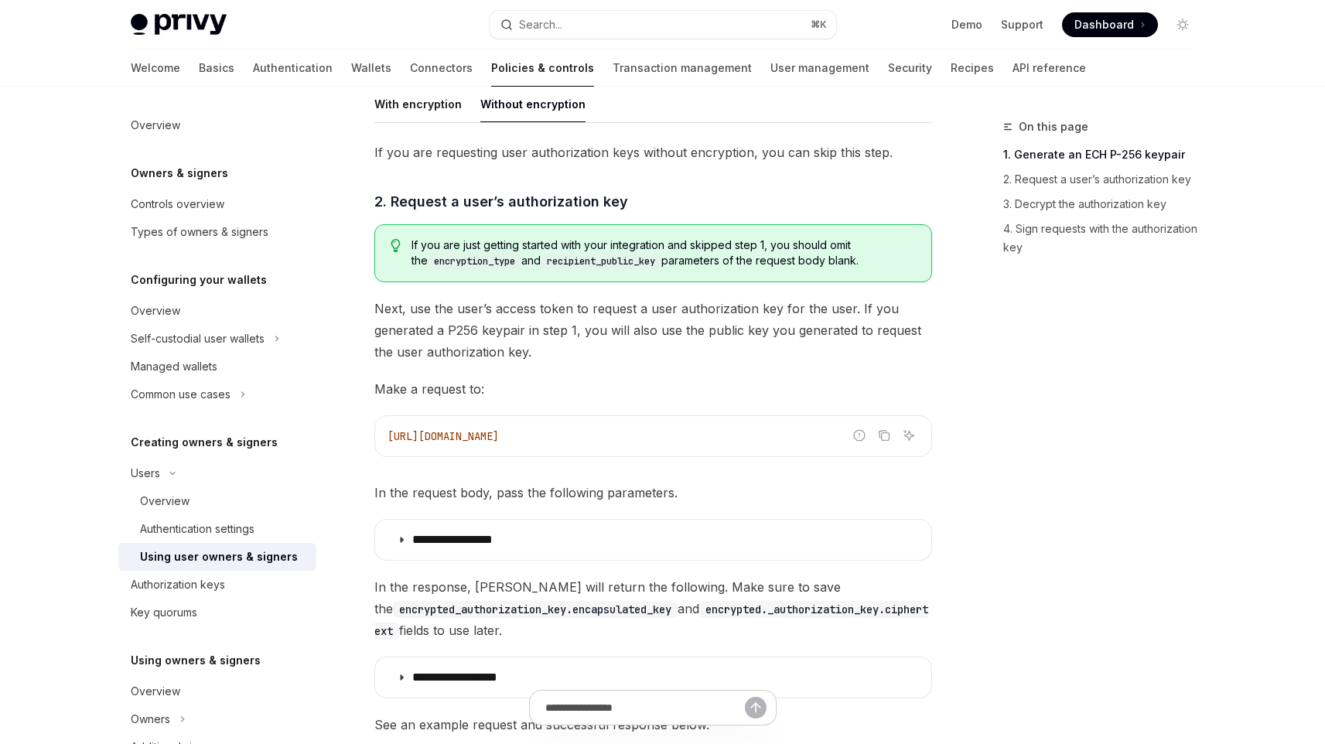
click at [726, 455] on div "https://api.privy.io/v1/wallets/authenticate" at bounding box center [653, 436] width 556 height 40
click at [890, 433] on icon "Copy the contents from the code block" at bounding box center [884, 435] width 12 height 12
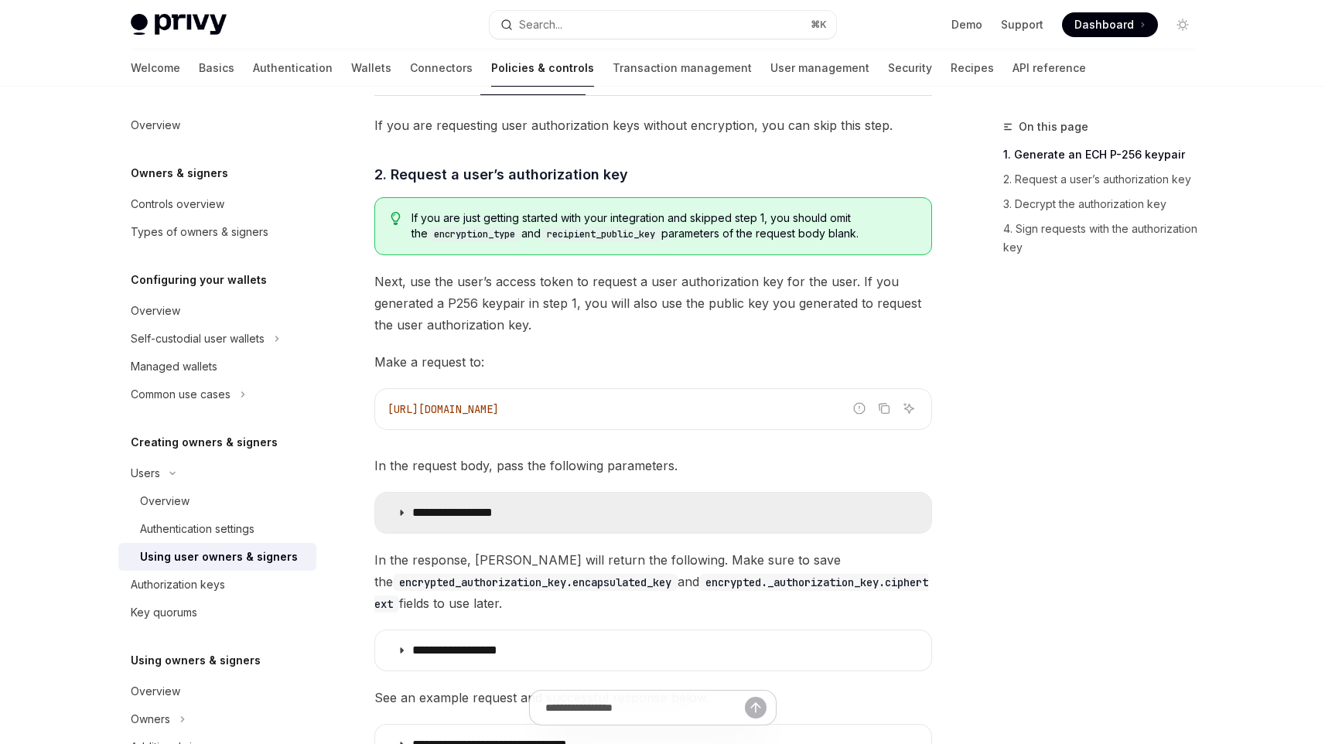
click at [600, 508] on summary "**********" at bounding box center [653, 513] width 556 height 40
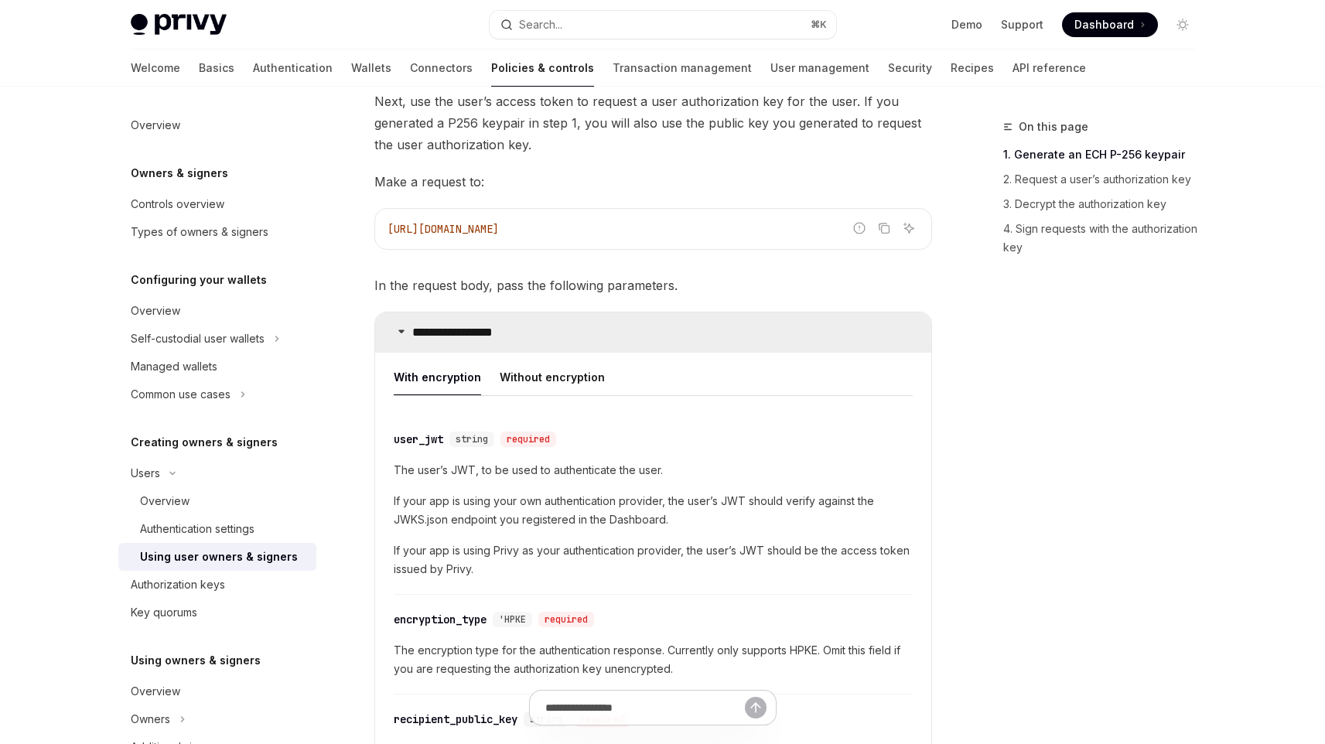
scroll to position [1135, 0]
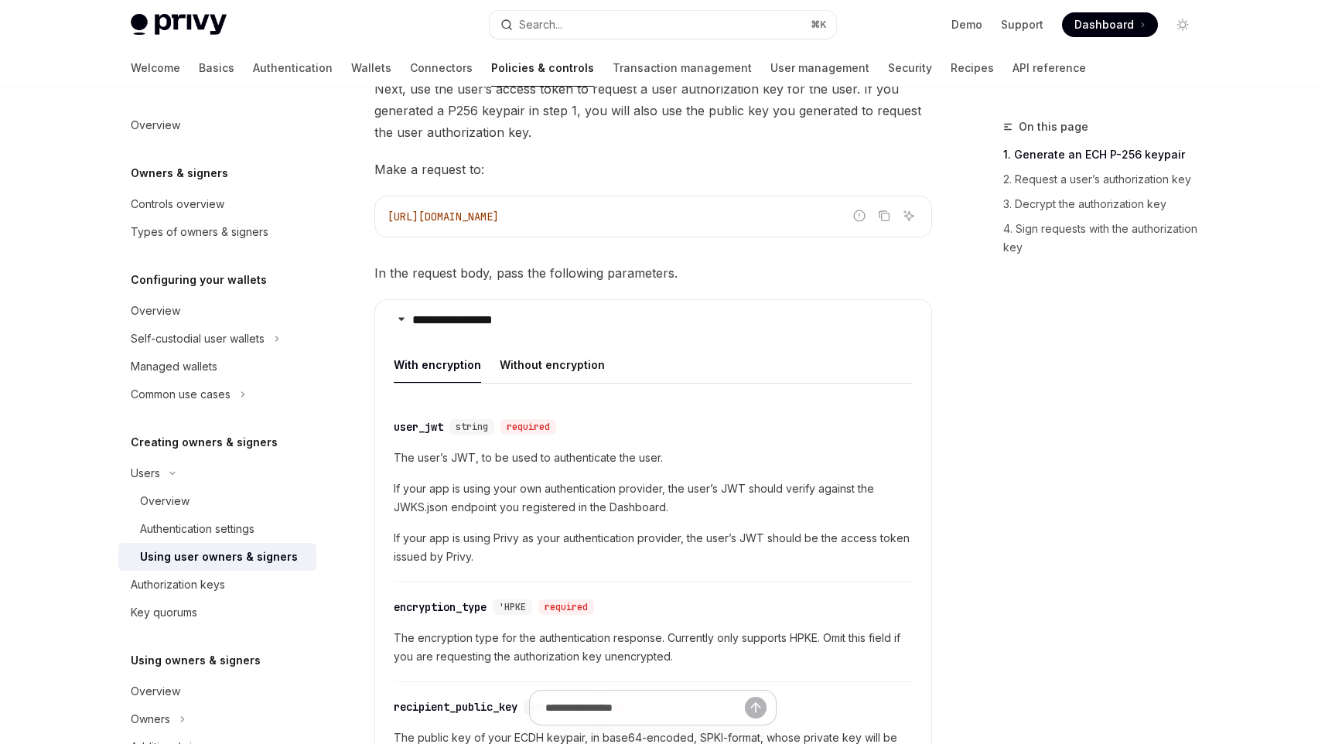
click at [417, 419] on div "user_jwt" at bounding box center [419, 426] width 50 height 15
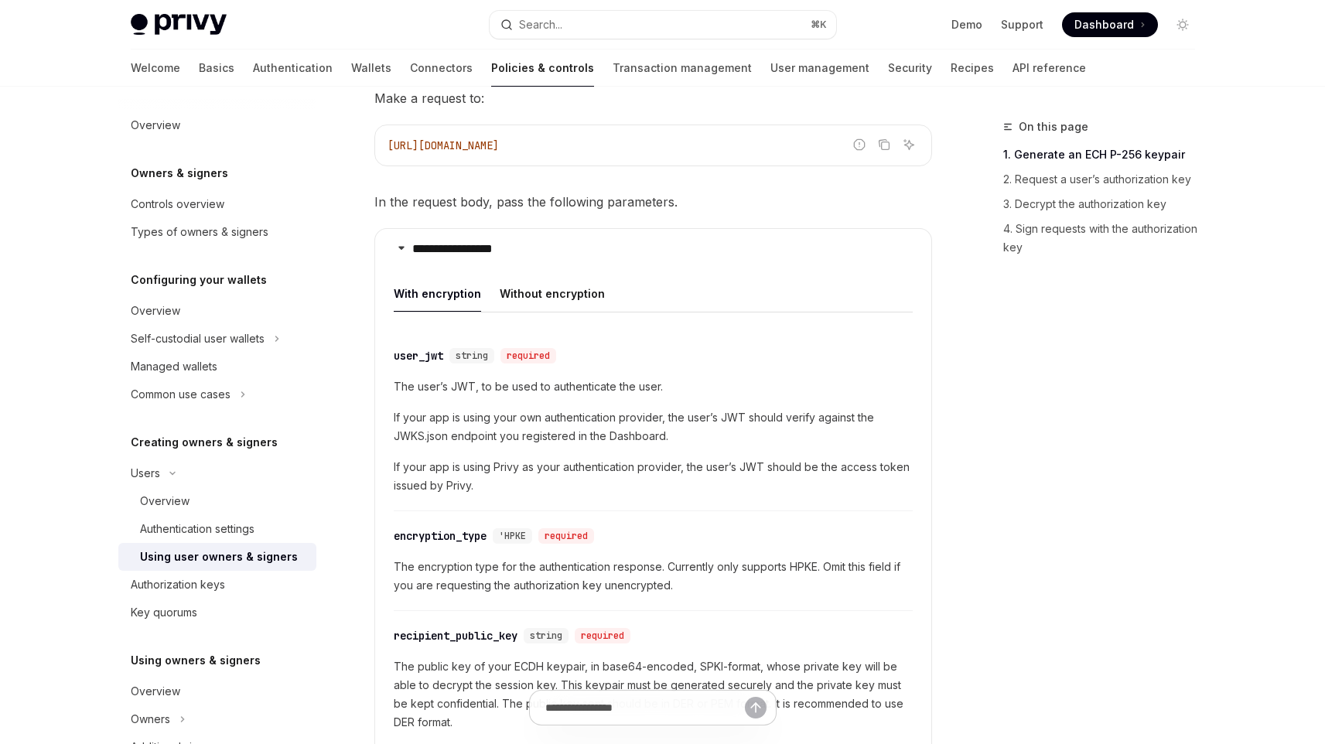
click at [417, 419] on div "The user’s JWT, to be used to authenticate the user. If your app is using your …" at bounding box center [653, 437] width 519 height 118
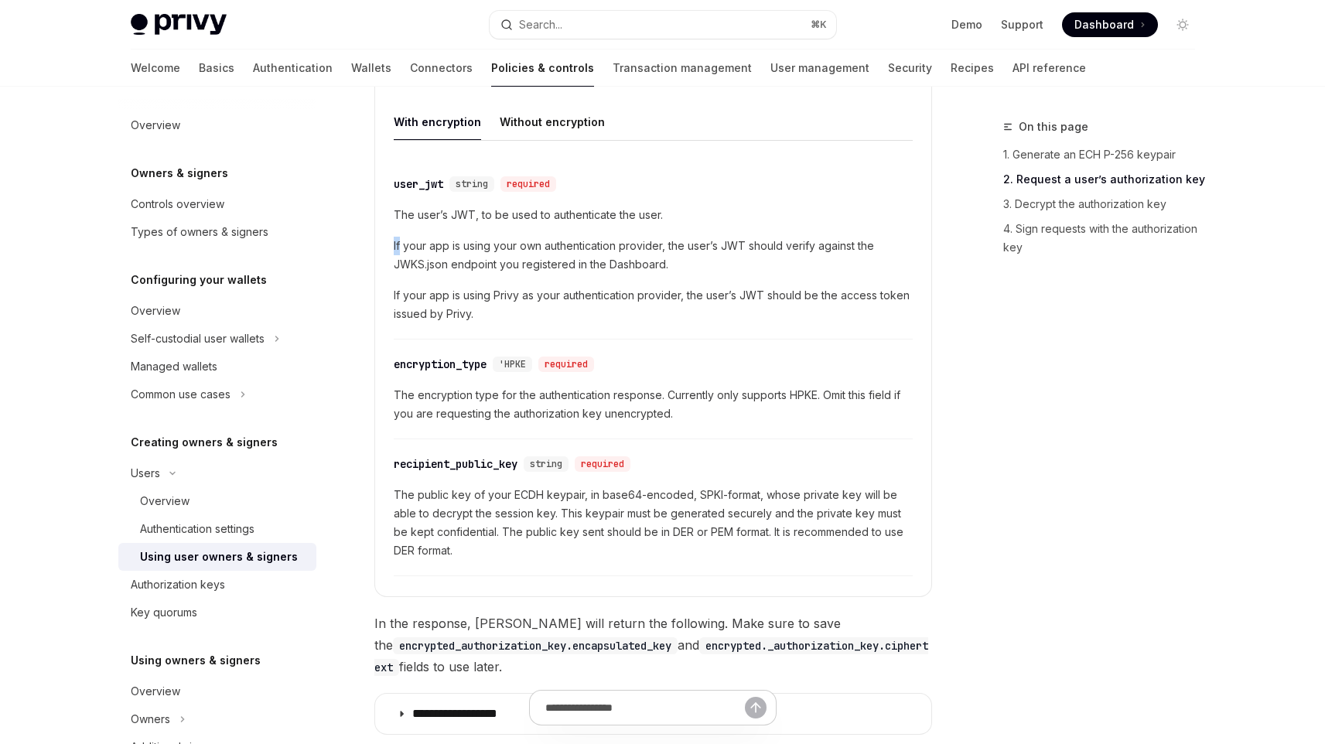
scroll to position [1373, 0]
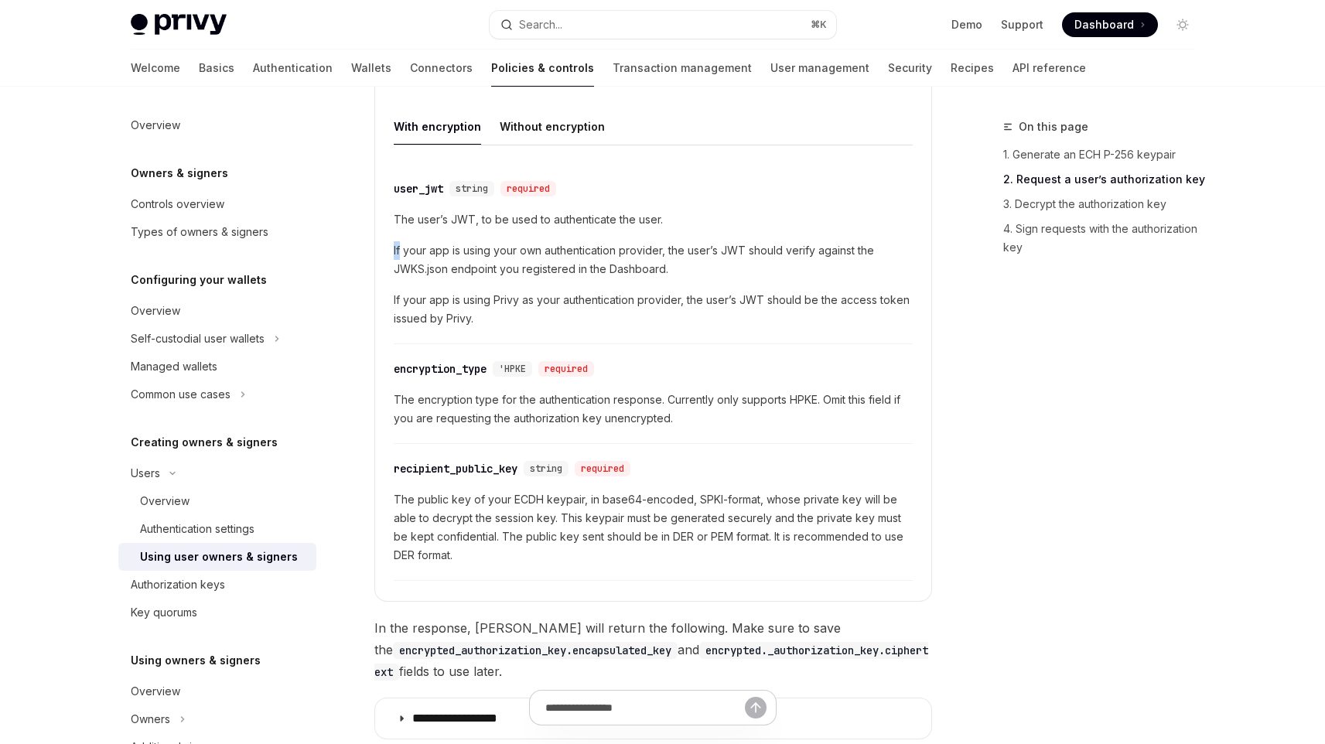
click at [420, 182] on div "user_jwt" at bounding box center [419, 188] width 50 height 15
copy div "user_jwt"
click at [557, 113] on button "Without encryption" at bounding box center [552, 126] width 105 height 36
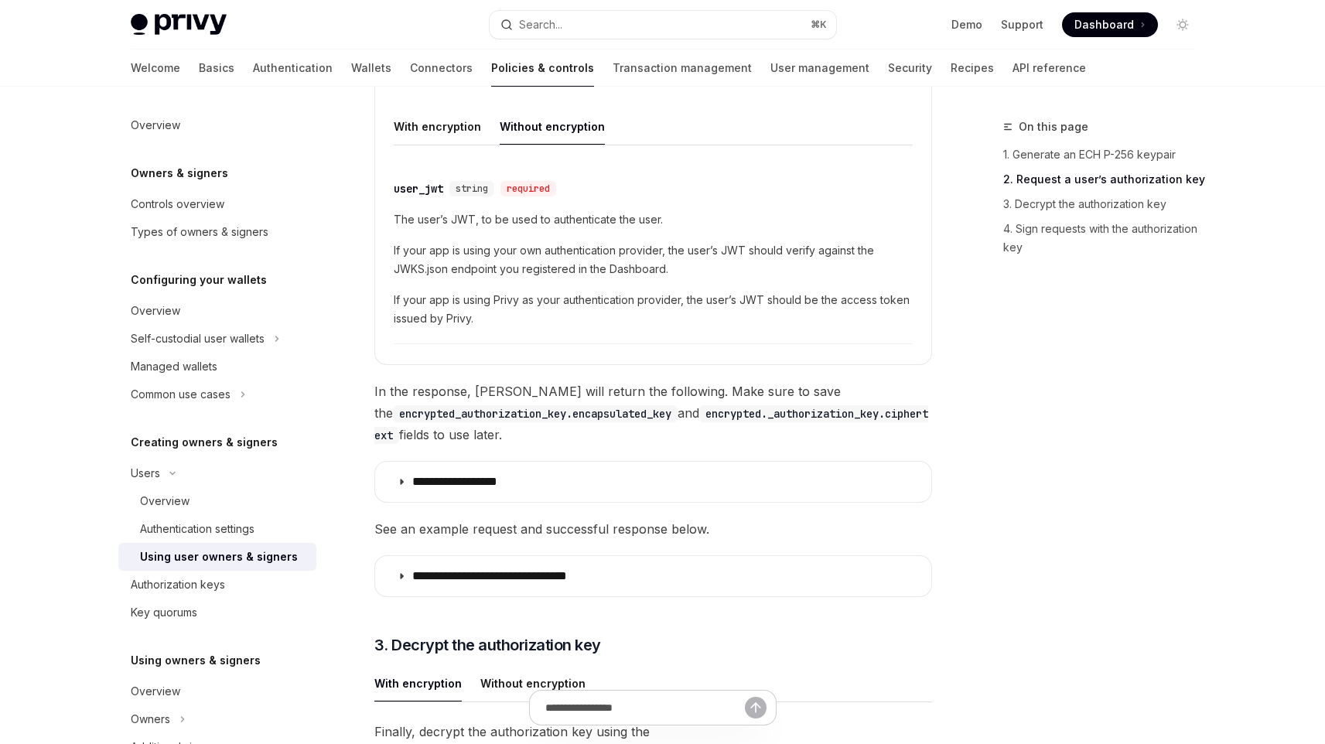
click at [410, 185] on div "user_jwt" at bounding box center [419, 188] width 50 height 15
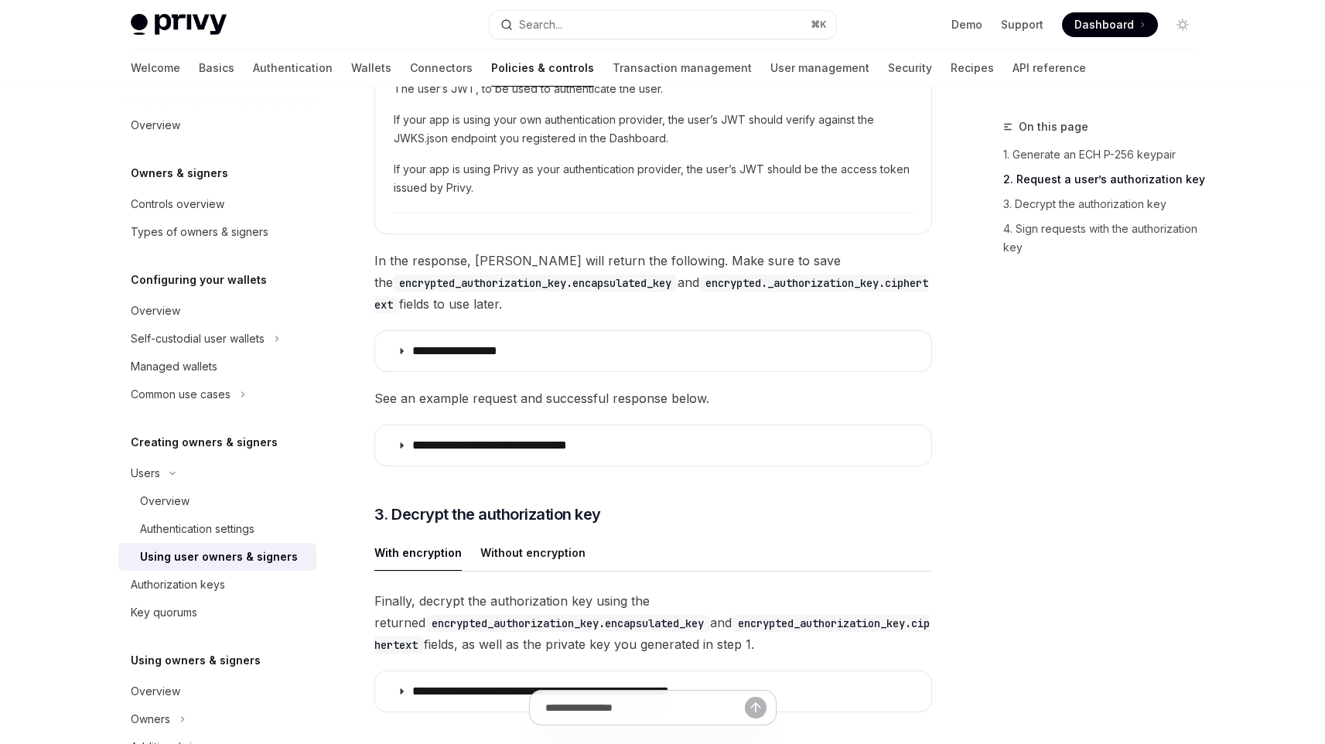
click at [410, 185] on div "The user’s JWT, to be used to authenticate the user. If your app is using your …" at bounding box center [653, 139] width 519 height 118
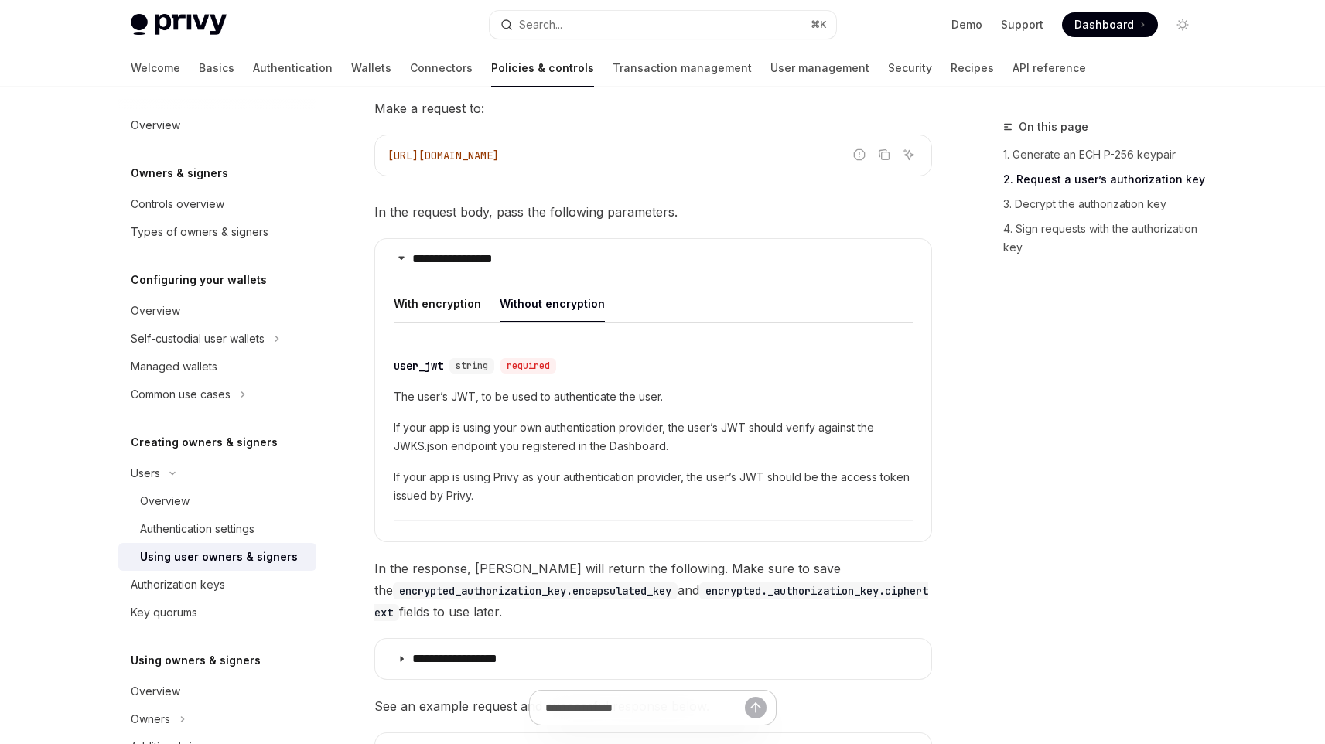
scroll to position [1176, 0]
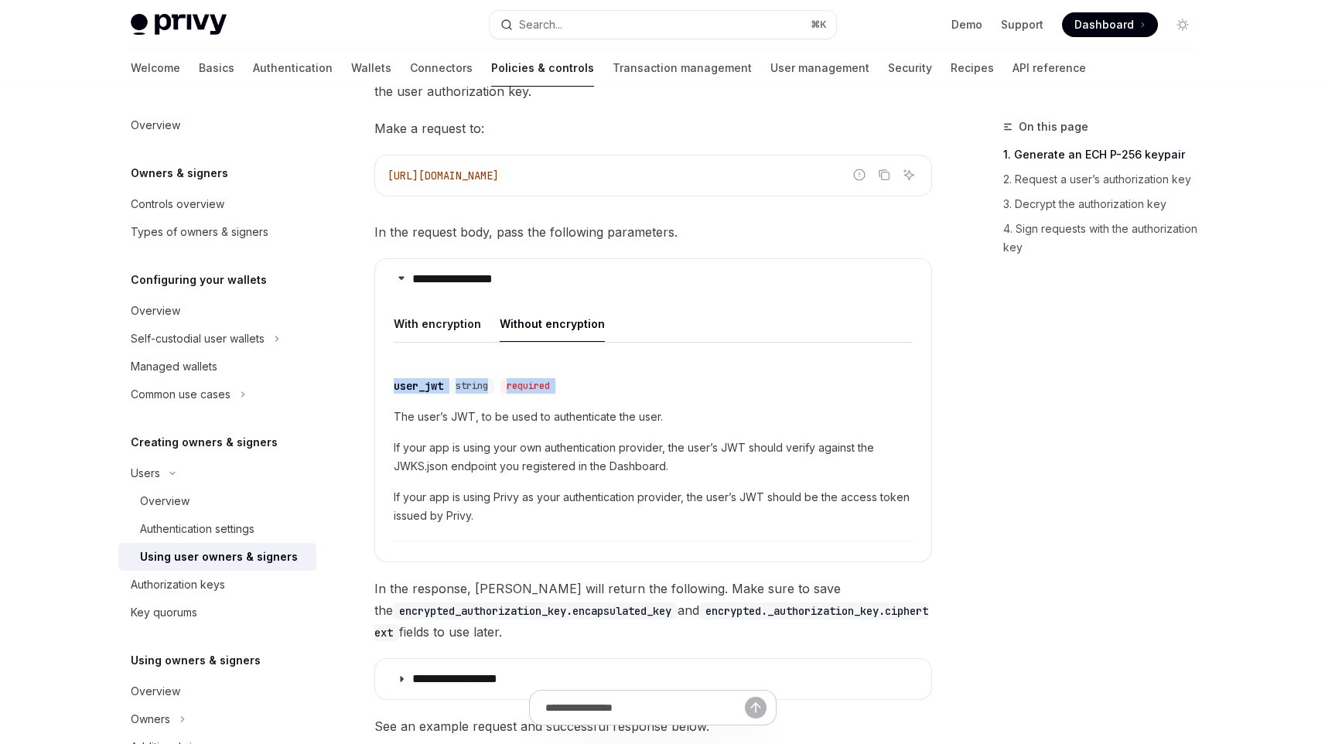
copy div "user_jwt string required"
drag, startPoint x: 385, startPoint y: 395, endPoint x: 392, endPoint y: 392, distance: 8.0
click at [392, 392] on details "**********" at bounding box center [653, 410] width 558 height 304
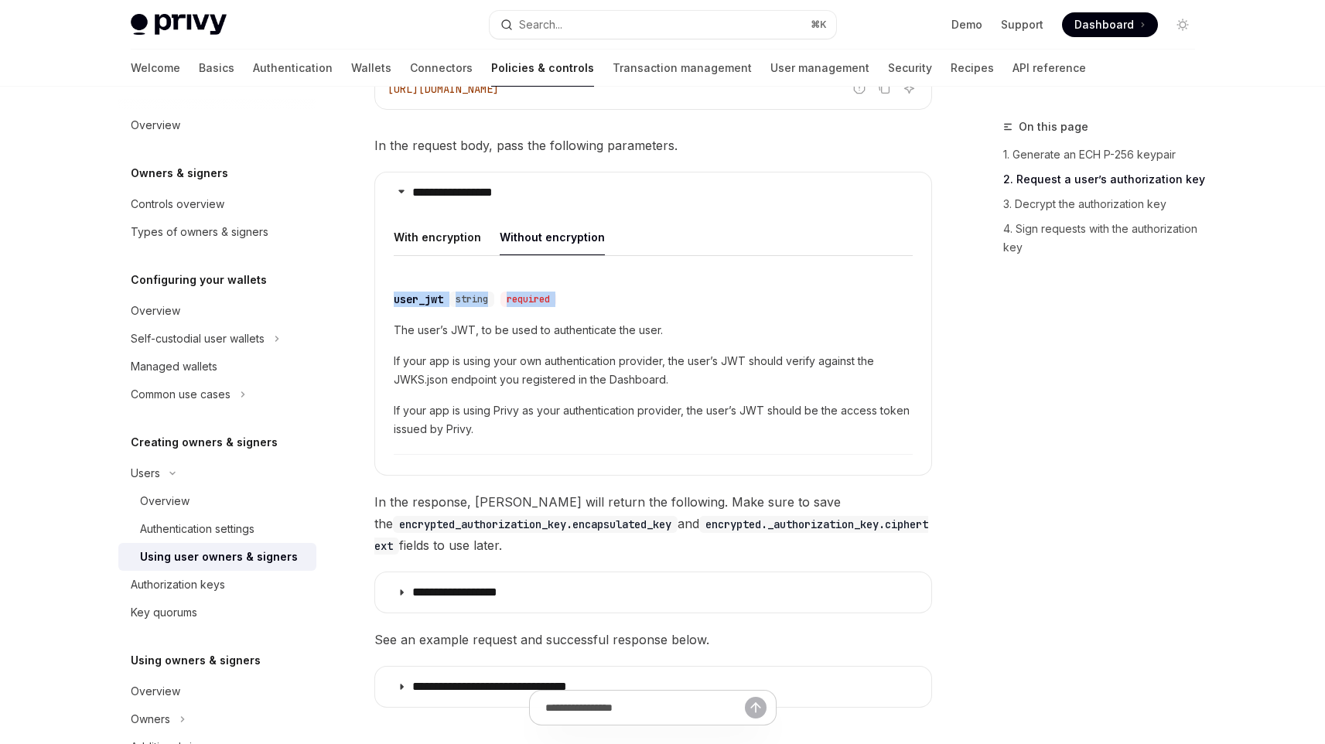
scroll to position [1298, 0]
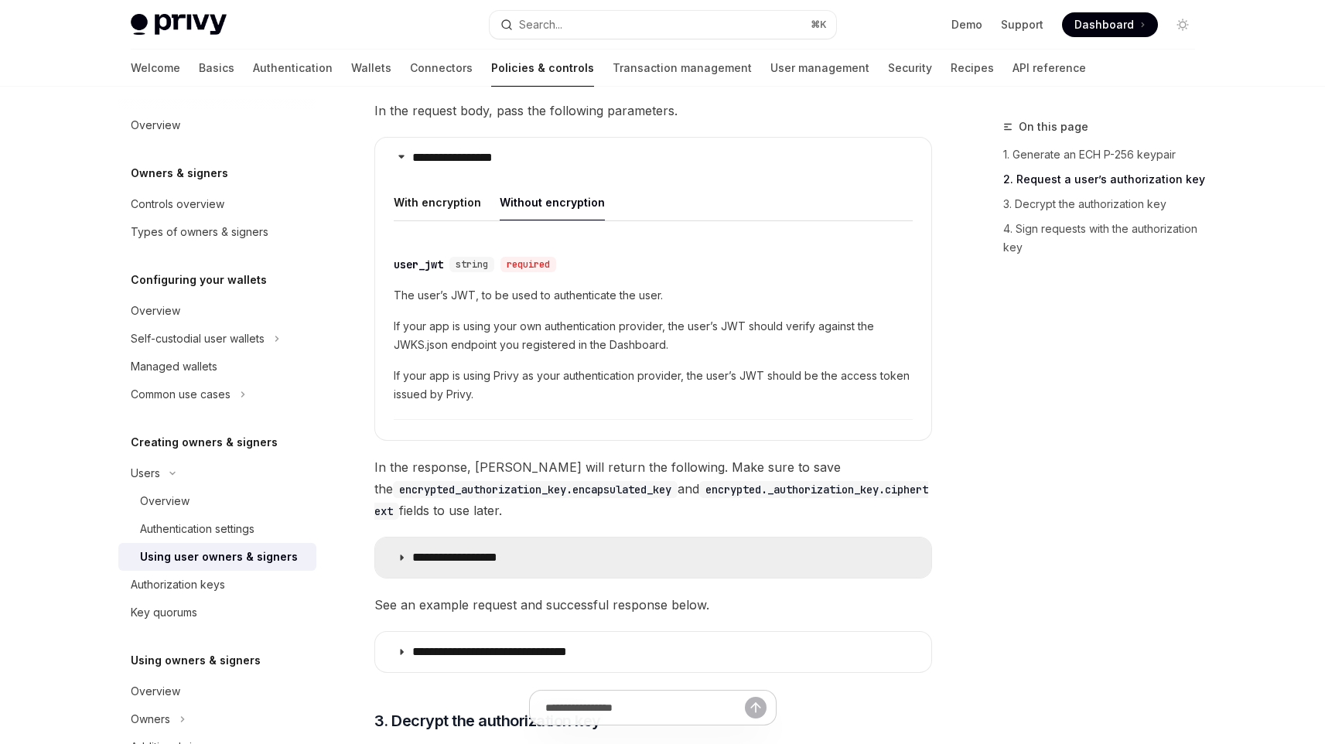
click at [550, 545] on summary "**********" at bounding box center [653, 558] width 556 height 40
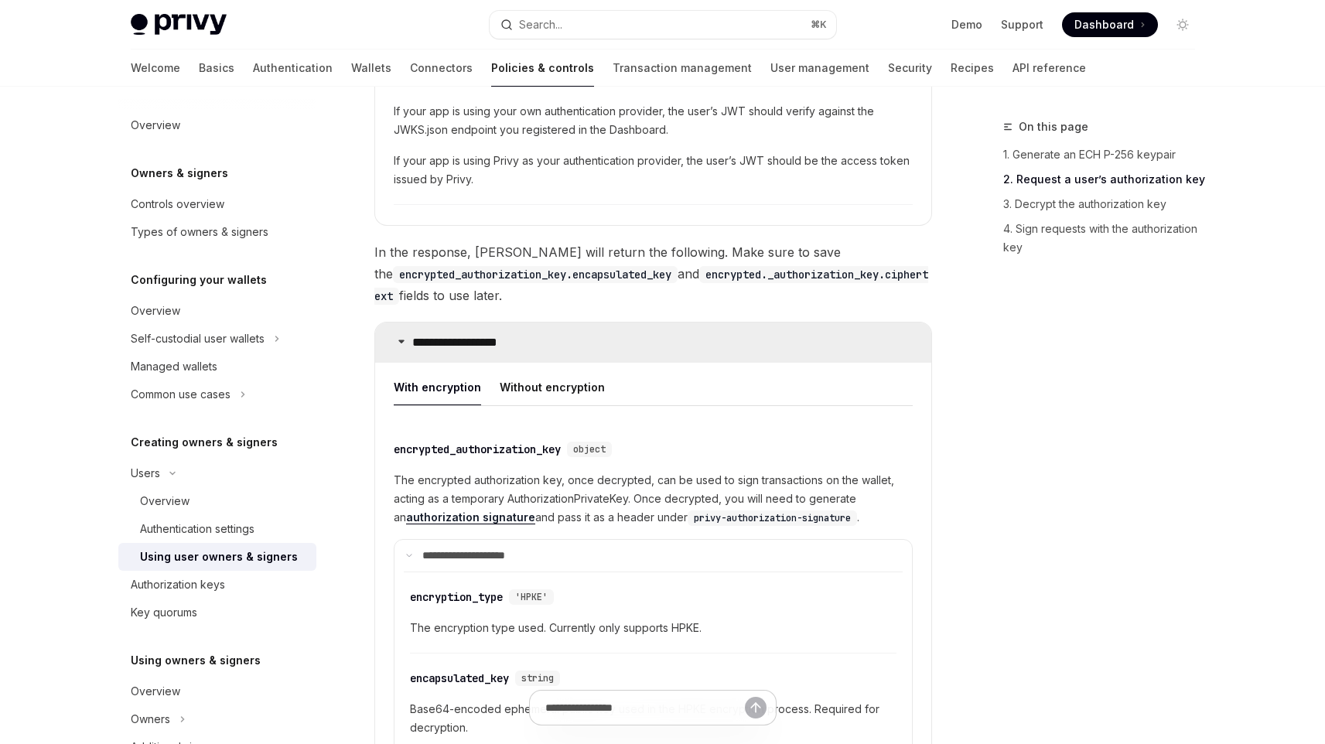
scroll to position [1524, 0]
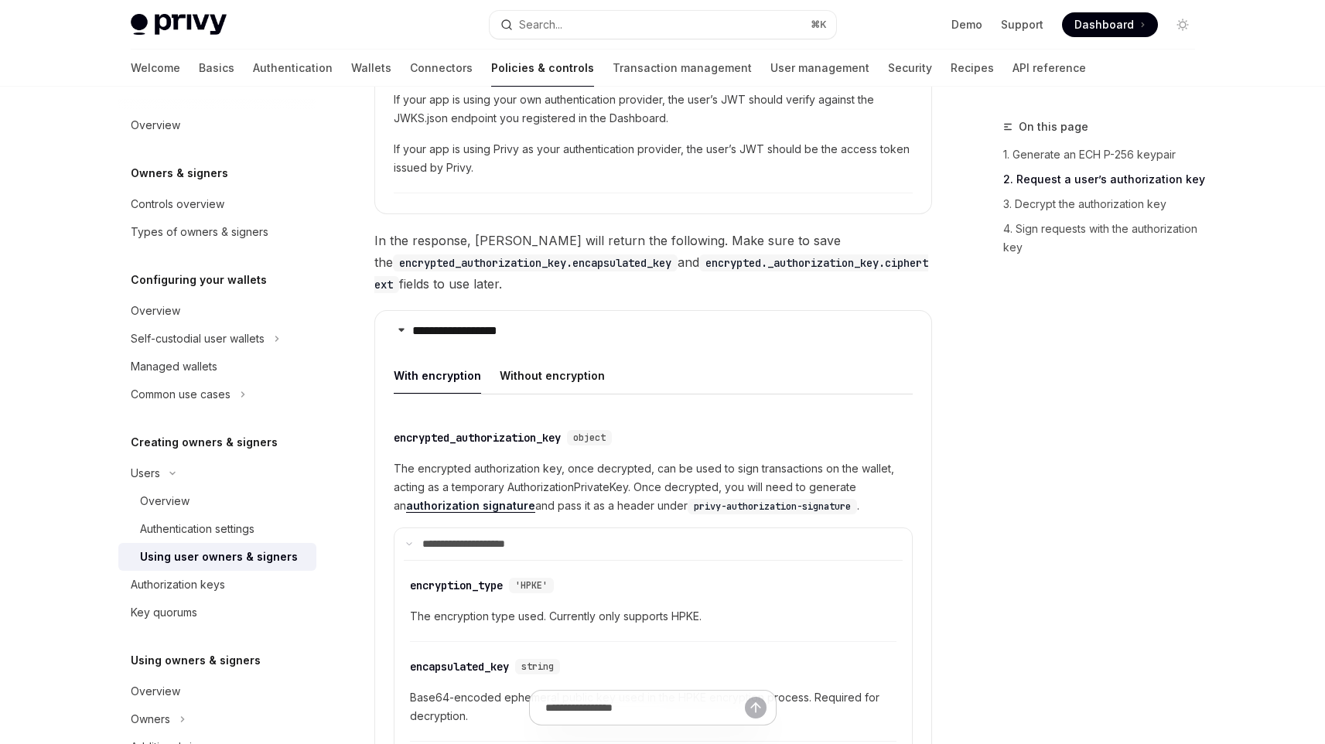
click at [559, 394] on div "**********" at bounding box center [653, 688] width 519 height 662
click at [596, 363] on button "Without encryption" at bounding box center [552, 375] width 105 height 36
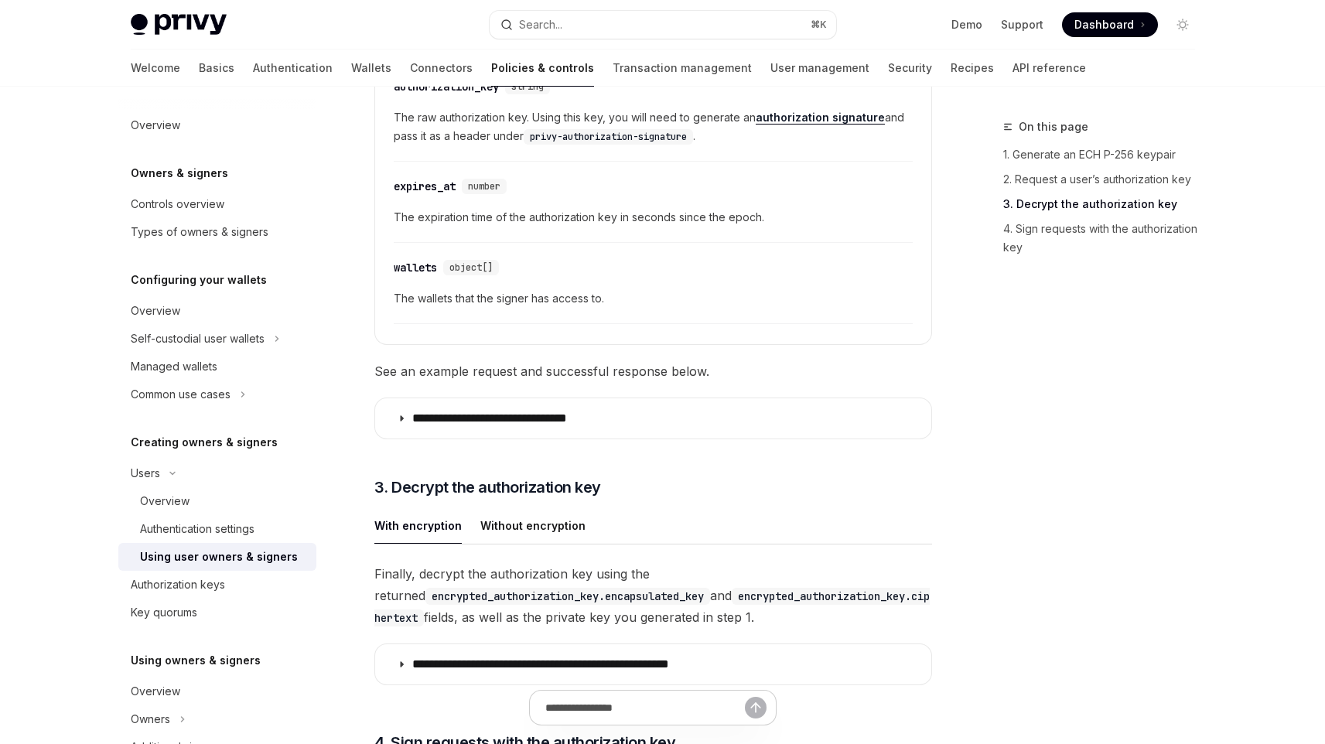
scroll to position [1882, 0]
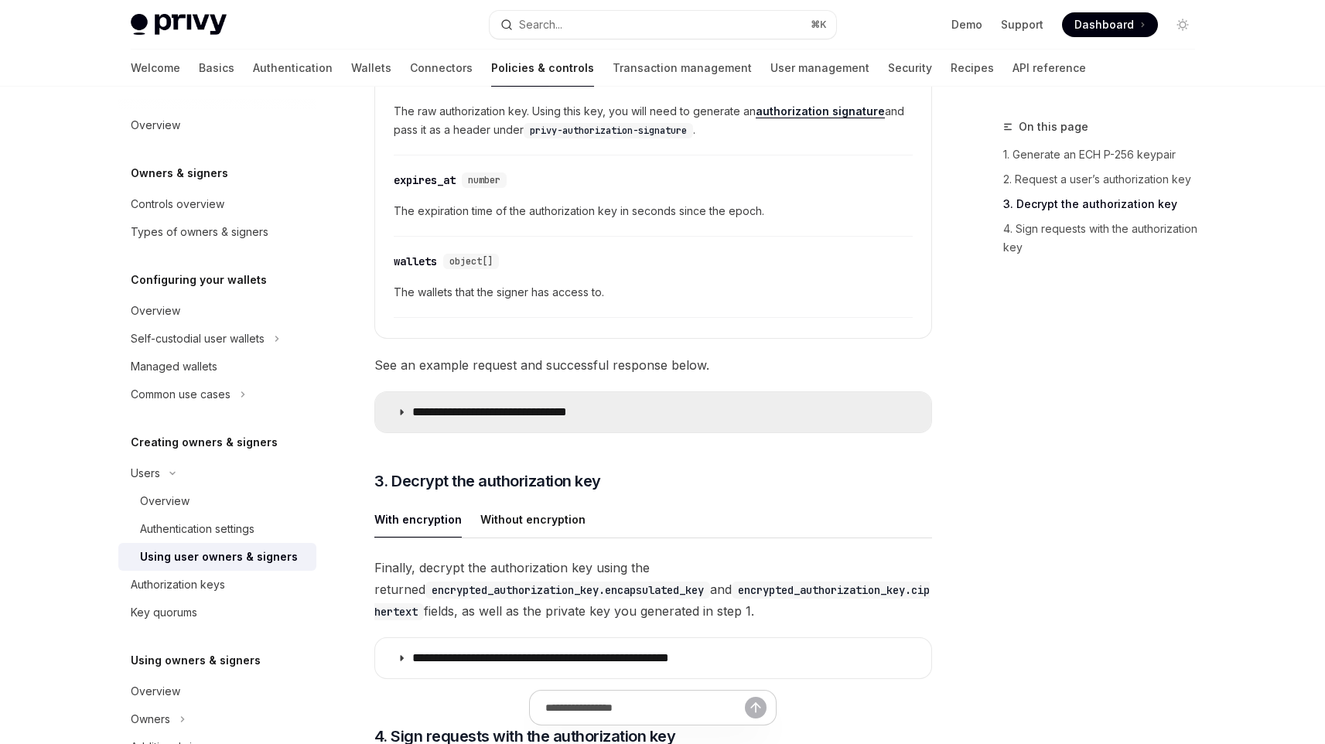
click at [569, 397] on summary "**********" at bounding box center [653, 412] width 556 height 40
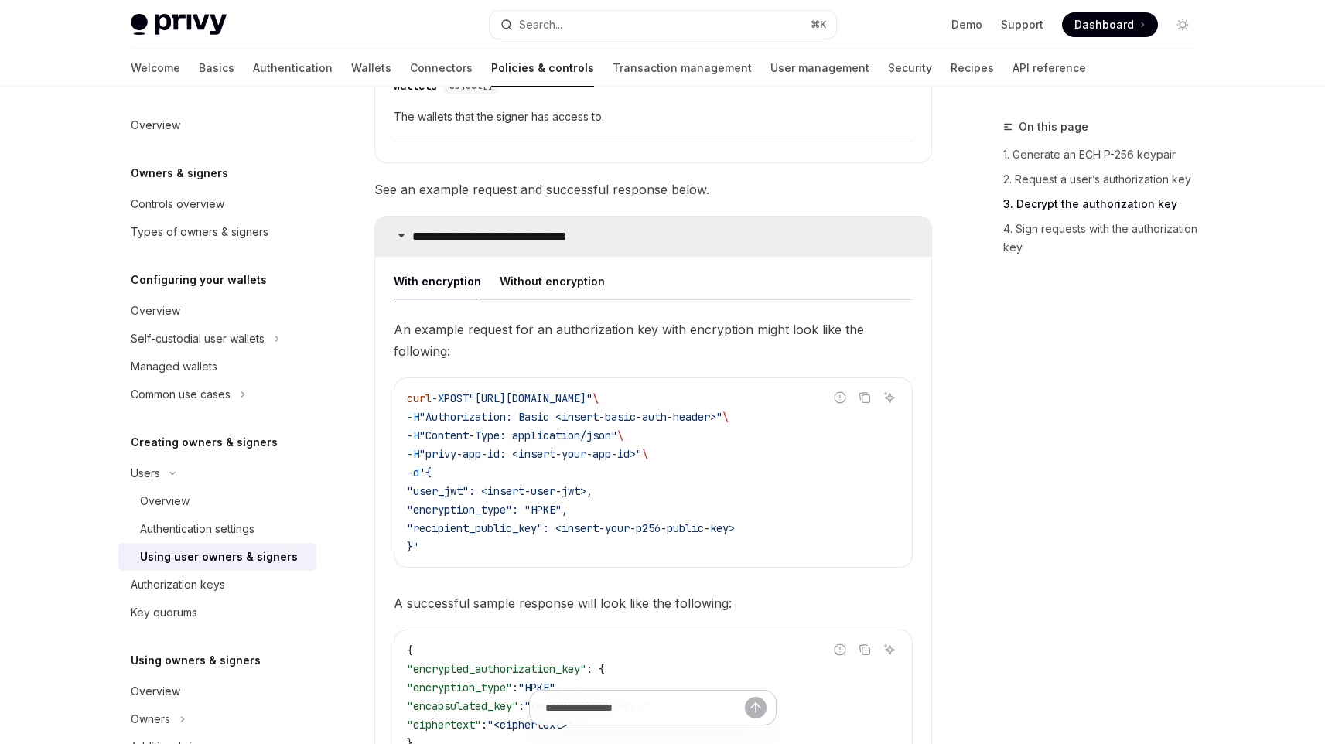
scroll to position [2069, 0]
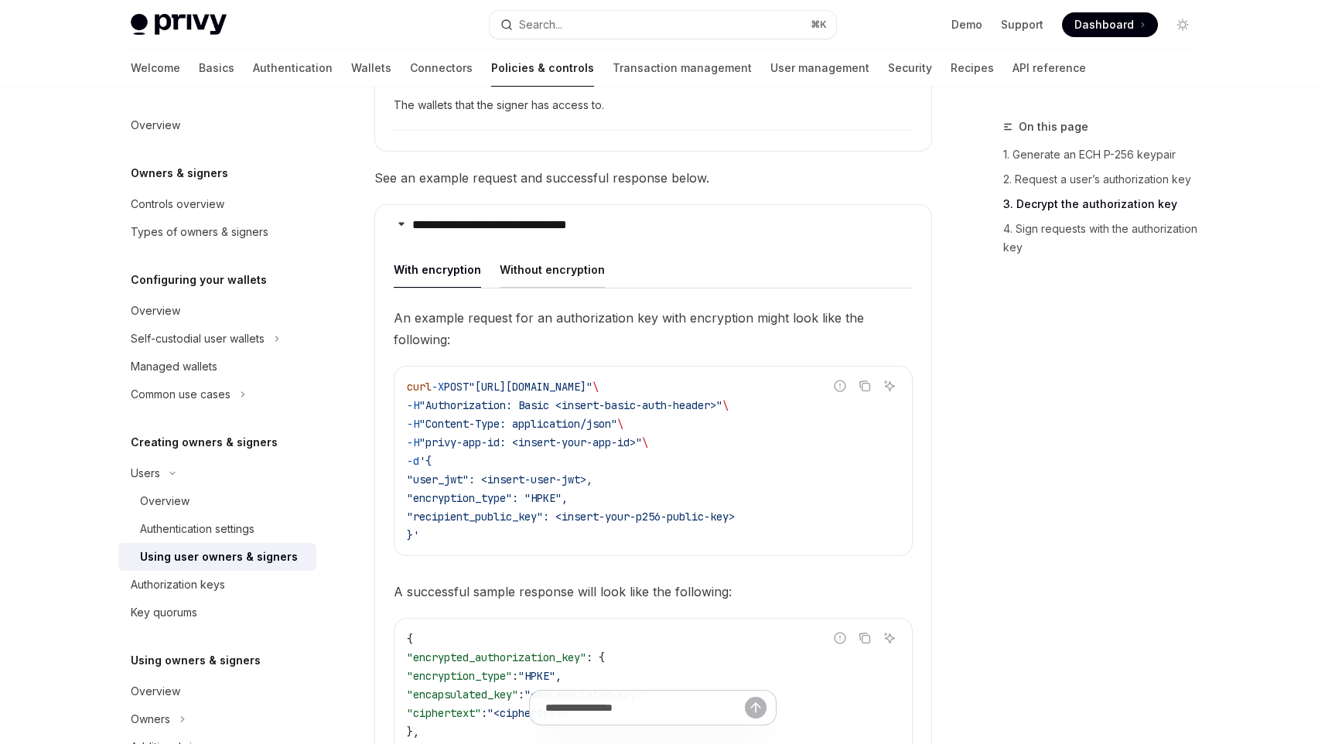
click at [578, 270] on button "Without encryption" at bounding box center [552, 269] width 105 height 36
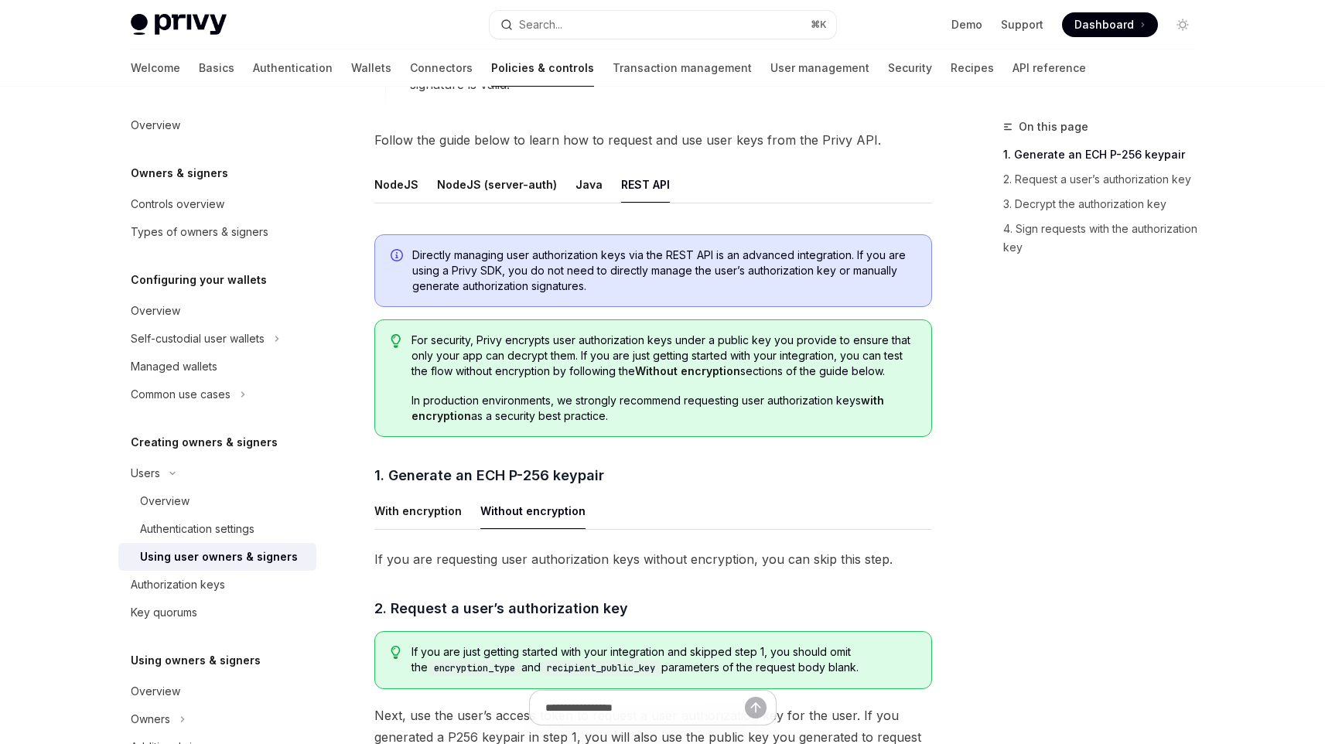
scroll to position [501, 0]
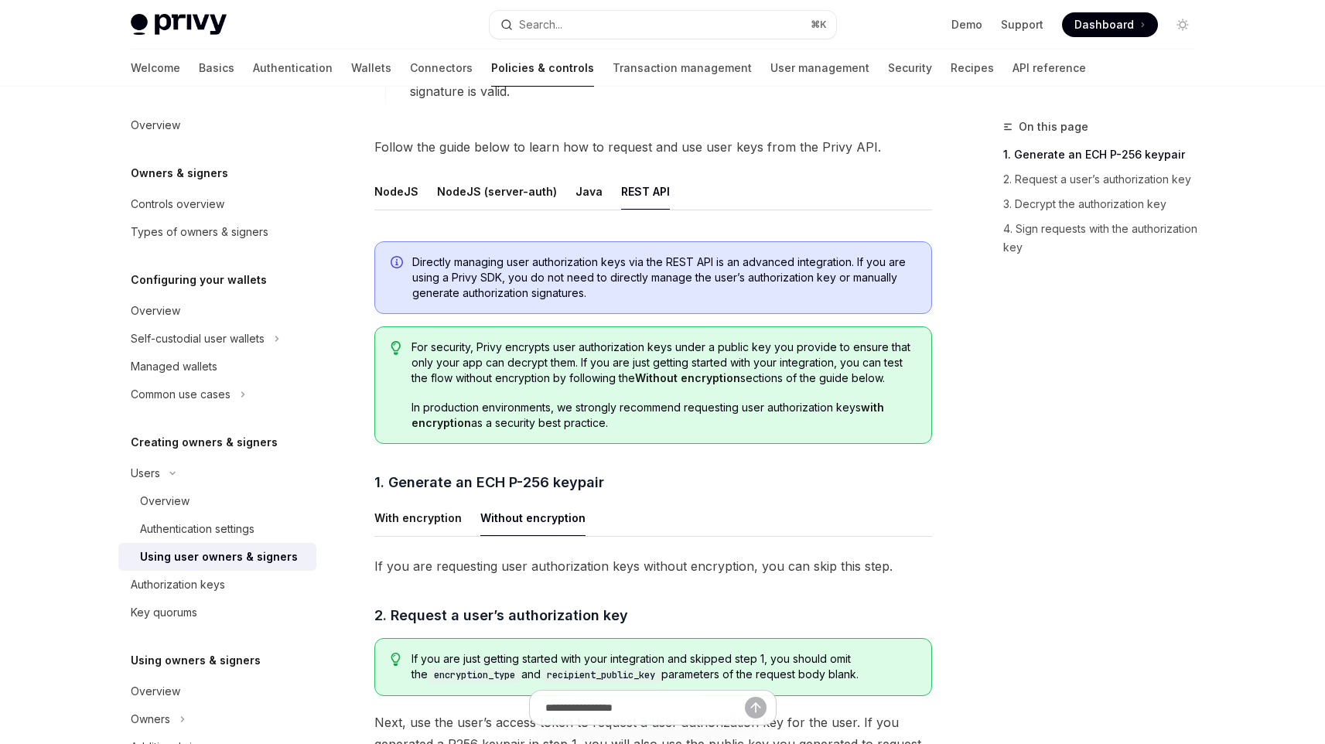
click at [641, 207] on button "REST API" at bounding box center [645, 191] width 49 height 36
type textarea "*"
drag, startPoint x: 453, startPoint y: 271, endPoint x: 504, endPoint y: 281, distance: 52.8
click at [504, 281] on span "Directly managing user authorization keys via the REST API is an advanced integ…" at bounding box center [664, 278] width 504 height 46
copy span "Privy SDK"
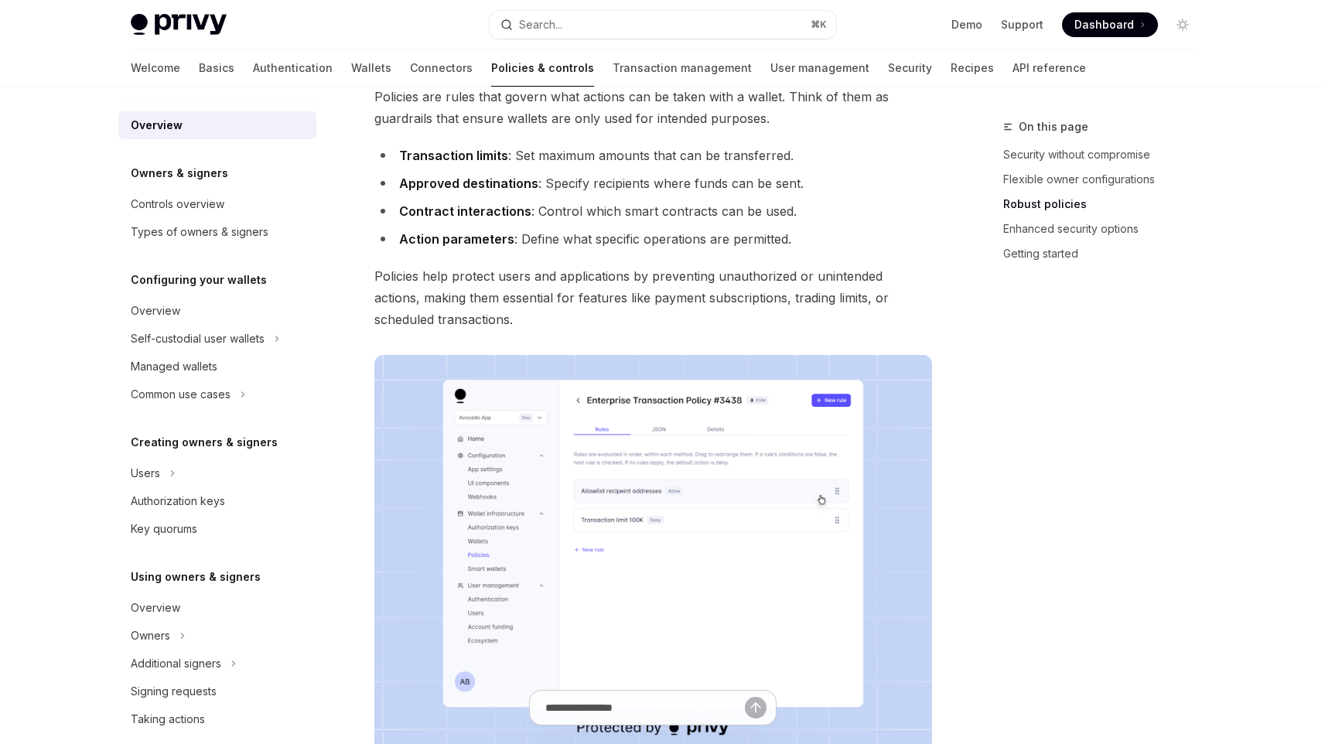
scroll to position [1240, 0]
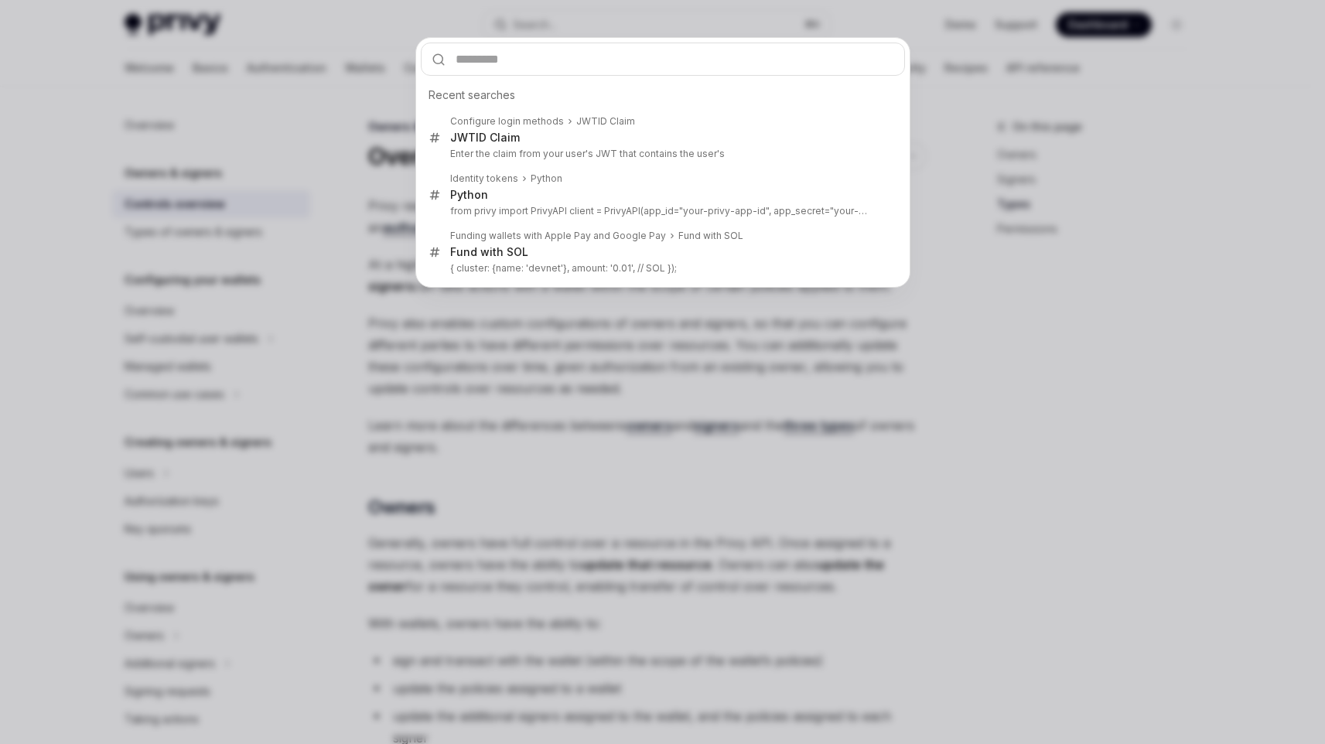
scroll to position [1204, 0]
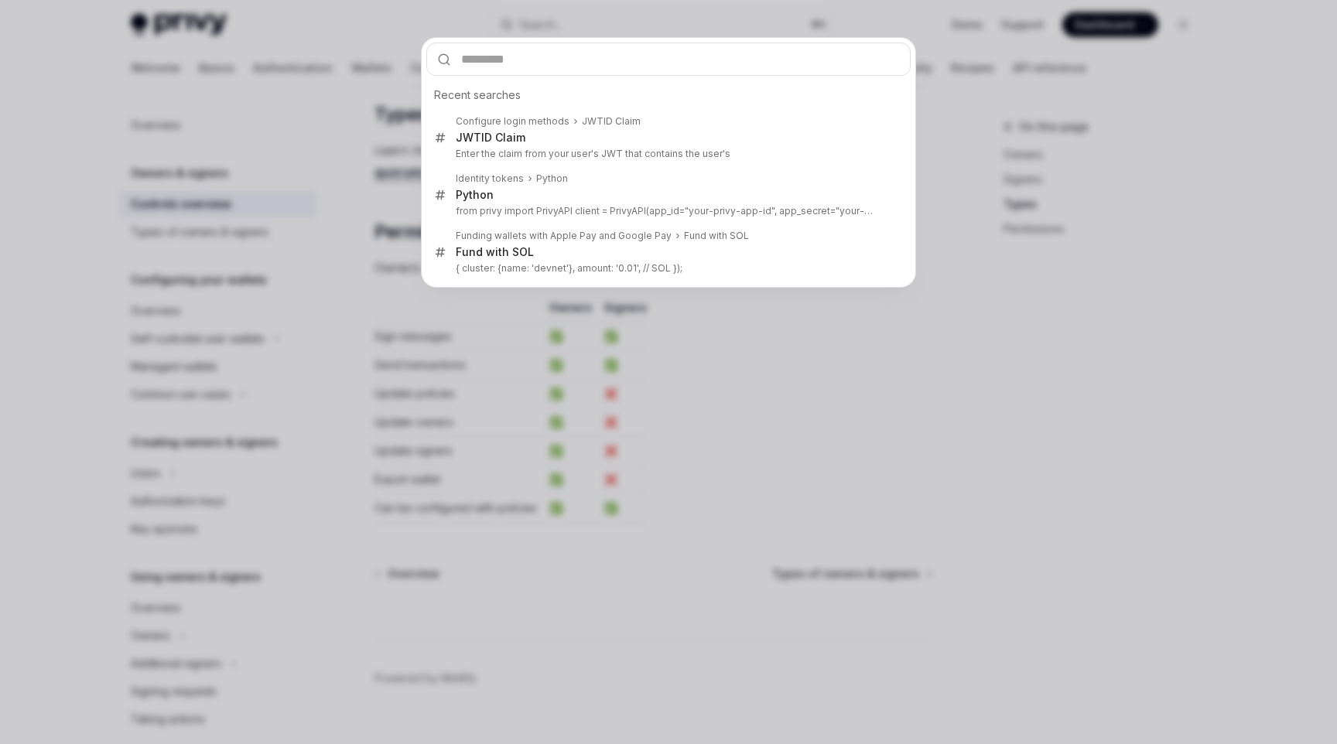
type input "**********"
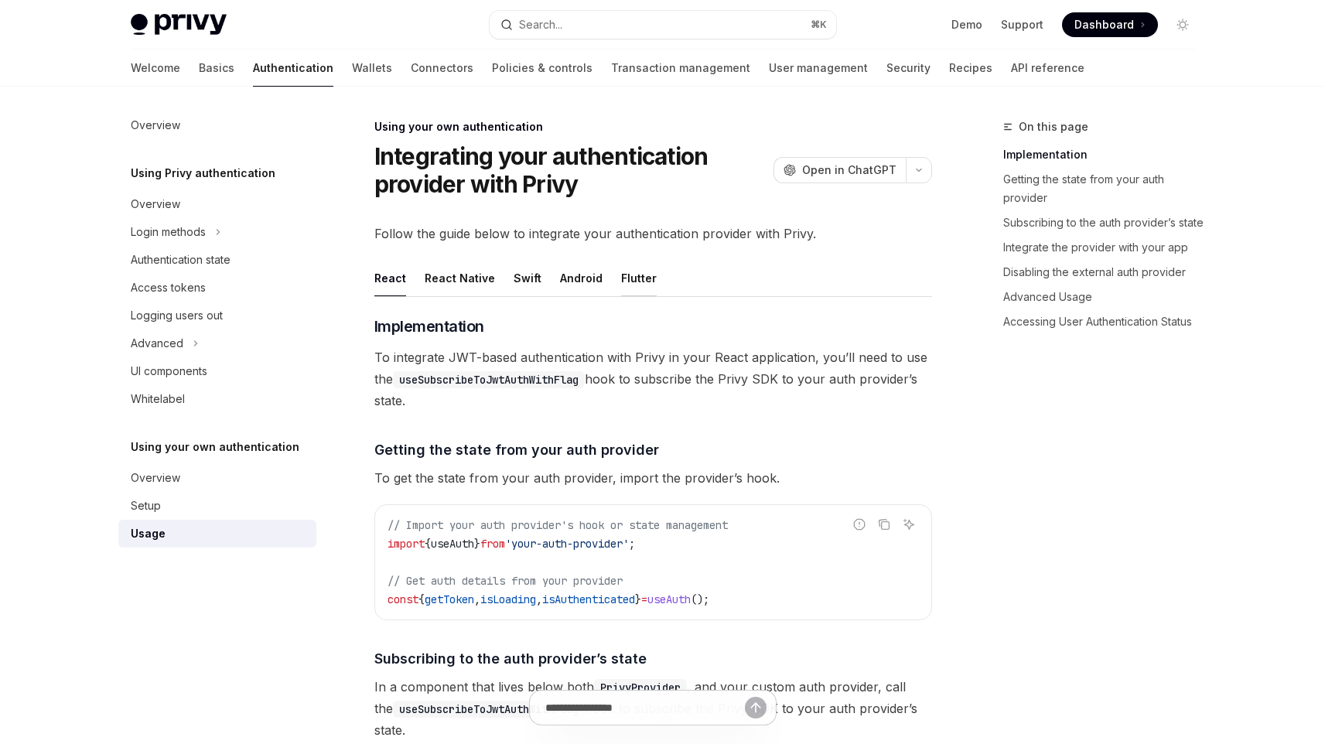
click at [621, 272] on button "Flutter" at bounding box center [639, 278] width 36 height 36
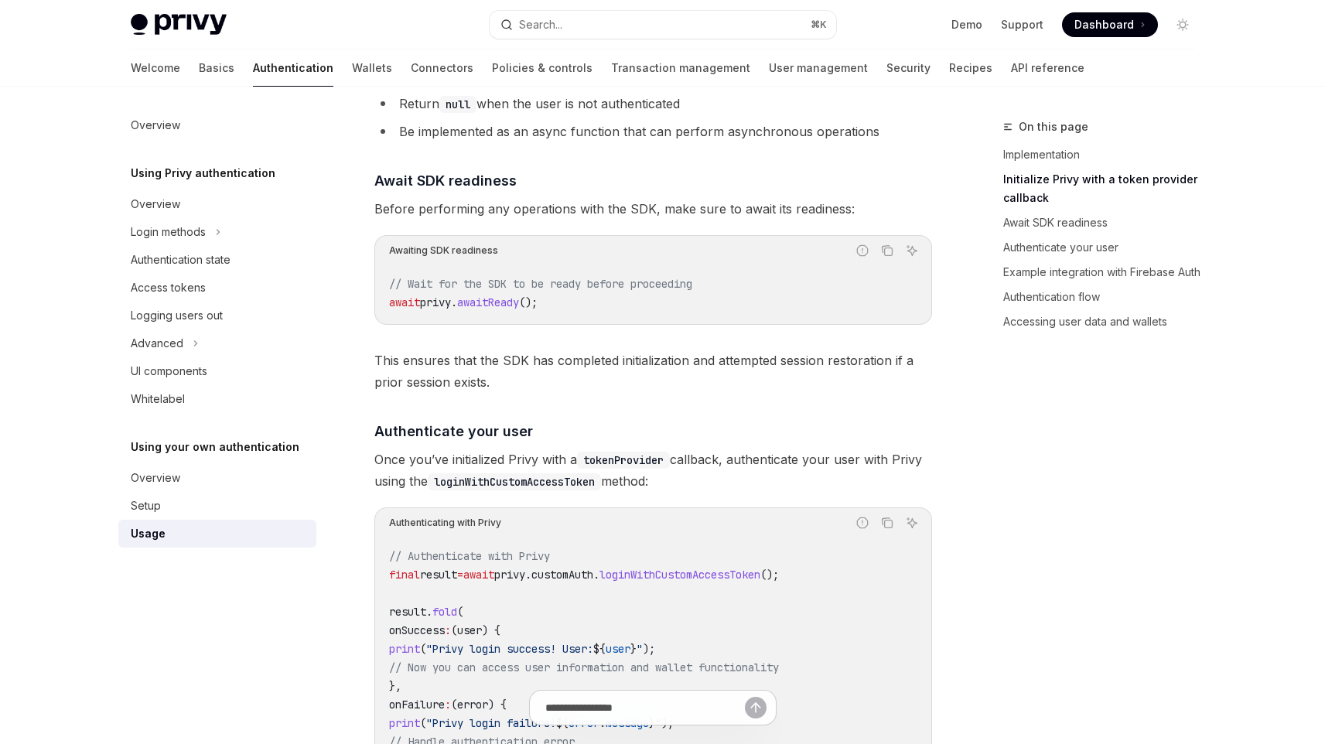
scroll to position [1058, 0]
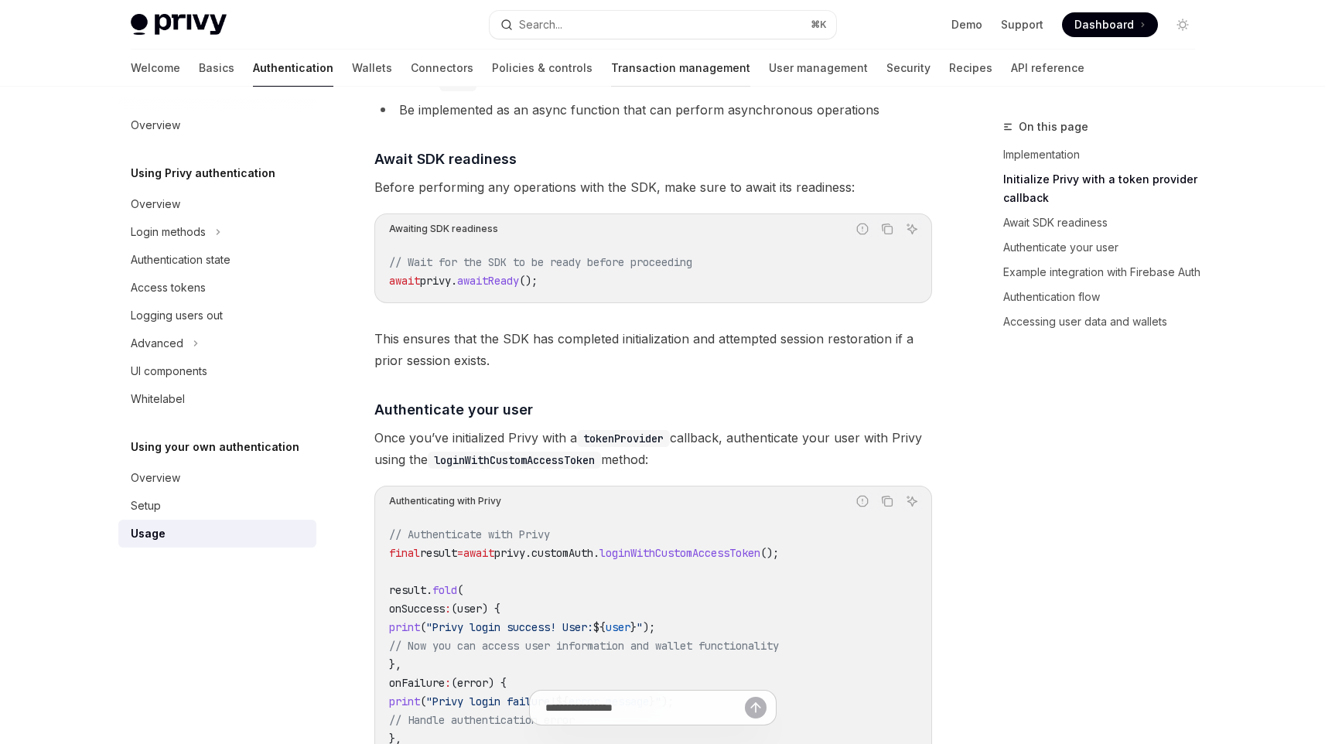
click at [611, 63] on link "Transaction management" at bounding box center [680, 68] width 139 height 37
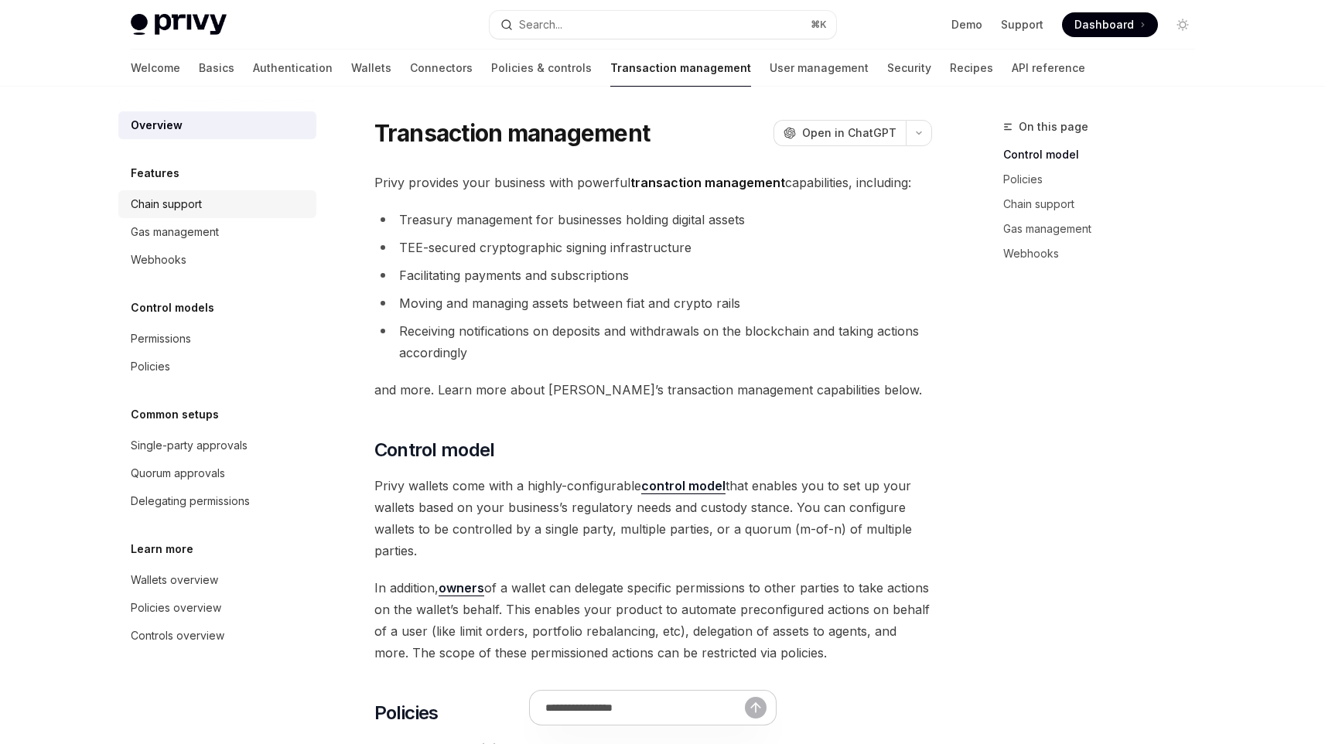
click at [171, 193] on link "Chain support" at bounding box center [217, 204] width 198 height 28
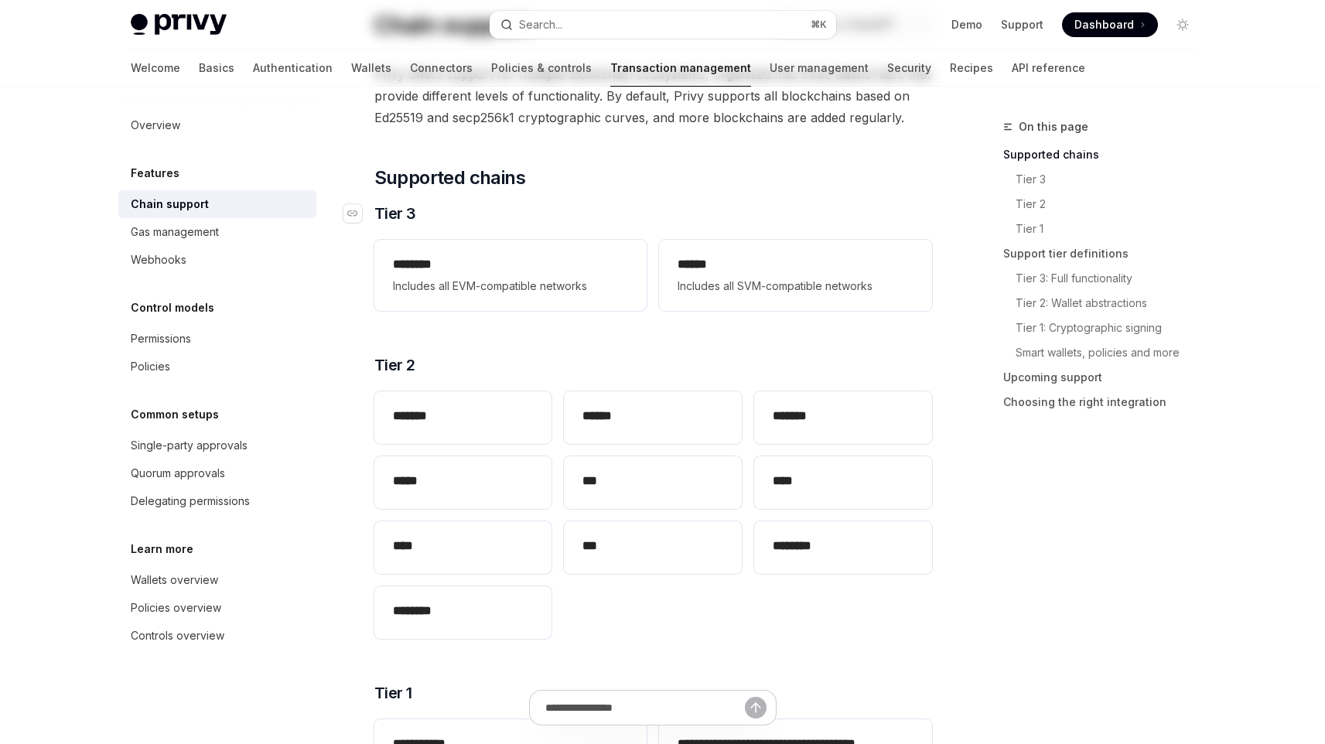
scroll to position [173, 0]
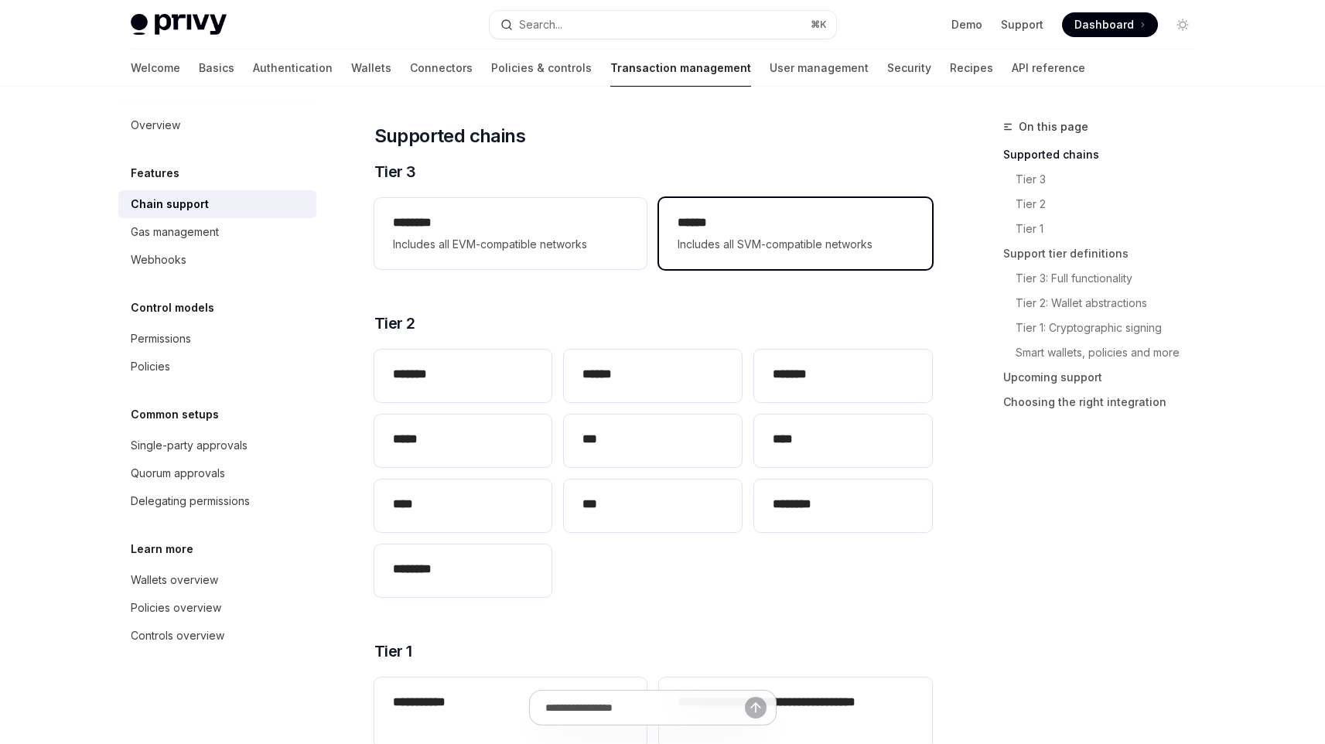
click at [715, 247] on span "Includes all SVM-compatible networks" at bounding box center [795, 244] width 235 height 19
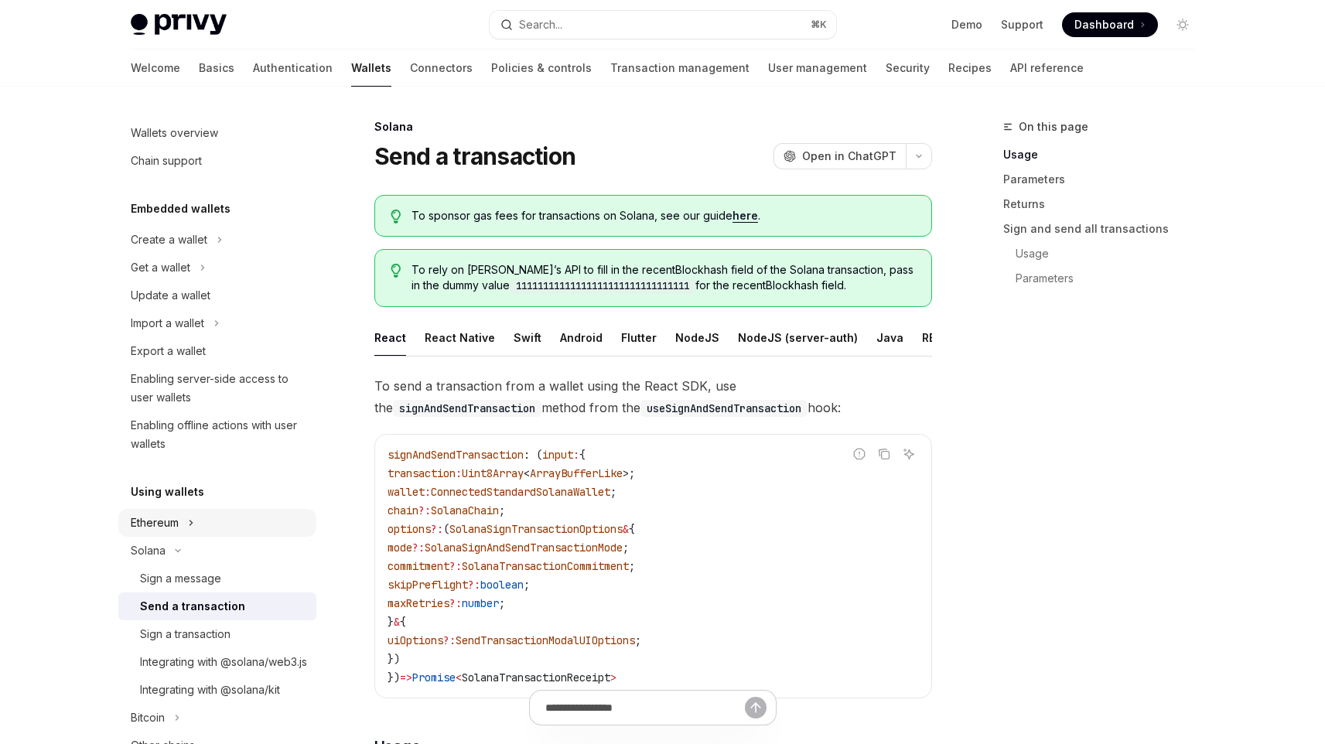
scroll to position [60, 0]
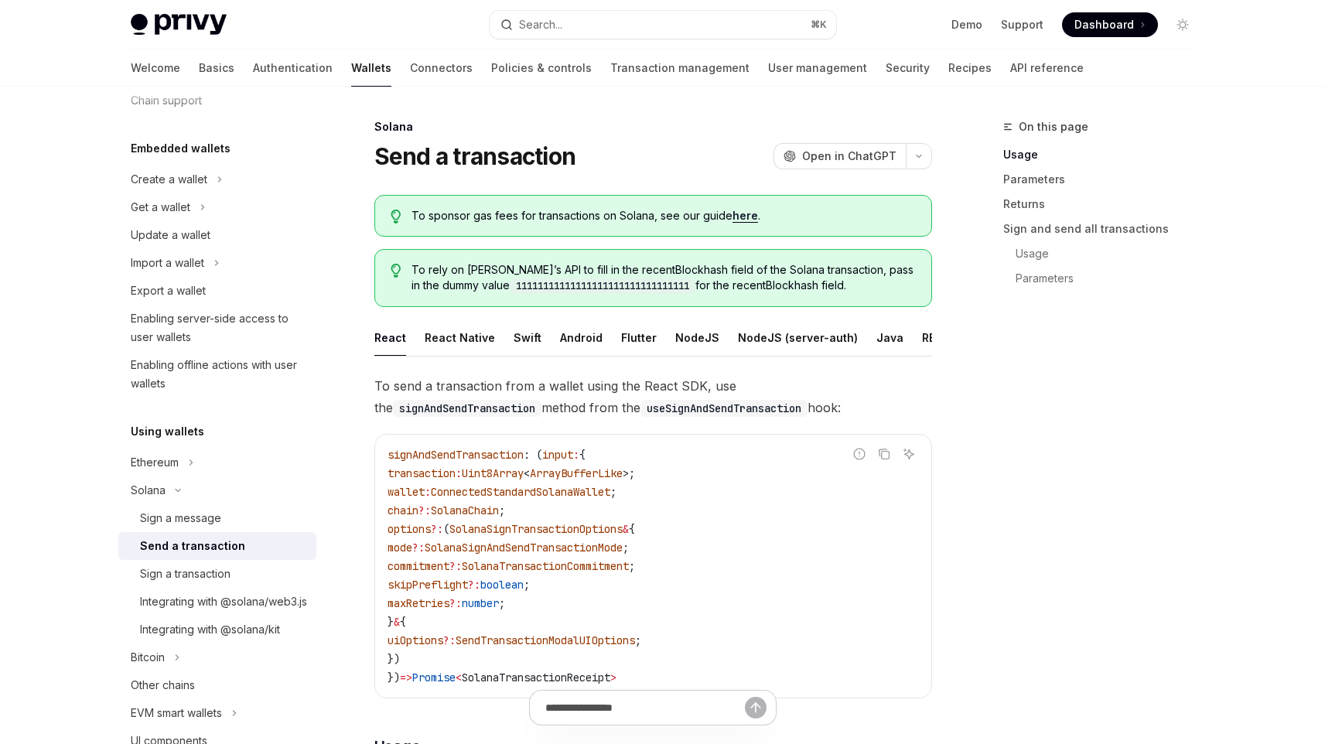
click at [237, 542] on div "Send a transaction" at bounding box center [192, 546] width 105 height 19
click at [638, 344] on button "Flutter" at bounding box center [639, 338] width 36 height 36
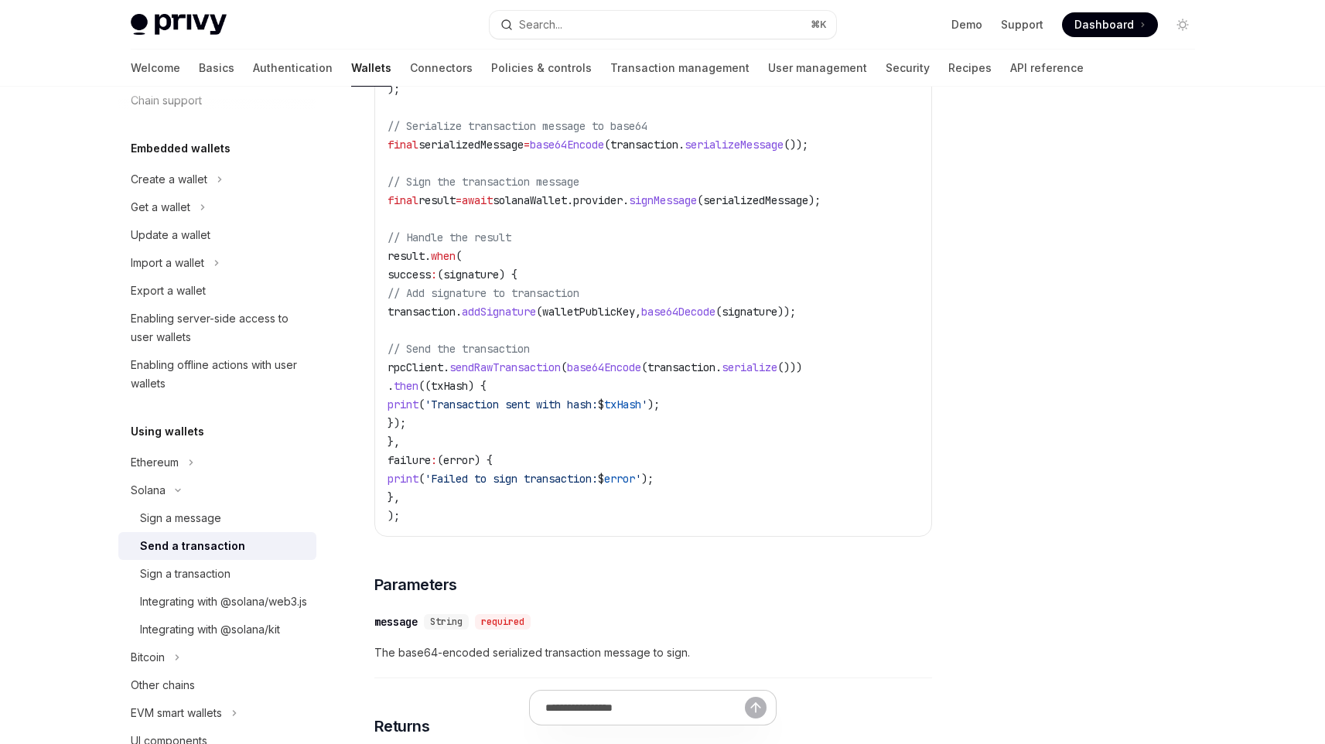
scroll to position [980, 0]
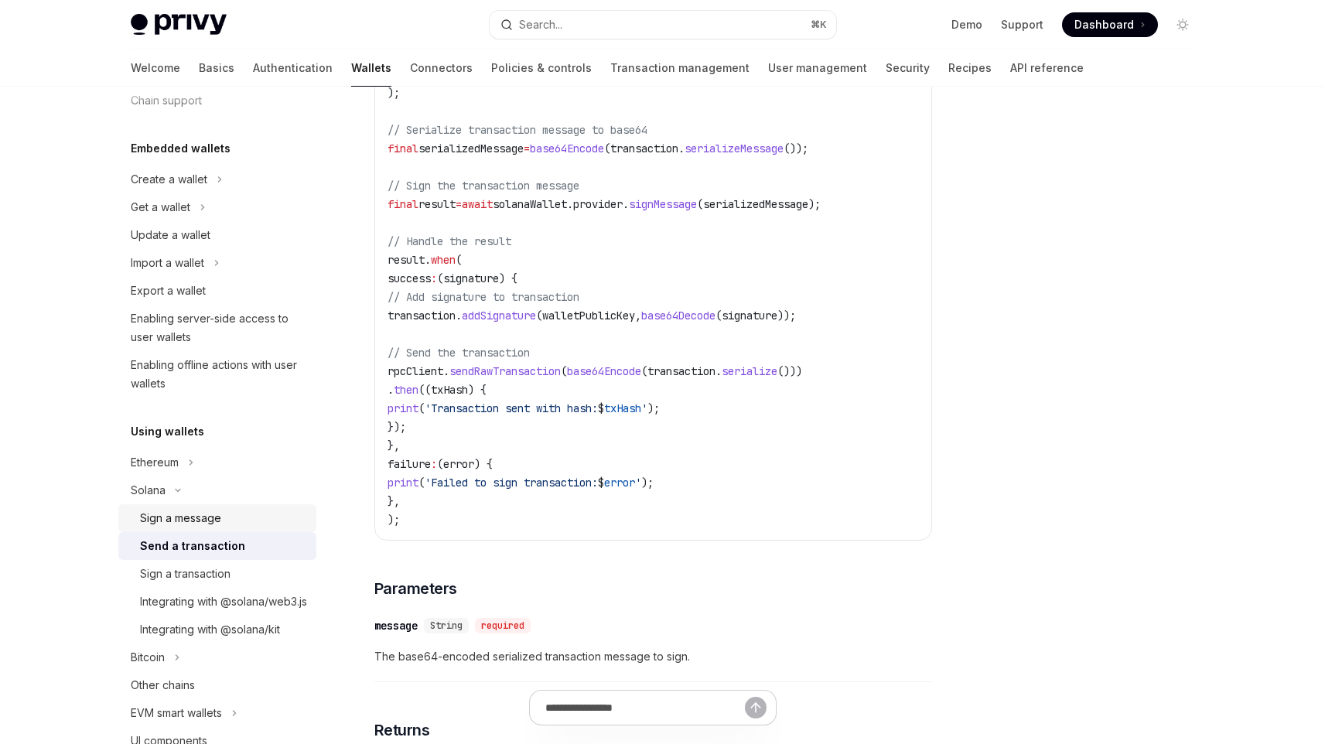
click at [213, 520] on div "Sign a message" at bounding box center [180, 518] width 81 height 19
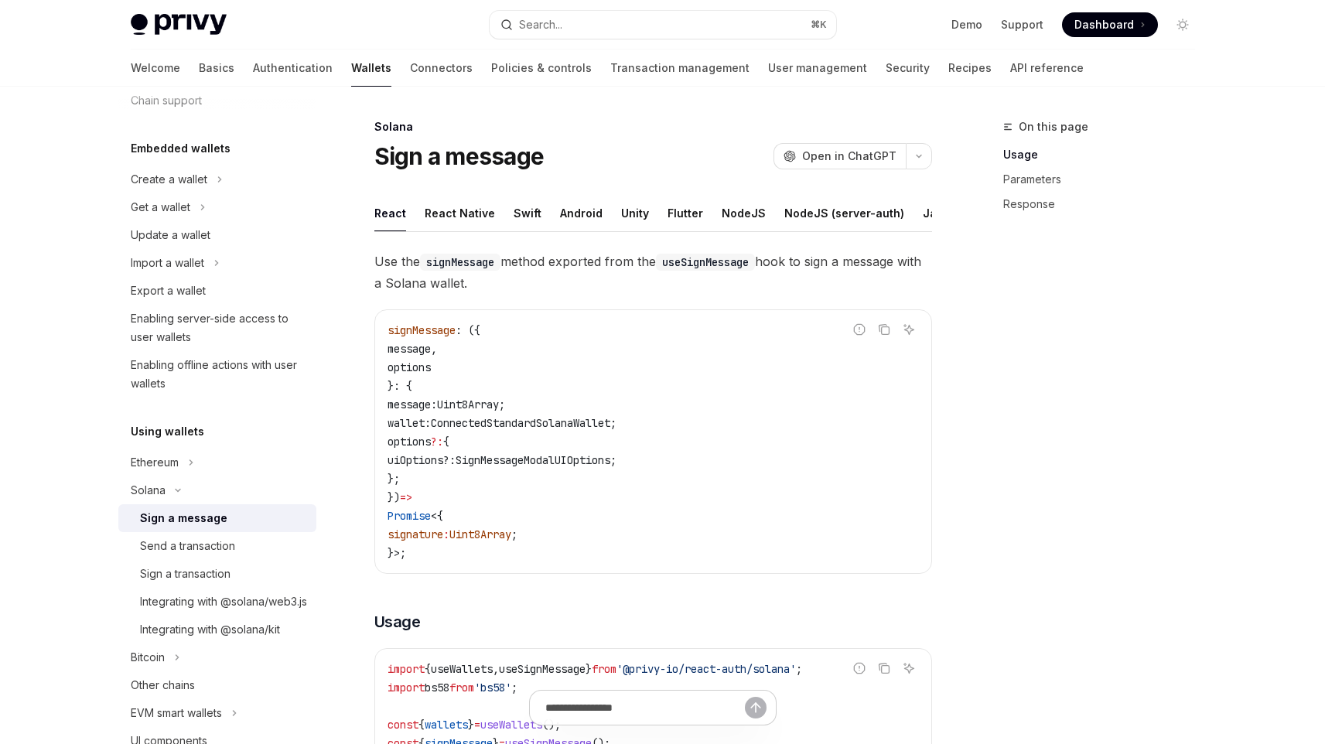
click at [658, 211] on ul "React React Native Swift Android Unity Flutter NodeJS NodeJS (server-auth) Java…" at bounding box center [653, 213] width 558 height 37
click at [672, 215] on button "Flutter" at bounding box center [686, 213] width 36 height 36
type textarea "*"
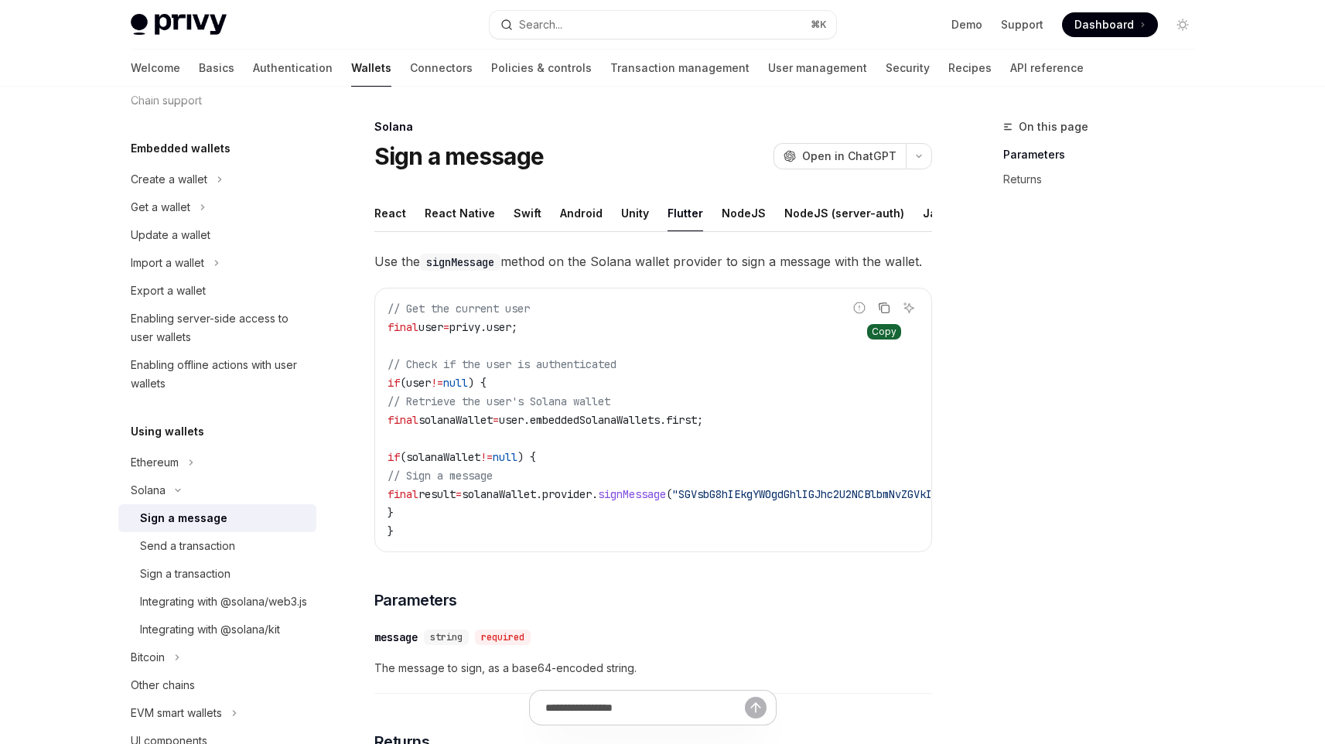
click at [885, 313] on icon "Copy the contents from the code block" at bounding box center [885, 310] width 8 height 8
click at [257, 545] on div "Send a transaction" at bounding box center [223, 546] width 167 height 19
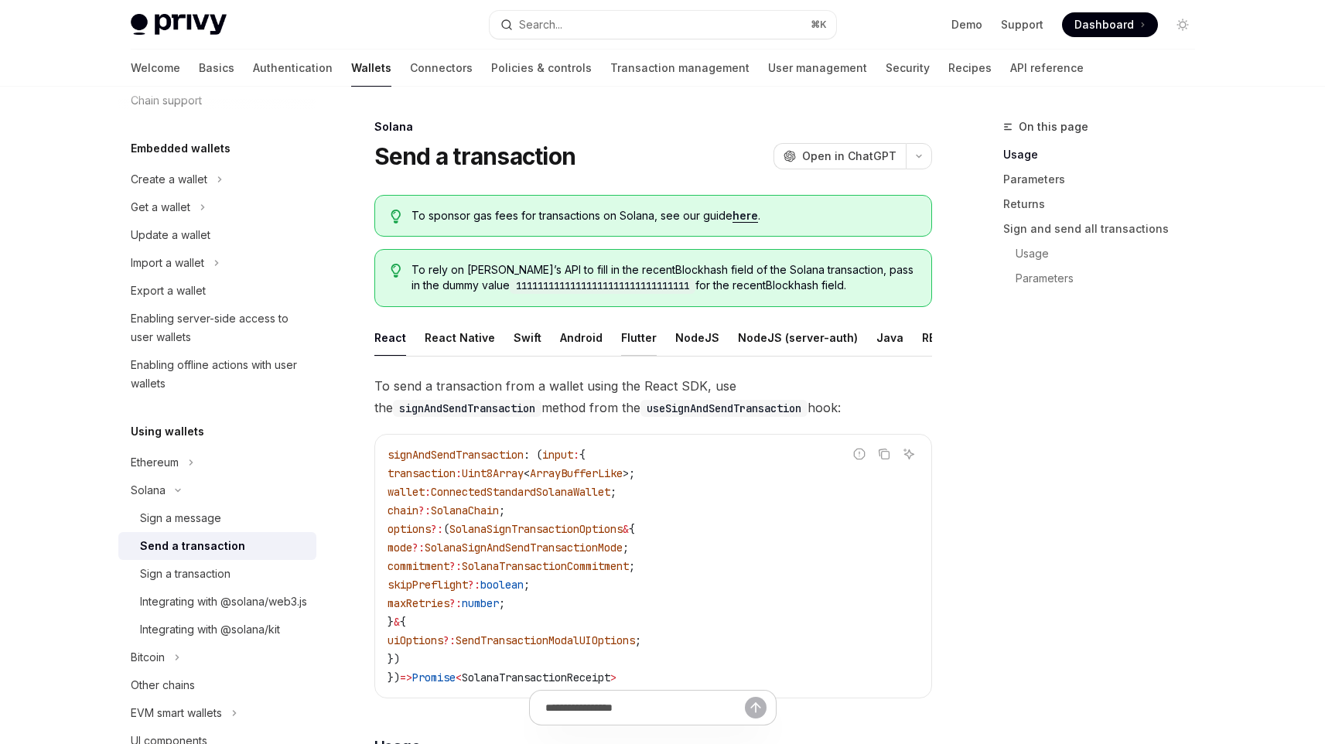
scroll to position [0, 17]
click at [928, 334] on button "REST API" at bounding box center [929, 338] width 49 height 36
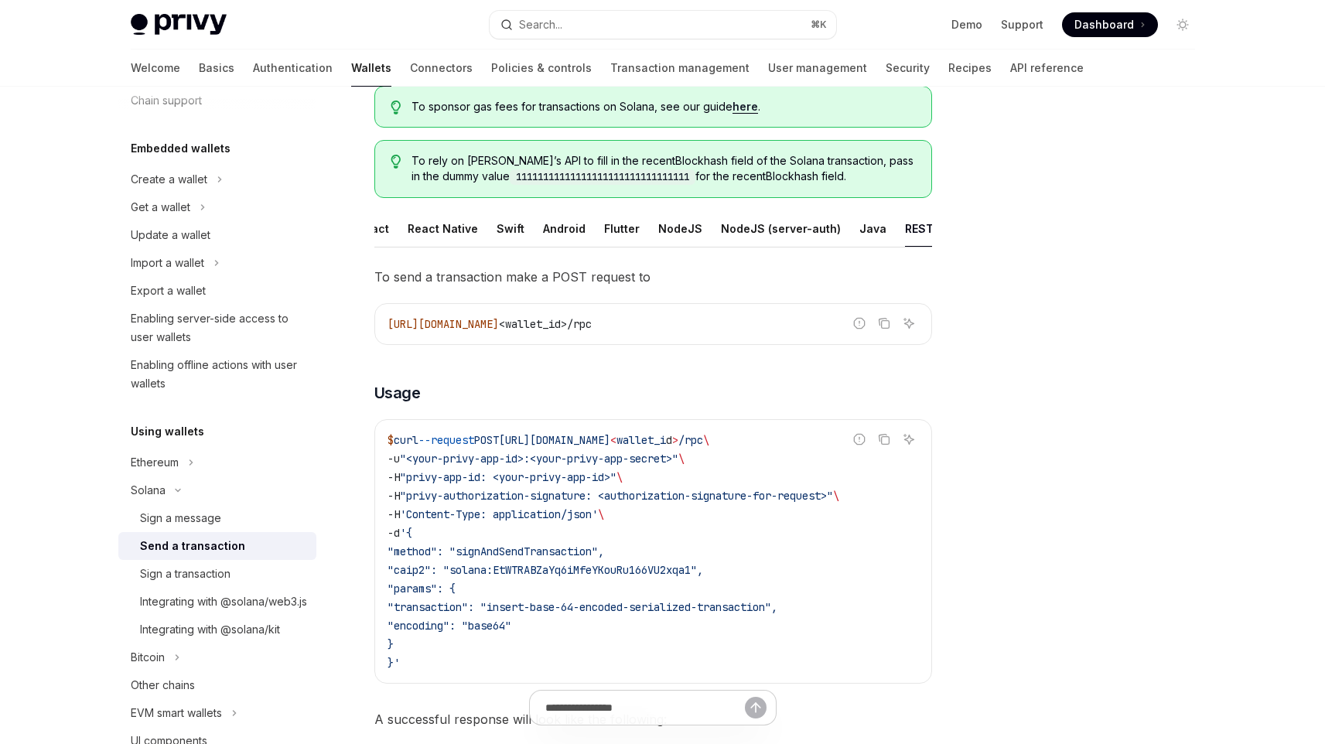
scroll to position [64, 0]
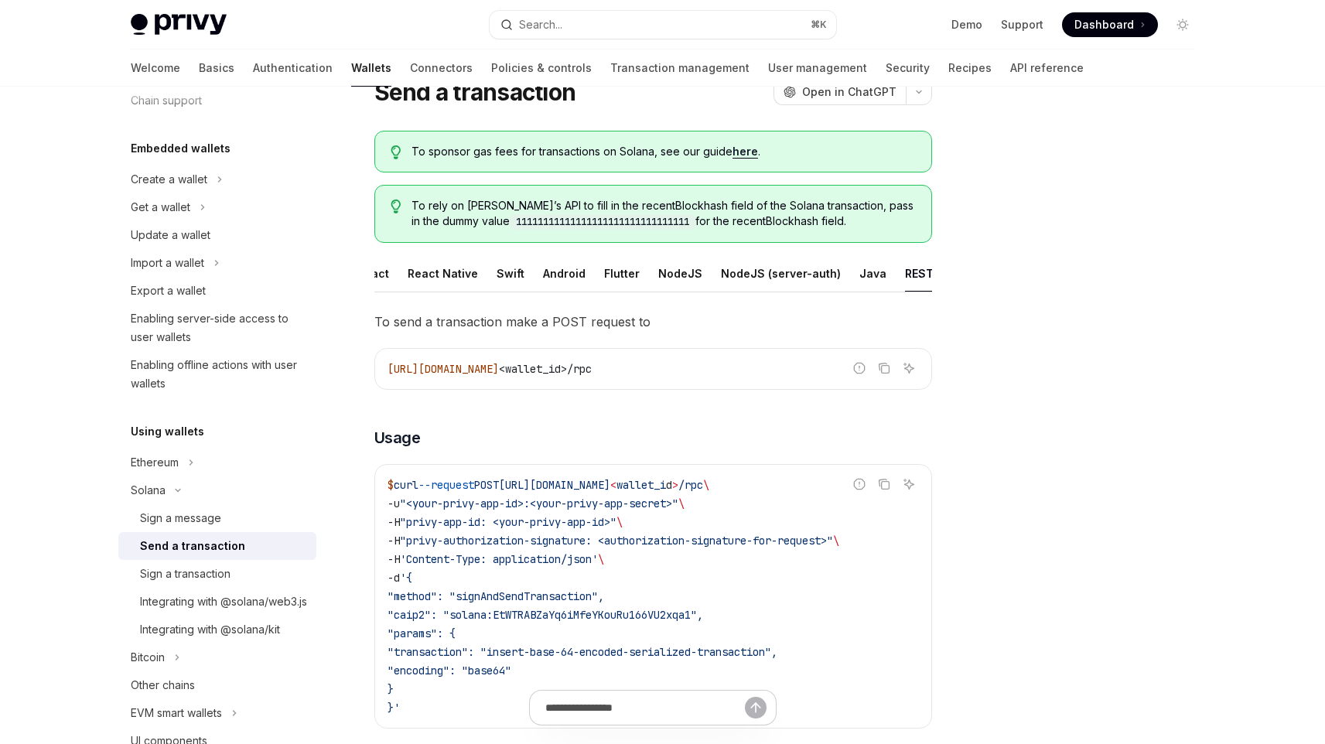
click at [630, 286] on ul "React React Native Swift Android Flutter NodeJS NodeJS (server-auth) Java REST …" at bounding box center [653, 273] width 558 height 37
click at [614, 281] on button "Flutter" at bounding box center [622, 273] width 36 height 36
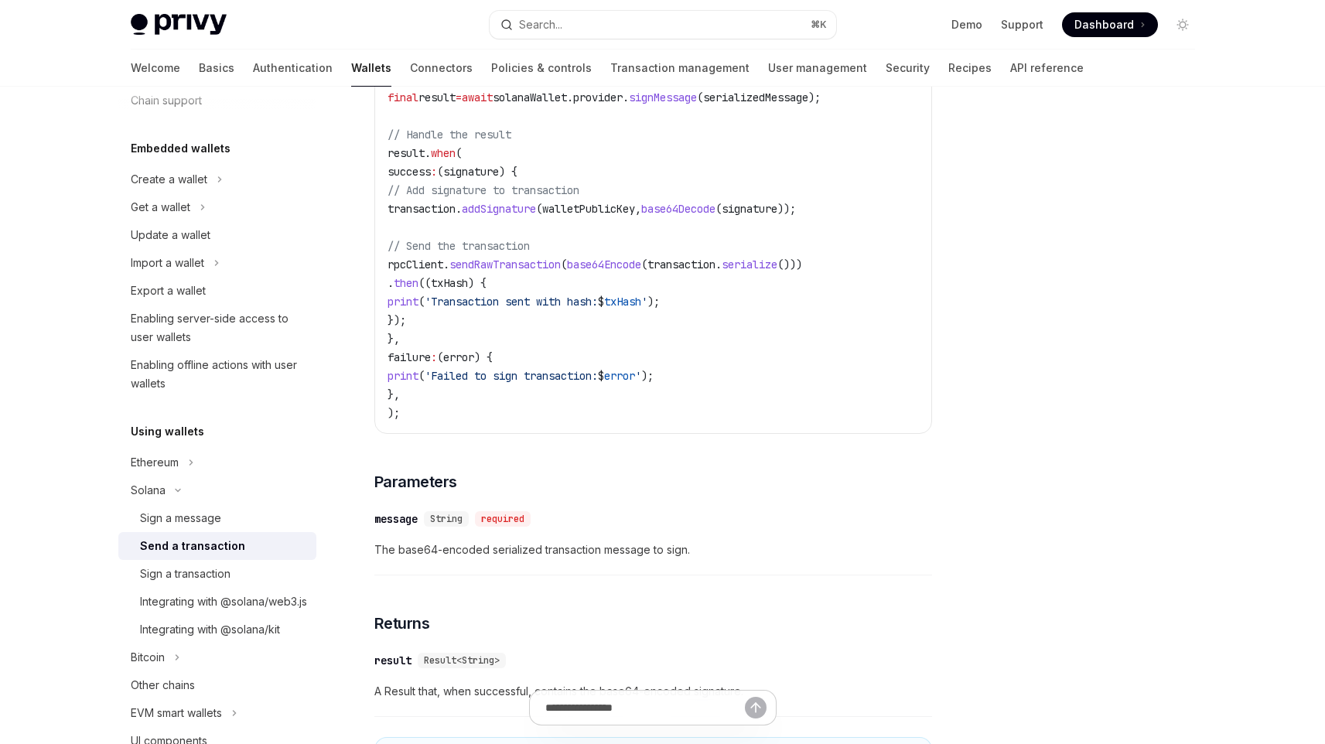
scroll to position [1090, 0]
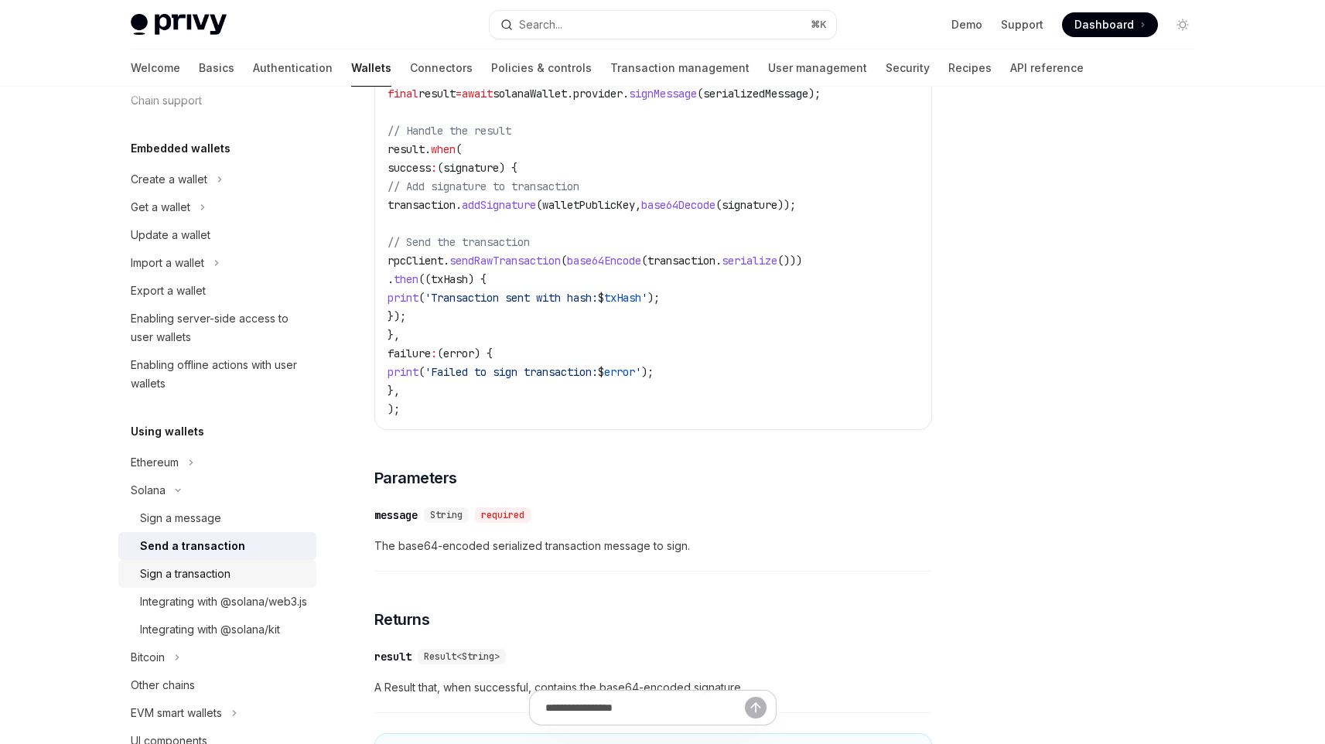
click at [260, 578] on div "Sign a transaction" at bounding box center [223, 574] width 167 height 19
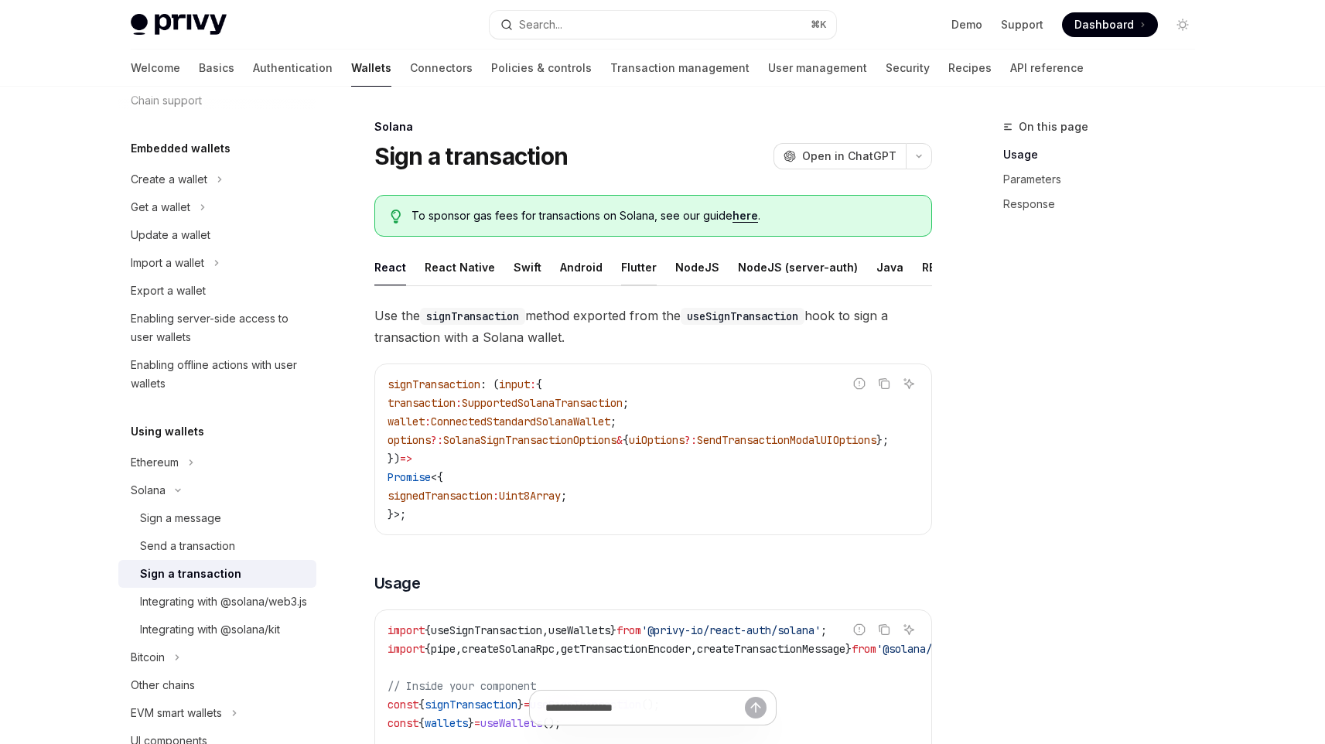
click at [634, 260] on button "Flutter" at bounding box center [639, 267] width 36 height 36
type textarea "*"
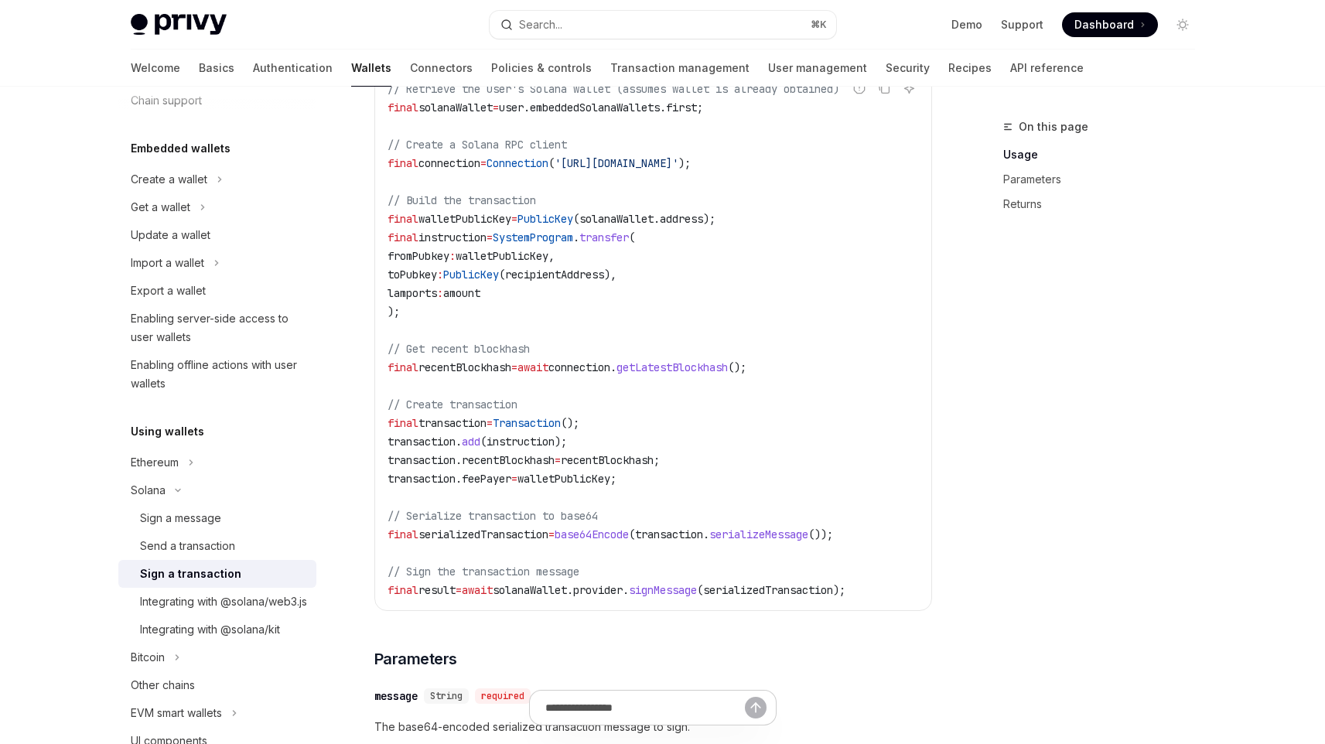
scroll to position [414, 0]
click at [878, 92] on icon "Copy the contents from the code block" at bounding box center [884, 86] width 12 height 12
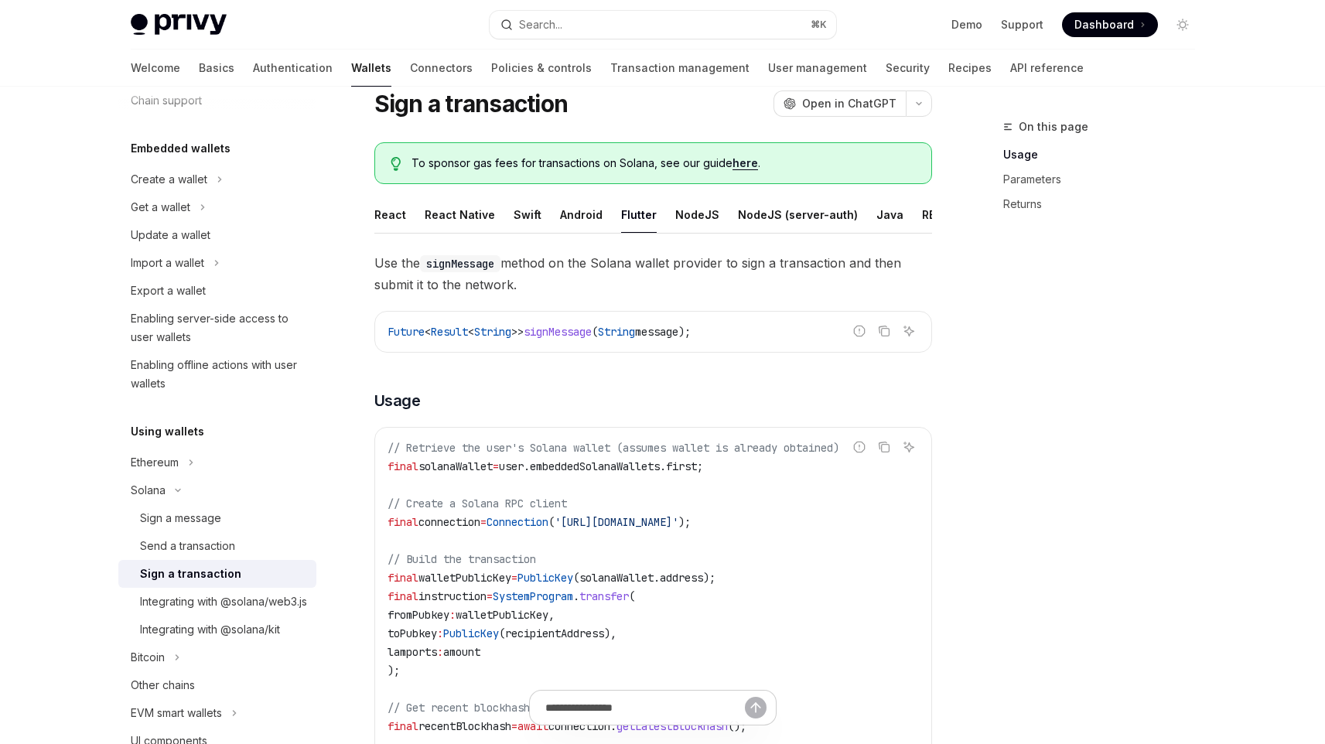
scroll to position [48, 0]
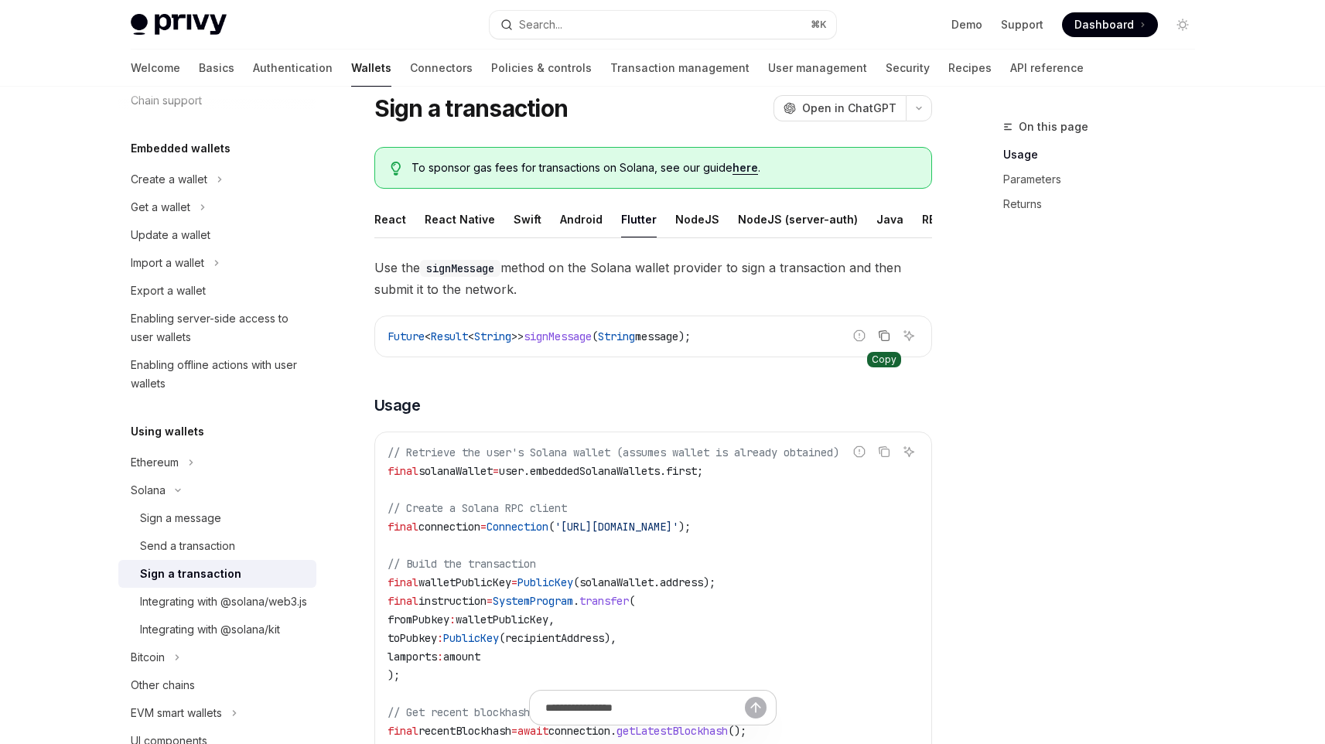
click at [887, 342] on icon "Copy the contents from the code block" at bounding box center [884, 336] width 12 height 12
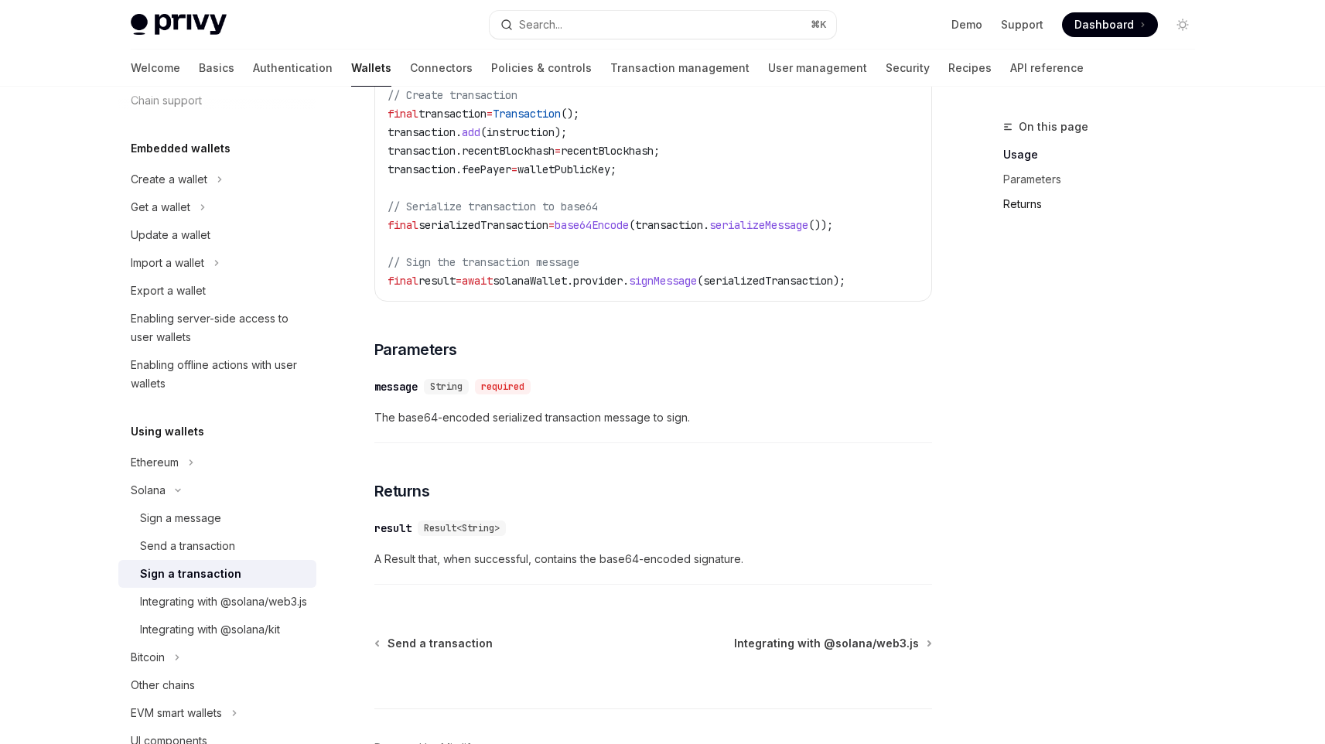
click at [1041, 203] on link "Returns" at bounding box center [1106, 204] width 204 height 25
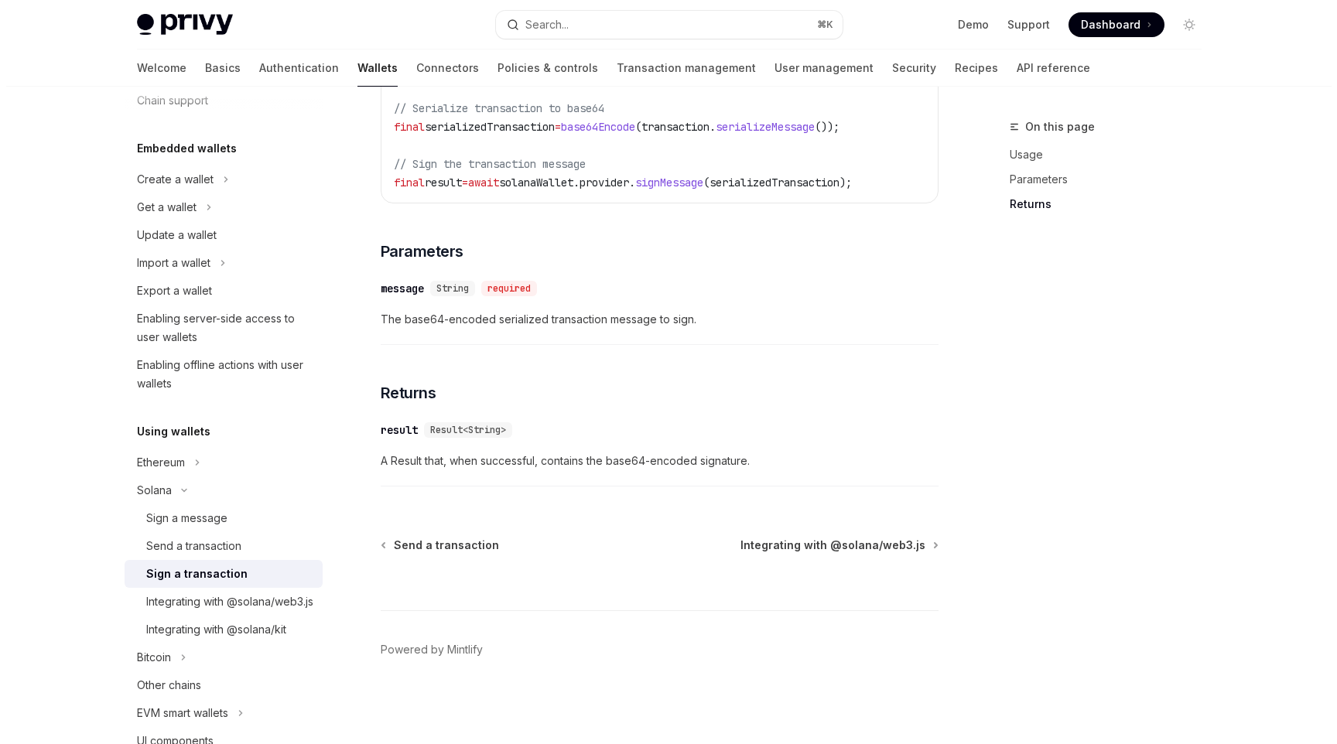
scroll to position [831, 0]
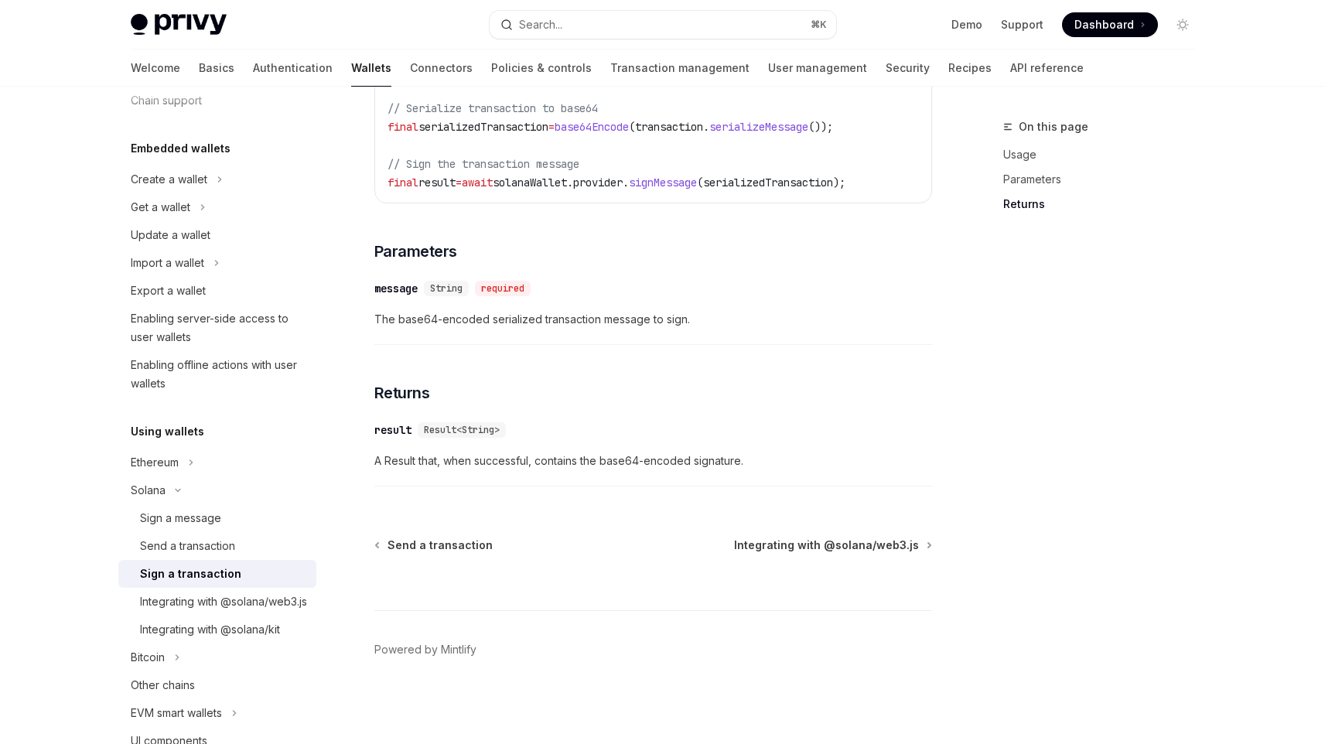
click at [618, 472] on div "​ result Result<String> A Result that, when successful, contains the base64-enc…" at bounding box center [653, 450] width 558 height 74
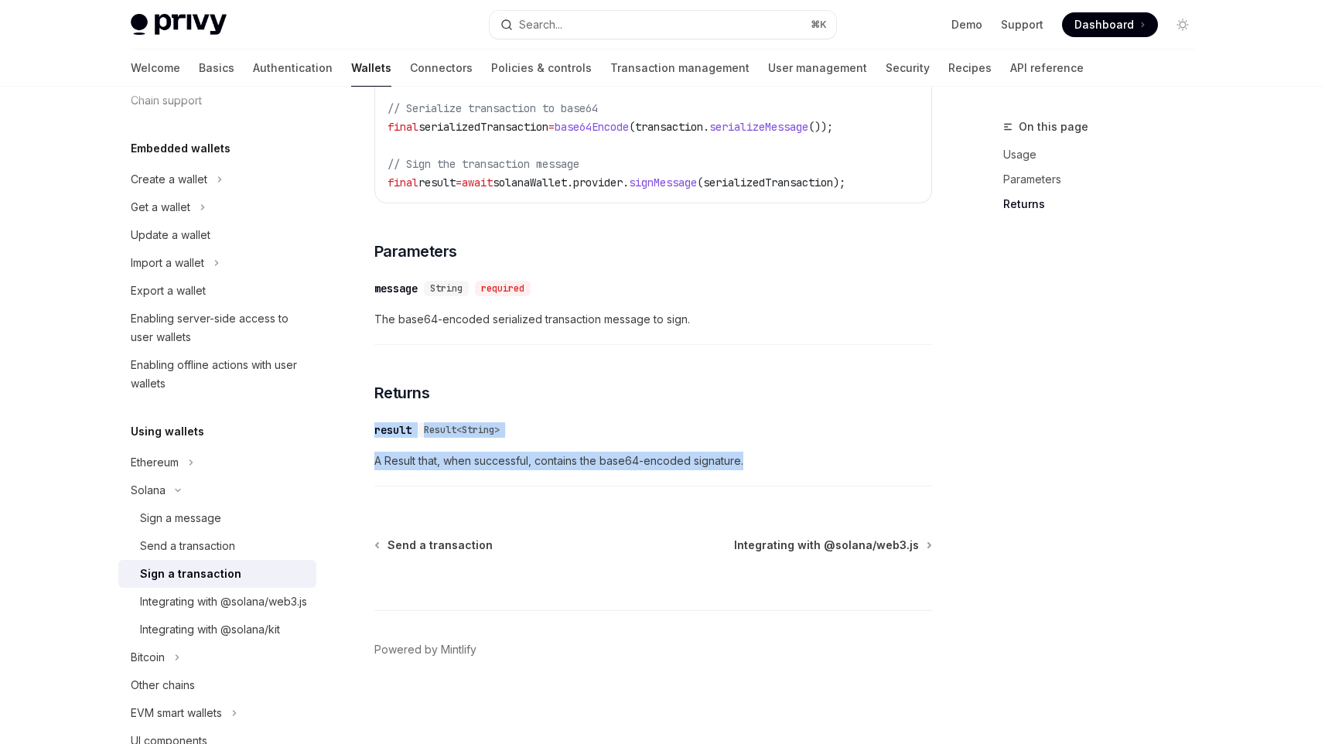
drag, startPoint x: 758, startPoint y: 465, endPoint x: 362, endPoint y: 425, distance: 398.2
click at [362, 425] on div "Solana Sign a transaction OpenAI Open in ChatGPT OpenAI Open in ChatGPT To spon…" at bounding box center [508, 21] width 854 height 1446
copy div "result Result<String> A Result that, when successful, contains the base64-encod…"
click at [720, 36] on button "Search... ⌘ K" at bounding box center [663, 25] width 347 height 28
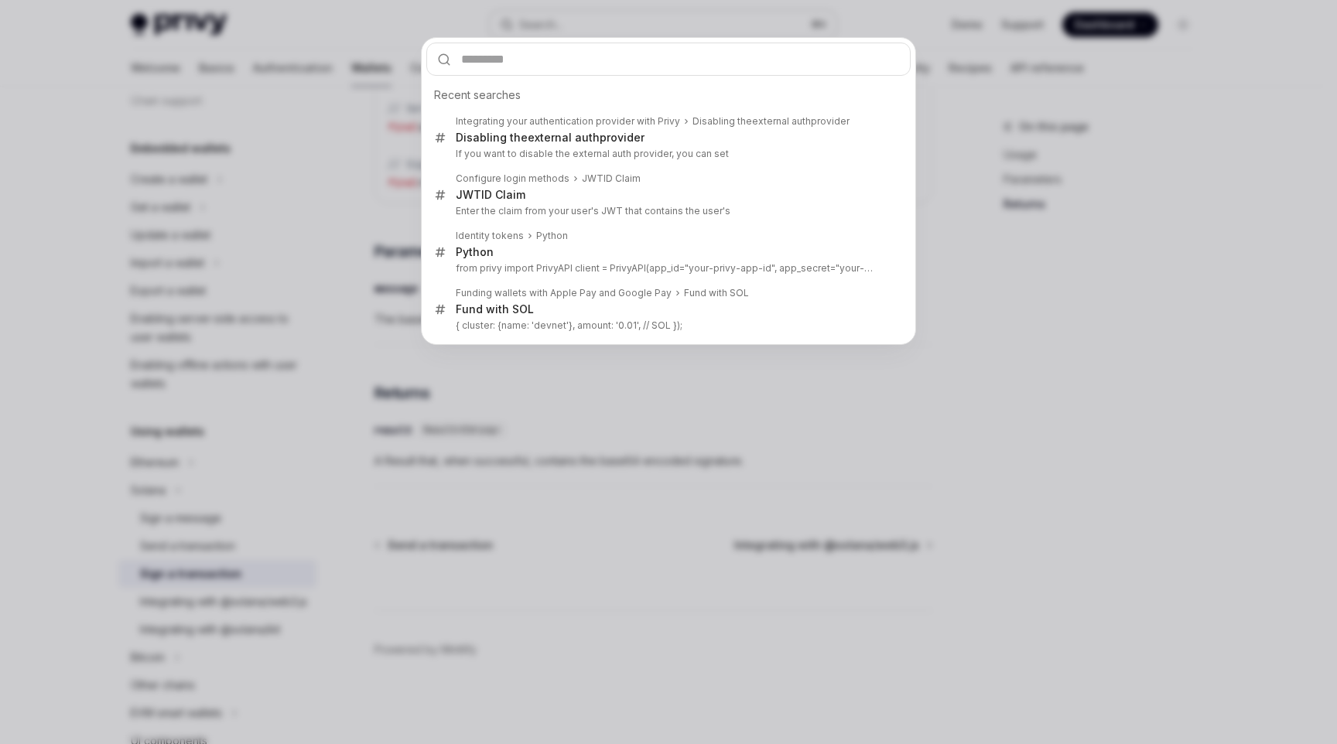
type input "**********"
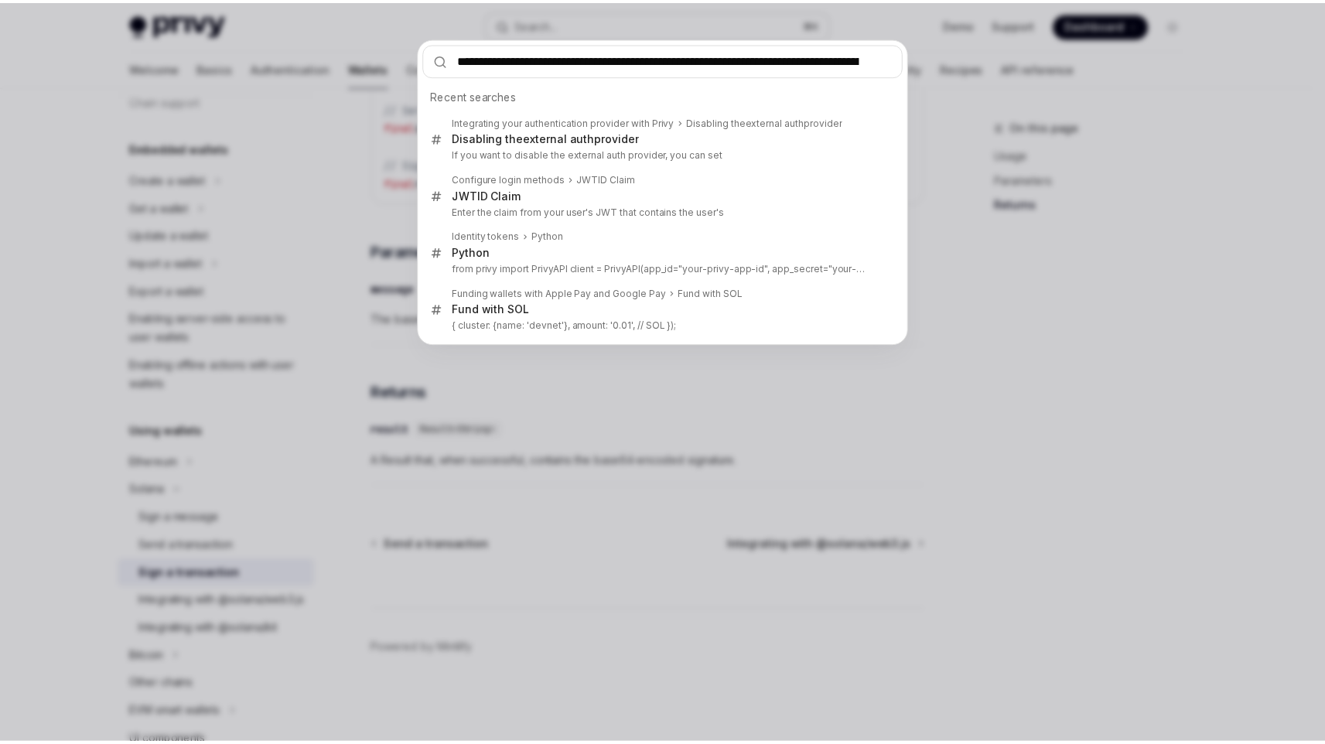
scroll to position [0, 388]
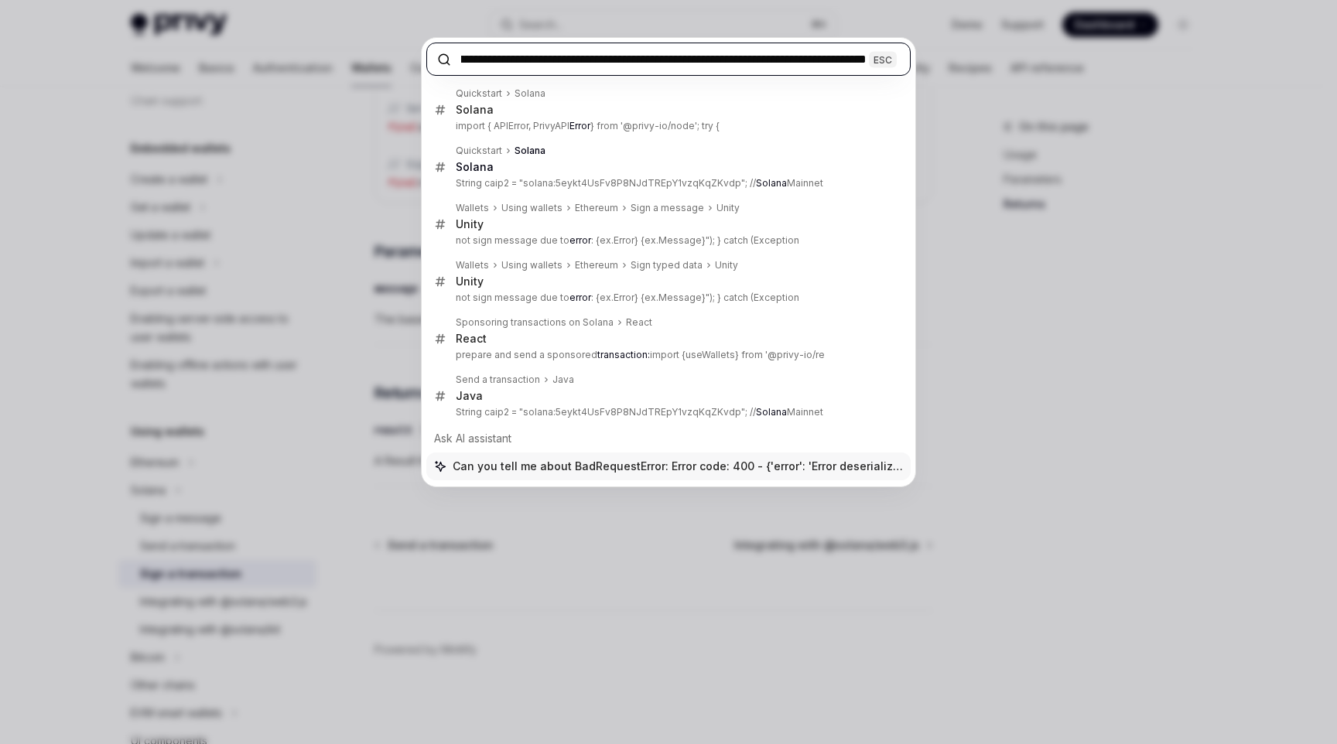
type textarea "*"
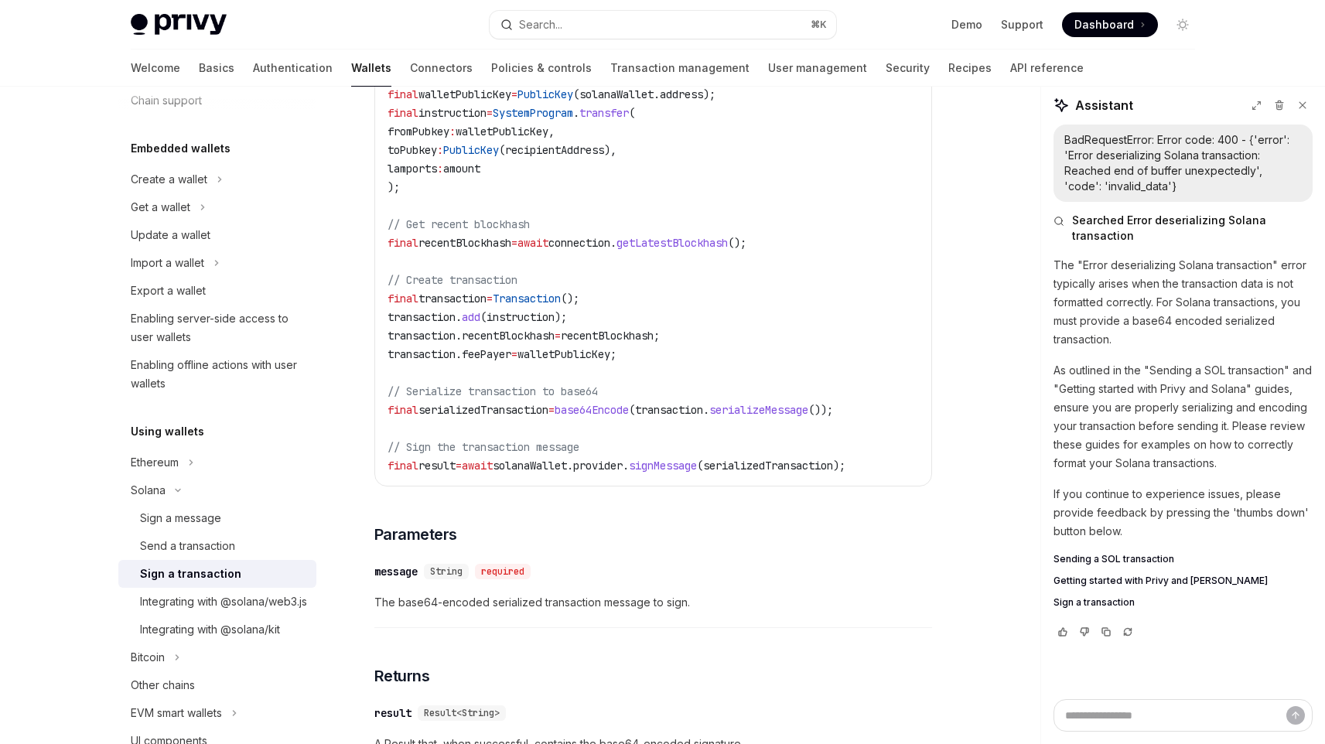
scroll to position [535, 0]
click at [1093, 556] on span "Sending a SOL transaction" at bounding box center [1114, 559] width 121 height 12
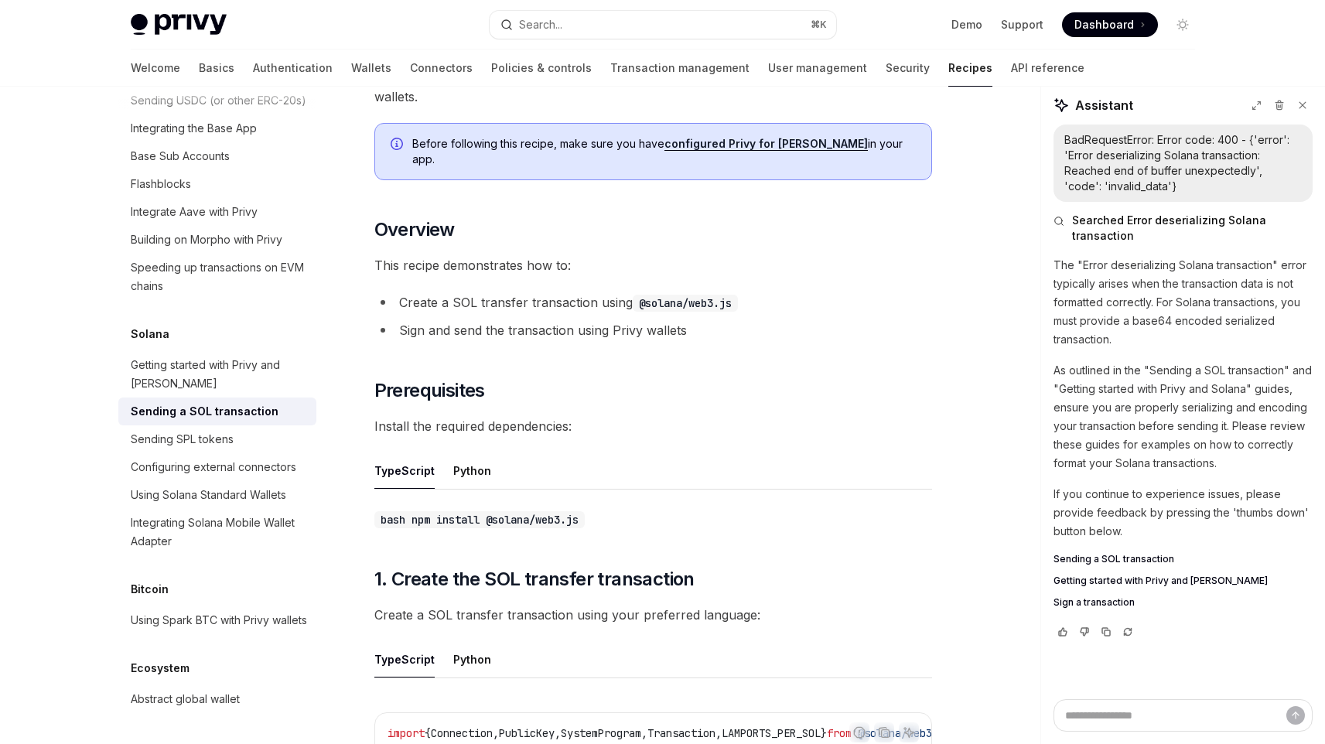
scroll to position [156, 0]
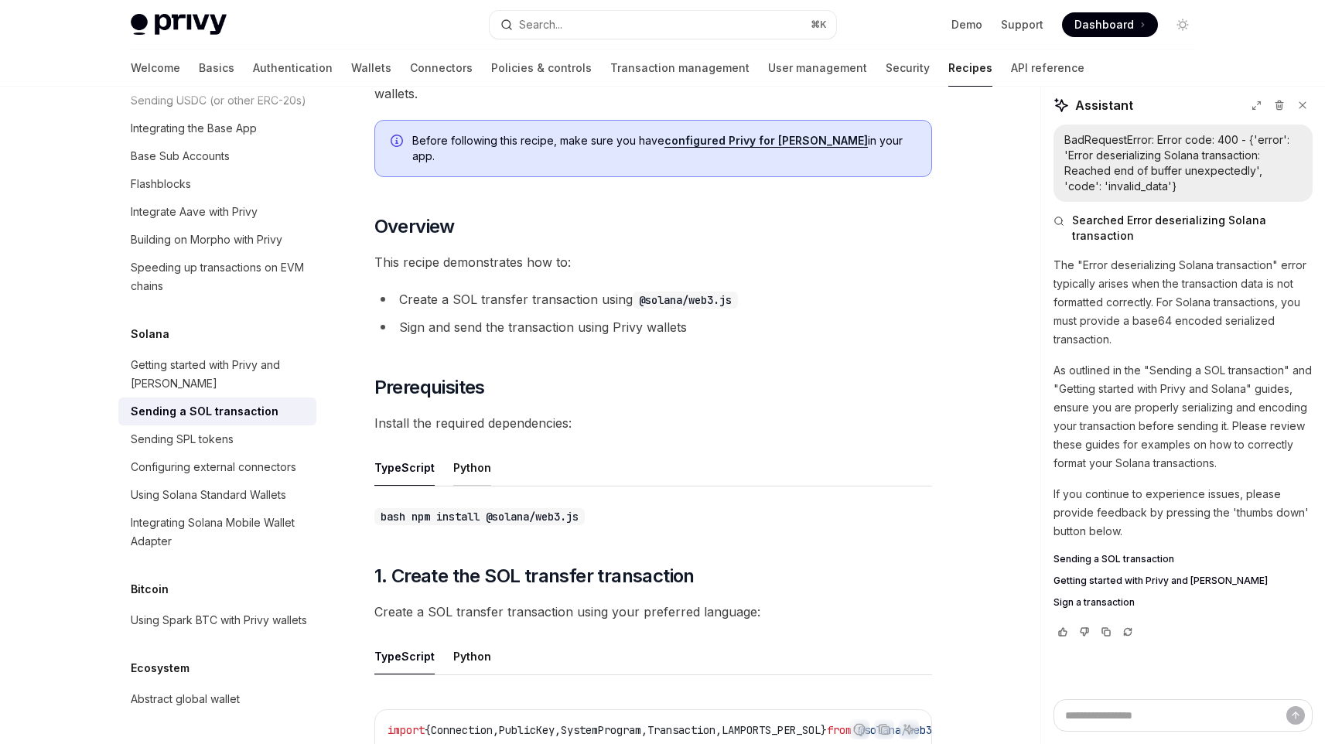
click at [474, 450] on button "Python" at bounding box center [472, 468] width 38 height 36
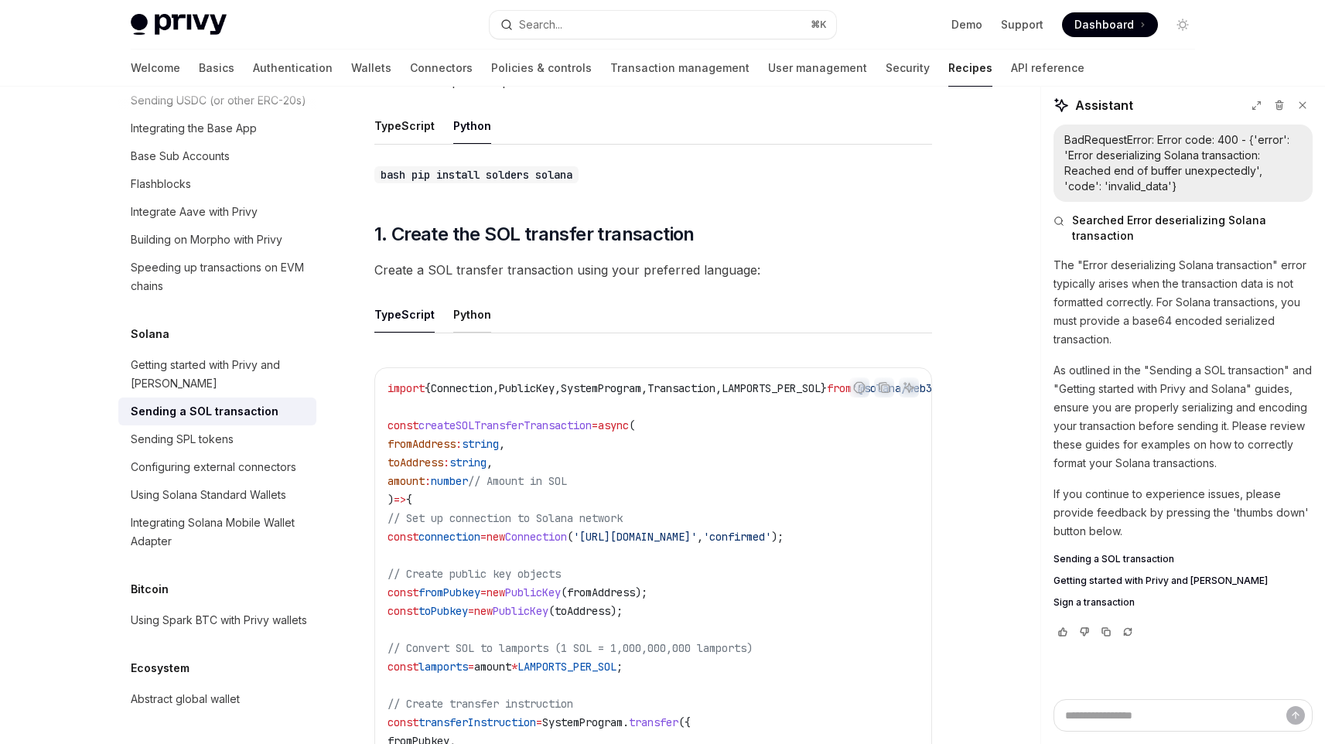
click at [474, 299] on button "Python" at bounding box center [472, 314] width 38 height 36
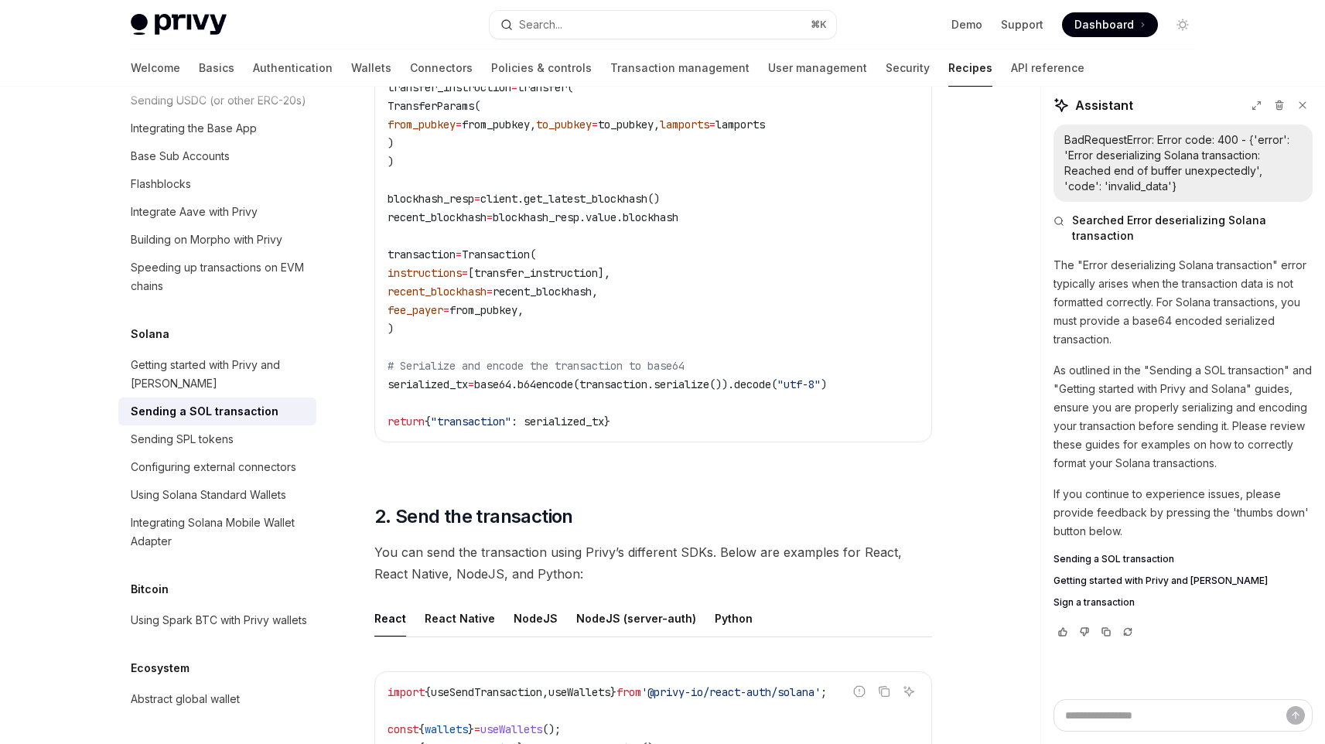
scroll to position [1171, 0]
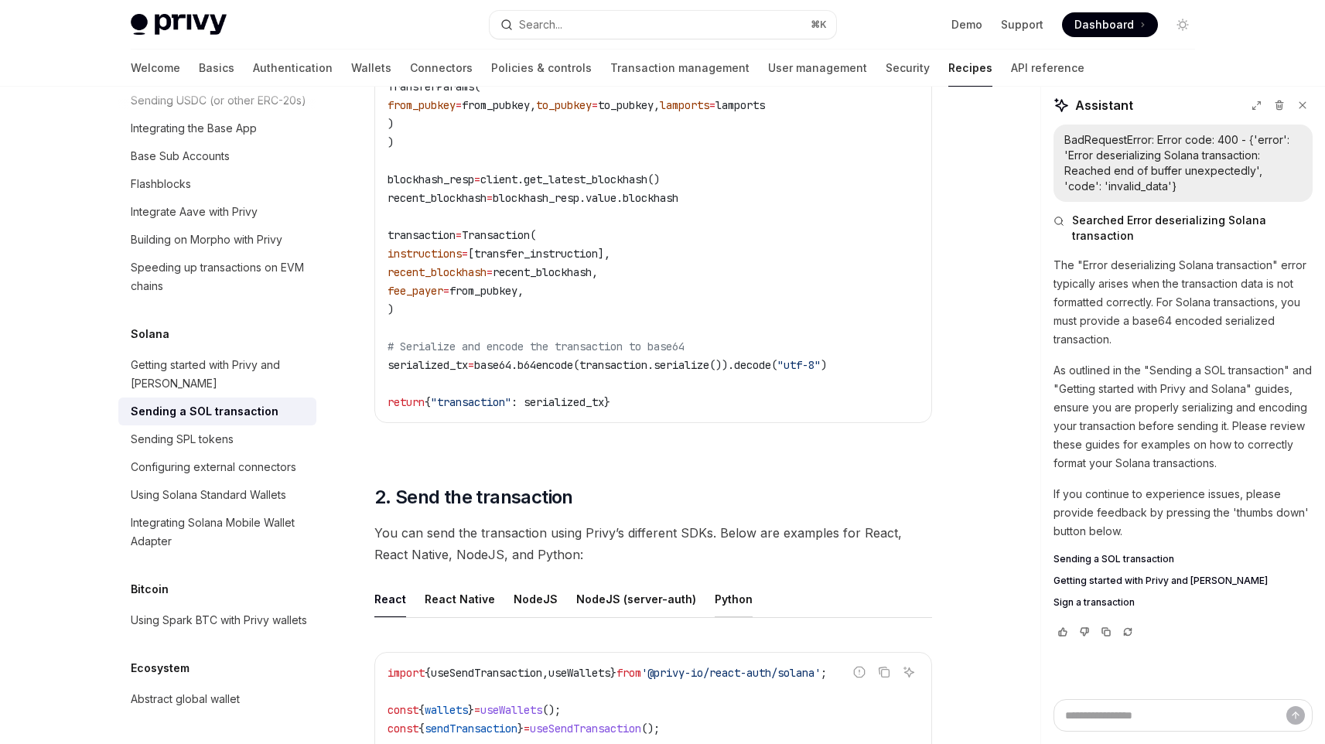
click at [715, 581] on button "Python" at bounding box center [734, 599] width 38 height 36
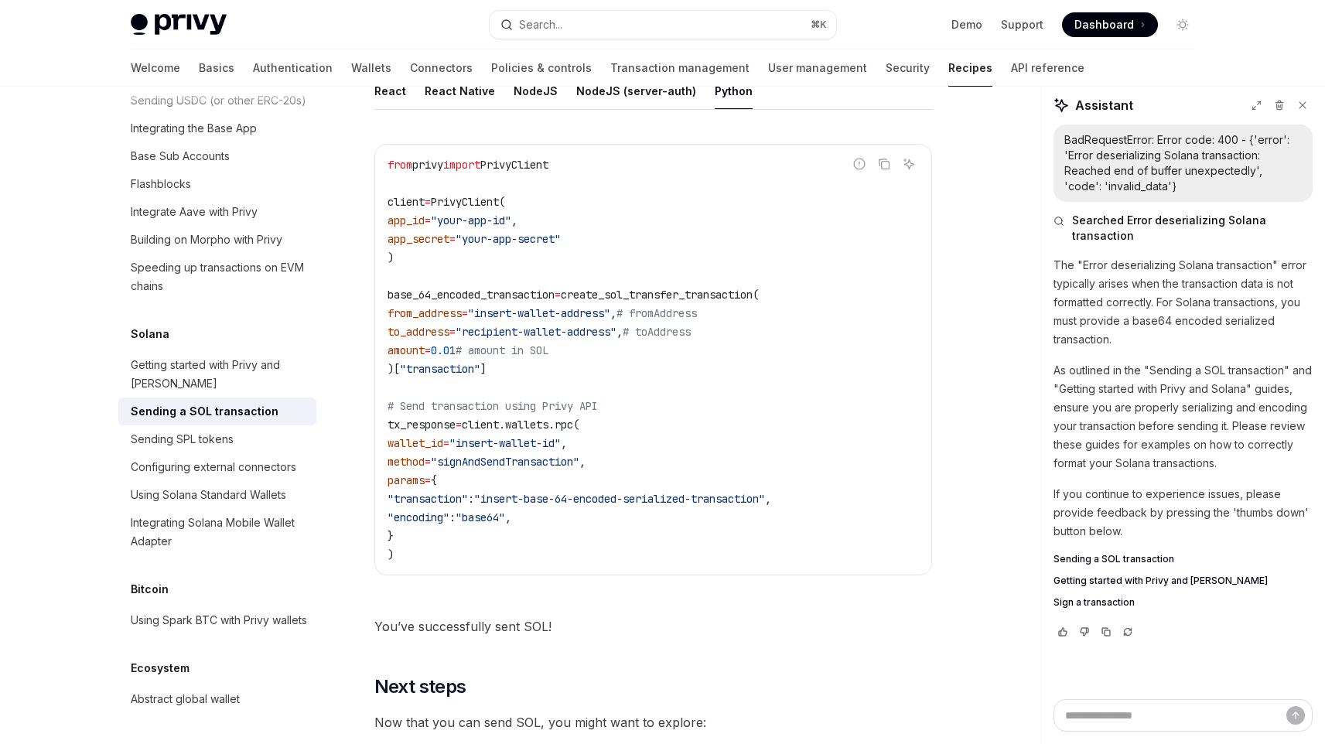
scroll to position [1680, 0]
click at [248, 433] on link "Sending SPL tokens" at bounding box center [217, 440] width 198 height 28
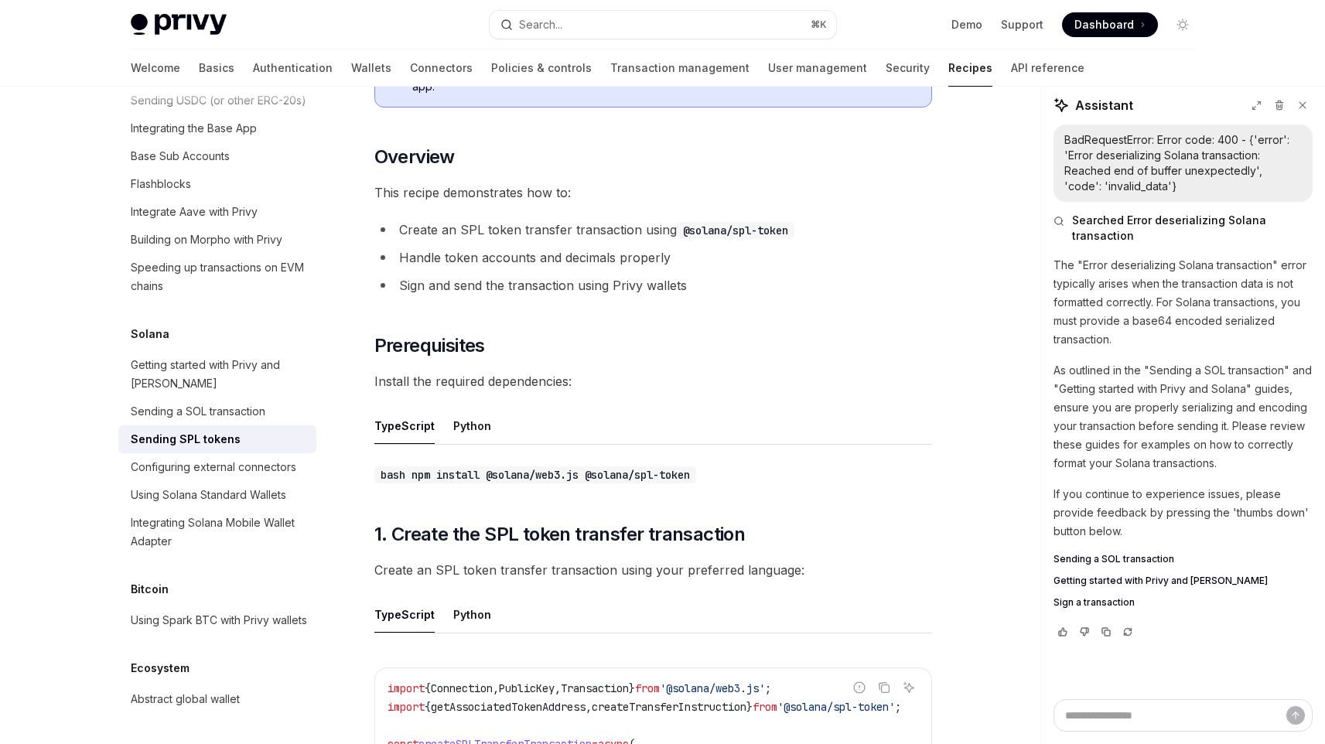
scroll to position [252, 0]
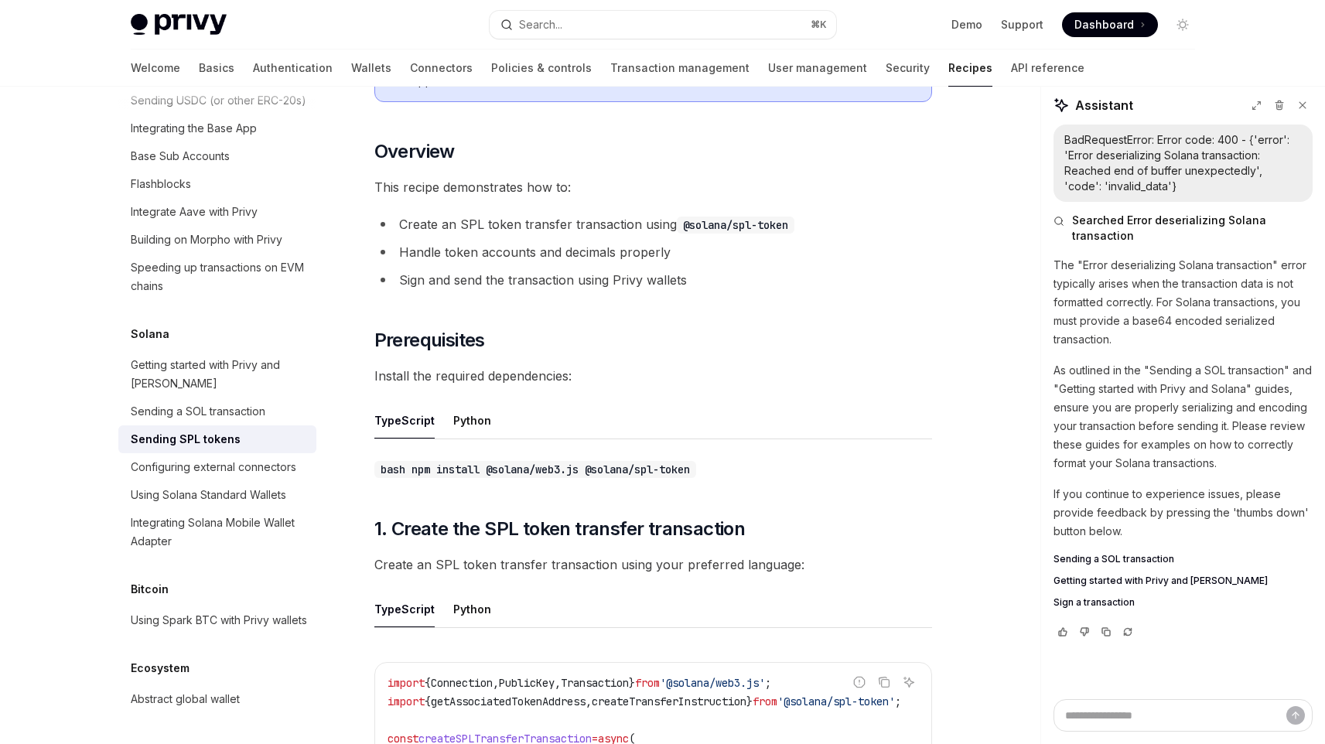
click at [434, 405] on ul "TypeScript Python" at bounding box center [653, 420] width 558 height 37
click at [456, 405] on button "Python" at bounding box center [472, 420] width 38 height 36
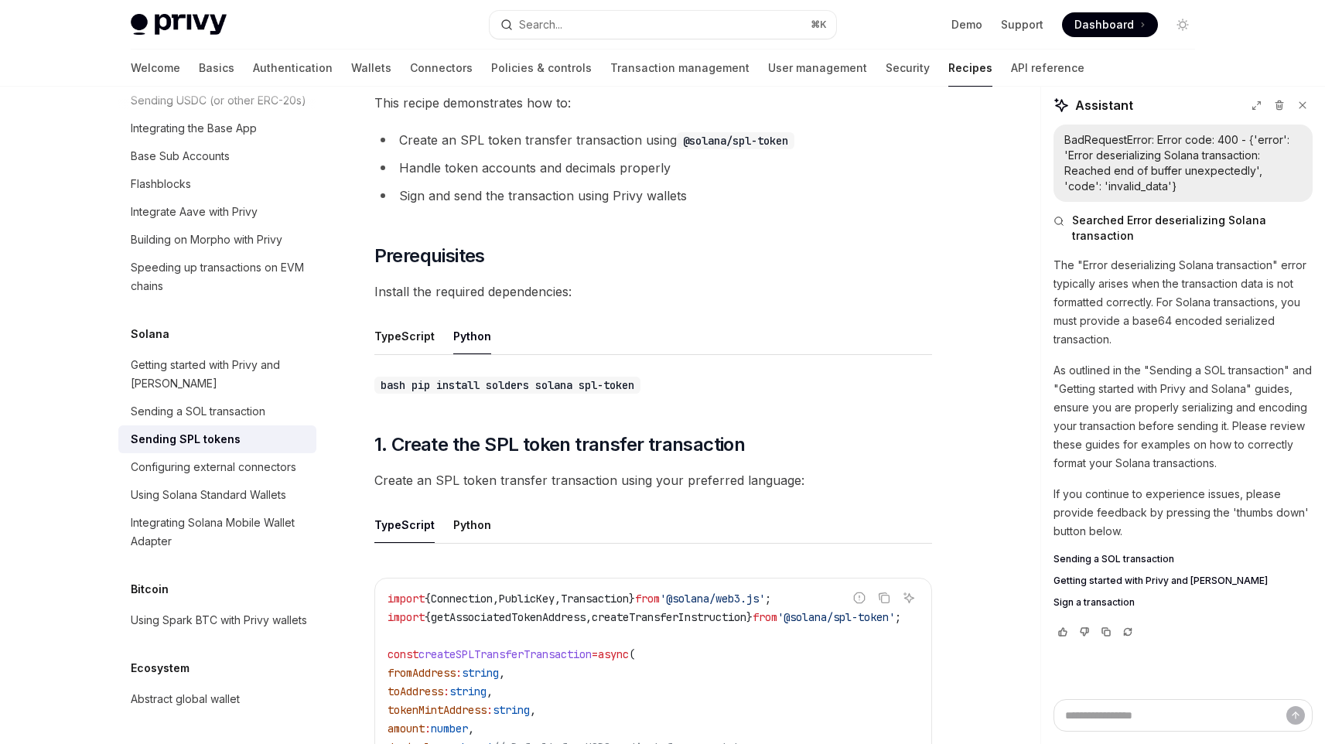
scroll to position [339, 0]
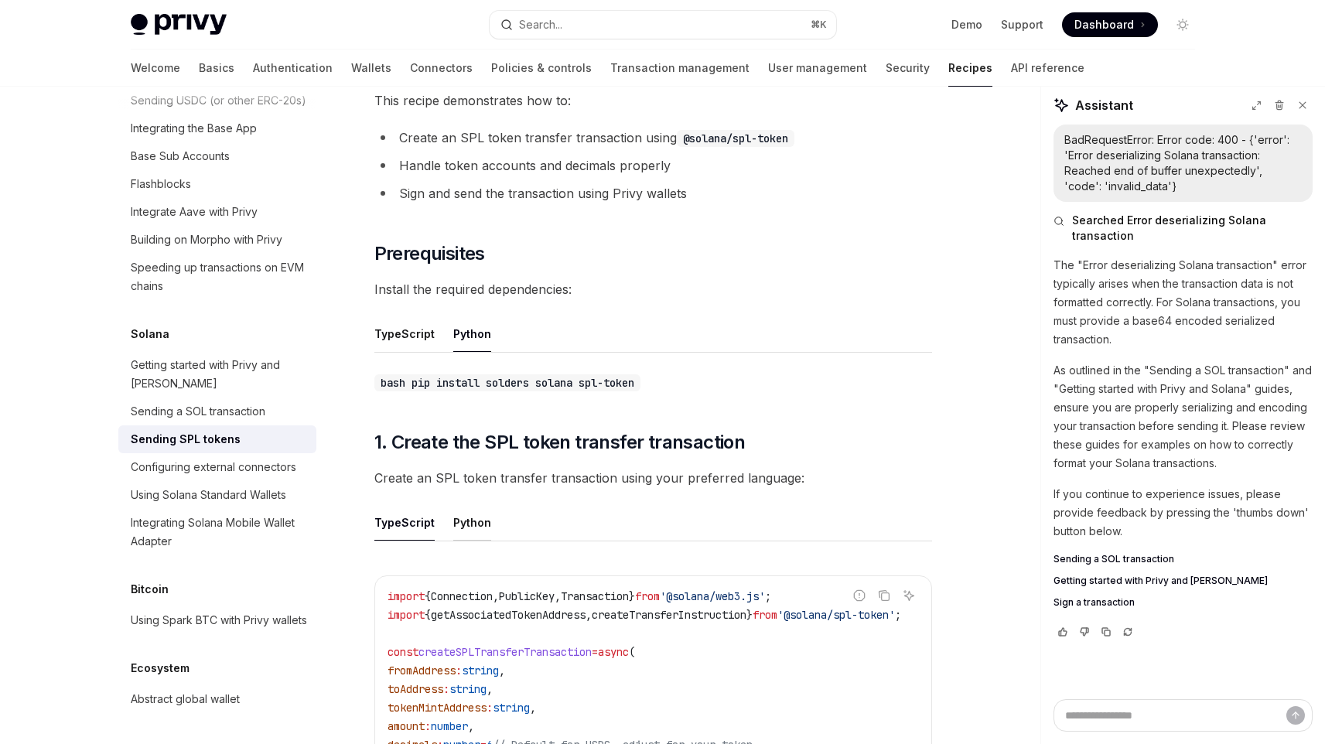
click at [457, 504] on button "Python" at bounding box center [472, 522] width 38 height 36
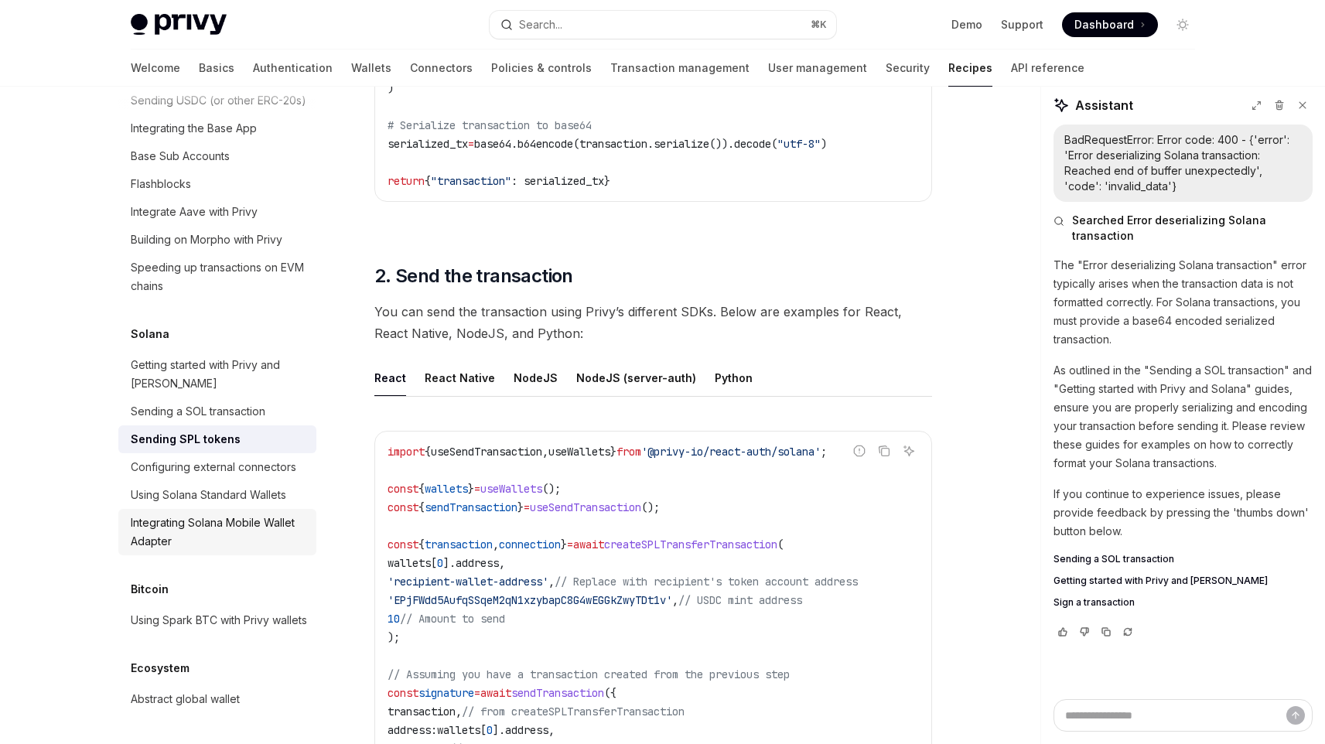
scroll to position [2370, 0]
click at [239, 421] on div "Sending a SOL transaction" at bounding box center [198, 411] width 135 height 19
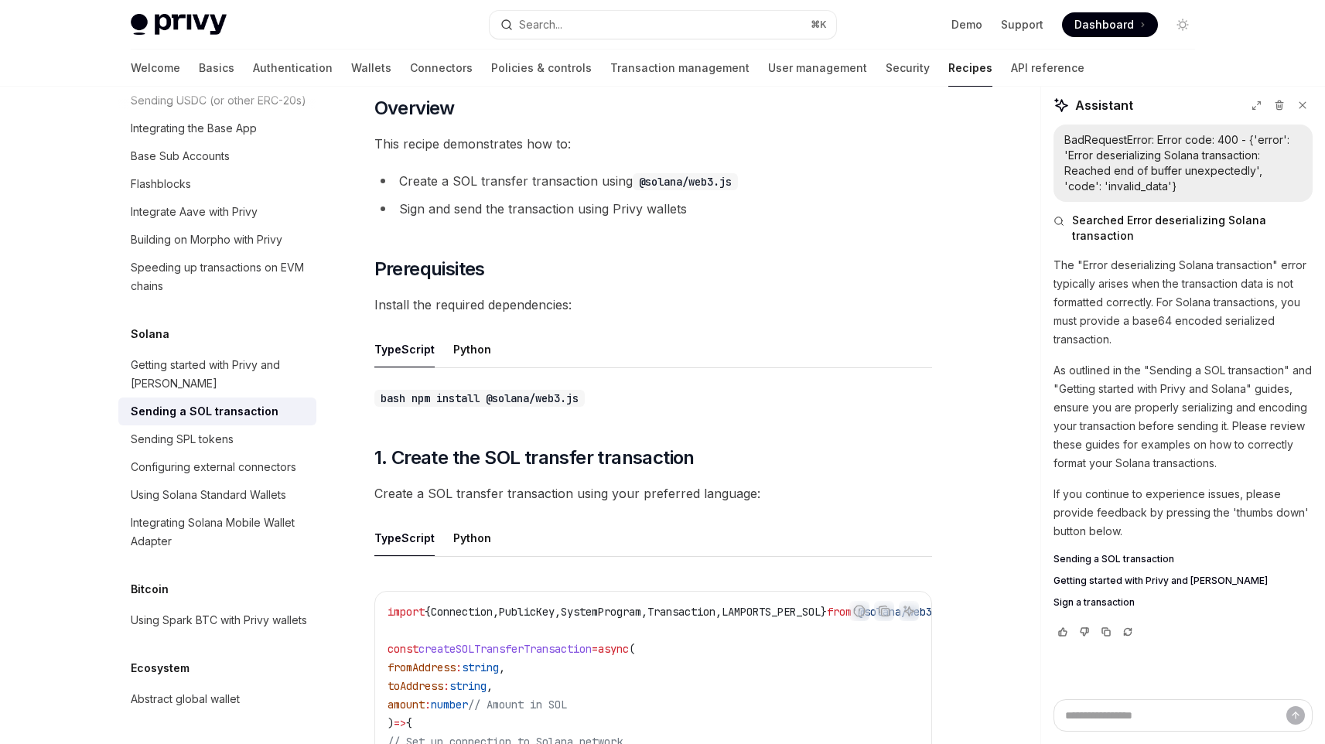
scroll to position [282, 0]
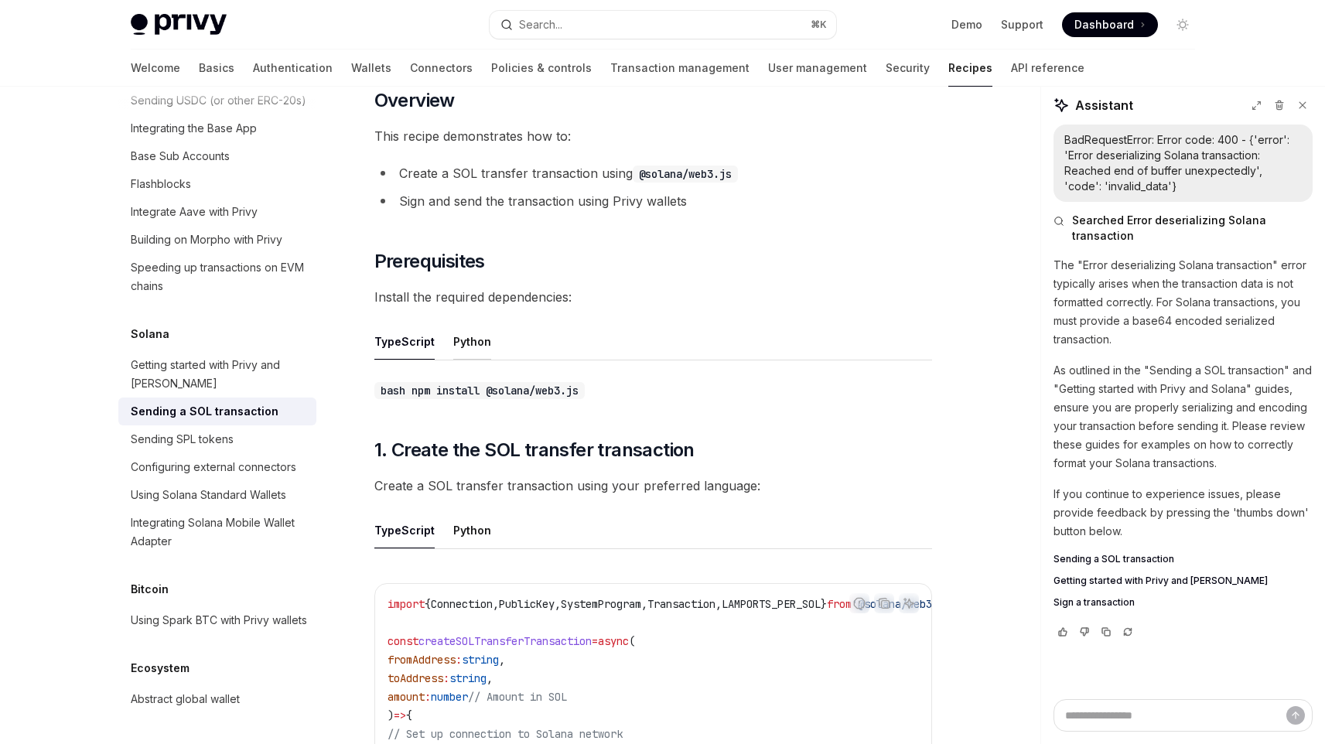
click at [477, 323] on button "Python" at bounding box center [472, 341] width 38 height 36
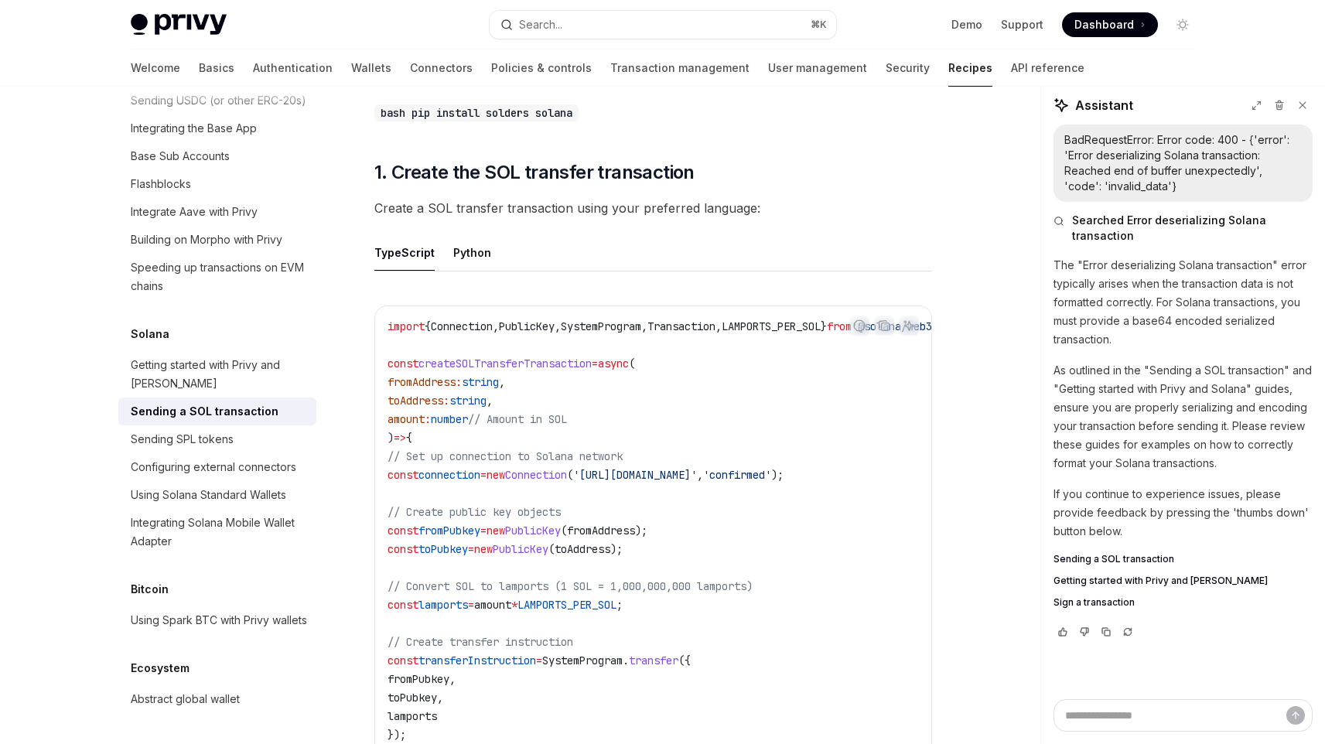
scroll to position [564, 0]
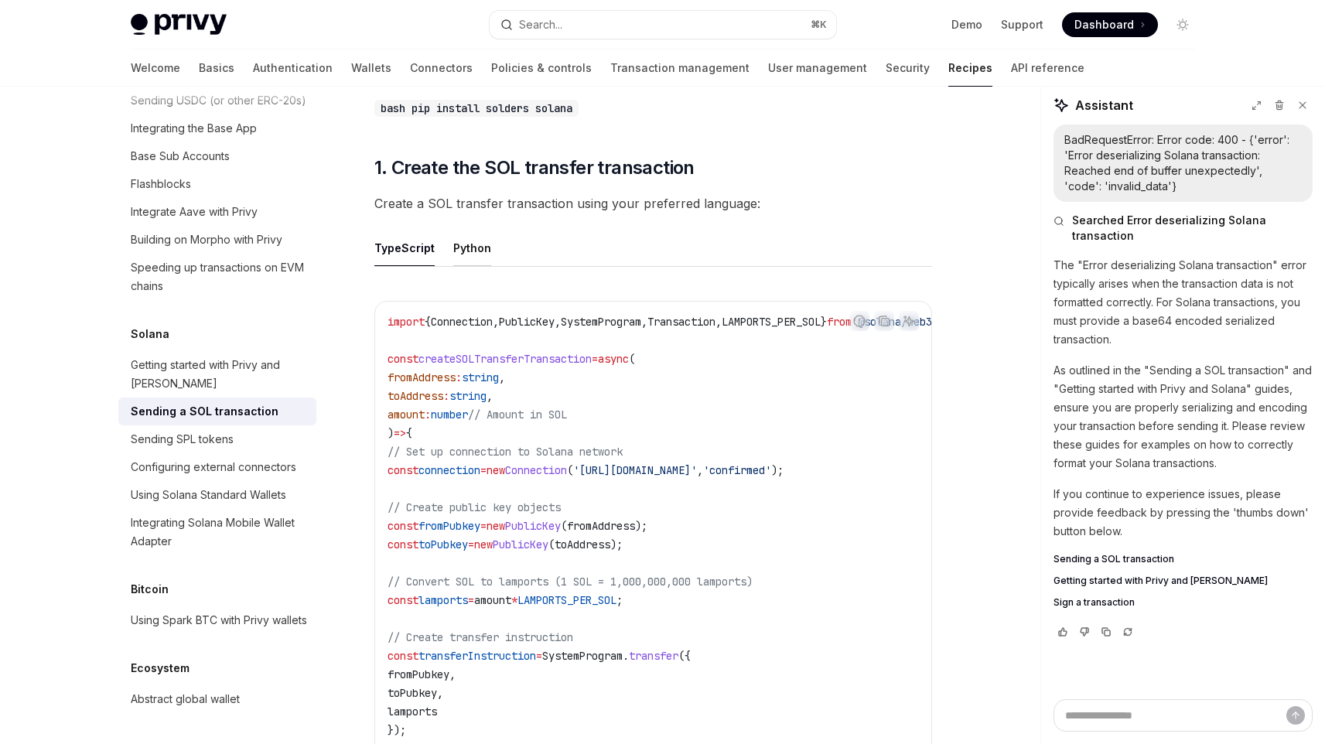
click at [462, 231] on button "Python" at bounding box center [472, 248] width 38 height 36
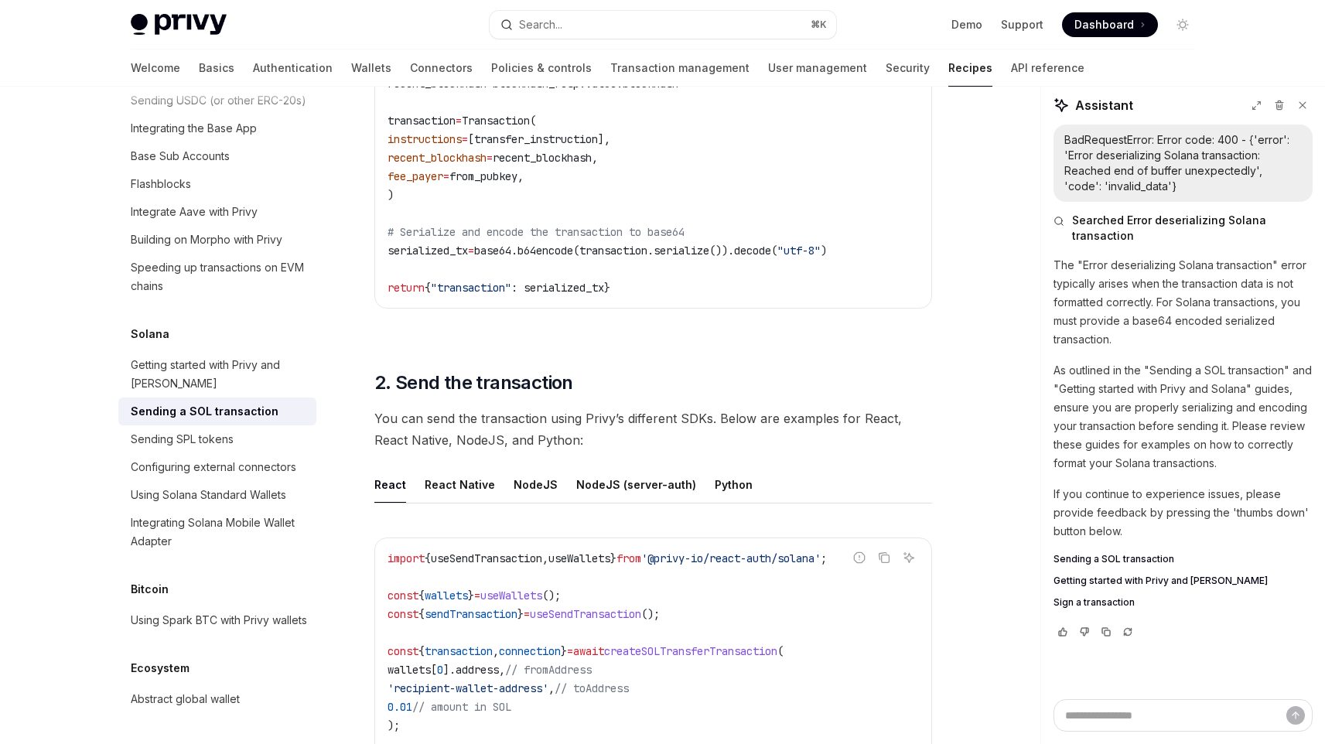
scroll to position [1291, 0]
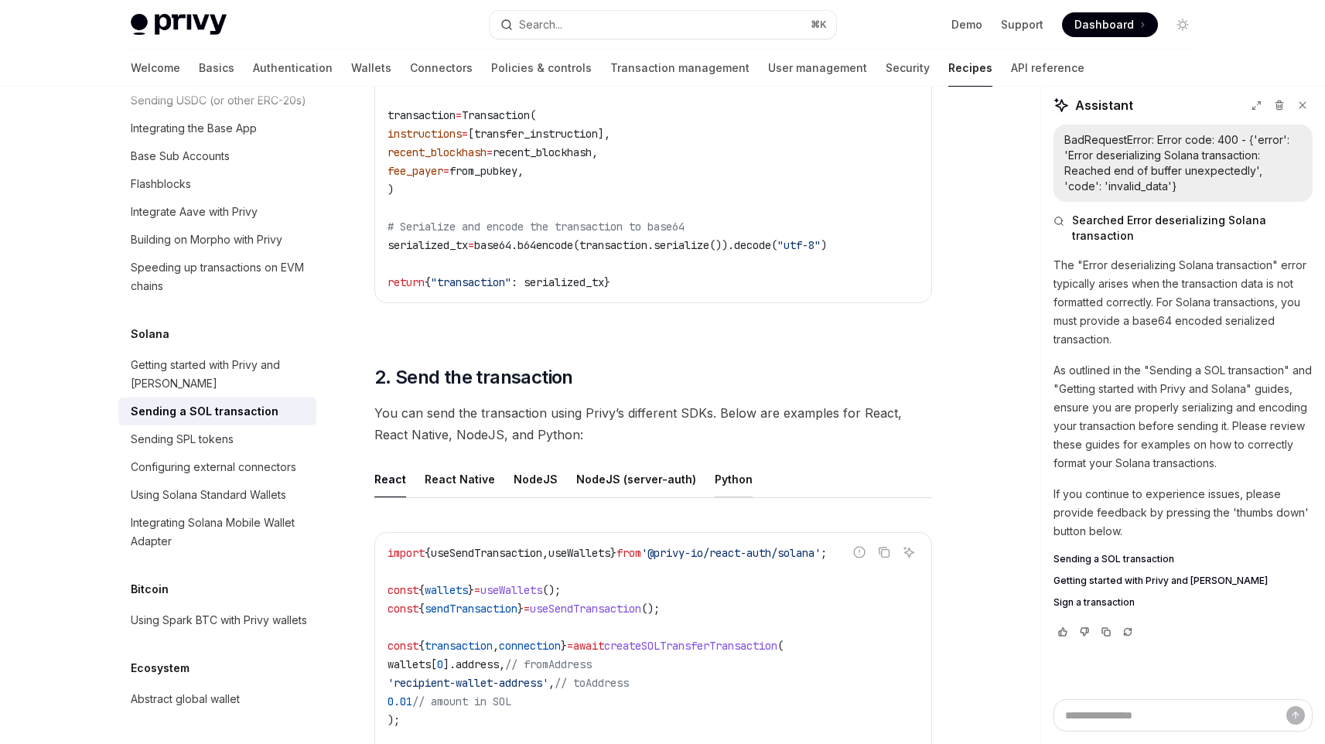
click at [715, 468] on button "Python" at bounding box center [734, 479] width 38 height 36
type textarea "*"
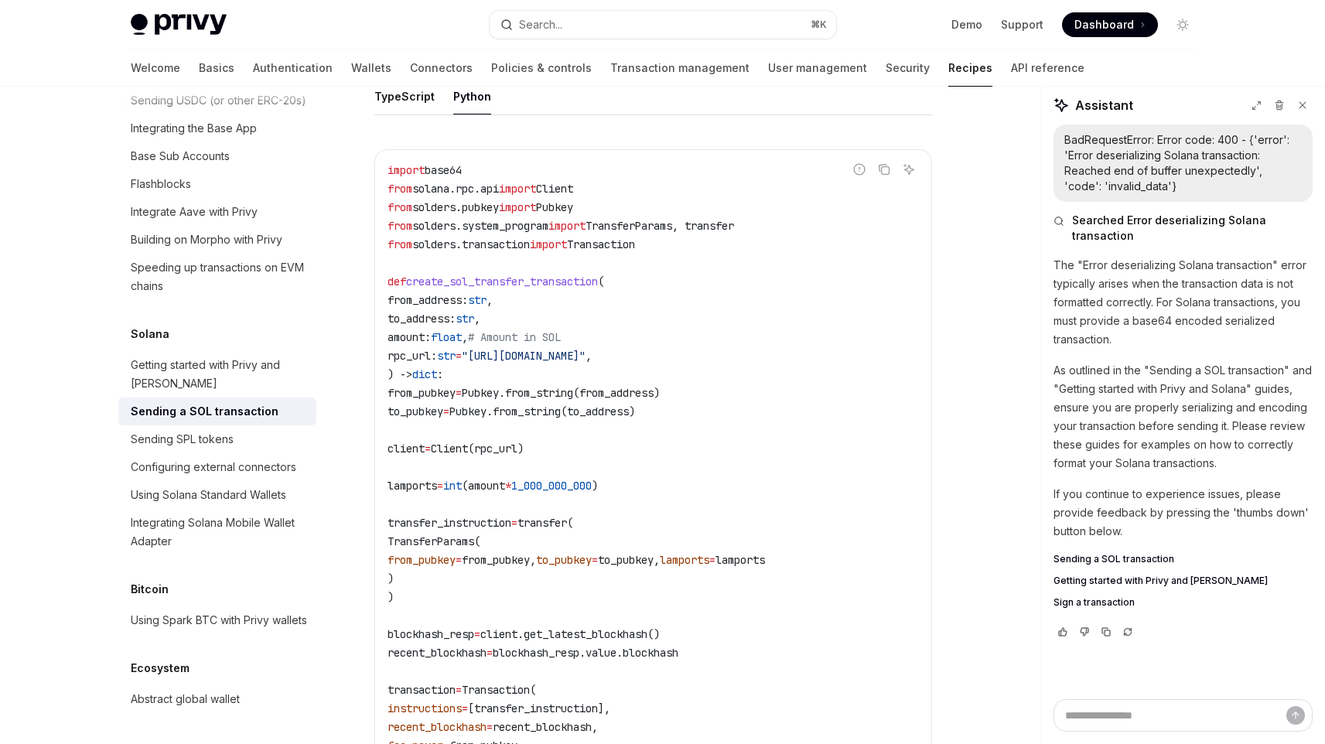
scroll to position [713, 0]
click at [877, 166] on button "Copy the contents from the code block" at bounding box center [884, 172] width 20 height 20
click at [586, 351] on span ""https://api.devnet.solana.com"" at bounding box center [524, 358] width 124 height 14
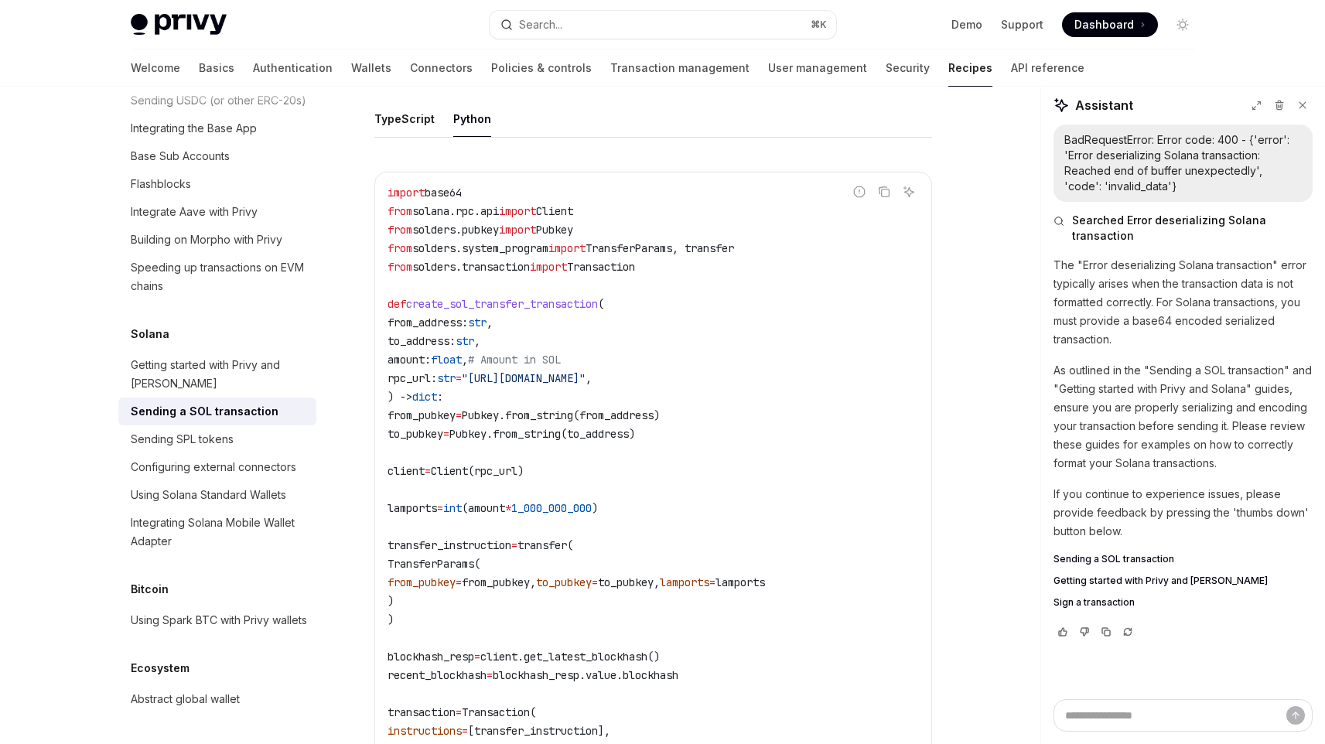
scroll to position [687, 0]
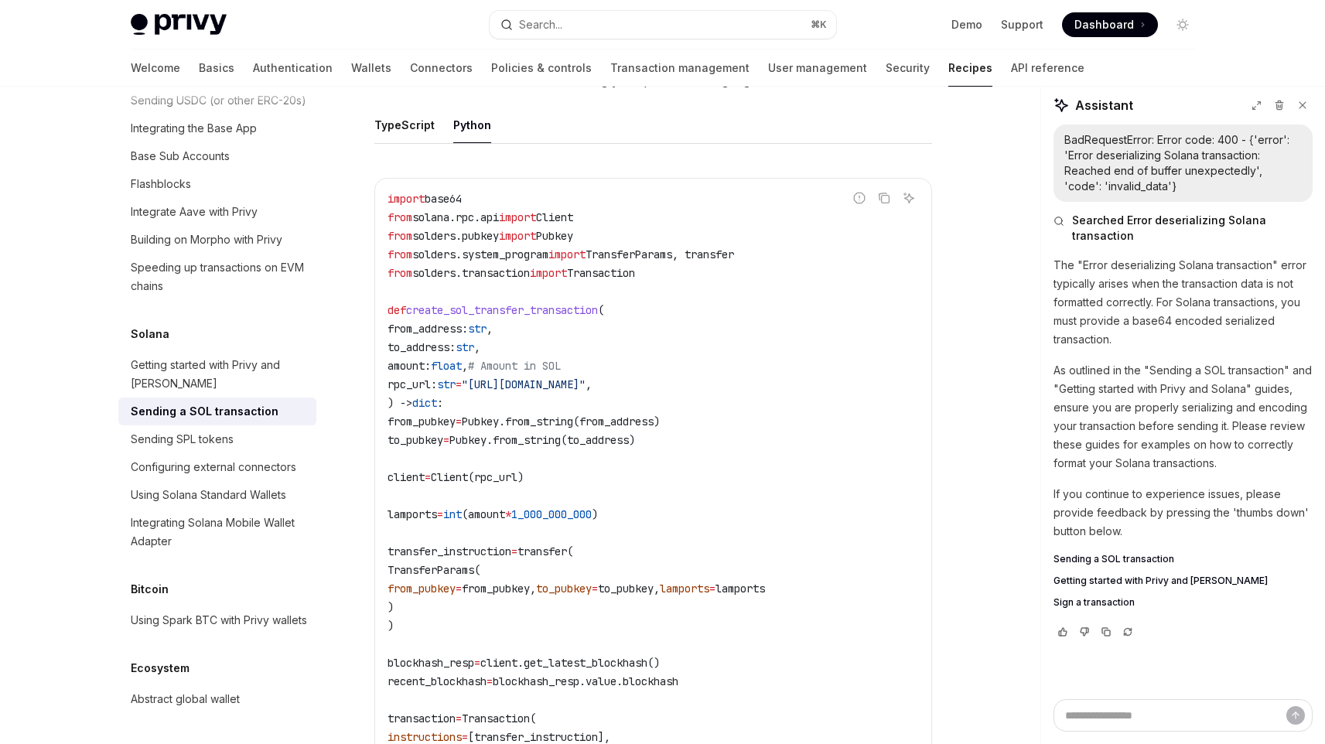
click at [562, 303] on span "create_sol_transfer_transaction" at bounding box center [502, 310] width 192 height 14
click at [572, 303] on span "create_sol_transfer_transaction" at bounding box center [502, 310] width 192 height 14
copy span "create_sol_transfer_transaction"
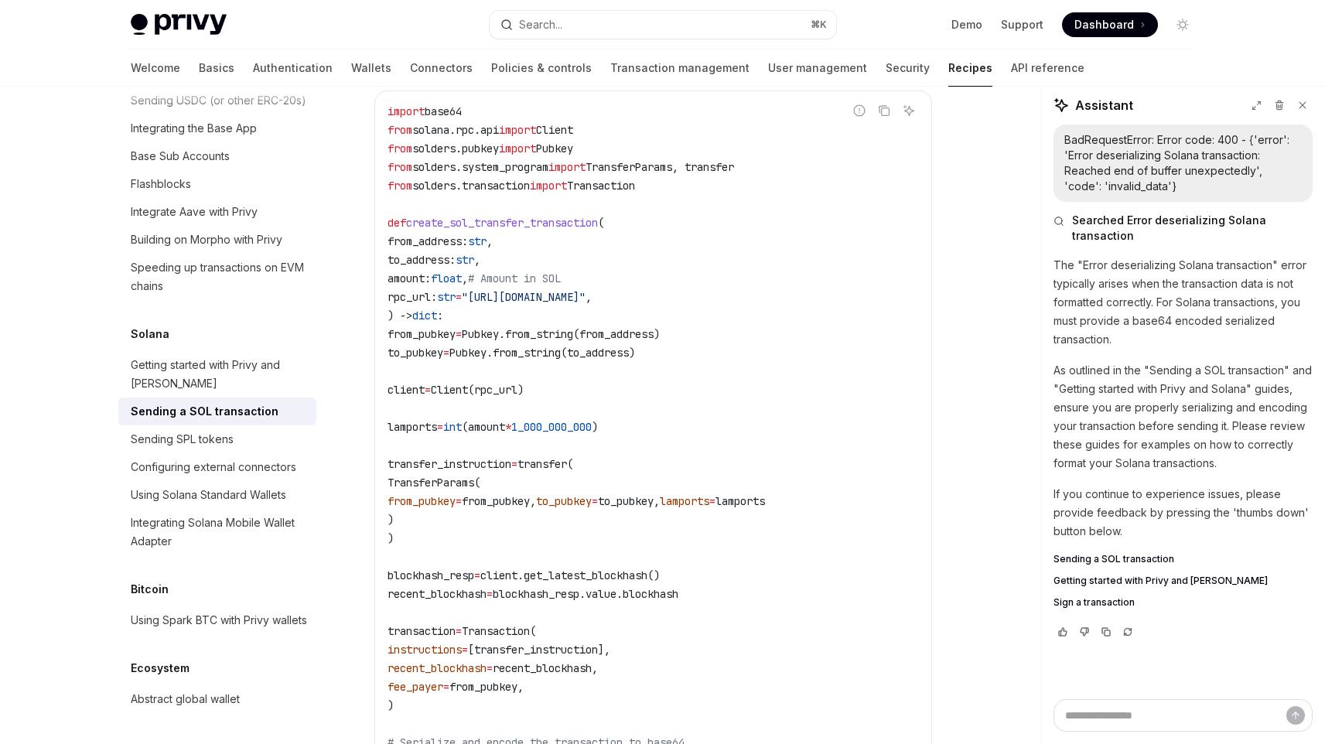
scroll to position [765, 0]
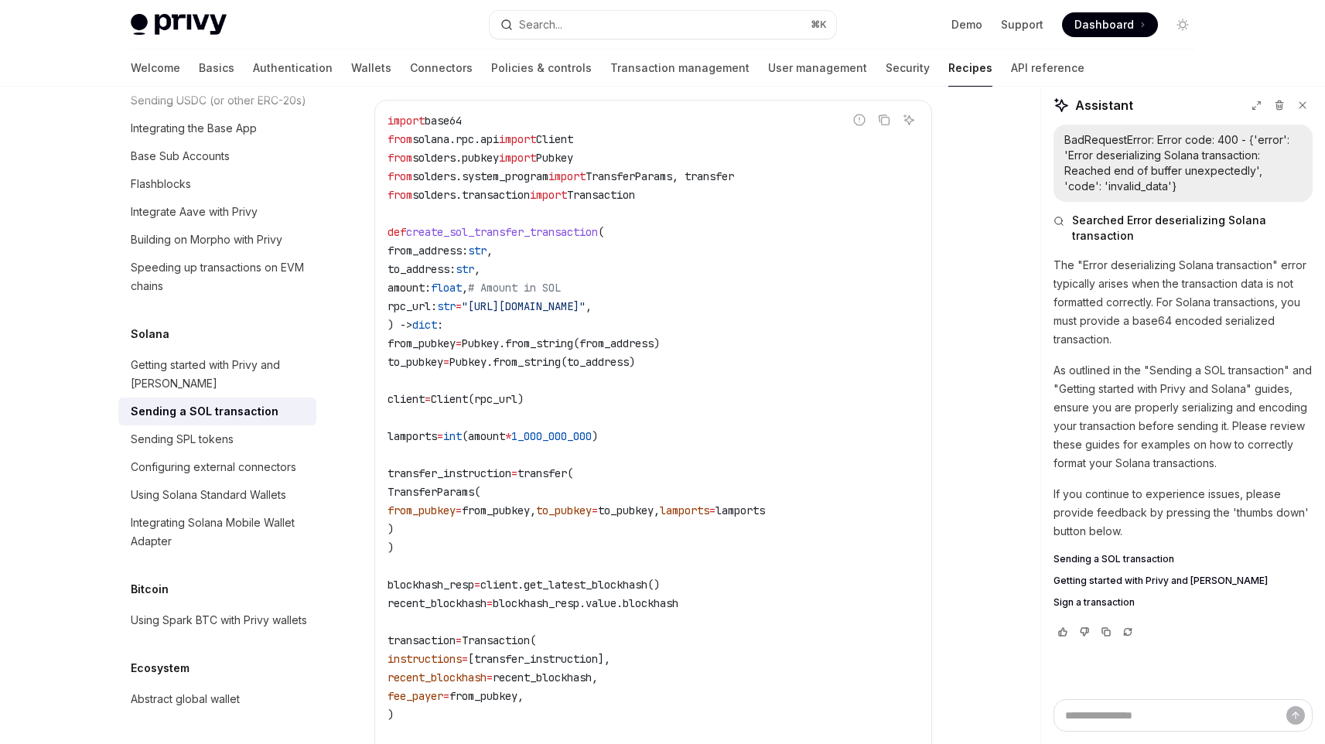
click at [511, 337] on span "Pubkey.from_string(from_address)" at bounding box center [561, 344] width 198 height 14
click at [455, 244] on span "from_address" at bounding box center [425, 251] width 74 height 14
copy span "from_address"
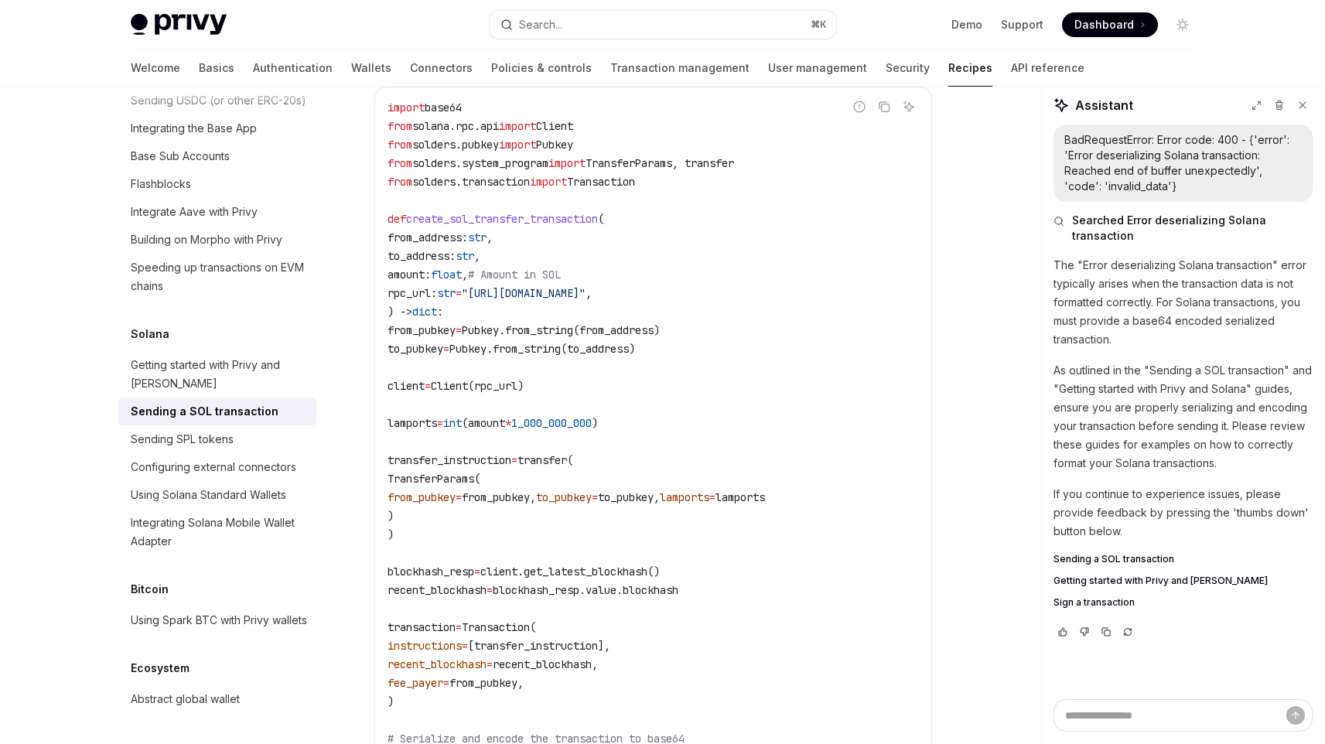
click at [425, 268] on span "amount" at bounding box center [406, 275] width 37 height 14
copy span "amount"
click at [431, 286] on span "rpc_url" at bounding box center [409, 293] width 43 height 14
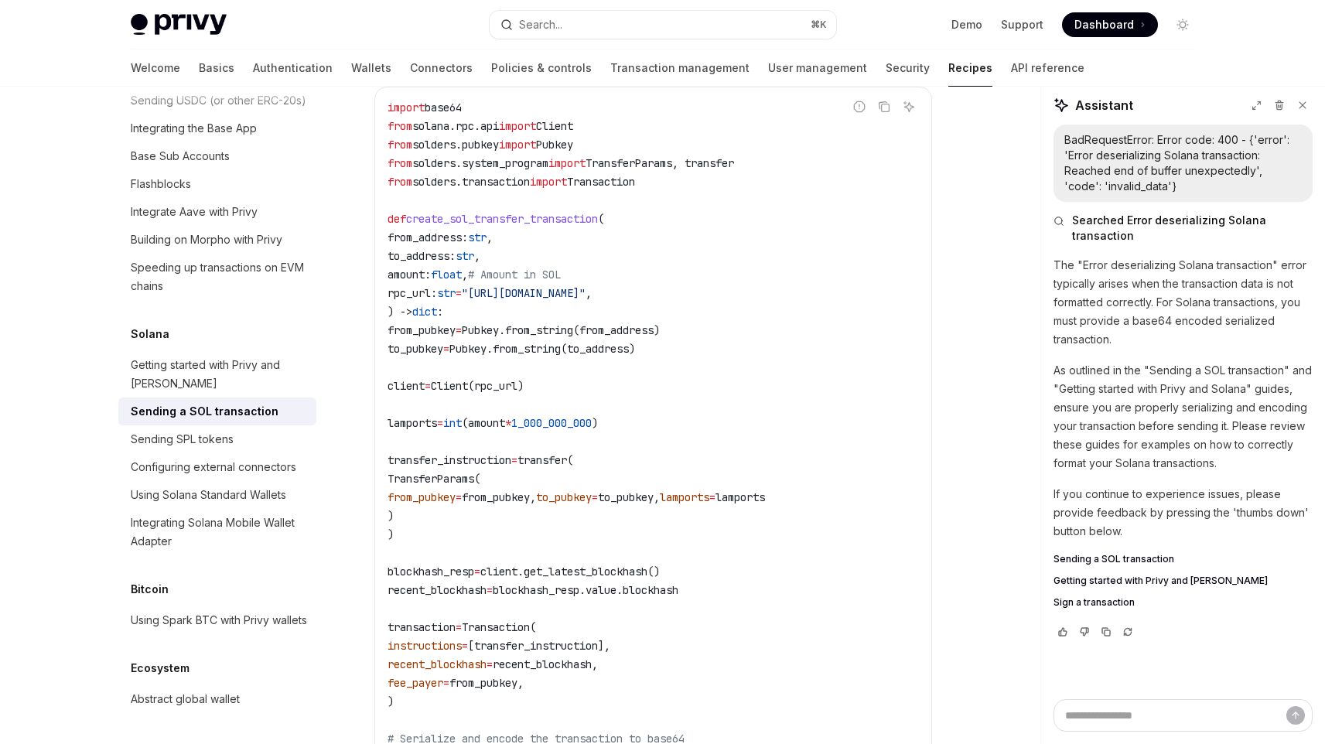
copy span "rpc_url"
click at [437, 305] on span "dict" at bounding box center [424, 312] width 25 height 14
click at [621, 342] on span "Pubkey.from_string(to_address)" at bounding box center [543, 349] width 186 height 14
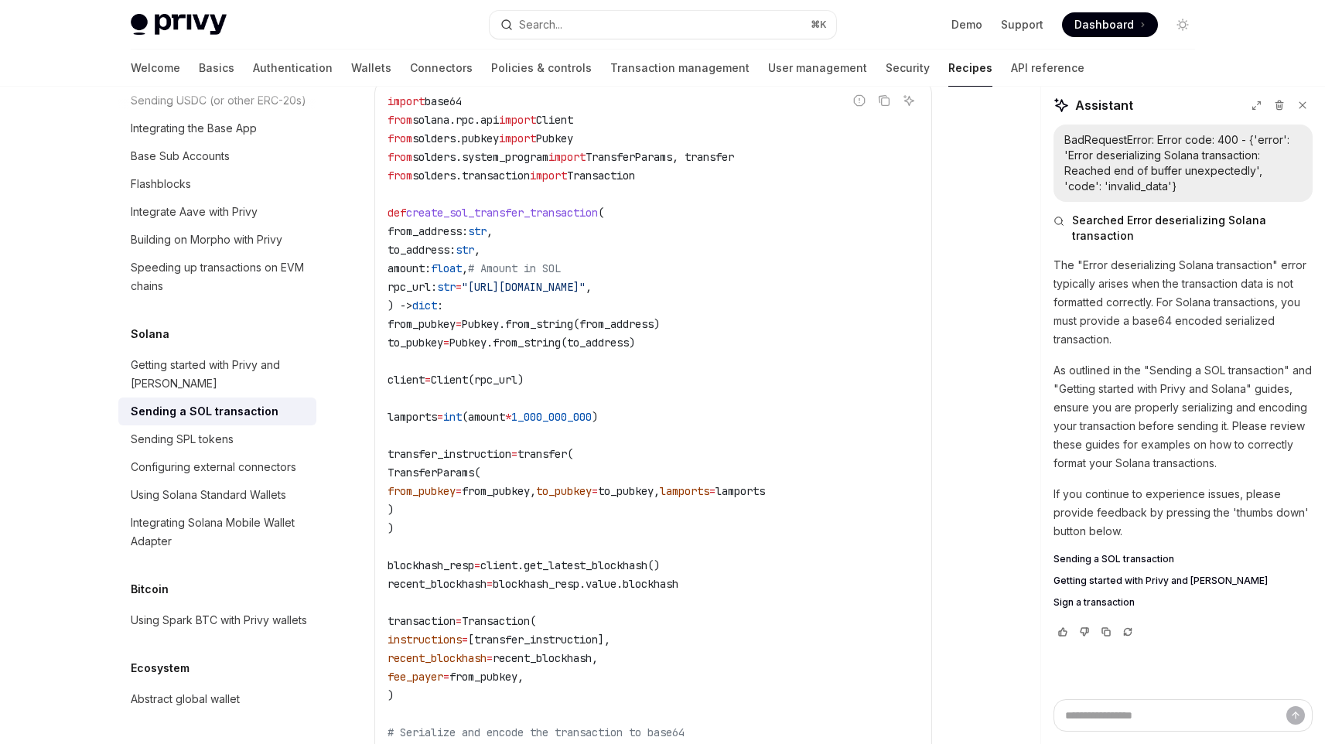
scroll to position [716, 0]
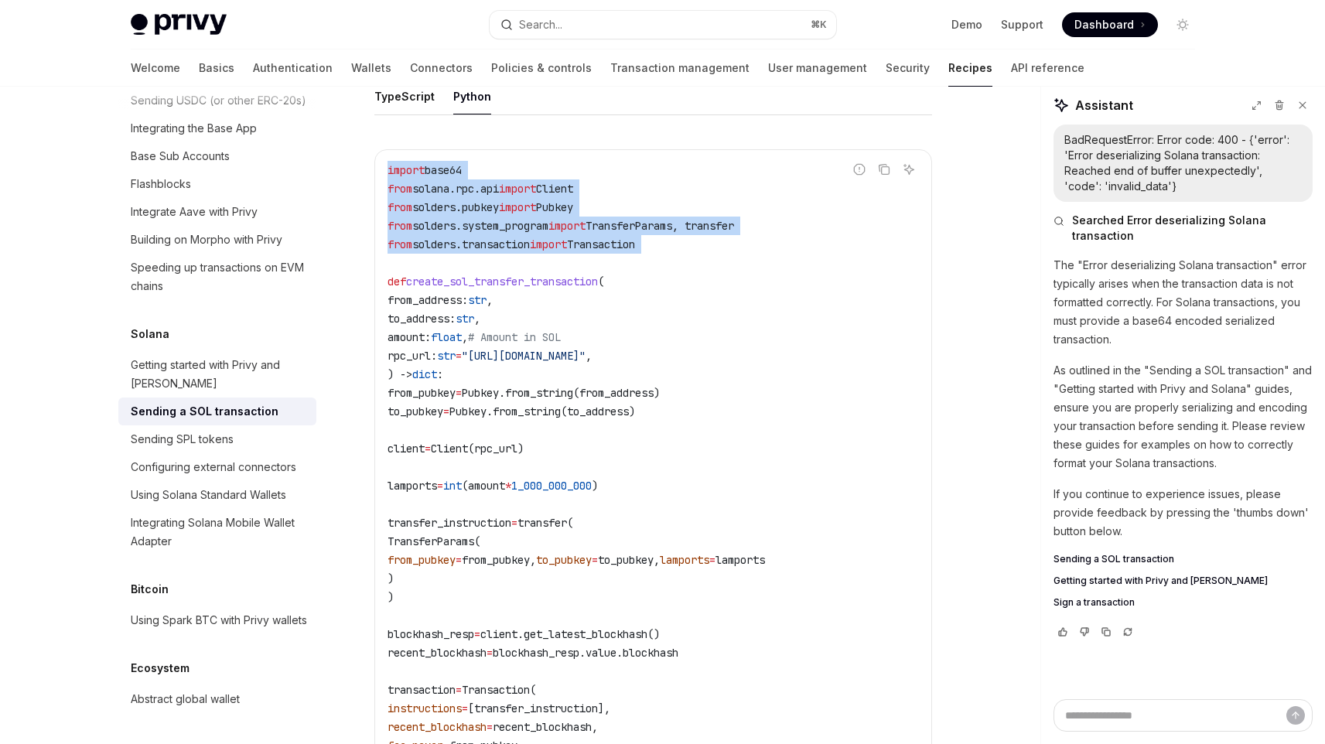
drag, startPoint x: 728, startPoint y: 248, endPoint x: 367, endPoint y: 161, distance: 371.6
click at [367, 161] on div "Solana Sending a SOL transaction OpenAI Open in ChatGPT OpenAI Open in ChatGPT …" at bounding box center [508, 707] width 854 height 2610
copy code "import base64 from solana.rpc.api import Client from solders.pubkey import Pubk…"
click at [638, 444] on code "import base64 from solana.rpc.api import Client from solders.pubkey import Pubk…" at bounding box center [654, 514] width 532 height 706
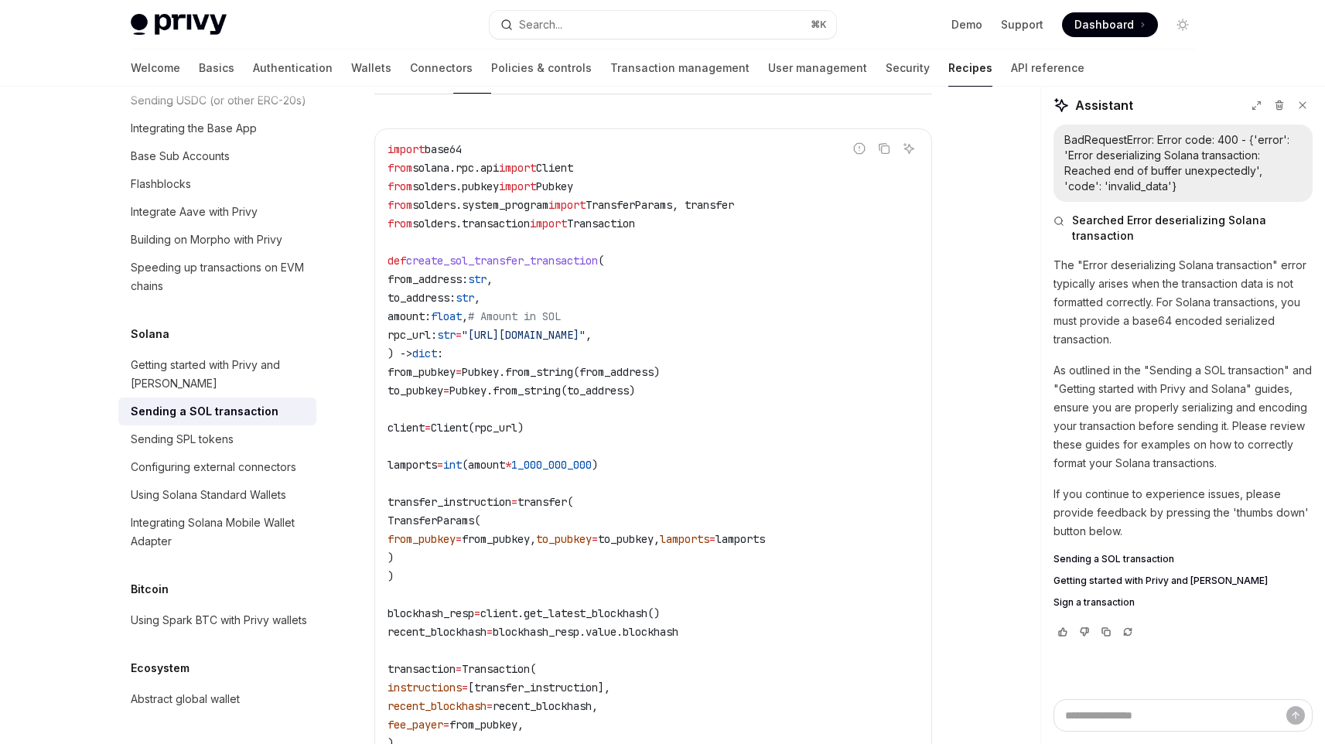
scroll to position [725, 0]
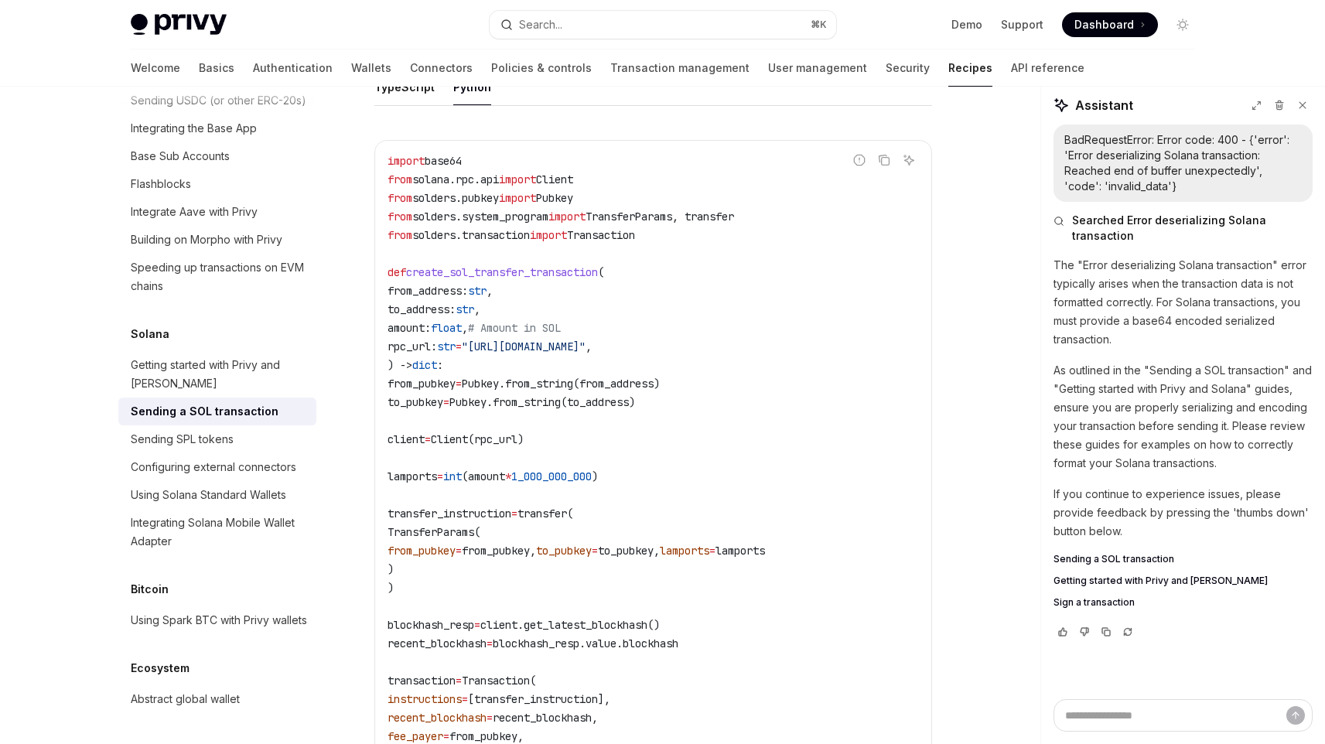
click at [433, 284] on span "from_address" at bounding box center [425, 291] width 74 height 14
copy span "from_address"
drag, startPoint x: 412, startPoint y: 330, endPoint x: 713, endPoint y: 330, distance: 301.0
click at [592, 340] on span "rpc_url : str = "https://api.devnet.solana.com" ," at bounding box center [490, 347] width 204 height 14
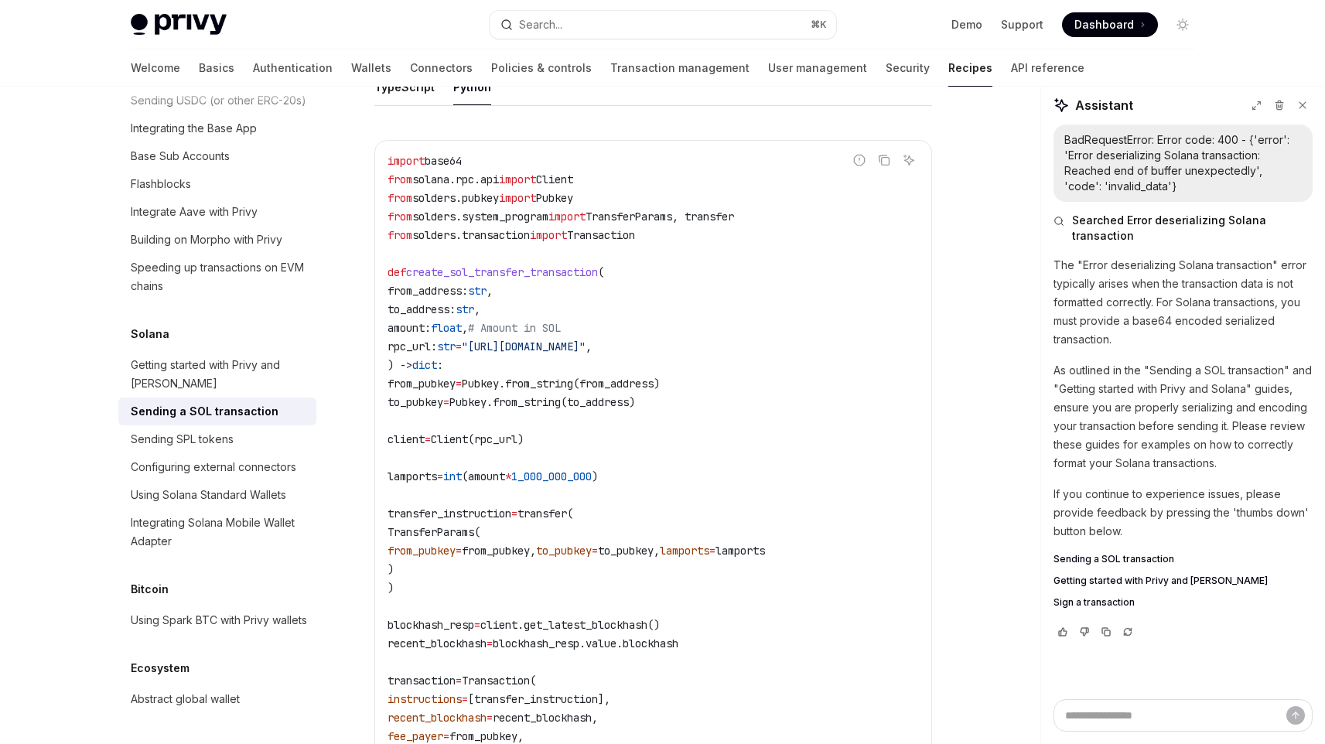
copy span "rpc_url : str = "https://api.devnet.solana.com""
click at [737, 467] on code "import base64 from solana.rpc.api import Client from solders.pubkey import Pubk…" at bounding box center [654, 505] width 532 height 706
drag, startPoint x: 659, startPoint y: 426, endPoint x: 343, endPoint y: 368, distance: 321.7
click at [343, 368] on div "Solana Sending a SOL transaction OpenAI Open in ChatGPT OpenAI Open in ChatGPT …" at bounding box center [508, 698] width 854 height 2610
copy code "from_pubkey = Pubkey.from_string(from_address) to_pubkey = Pubkey.from_string(t…"
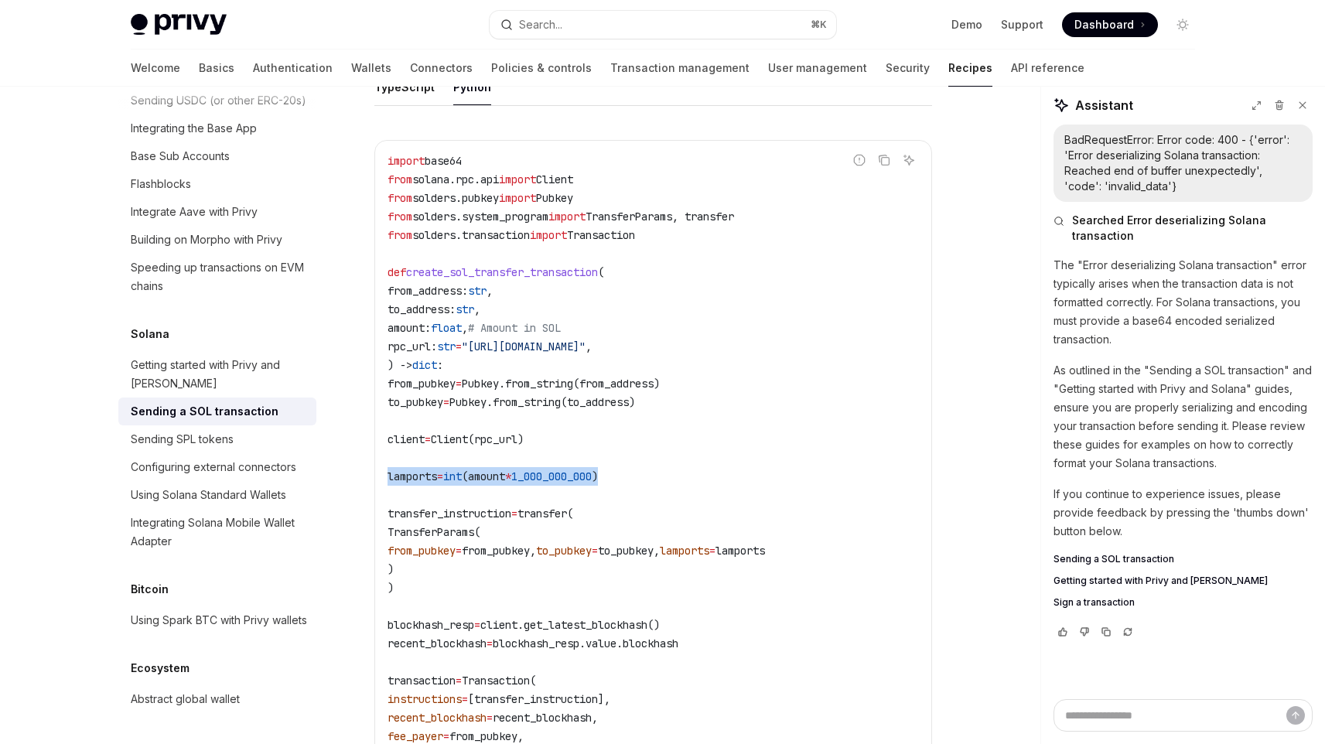
drag, startPoint x: 680, startPoint y: 468, endPoint x: 379, endPoint y: 463, distance: 301.0
click at [379, 463] on div "import base64 from solana.rpc.api import Client from solders.pubkey import Pubk…" at bounding box center [653, 504] width 556 height 727
copy span "lamports = int (amount * 1_000_000_000 )"
drag, startPoint x: 498, startPoint y: 564, endPoint x: 403, endPoint y: 525, distance: 102.0
click at [403, 525] on code "import base64 from solana.rpc.api import Client from solders.pubkey import Pubk…" at bounding box center [654, 505] width 532 height 706
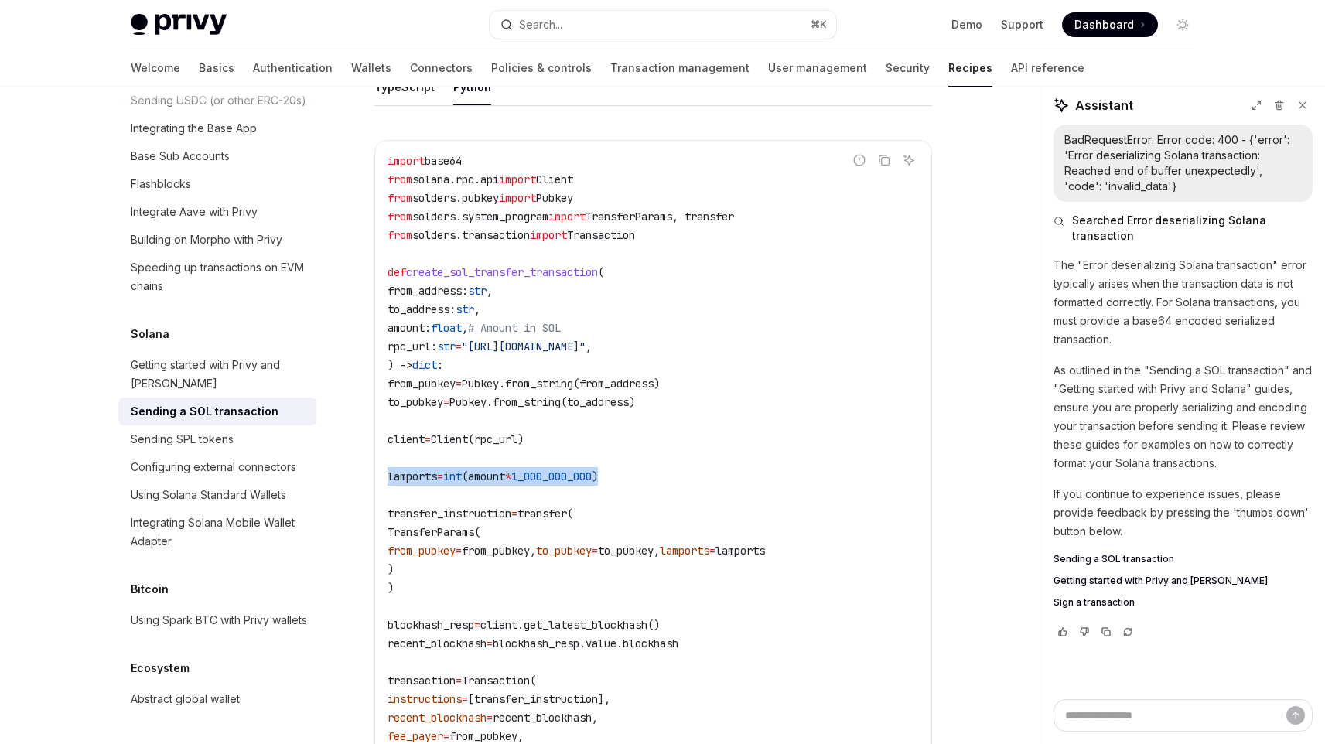
drag, startPoint x: 427, startPoint y: 572, endPoint x: 355, endPoint y: 489, distance: 109.7
click at [355, 489] on div "Solana Sending a SOL transaction OpenAI Open in ChatGPT OpenAI Open in ChatGPT …" at bounding box center [508, 698] width 854 height 2610
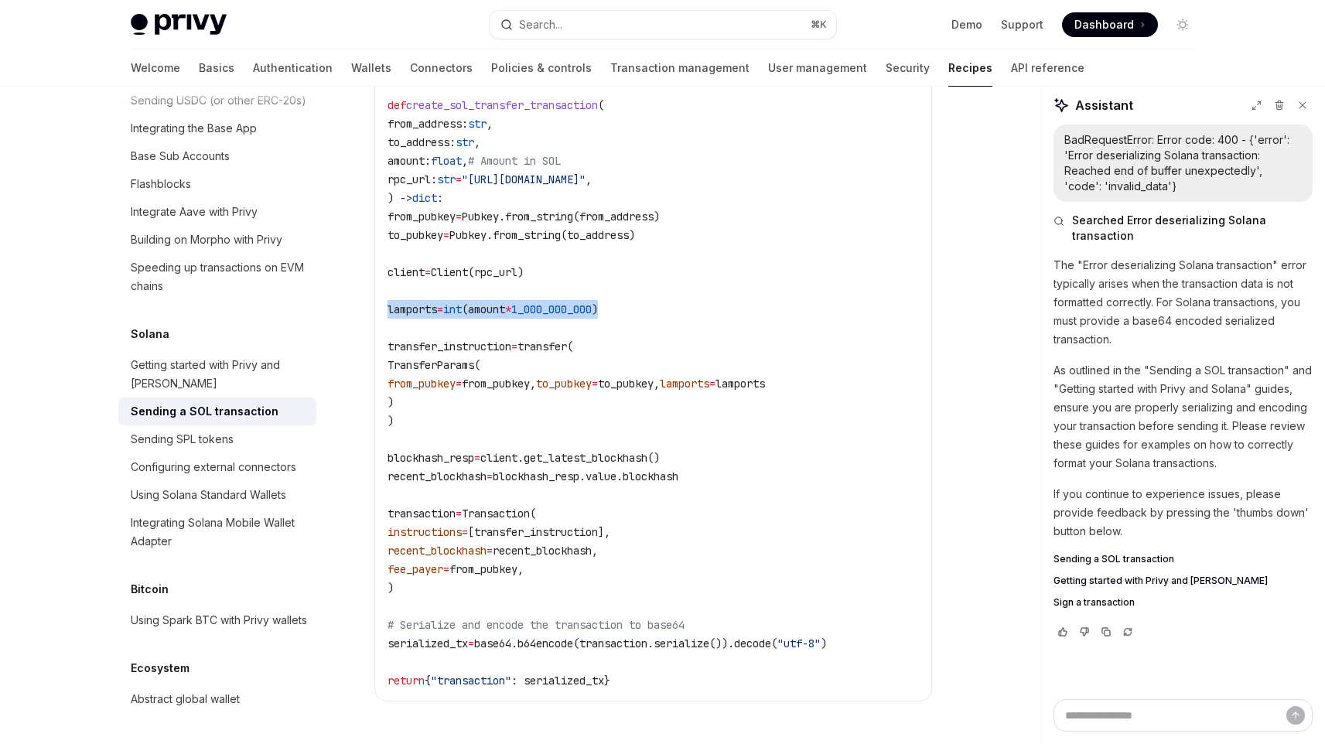
scroll to position [893, 0]
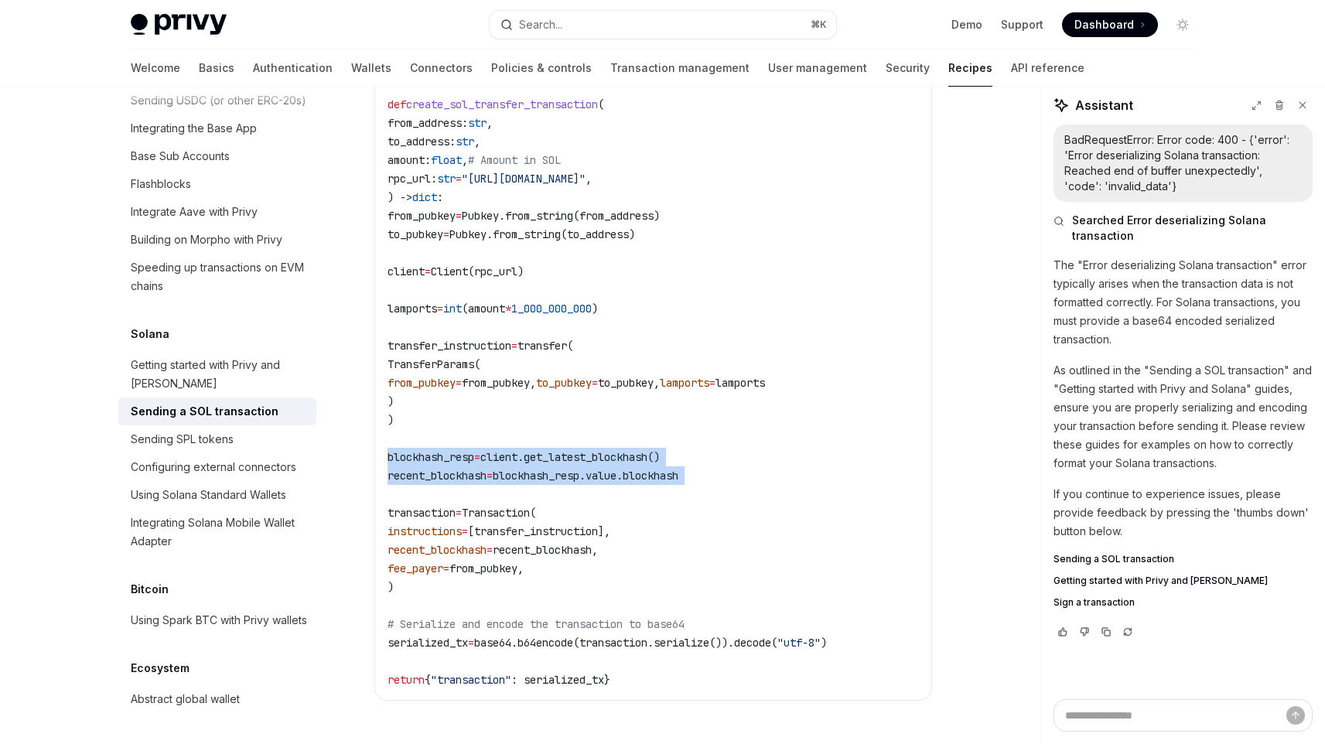
drag, startPoint x: 750, startPoint y: 477, endPoint x: 373, endPoint y: 447, distance: 378.0
click at [373, 447] on div "Solana Sending a SOL transaction OpenAI Open in ChatGPT OpenAI Open in ChatGPT …" at bounding box center [508, 530] width 854 height 2610
click at [484, 589] on code "import base64 from solana.rpc.api import Client from solders.pubkey import Pubk…" at bounding box center [654, 337] width 532 height 706
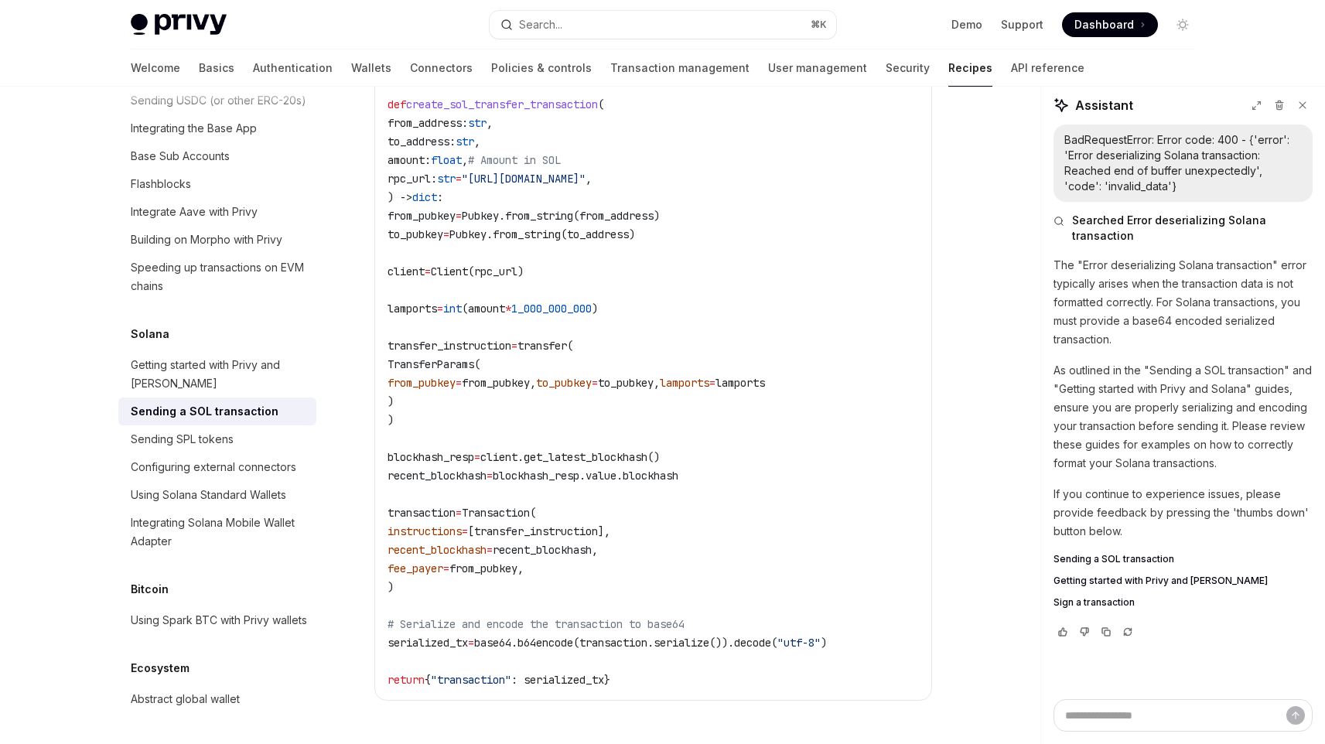
drag, startPoint x: 457, startPoint y: 581, endPoint x: 372, endPoint y: 494, distance: 120.9
click at [372, 494] on div "Solana Sending a SOL transaction OpenAI Open in ChatGPT OpenAI Open in ChatGPT …" at bounding box center [508, 530] width 854 height 2610
click at [554, 588] on code "import base64 from solana.rpc.api import Client from solders.pubkey import Pubk…" at bounding box center [654, 337] width 532 height 706
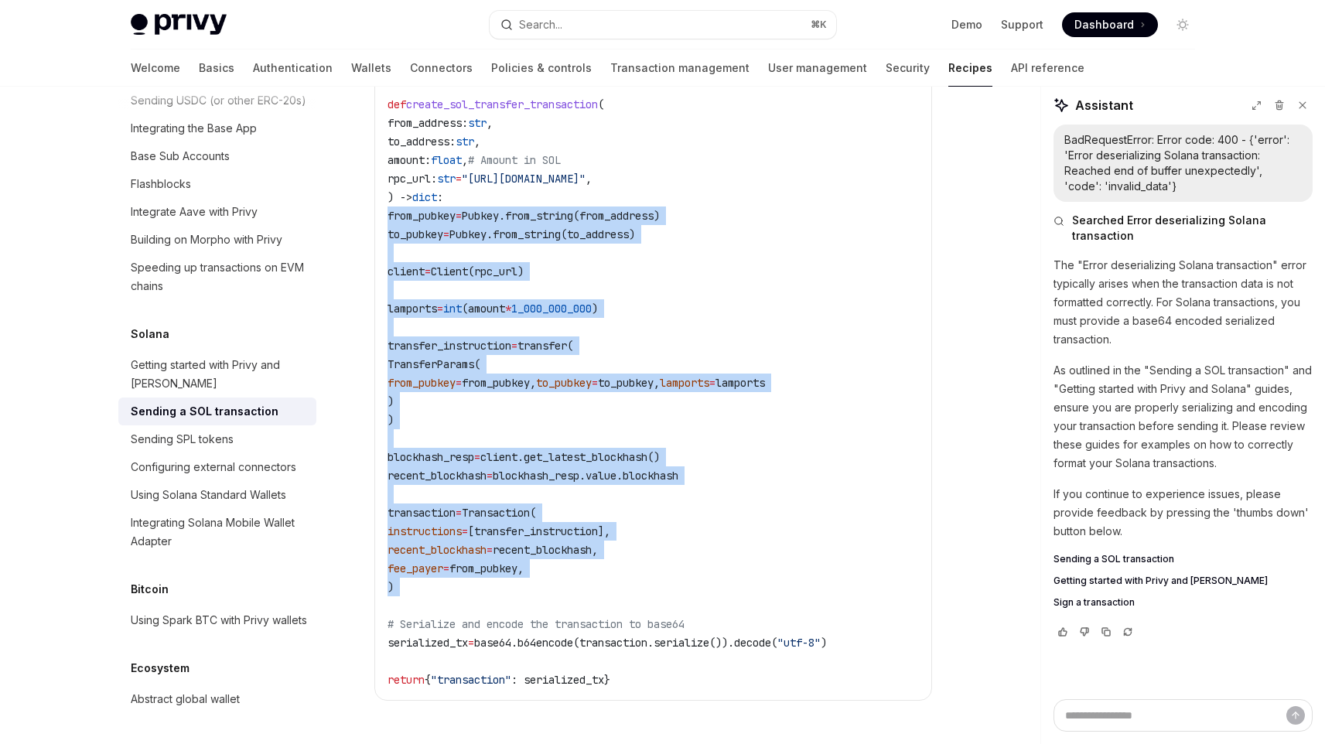
drag, startPoint x: 554, startPoint y: 588, endPoint x: 354, endPoint y: 204, distance: 433.0
click at [354, 204] on div "Solana Sending a SOL transaction OpenAI Open in ChatGPT OpenAI Open in ChatGPT …" at bounding box center [508, 530] width 854 height 2610
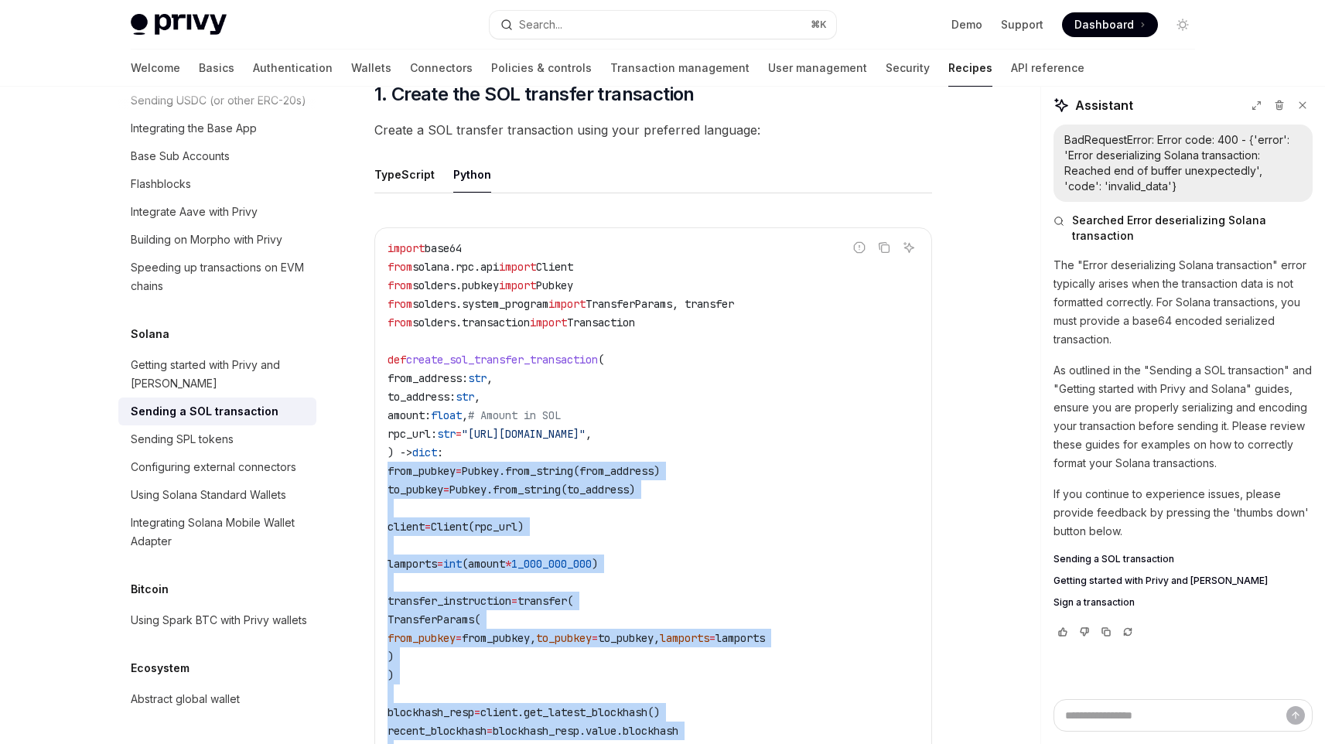
scroll to position [597, 0]
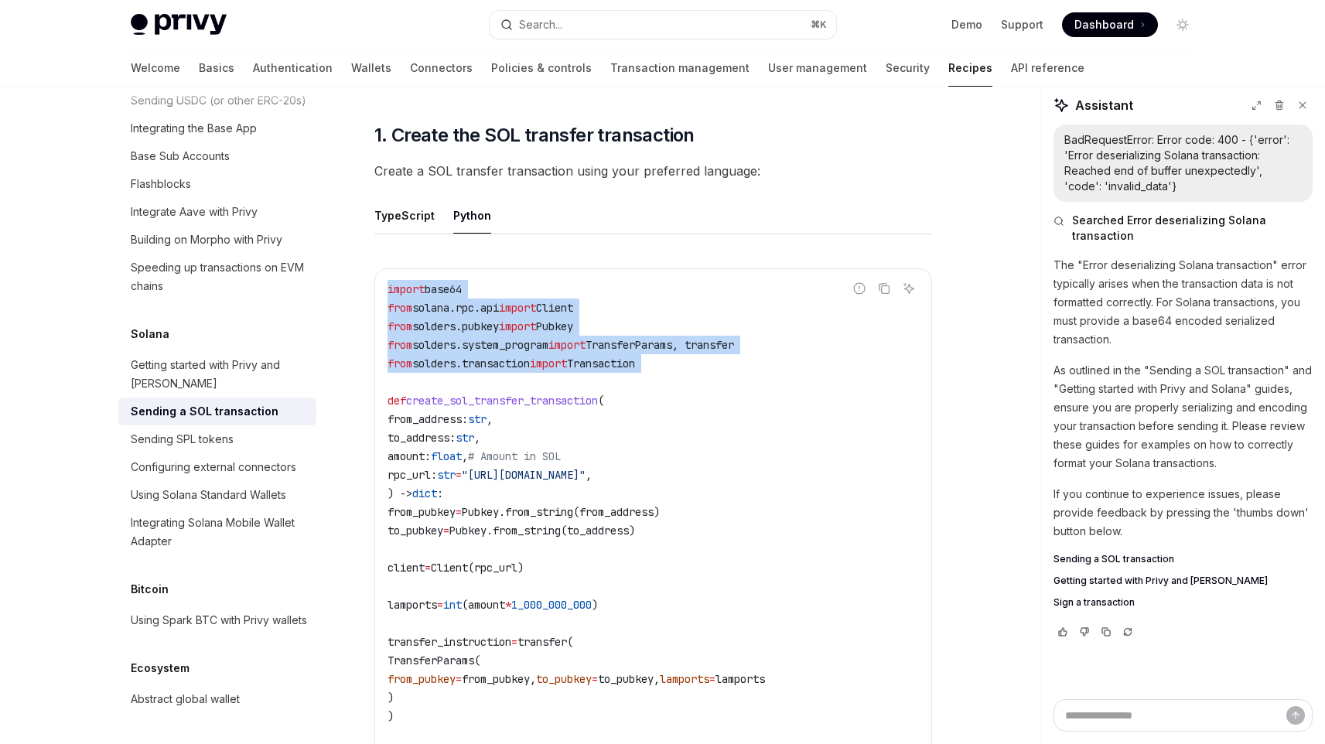
drag, startPoint x: 713, startPoint y: 367, endPoint x: 371, endPoint y: 279, distance: 353.2
click at [586, 468] on span ""https://api.devnet.solana.com"" at bounding box center [524, 475] width 124 height 14
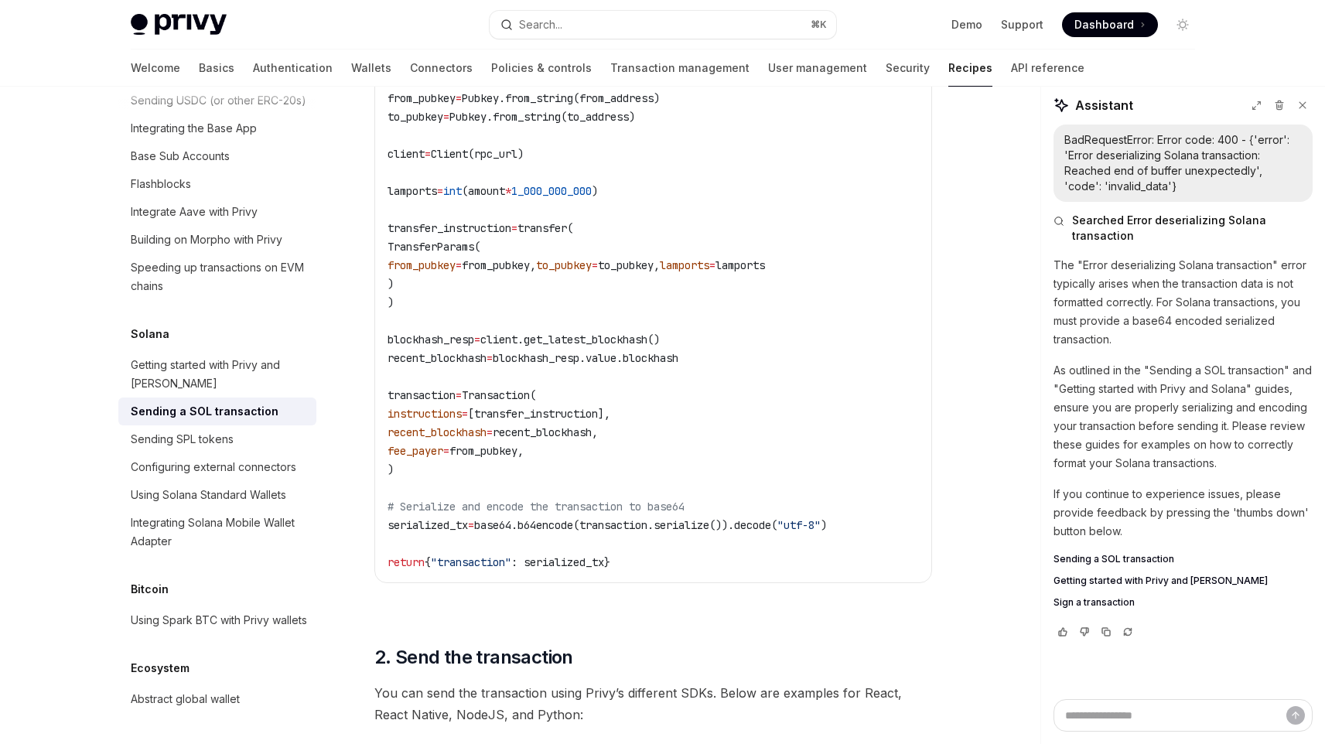
scroll to position [1008, 0]
drag, startPoint x: 566, startPoint y: 464, endPoint x: 422, endPoint y: 425, distance: 149.2
click at [422, 425] on code "import base64 from solana.rpc.api import Client from solders.pubkey import Pubk…" at bounding box center [654, 221] width 532 height 706
click at [487, 428] on span "recent_blockhash" at bounding box center [437, 435] width 99 height 14
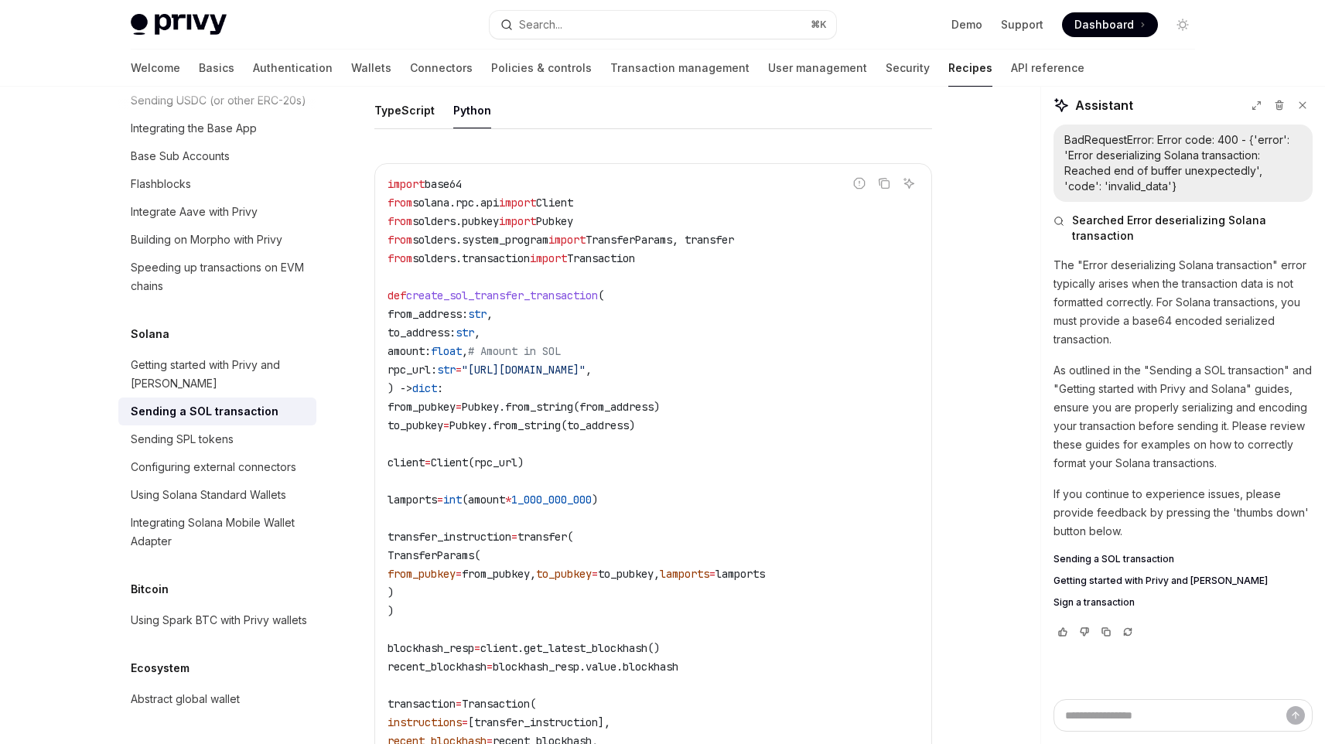
scroll to position [683, 0]
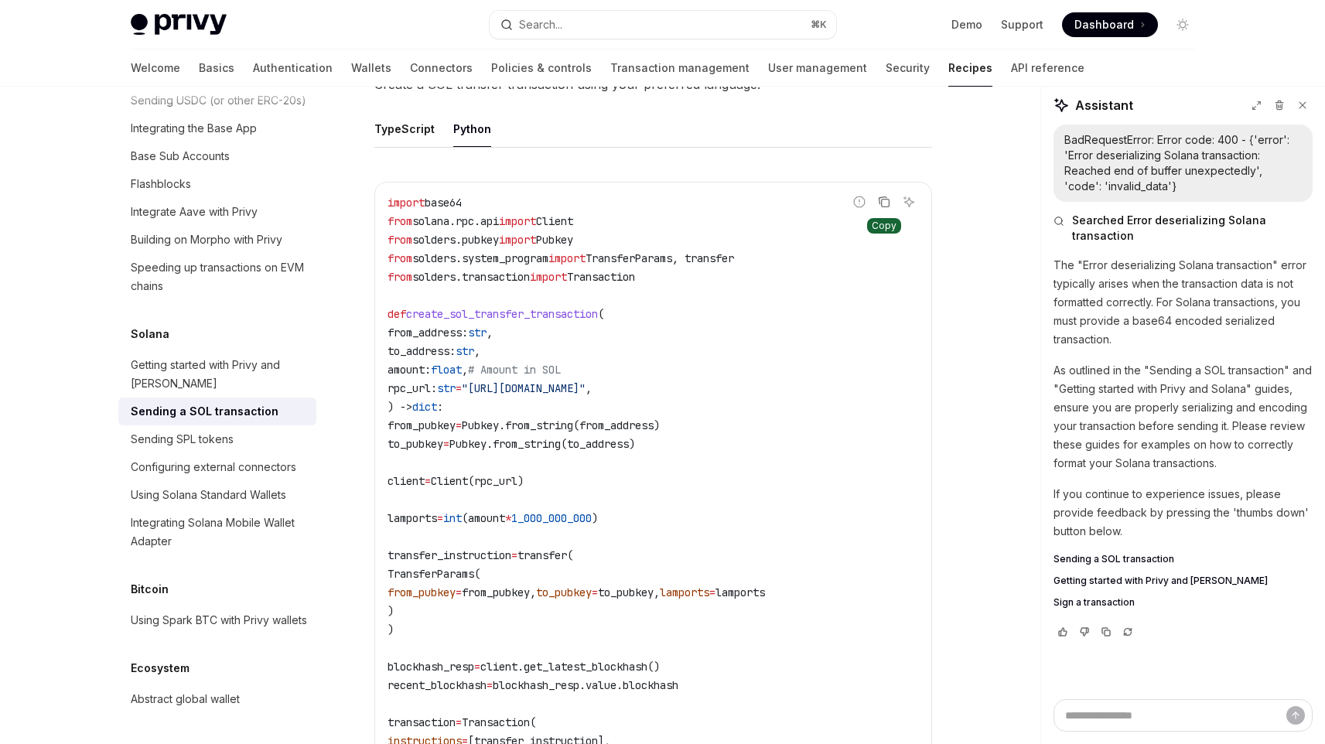
click at [886, 192] on button "Copy the contents from the code block" at bounding box center [884, 202] width 20 height 20
type textarea "*"
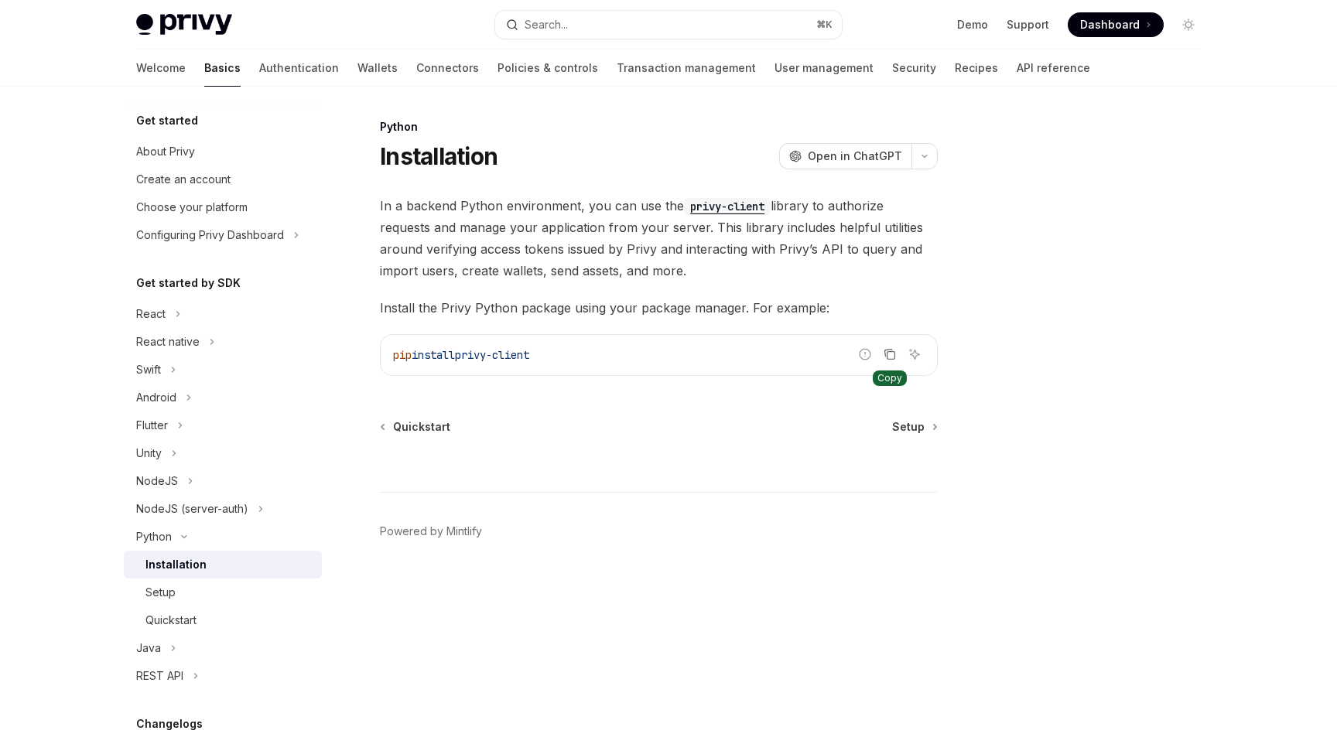
click at [896, 351] on button "Copy the contents from the code block" at bounding box center [890, 354] width 20 height 20
click at [713, 201] on code "privy-client" at bounding box center [727, 206] width 87 height 17
click at [197, 595] on div "Setup" at bounding box center [228, 592] width 167 height 19
type textarea "*"
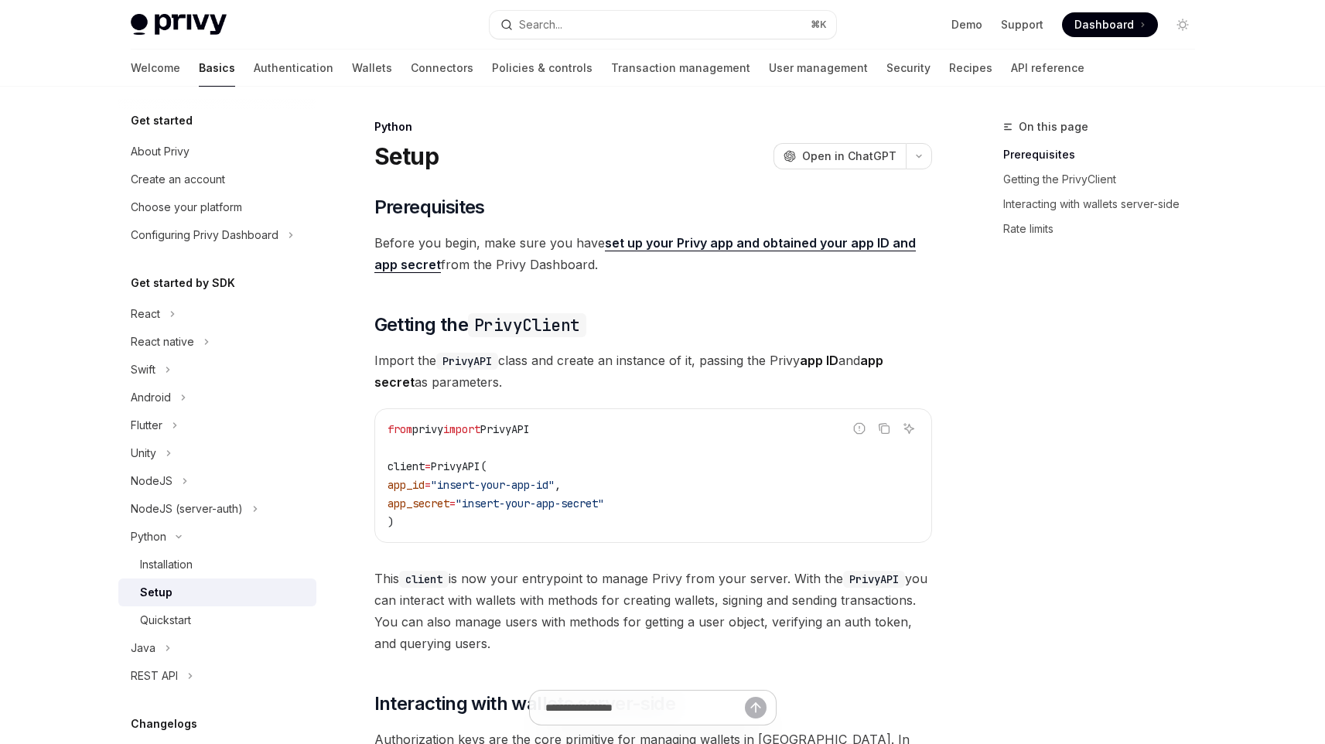
click at [572, 548] on div "​ Prerequisites Before you begin, make sure you have set up your Privy app and …" at bounding box center [653, 677] width 558 height 964
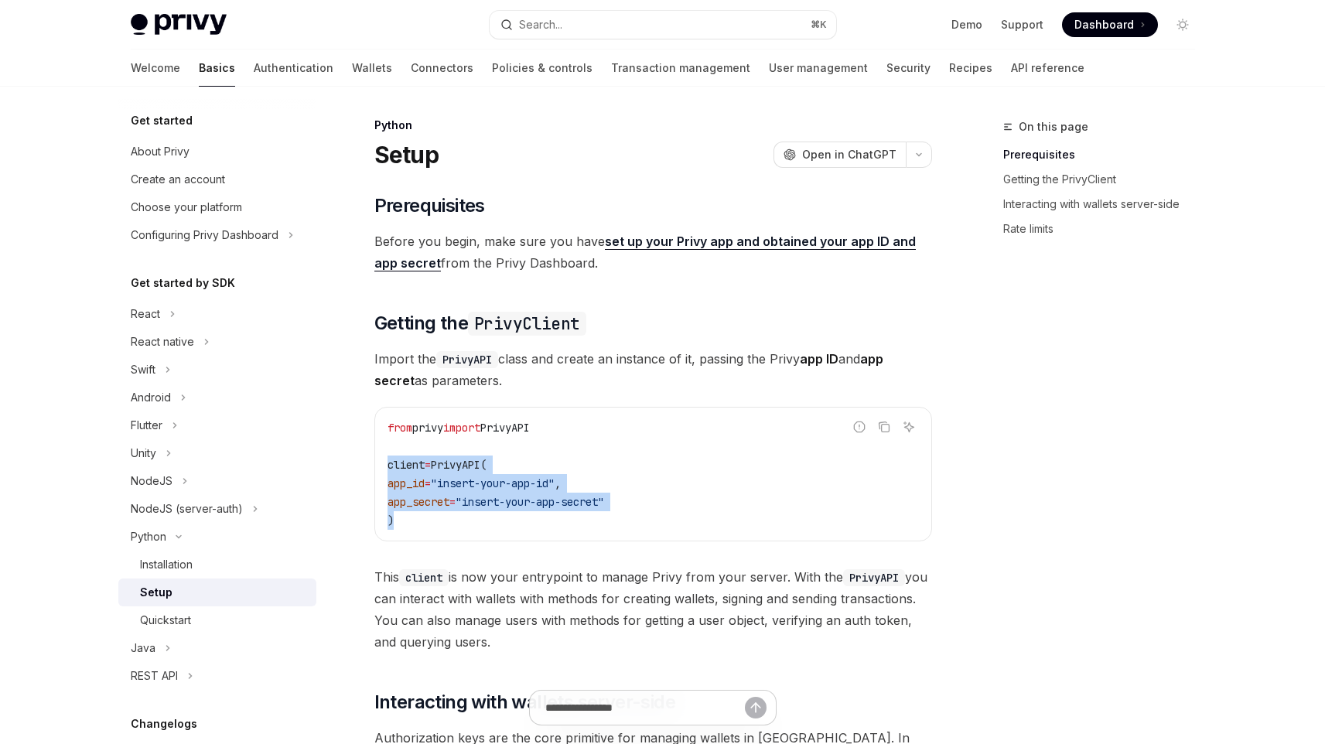
drag, startPoint x: 476, startPoint y: 532, endPoint x: 386, endPoint y: 459, distance: 116.0
click at [386, 459] on div "from privy import PrivyAPI client = PrivyAPI( app_id = "insert-your-app-id" , a…" at bounding box center [653, 474] width 556 height 133
copy code "client = PrivyAPI( app_id = "insert-your-app-id" , app_secret = "insert-your-ap…"
click at [894, 429] on button "Copy the contents from the code block" at bounding box center [884, 427] width 20 height 20
click at [681, 456] on code "from privy import PrivyAPI client = PrivyAPI( app_id = "insert-your-app-id" , a…" at bounding box center [654, 474] width 532 height 111
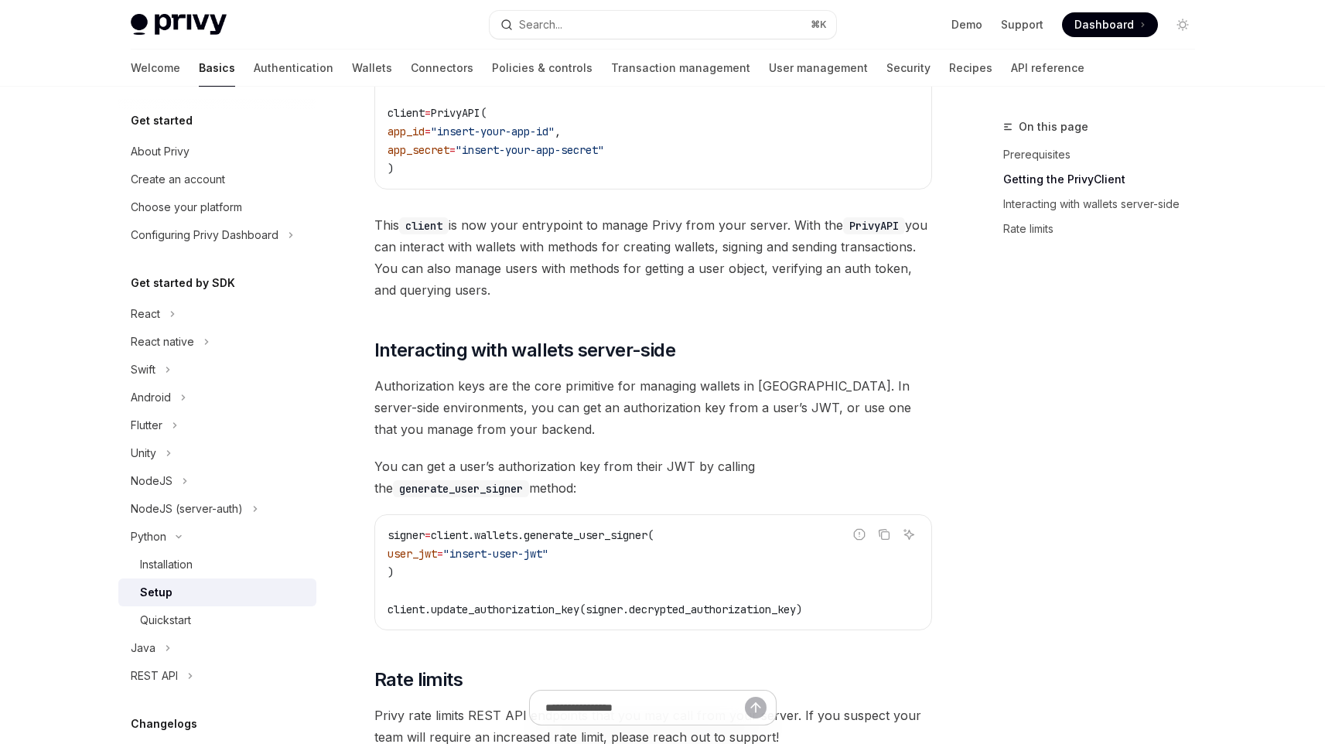
scroll to position [364, 0]
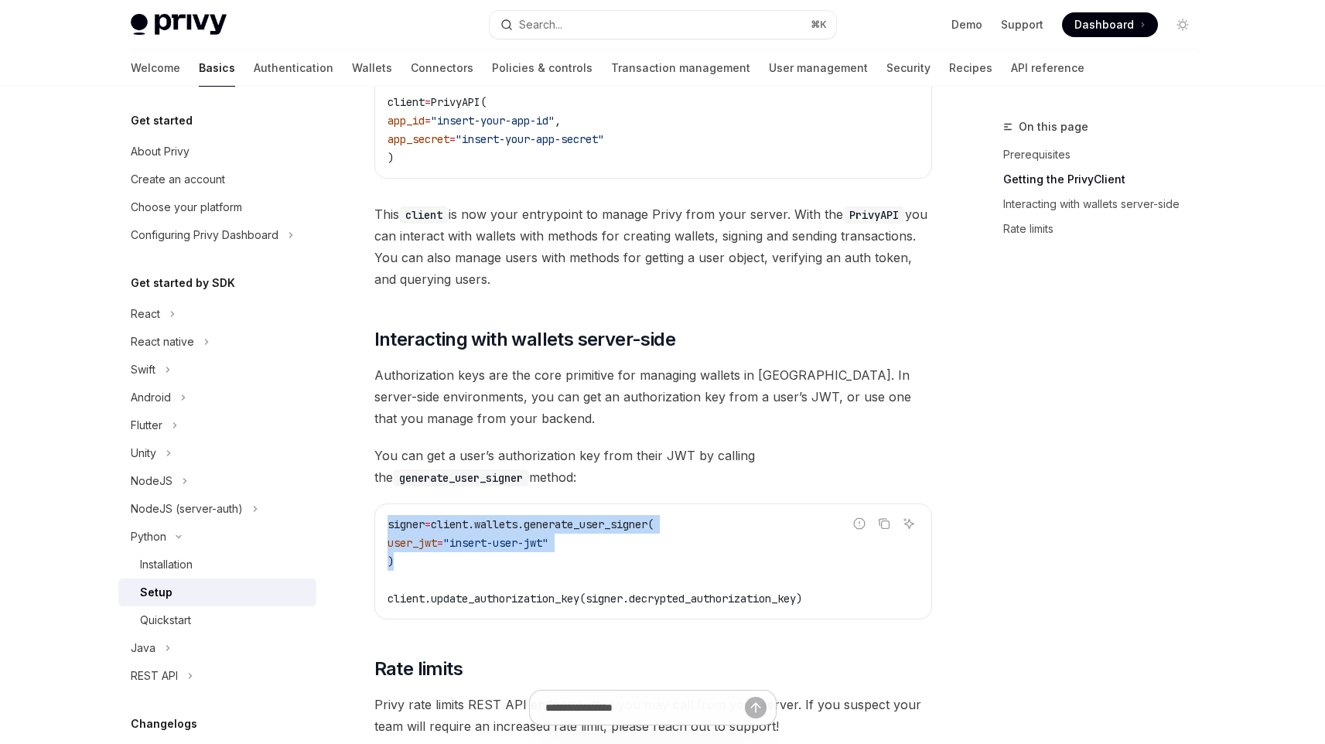
drag, startPoint x: 405, startPoint y: 563, endPoint x: 381, endPoint y: 518, distance: 49.8
click at [381, 518] on div "signer = client.wallets.generate_user_signer( user_jwt = "insert-user-jwt" ) cl…" at bounding box center [653, 561] width 556 height 115
copy code "signer = client.wallets.generate_user_signer( user_jwt = "insert-user-jwt" )"
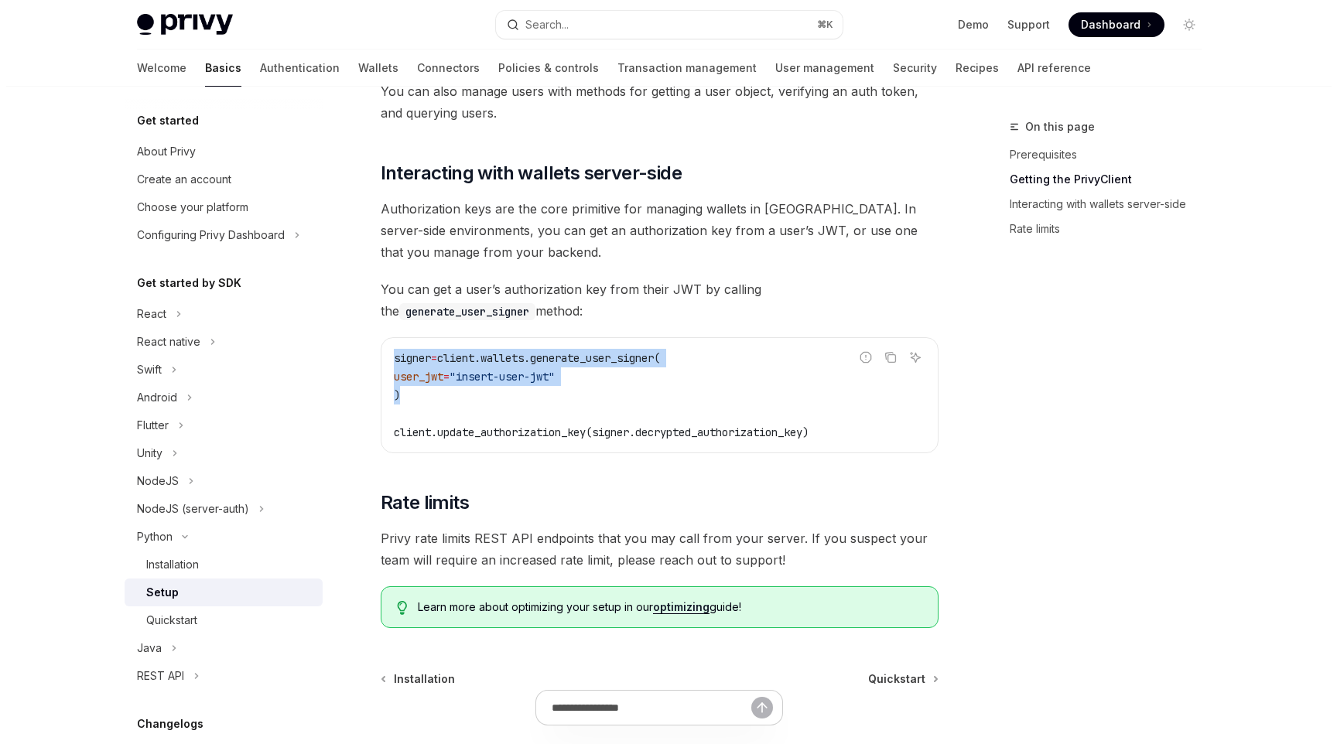
scroll to position [508, 0]
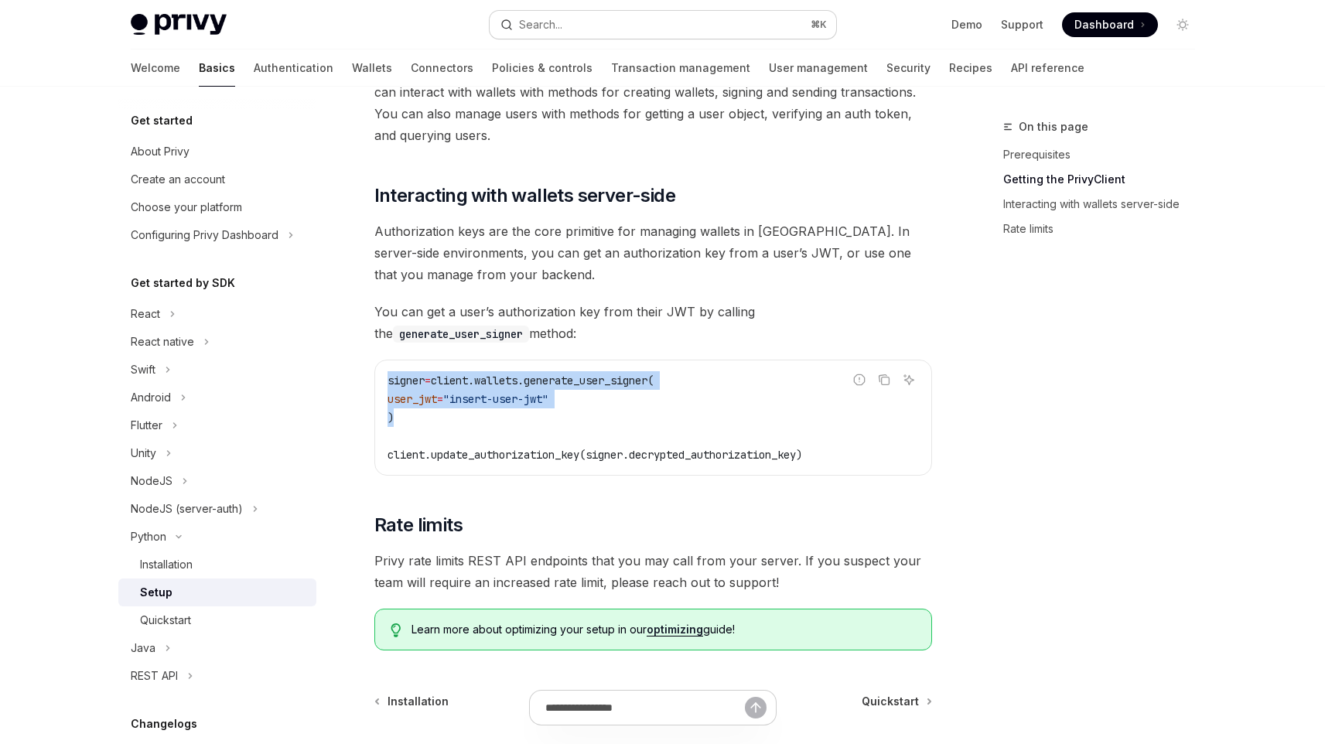
click at [569, 30] on button "Search... ⌘ K" at bounding box center [663, 25] width 347 height 28
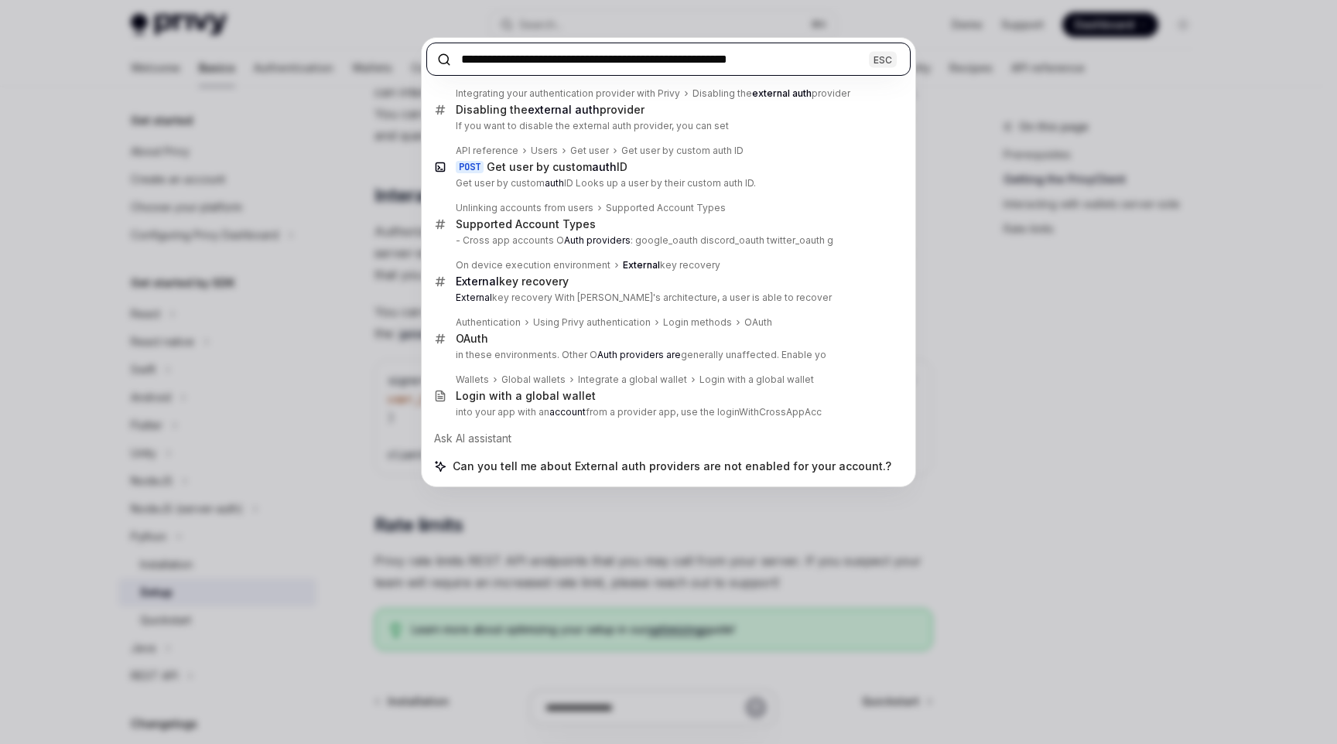
click at [825, 55] on input "**********" at bounding box center [668, 59] width 484 height 33
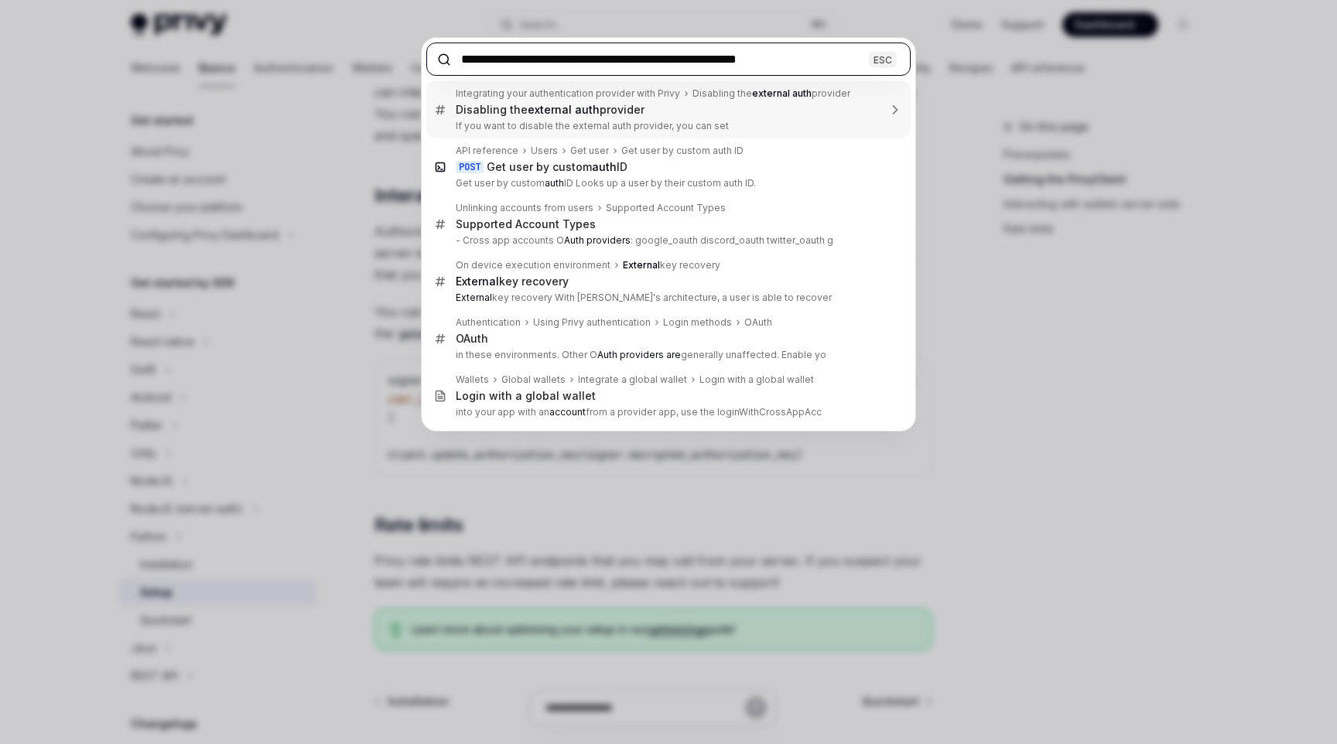
paste input "**********"
type input "**********"
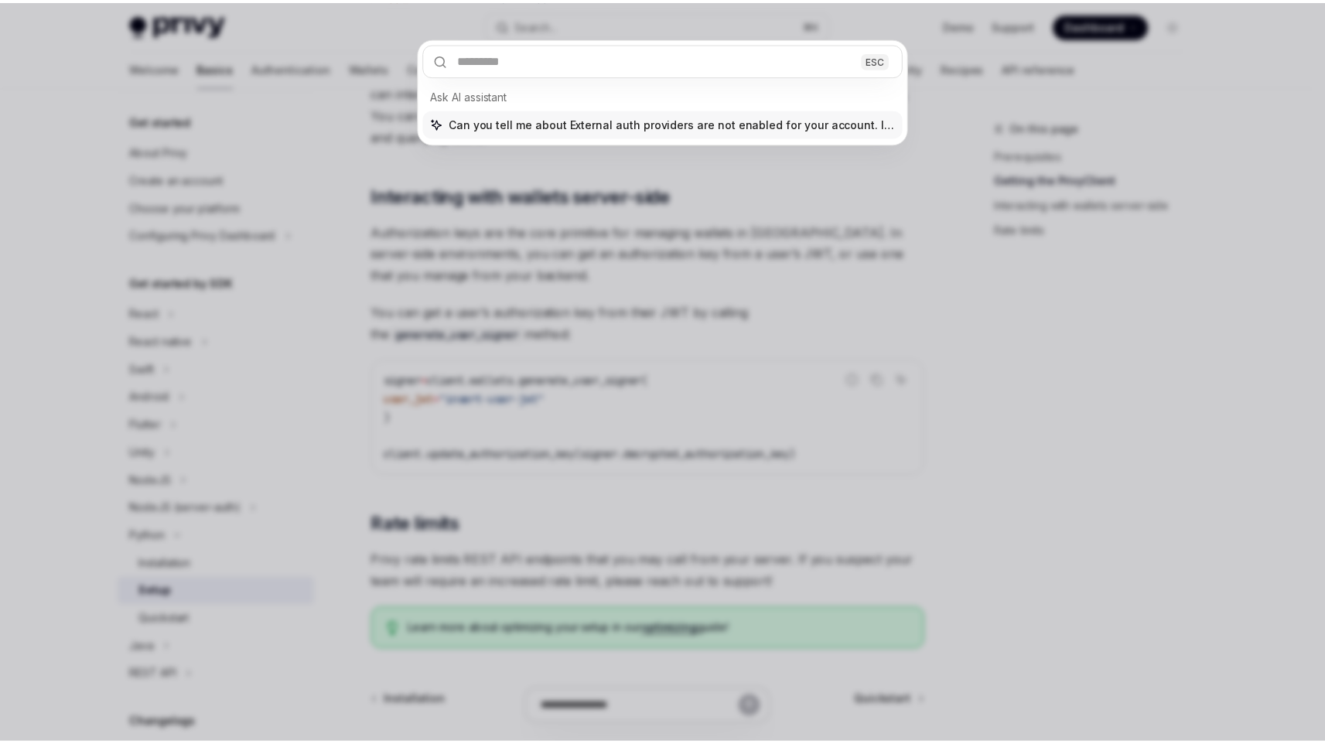
scroll to position [0, 0]
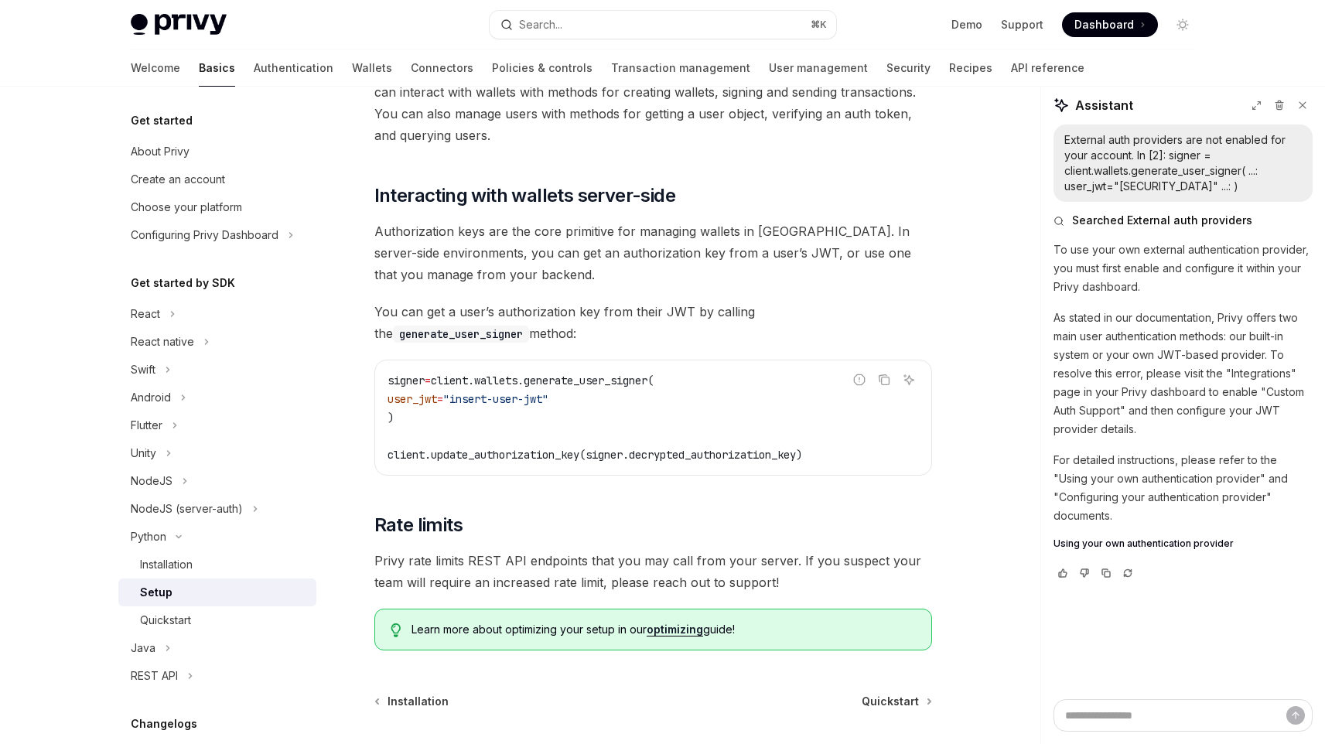
type textarea "*"
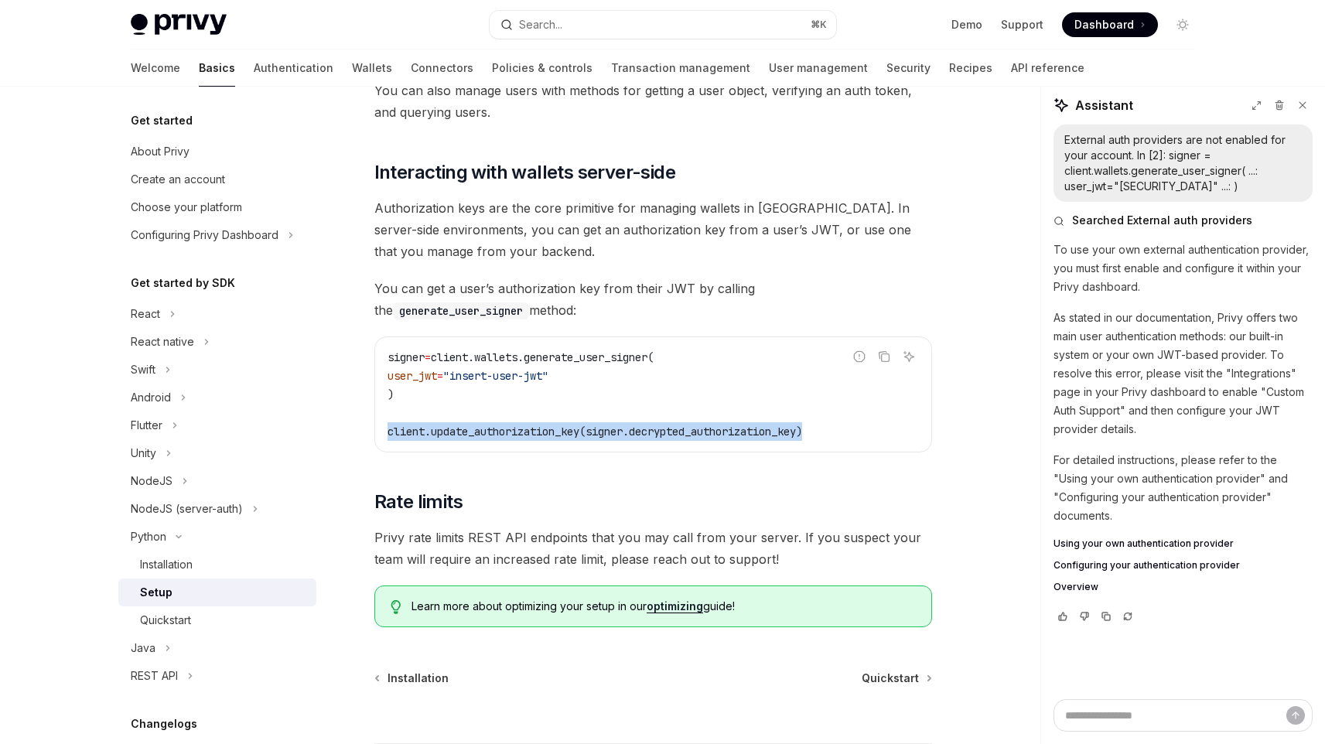
drag, startPoint x: 385, startPoint y: 433, endPoint x: 867, endPoint y: 434, distance: 482.8
click at [867, 434] on div "signer = client.wallets.generate_user_signer( user_jwt = "insert-user-jwt" ) cl…" at bounding box center [653, 394] width 556 height 115
copy span "client.update_authorization_key(signer.decrypted_authorization_key)"
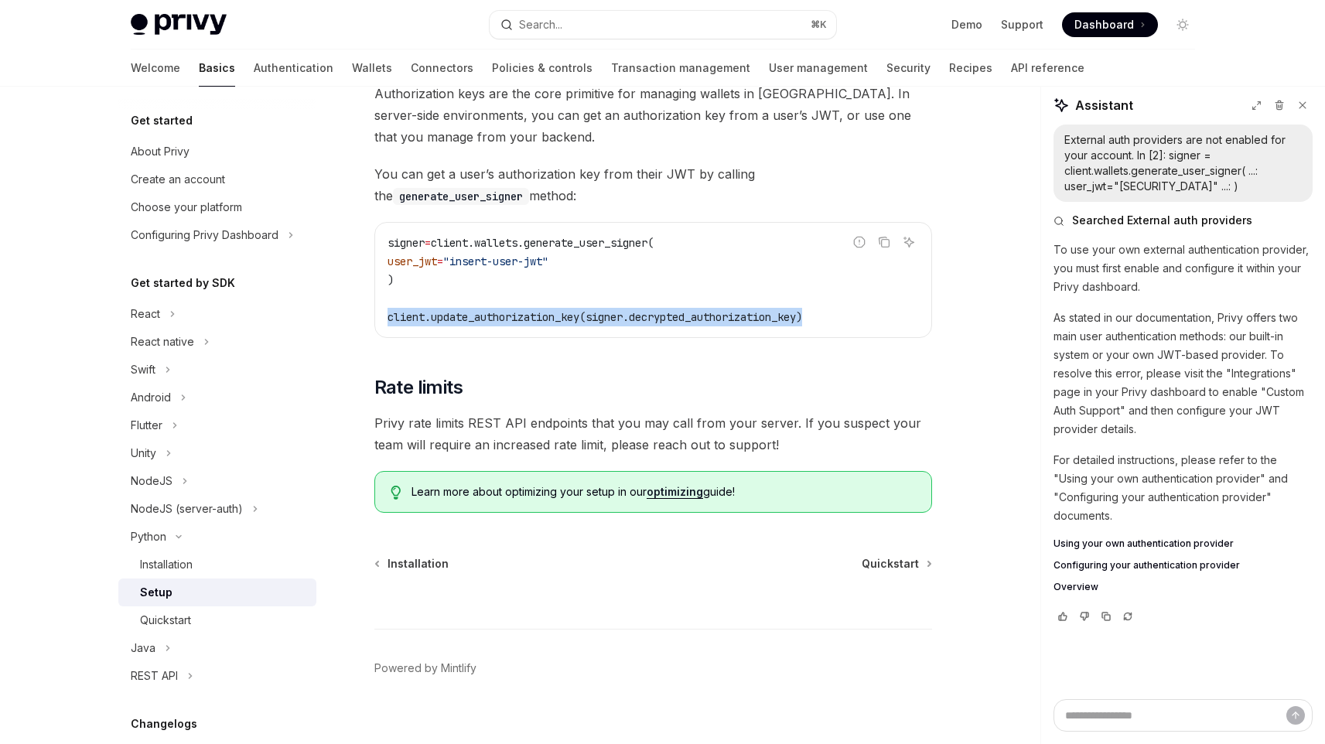
scroll to position [665, 0]
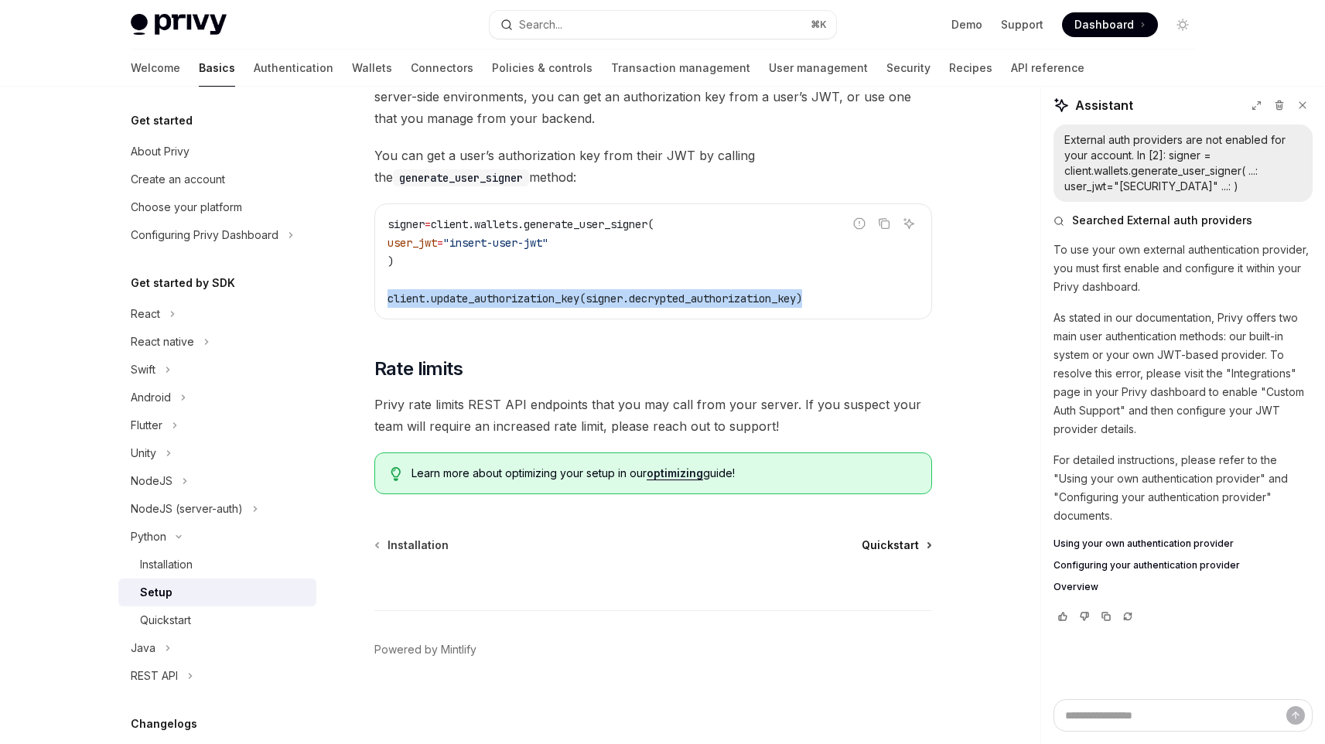
click at [910, 543] on span "Quickstart" at bounding box center [890, 545] width 57 height 15
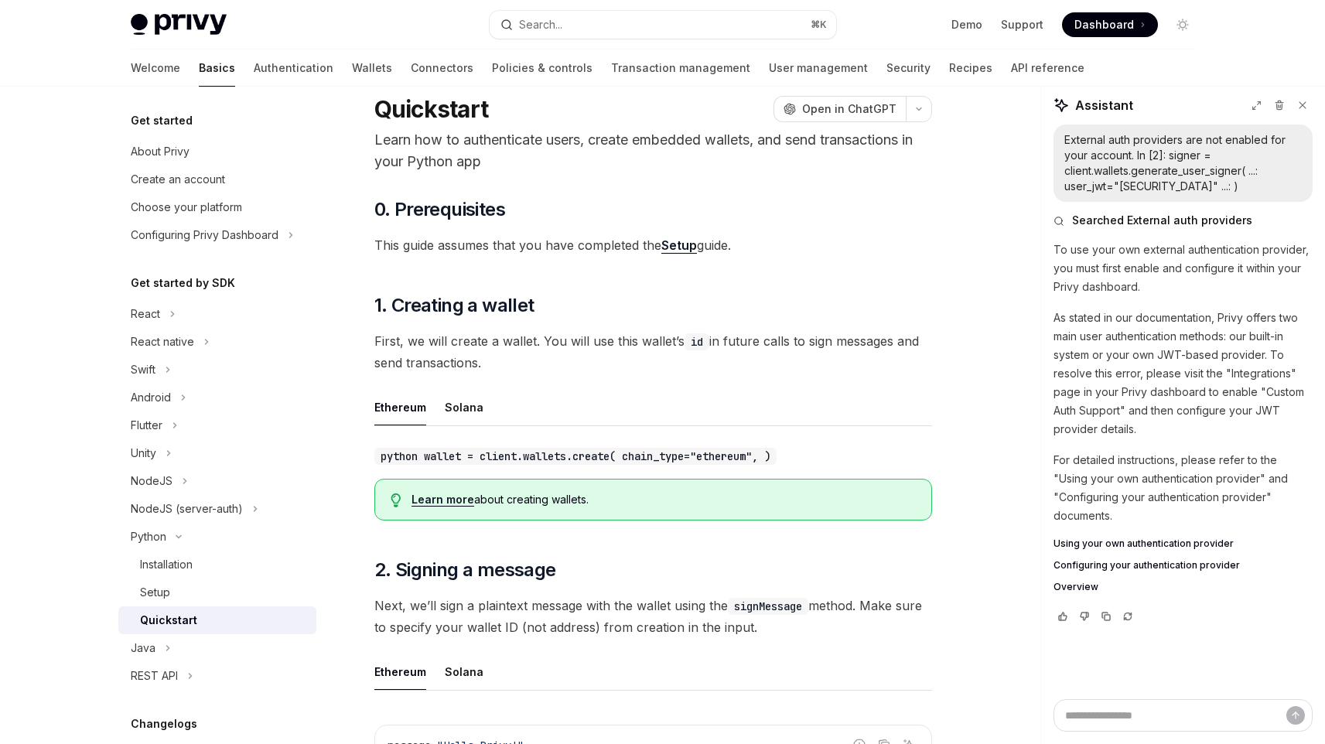
scroll to position [50, 0]
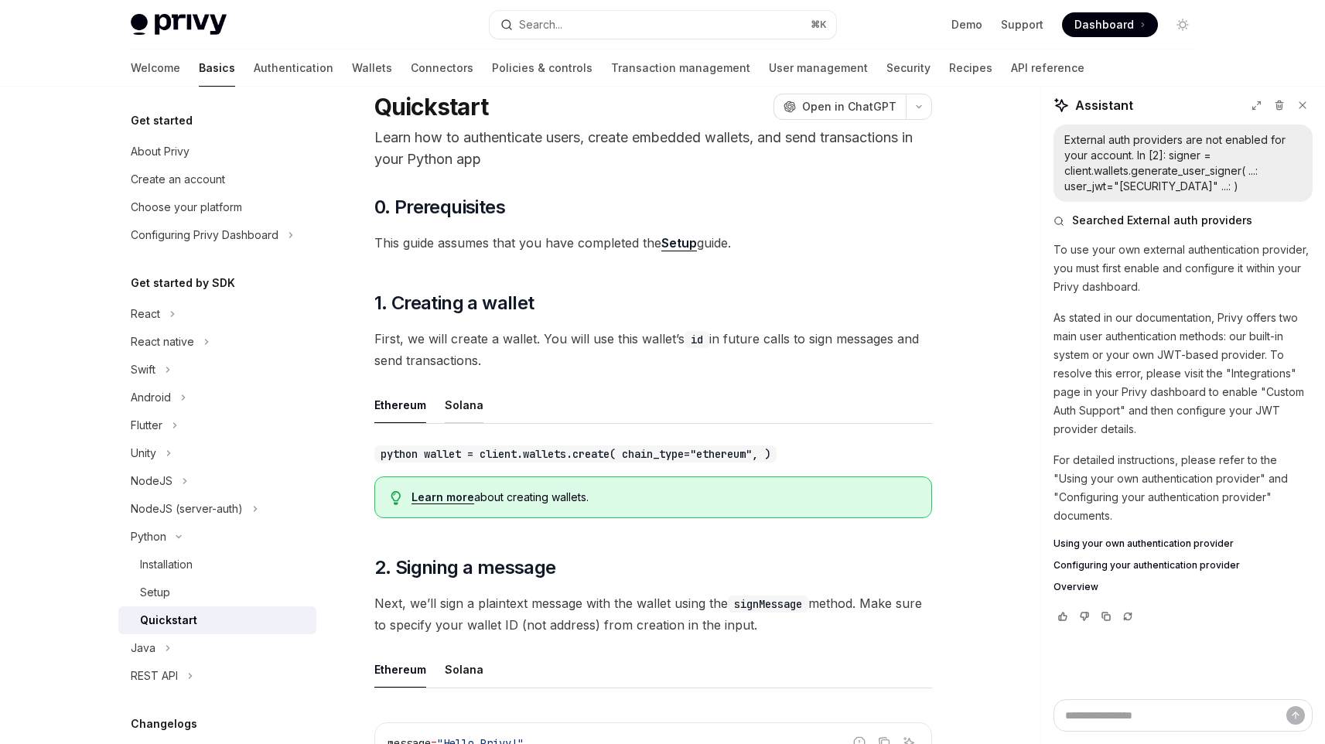
click at [473, 390] on button "Solana" at bounding box center [464, 405] width 39 height 36
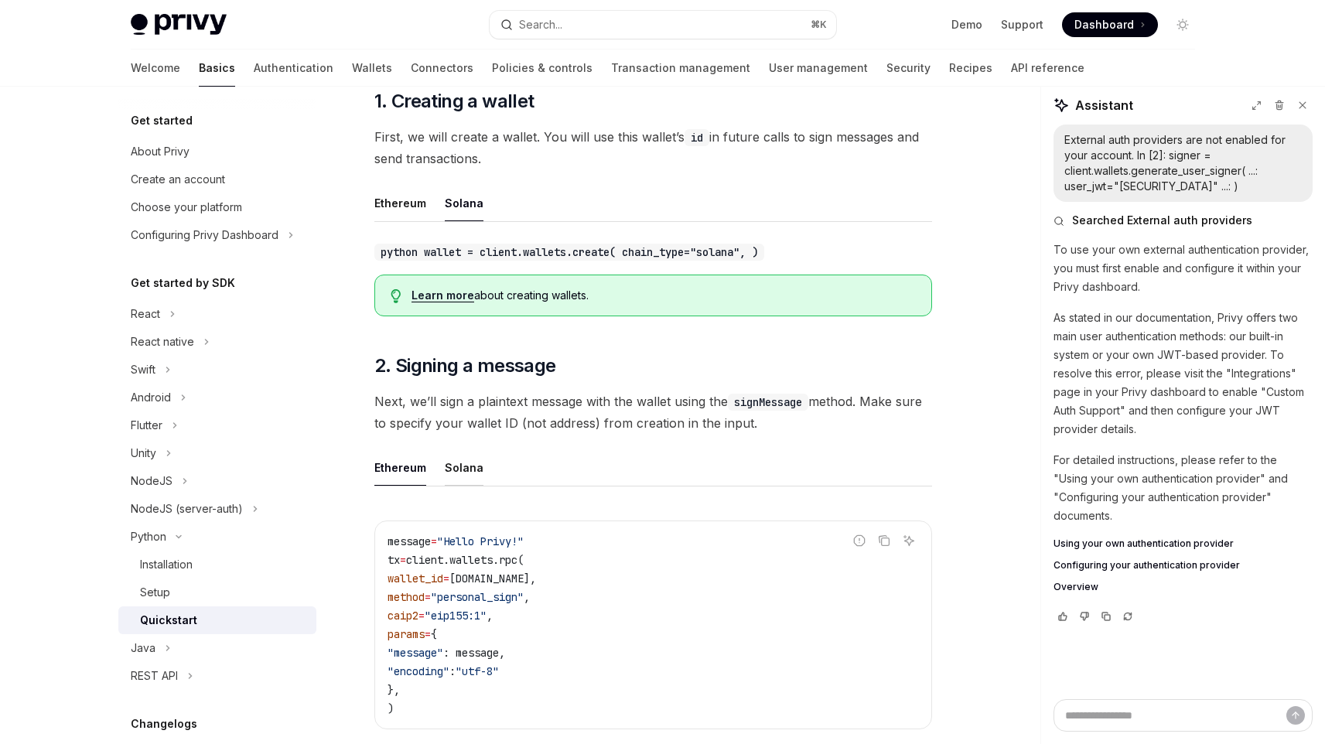
click at [473, 473] on button "Solana" at bounding box center [464, 468] width 39 height 36
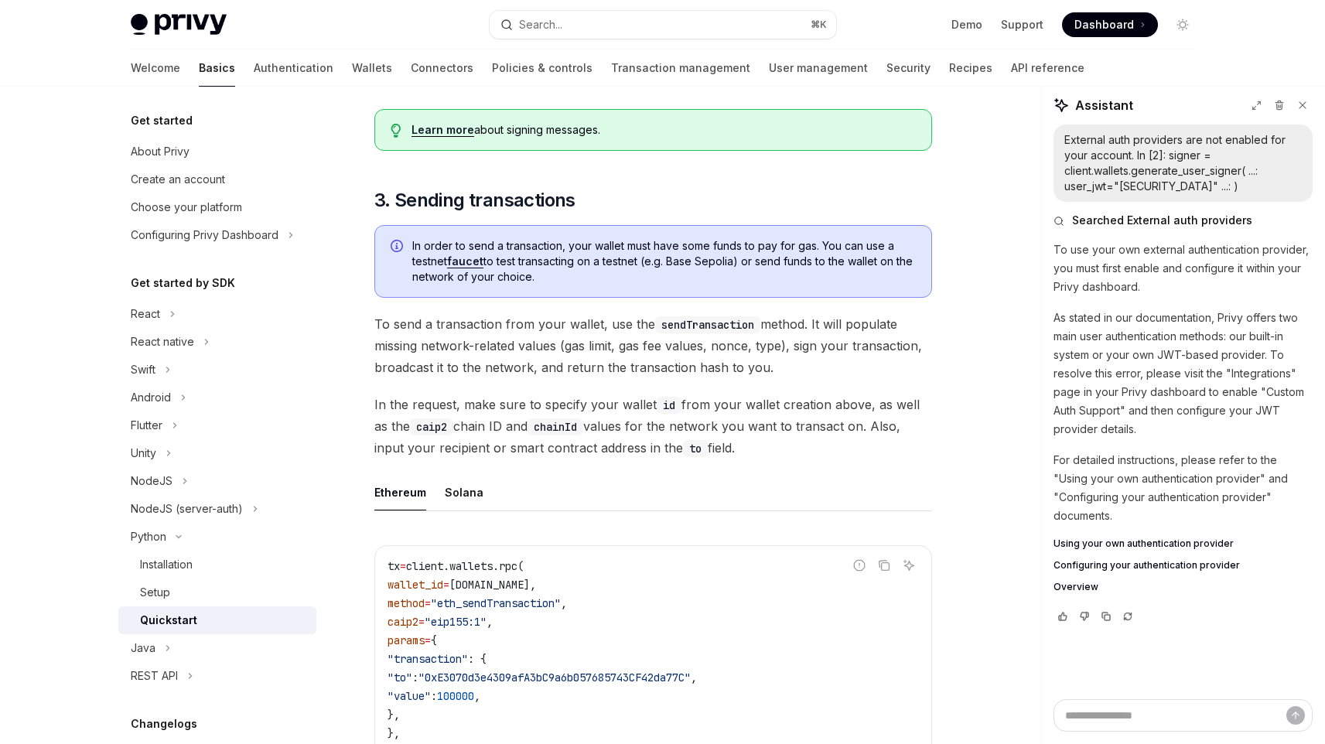
scroll to position [896, 0]
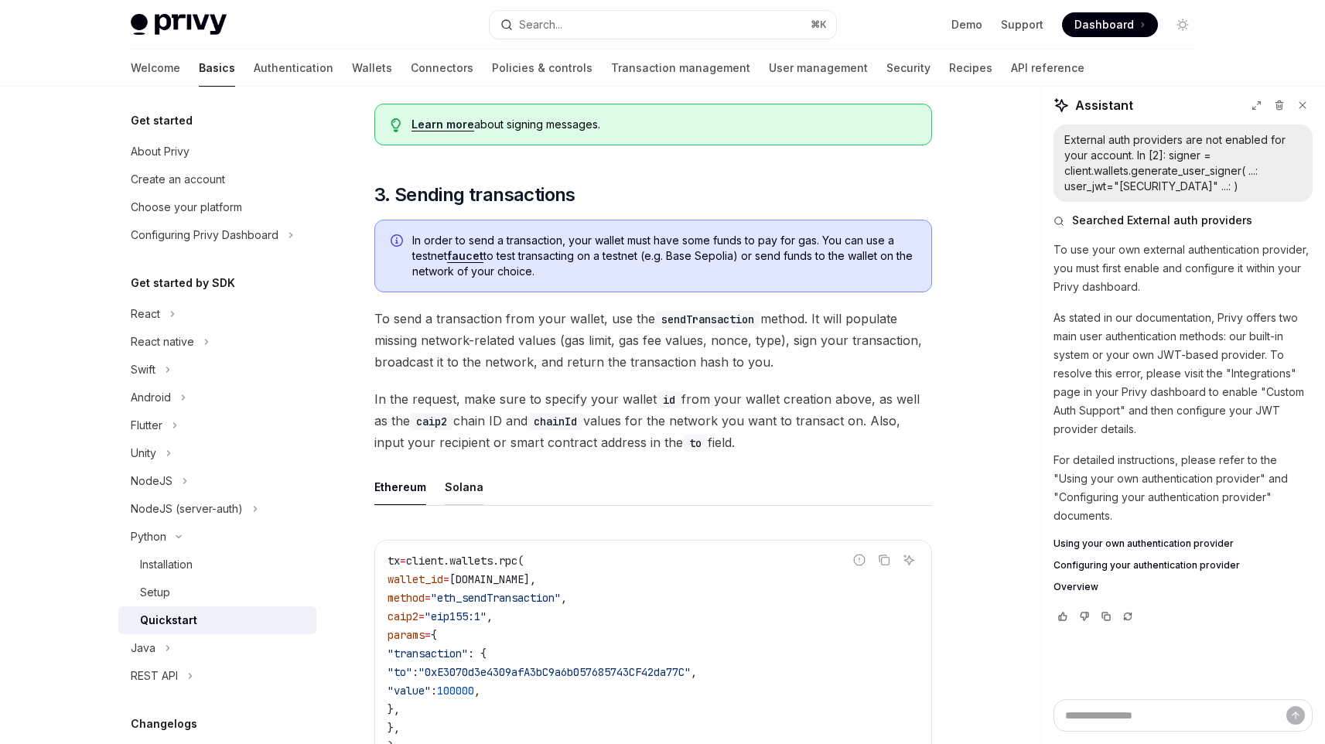
click at [447, 504] on button "Solana" at bounding box center [464, 487] width 39 height 36
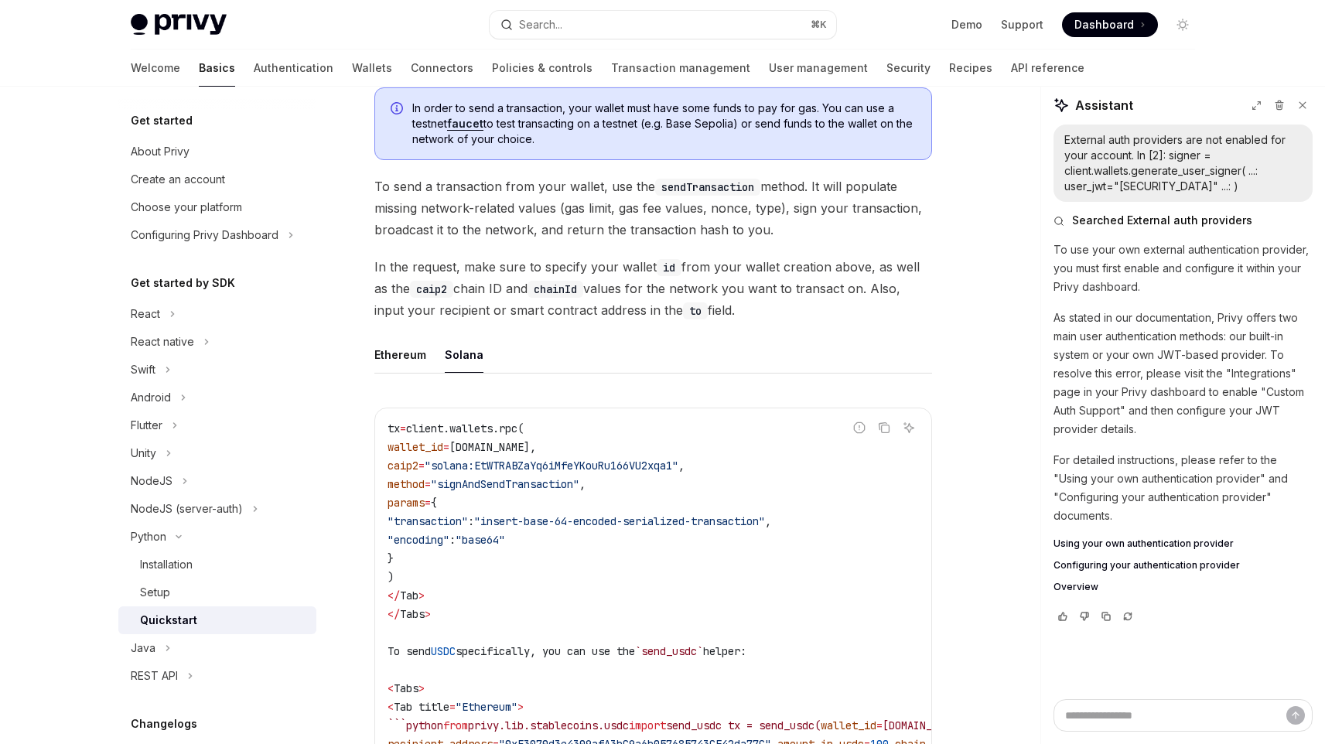
scroll to position [1048, 0]
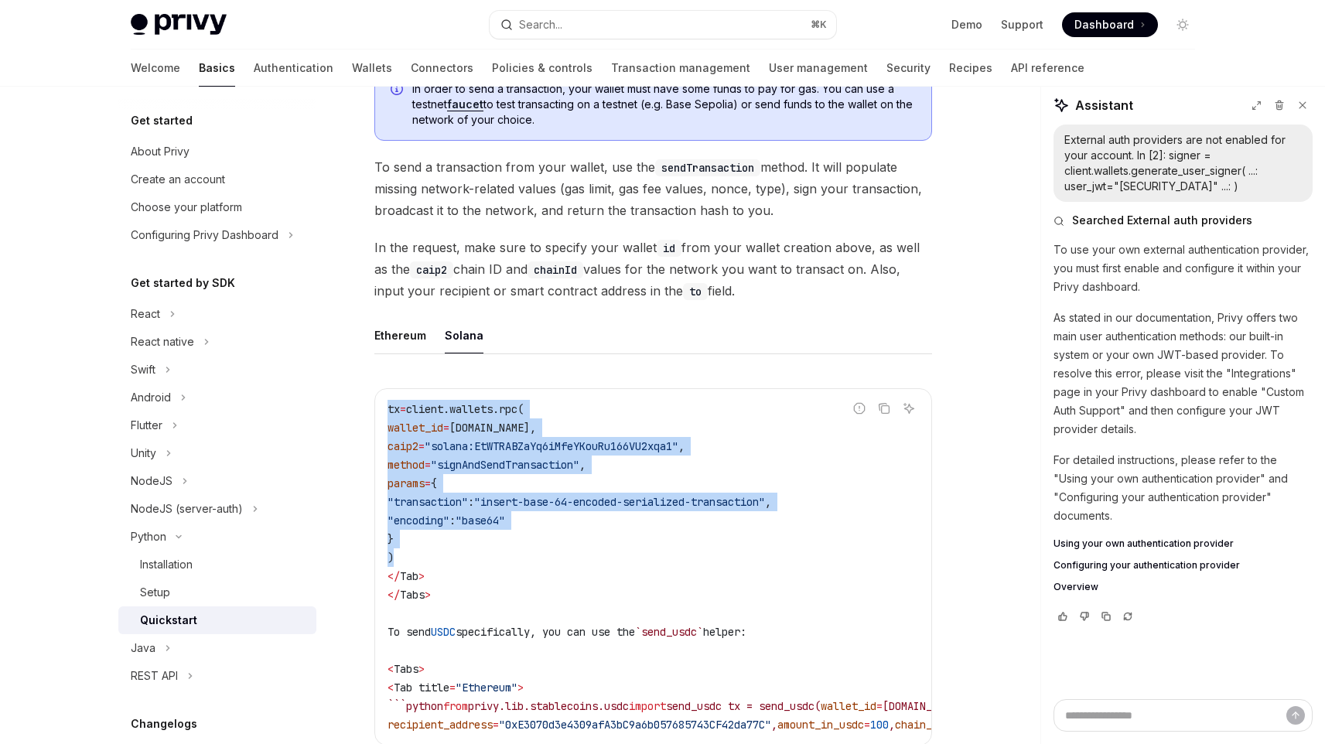
drag, startPoint x: 419, startPoint y: 568, endPoint x: 366, endPoint y: 402, distance: 174.5
click at [366, 402] on div "Python Quickstart OpenAI Open in ChatGPT Learn how to authenticate users, creat…" at bounding box center [508, 237] width 854 height 2335
copy code "tx = client.wallets.rpc( wallet_id = wallet.id, caip2 = "solana:EtWTRABZaYq6iMf…"
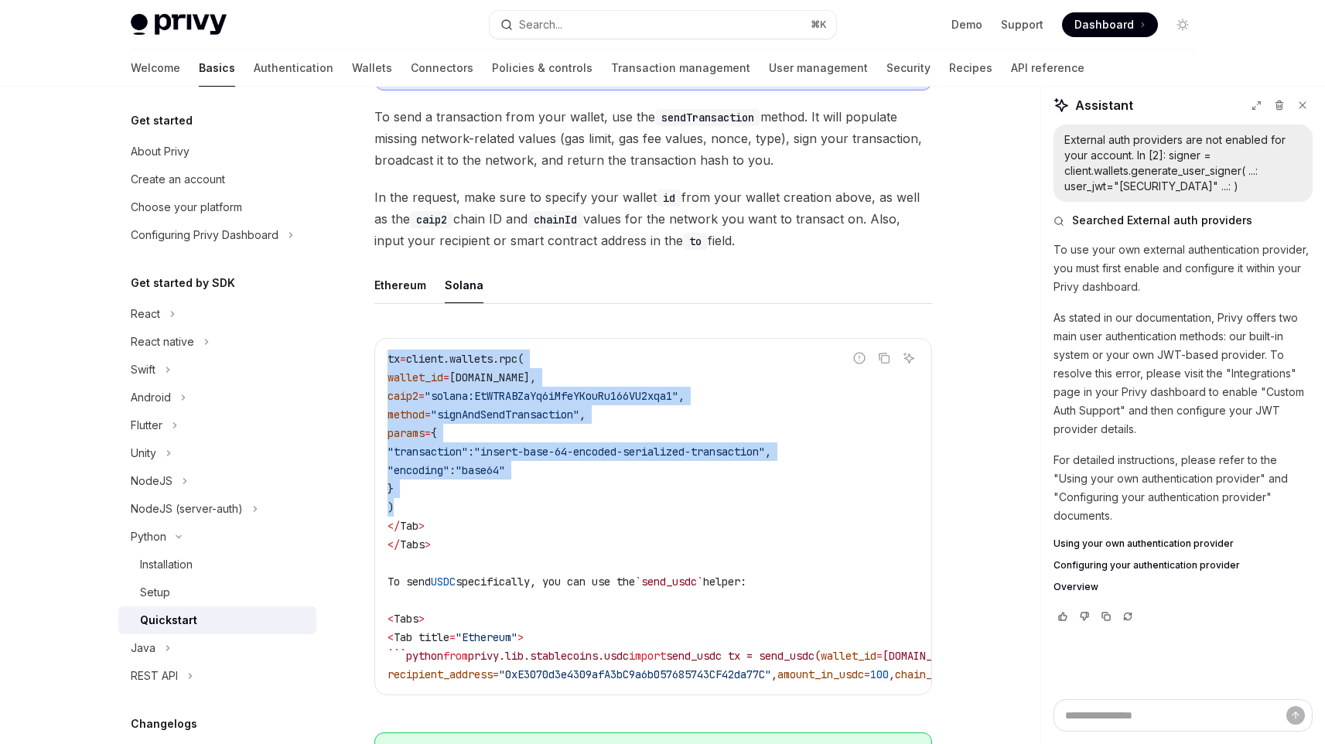
click at [624, 541] on code "tx = client.wallets.rpc( wallet_id = wallet.id, caip2 = "solana:EtWTRABZaYq6iMf…" at bounding box center [697, 517] width 619 height 334
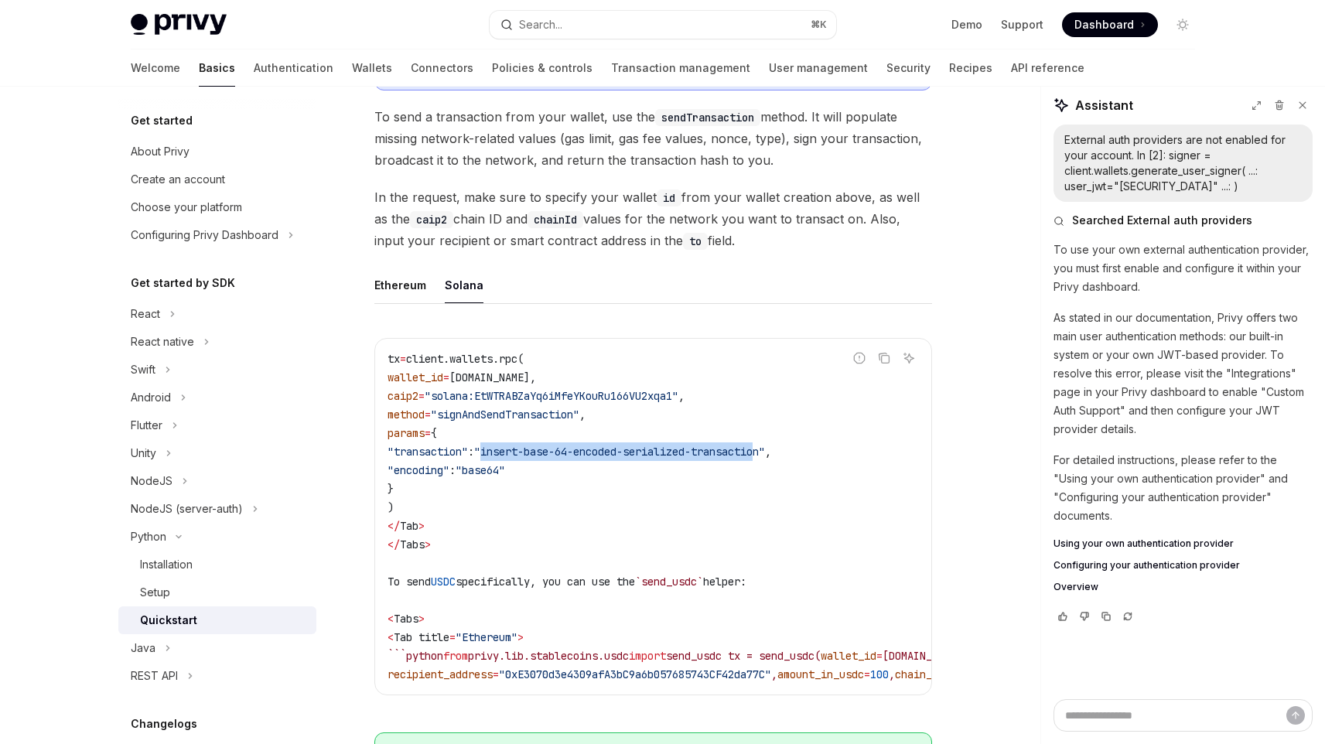
drag, startPoint x: 545, startPoint y: 455, endPoint x: 833, endPoint y: 458, distance: 287.9
click at [765, 458] on span ""insert-base-64-encoded-serialized-transaction"" at bounding box center [619, 452] width 291 height 14
copy span "insert-base-64-encoded-serialized-transactio"
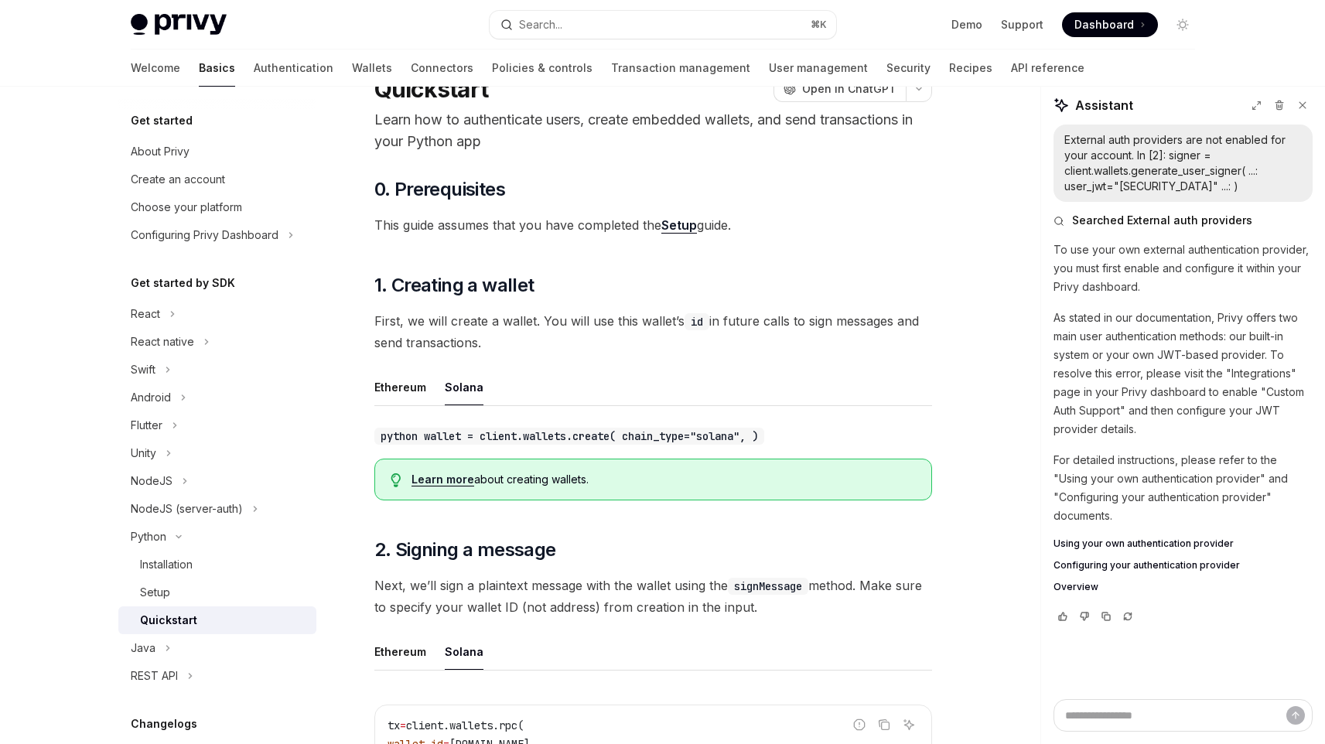
scroll to position [62, 0]
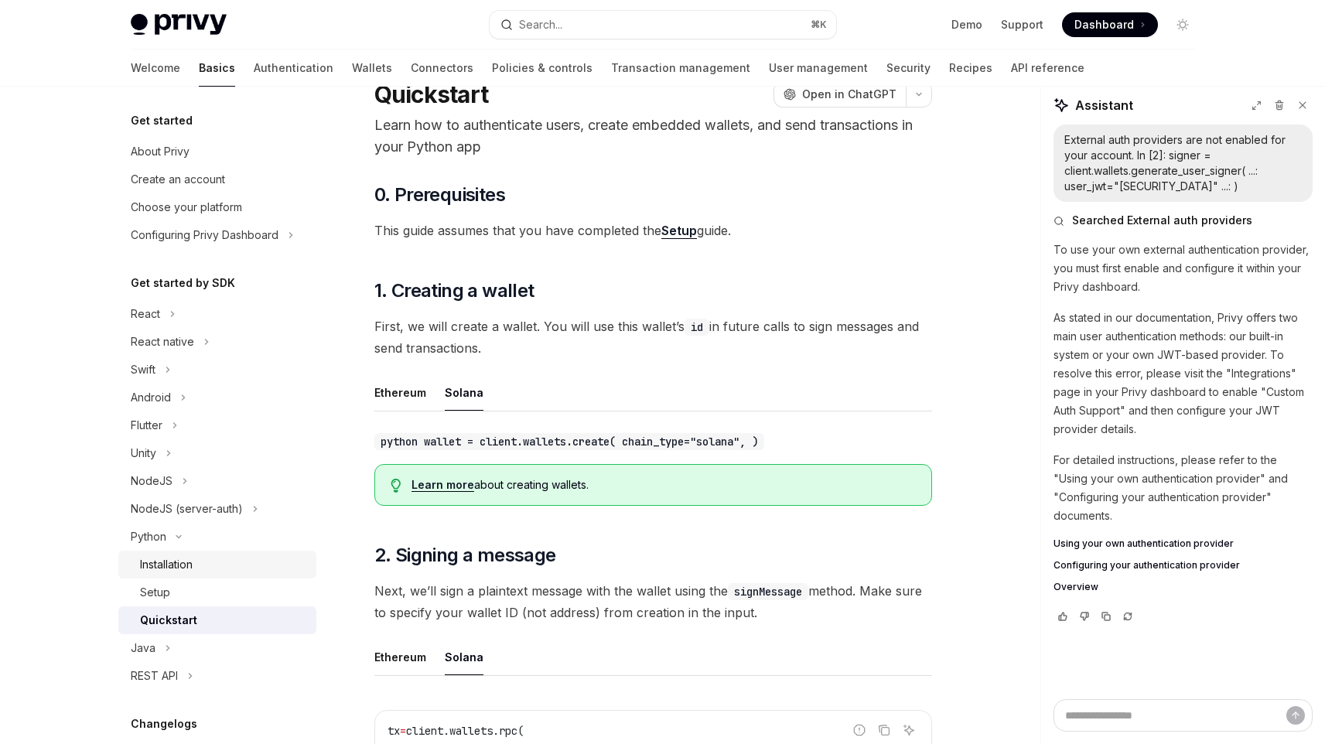
click at [240, 577] on link "Installation" at bounding box center [217, 565] width 198 height 28
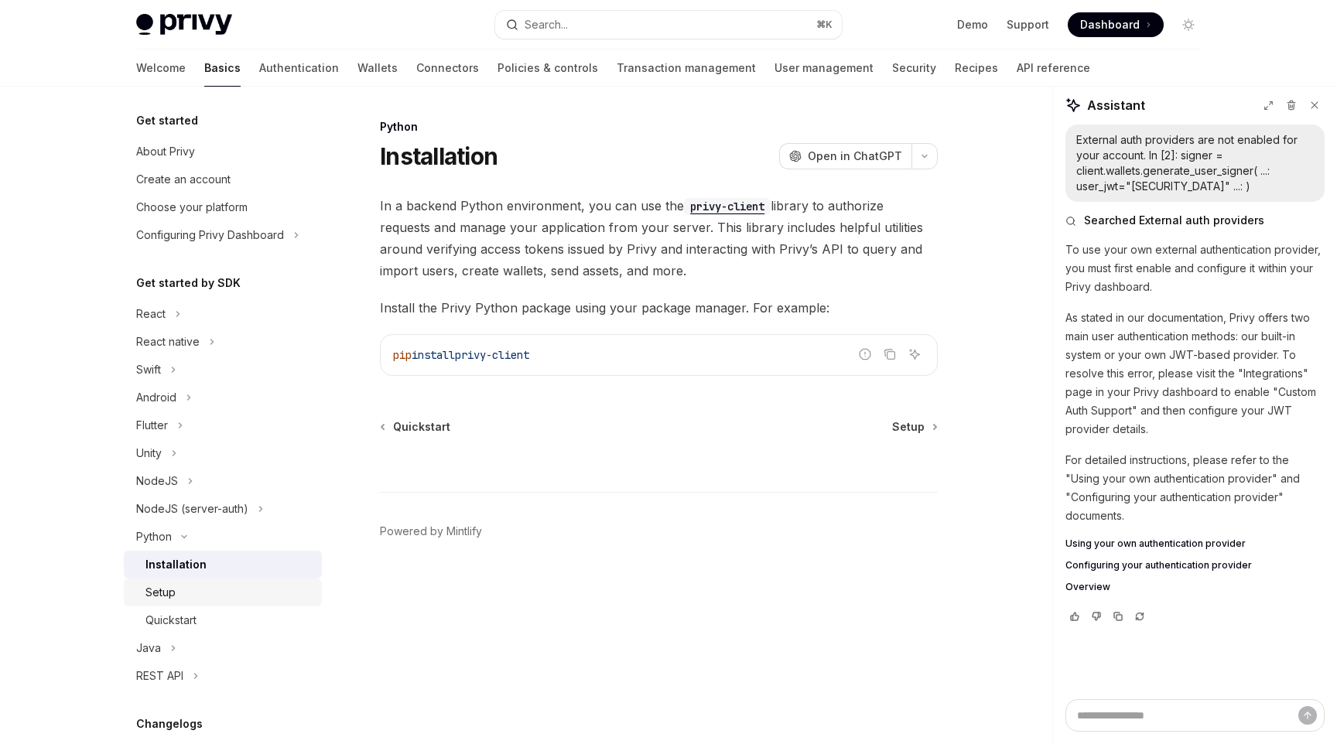
click at [231, 592] on div "Setup" at bounding box center [228, 592] width 167 height 19
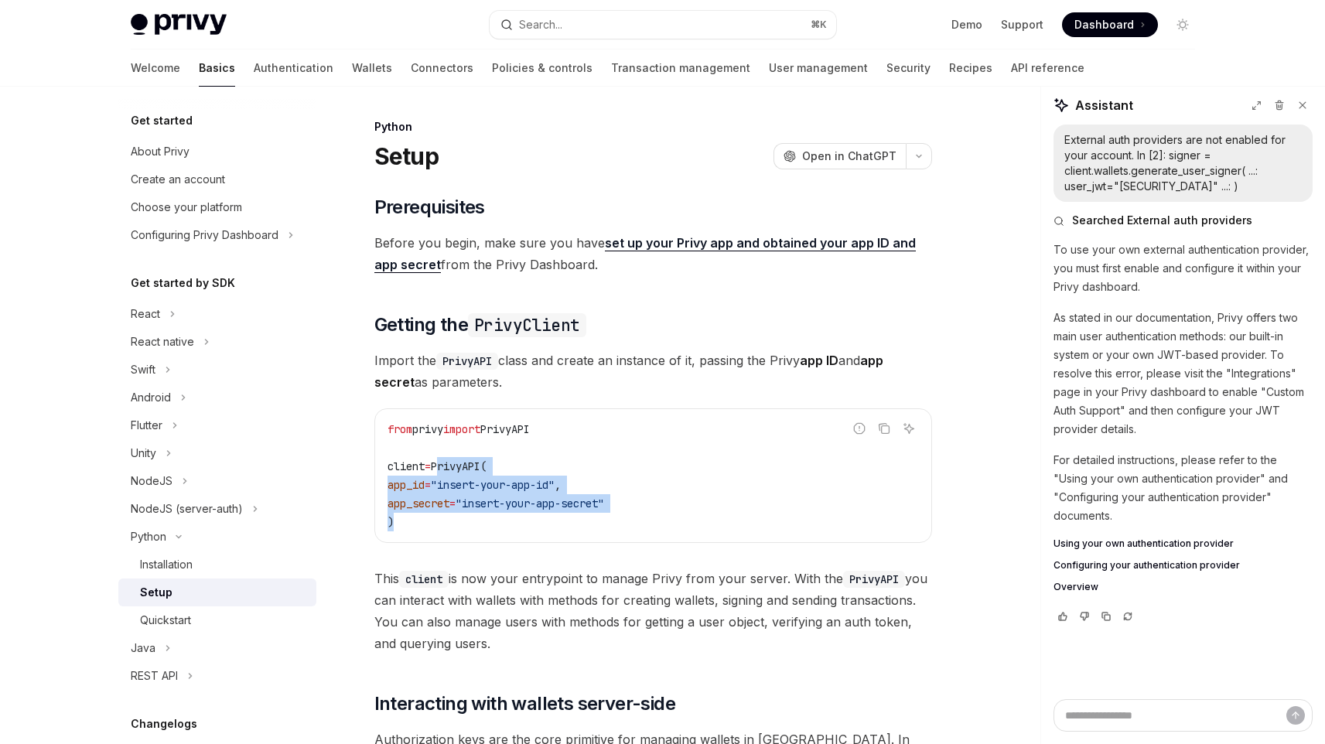
drag, startPoint x: 460, startPoint y: 523, endPoint x: 446, endPoint y: 466, distance: 58.7
click at [446, 466] on code "from privy import PrivyAPI client = PrivyAPI( app_id = "insert-your-app-id" , a…" at bounding box center [654, 475] width 532 height 111
copy code "PrivyAPI( app_id = "insert-your-app-id" , app_secret = "insert-your-app-secret"…"
click at [744, 362] on span "Import the PrivyAPI class and create an instance of it, passing the Privy app I…" at bounding box center [653, 371] width 558 height 43
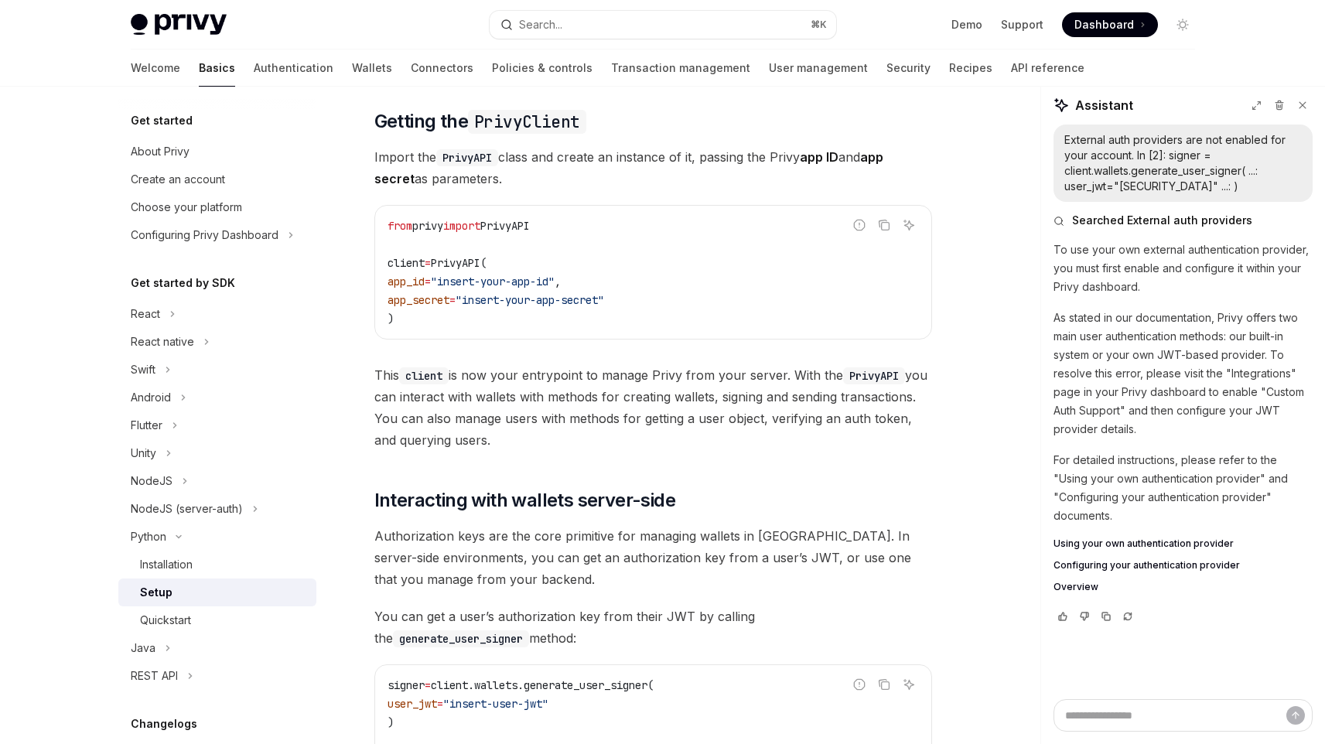
scroll to position [204, 0]
click at [248, 615] on div "Quickstart" at bounding box center [223, 620] width 167 height 19
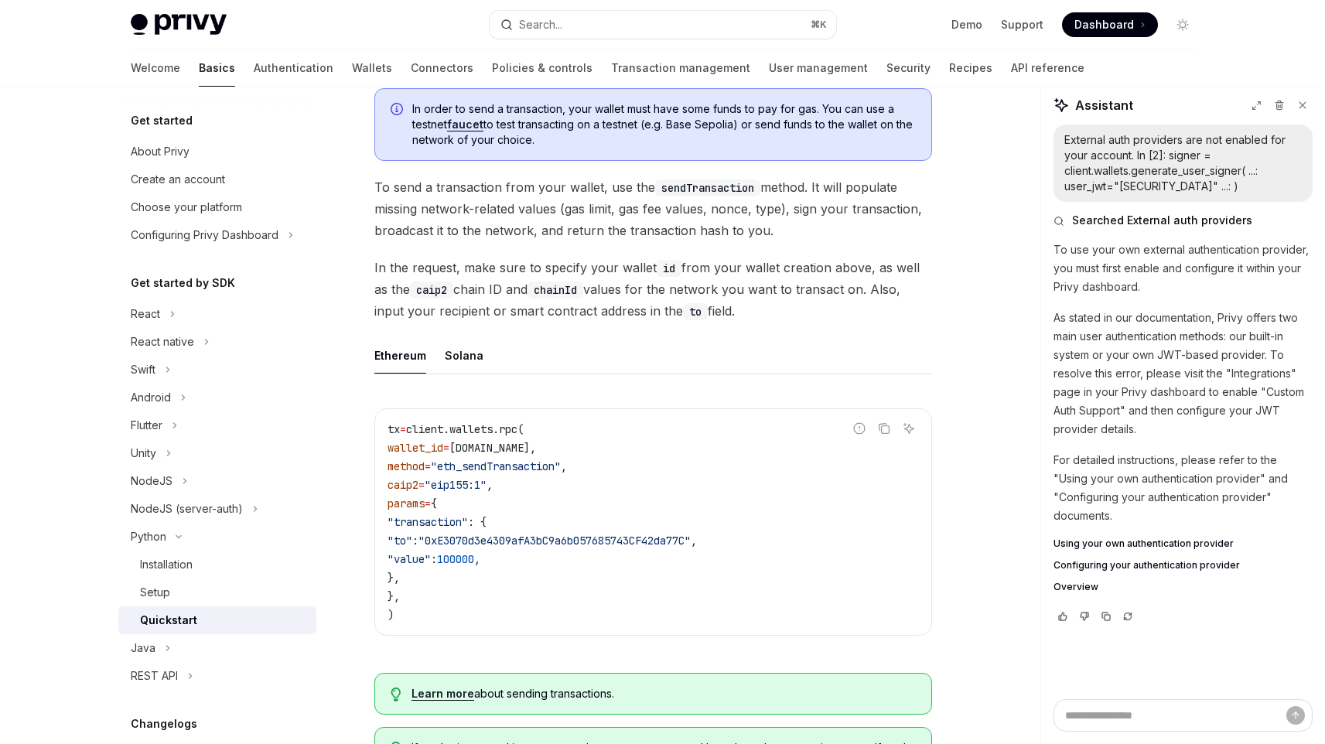
scroll to position [1049, 0]
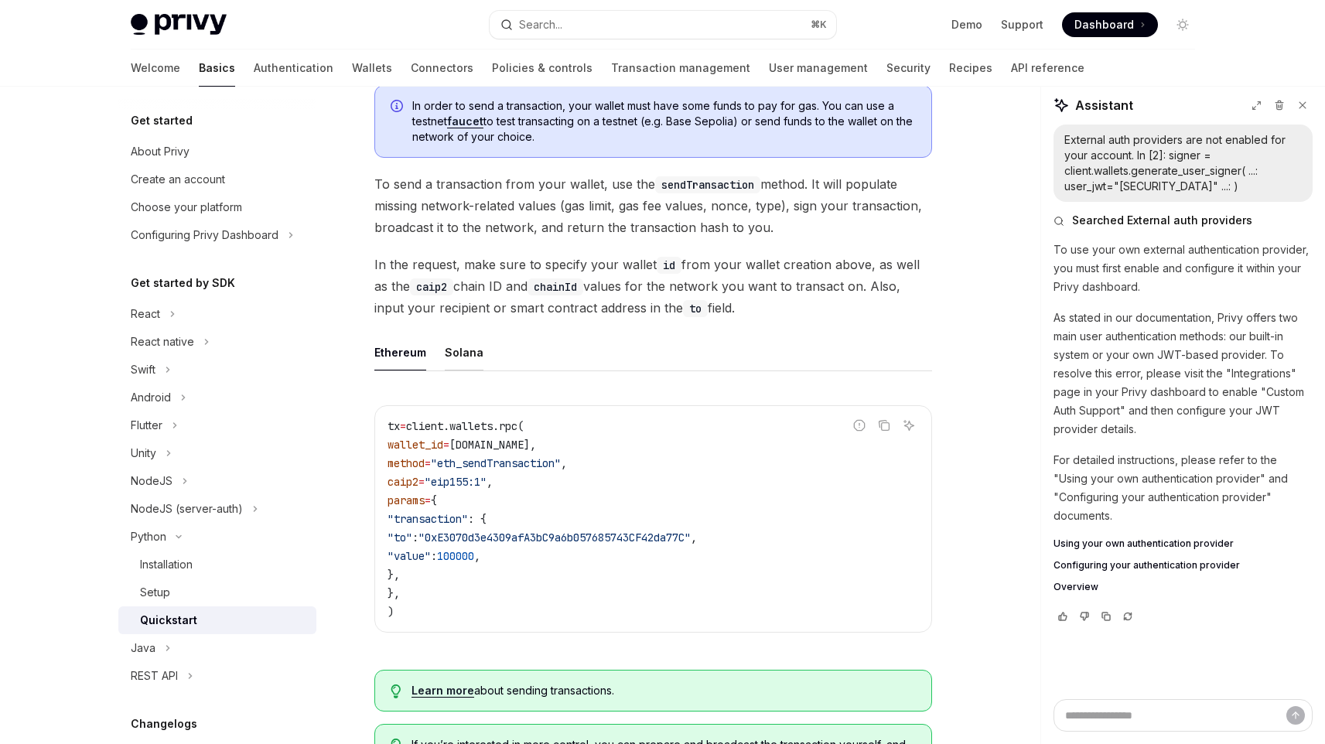
click at [463, 361] on button "Solana" at bounding box center [464, 352] width 39 height 36
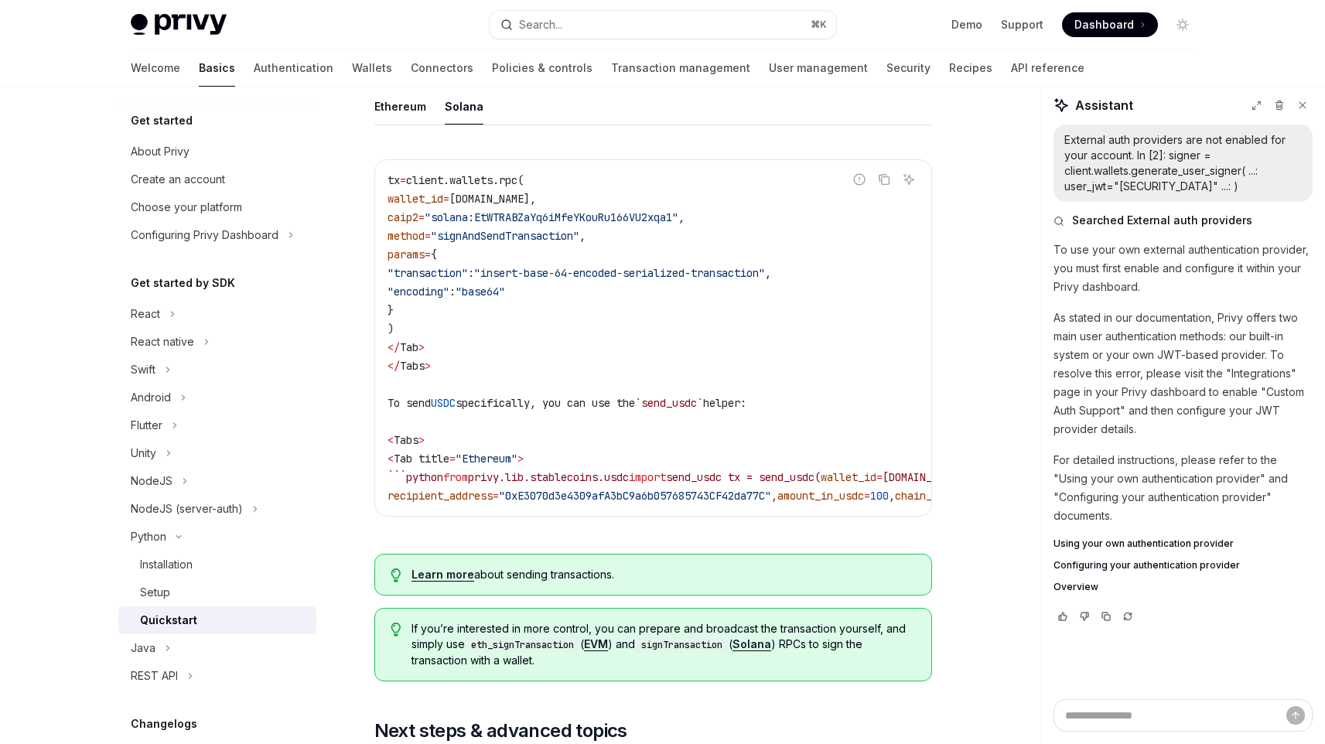
scroll to position [1271, 0]
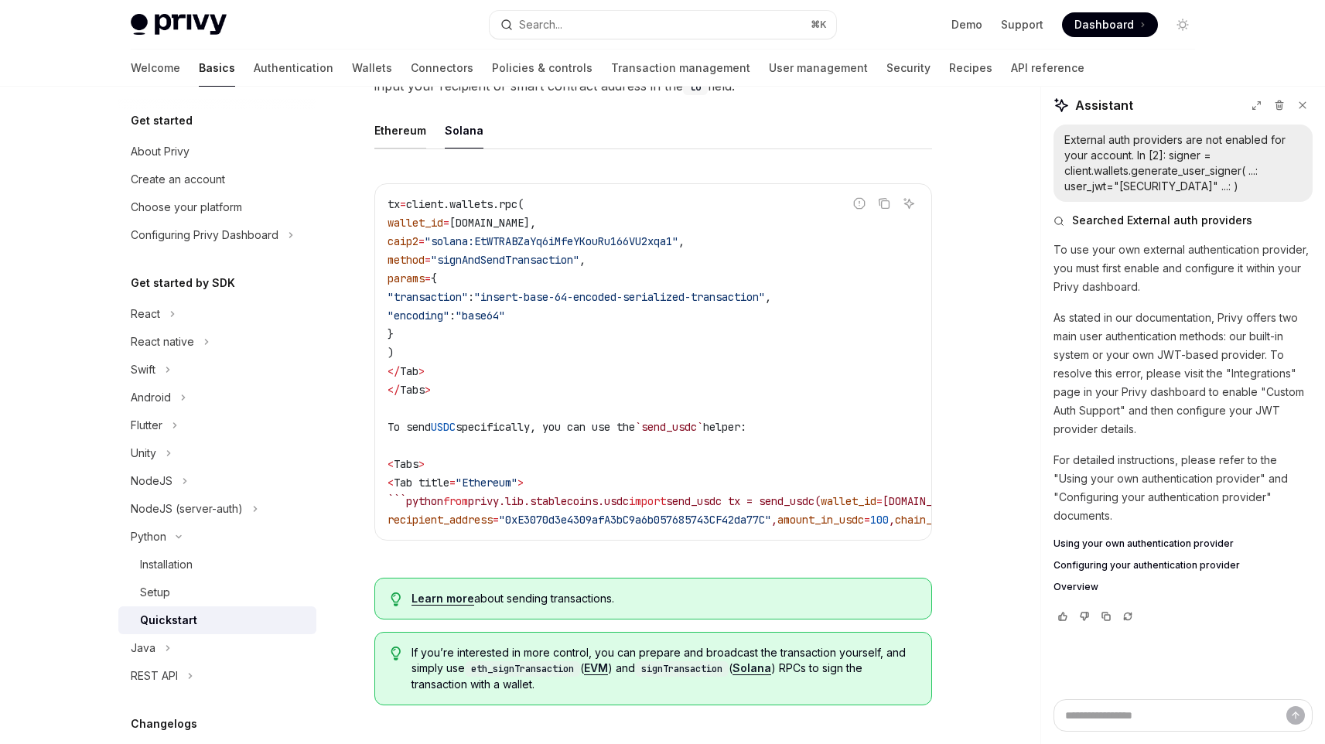
click at [409, 145] on button "Ethereum" at bounding box center [400, 130] width 52 height 36
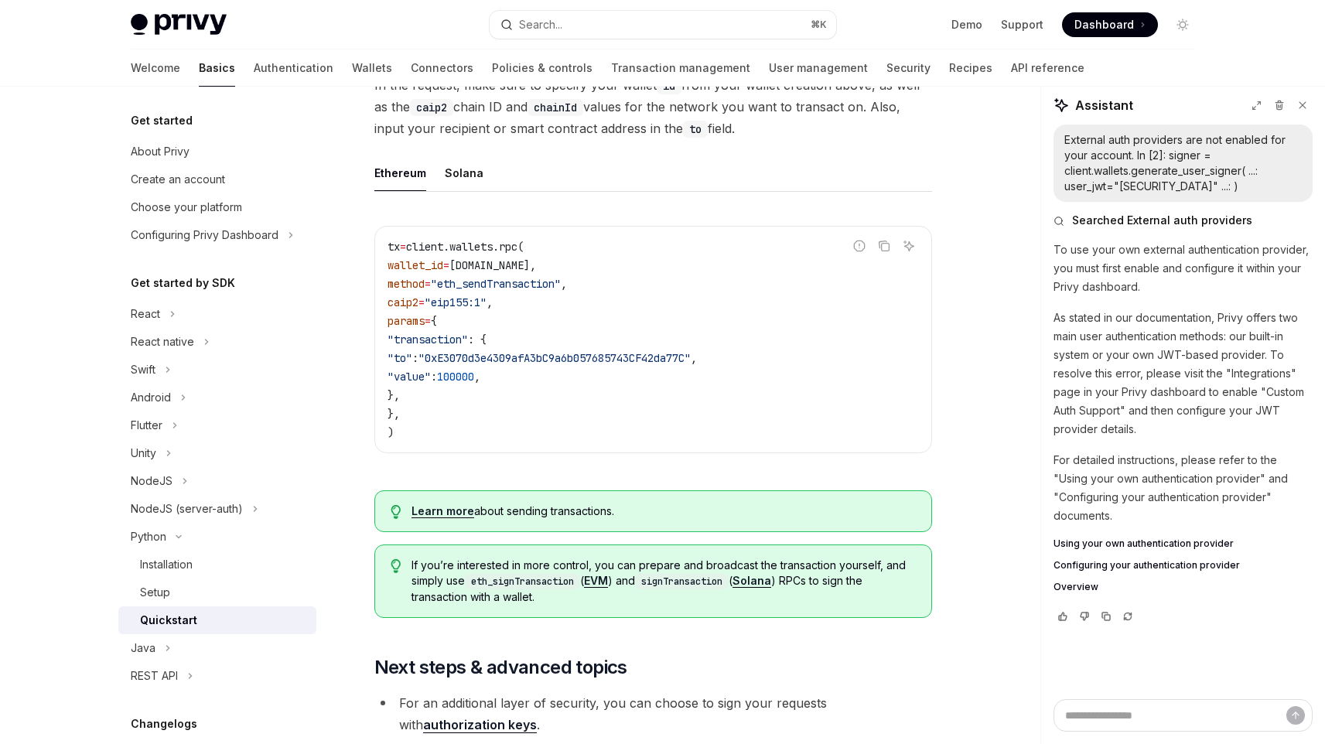
scroll to position [1226, 0]
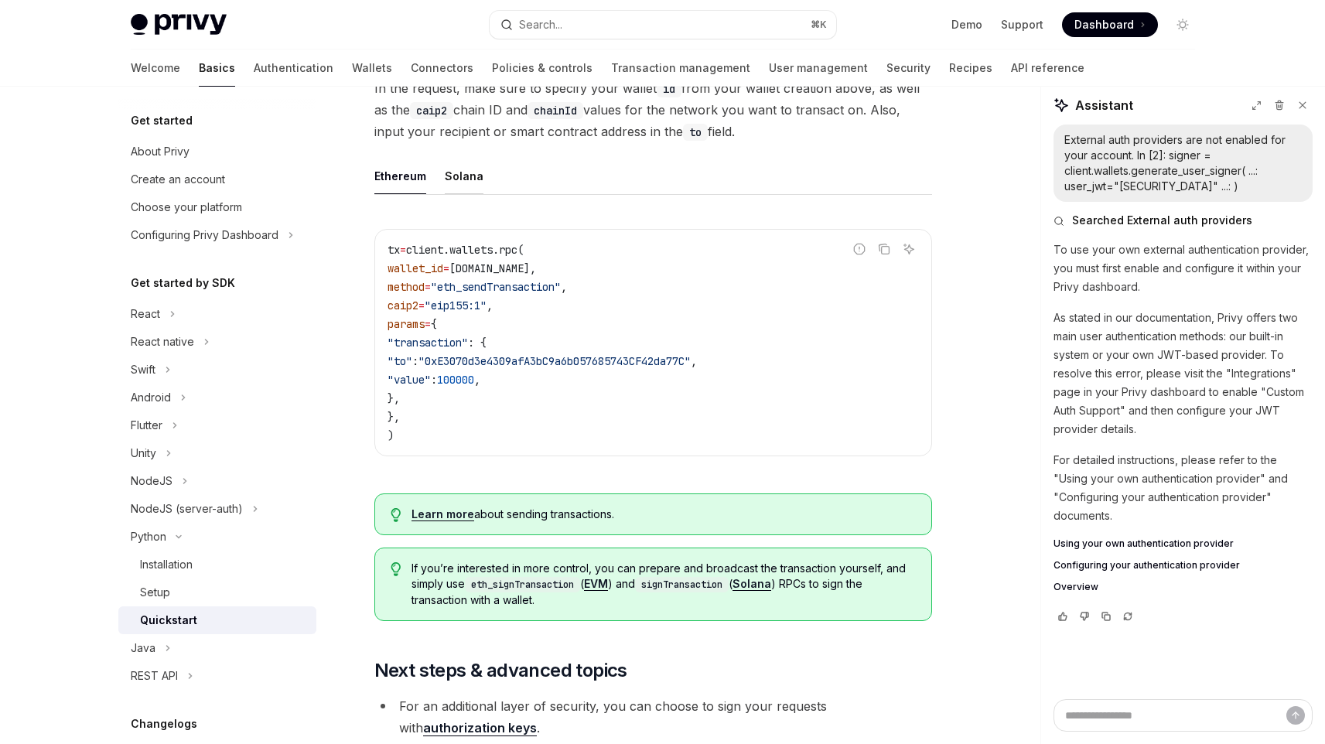
click at [455, 183] on button "Solana" at bounding box center [464, 176] width 39 height 36
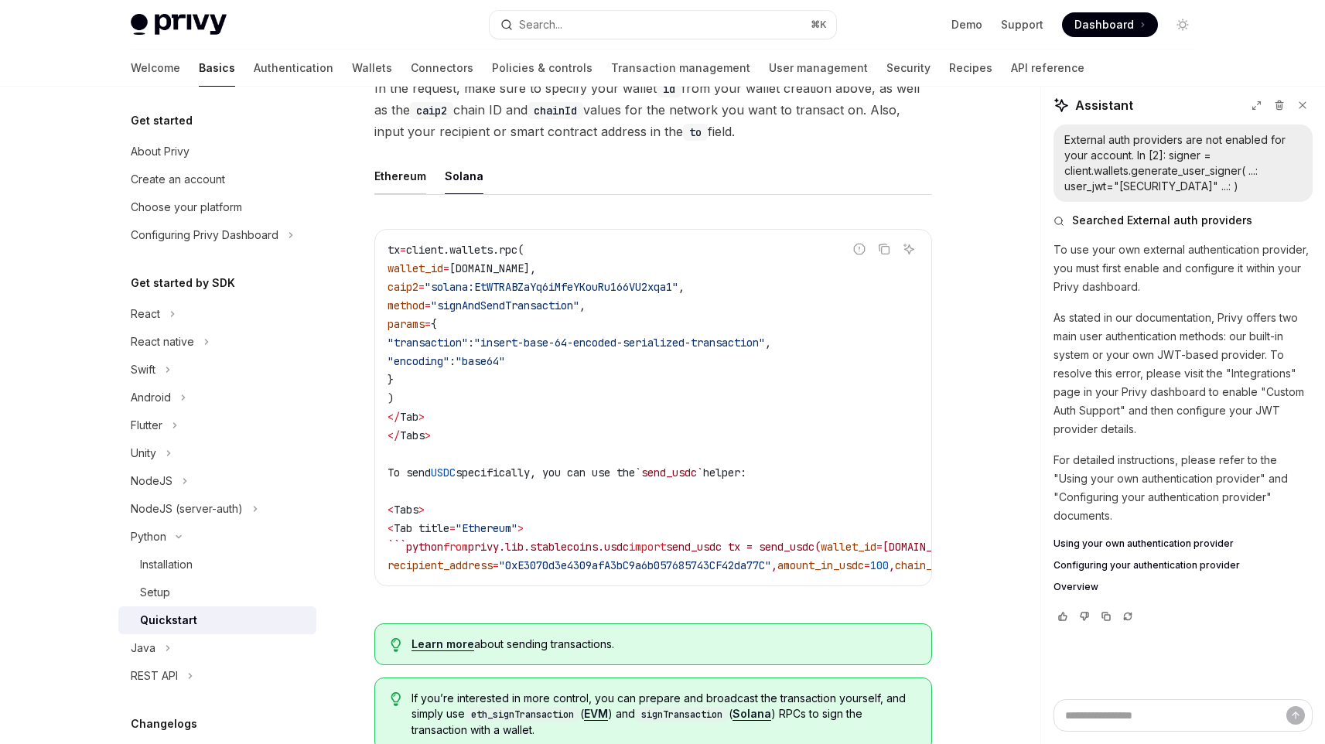
click at [405, 176] on button "Ethereum" at bounding box center [400, 176] width 52 height 36
type textarea "*"
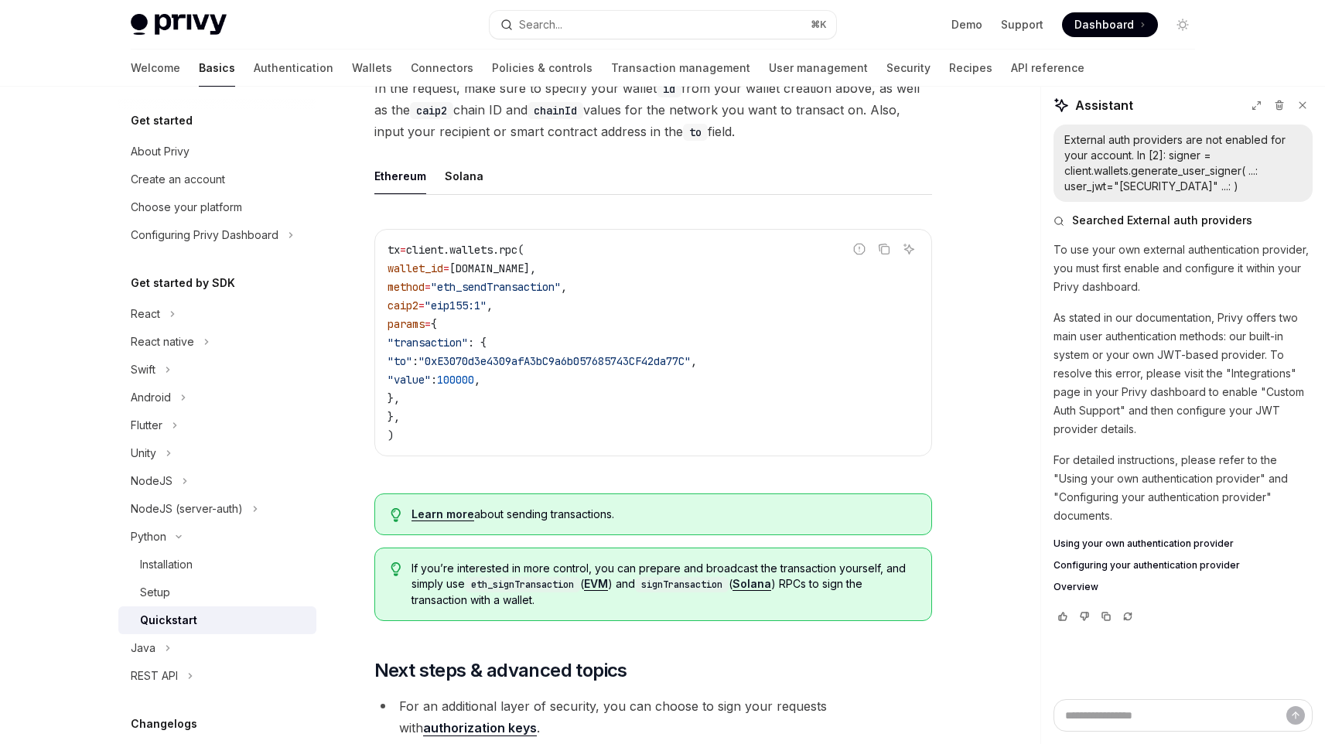
copy code ""transaction" : { "to" : "0xE3070d3e4309afA3bC9a6b057685743CF42da77C" , "value"…"
drag, startPoint x: 473, startPoint y: 391, endPoint x: 371, endPoint y: 341, distance: 113.5
click at [371, 342] on div "Python Quickstart OpenAI Open in ChatGPT Learn how to authenticate users, creat…" at bounding box center [508, 4] width 854 height 2224
click at [528, 460] on div "Report incorrect code Copy Ask AI tx = client.wallets.rpc( wallet_id = wallet.i…" at bounding box center [653, 348] width 558 height 268
click at [441, 430] on code "tx = client.wallets.rpc( wallet_id = wallet.id, method = "eth_sendTransaction" …" at bounding box center [654, 343] width 532 height 204
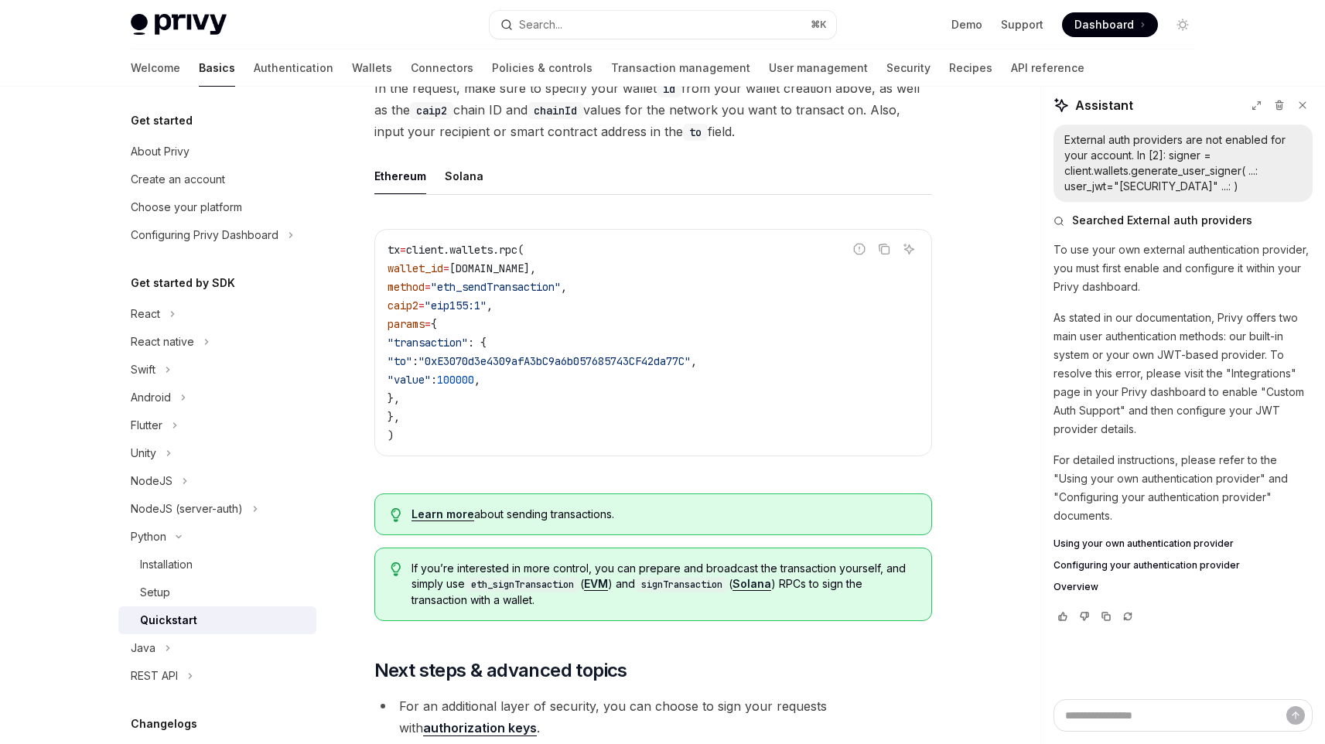
click at [443, 410] on code "tx = client.wallets.rpc( wallet_id = wallet.id, method = "eth_sendTransaction" …" at bounding box center [654, 343] width 532 height 204
drag, startPoint x: 439, startPoint y: 416, endPoint x: 346, endPoint y: 320, distance: 134.6
click at [346, 320] on div "Python Quickstart OpenAI Open in ChatGPT Learn how to authenticate users, creat…" at bounding box center [508, 4] width 854 height 2224
copy code "params = { "transaction" : { "to" : "0xE3070d3e4309afA3bC9a6b057685743CF42da77C…"
